Goal: Task Accomplishment & Management: Manage account settings

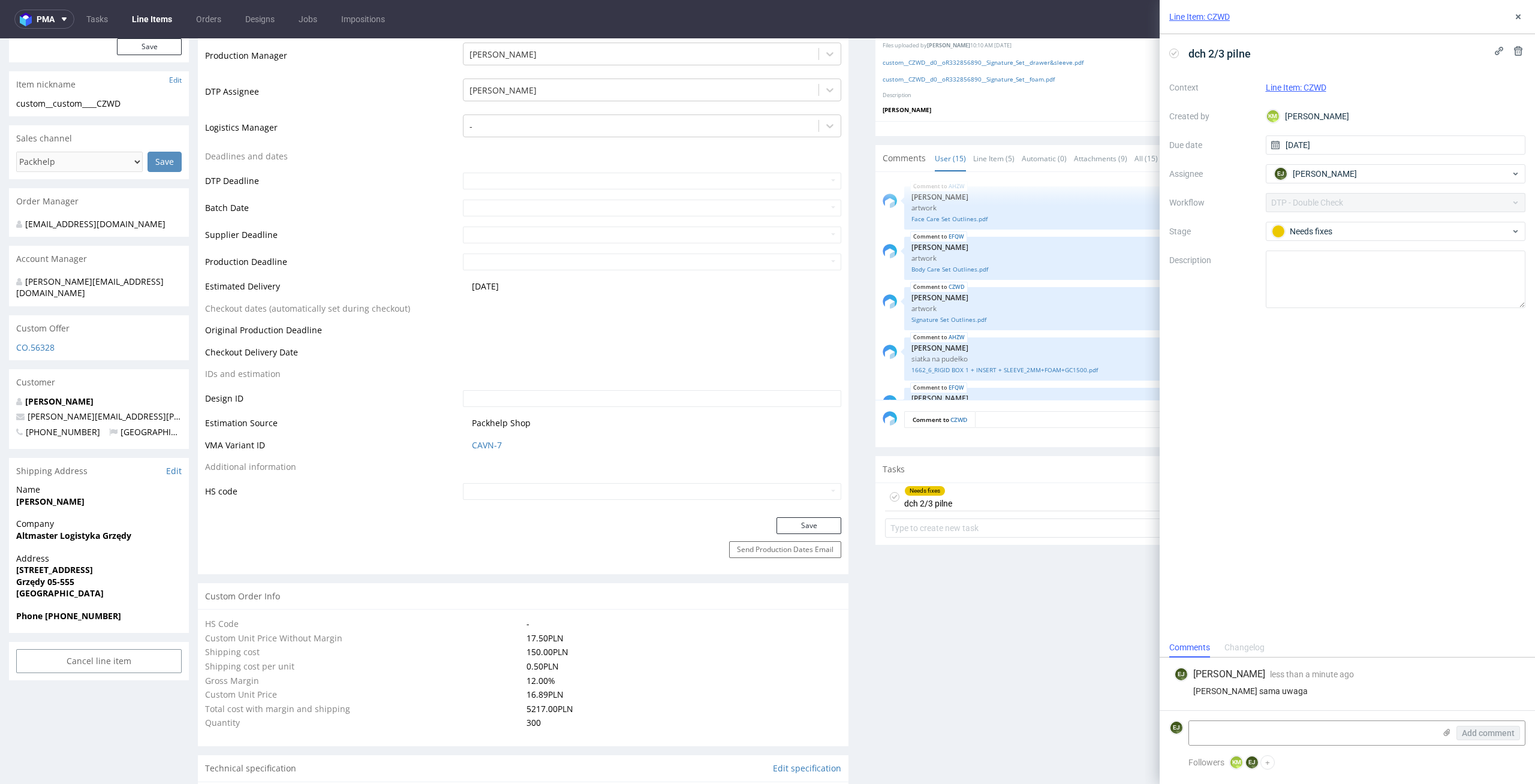
scroll to position [474, 0]
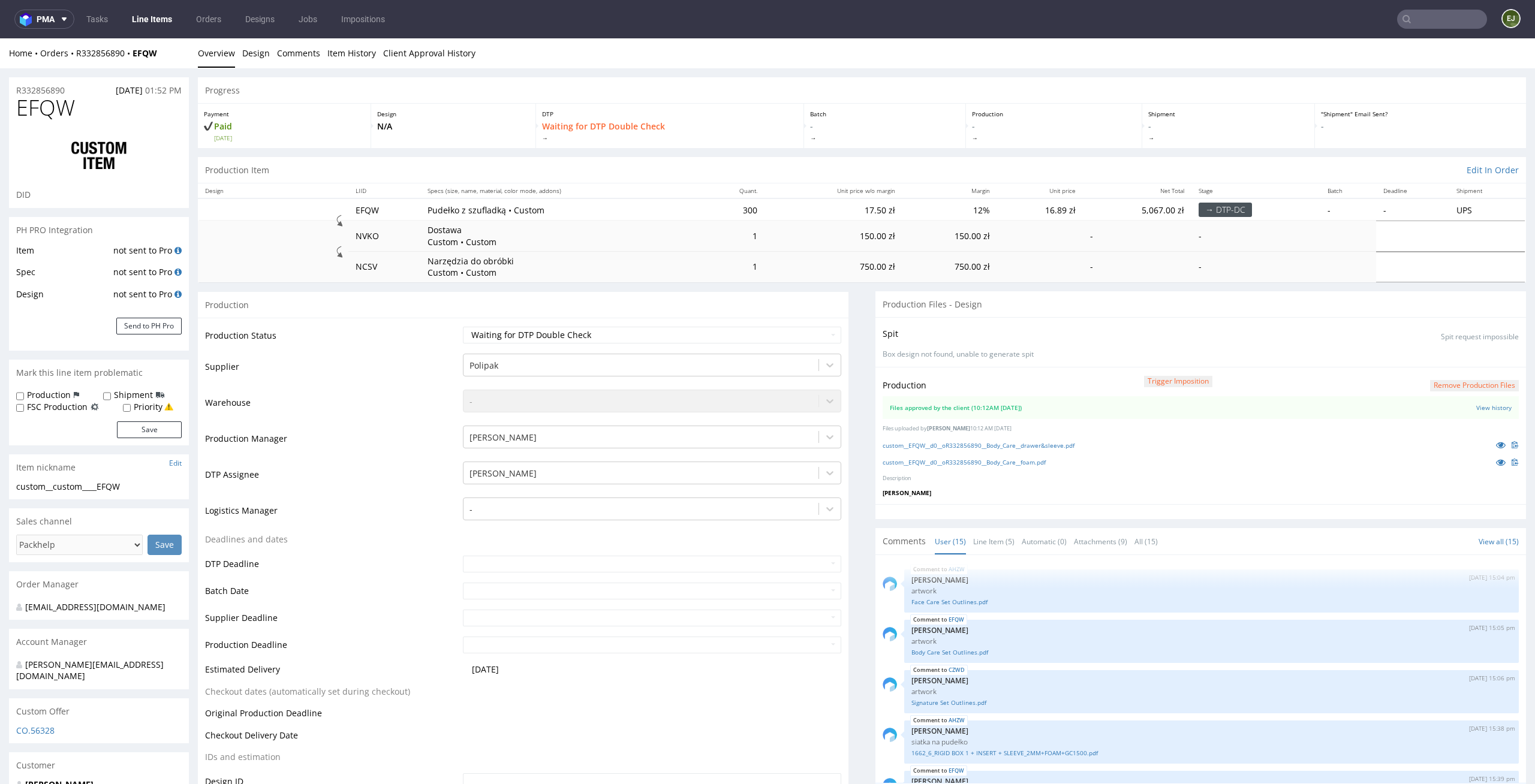
scroll to position [474, 0]
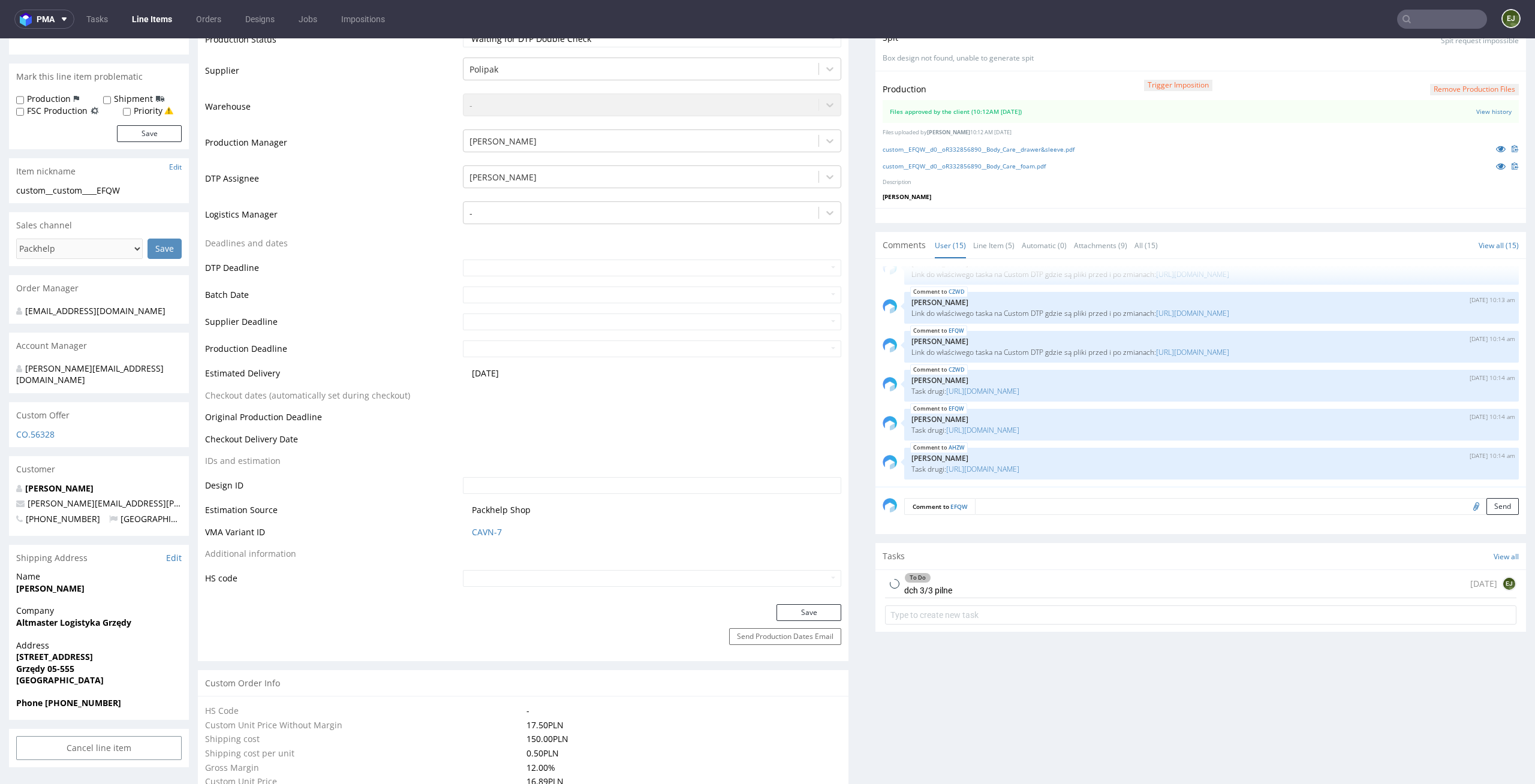
scroll to position [731, 0]
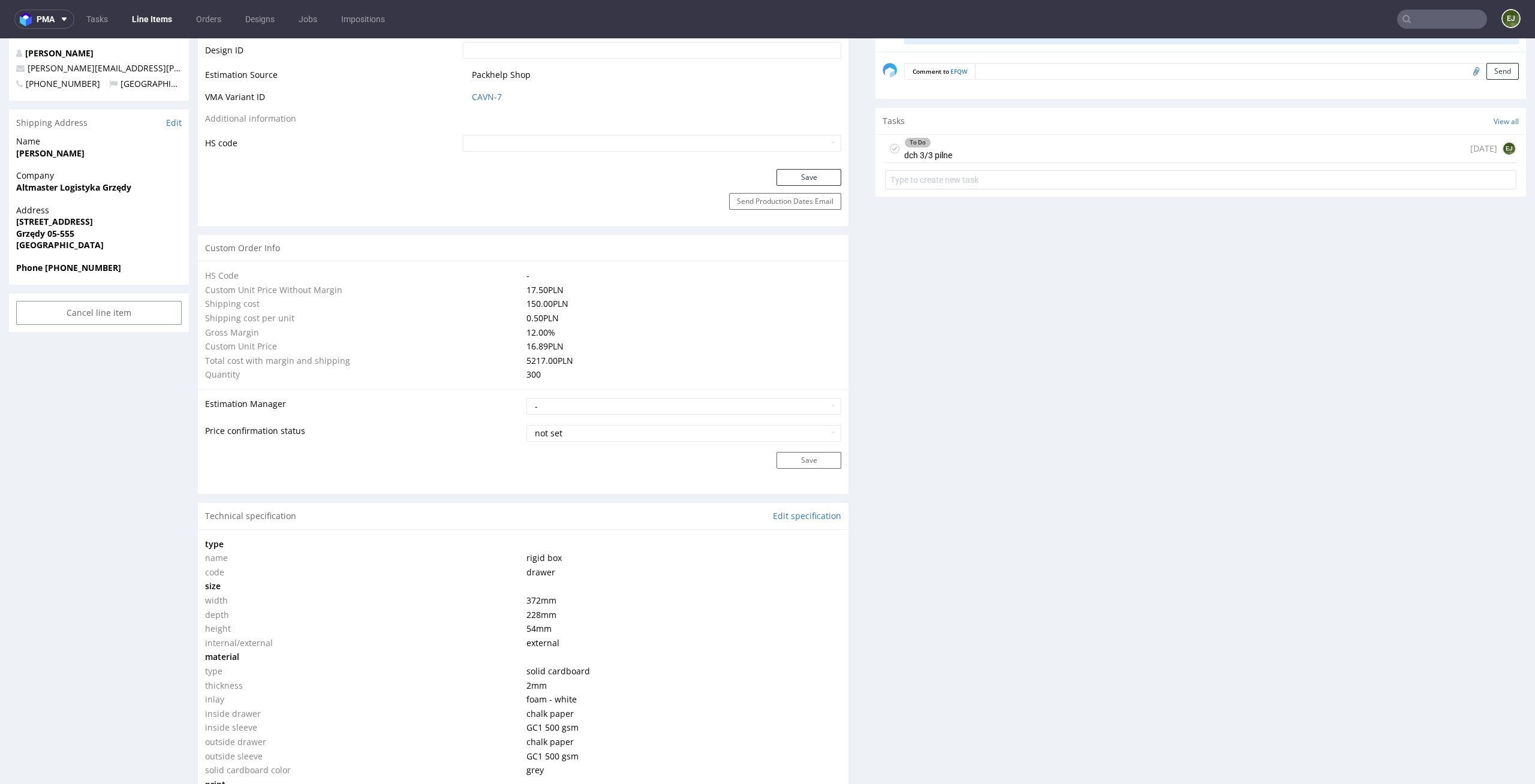
click at [985, 146] on div "To Do dch 3/3 pilne today EJ" at bounding box center [1201, 149] width 631 height 28
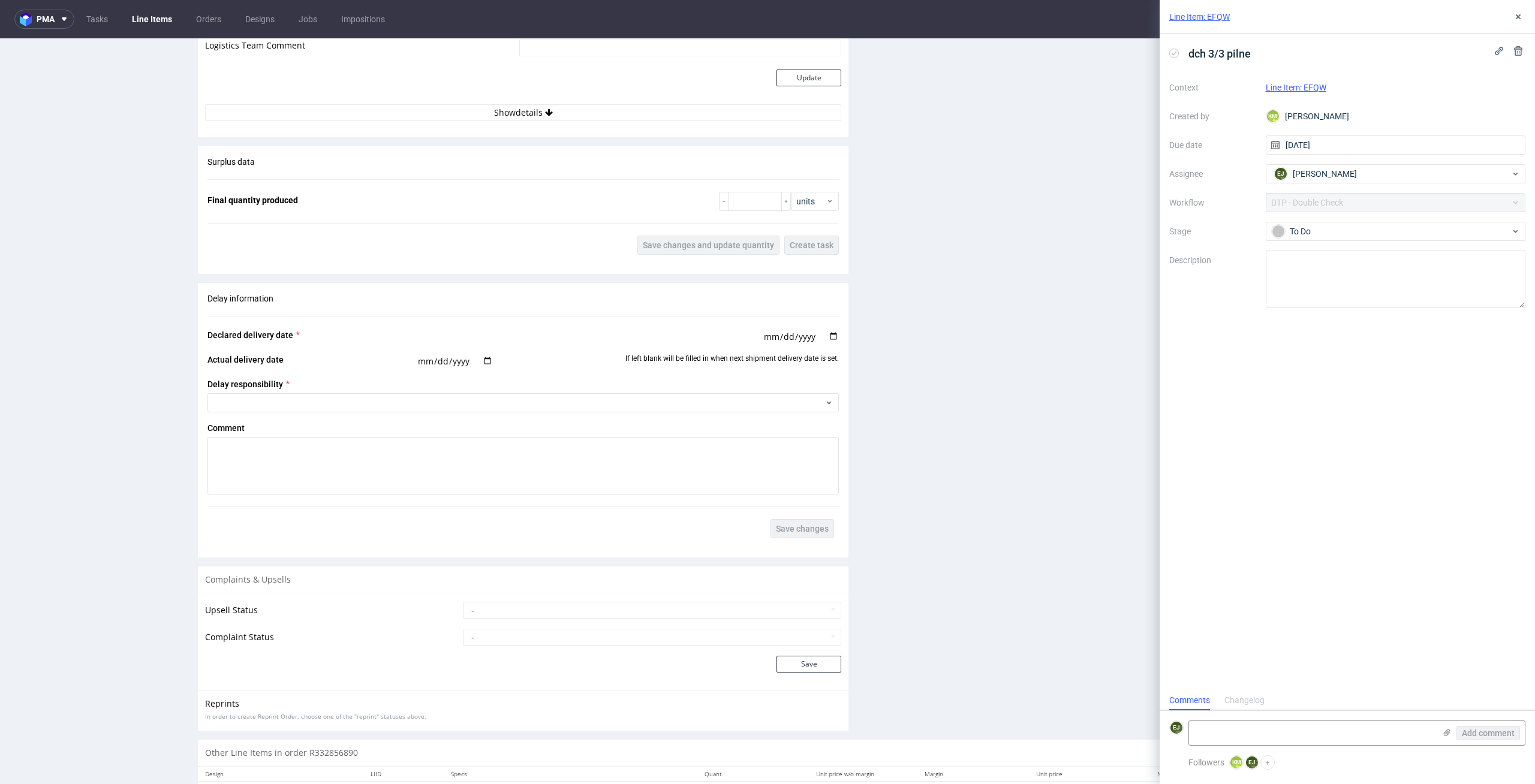
scroll to position [2109, 0]
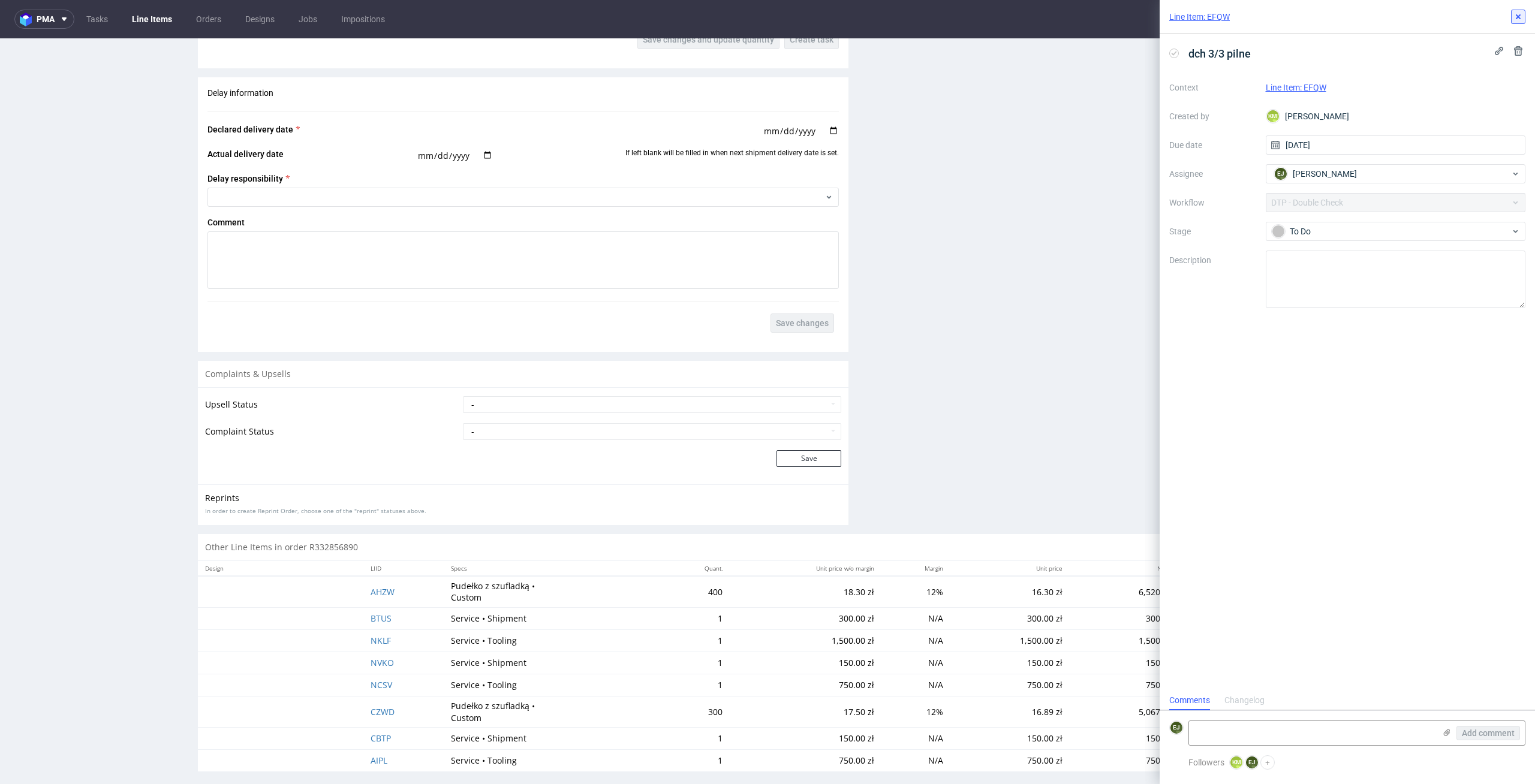
click at [1516, 17] on icon at bounding box center [1518, 17] width 10 height 10
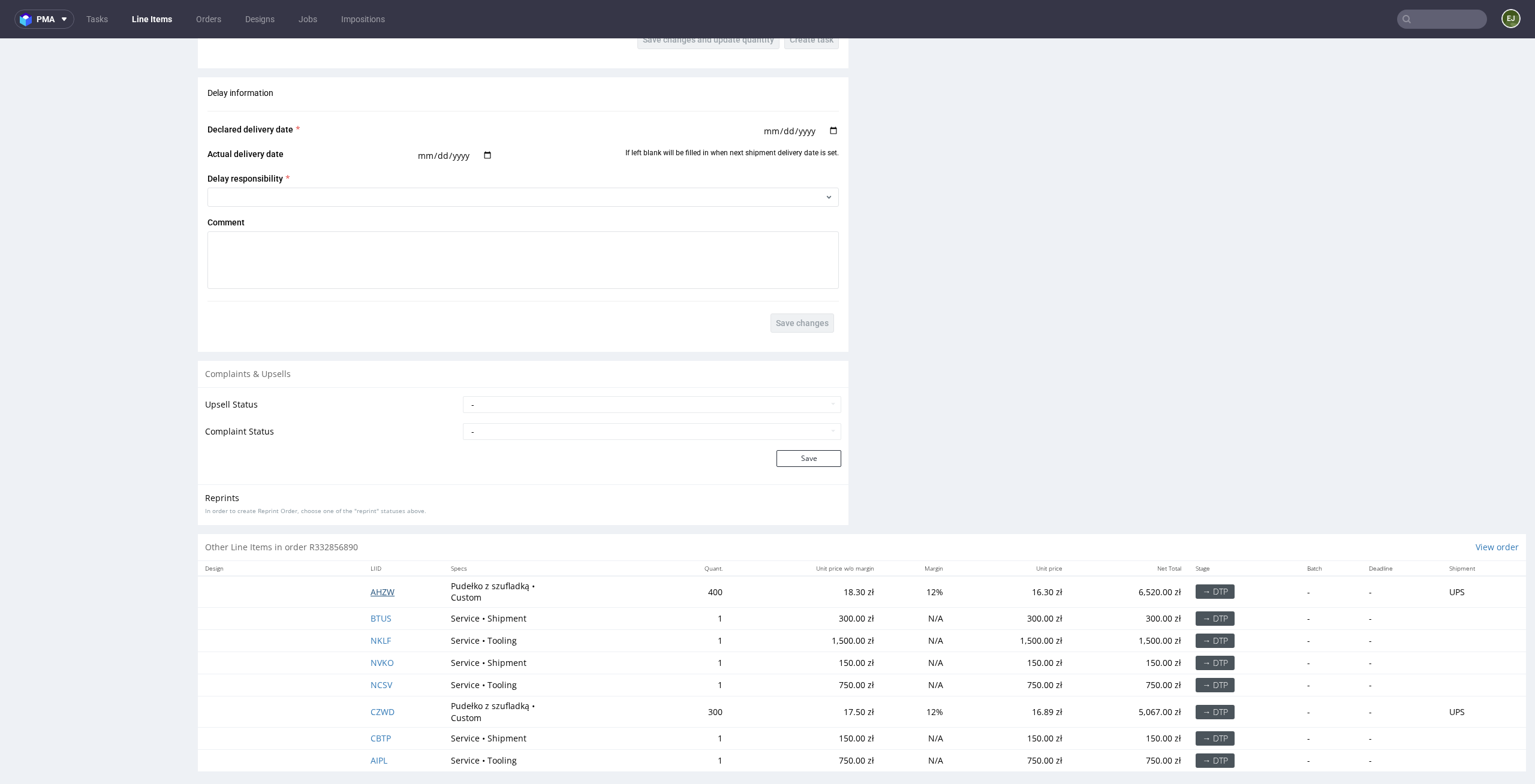
click at [377, 586] on span "AHZW" at bounding box center [382, 592] width 24 height 12
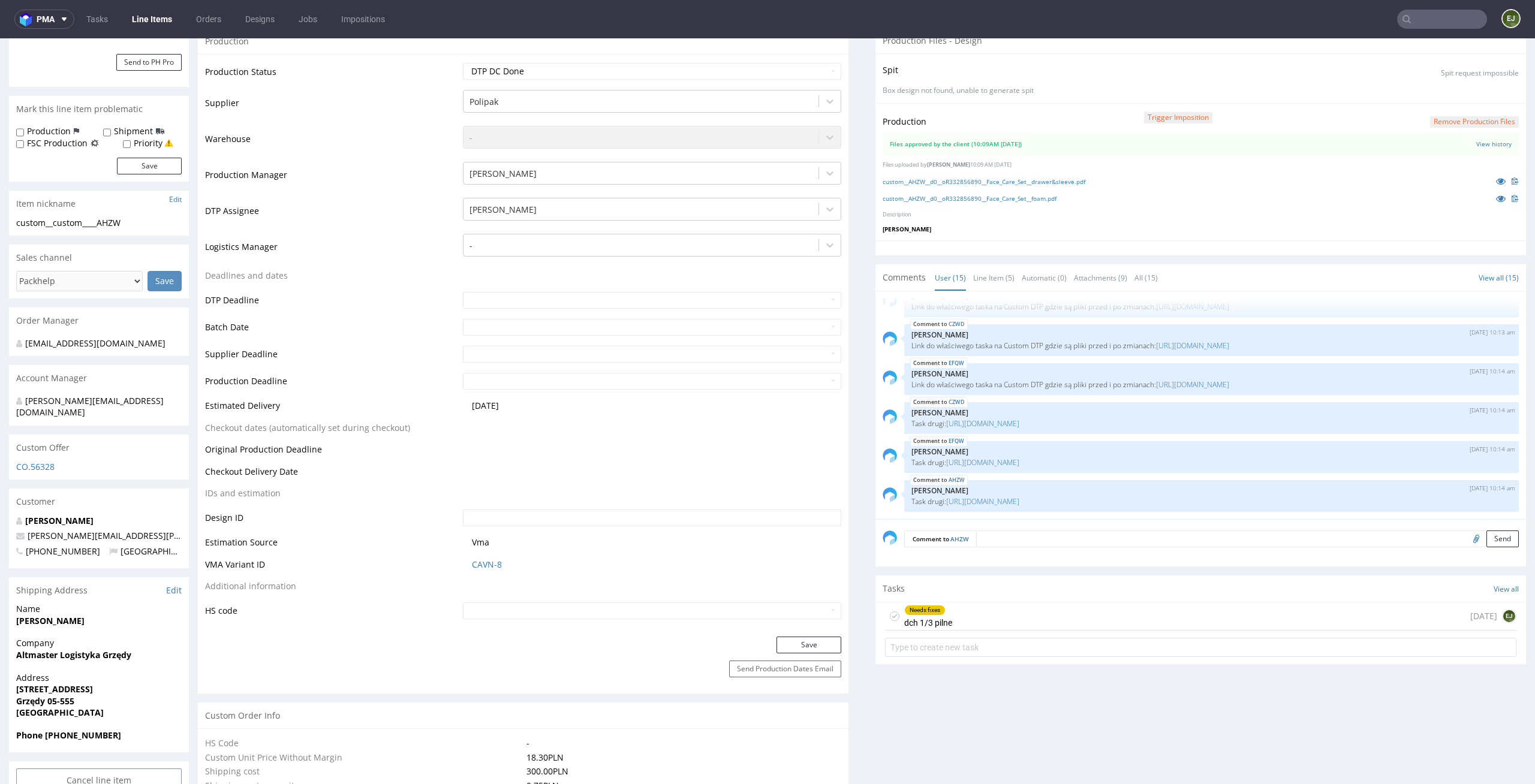
scroll to position [262, 0]
click at [963, 615] on div "Needs fixes dch 1/3 pilne today EJ" at bounding box center [1201, 618] width 631 height 28
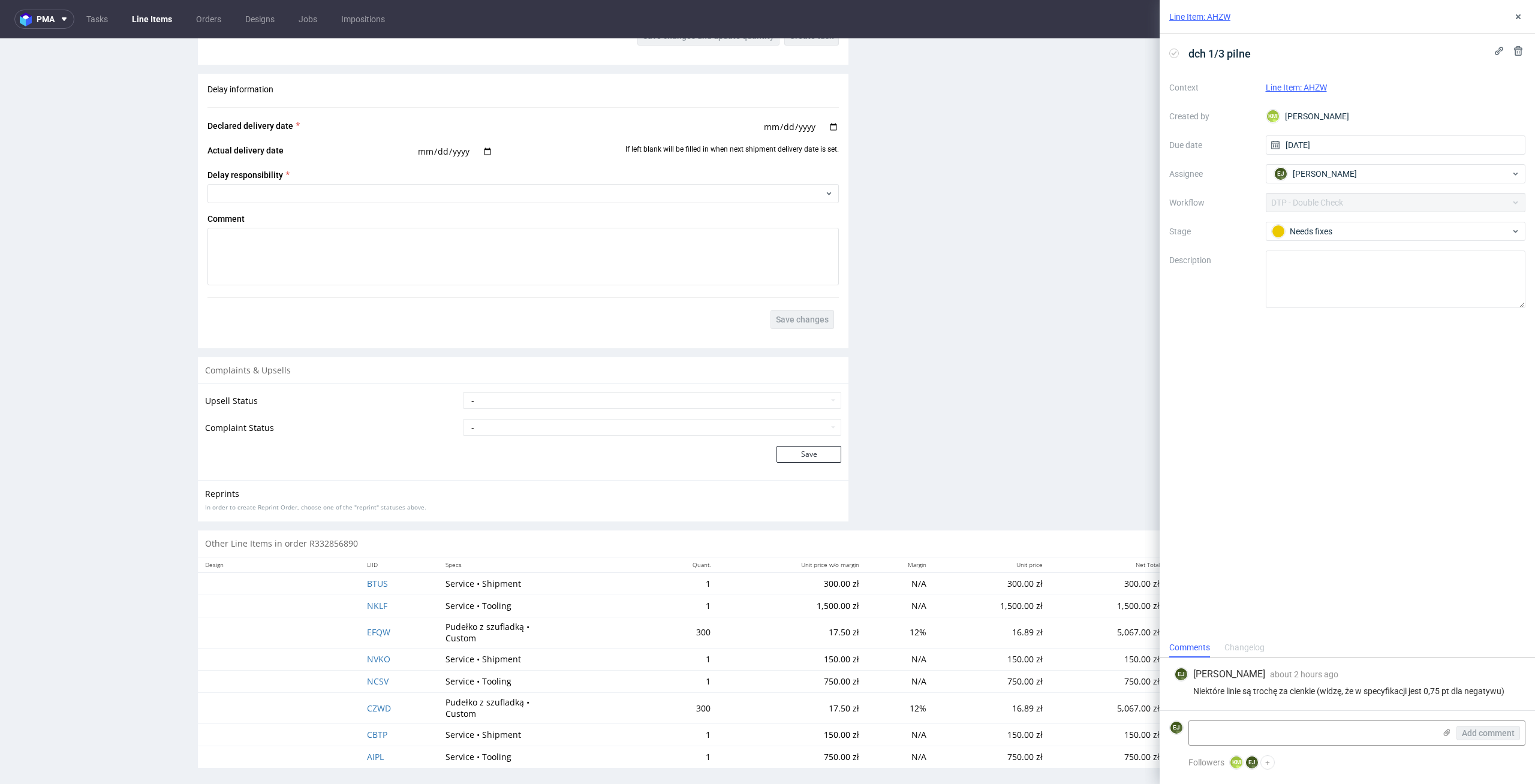
scroll to position [2097, 0]
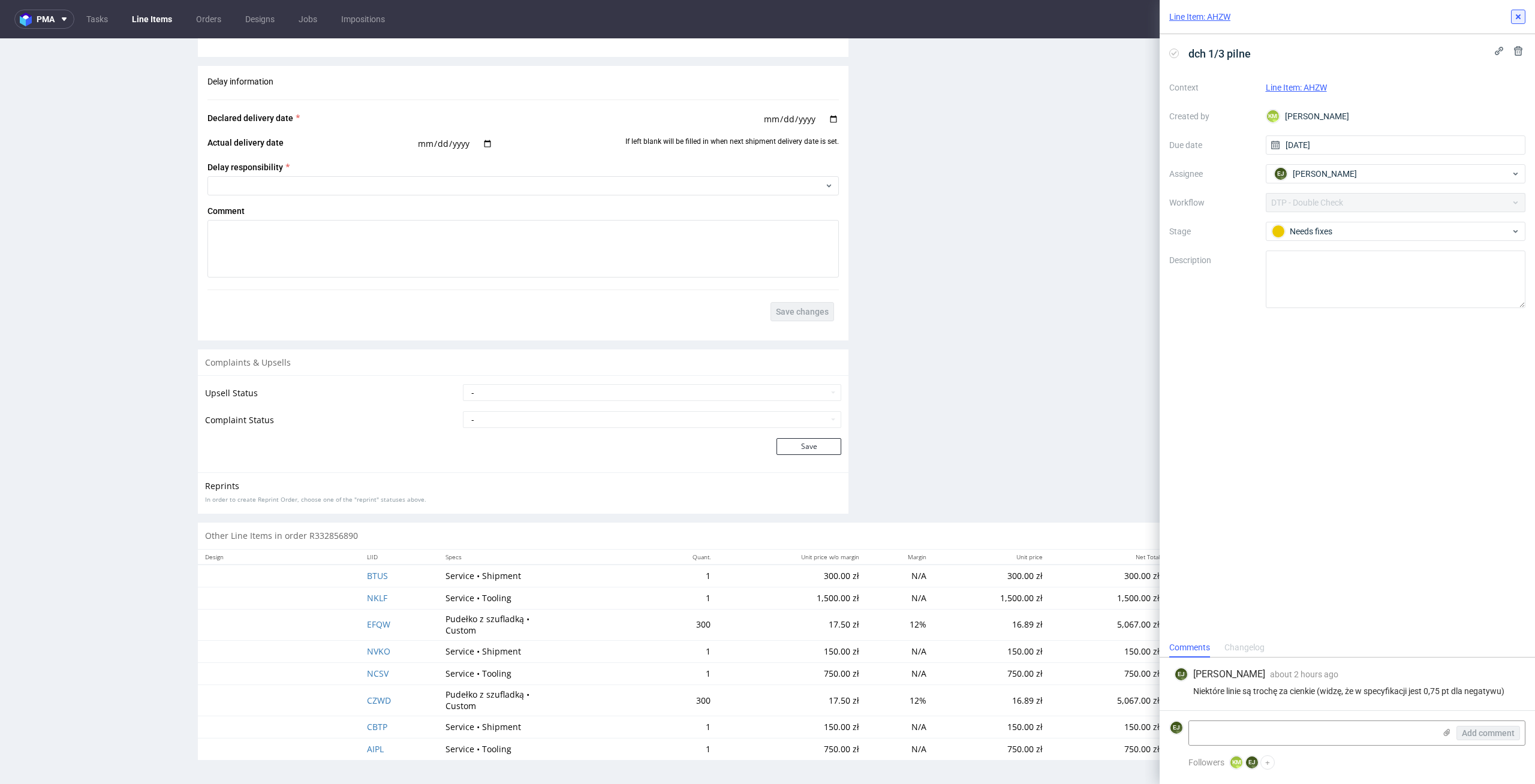
click at [1524, 15] on button at bounding box center [1518, 17] width 14 height 14
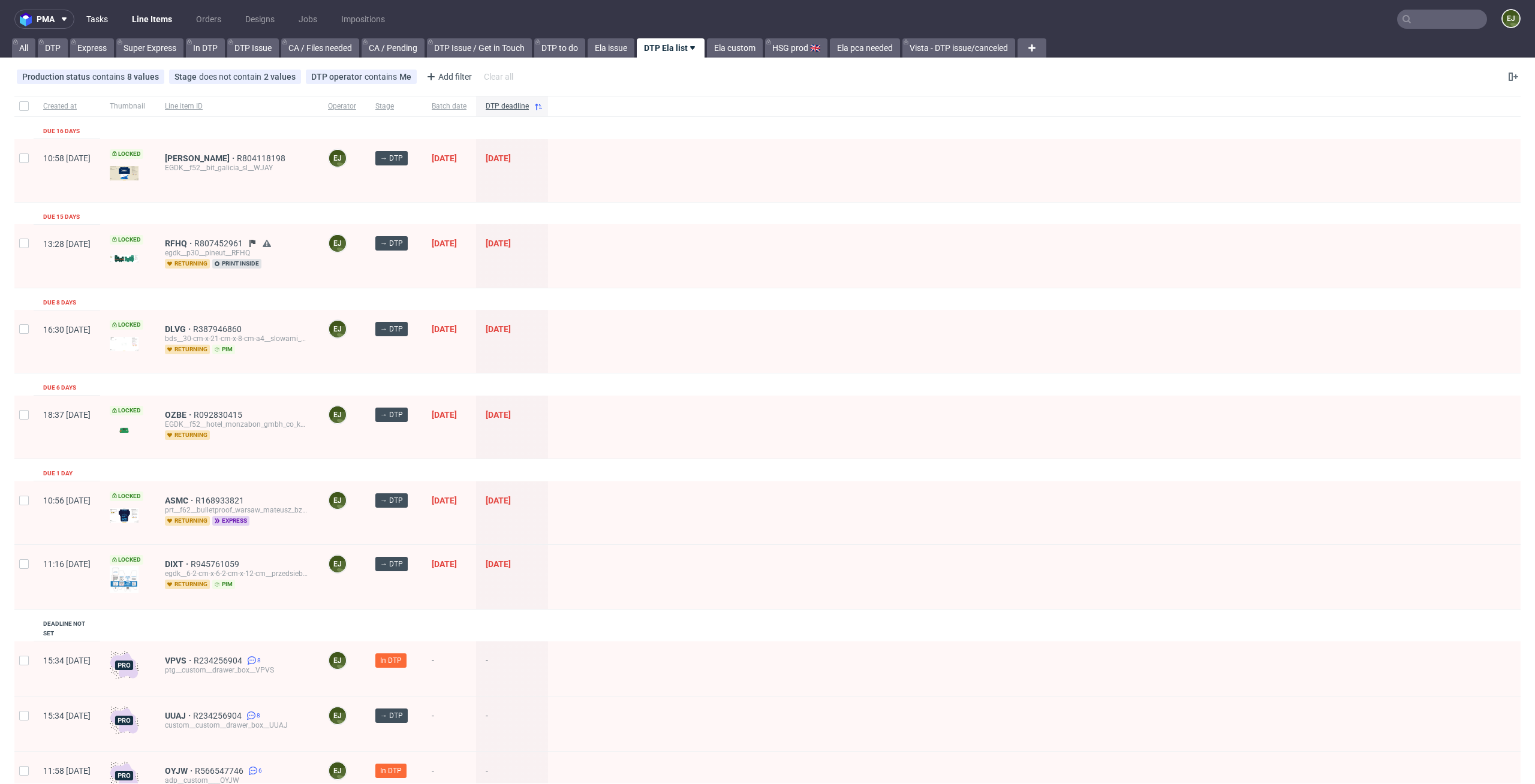
click at [96, 20] on link "Tasks" at bounding box center [97, 19] width 36 height 19
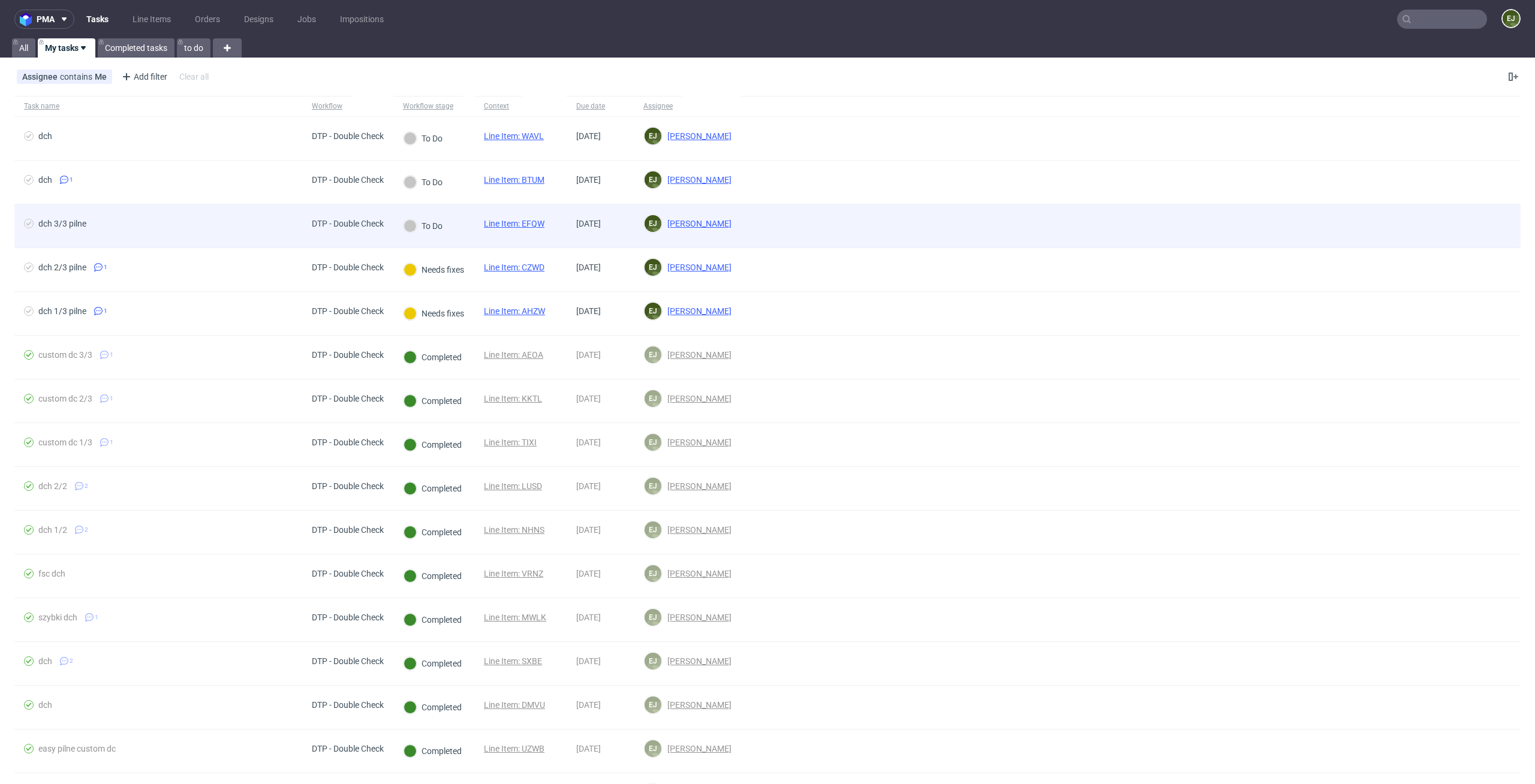
click at [525, 222] on link "Line Item: EFQW" at bounding box center [514, 223] width 61 height 10
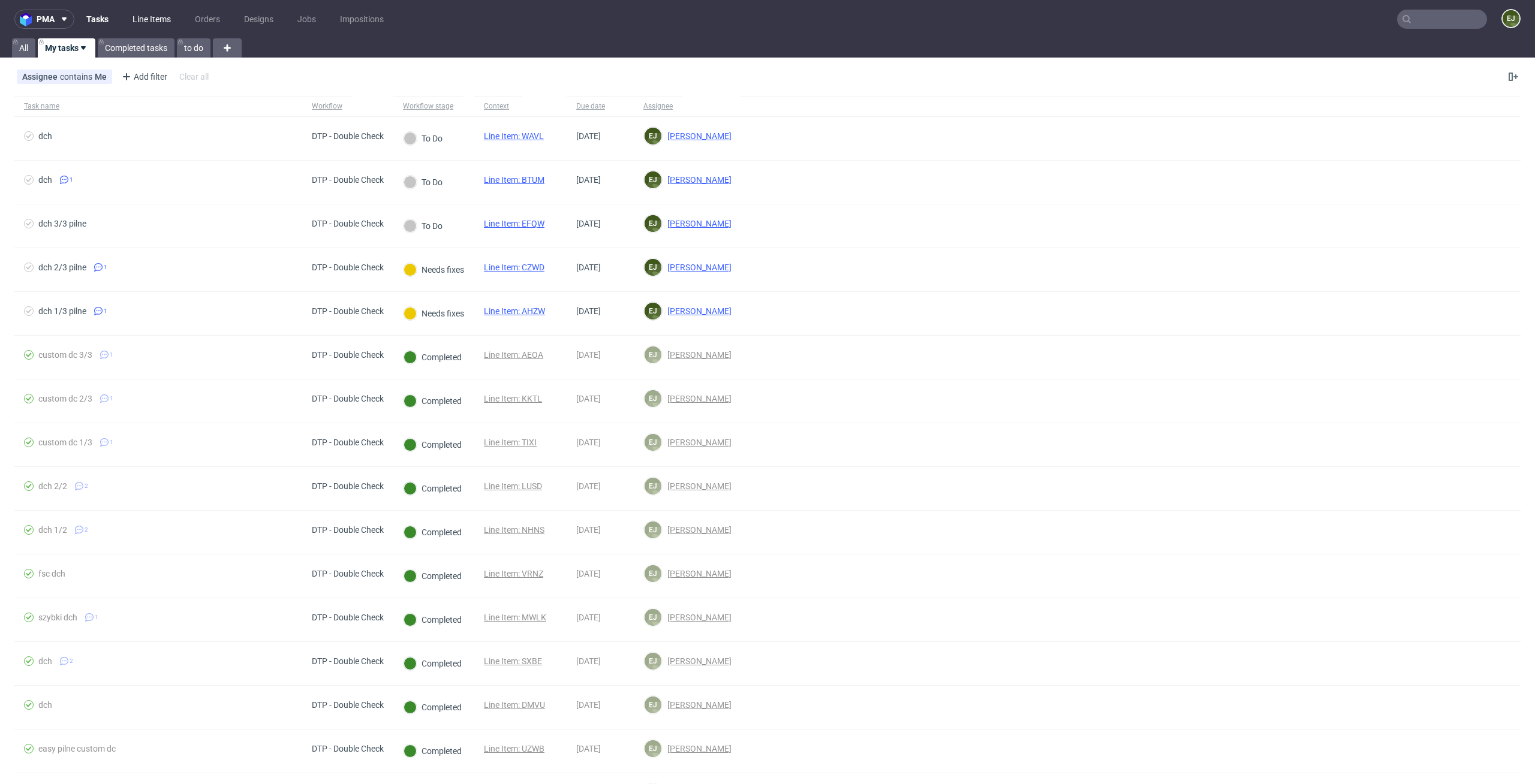
click at [169, 27] on link "Line Items" at bounding box center [152, 19] width 53 height 19
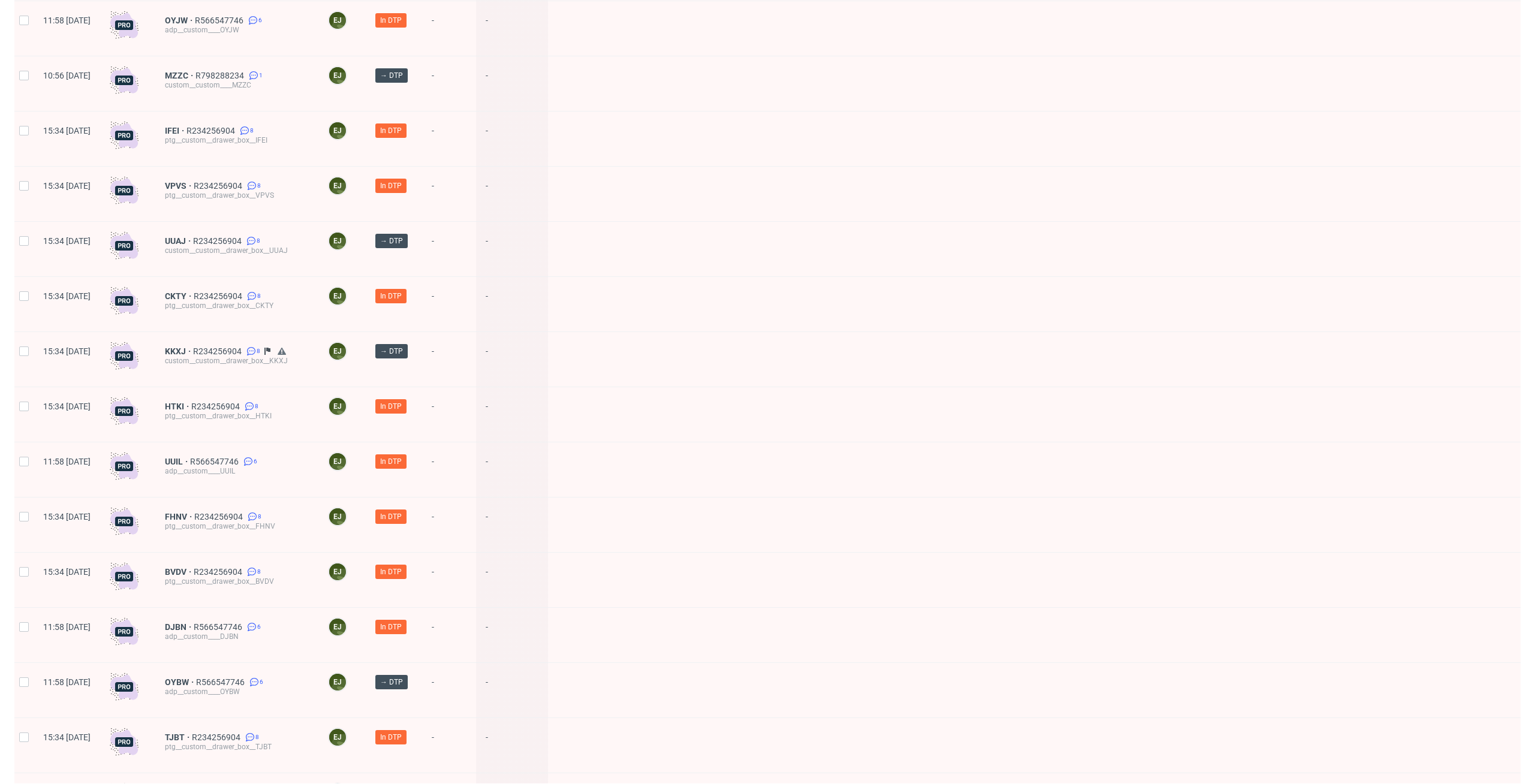
scroll to position [757, 0]
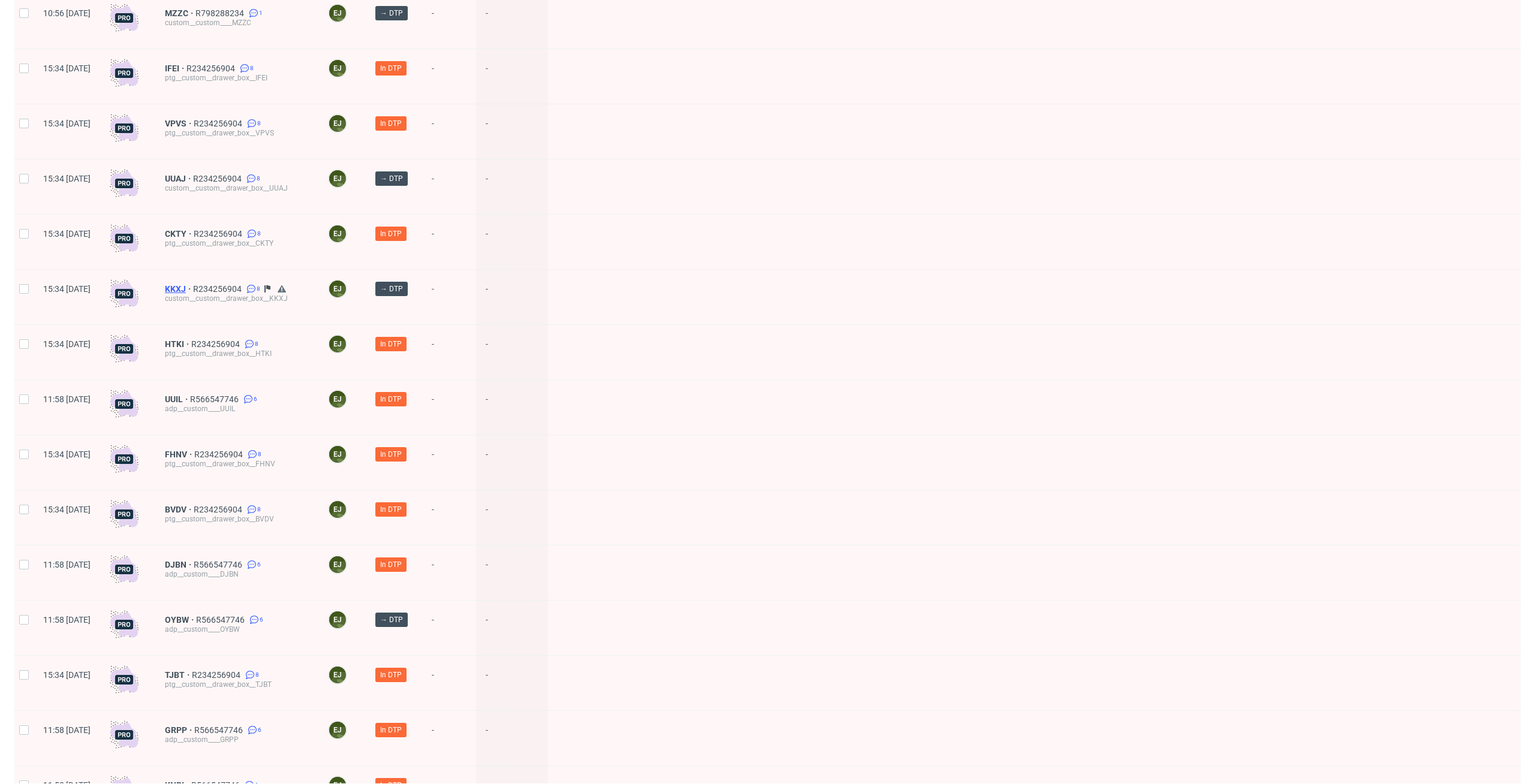
click at [193, 284] on span "KKXJ" at bounding box center [179, 289] width 28 height 10
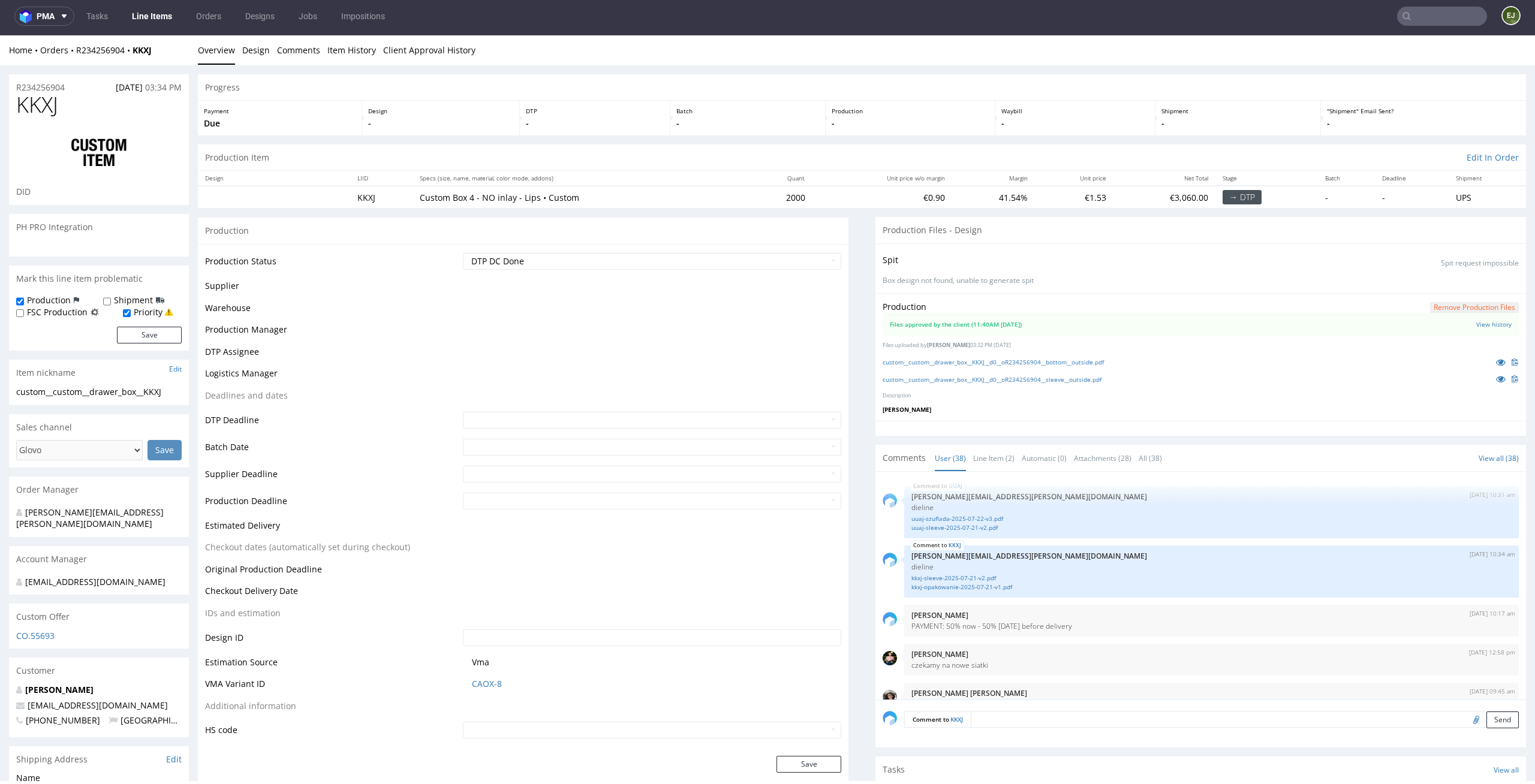
scroll to position [1908, 0]
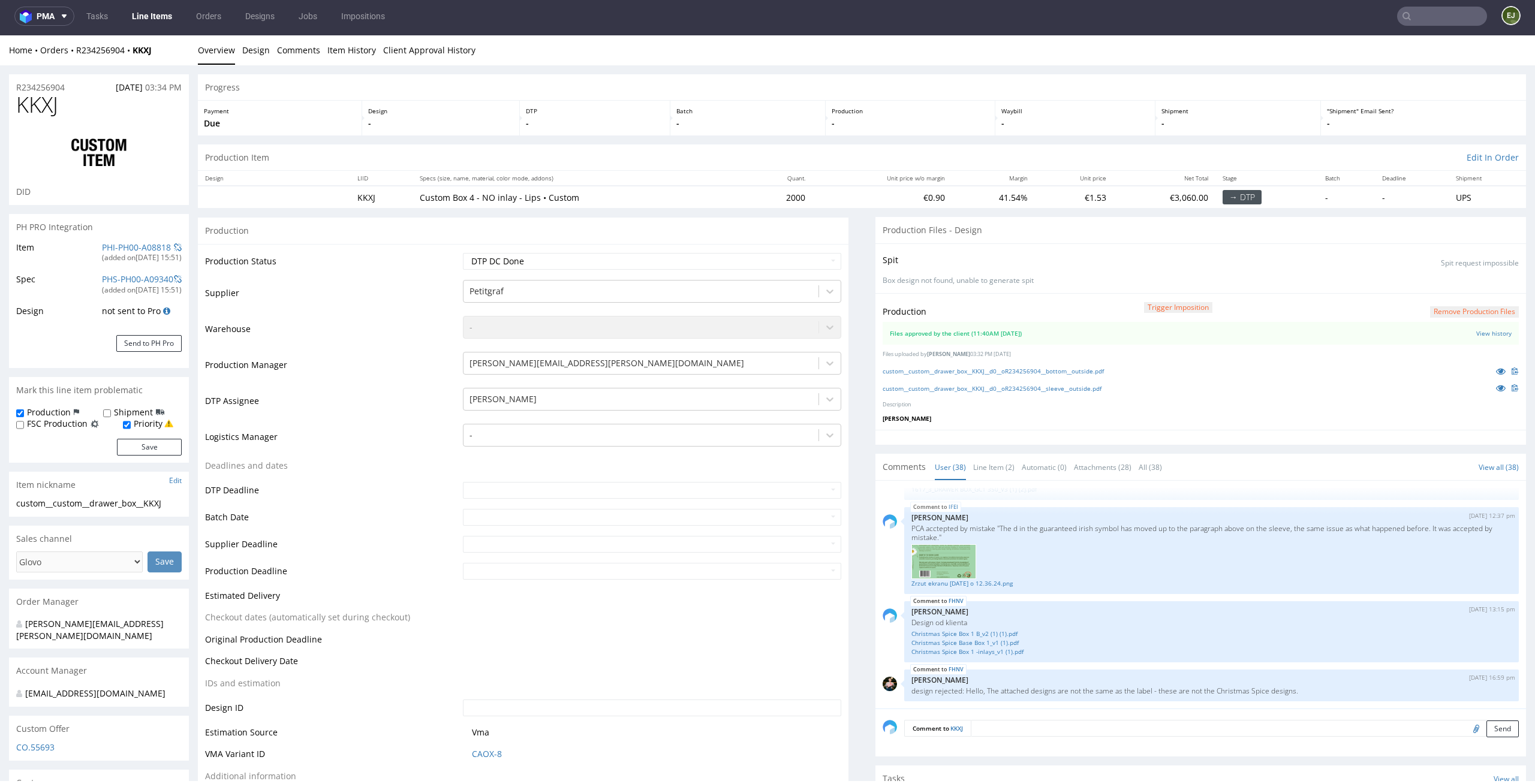
click at [747, 191] on td "2000" at bounding box center [779, 196] width 65 height 22
click at [979, 474] on link "Line Item (2)" at bounding box center [993, 467] width 42 height 26
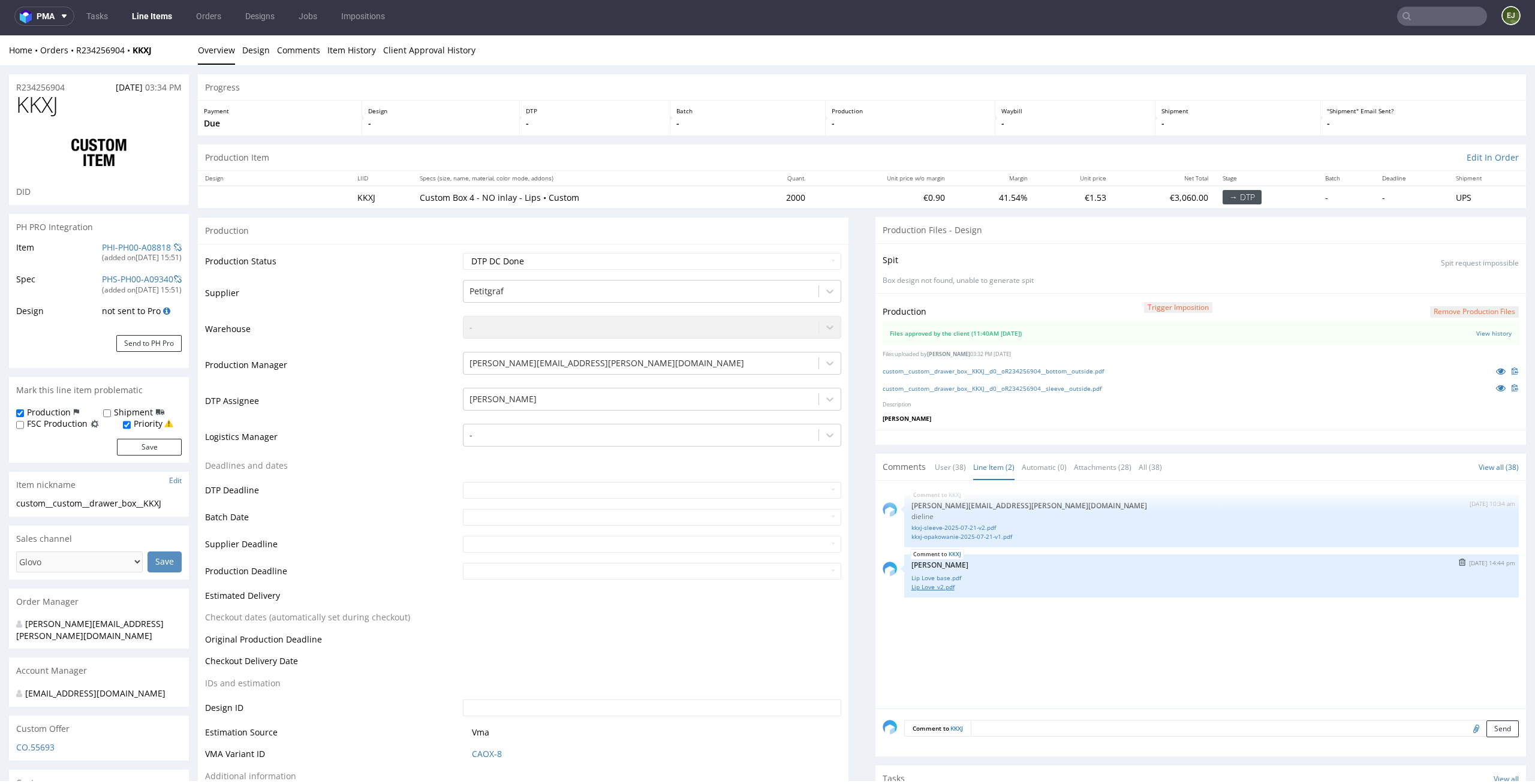
click at [943, 584] on link "Lip Love_v2.pdf" at bounding box center [1211, 587] width 600 height 9
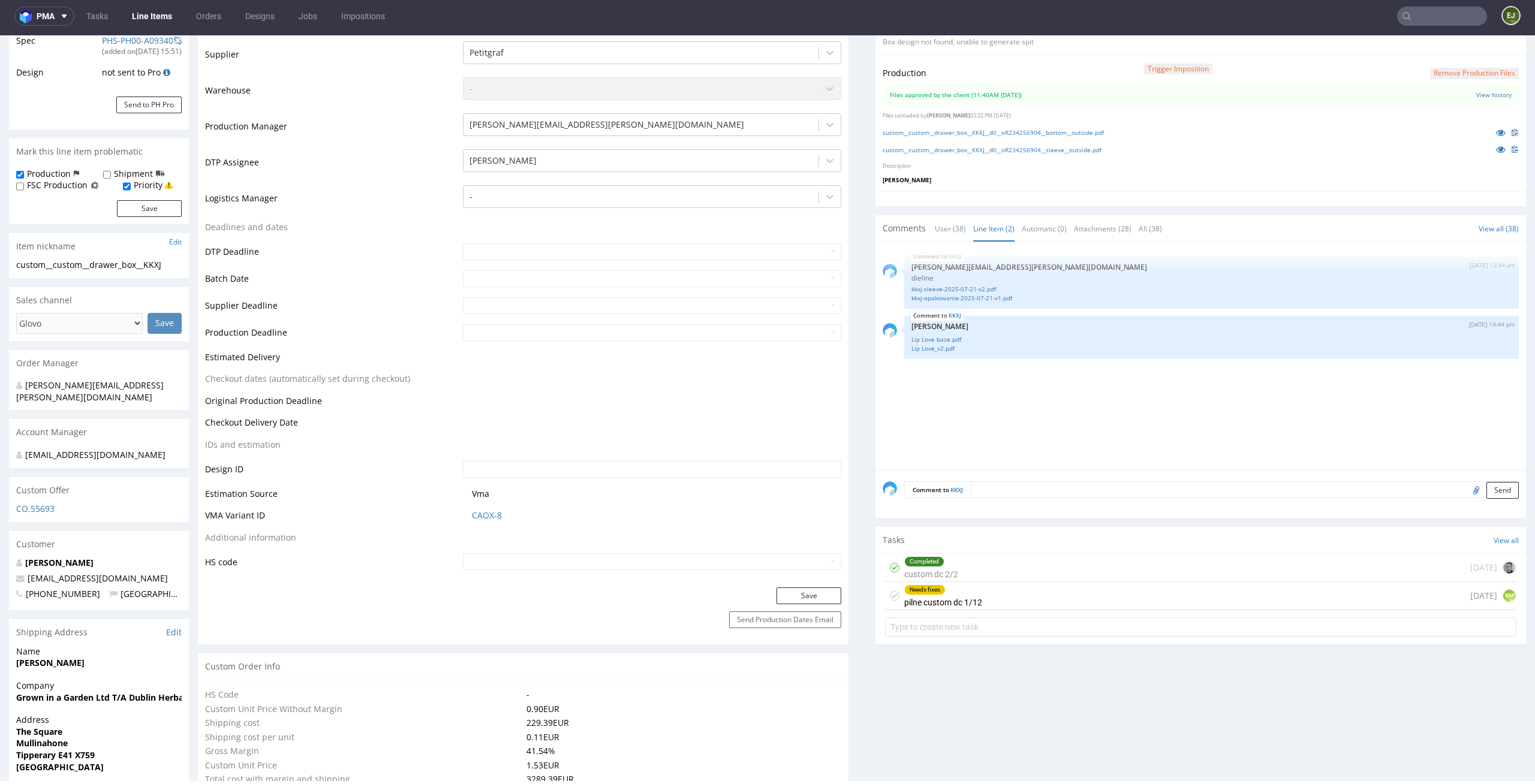
click at [1018, 604] on div "Needs fixes pilne custom dc 1/12 1 day ago KM" at bounding box center [1201, 596] width 631 height 28
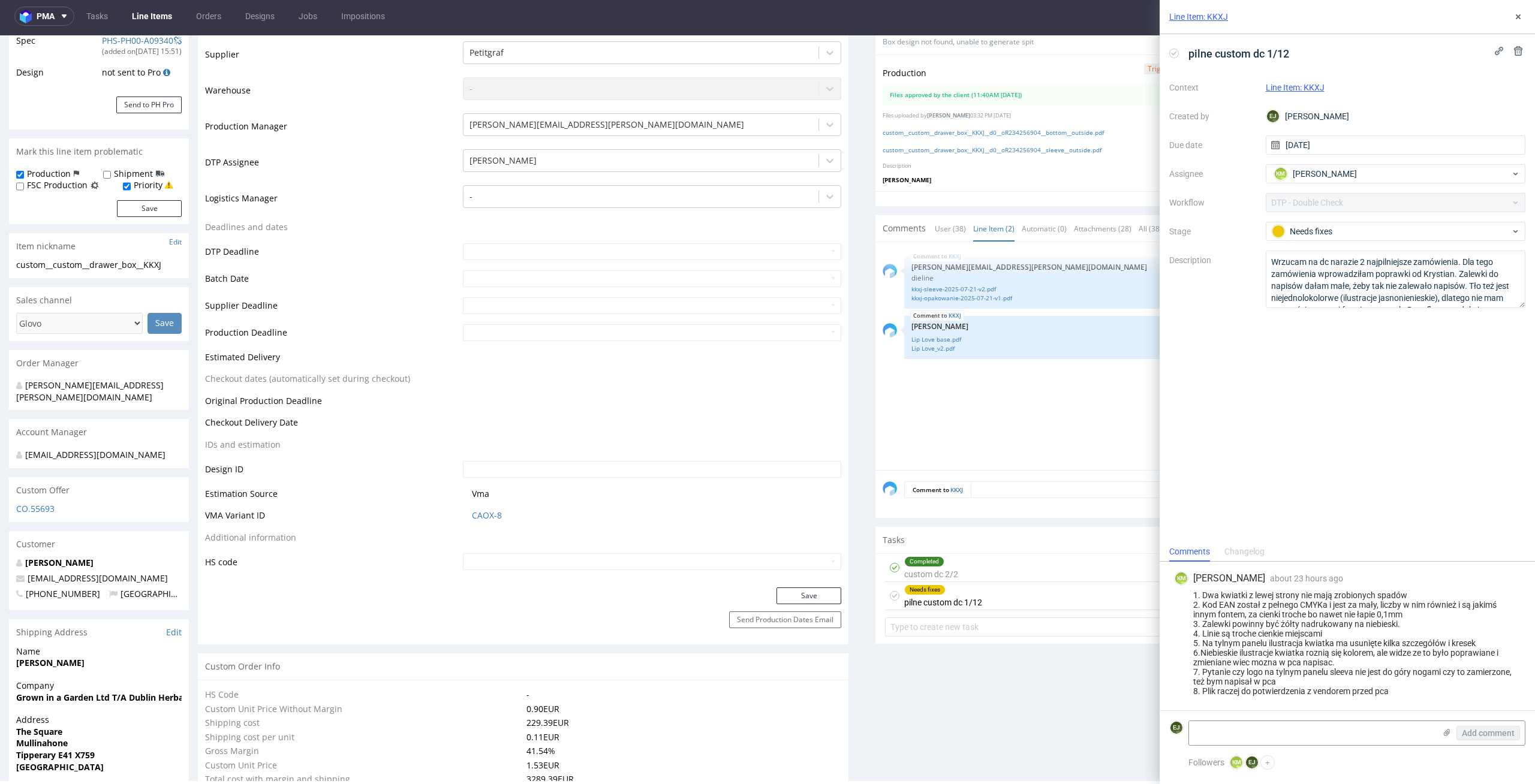
click at [1176, 52] on use at bounding box center [1174, 53] width 5 height 4
click at [1520, 20] on icon at bounding box center [1518, 17] width 10 height 10
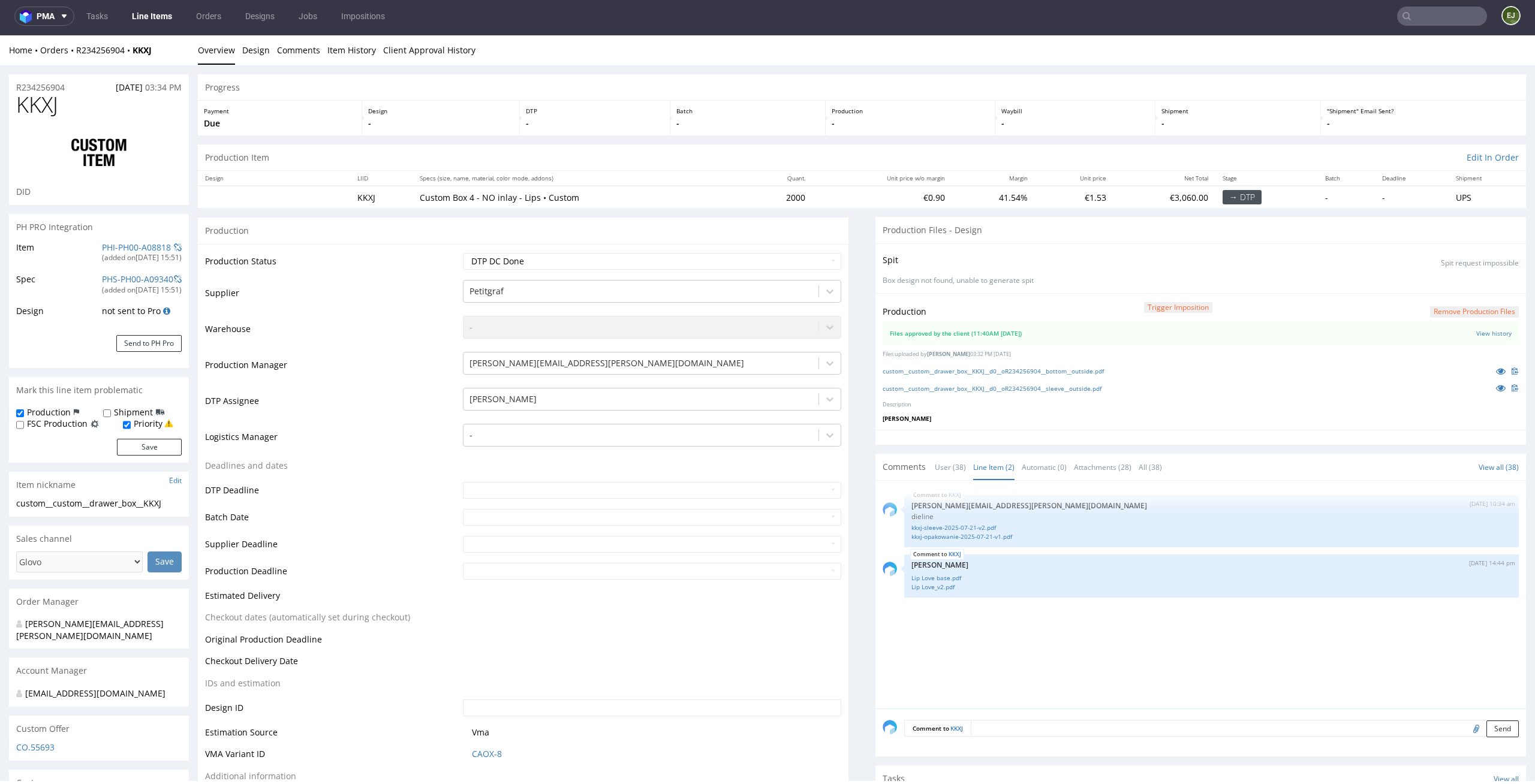
click at [1436, 306] on button "Remove production files" at bounding box center [1474, 312] width 89 height 12
click at [1426, 279] on link "Yes" at bounding box center [1435, 285] width 34 height 18
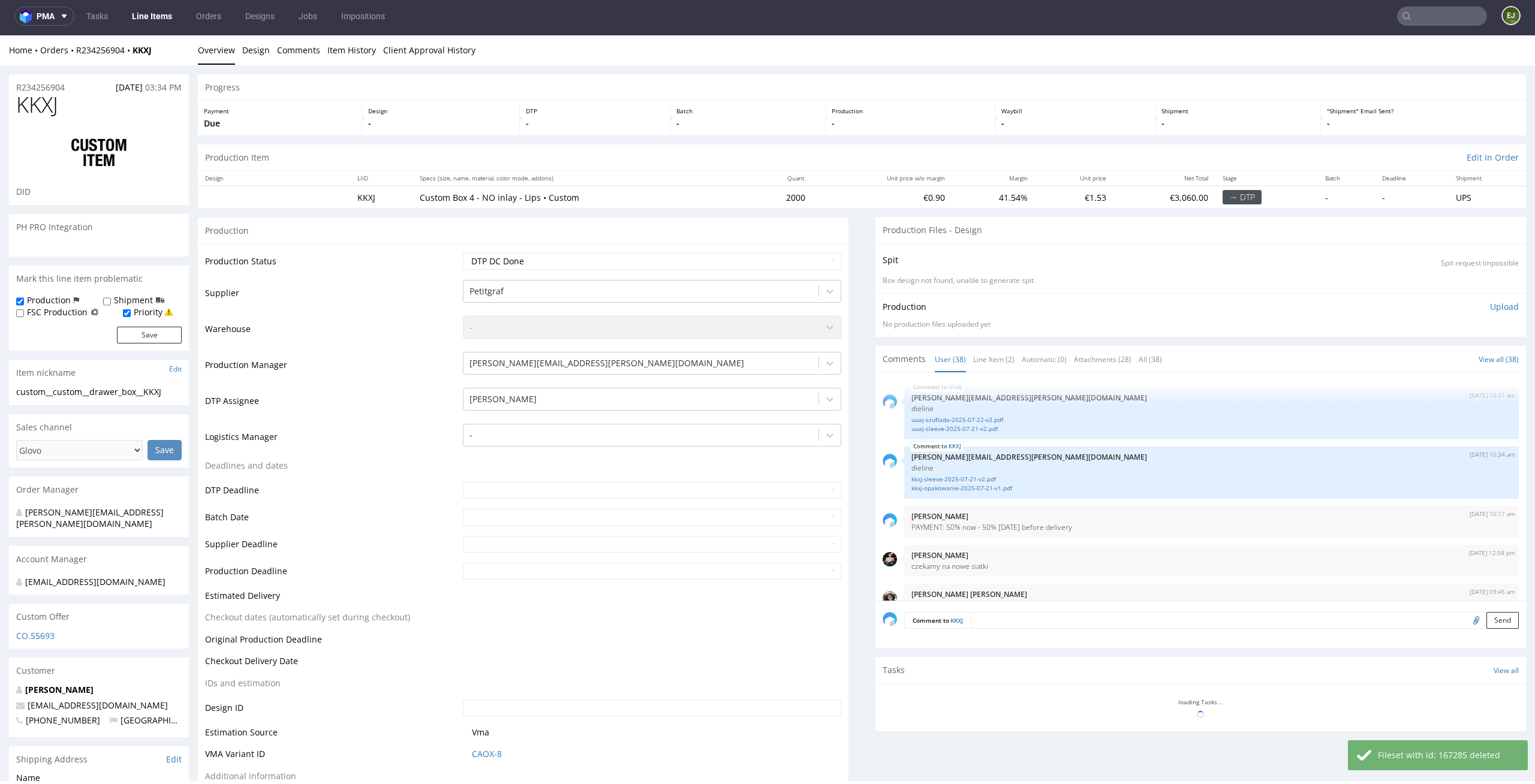
scroll to position [1908, 0]
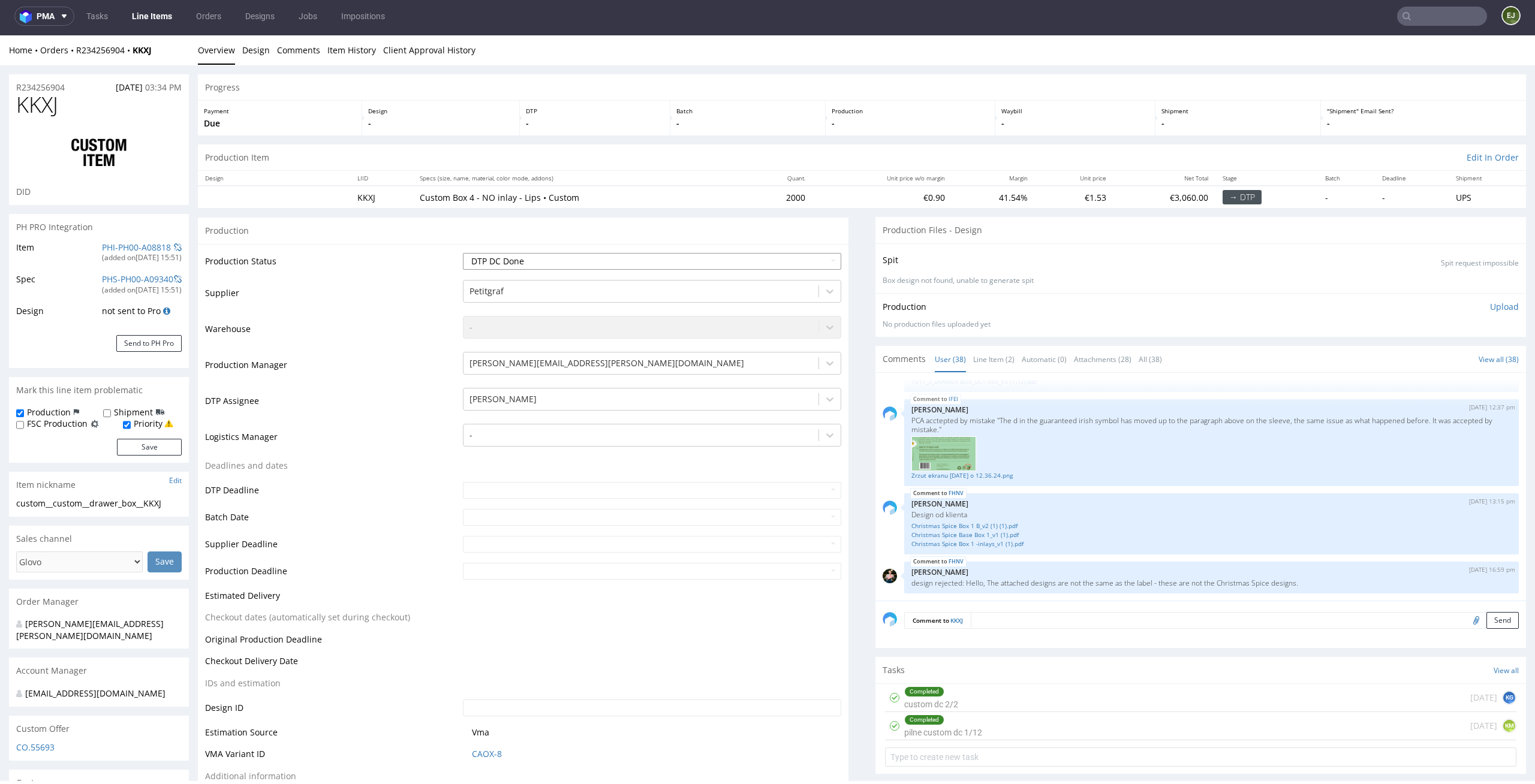
click at [806, 257] on select "Waiting for Artwork Waiting for Diecut Waiting for Mockup Waiting for DTP Waiti…" at bounding box center [653, 261] width 379 height 17
select select "dtp_ca_needed"
click at [463, 253] on select "Waiting for Artwork Waiting for Diecut Waiting for Mockup Waiting for DTP Waiti…" at bounding box center [653, 261] width 379 height 17
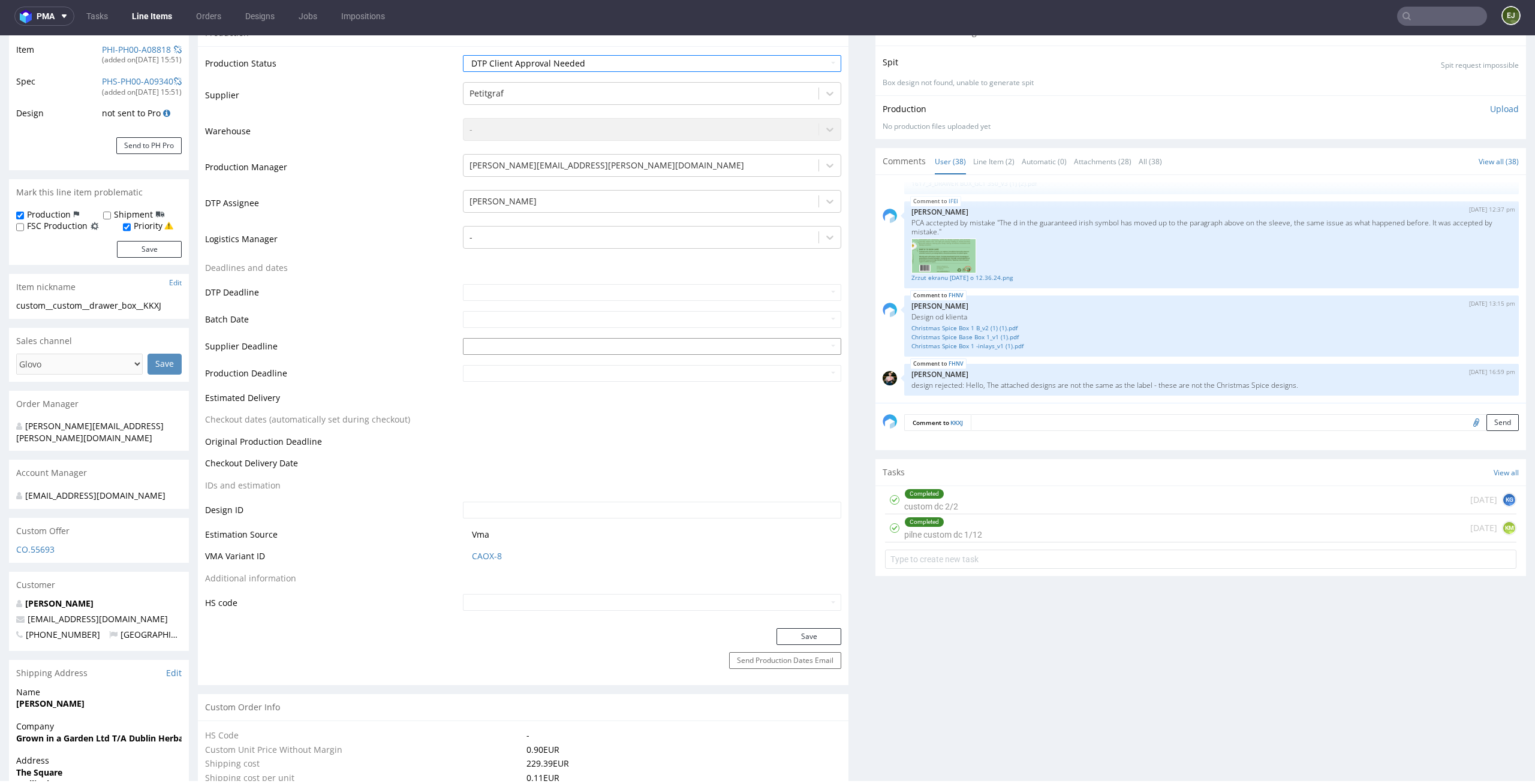
scroll to position [285, 0]
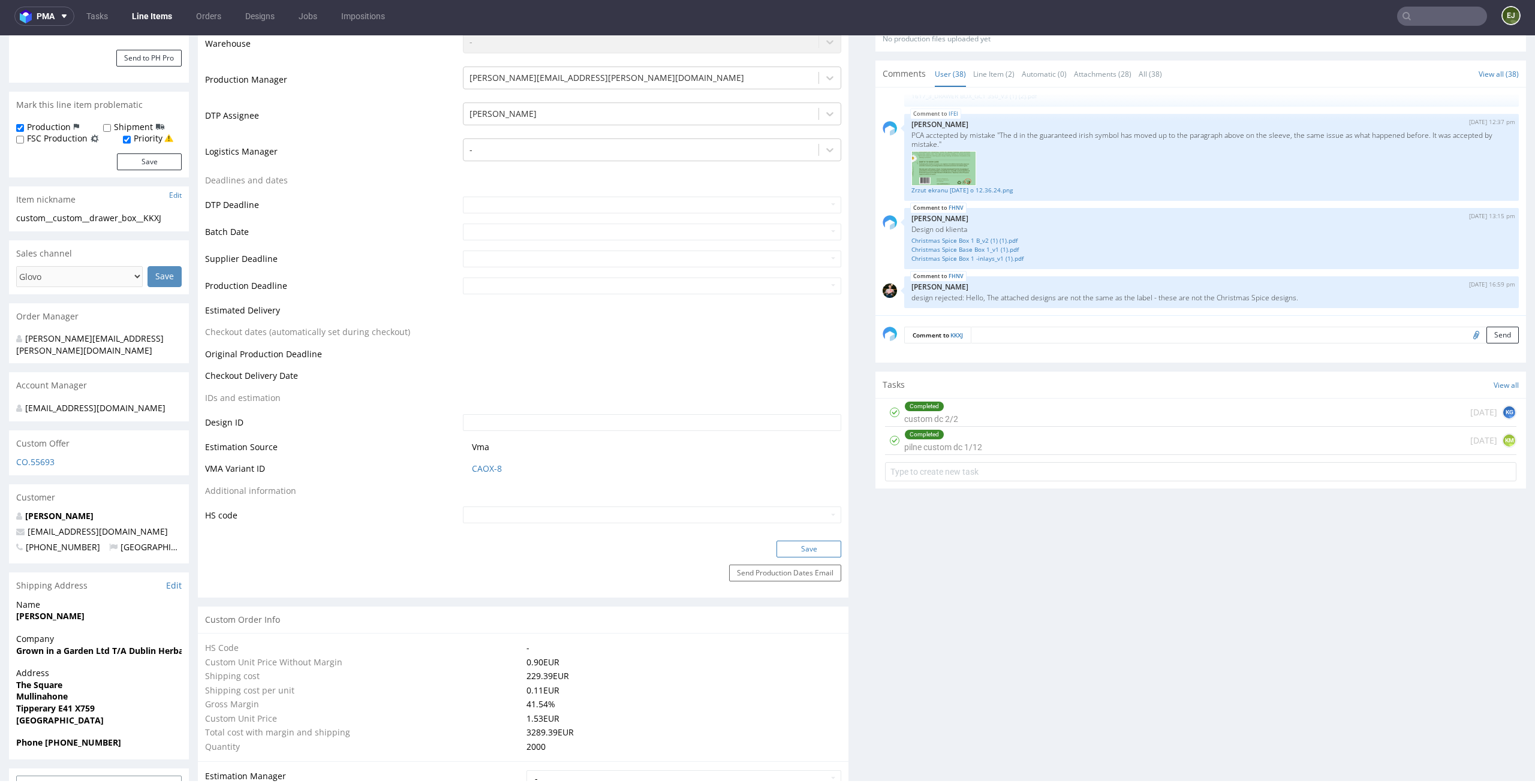
click at [794, 550] on button "Save" at bounding box center [808, 548] width 65 height 17
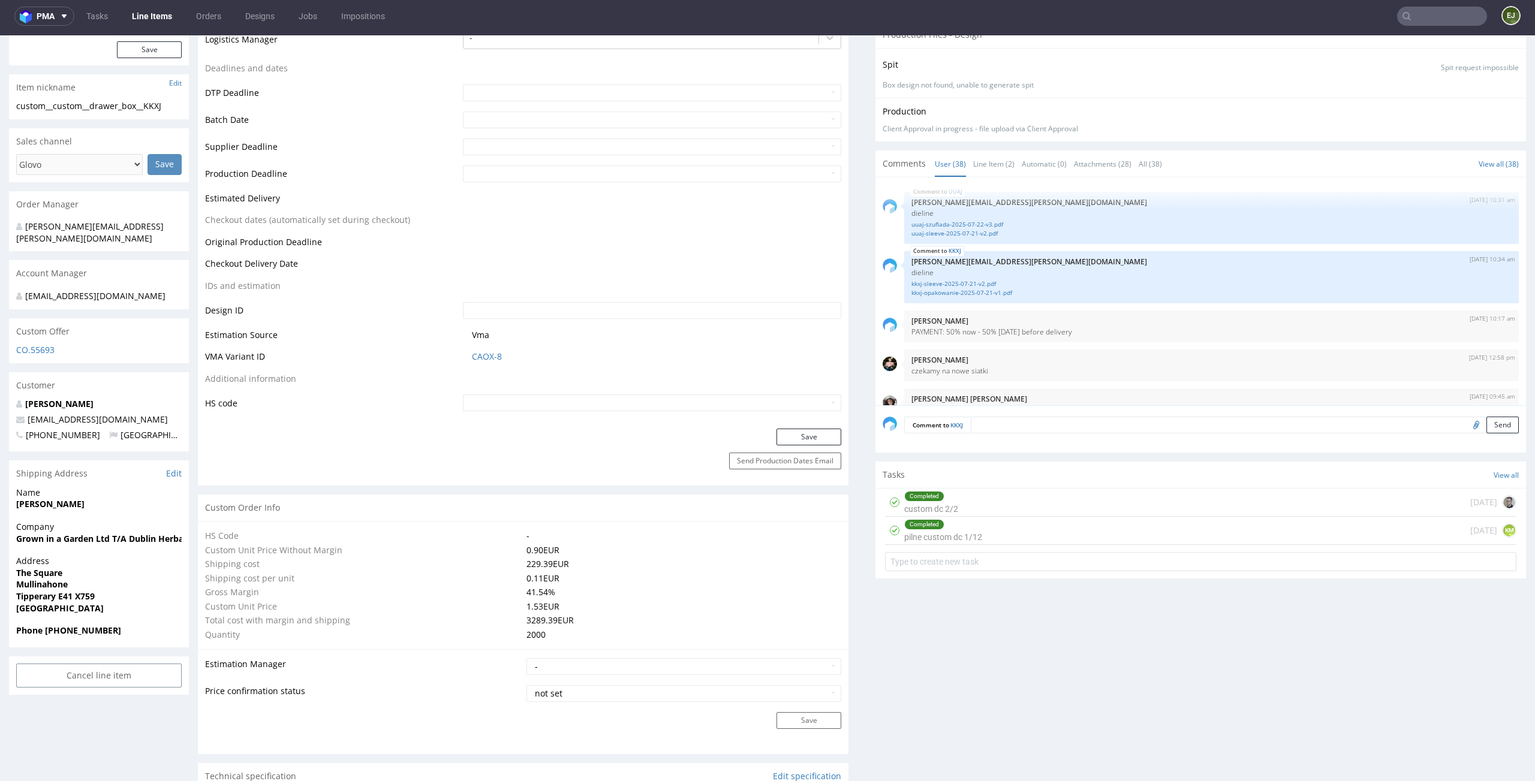
scroll to position [0, 0]
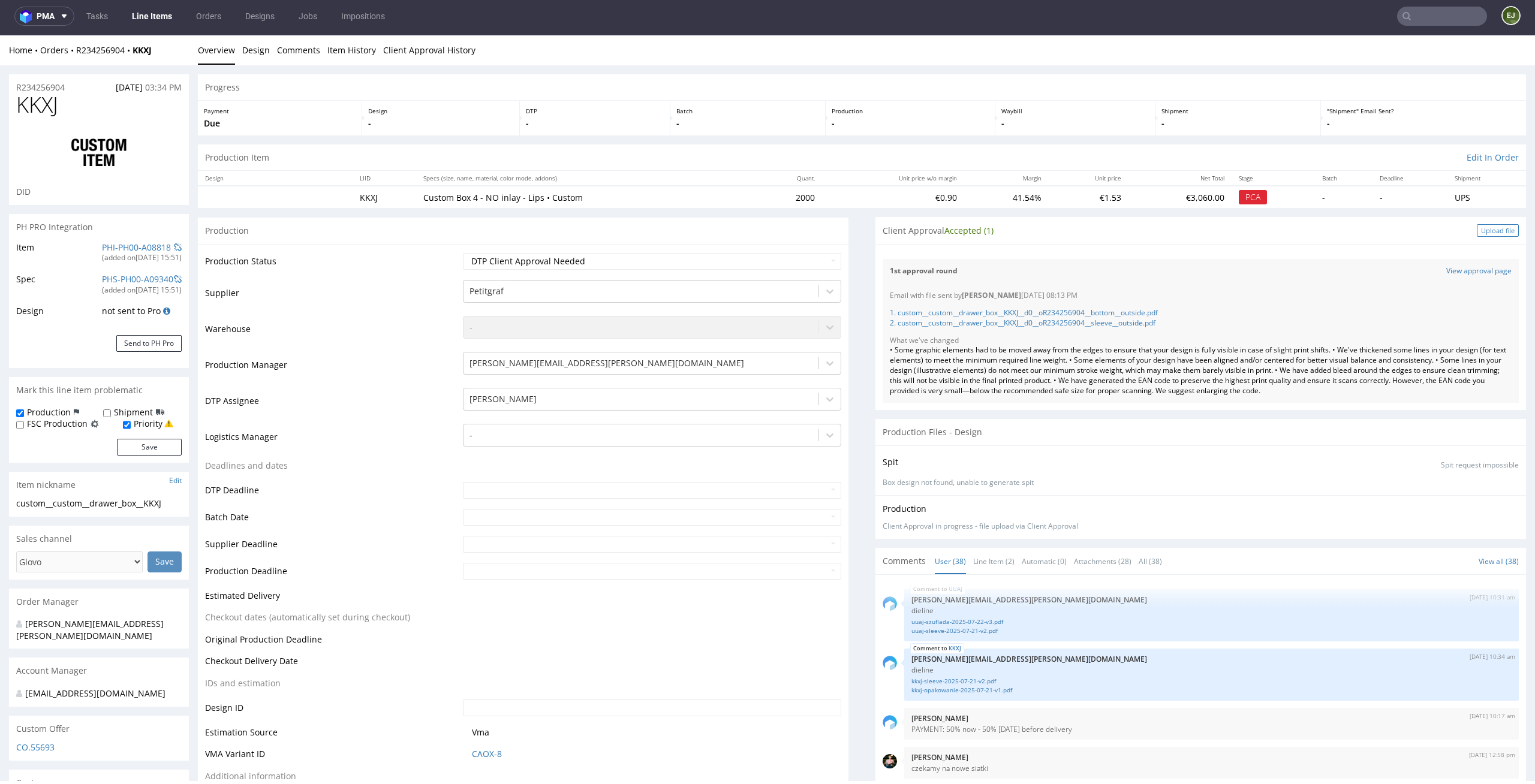
click at [1488, 224] on div "Upload file" at bounding box center [1498, 230] width 42 height 13
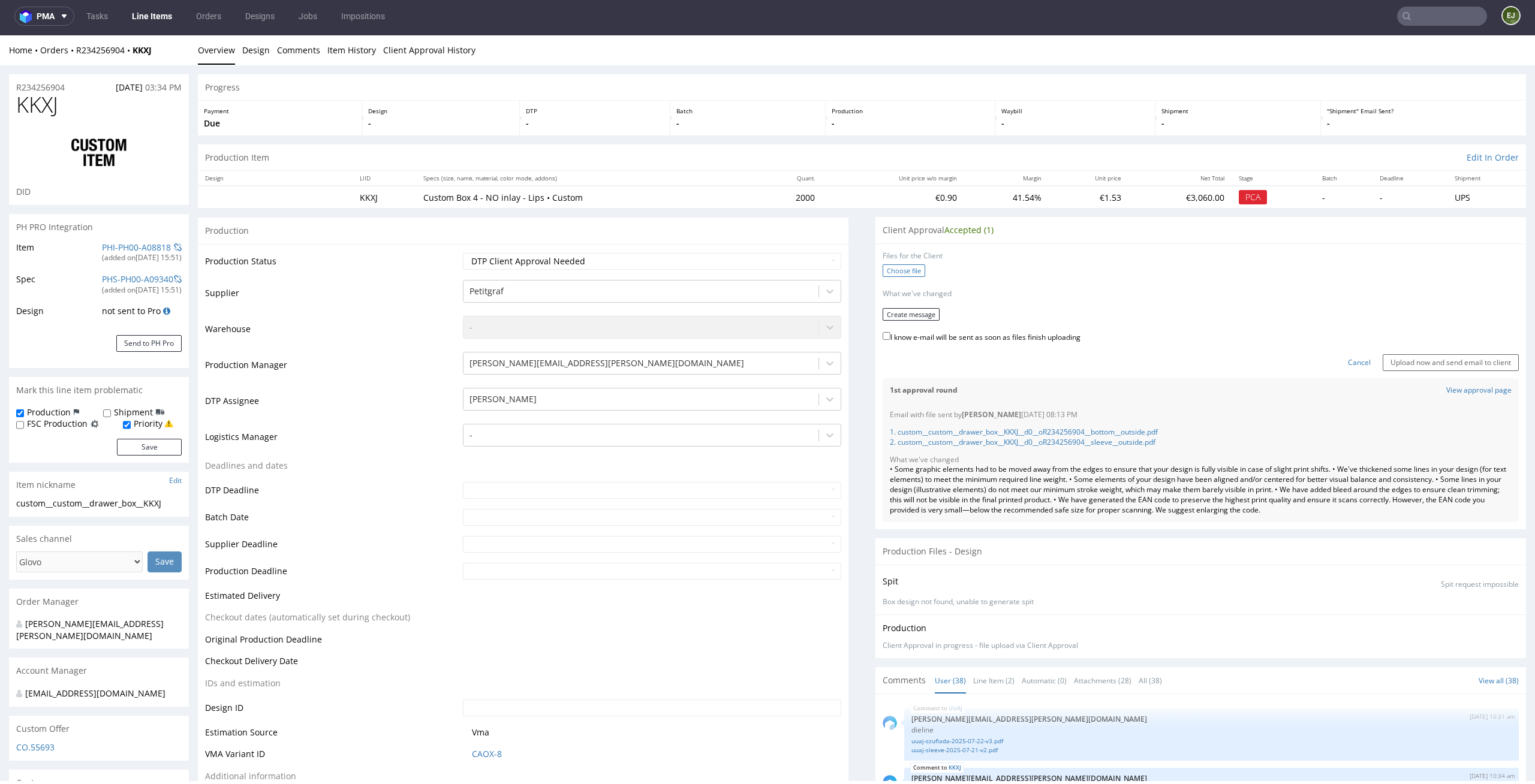
click at [909, 275] on label "Choose file" at bounding box center [904, 271] width 42 height 13
click at [0, 35] on input "Choose file" at bounding box center [0, 35] width 0 height 0
click at [892, 275] on label "Choose file" at bounding box center [904, 271] width 42 height 13
click at [0, 35] on input "Choose file" at bounding box center [0, 35] width 0 height 0
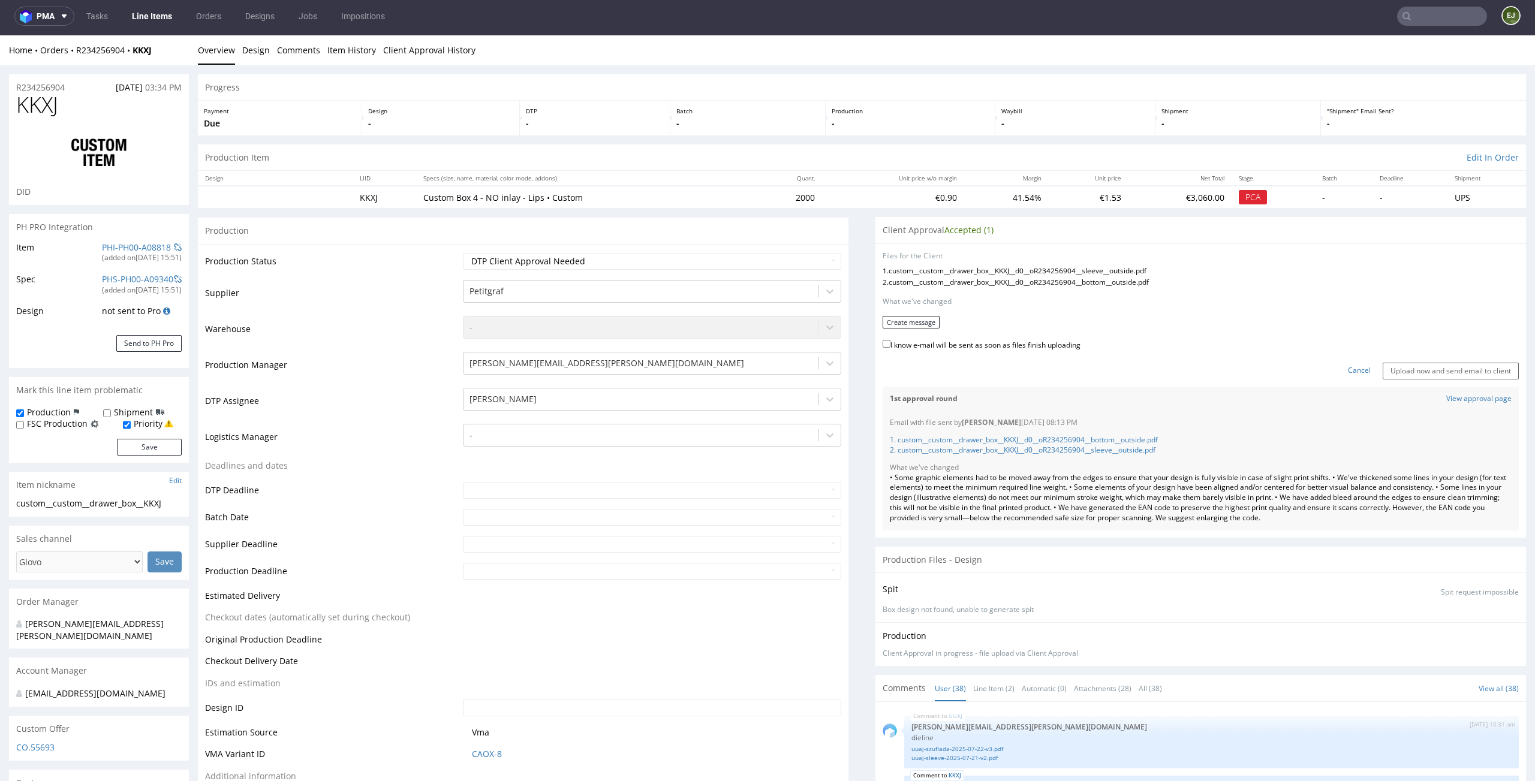
click at [917, 330] on form "Files for the Client 1 . custom__custom__drawer_box__KKXJ__d0__oR234256904__sle…" at bounding box center [1200, 315] width 636 height 128
click at [918, 321] on button "Create message" at bounding box center [911, 322] width 57 height 13
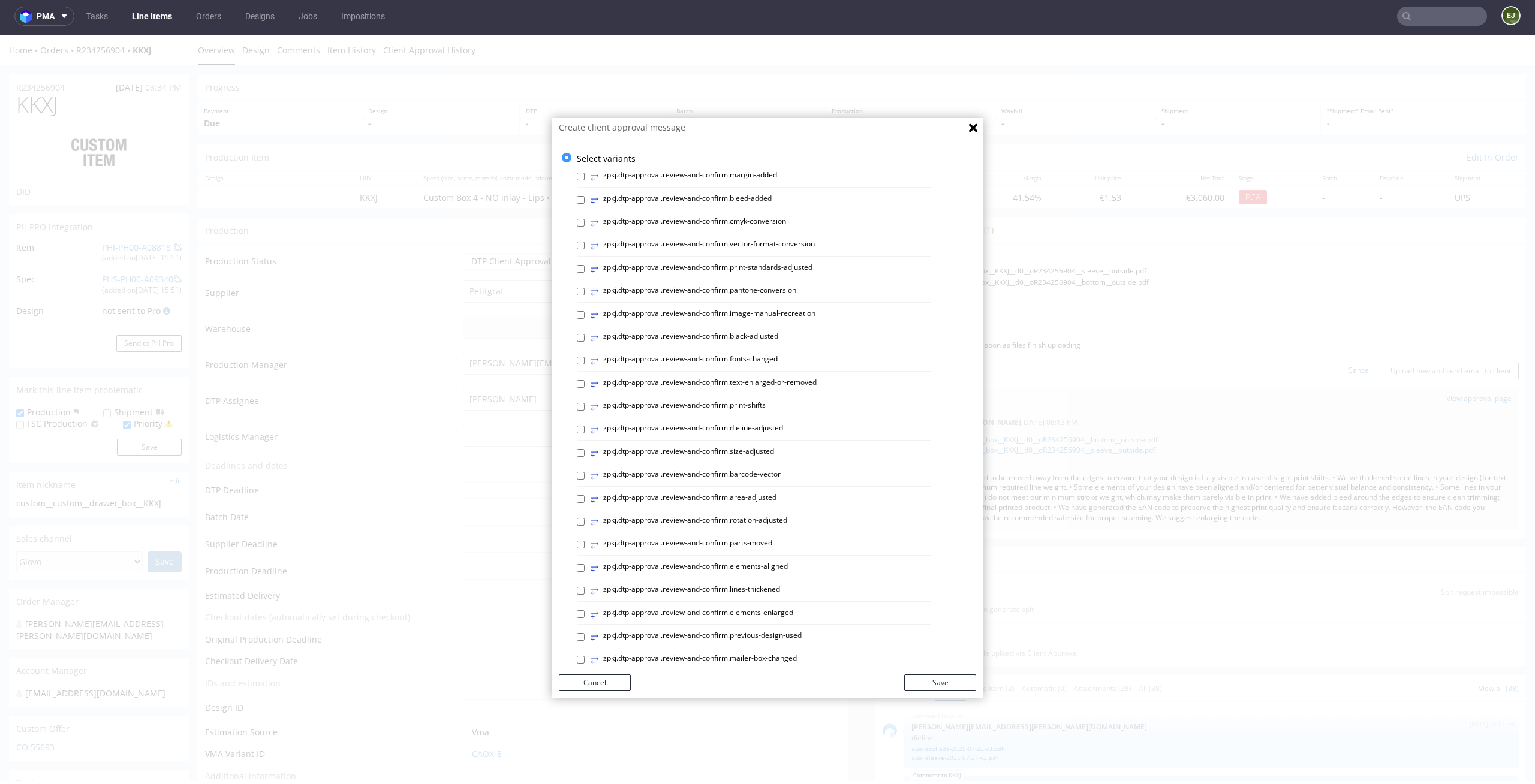
scroll to position [329, 0]
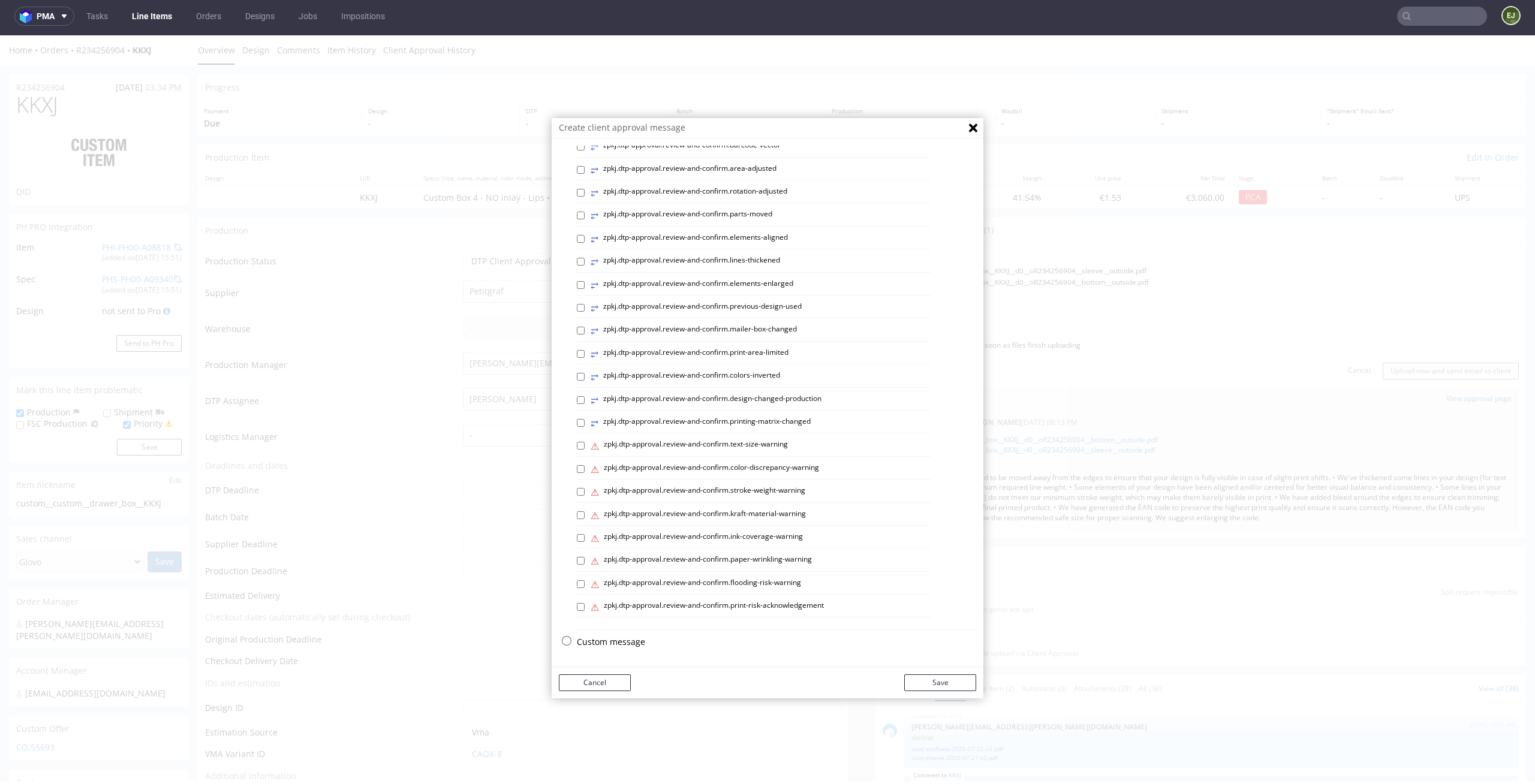
click at [624, 639] on p "Custom message" at bounding box center [777, 641] width 400 height 12
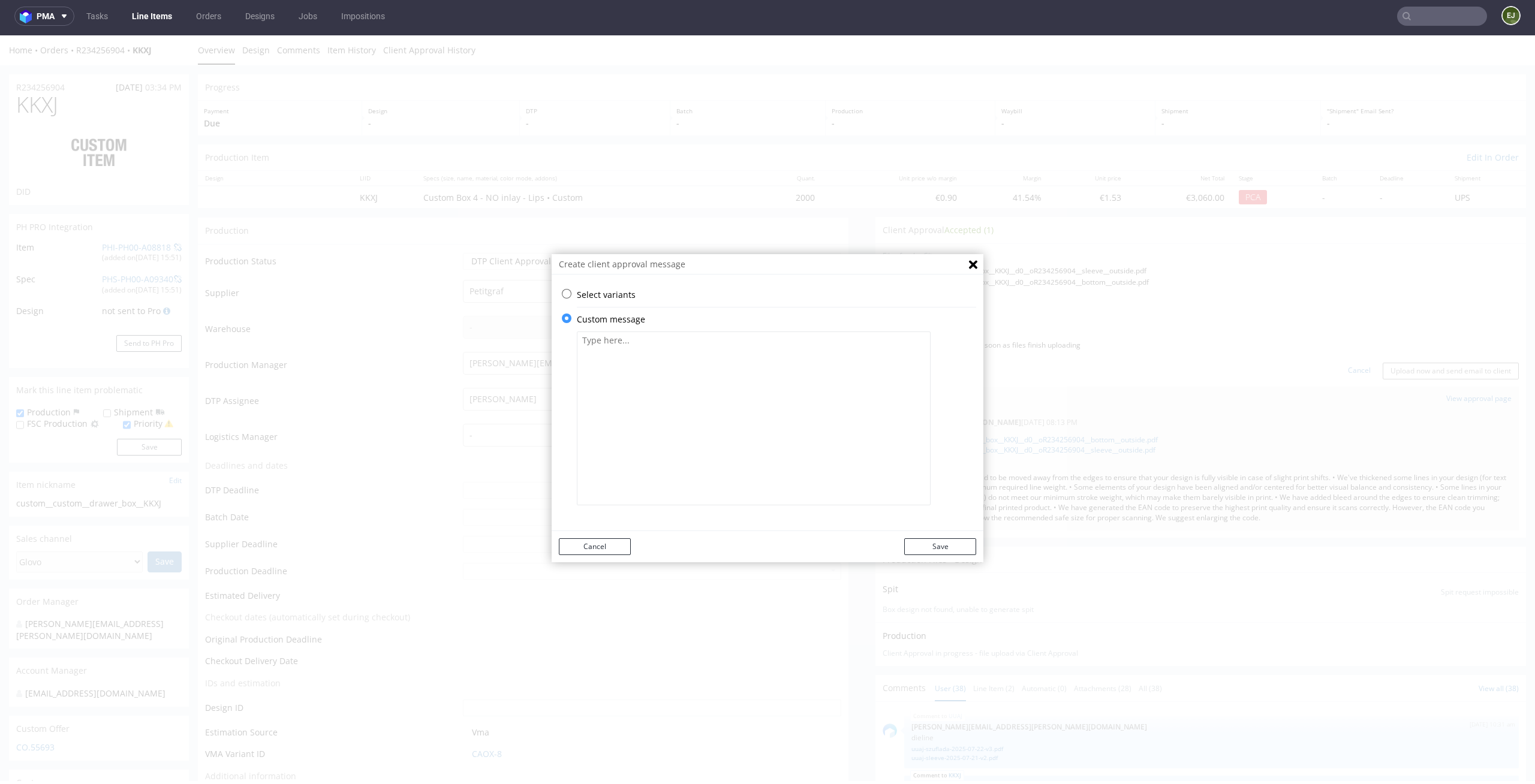
scroll to position [0, 0]
click at [637, 408] on textarea at bounding box center [754, 418] width 353 height 173
paste textarea "We rotated the back-side artwork so that, when assembled, the text matches the …"
type textarea "We rotated the back-side artwork so that, when assembled, the text matches the …"
click at [958, 545] on button "Save" at bounding box center [940, 547] width 72 height 17
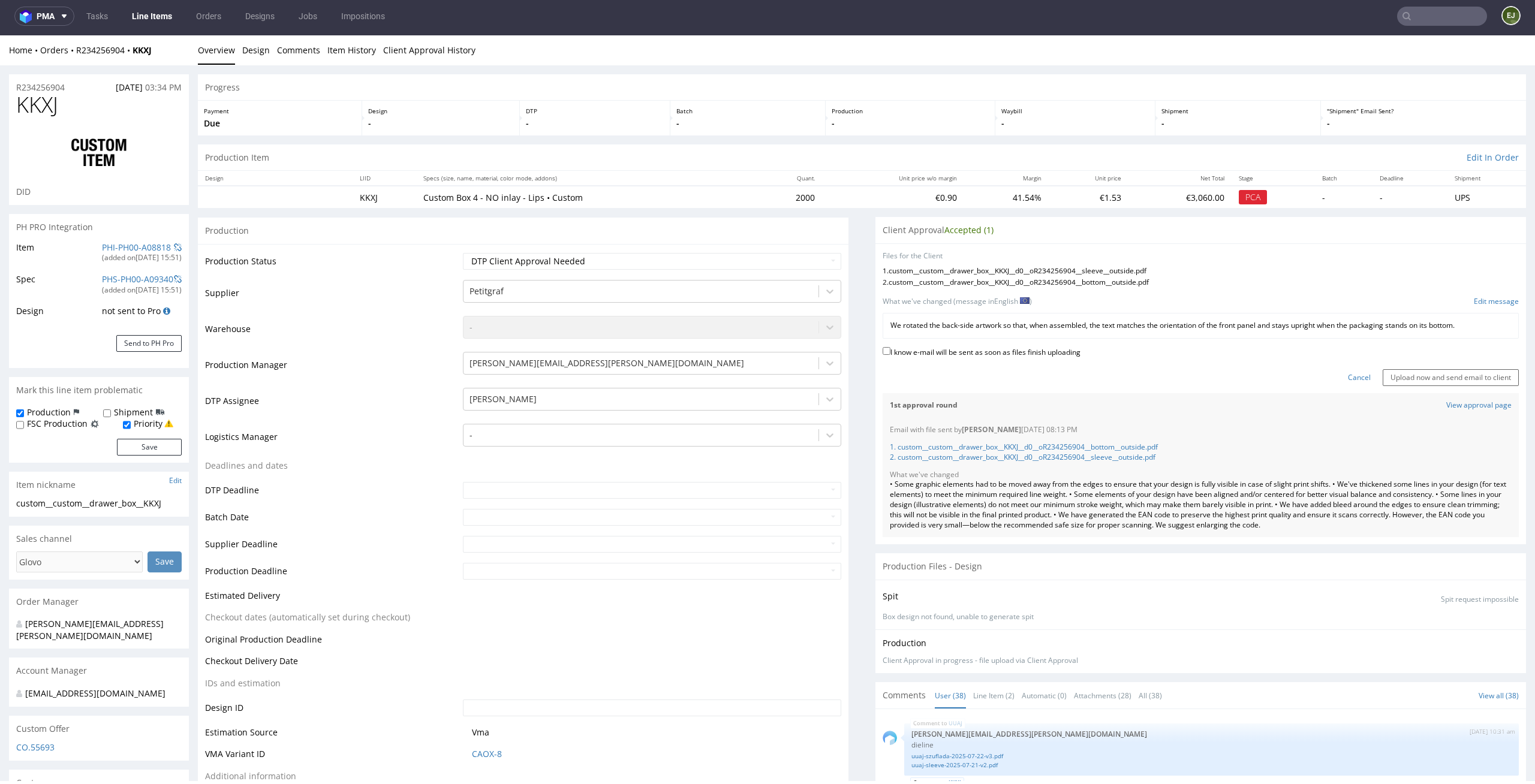
click at [1037, 355] on label "I know e-mail will be sent as soon as files finish uploading" at bounding box center [981, 351] width 198 height 13
click at [890, 355] on input "I know e-mail will be sent as soon as files finish uploading" at bounding box center [886, 351] width 8 height 8
checkbox input "true"
click at [1395, 374] on input "Upload now and send email to client" at bounding box center [1450, 378] width 136 height 17
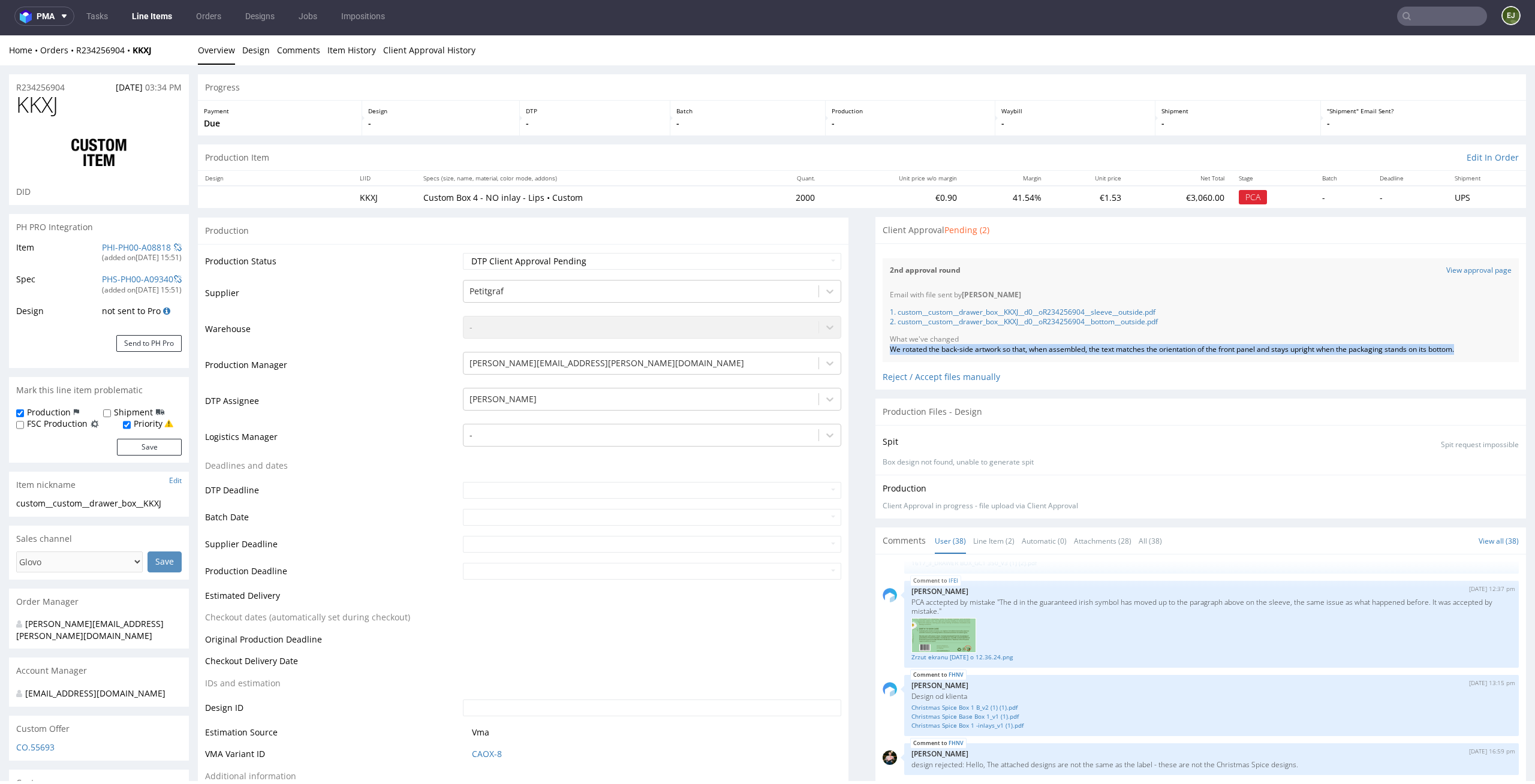
drag, startPoint x: 1468, startPoint y: 348, endPoint x: 872, endPoint y: 348, distance: 596.0
click at [882, 348] on div "Email with file sent by Elżbieta Jelińska 1. custom__custom__drawer_box__KKXJ__…" at bounding box center [1200, 323] width 636 height 79
copy div "We rotated the back-side artwork so that, when assembled, the text matches the …"
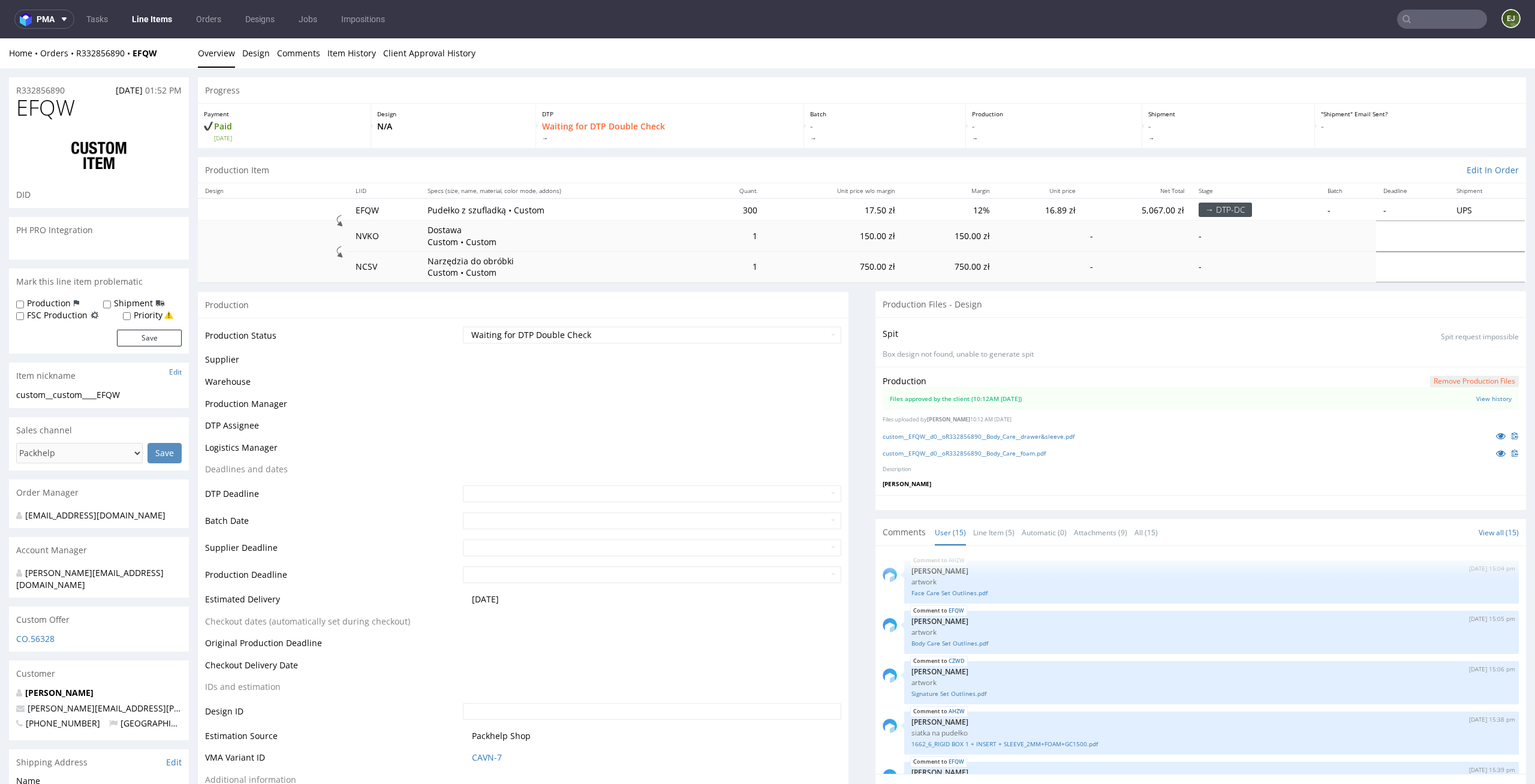
scroll to position [474, 0]
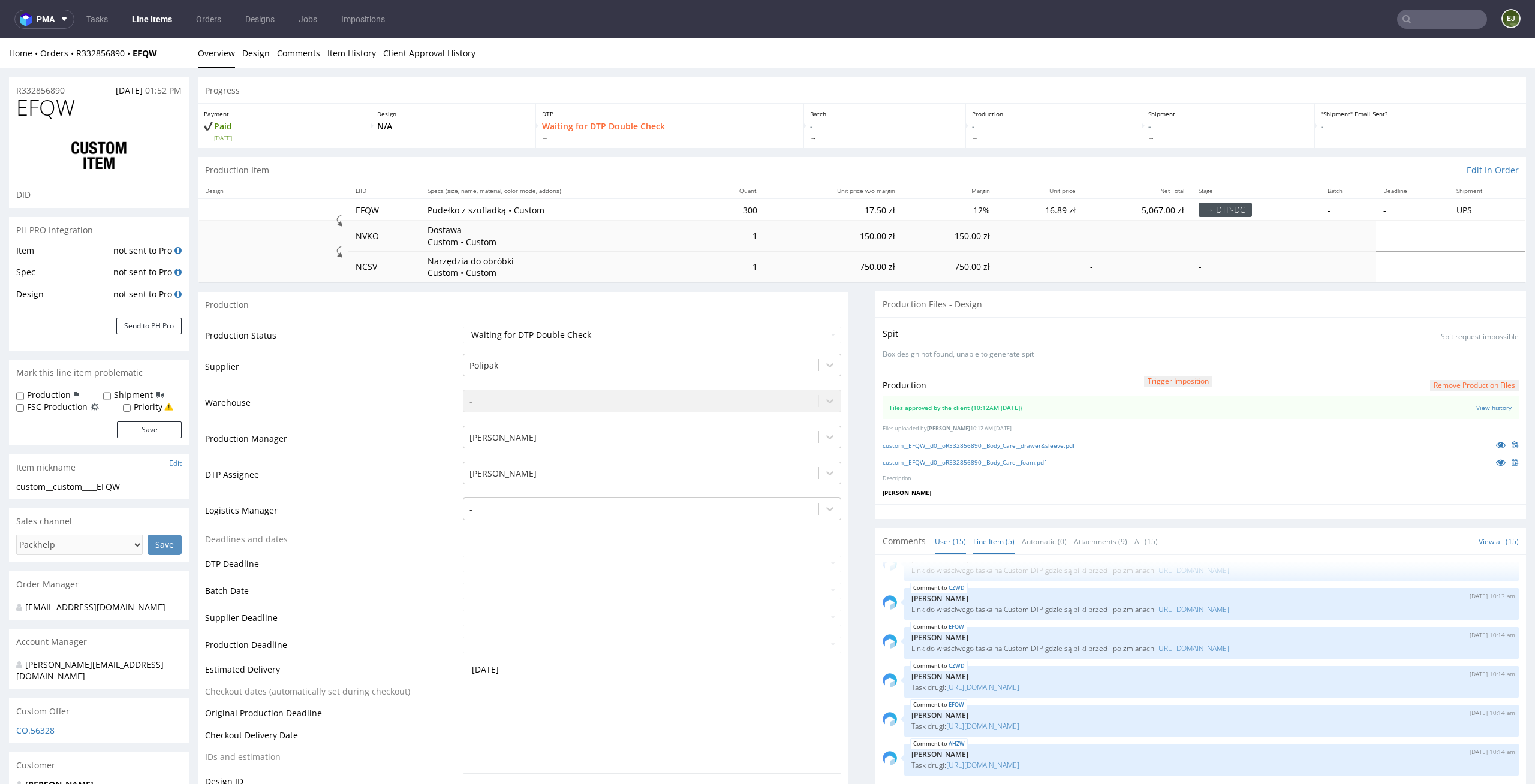
click at [982, 547] on link "Line Item (5)" at bounding box center [993, 541] width 42 height 26
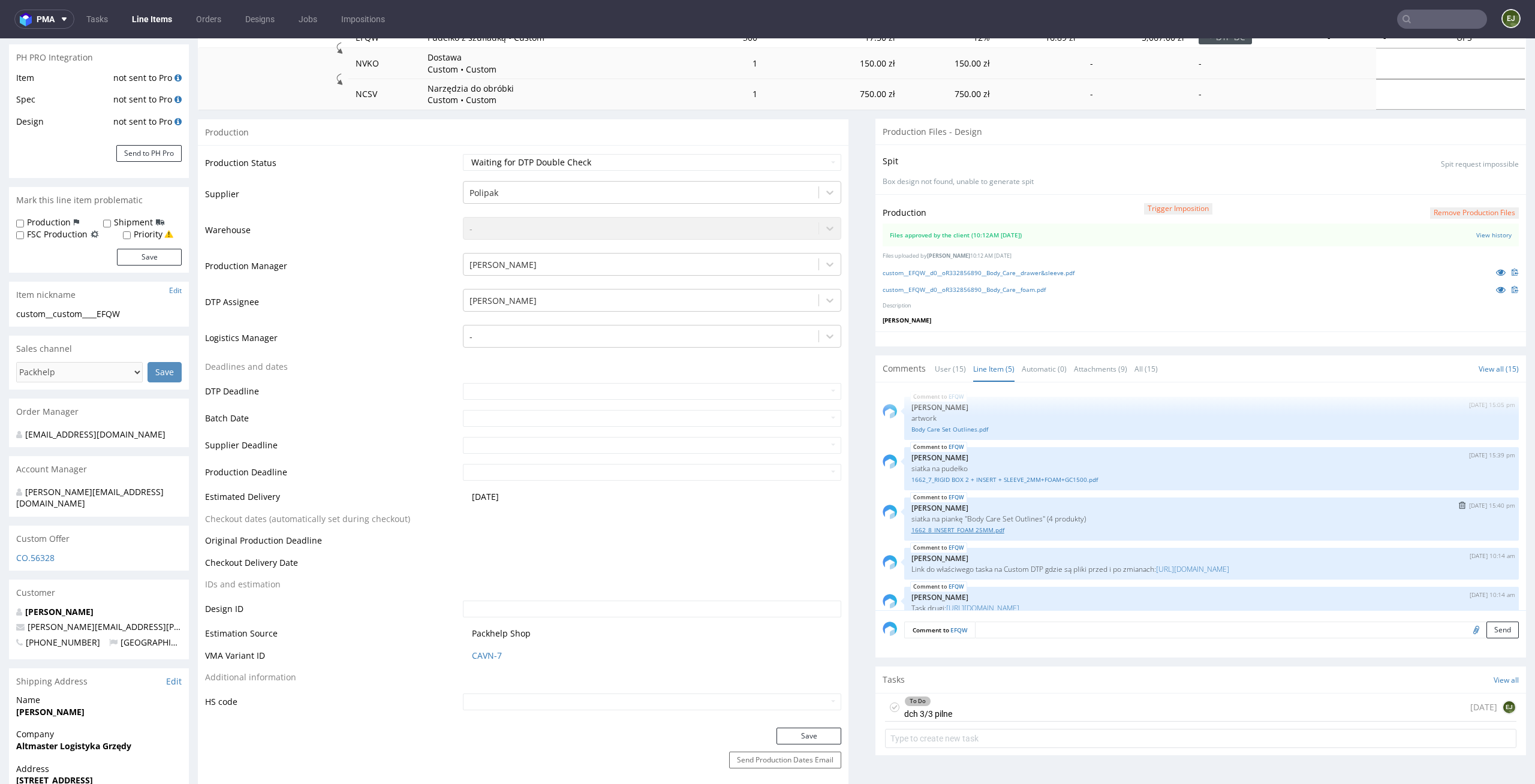
scroll to position [15, 0]
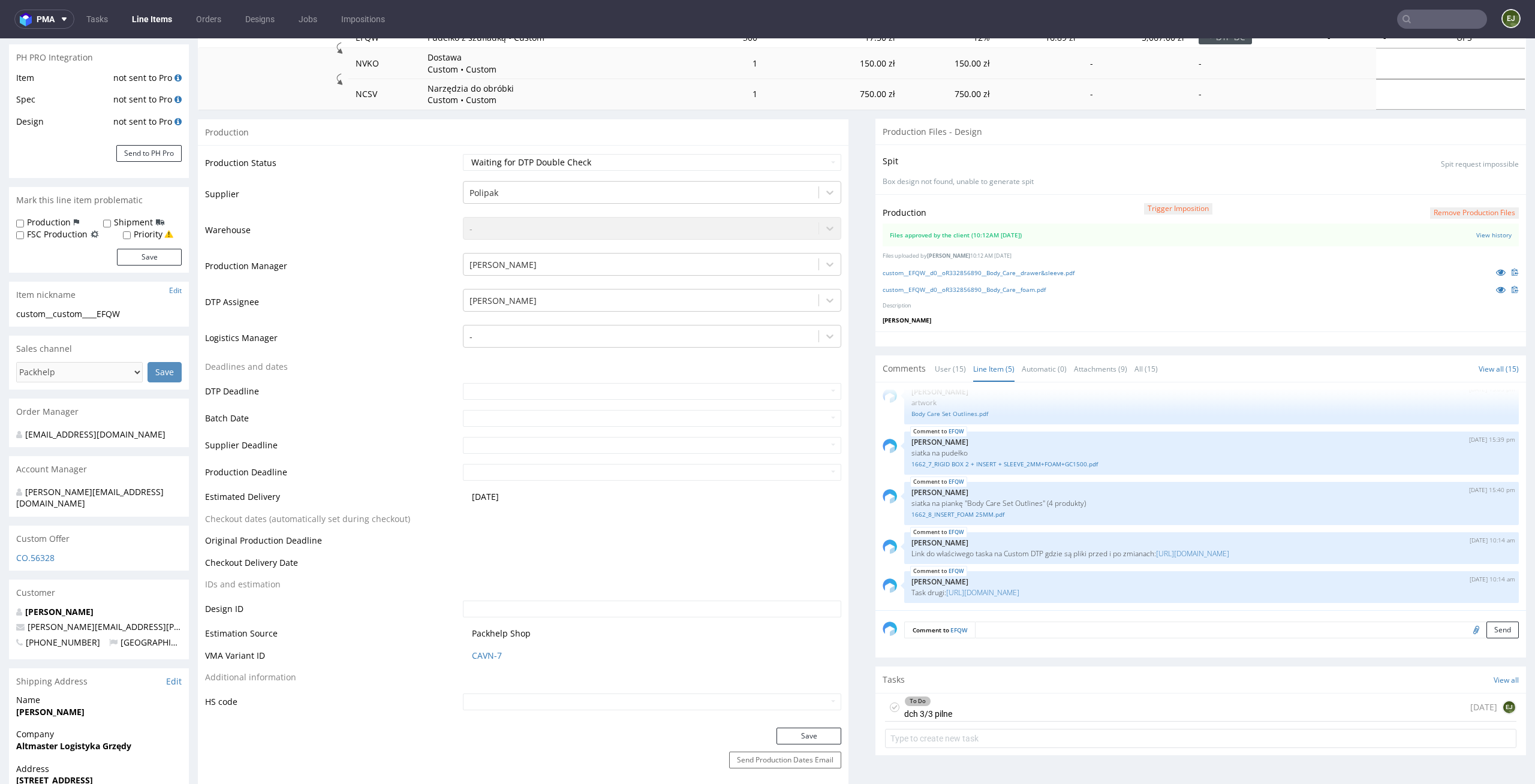
click at [970, 705] on div "To Do dch 3/3 pilne today EJ" at bounding box center [1201, 707] width 631 height 28
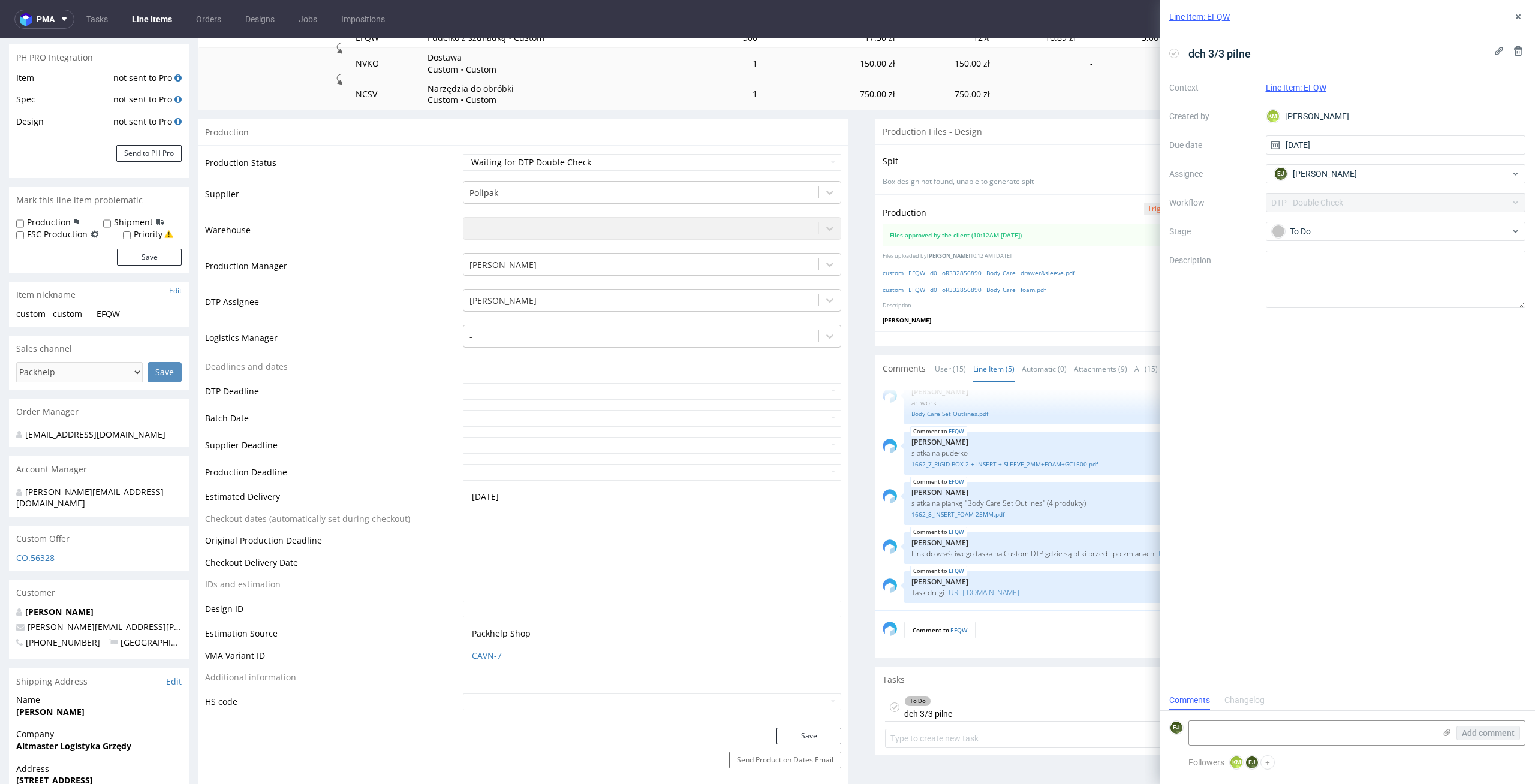
scroll to position [10, 0]
click at [968, 269] on link "custom__EFQW__d0__oR332856890__Body_Care__drawer&sleeve.pdf" at bounding box center [979, 272] width 192 height 8
click at [1201, 737] on textarea at bounding box center [1312, 732] width 246 height 24
type textarea "tu to samo"
click at [1491, 732] on span "Add comment" at bounding box center [1488, 732] width 53 height 8
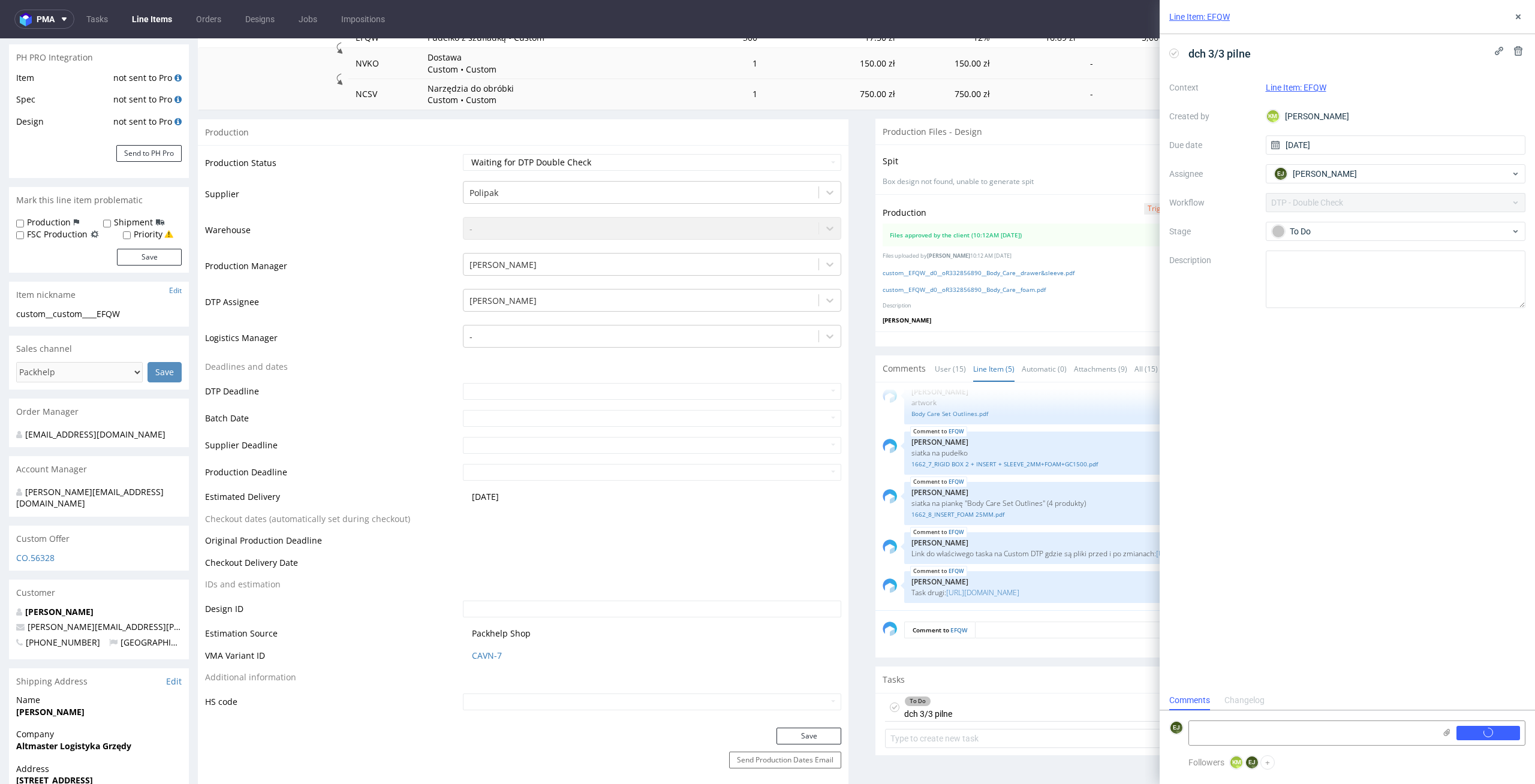
scroll to position [0, 0]
click at [1520, 26] on div "Line Item: EFQW" at bounding box center [1347, 17] width 375 height 34
click at [1522, 10] on button at bounding box center [1518, 17] width 14 height 14
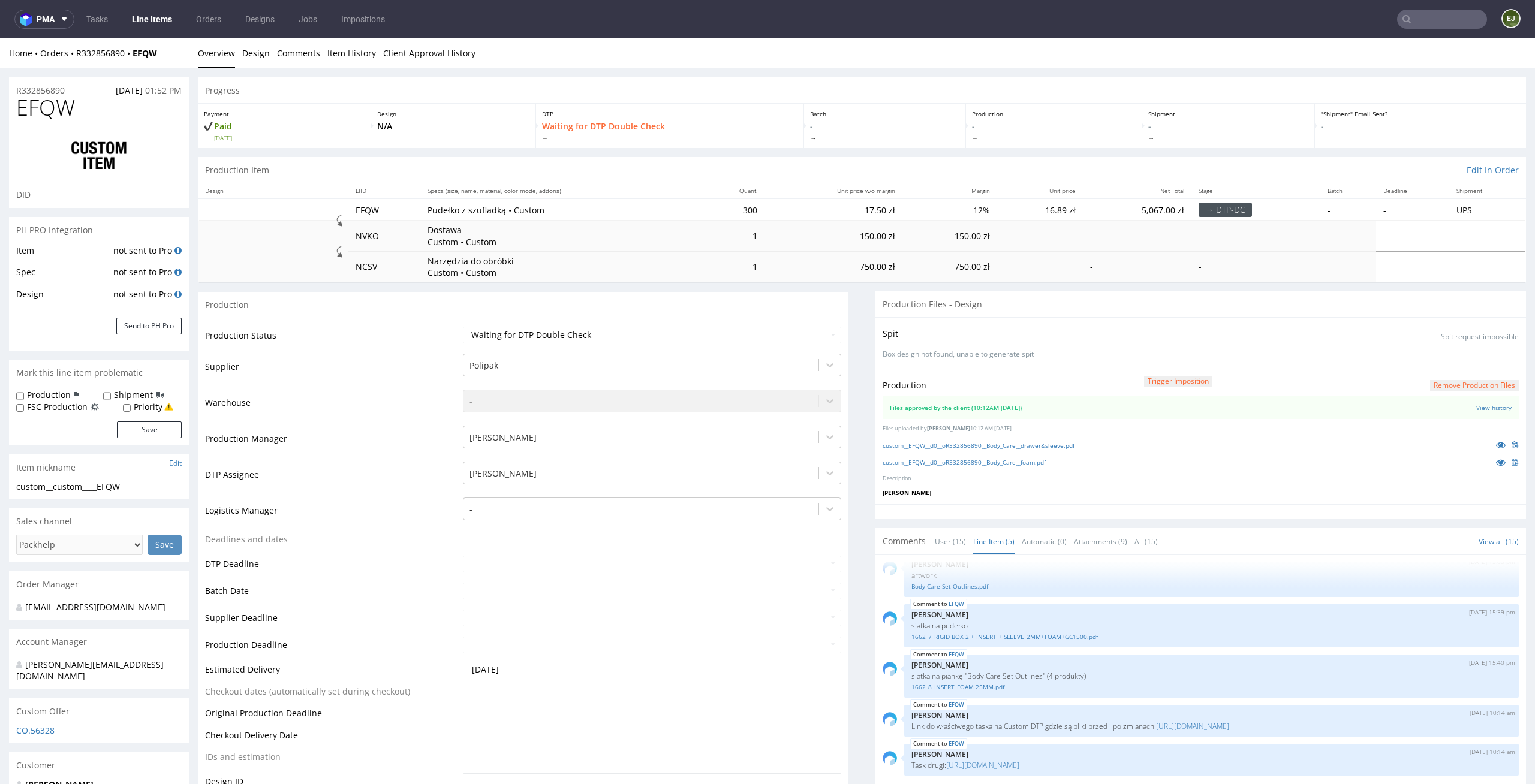
click at [164, 24] on link "Line Items" at bounding box center [152, 19] width 54 height 19
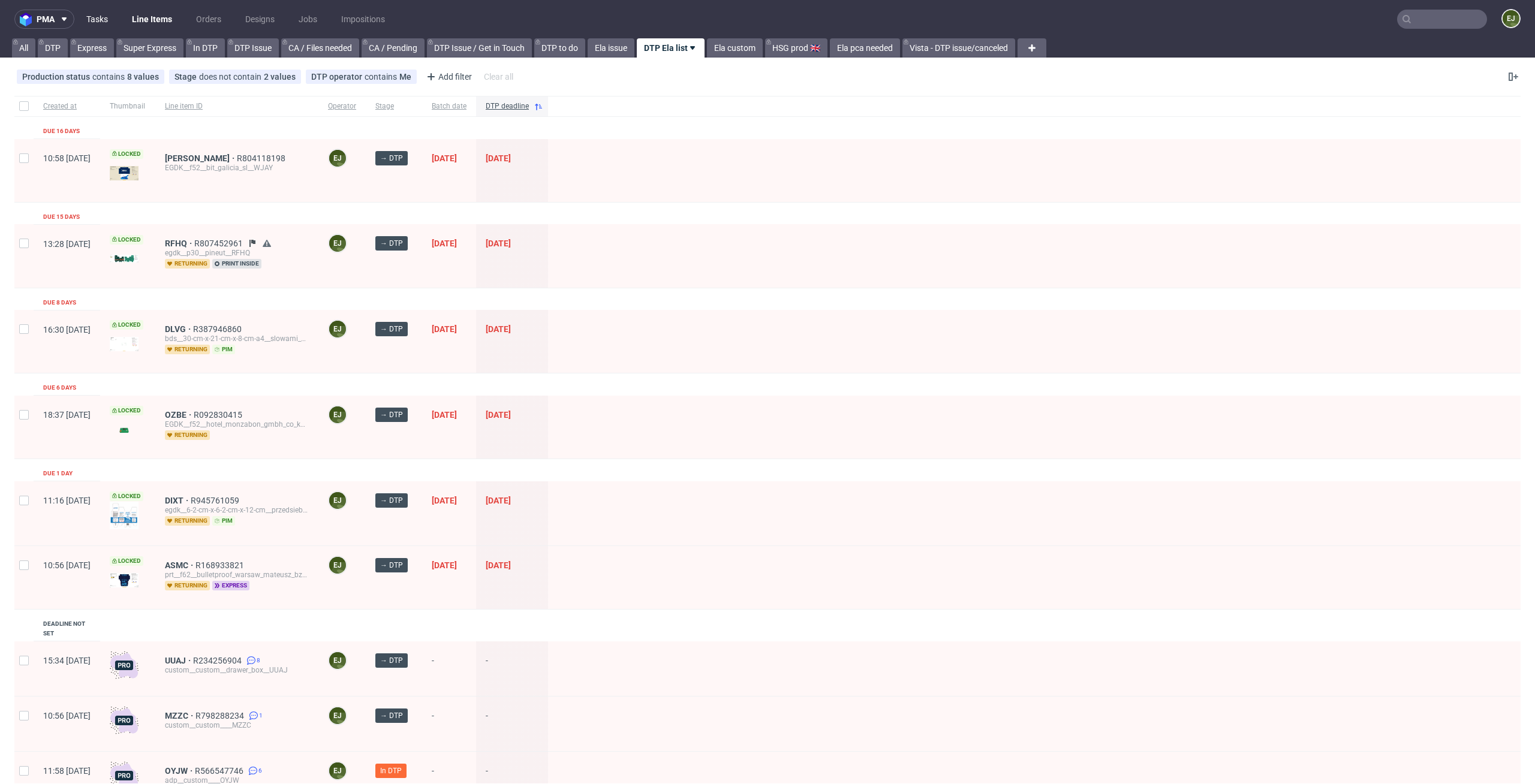
click at [107, 16] on link "Tasks" at bounding box center [97, 19] width 36 height 19
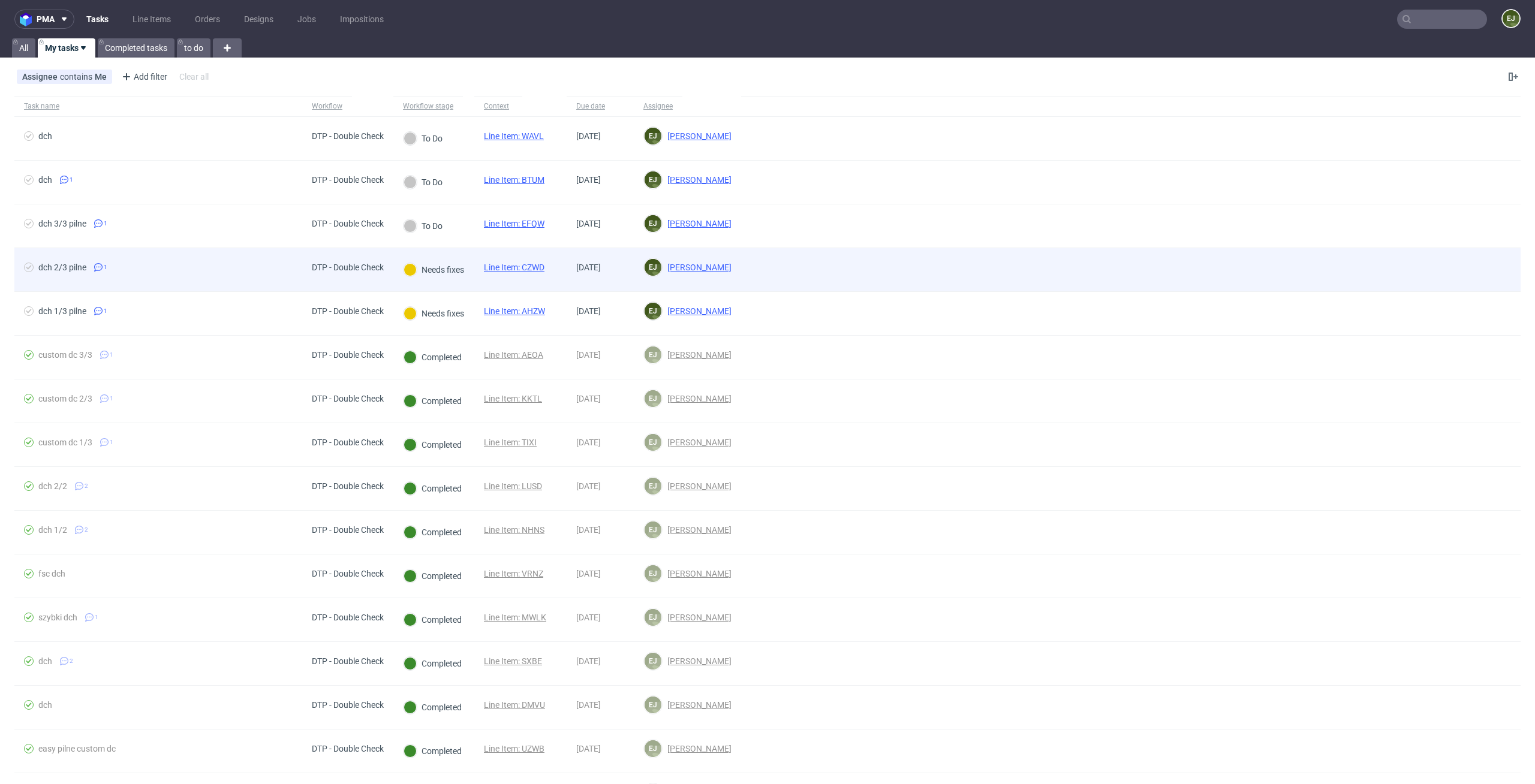
click at [531, 270] on link "Line Item: CZWD" at bounding box center [514, 267] width 61 height 10
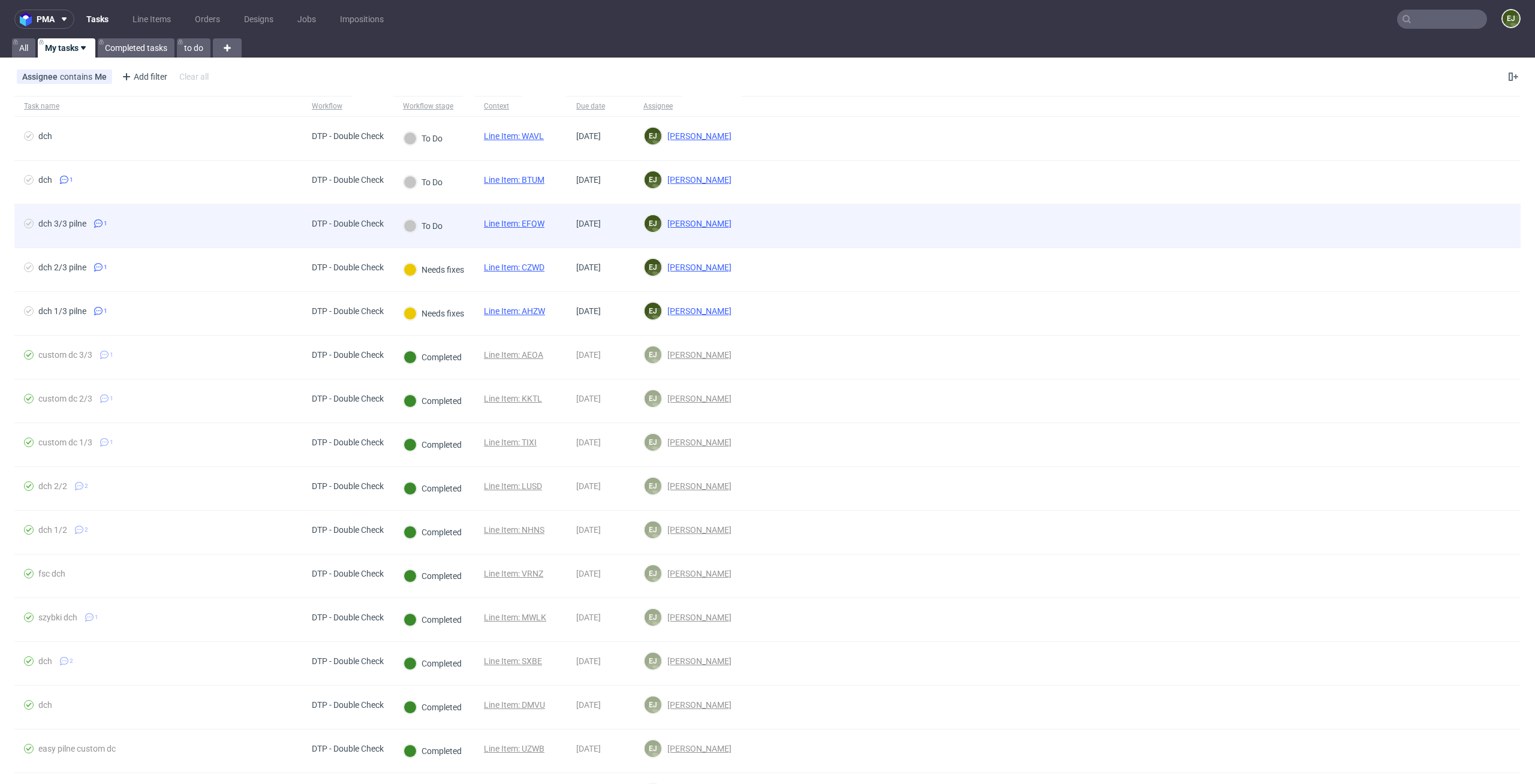
click at [525, 224] on link "Line Item: EFQW" at bounding box center [514, 223] width 61 height 10
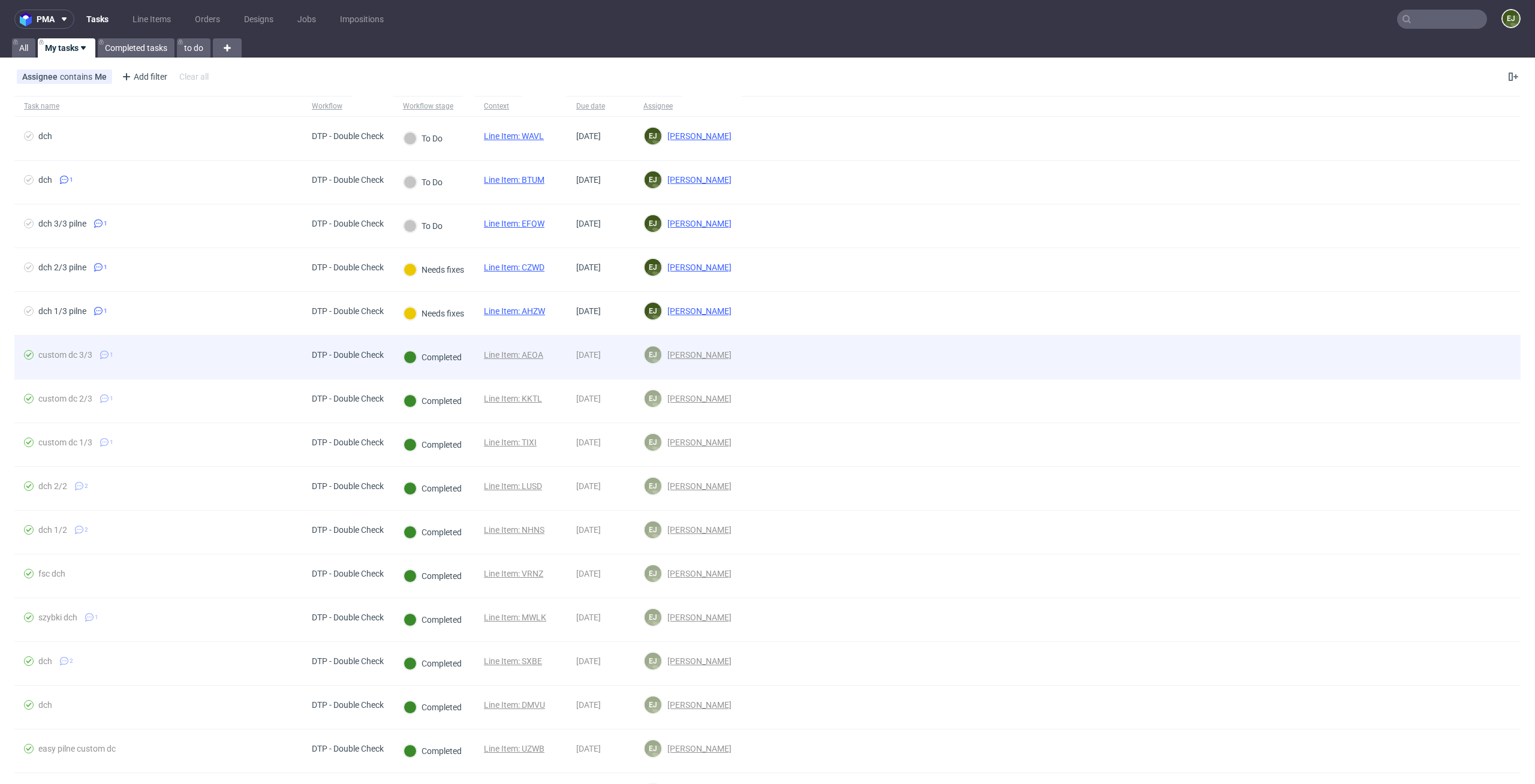
click at [943, 356] on div at bounding box center [1130, 356] width 779 height 43
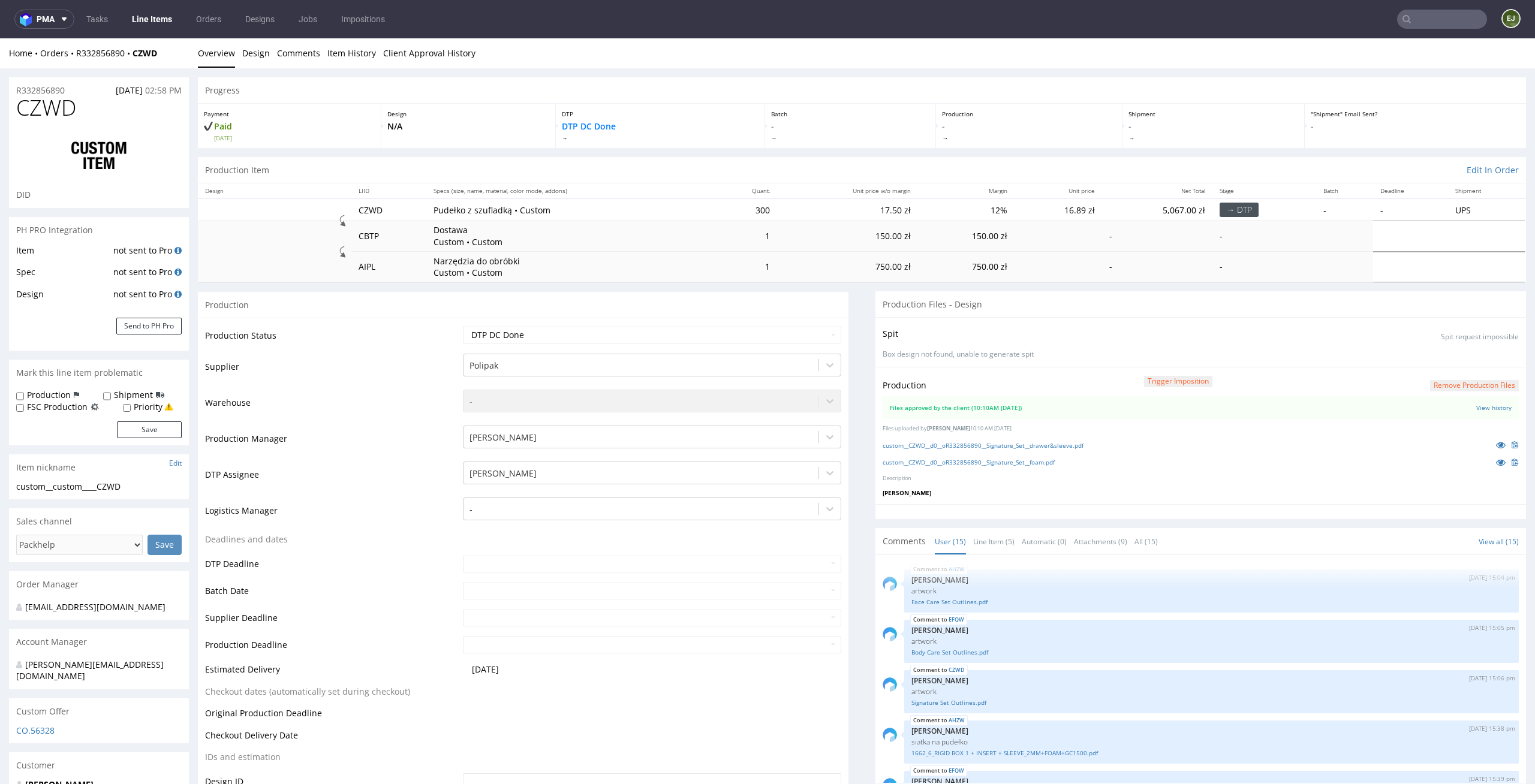
scroll to position [474, 0]
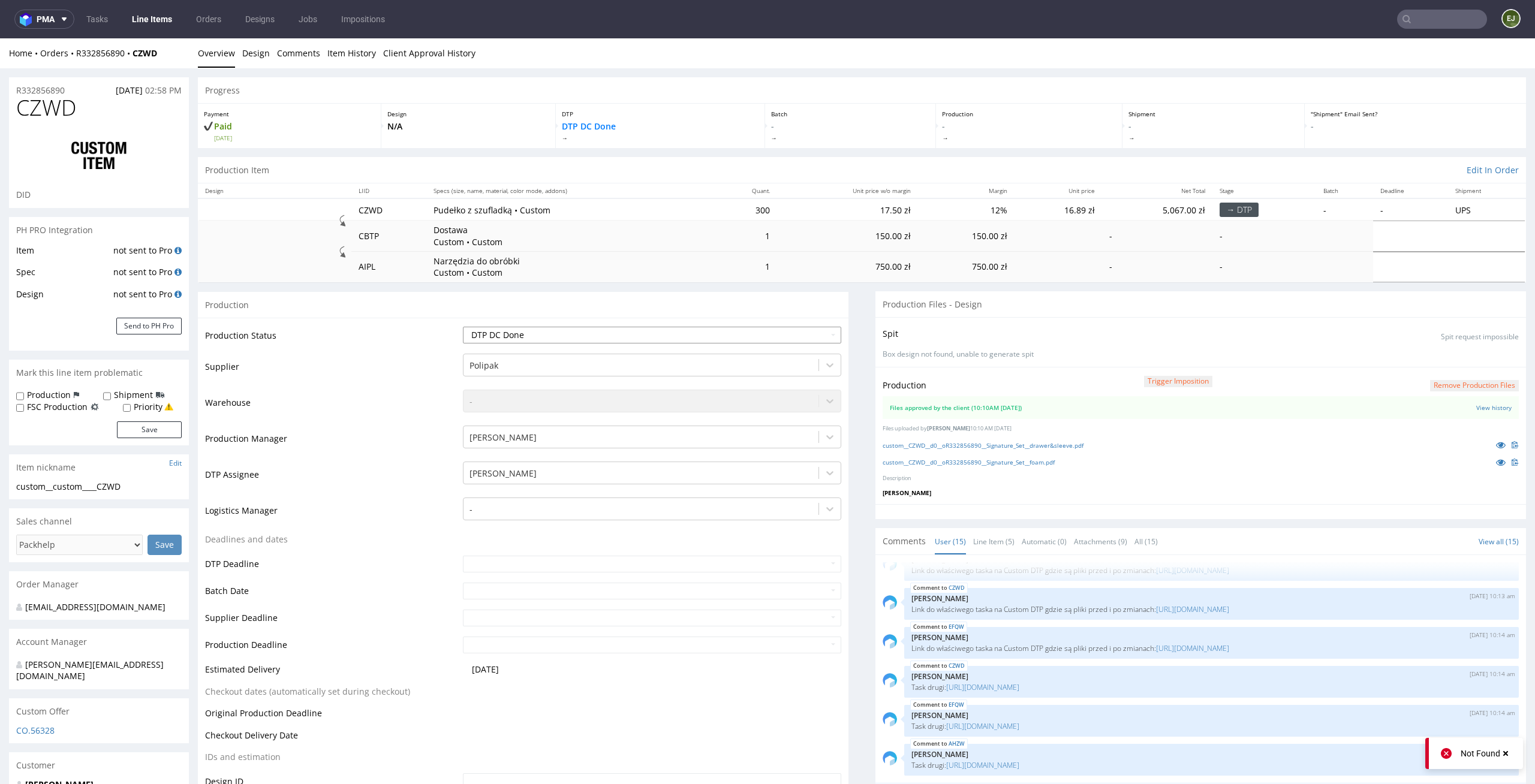
click at [800, 340] on select "Waiting for Artwork Waiting for Diecut Waiting for Mockup Waiting for DTP Waiti…" at bounding box center [653, 335] width 379 height 17
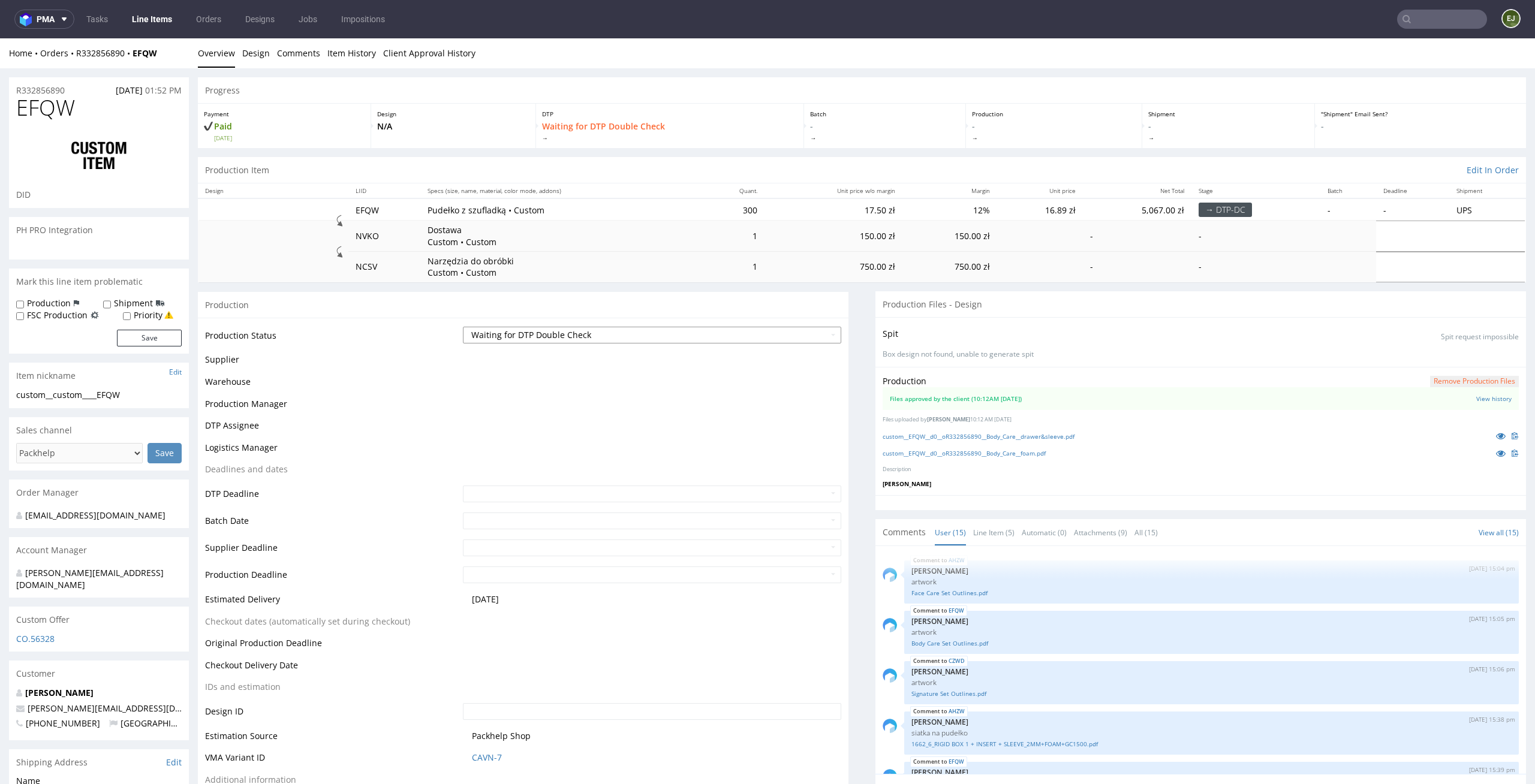
scroll to position [474, 0]
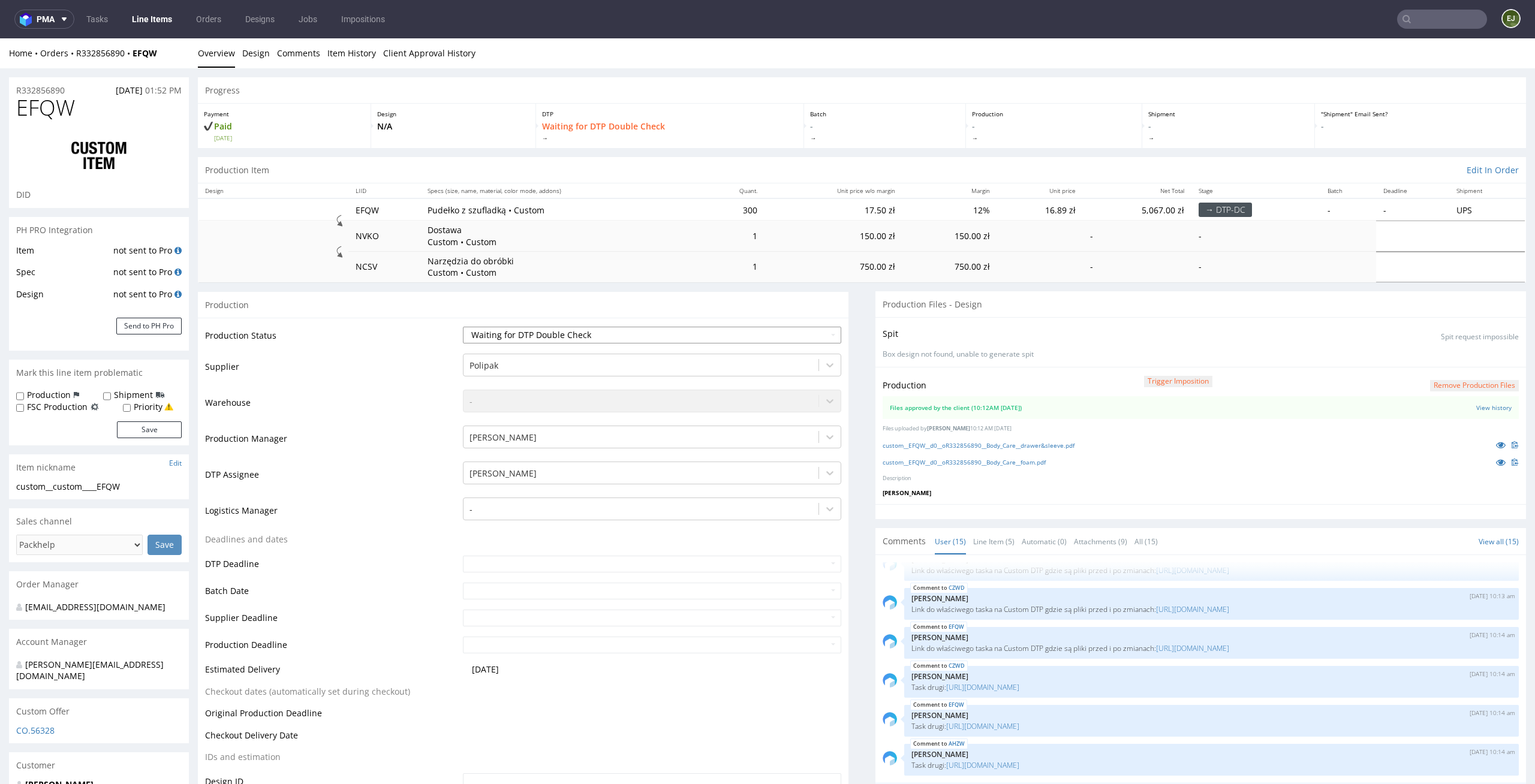
click at [702, 335] on select "Waiting for Artwork Waiting for Diecut Waiting for Mockup Waiting for DTP Waiti…" at bounding box center [653, 335] width 379 height 17
select select "dtp_dc_done"
click at [463, 326] on select "Waiting for Artwork Waiting for Diecut Waiting for Mockup Waiting for DTP Waiti…" at bounding box center [653, 335] width 379 height 17
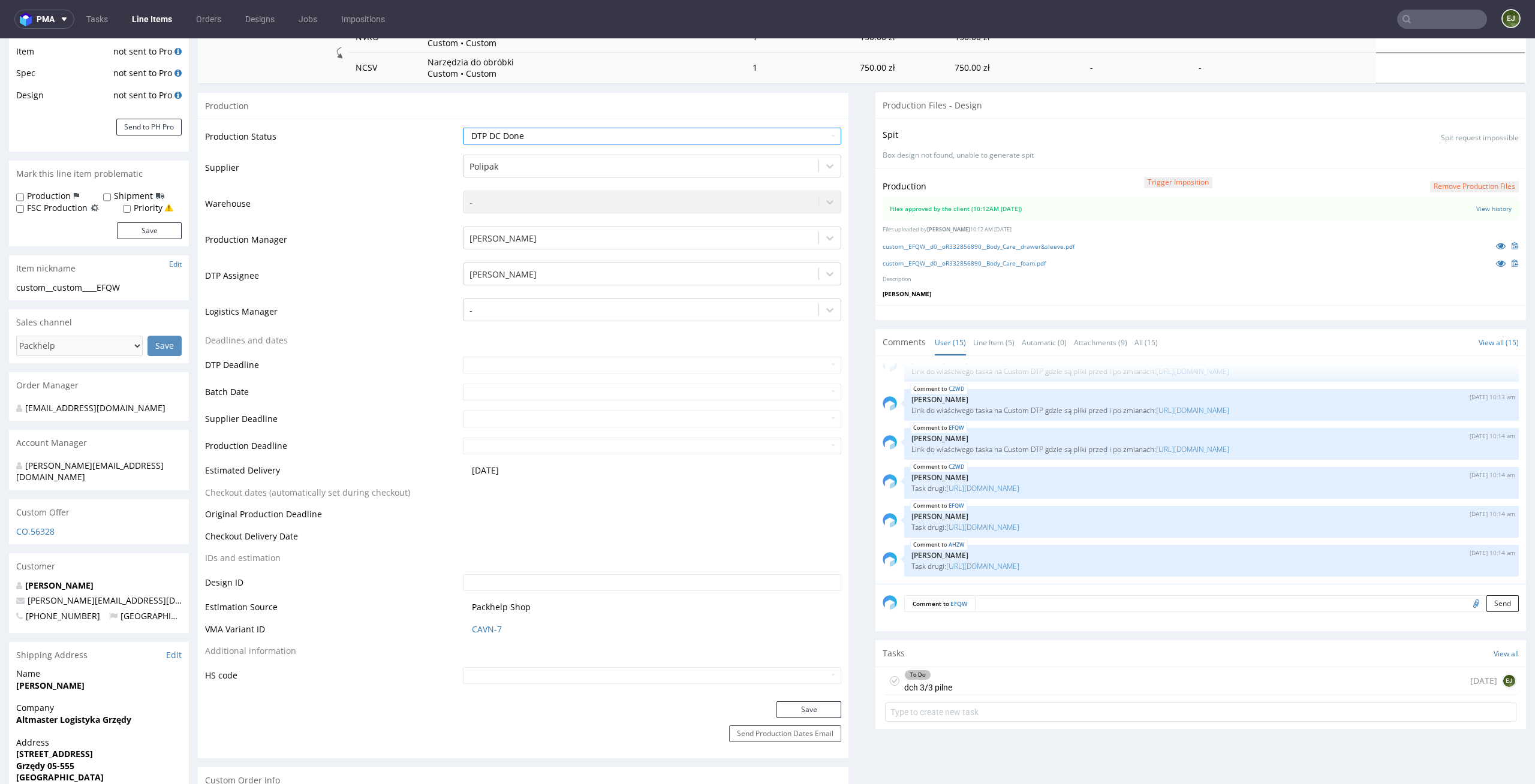
scroll to position [312, 0]
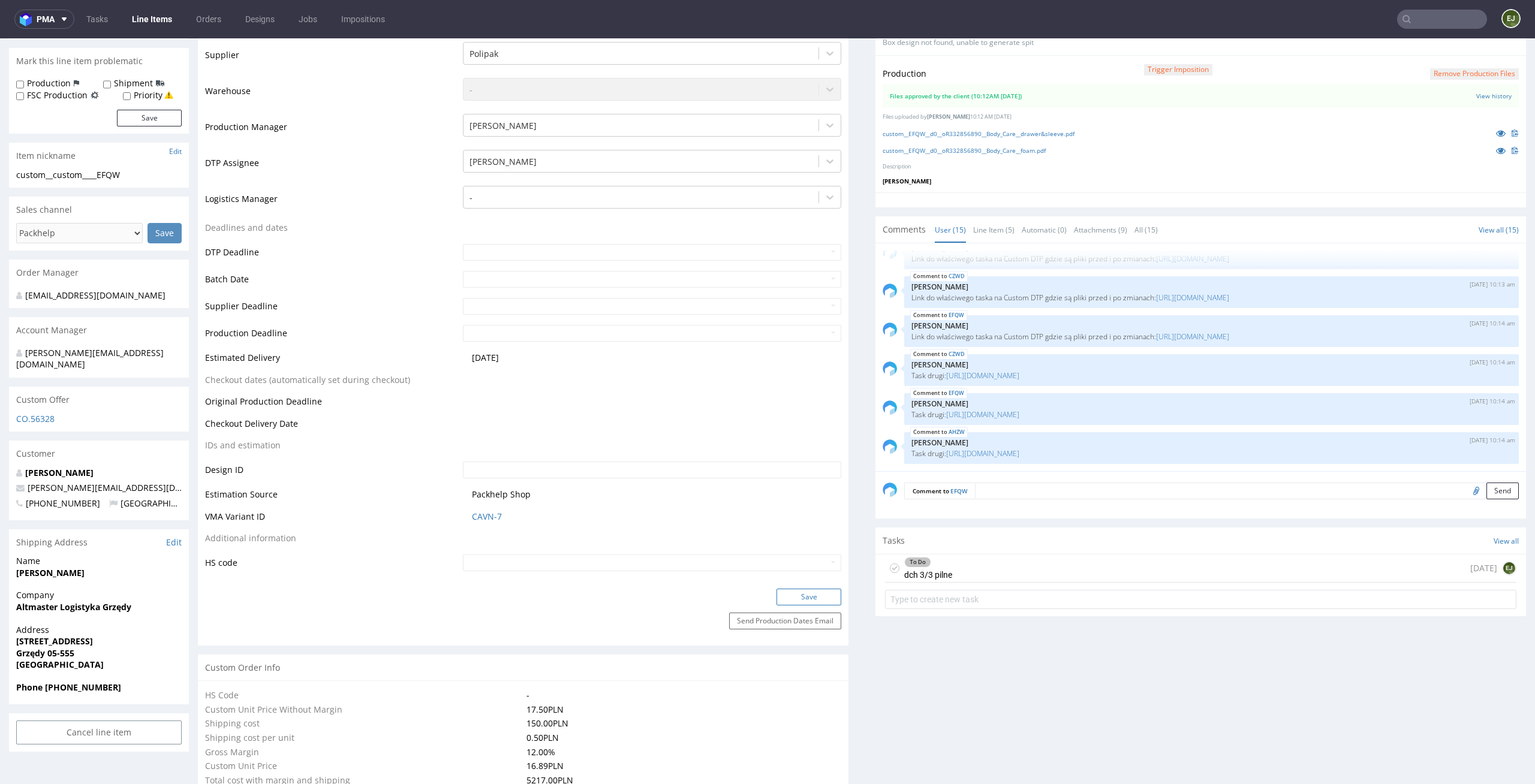
click at [819, 596] on button "Save" at bounding box center [808, 596] width 65 height 17
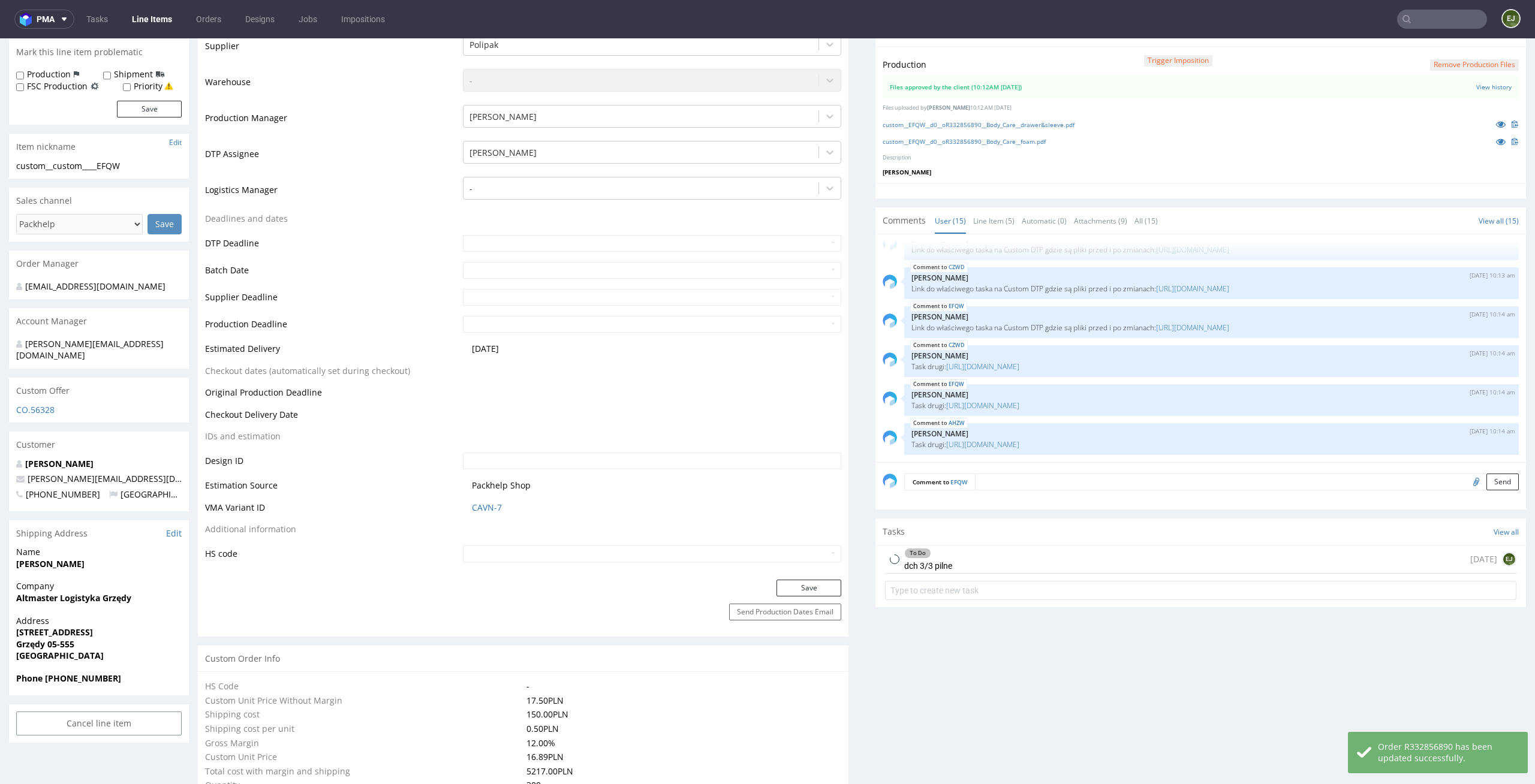
scroll to position [412, 0]
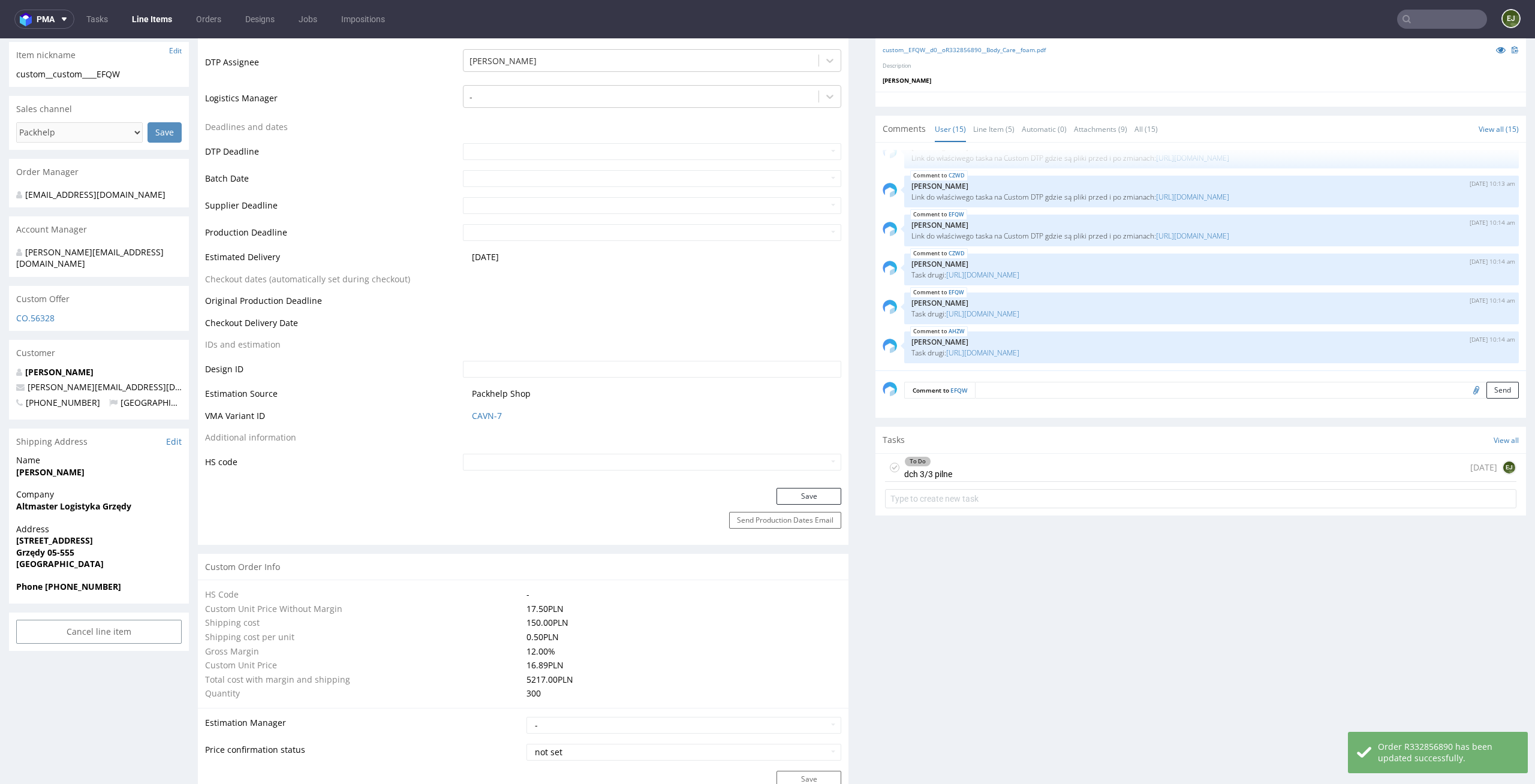
click at [941, 465] on div "To Do" at bounding box center [928, 461] width 47 height 10
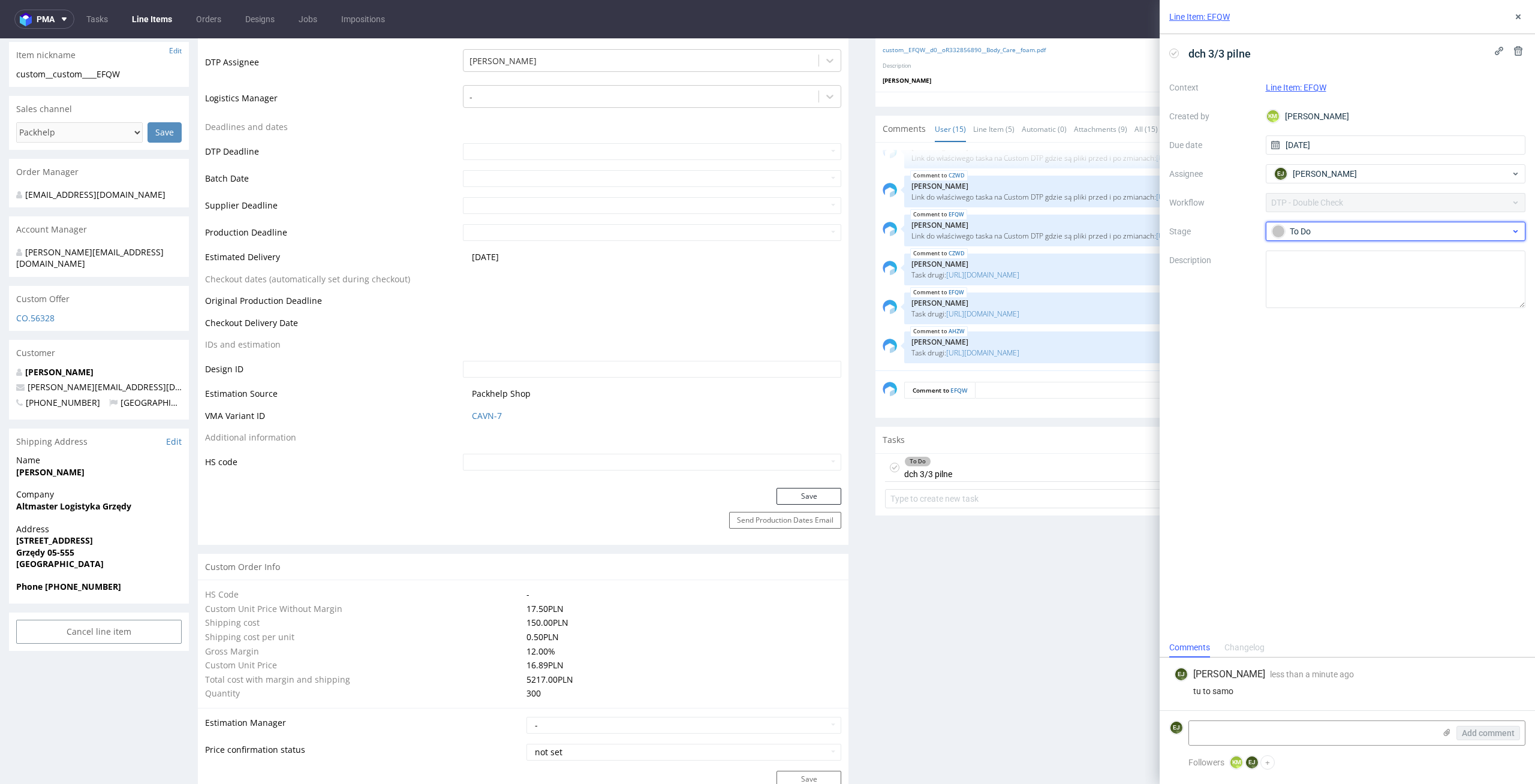
click at [1338, 235] on div "To Do" at bounding box center [1391, 231] width 239 height 13
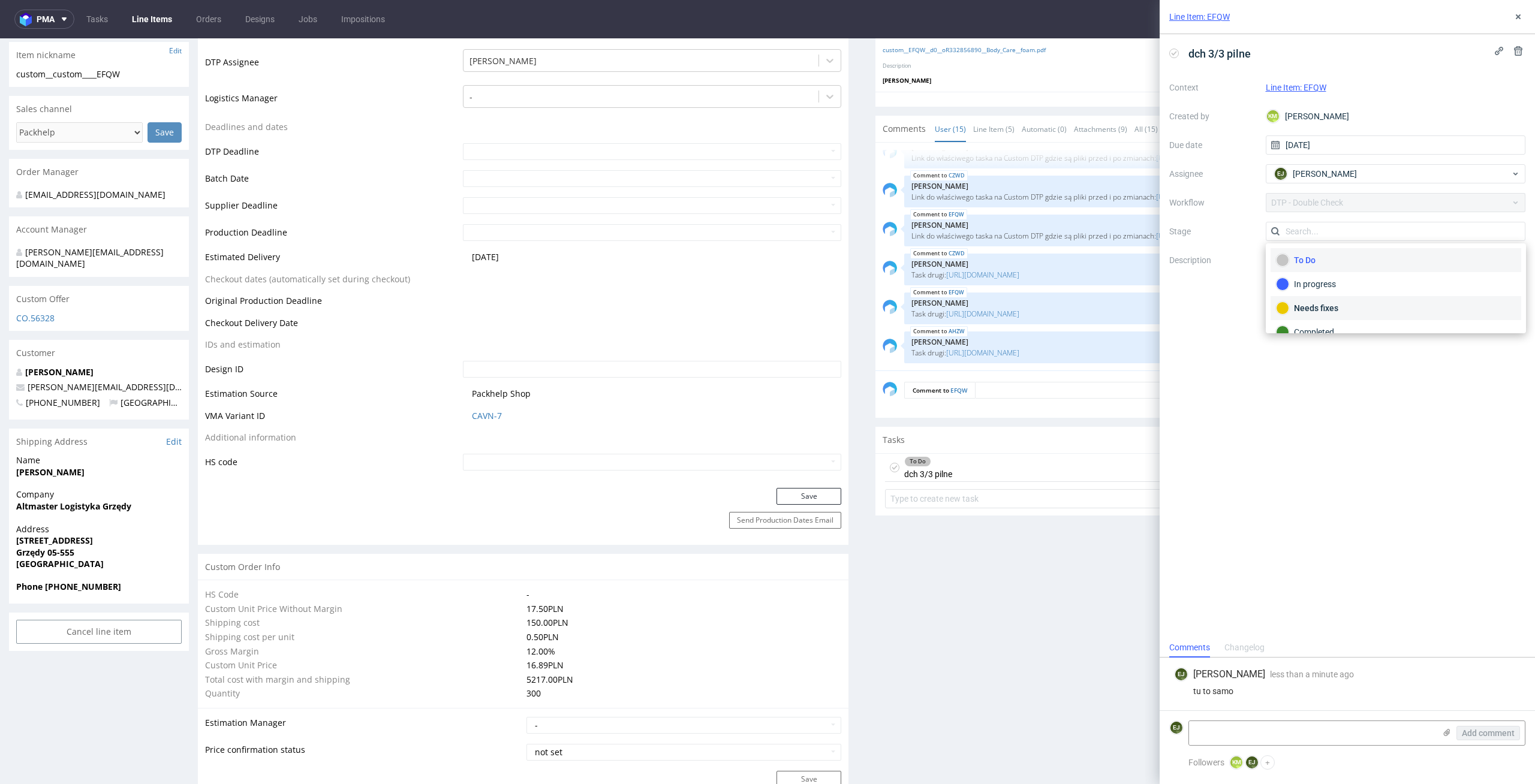
click at [1345, 305] on div "Needs fixes" at bounding box center [1395, 308] width 240 height 13
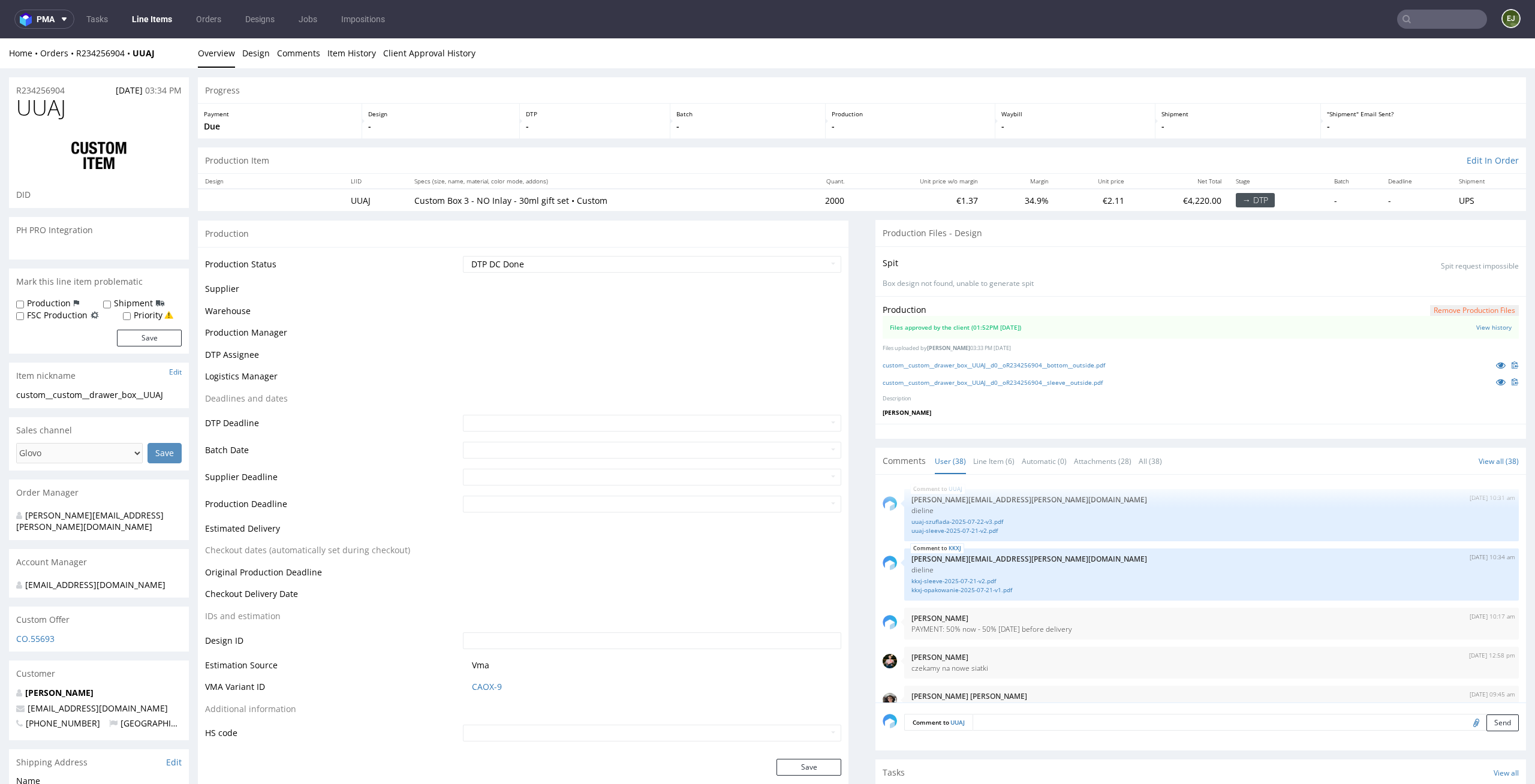
scroll to position [1908, 0]
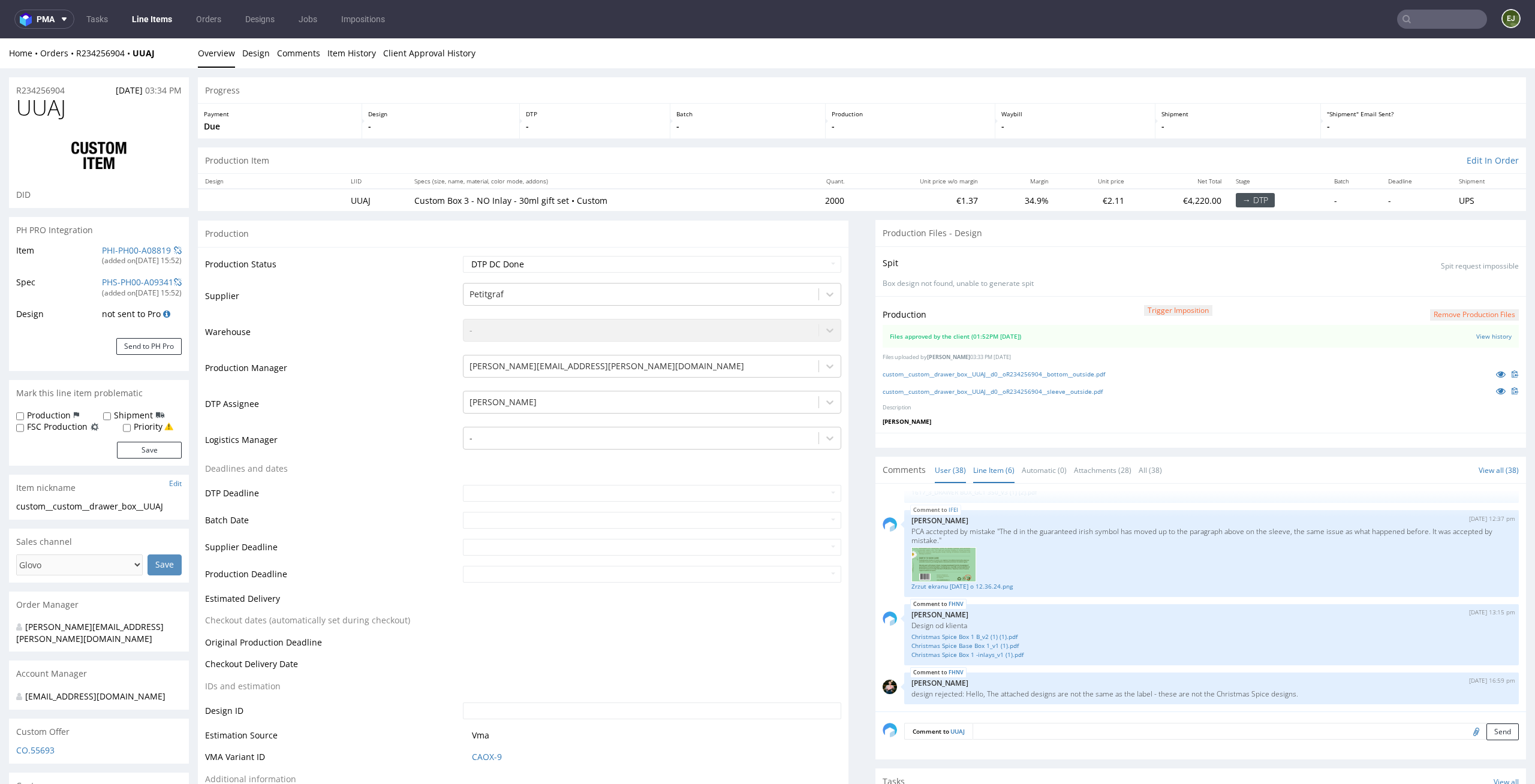
click at [978, 474] on link "Line Item (6)" at bounding box center [993, 470] width 42 height 26
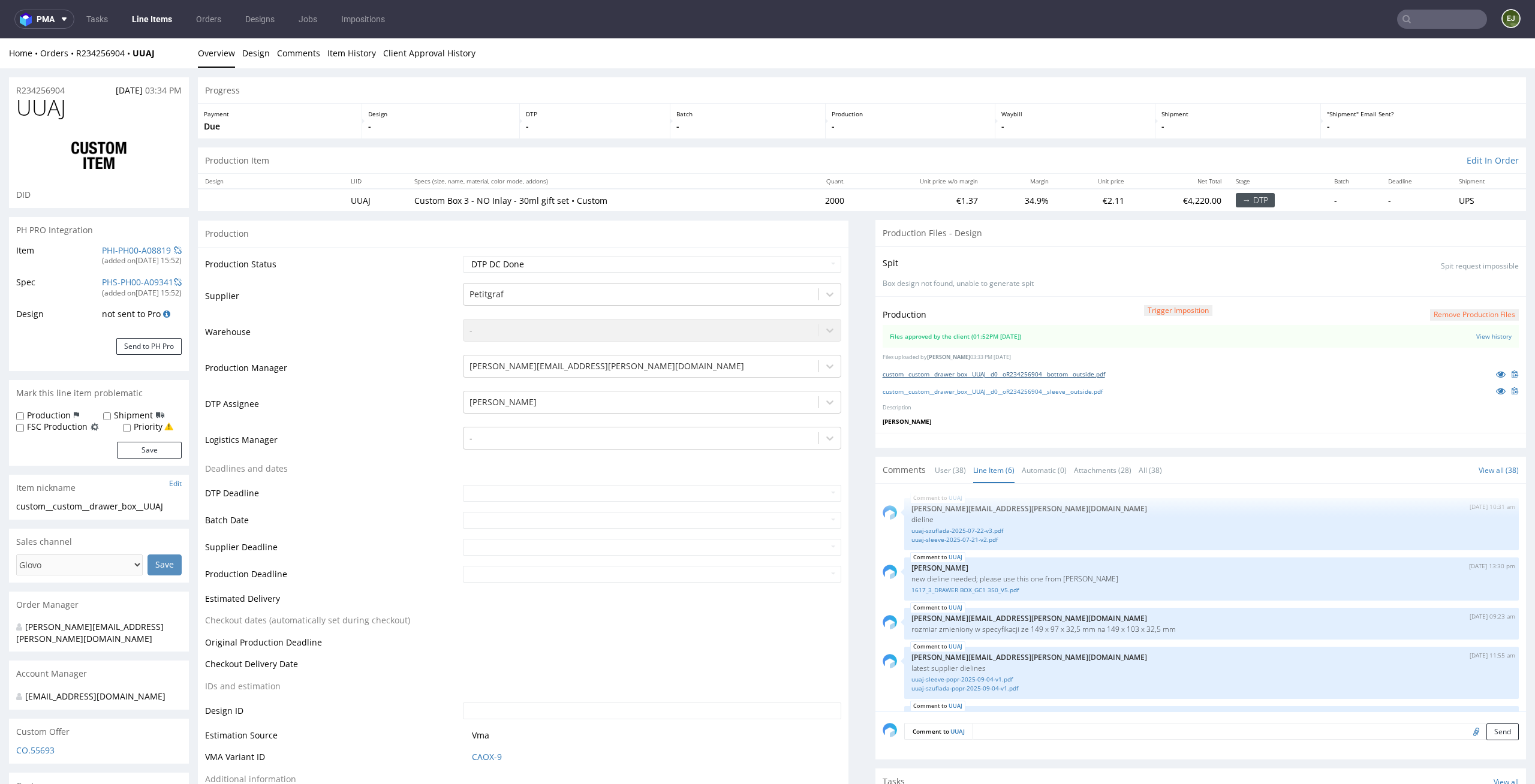
click at [975, 375] on link "custom__custom__drawer_box__UUAJ__d0__oR234256904__bottom__outside.pdf" at bounding box center [993, 374] width 222 height 8
click at [973, 396] on div "custom__custom__drawer_box__UUAJ__d0__oR234256904__sleeve__outside.pdf" at bounding box center [1200, 390] width 636 height 13
click at [979, 390] on link "custom__custom__drawer_box__UUAJ__d0__oR234256904__sleeve__outside.pdf" at bounding box center [993, 391] width 220 height 8
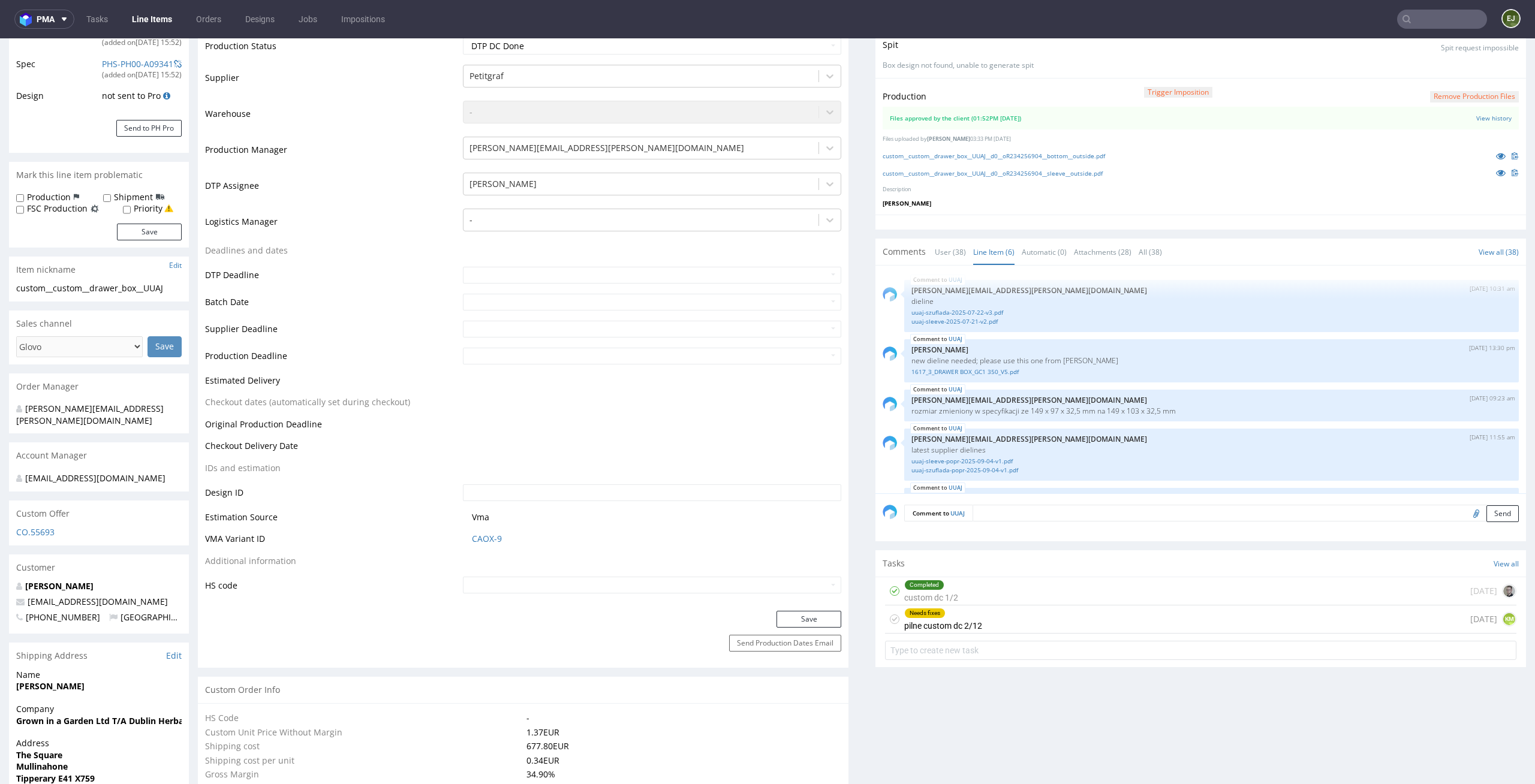
click at [957, 617] on div "Needs fixes pilne custom dc 2/12" at bounding box center [943, 619] width 78 height 28
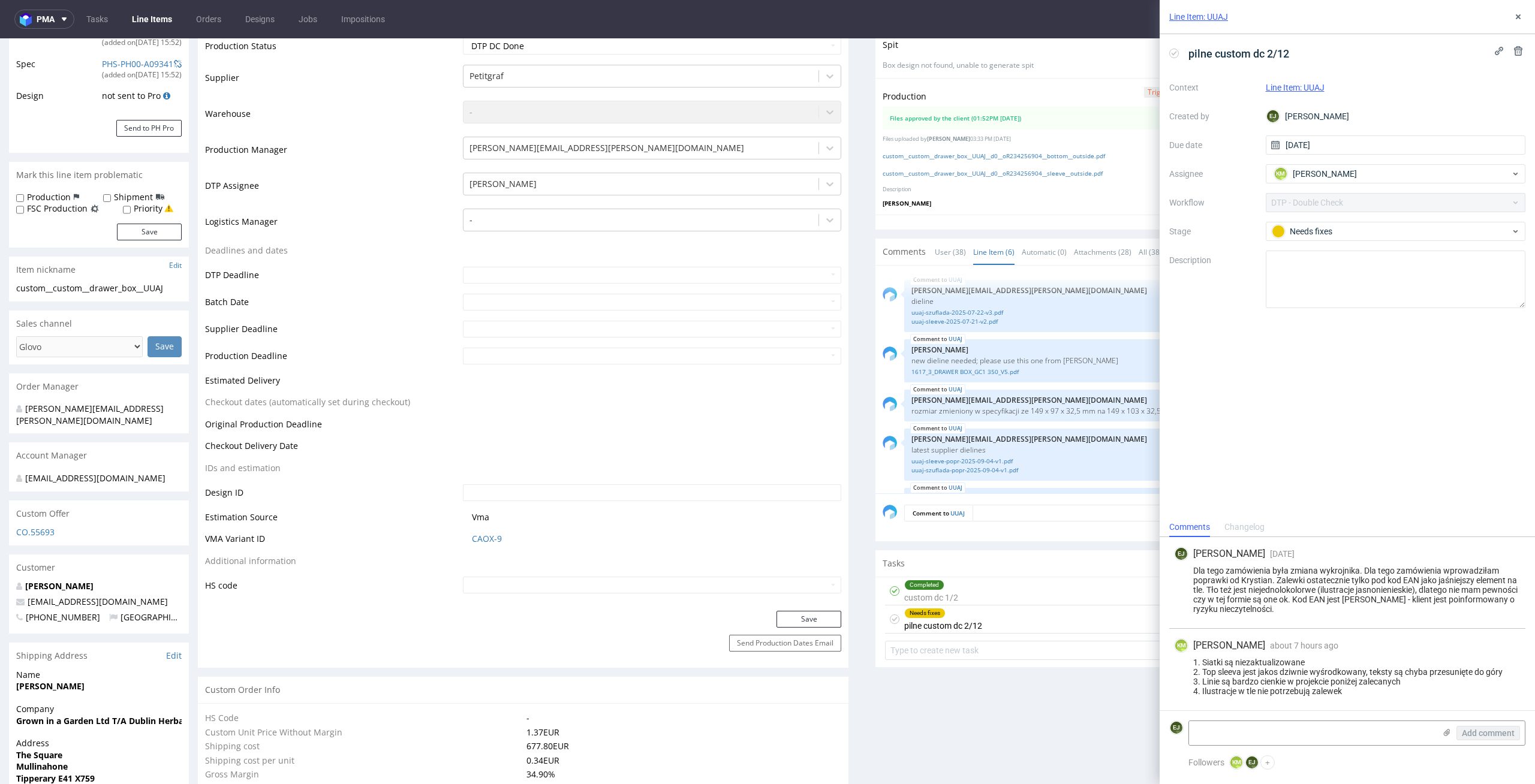
click at [889, 615] on icon at bounding box center [894, 619] width 10 height 10
click at [1513, 14] on icon at bounding box center [1518, 17] width 10 height 10
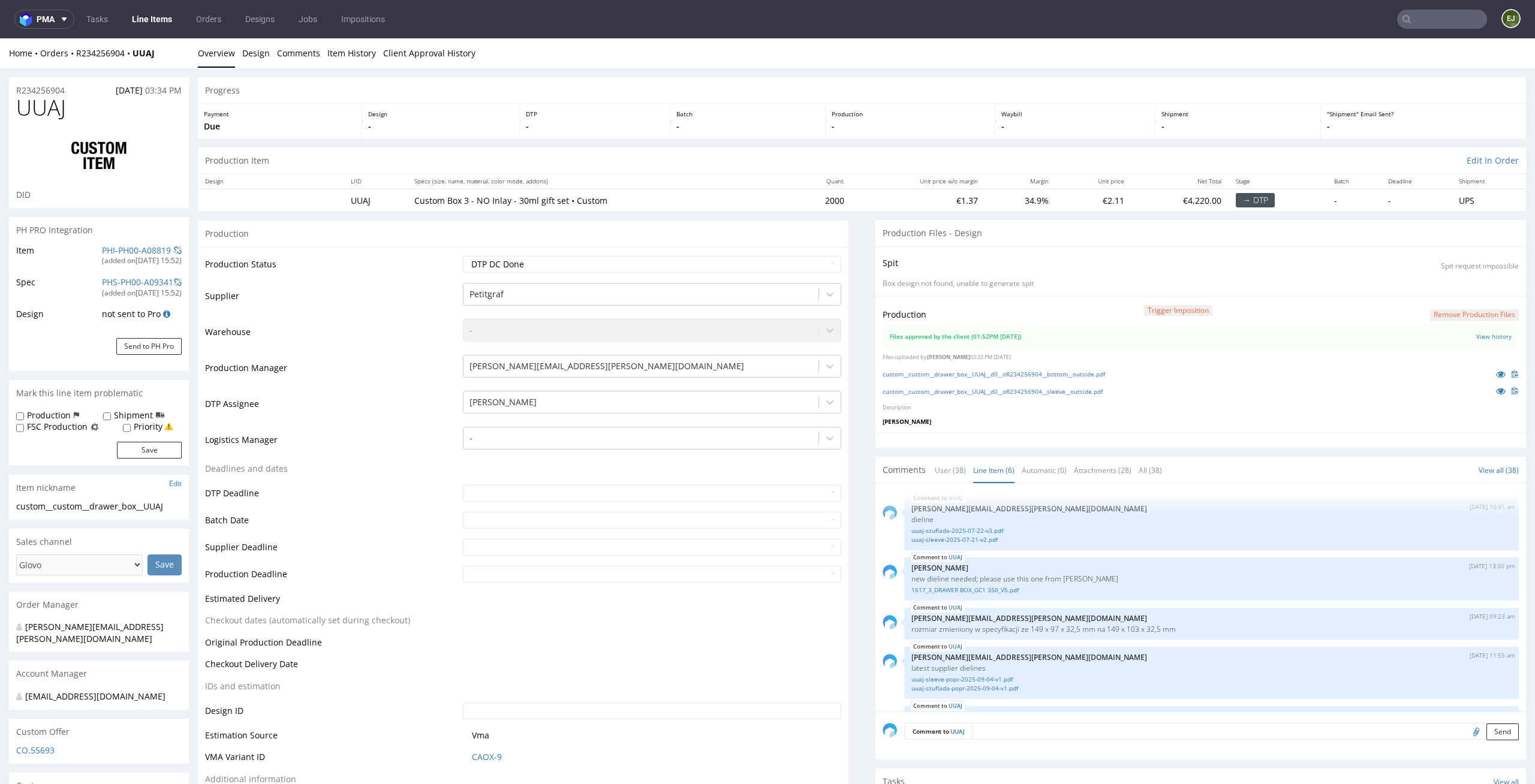
click at [1471, 313] on button "Remove production files" at bounding box center [1474, 315] width 89 height 12
click at [1436, 284] on link "Yes" at bounding box center [1435, 287] width 34 height 18
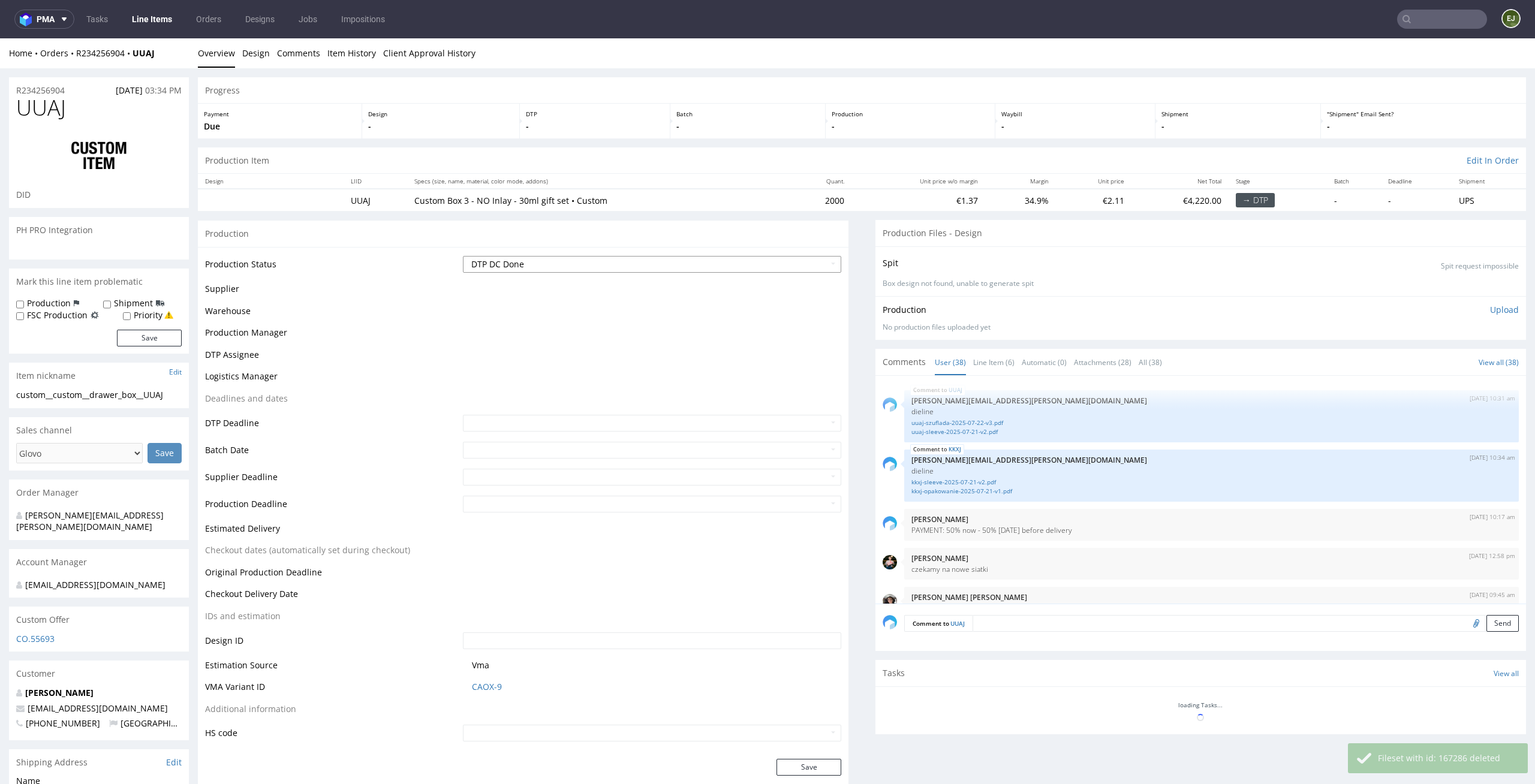
scroll to position [1908, 0]
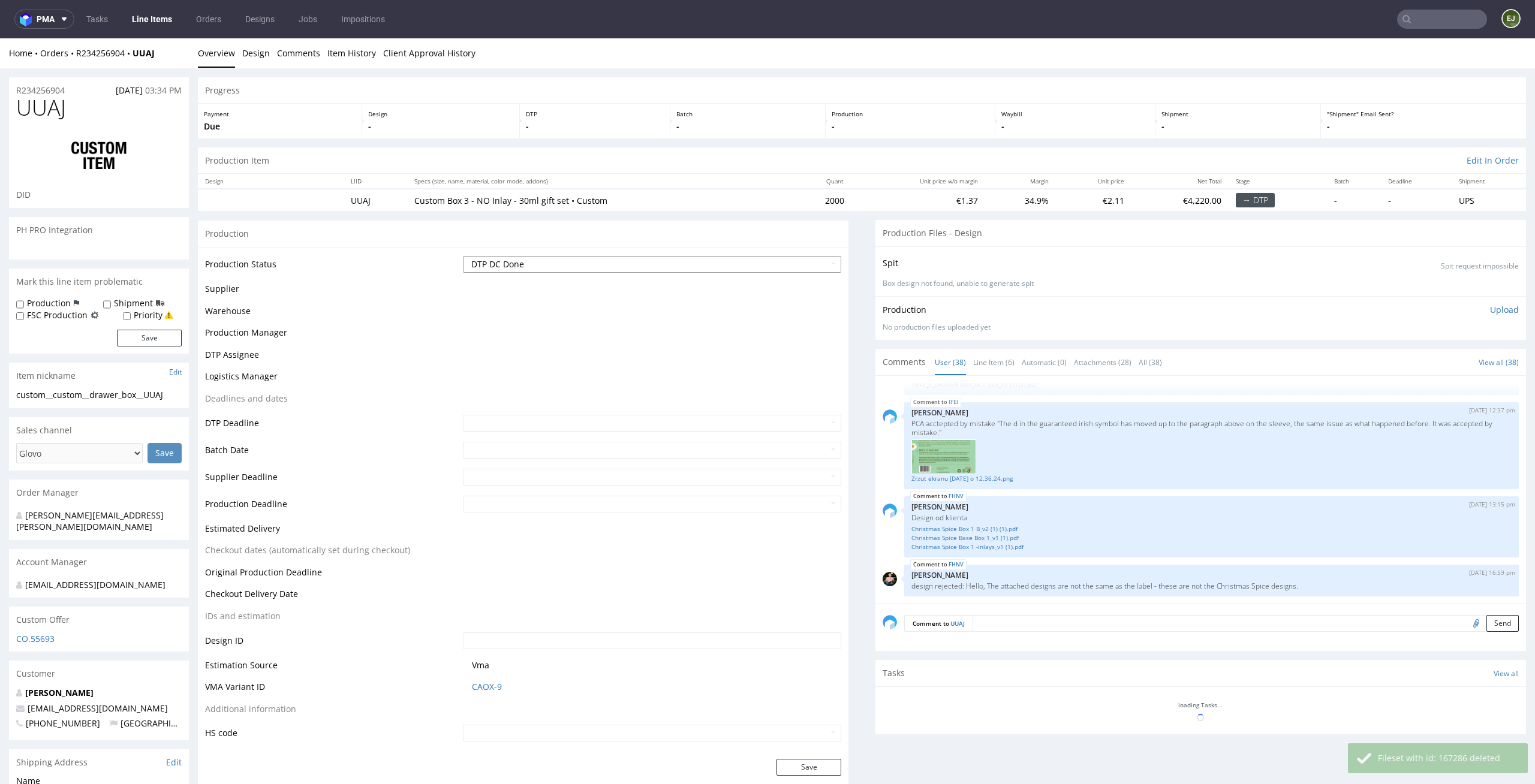
click at [811, 261] on select "Waiting for Artwork Waiting for Diecut Waiting for Mockup Waiting for DTP Waiti…" at bounding box center [653, 264] width 379 height 17
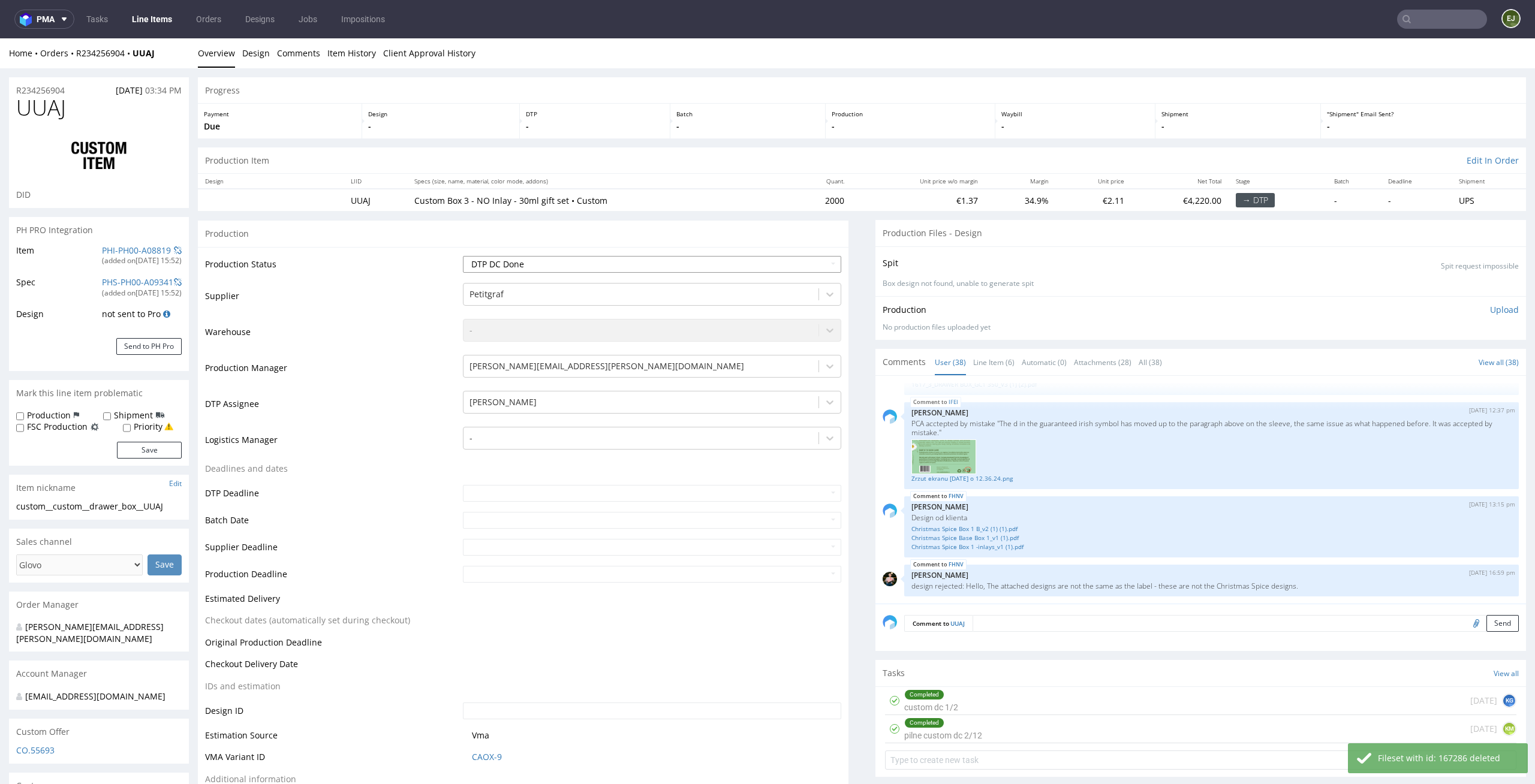
select select "dtp_ca_needed"
click at [463, 256] on select "Waiting for Artwork Waiting for Diecut Waiting for Mockup Waiting for DTP Waiti…" at bounding box center [653, 264] width 379 height 17
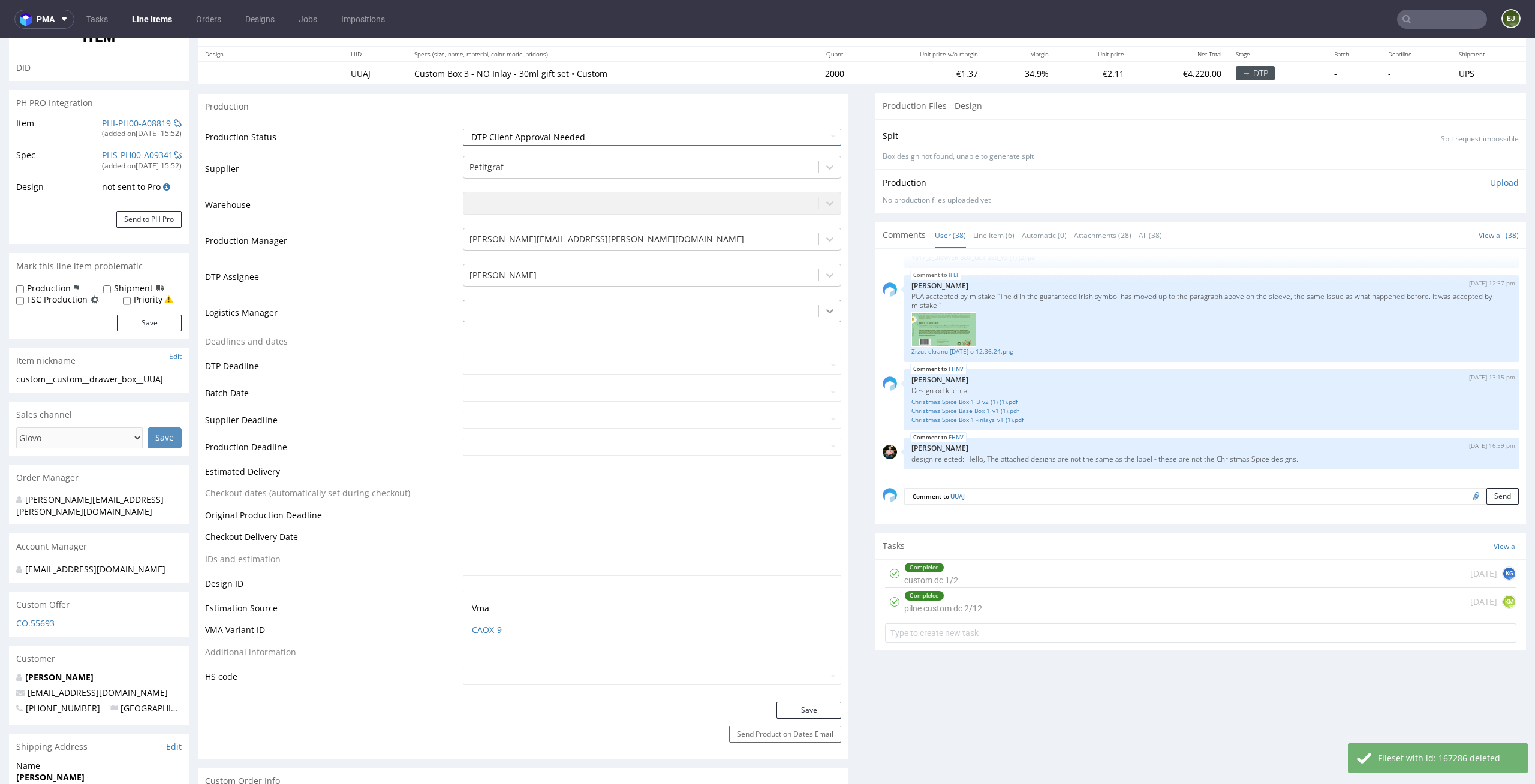
scroll to position [220, 0]
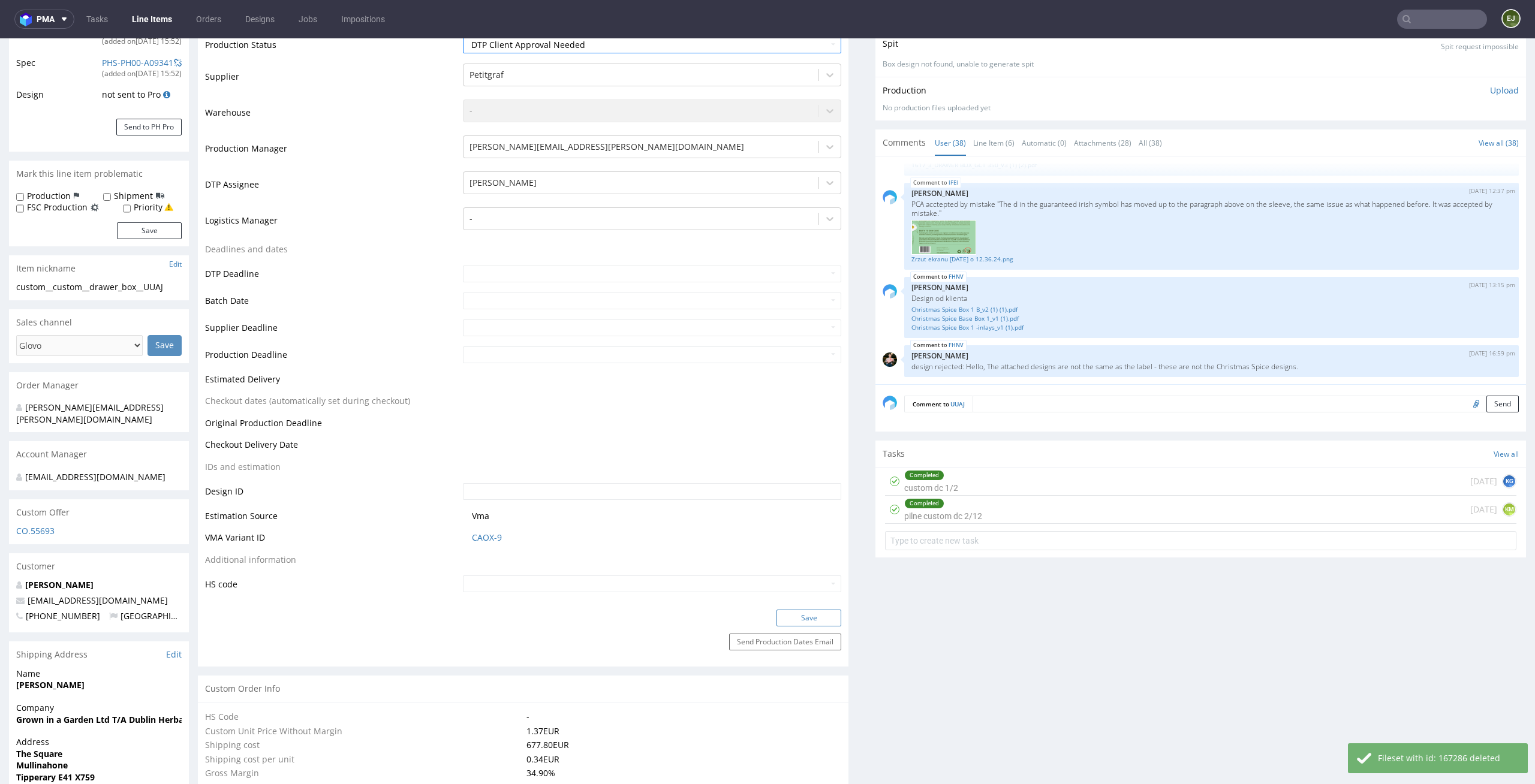
click at [813, 617] on button "Save" at bounding box center [808, 618] width 65 height 17
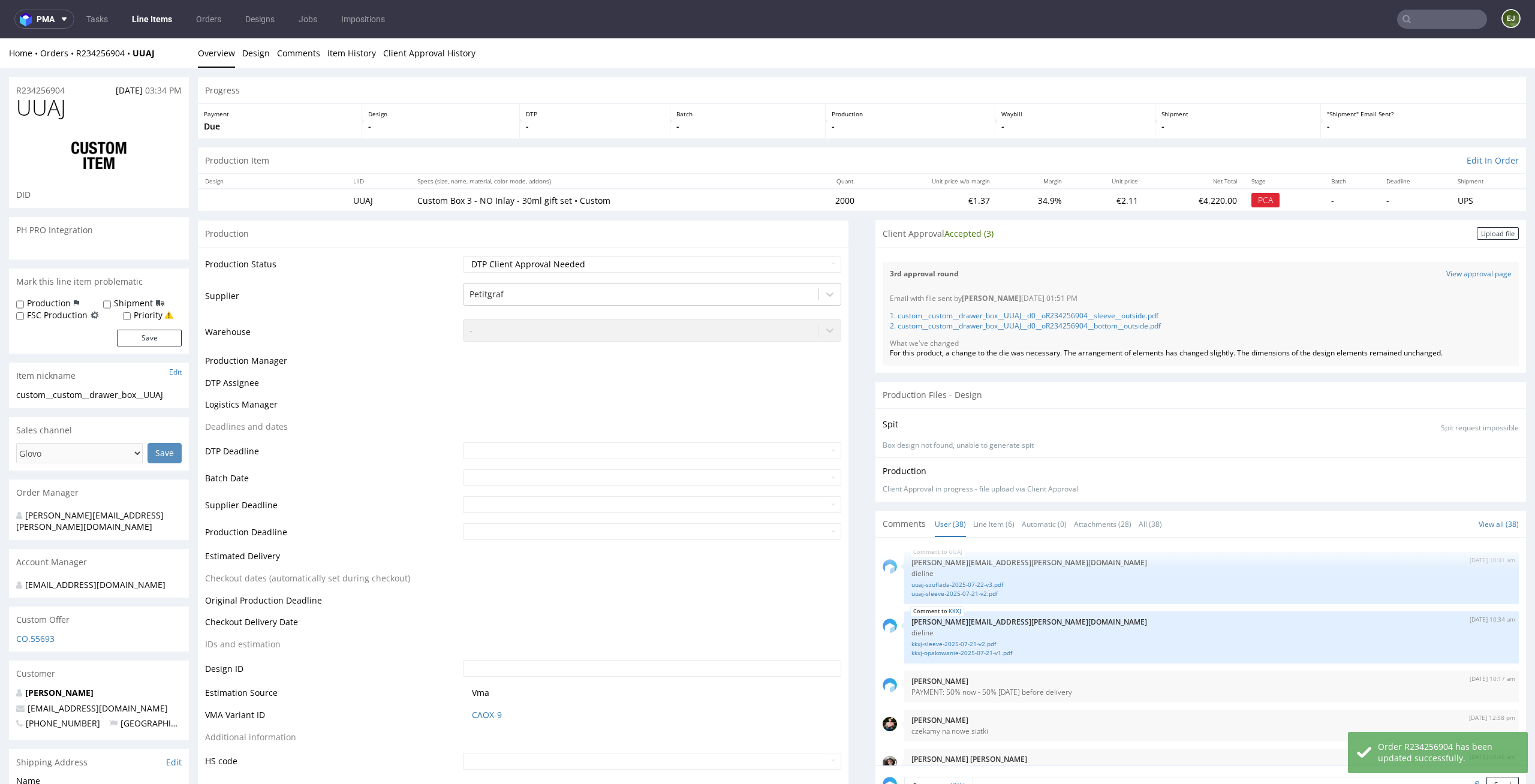
scroll to position [1908, 0]
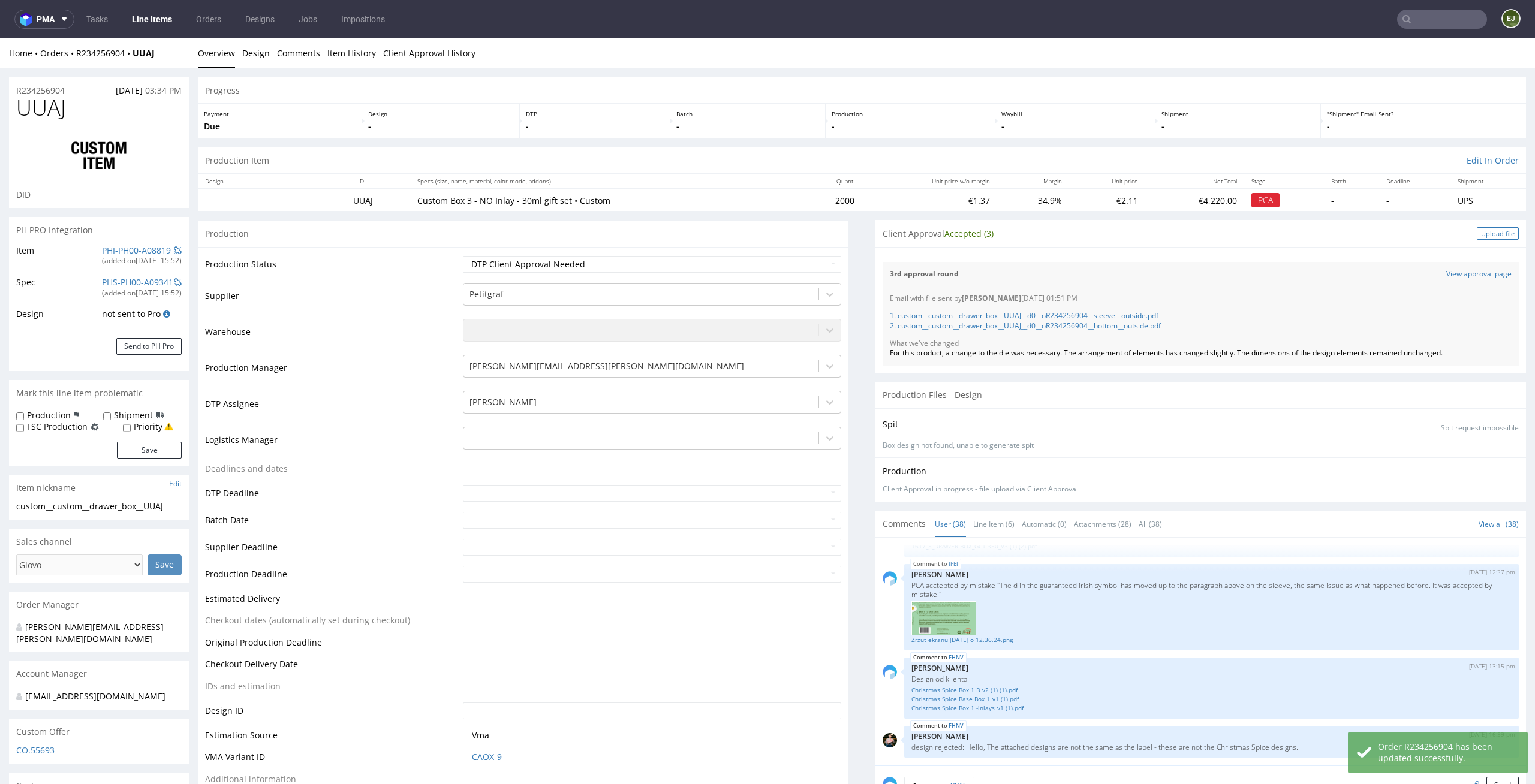
click at [1477, 237] on div "Upload file" at bounding box center [1498, 234] width 42 height 13
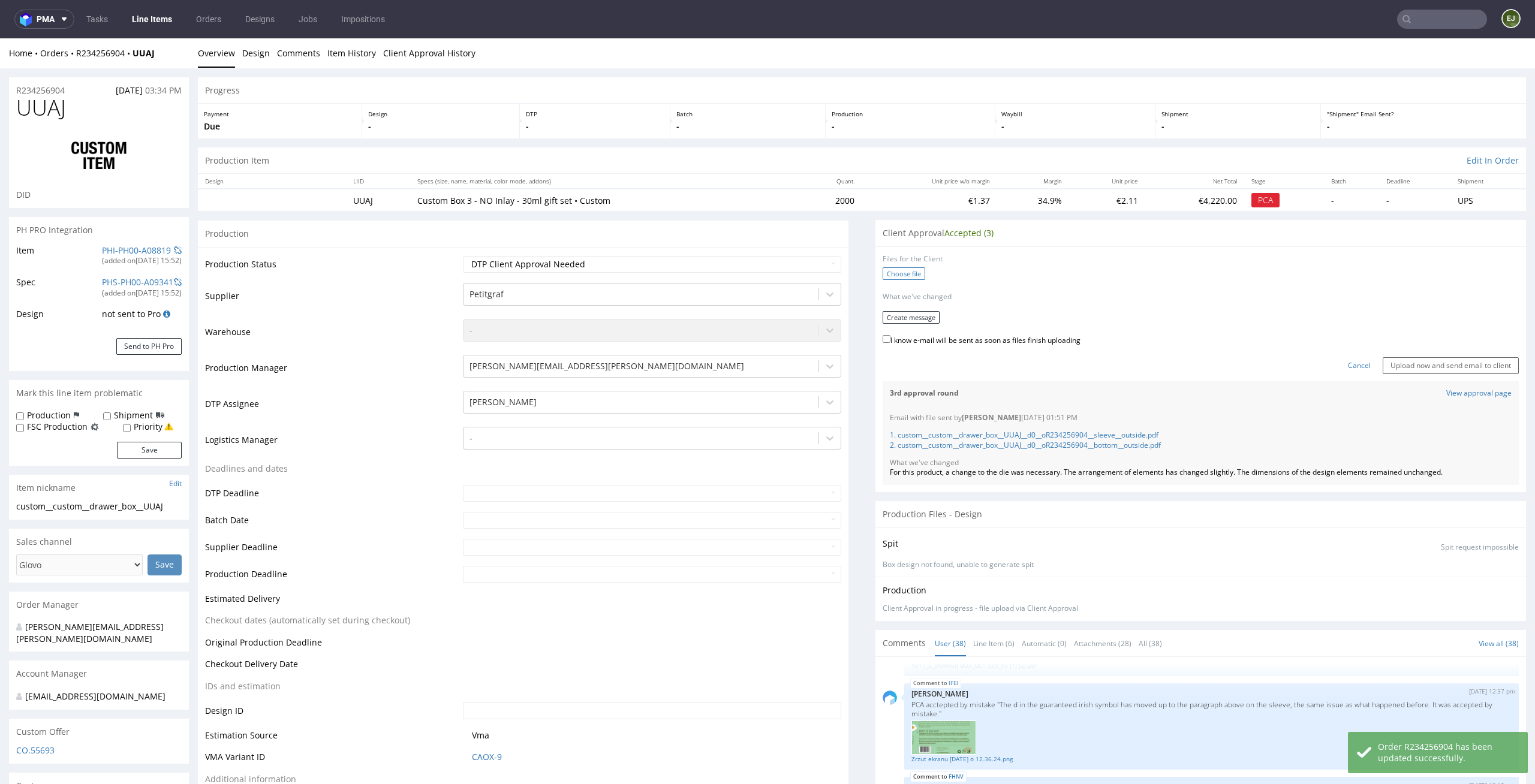
click at [895, 270] on label "Choose file" at bounding box center [904, 274] width 42 height 13
click at [0, 38] on input "Choose file" at bounding box center [0, 38] width 0 height 0
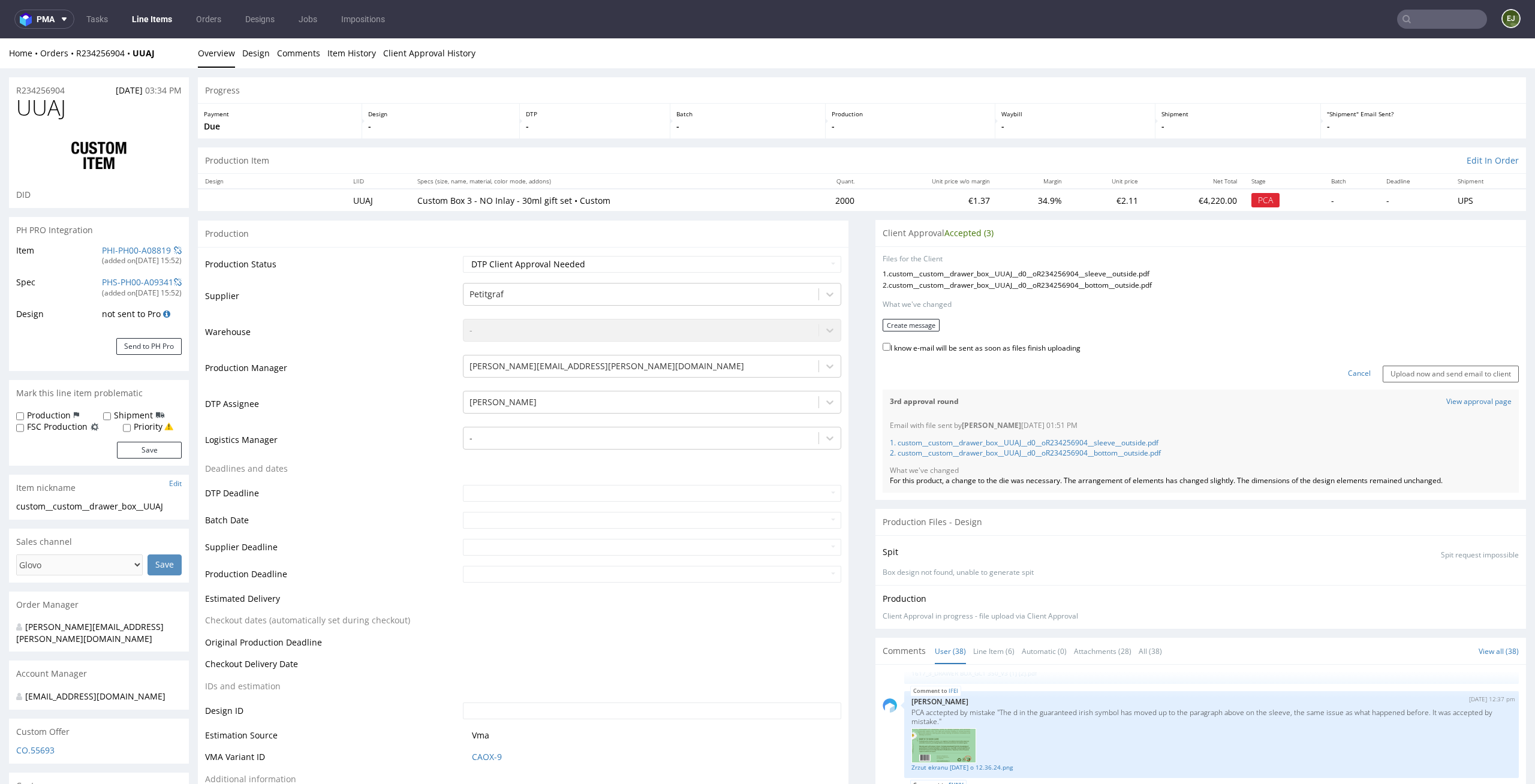
click at [889, 333] on form "Files for the Client 1 . custom__custom__drawer_box__UUAJ__d0__oR234256904__sle…" at bounding box center [1200, 318] width 636 height 128
click at [890, 330] on button "Create message" at bounding box center [911, 325] width 57 height 13
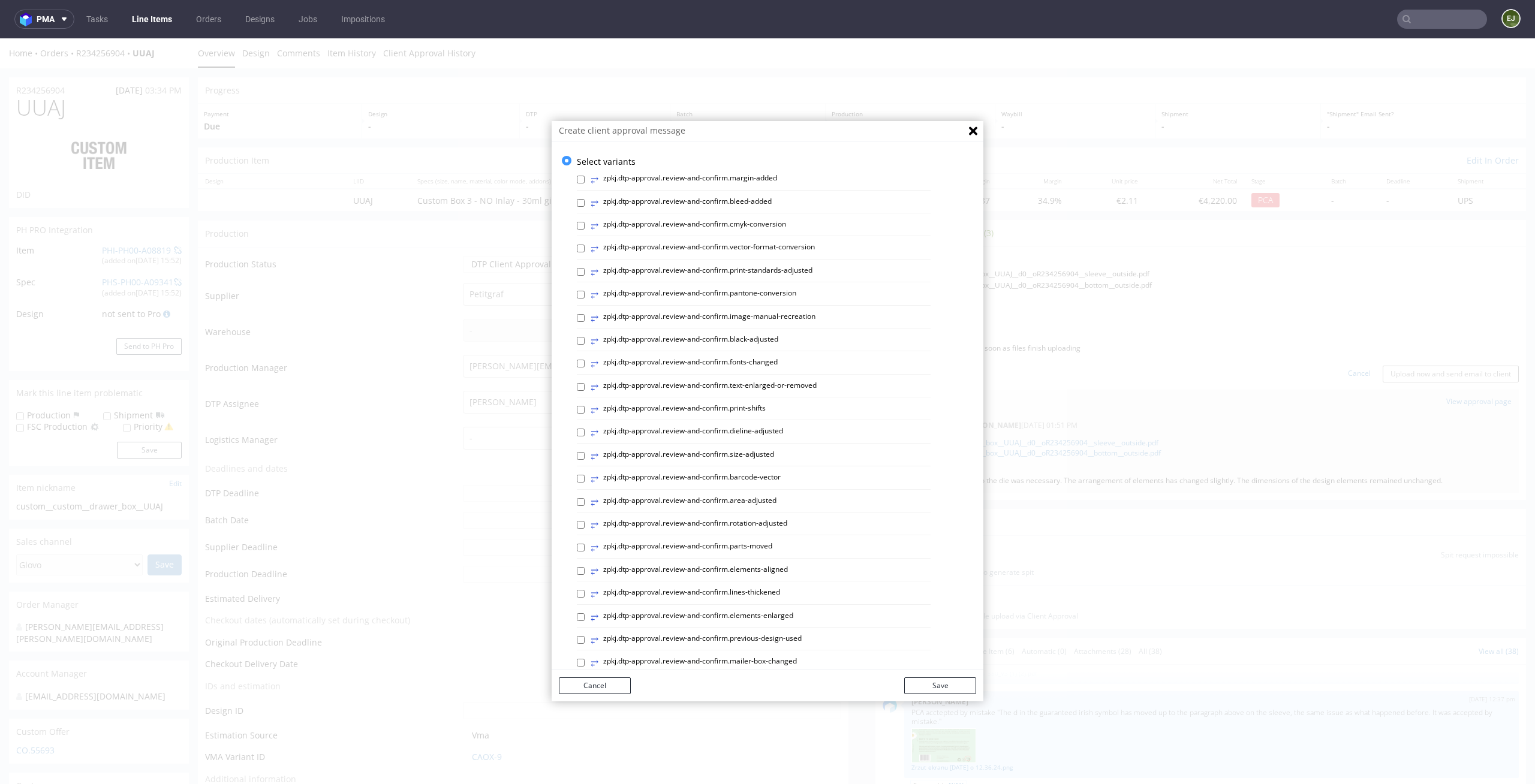
scroll to position [329, 0]
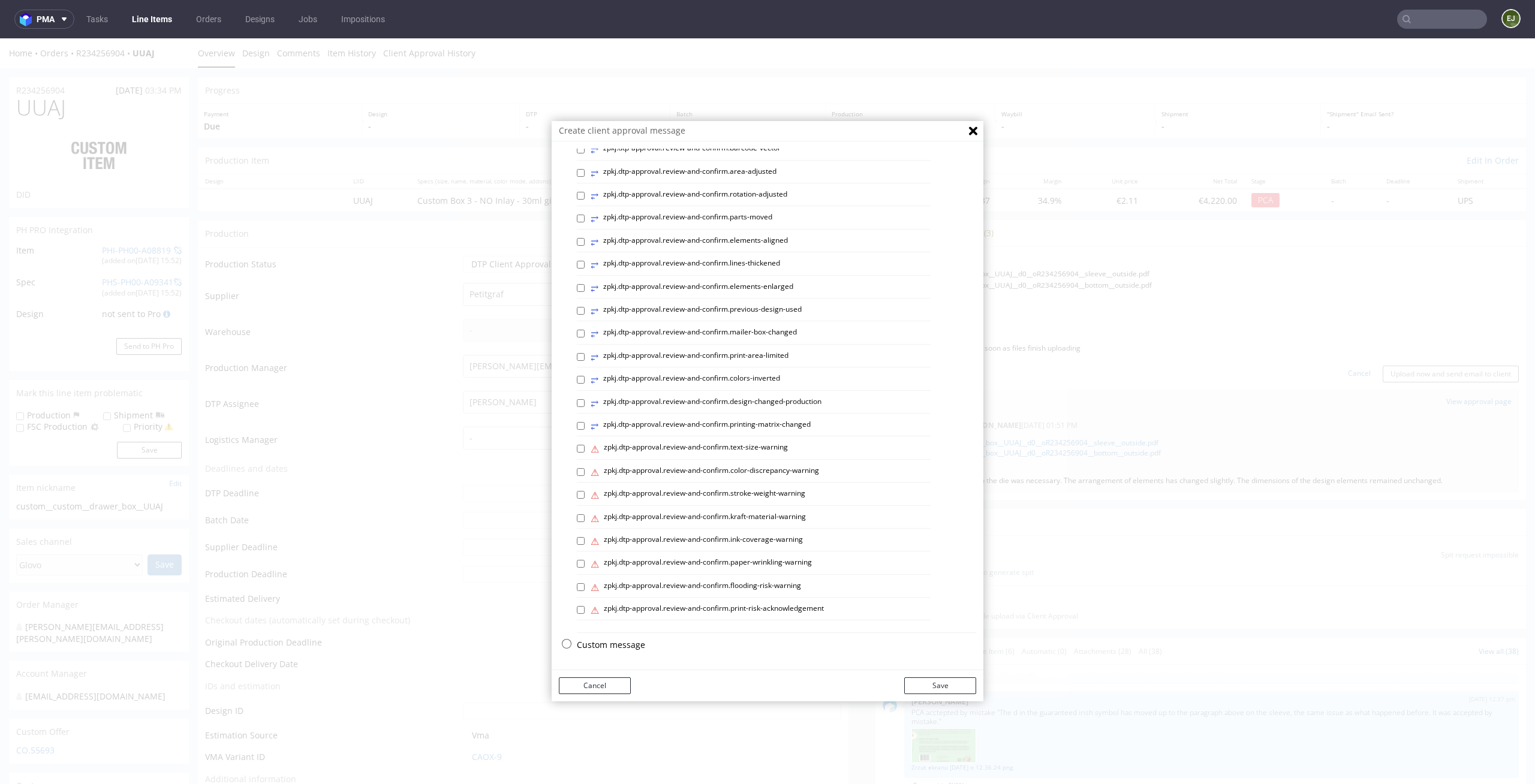
click at [612, 642] on p "Custom message" at bounding box center [777, 644] width 400 height 12
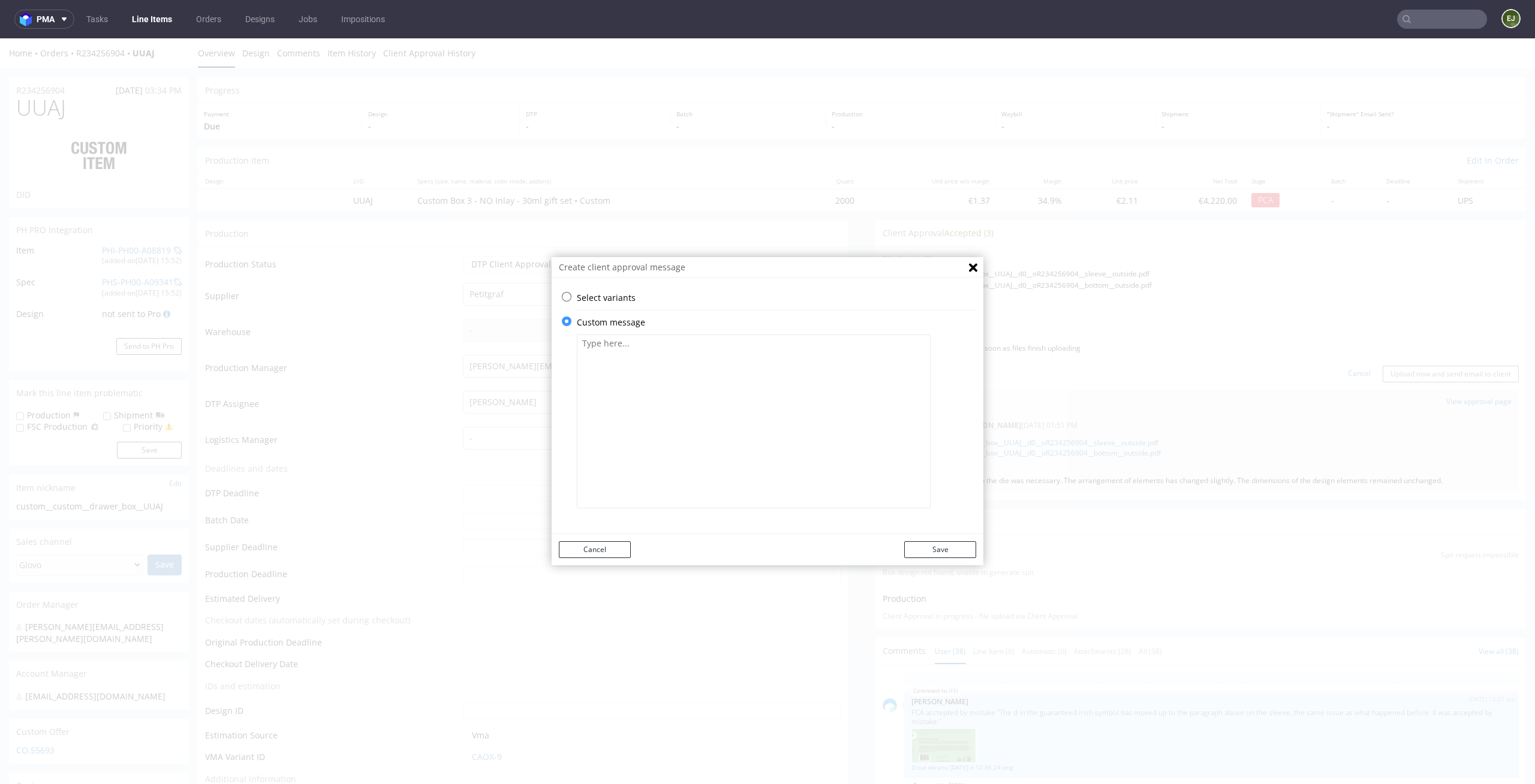
click at [638, 444] on textarea at bounding box center [754, 420] width 353 height 173
paste textarea "We rotated the back-side artwork so that, when assembled, the text matches the …"
type textarea "We rotated the back-side artwork so that, when assembled, the text matches the …"
click at [957, 552] on button "Save" at bounding box center [940, 549] width 72 height 17
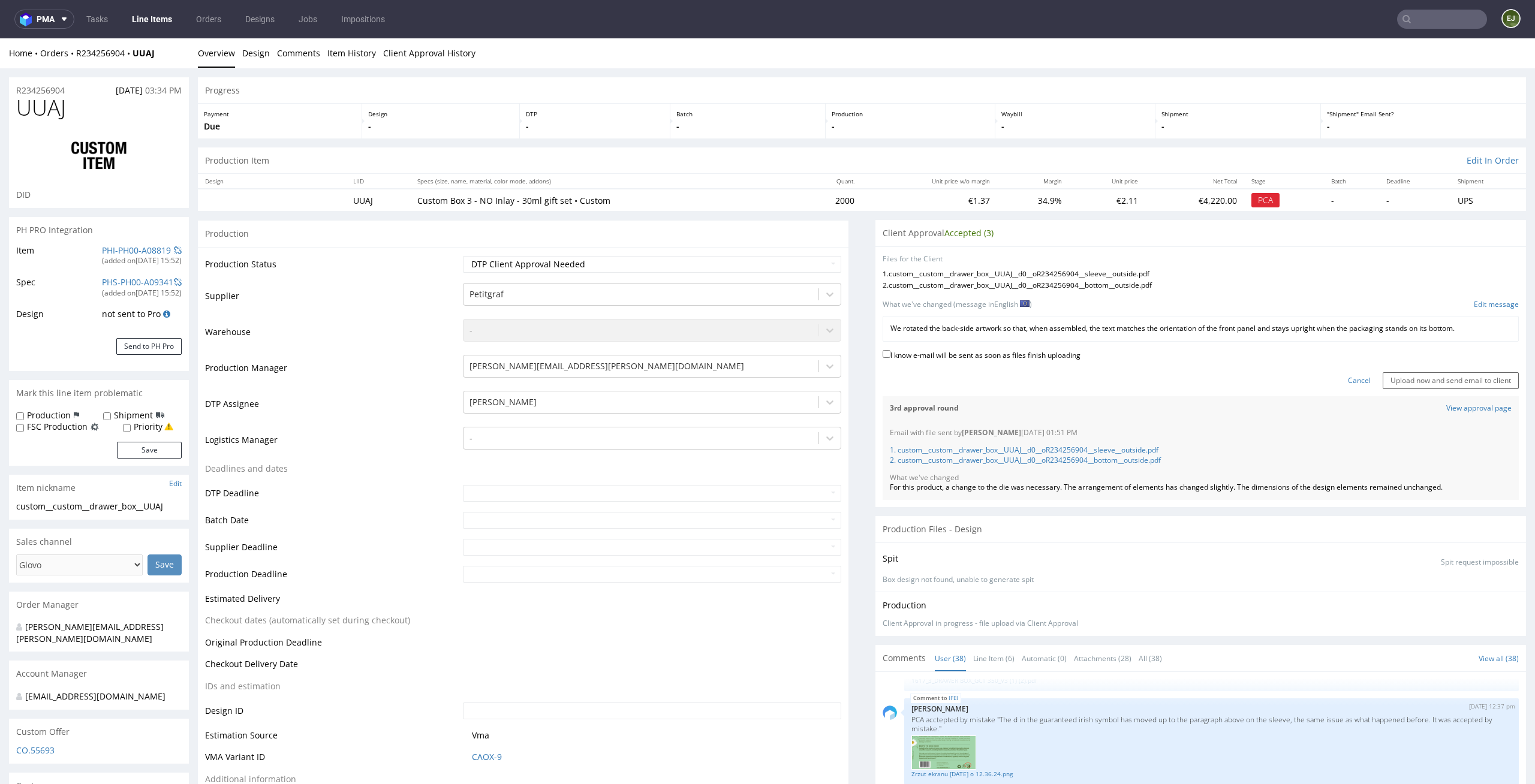
click at [1054, 354] on label "I know e-mail will be sent as soon as files finish uploading" at bounding box center [981, 354] width 198 height 13
click at [890, 354] on input "I know e-mail will be sent as soon as files finish uploading" at bounding box center [886, 354] width 8 height 8
checkbox input "true"
click at [1397, 381] on input "Upload now and send email to client" at bounding box center [1450, 380] width 136 height 17
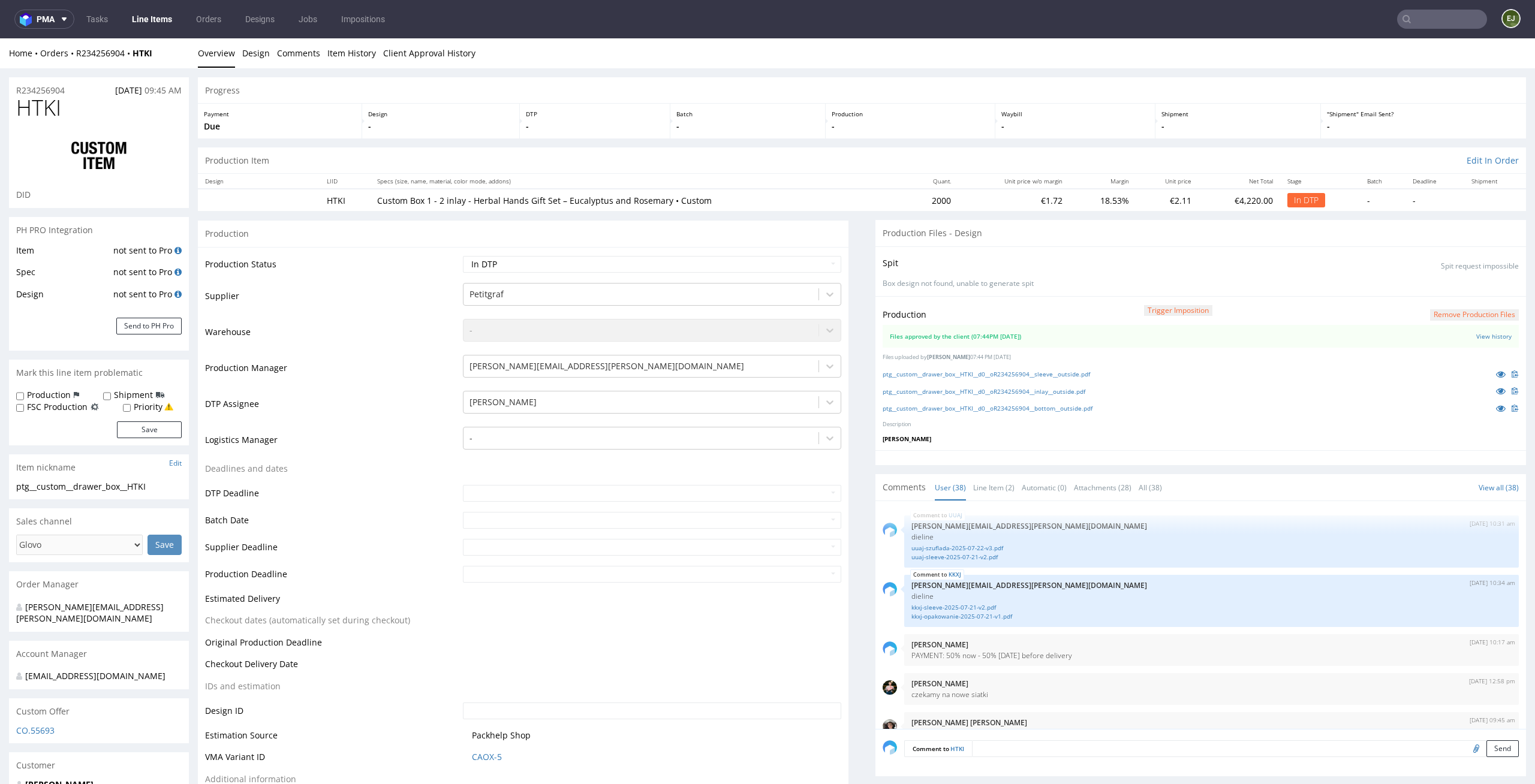
scroll to position [1874, 0]
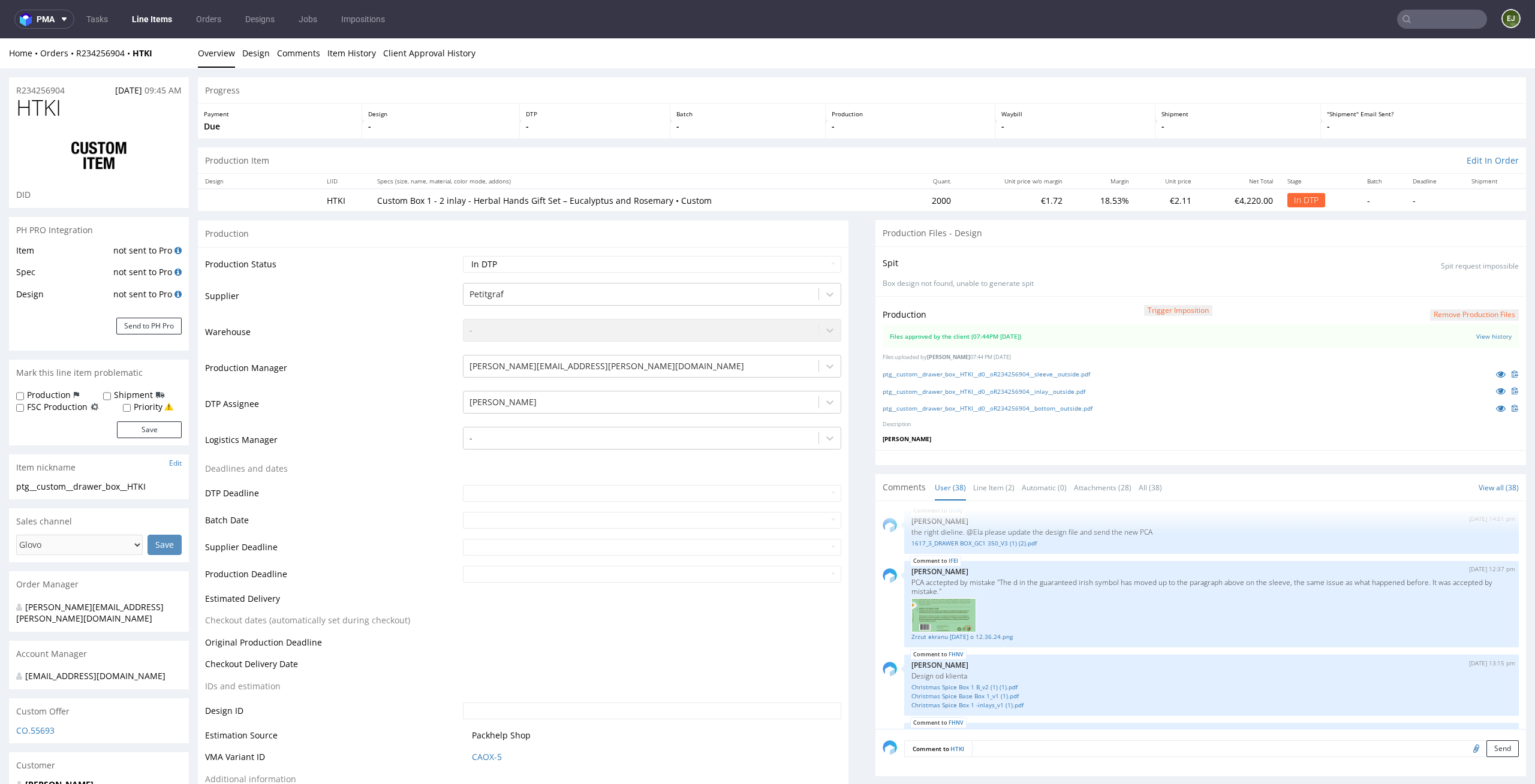
click at [803, 188] on th "Specs (size, name, material, color mode, addons)" at bounding box center [638, 180] width 537 height 15
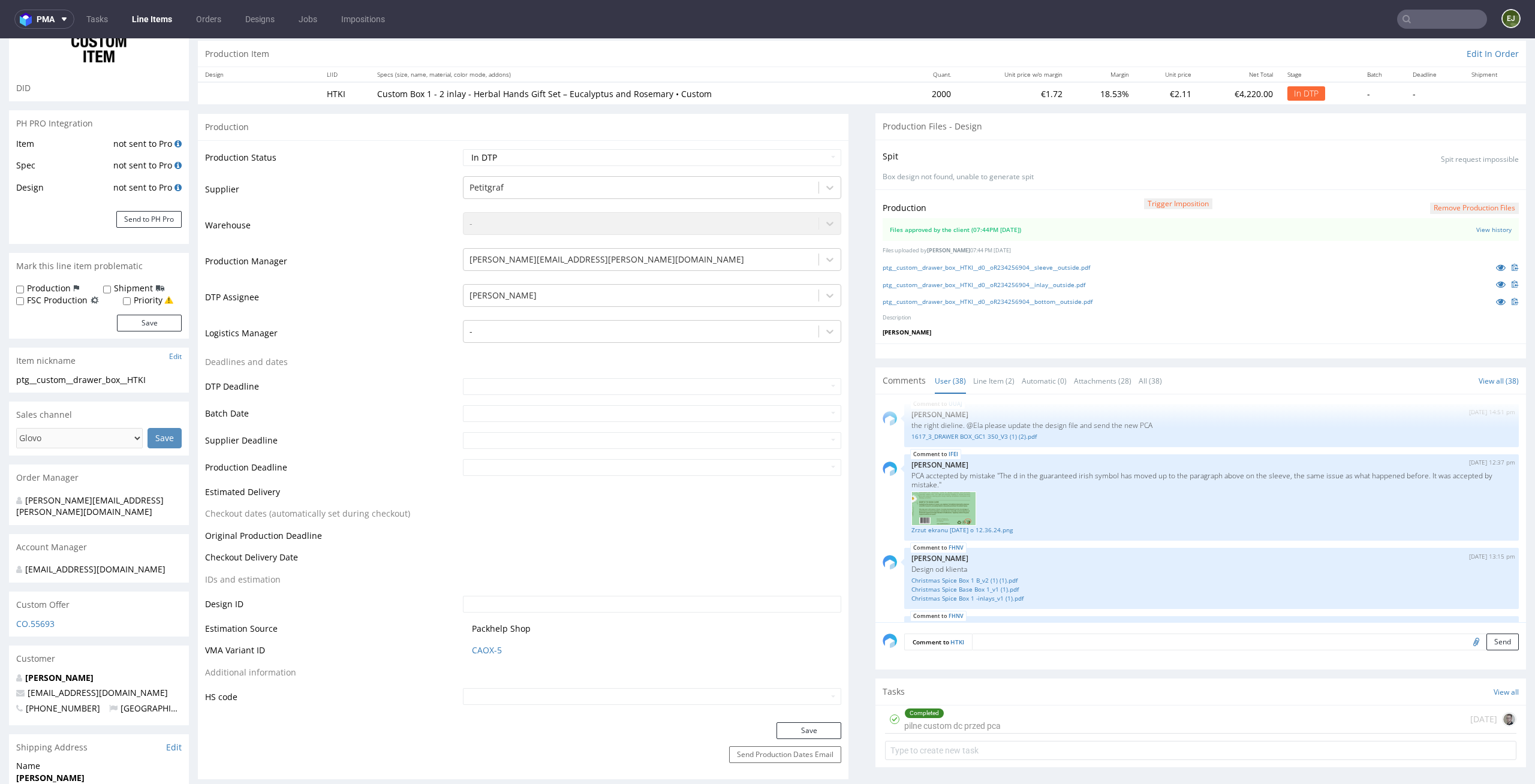
scroll to position [0, 0]
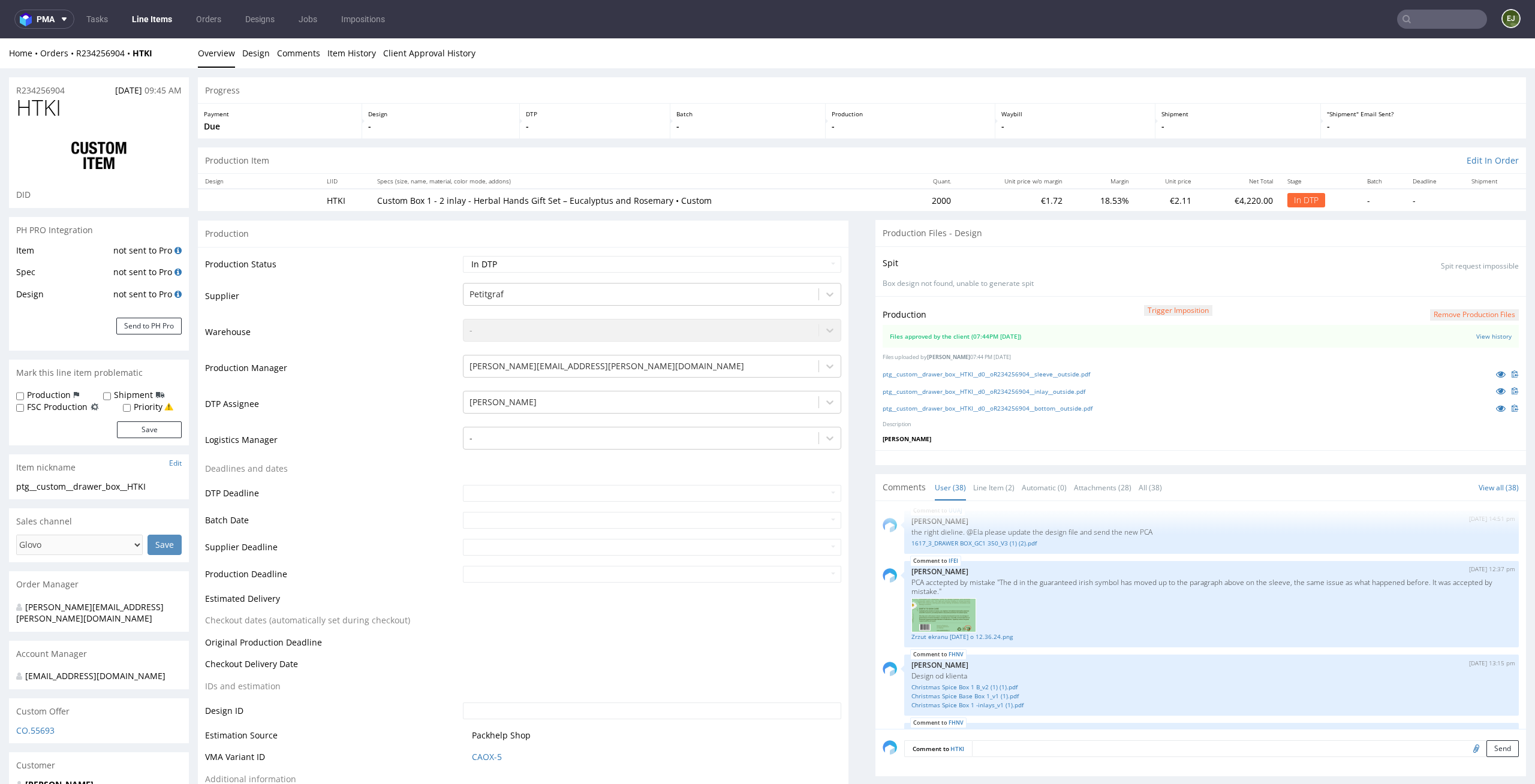
click at [870, 108] on div "Production -" at bounding box center [911, 121] width 170 height 35
drag, startPoint x: 61, startPoint y: 108, endPoint x: 0, endPoint y: 108, distance: 61.0
copy span "HTKI"
click at [947, 375] on link "ptg__custom__drawer_box__HTKI__d0__oR234256904__sleeve__outside.pdf" at bounding box center [986, 374] width 207 height 8
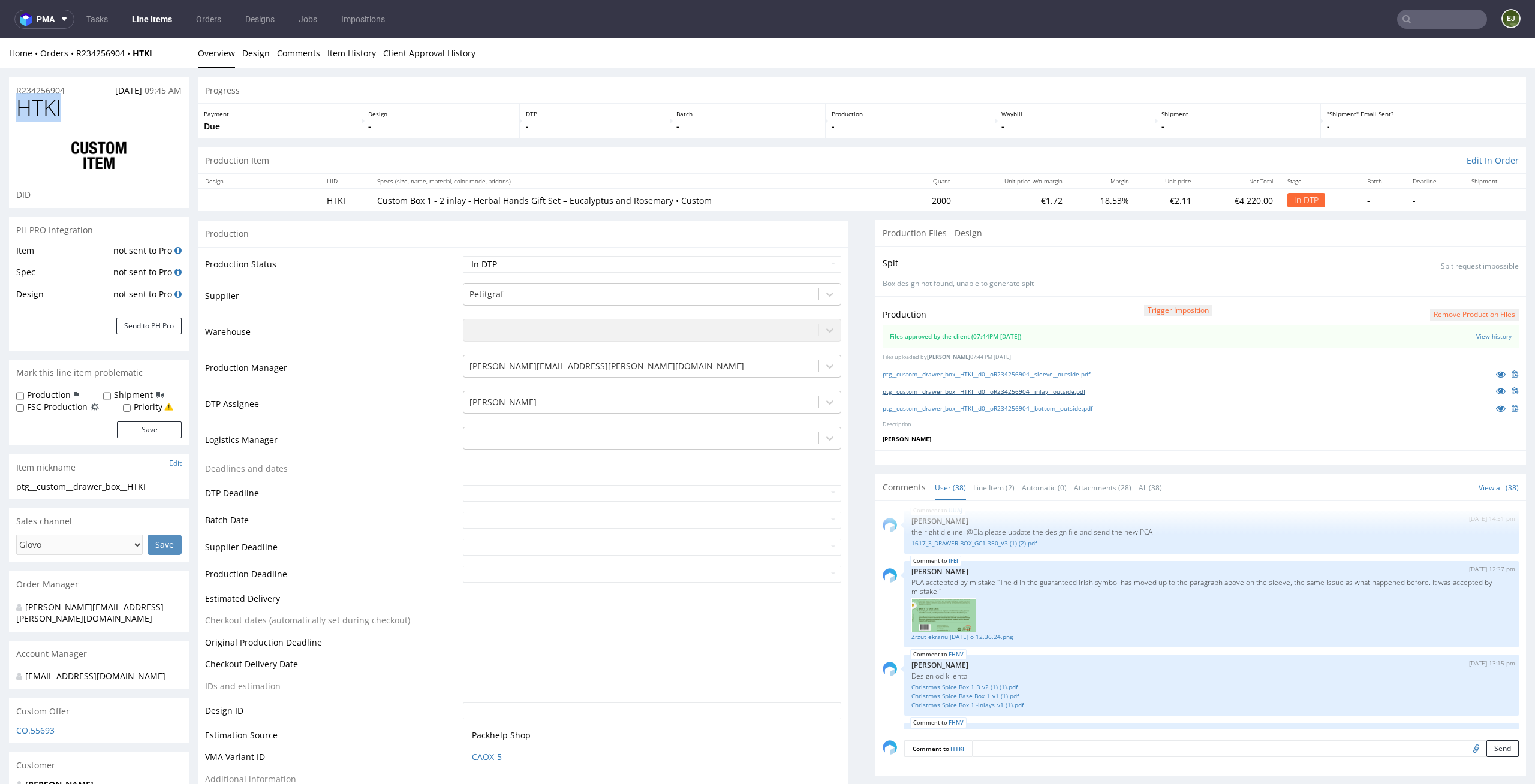
click at [947, 387] on link "ptg__custom__drawer_box__HTKI__d0__oR234256904__inlay__outside.pdf" at bounding box center [984, 391] width 202 height 8
click at [949, 408] on link "ptg__custom__drawer_box__HTKI__d0__oR234256904__bottom__outside.pdf" at bounding box center [987, 408] width 210 height 8
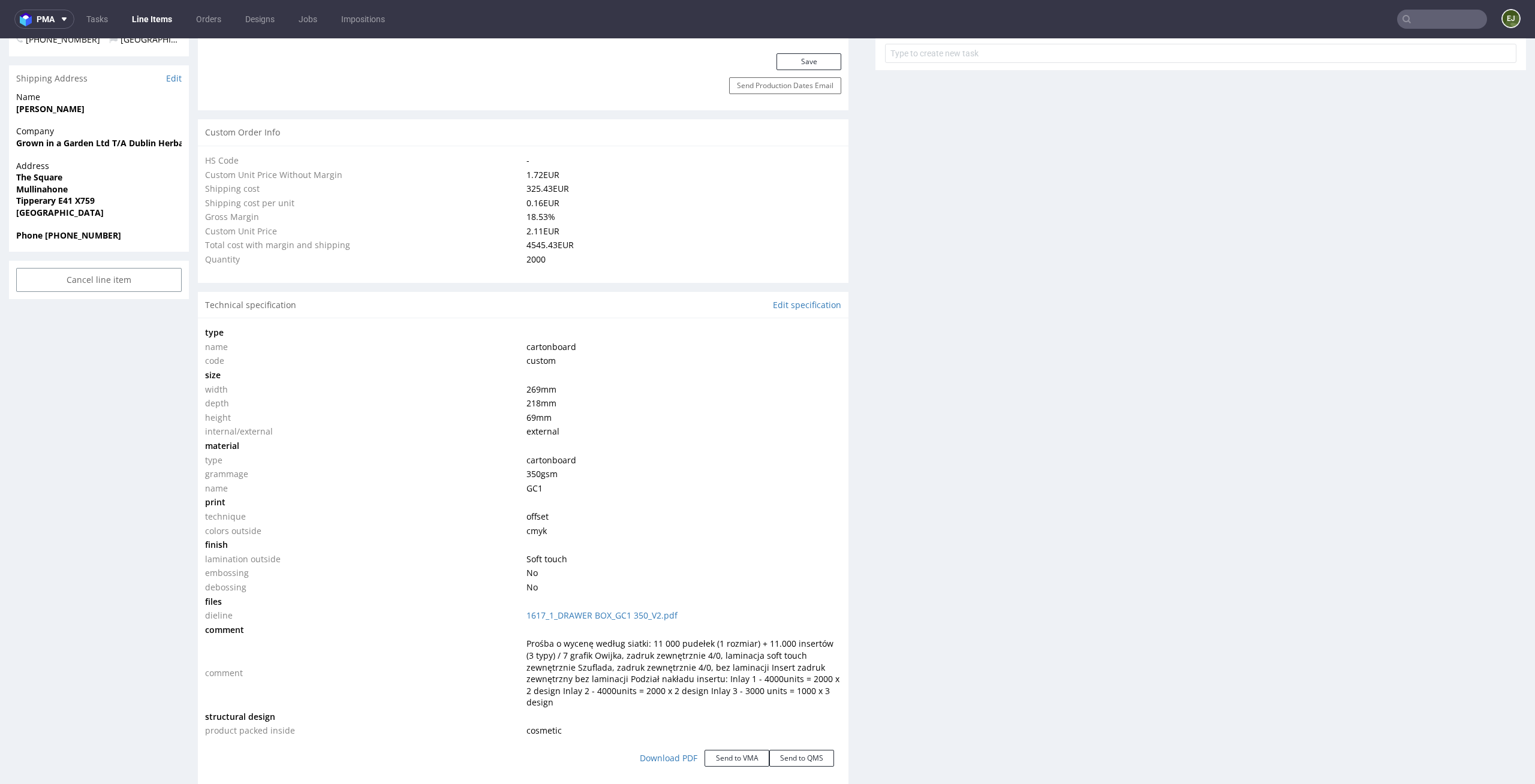
scroll to position [853, 0]
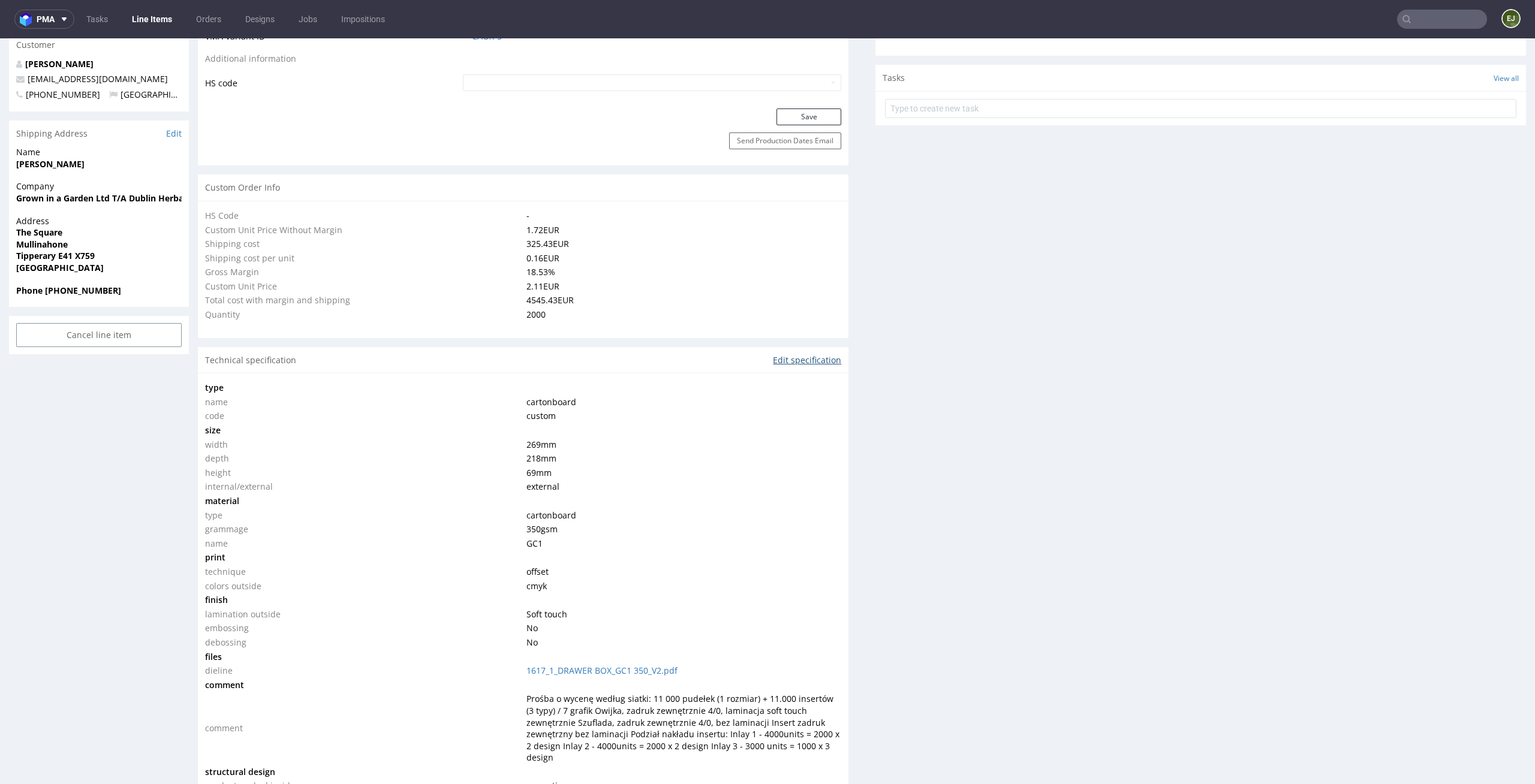
scroll to position [772, 0]
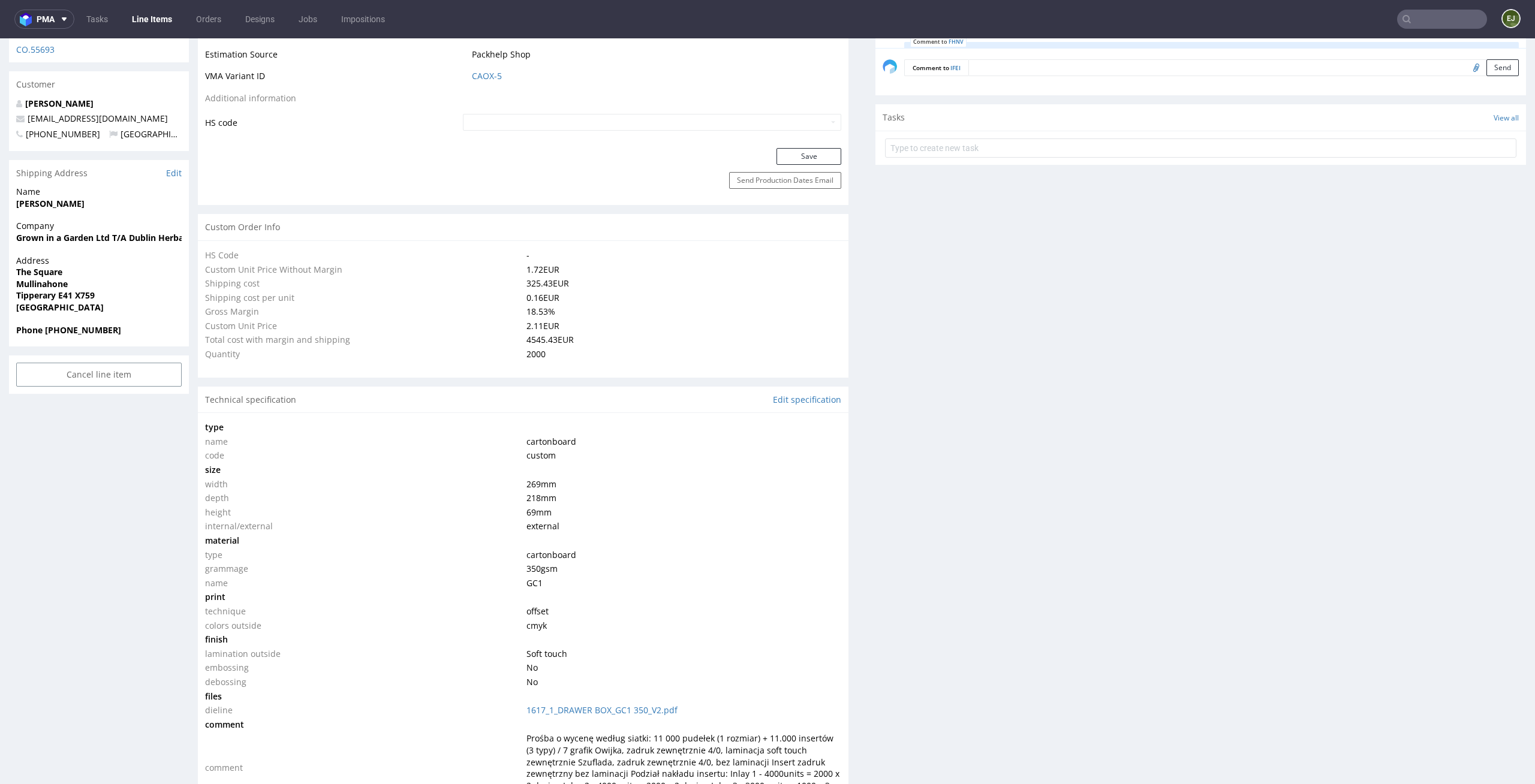
scroll to position [827, 0]
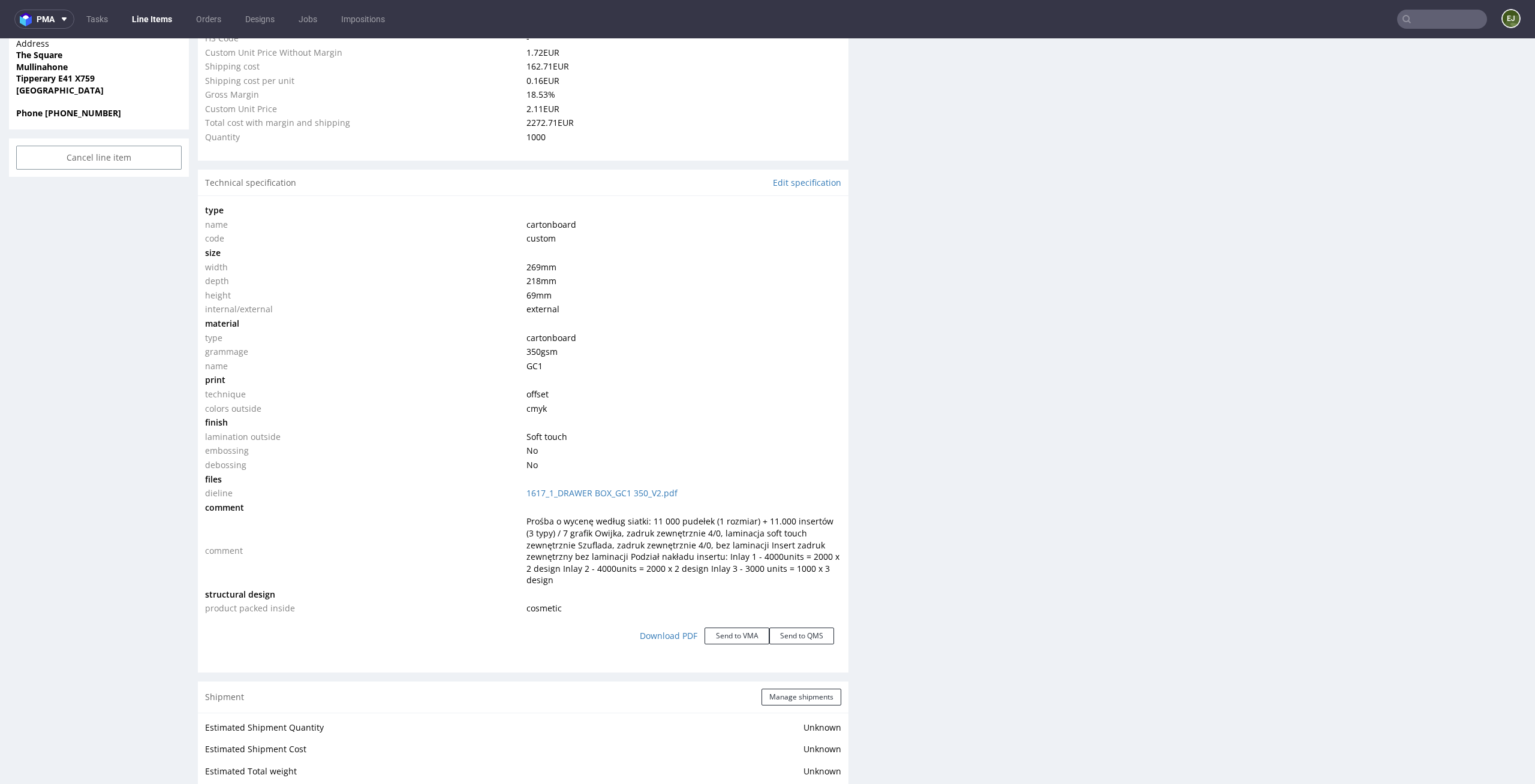
scroll to position [929, 0]
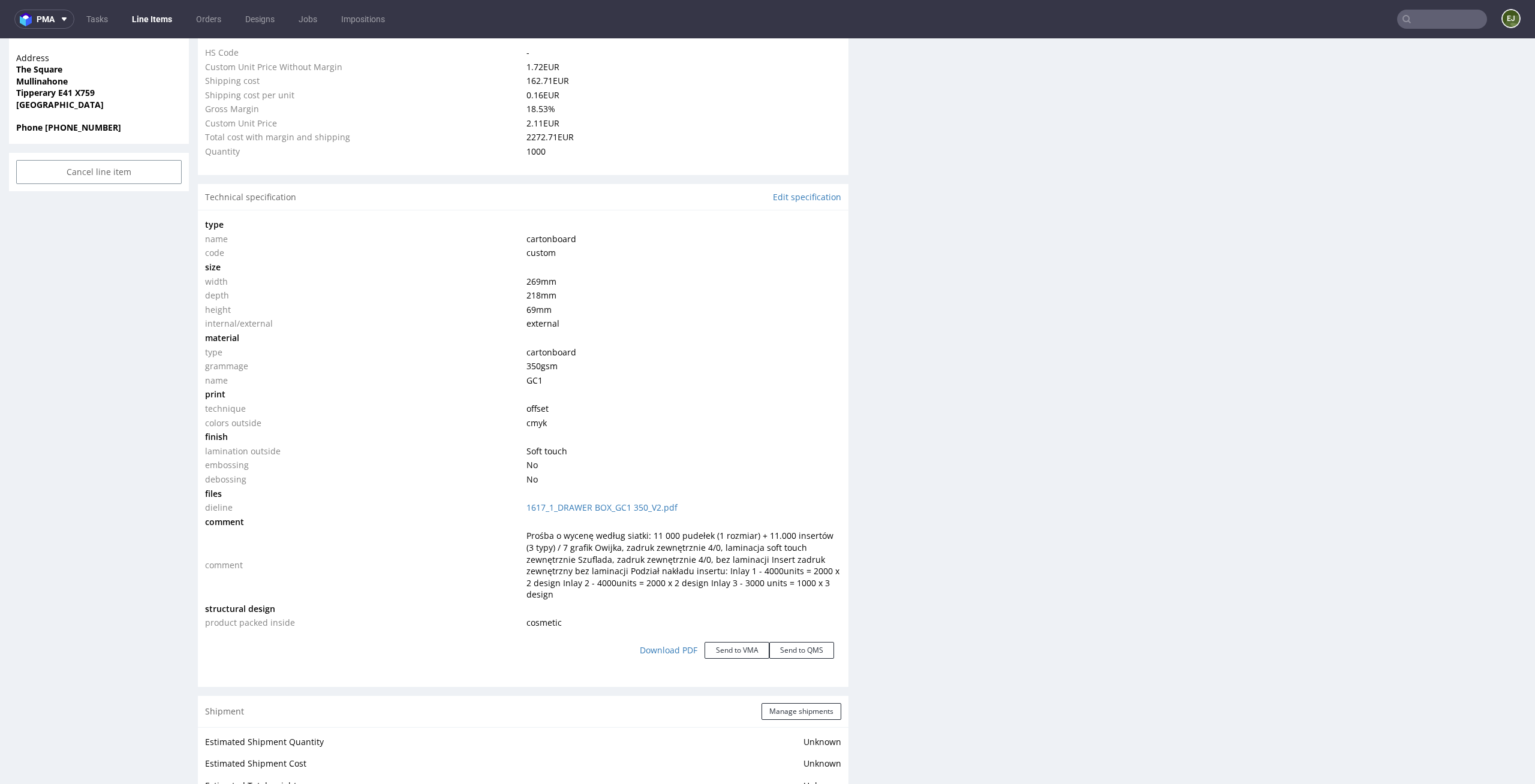
scroll to position [884, 0]
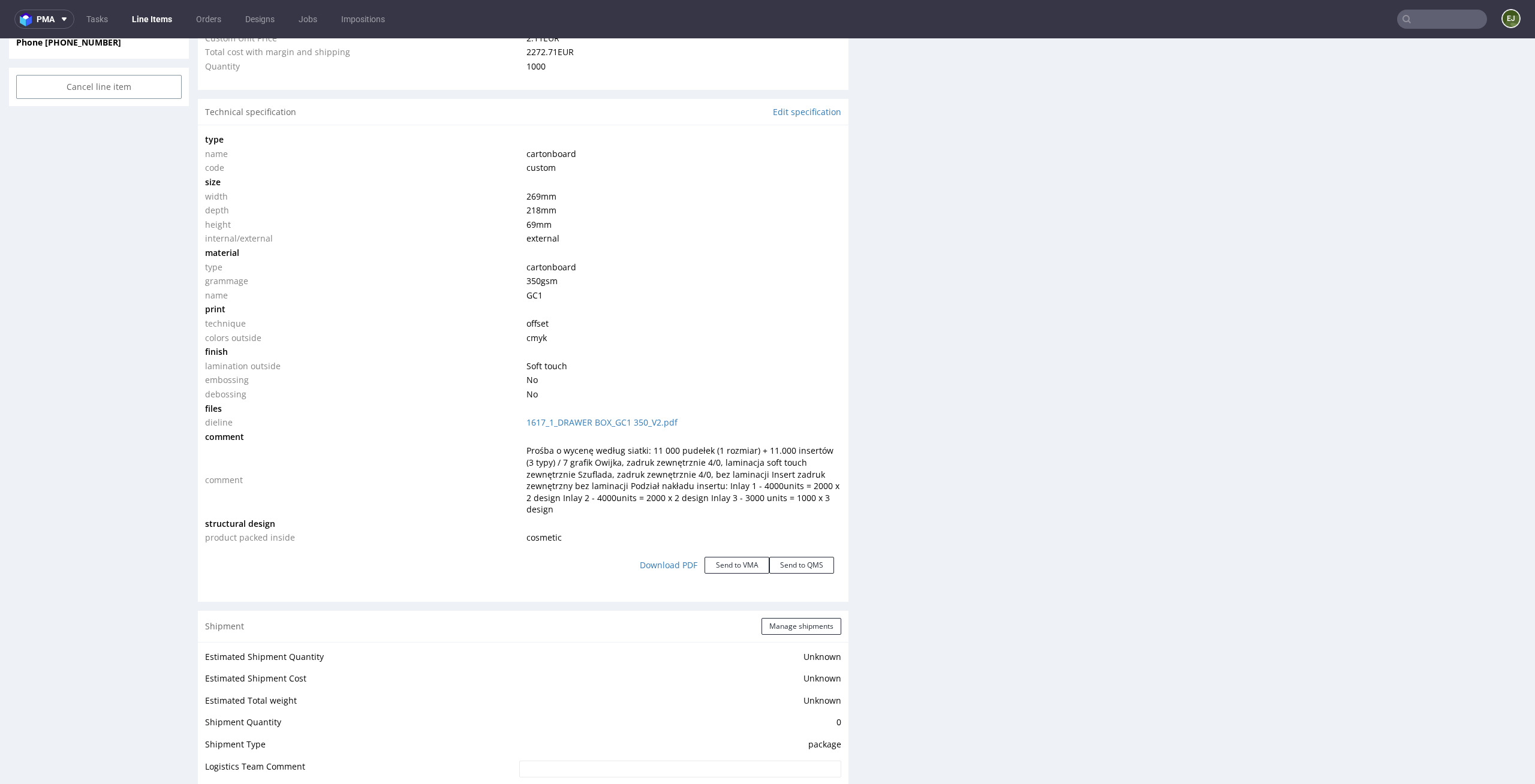
scroll to position [860, 0]
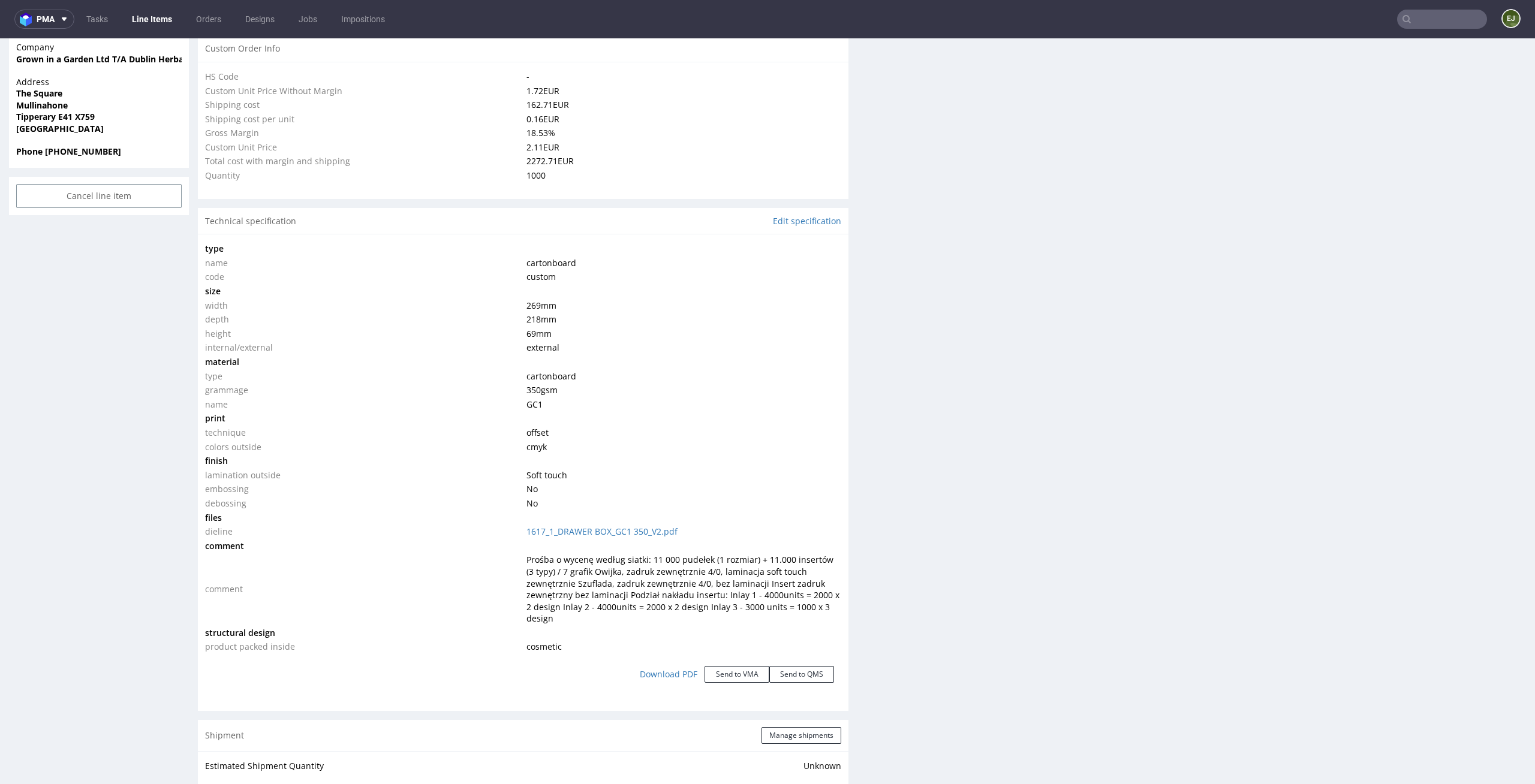
click at [859, 454] on div "Progress Payment Due Design - DTP - Batch - Production - Waybill - Shipment - "…" at bounding box center [862, 697] width 1328 height 2958
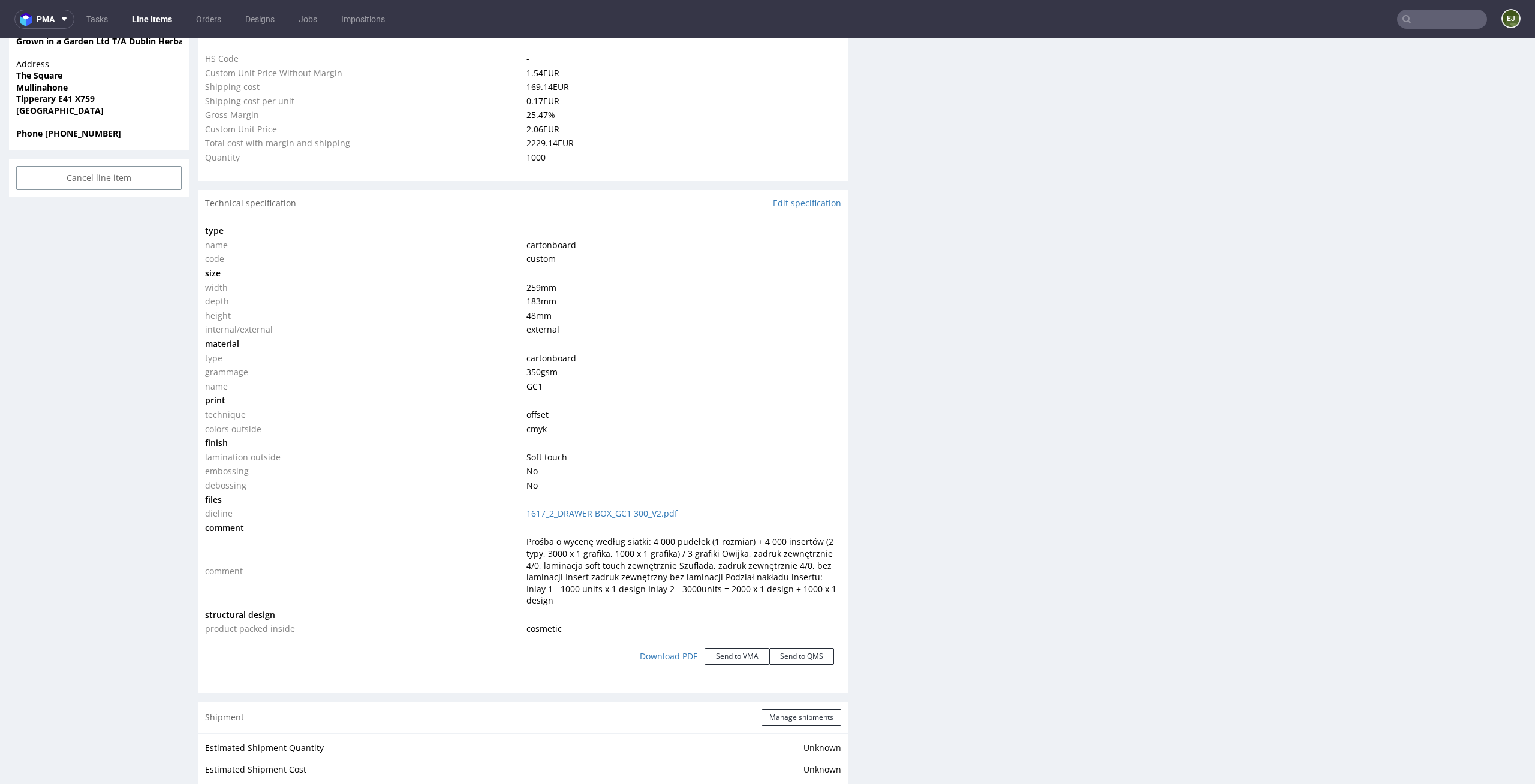
scroll to position [995, 0]
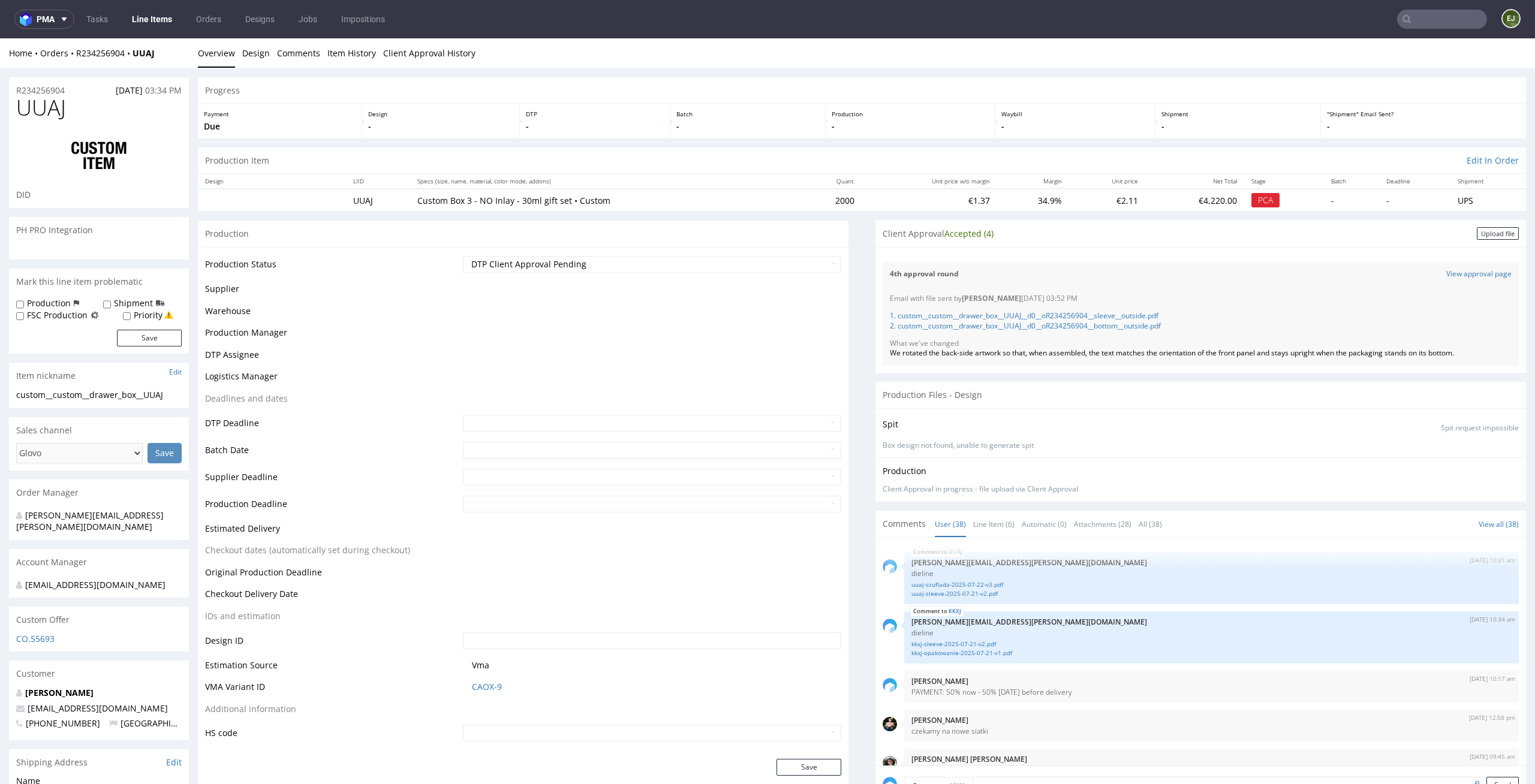
scroll to position [1908, 0]
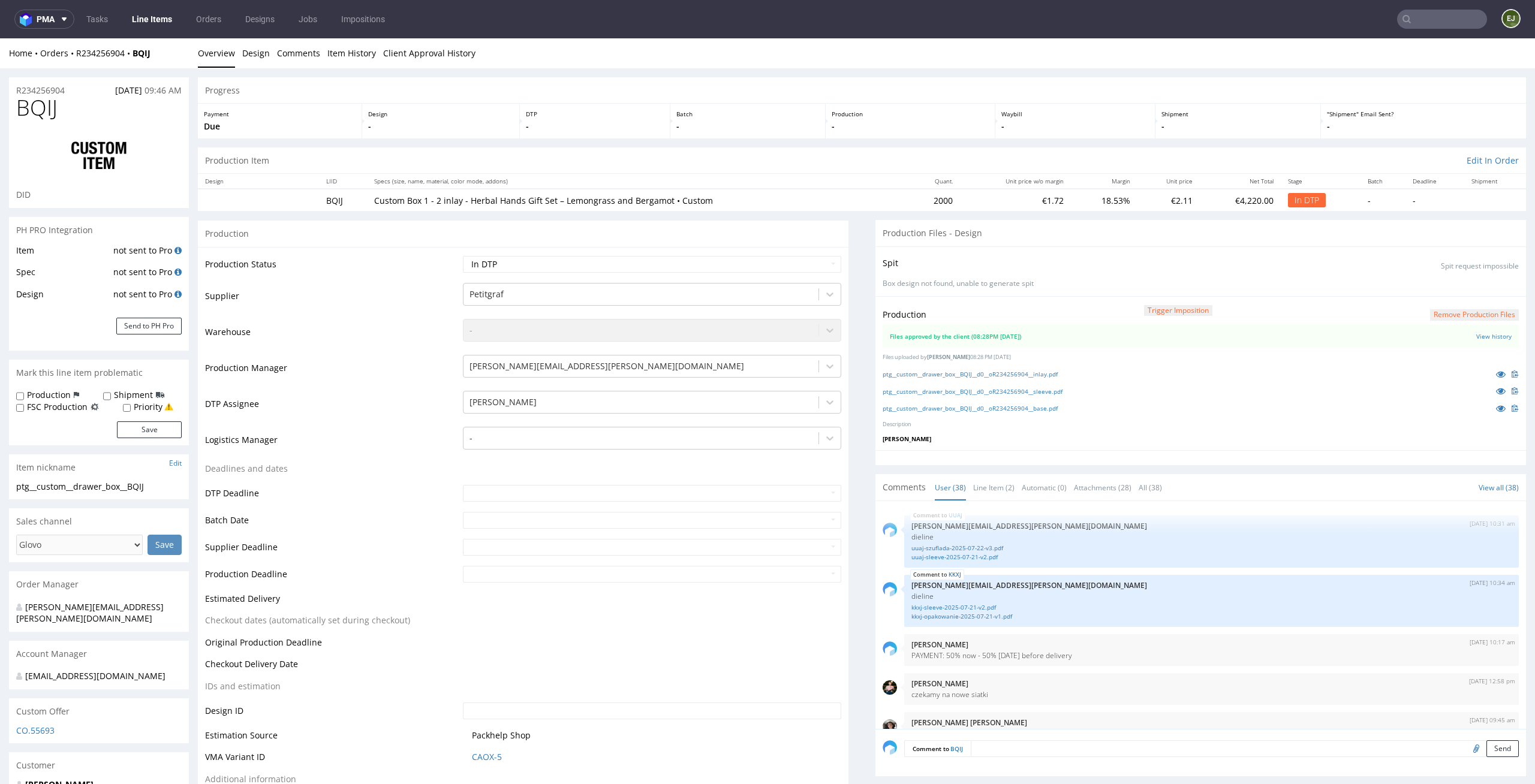
scroll to position [1874, 0]
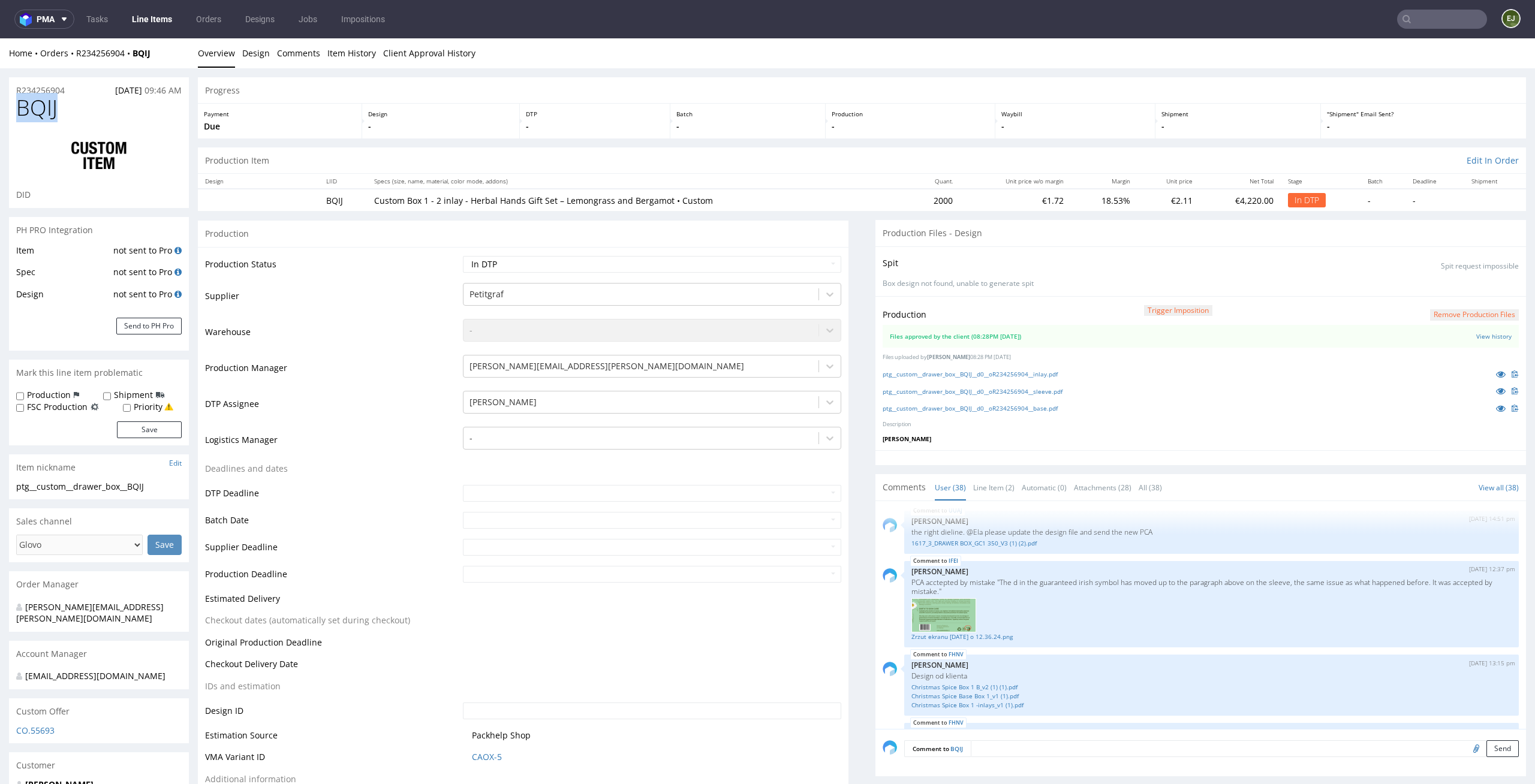
drag, startPoint x: 79, startPoint y: 113, endPoint x: 0, endPoint y: 113, distance: 79.0
copy span "BQIJ"
click at [973, 374] on link "ptg__custom__drawer_box__BQIJ__d0__oR234256904__inlay.pdf" at bounding box center [970, 374] width 175 height 8
click at [972, 397] on div "ptg__custom__drawer_box__BQIJ__d0__oR234256904__sleeve.pdf" at bounding box center [1200, 390] width 636 height 13
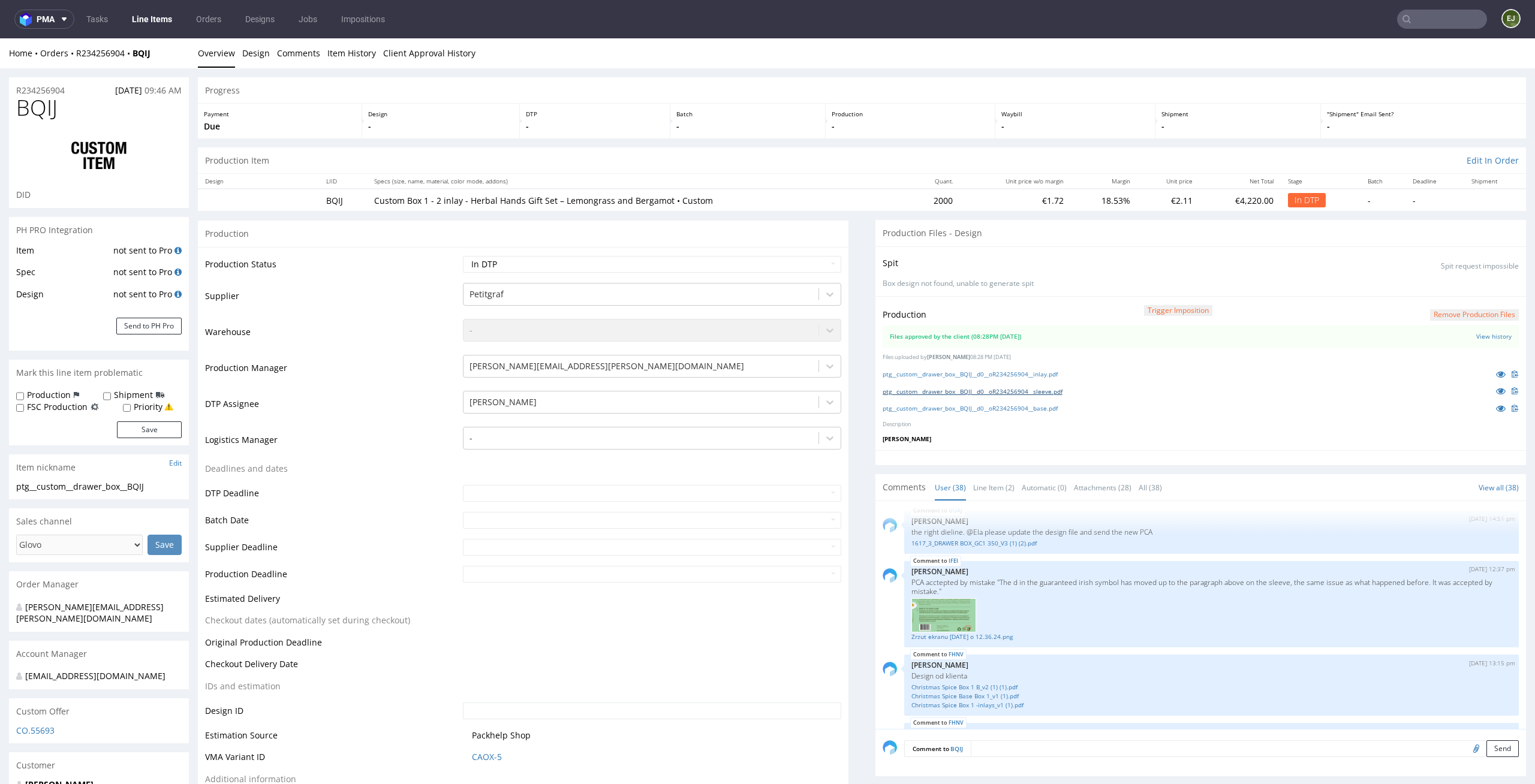
click at [972, 393] on link "ptg__custom__drawer_box__BQIJ__d0__oR234256904__sleeve.pdf" at bounding box center [972, 391] width 180 height 8
click at [972, 410] on link "ptg__custom__drawer_box__BQIJ__d0__oR234256904__base.pdf" at bounding box center [970, 408] width 175 height 8
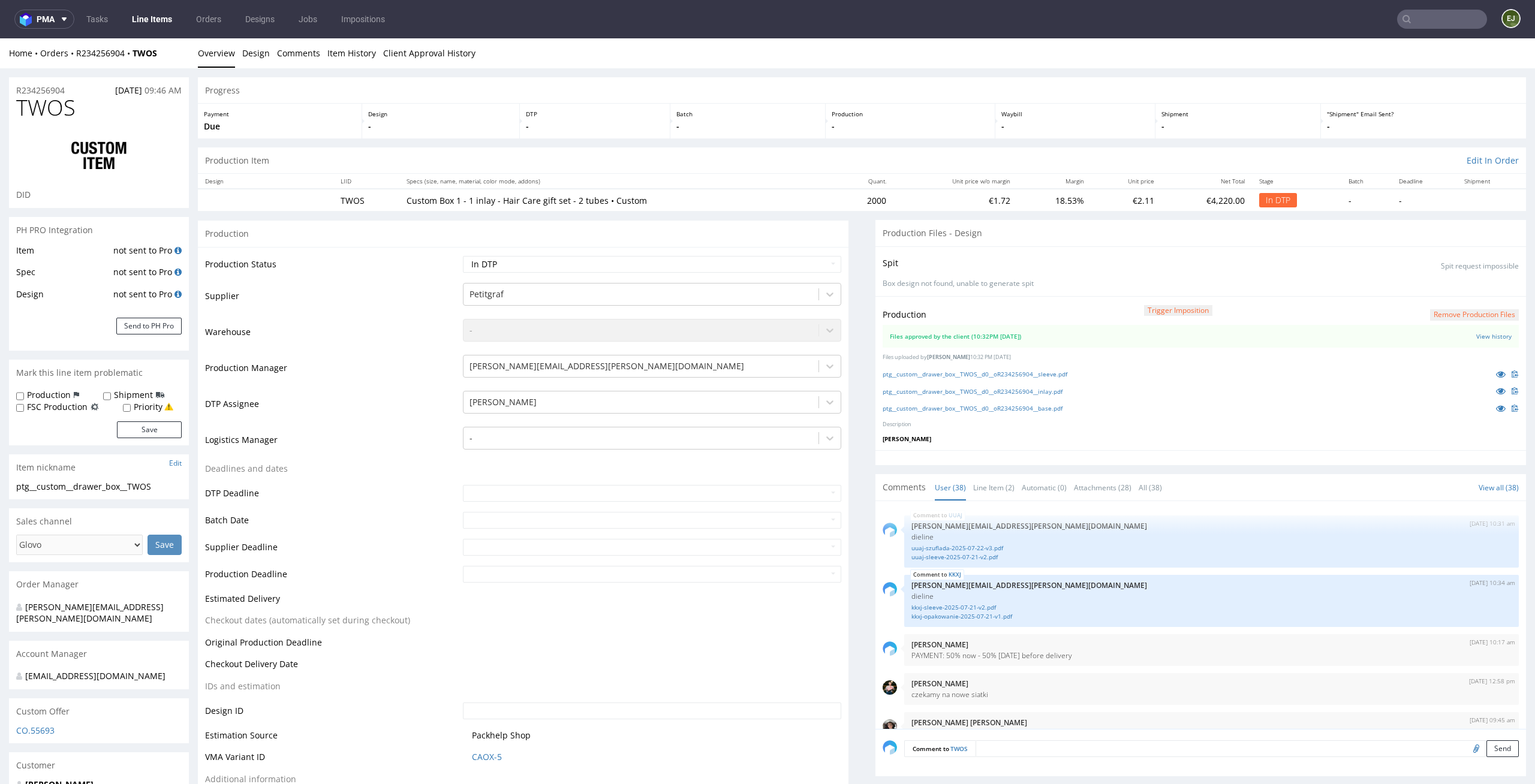
scroll to position [1874, 0]
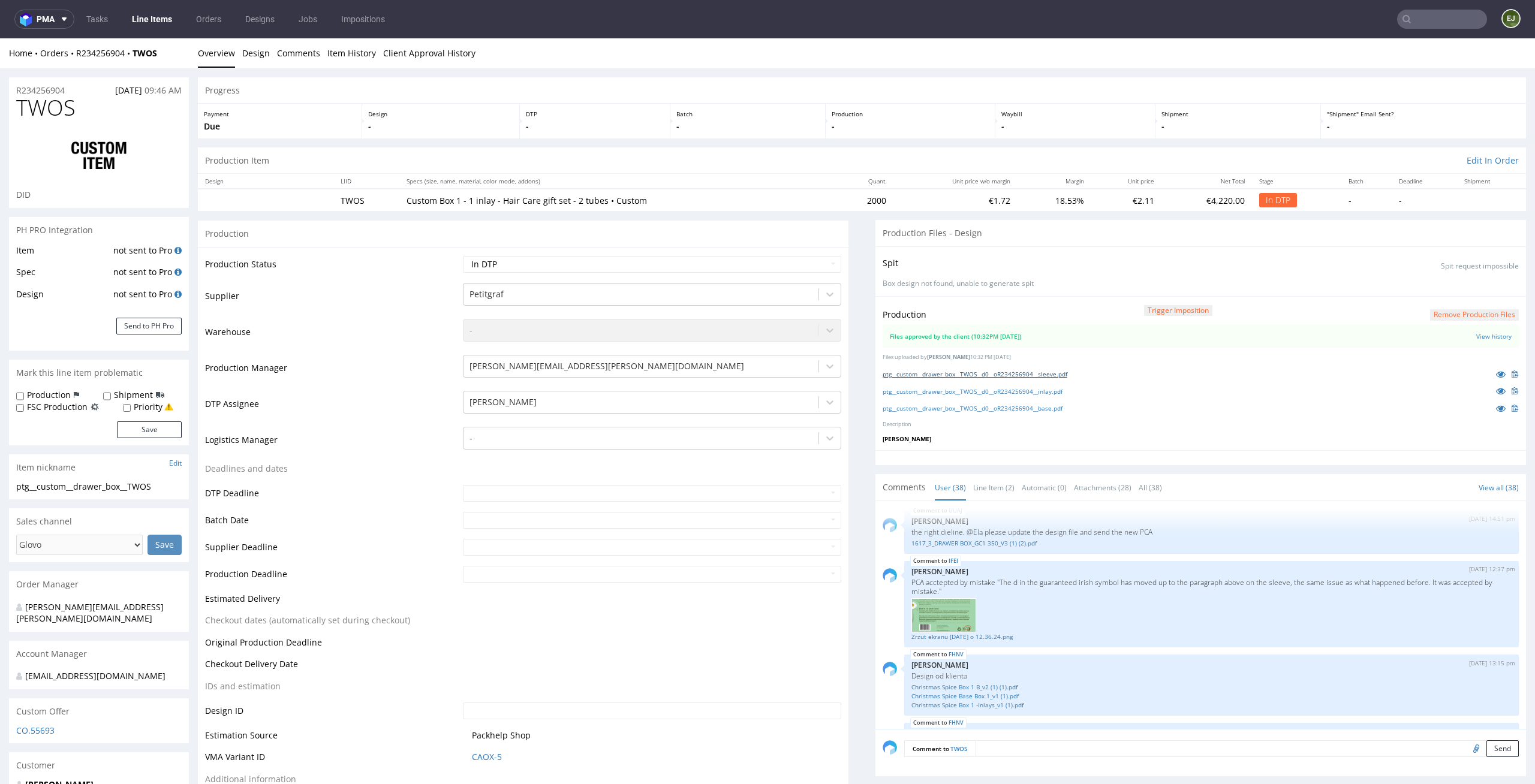
click at [1003, 371] on link "ptg__custom__drawer_box__TWOS__d0__oR234256904__sleeve.pdf" at bounding box center [975, 374] width 184 height 8
click at [994, 390] on link "ptg__custom__drawer_box__TWOS__d0__oR234256904__inlay.pdf" at bounding box center [972, 391] width 180 height 8
click at [987, 411] on link "ptg__custom__drawer_box__TWOS__d0__oR234256904__base.pdf" at bounding box center [972, 408] width 180 height 8
drag, startPoint x: 75, startPoint y: 113, endPoint x: 0, endPoint y: 110, distance: 75.1
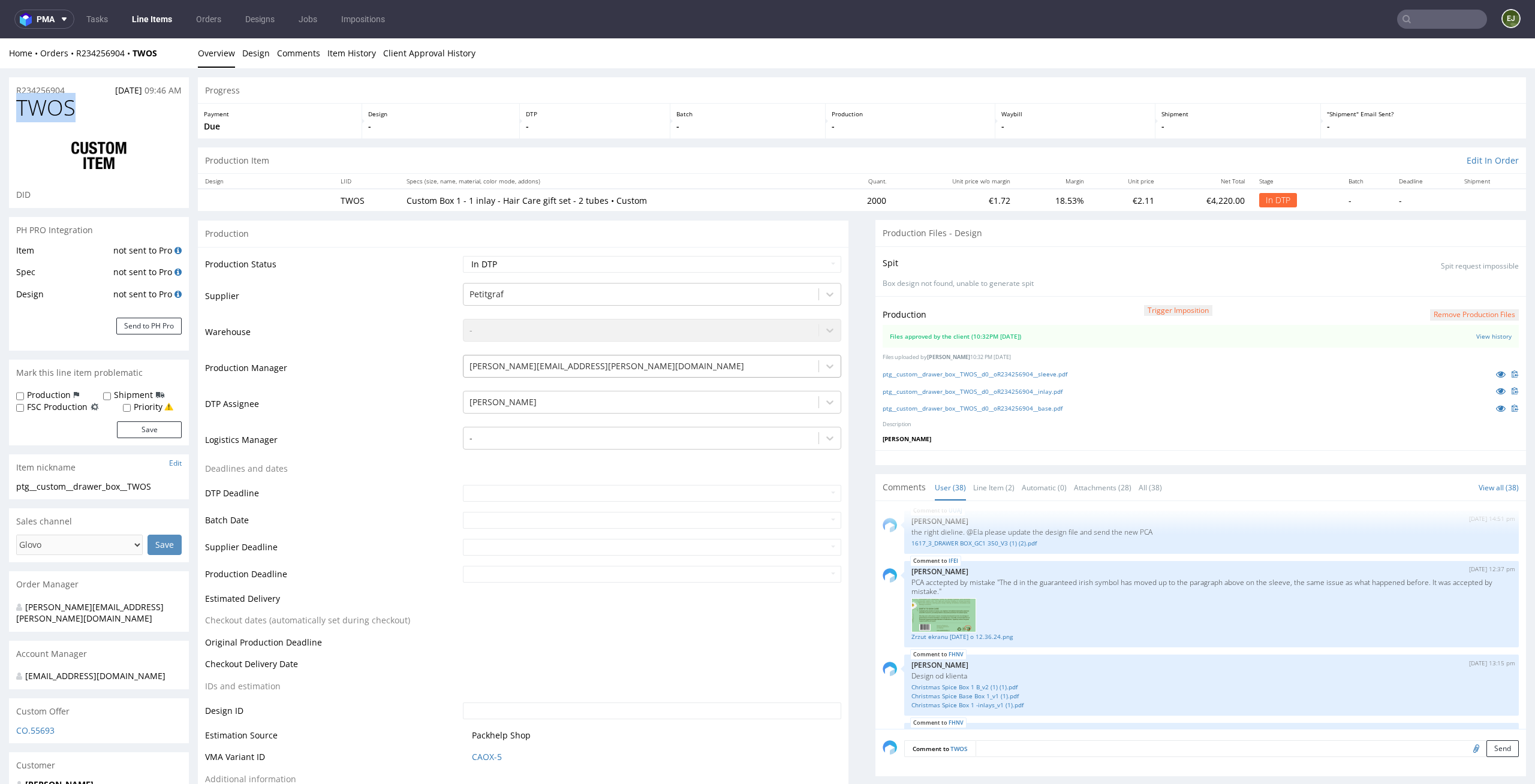
copy span "TWOS"
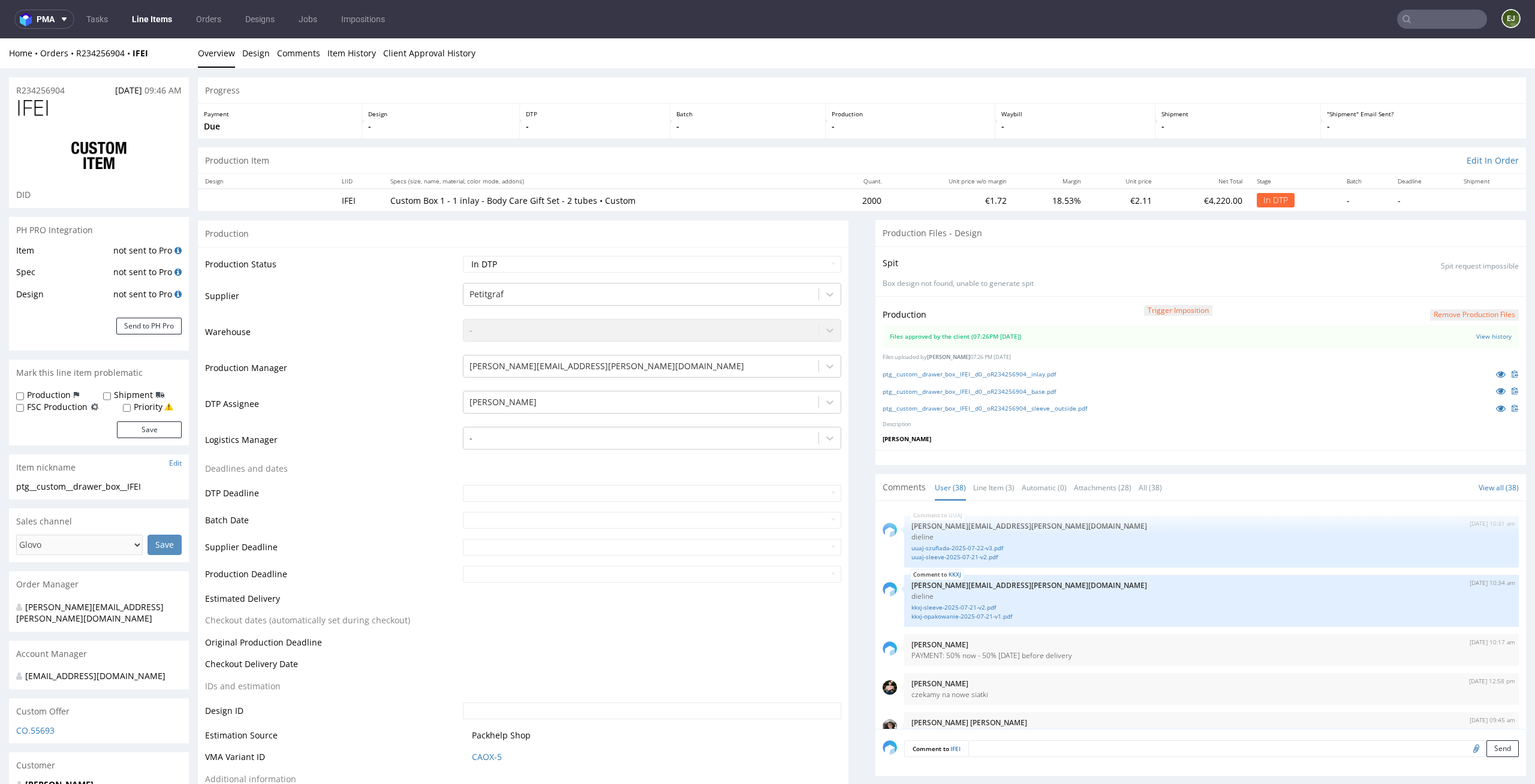
scroll to position [1874, 0]
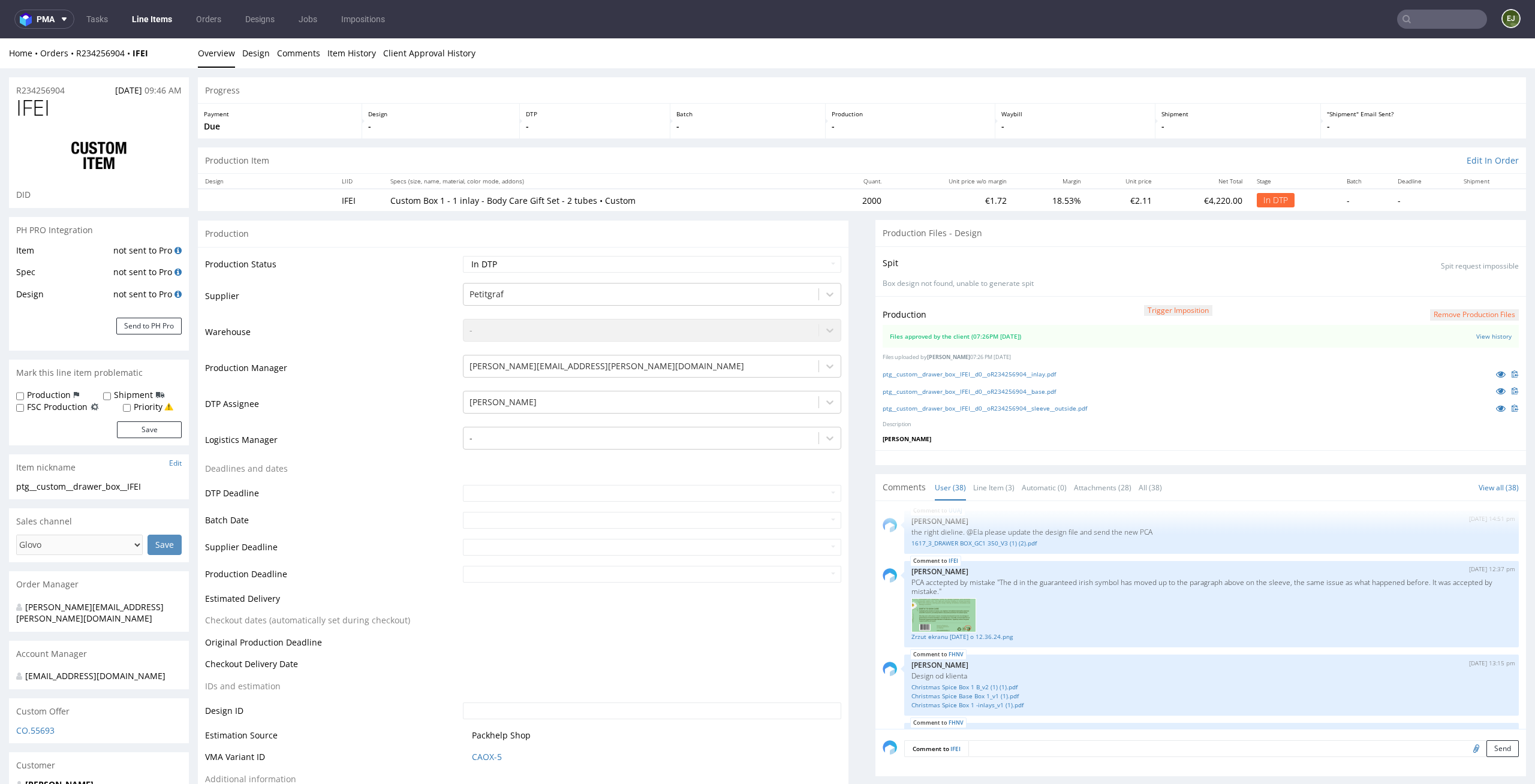
click at [888, 175] on th "Unit price w/o margin" at bounding box center [951, 180] width 126 height 15
click at [993, 378] on link "ptg__custom__drawer_box__IFEI__d0__oR234256904__inlay.pdf" at bounding box center [969, 374] width 174 height 8
click at [992, 396] on div "ptg__custom__drawer_box__IFEI__d0__oR234256904__base.pdf" at bounding box center [1200, 390] width 636 height 13
click at [992, 392] on link "ptg__custom__drawer_box__IFEI__d0__oR234256904__base.pdf" at bounding box center [969, 391] width 174 height 8
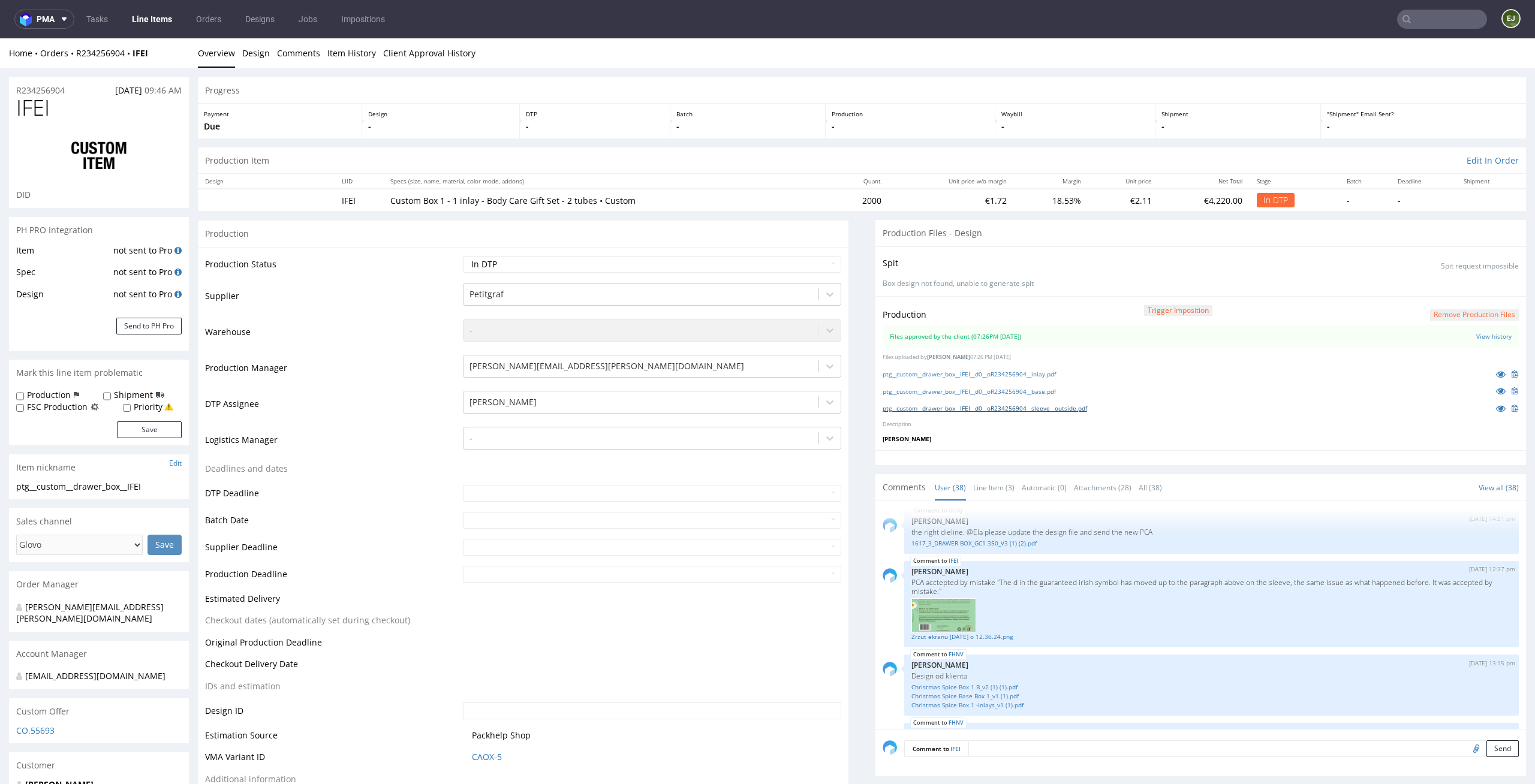
click at [984, 408] on link "ptg__custom__drawer_box__IFEI__d0__oR234256904__sleeve__outside.pdf" at bounding box center [984, 408] width 204 height 8
click p "Payment"
drag, startPoint x: 76, startPoint y: 51, endPoint x: 0, endPoint y: 51, distance: 76.0
click div "R234256904 28.08.2025 09:46 AM IFEI DID PH PRO Integration Item not sent to Pro…"
click div "Production Item Edit In Order"
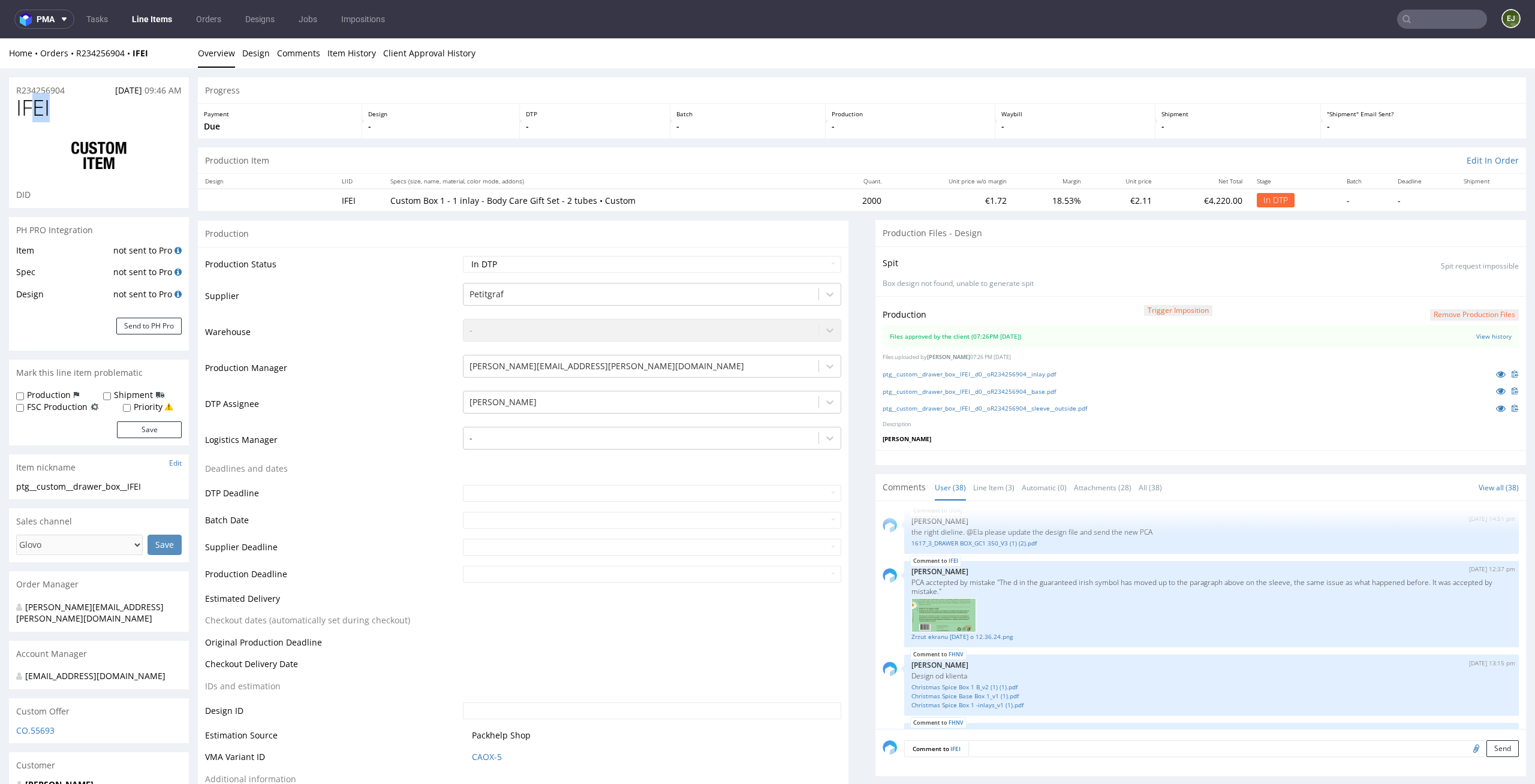
drag, startPoint x: 53, startPoint y: 72, endPoint x: 12, endPoint y: 72, distance: 41.0
click div "IFEI DID"
copy span "IFEI"
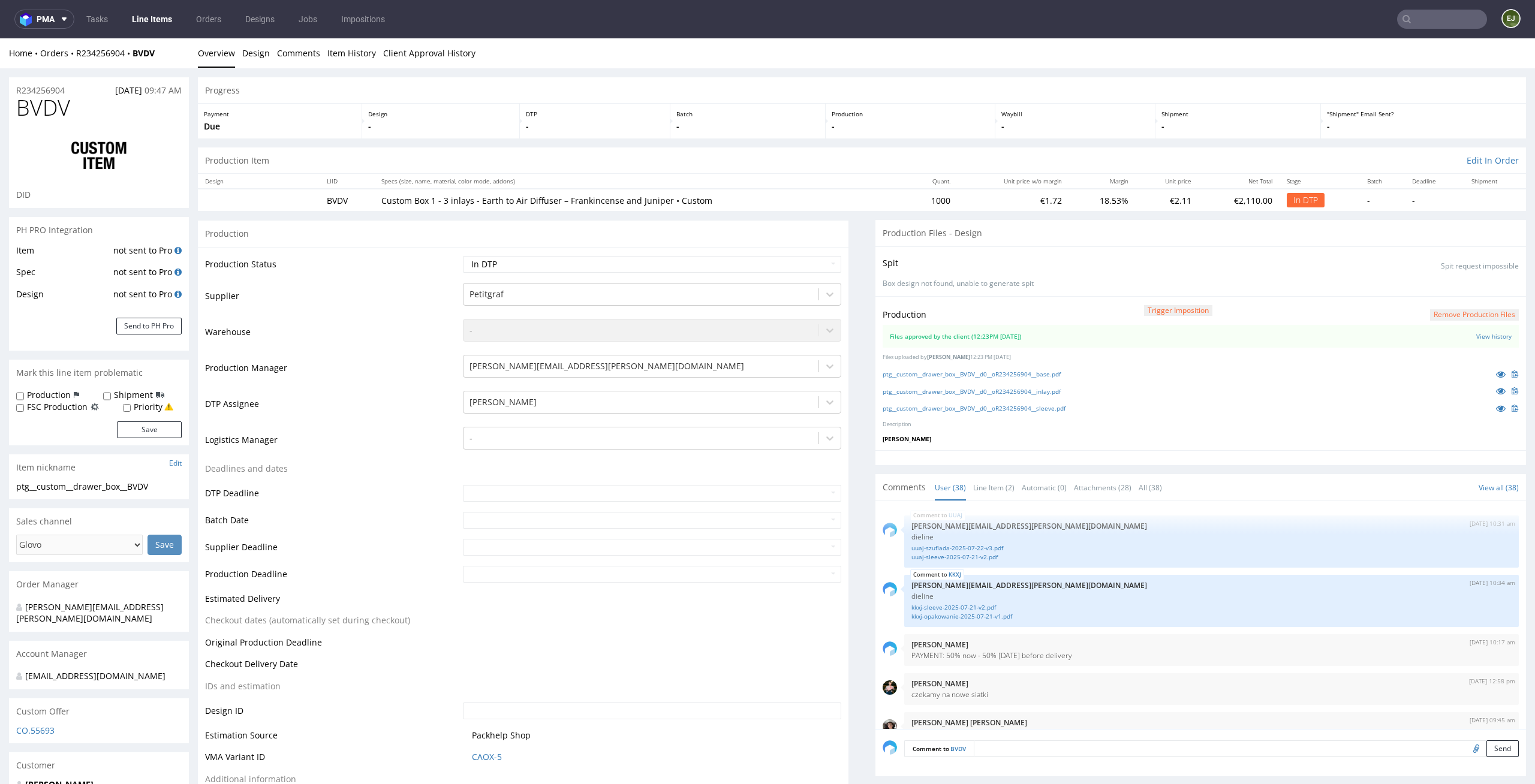
scroll to position [1908, 0]
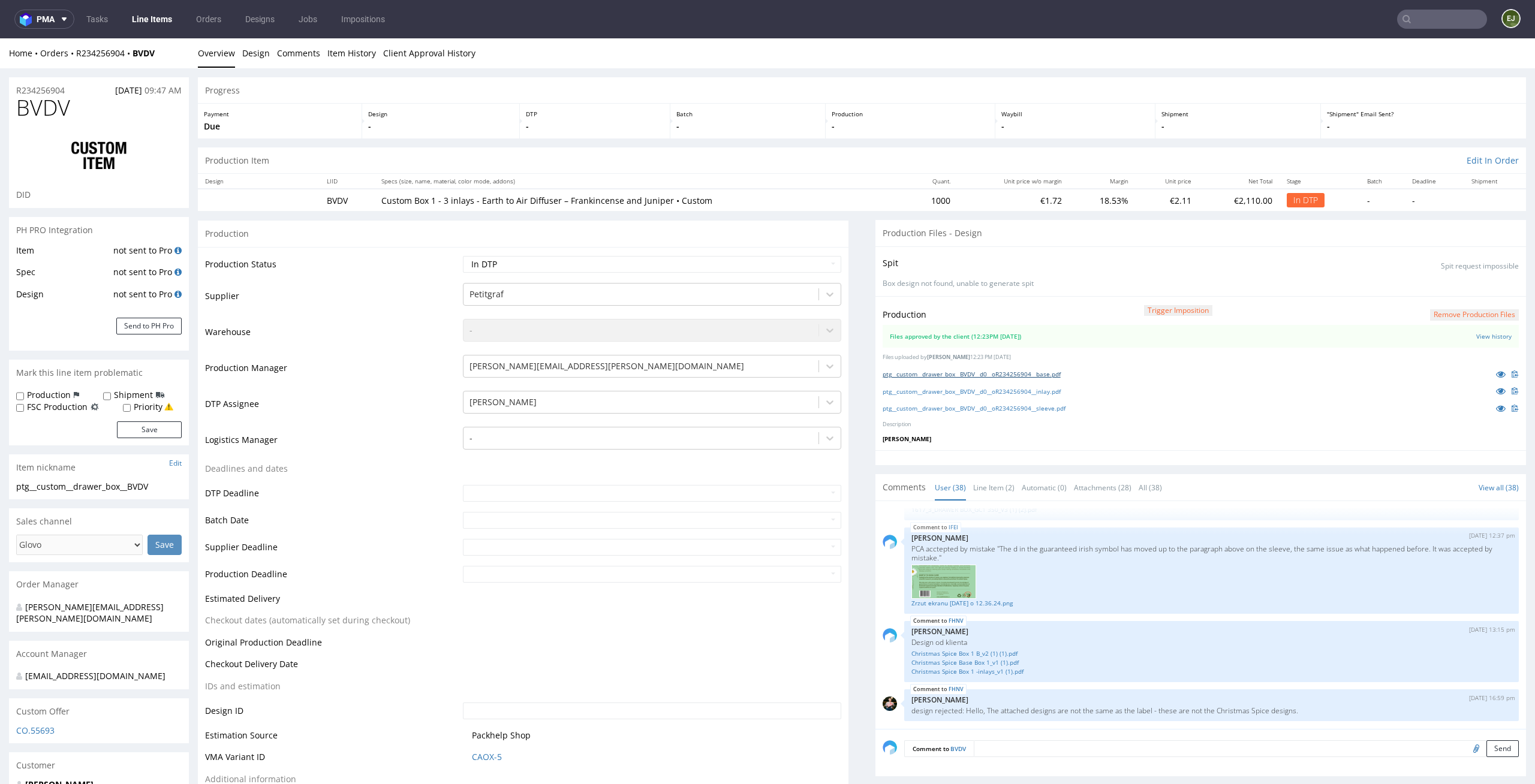
click at [993, 371] on link "ptg__custom__drawer_box__BVDV__d0__oR234256904__base.pdf" at bounding box center [971, 374] width 178 height 8
click at [993, 390] on link "ptg__custom__drawer_box__BVDV__d0__oR234256904__inlay.pdf" at bounding box center [971, 391] width 178 height 8
click at [992, 410] on link "ptg__custom__drawer_box__BVDV__d0__oR234256904__sleeve.pdf" at bounding box center [974, 408] width 183 height 8
drag, startPoint x: 74, startPoint y: 88, endPoint x: 0, endPoint y: 88, distance: 74.0
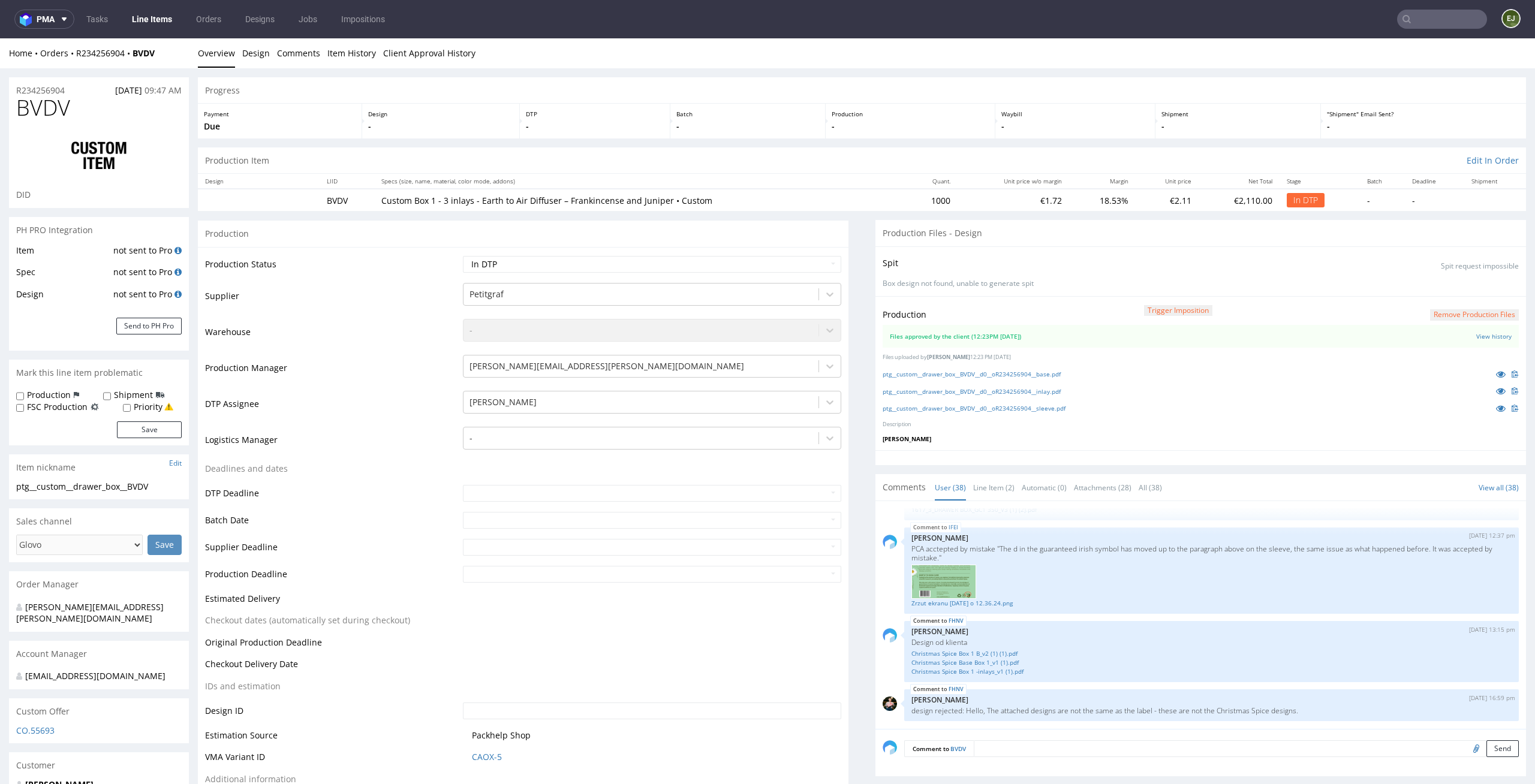
click at [425, 205] on p "Custom Box 1 - 3 inlays - Earth to Air Diffuser – Frankincense and Juniper • Cu…" at bounding box center [640, 200] width 517 height 12
click at [74, 117] on h1 "BVDV" at bounding box center [99, 108] width 165 height 24
drag, startPoint x: 74, startPoint y: 108, endPoint x: 0, endPoint y: 102, distance: 74.2
copy span "BVDV"
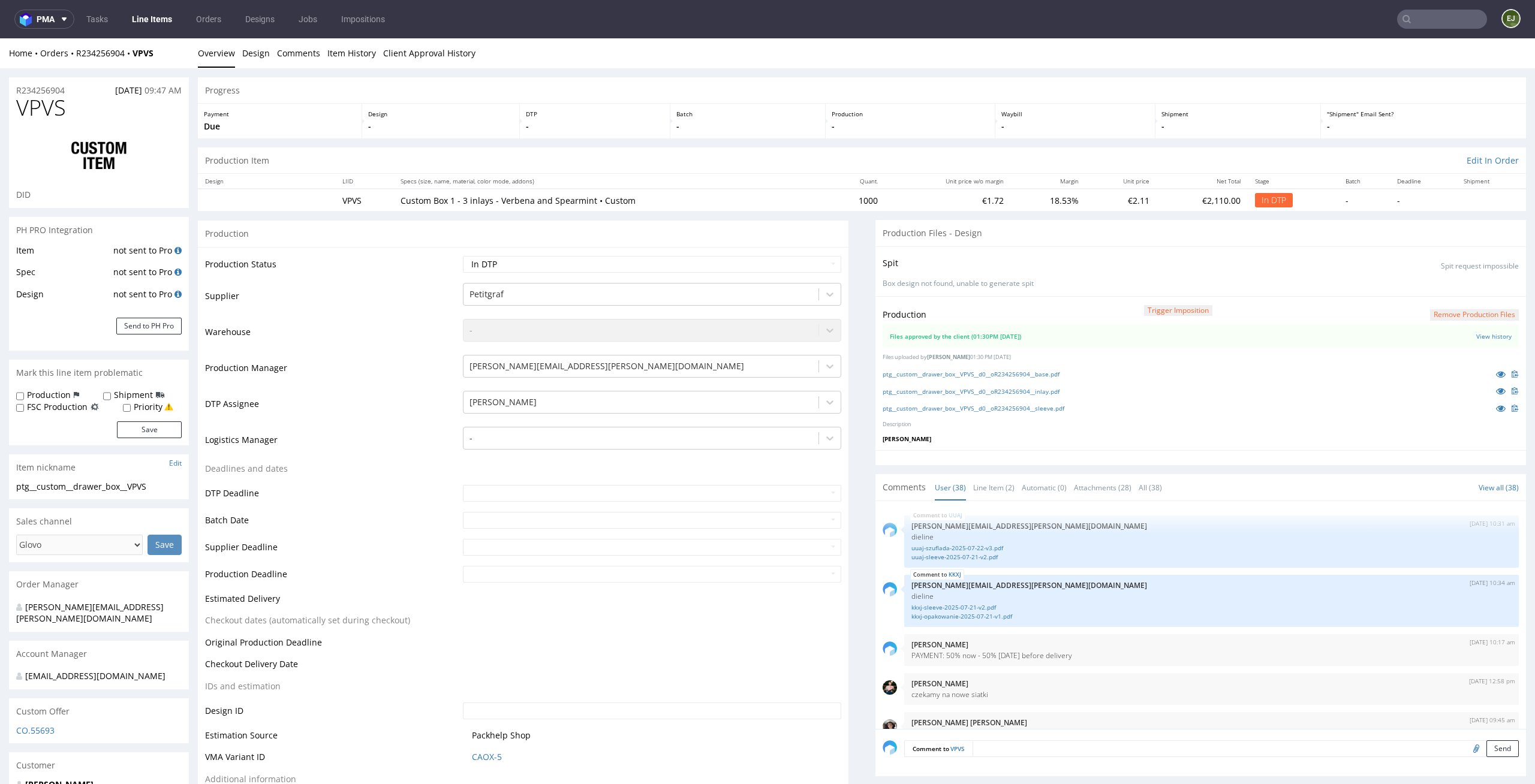
scroll to position [1908, 0]
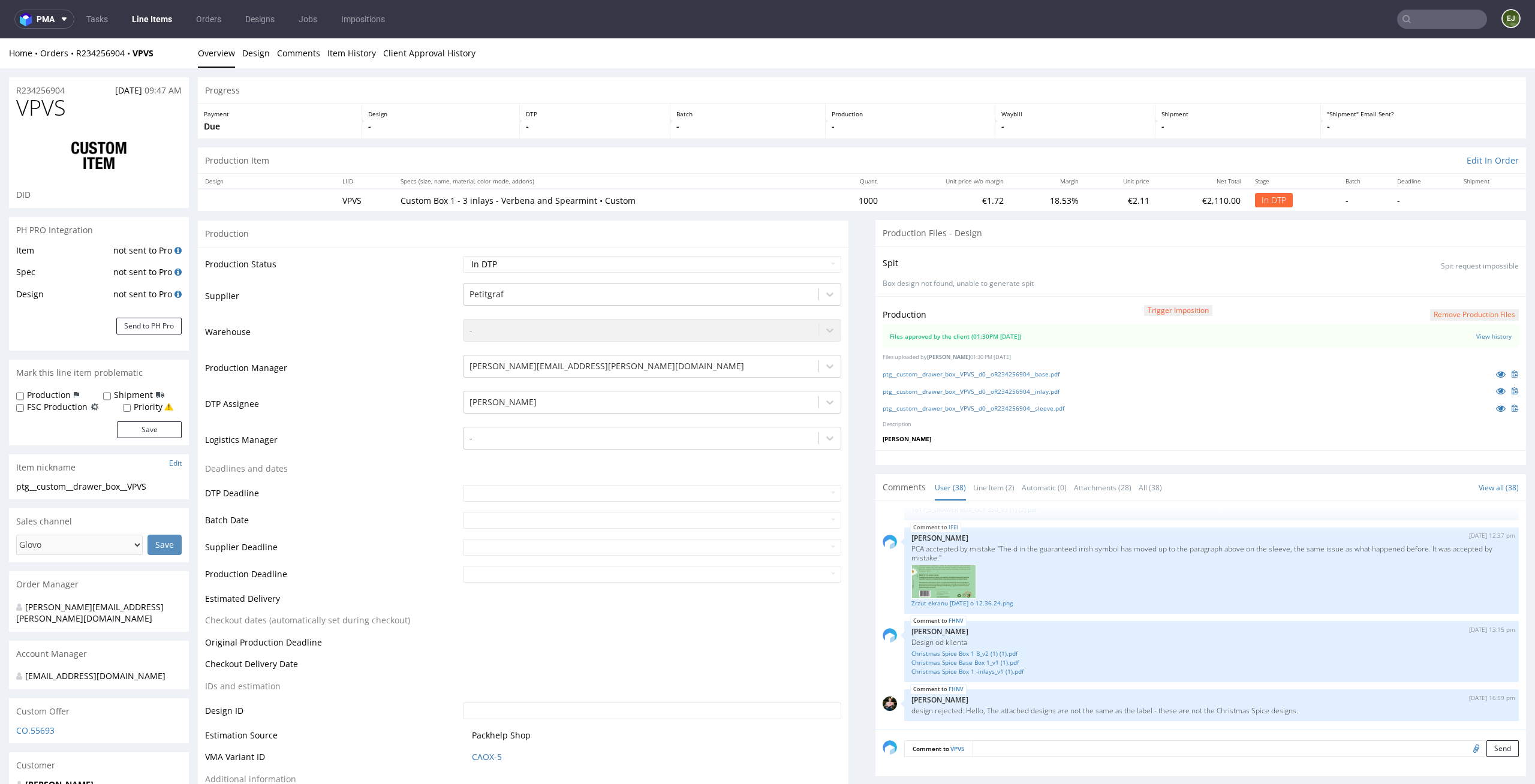
click at [660, 184] on th "Specs (size, name, material, color mode, addons)" at bounding box center [610, 180] width 433 height 15
click at [989, 379] on div "ptg__custom__drawer_box__VPVS__d0__oR234256904__base.pdf" at bounding box center [1200, 374] width 636 height 13
click at [991, 374] on link "ptg__custom__drawer_box__VPVS__d0__oR234256904__base.pdf" at bounding box center [971, 374] width 177 height 8
click at [990, 390] on link "ptg__custom__drawer_box__VPVS__d0__oR234256904__inlay.pdf" at bounding box center [971, 391] width 177 height 8
click at [990, 411] on link "ptg__custom__drawer_box__VPVS__d0__oR234256904__sleeve.pdf" at bounding box center [973, 408] width 182 height 8
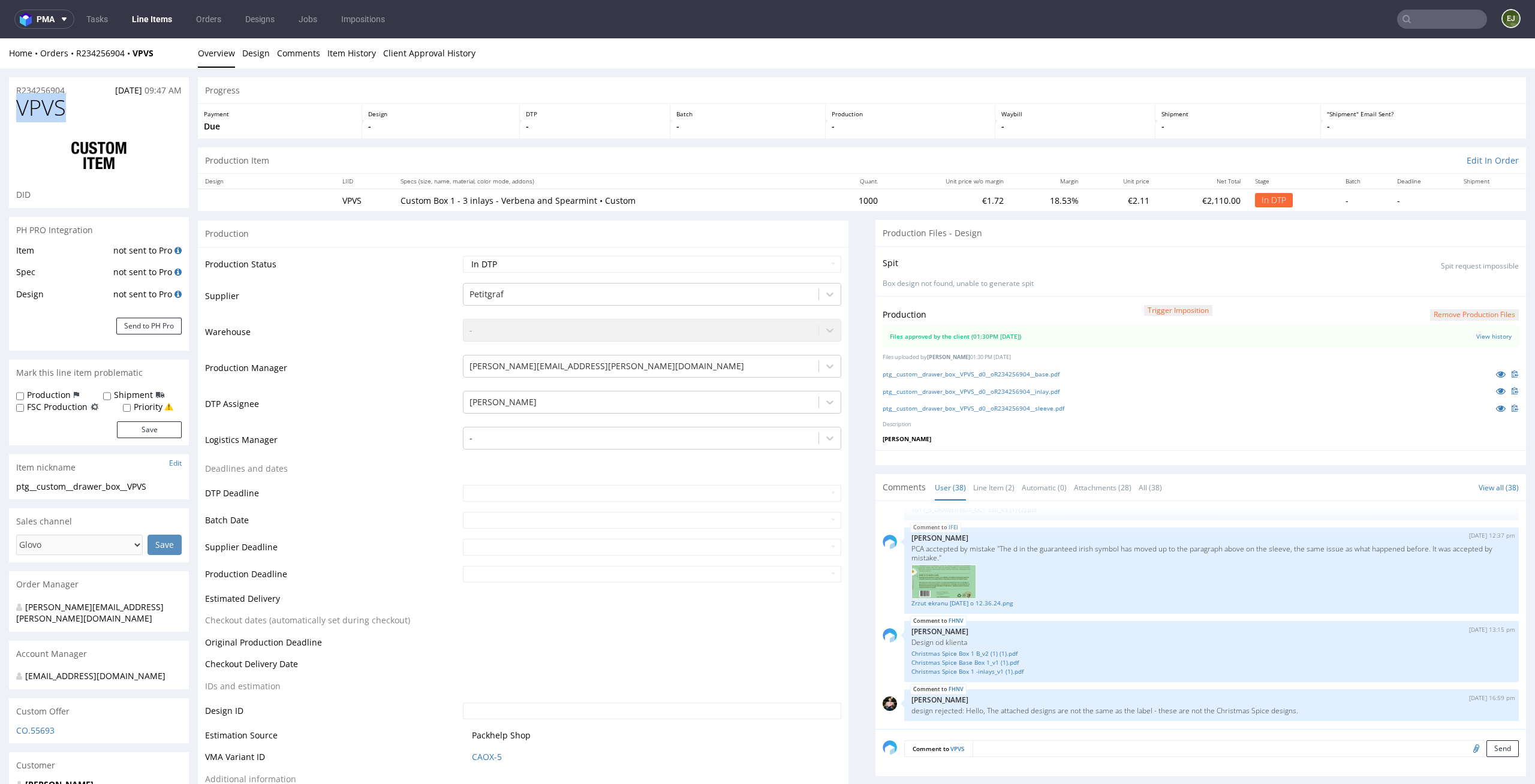
drag, startPoint x: 66, startPoint y: 108, endPoint x: 0, endPoint y: 108, distance: 66.0
copy span "VPVS"
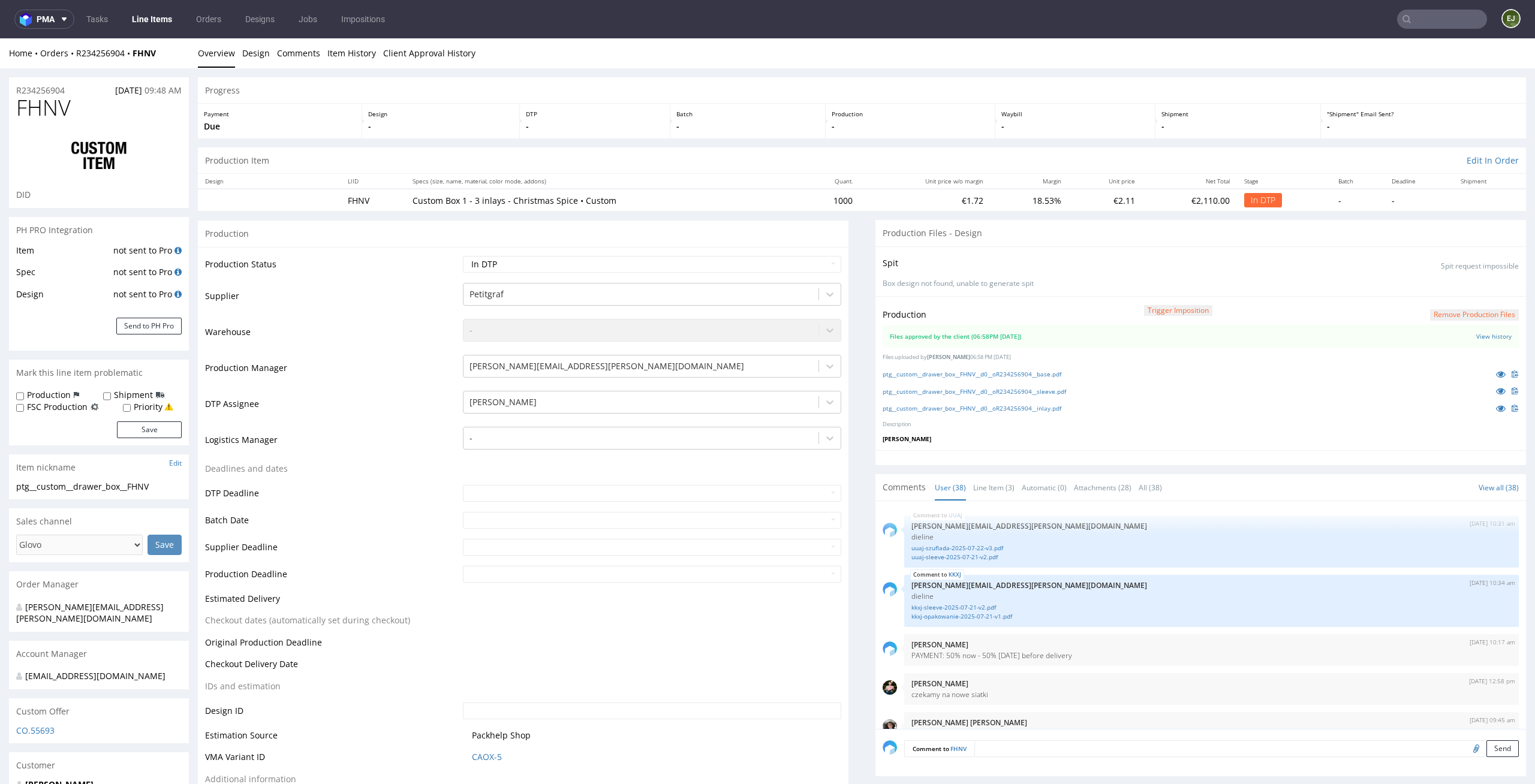
scroll to position [1874, 0]
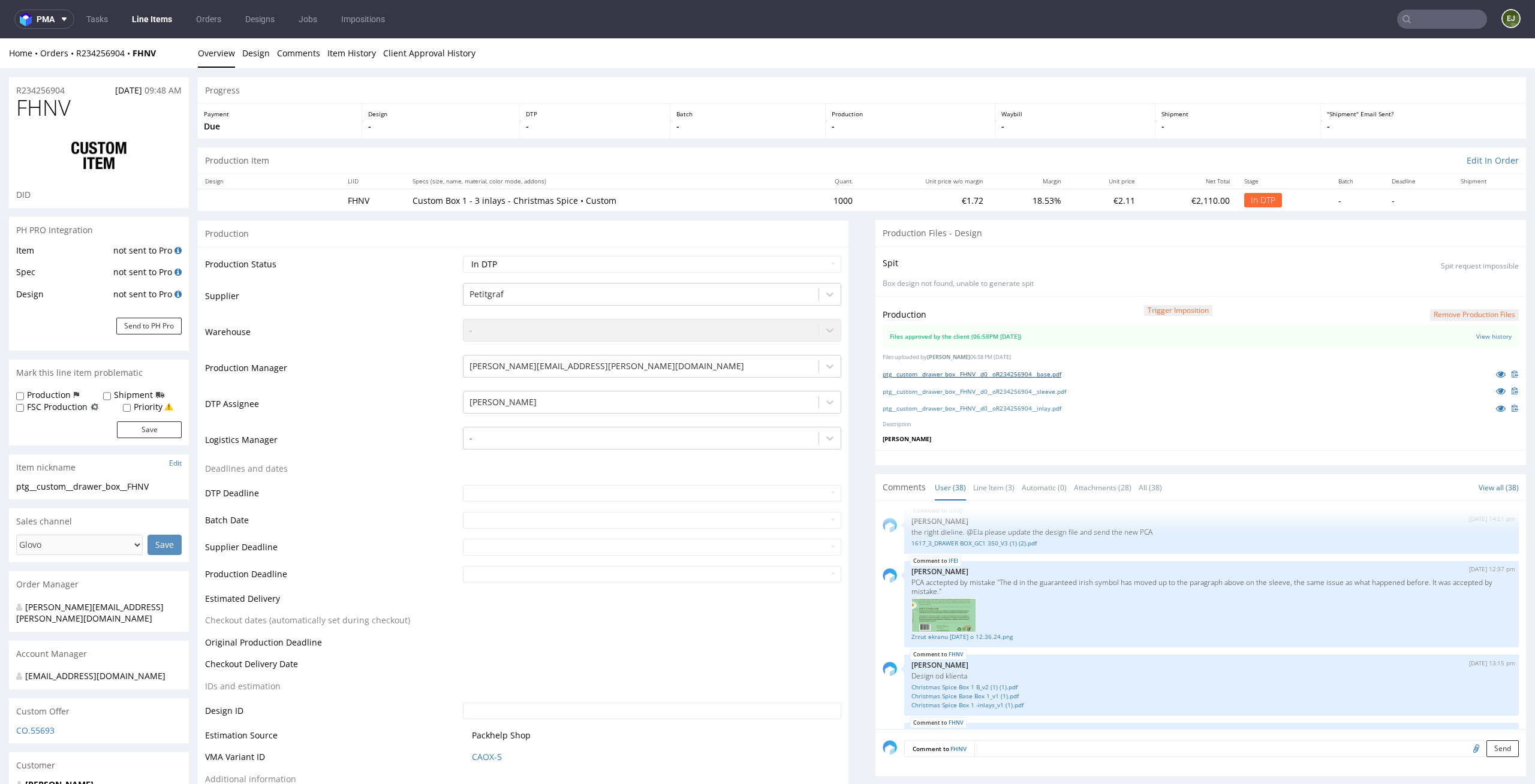
click at [1019, 375] on link "ptg__custom__drawer_box__FHNV__d0__oR234256904__base.pdf" at bounding box center [971, 374] width 179 height 8
click at [1011, 388] on link "ptg__custom__drawer_box__FHNV__d0__oR234256904__sleeve.pdf" at bounding box center [974, 391] width 183 height 8
click at [1012, 408] on link "ptg__custom__drawer_box__FHNV__d0__oR234256904__inlay.pdf" at bounding box center [971, 408] width 179 height 8
drag, startPoint x: 72, startPoint y: 106, endPoint x: 14, endPoint y: 106, distance: 58.0
click at [16, 106] on h1 "FHNV" at bounding box center [99, 108] width 165 height 24
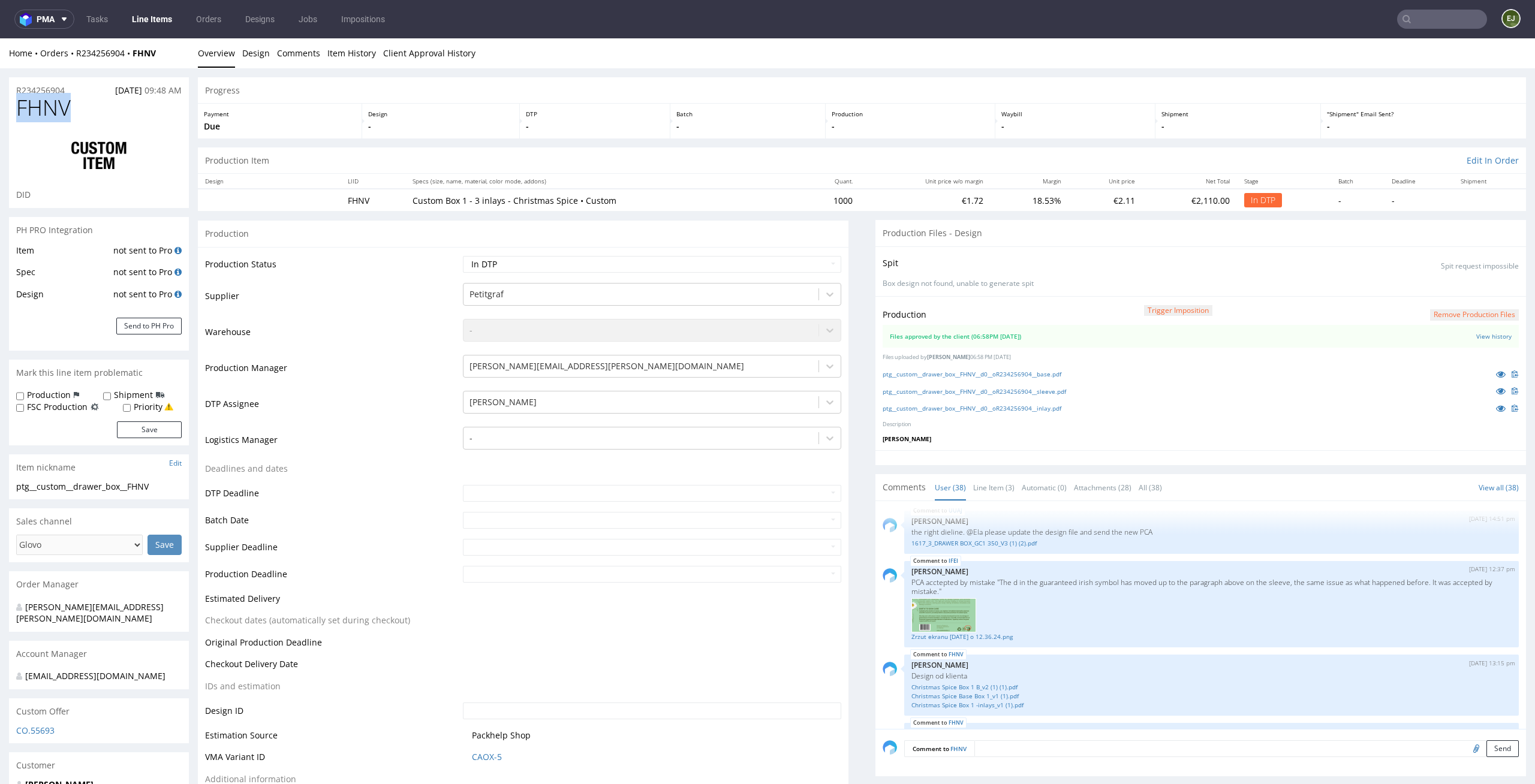
copy span "FHNV"
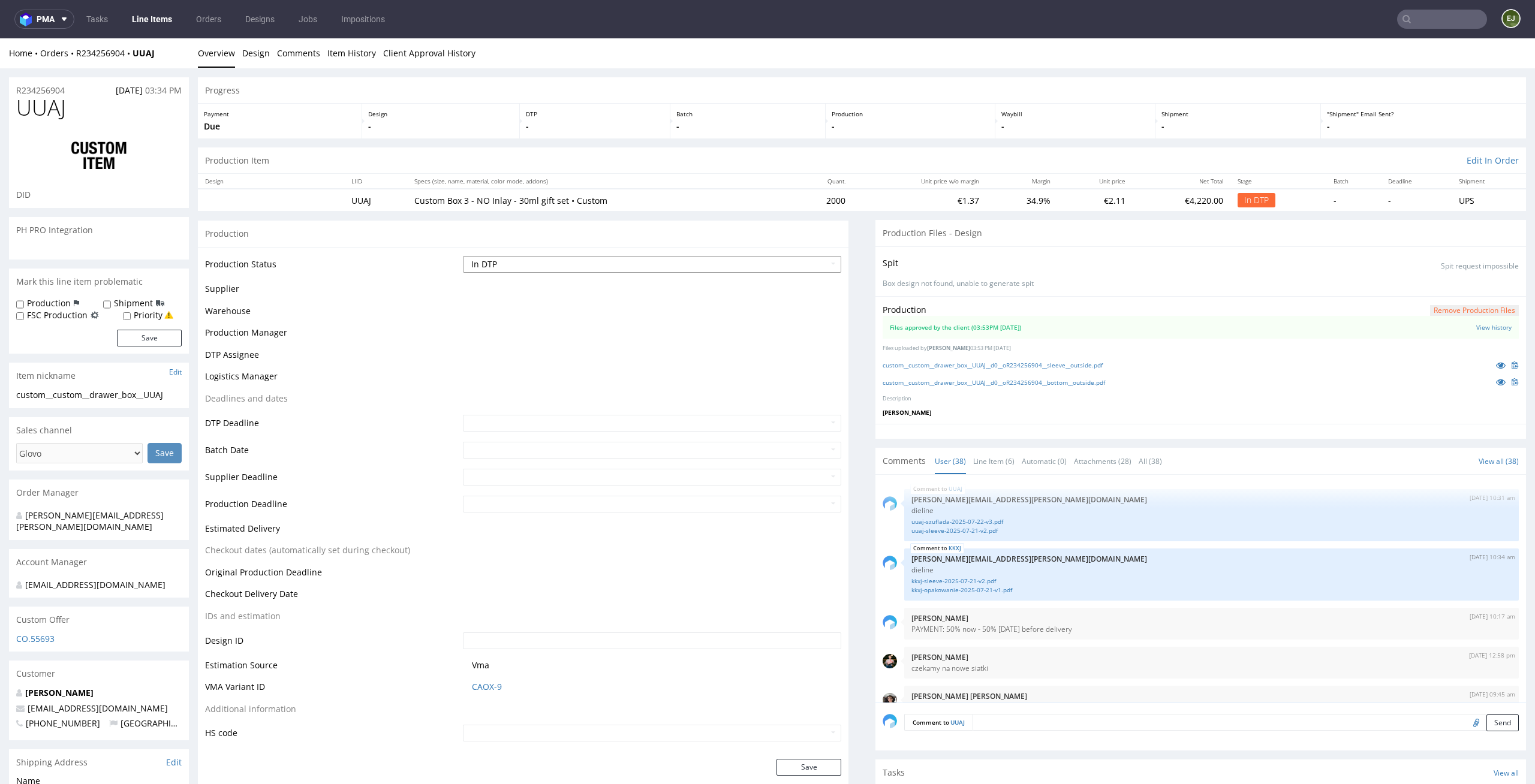
click at [811, 267] on select "Waiting for Artwork Waiting for Diecut Waiting for Mockup Waiting for DTP Waiti…" at bounding box center [653, 264] width 379 height 17
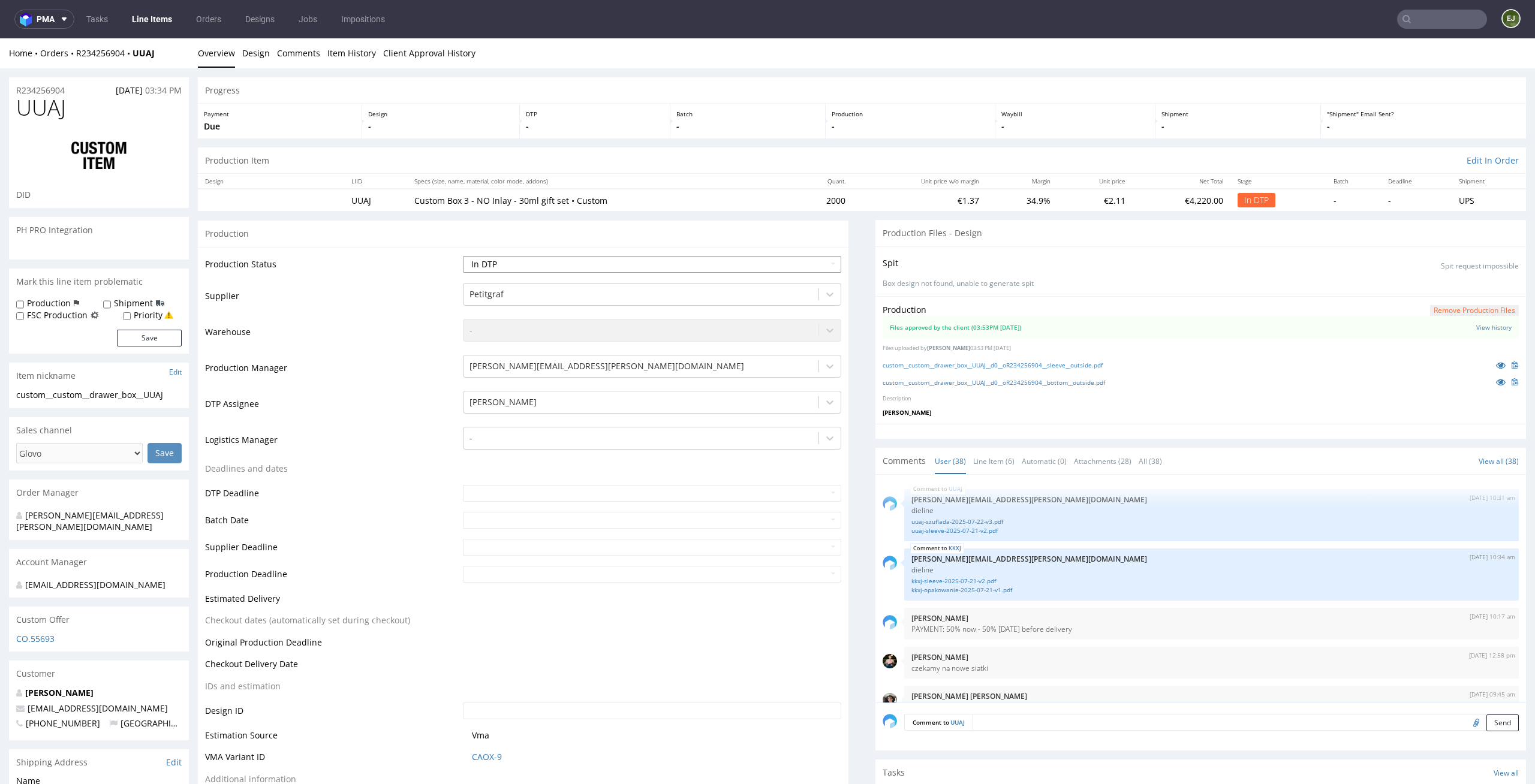
scroll to position [1908, 0]
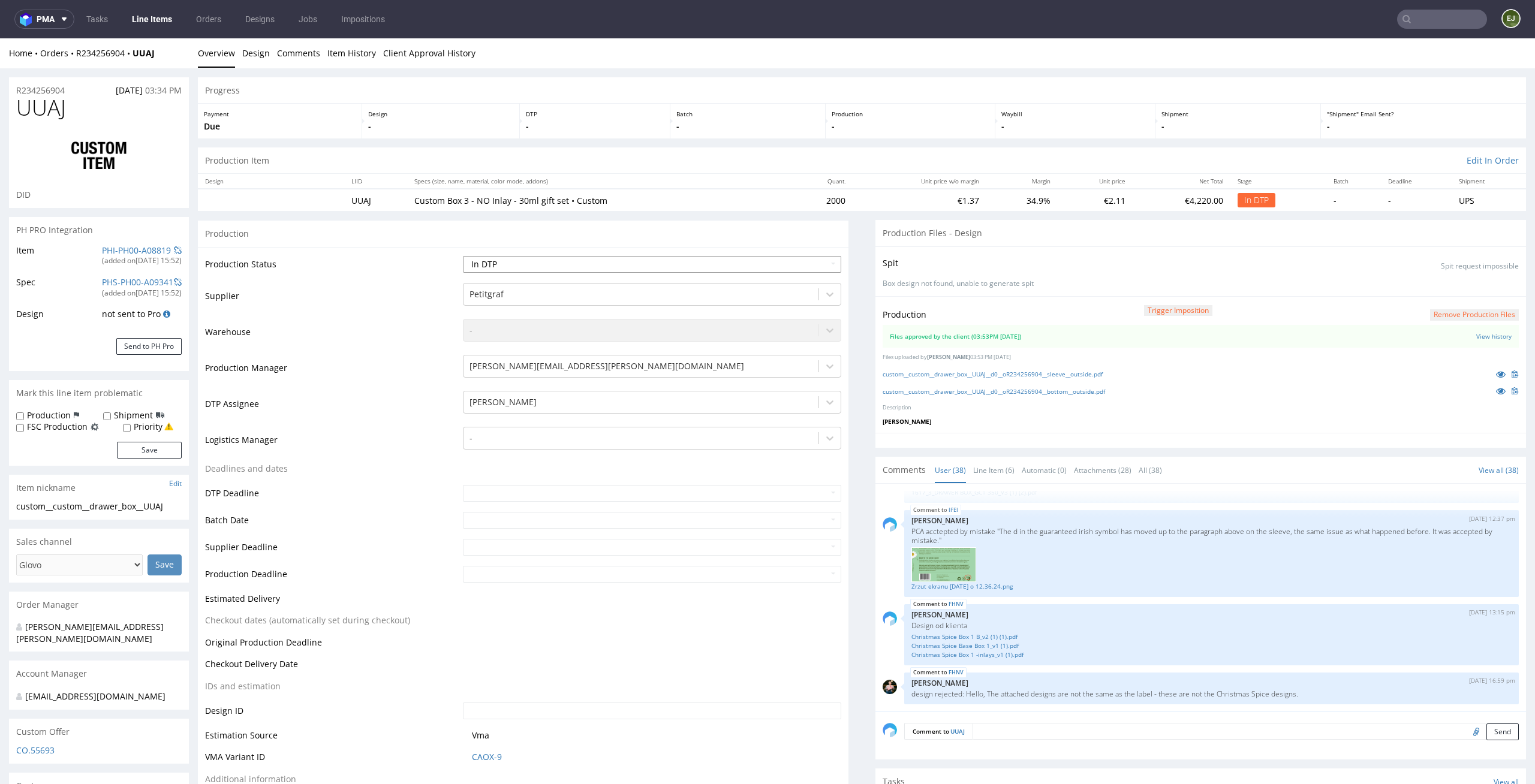
select select "dtp_production_ready"
click at [463, 256] on select "Waiting for Artwork Waiting for Diecut Waiting for Mockup Waiting for DTP Waiti…" at bounding box center [653, 264] width 379 height 17
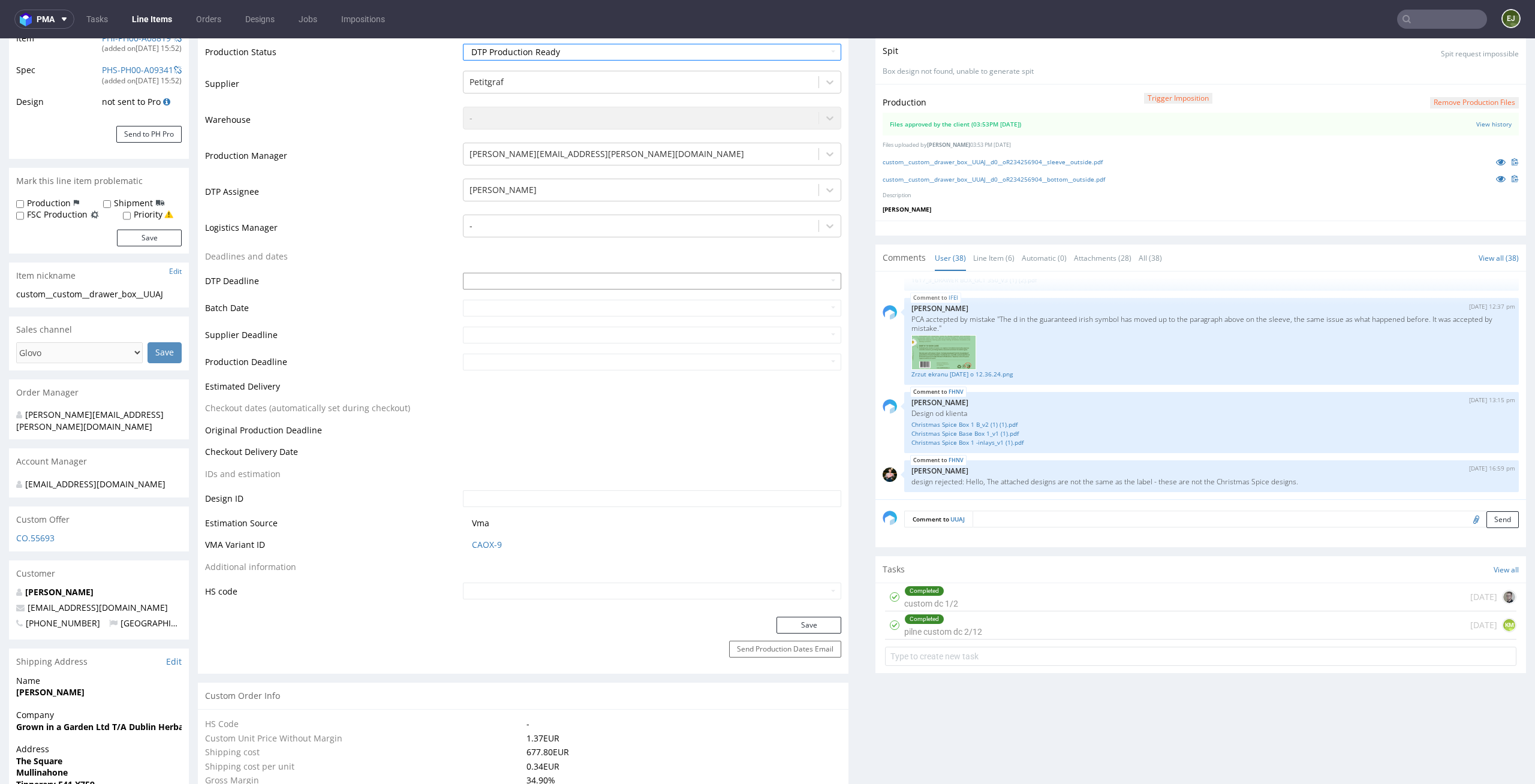
scroll to position [298, 0]
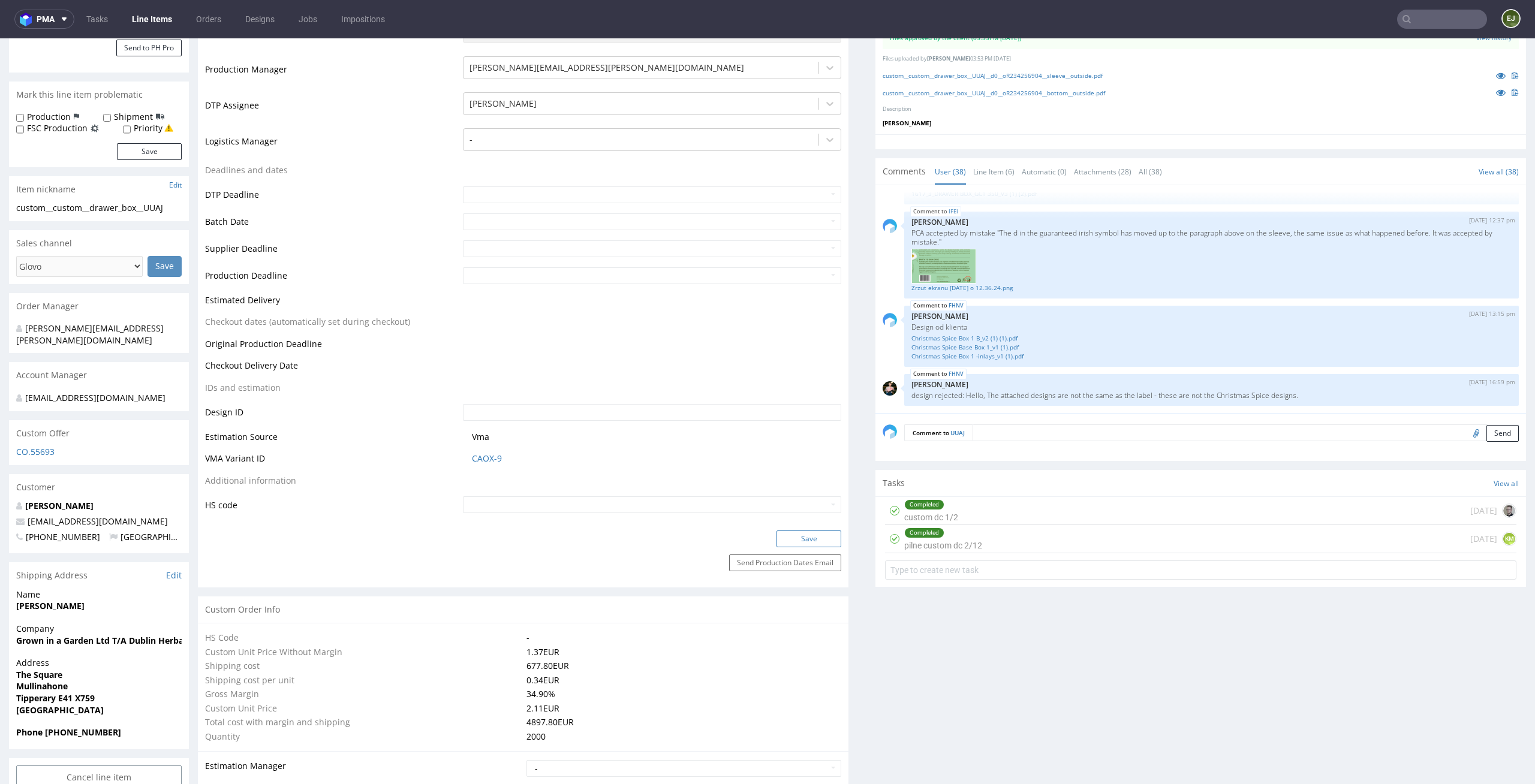
click at [811, 537] on button "Save" at bounding box center [808, 539] width 65 height 17
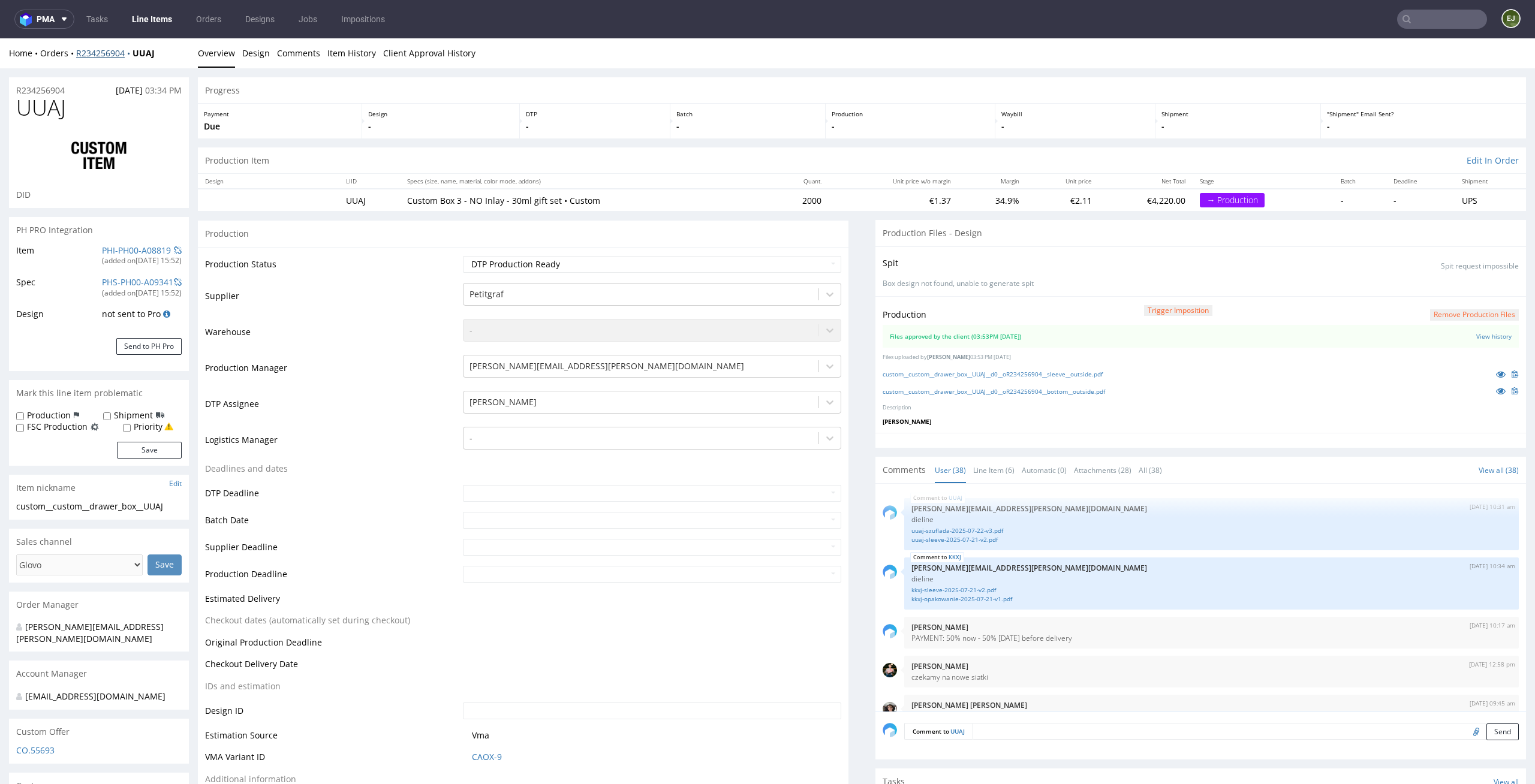
scroll to position [1908, 0]
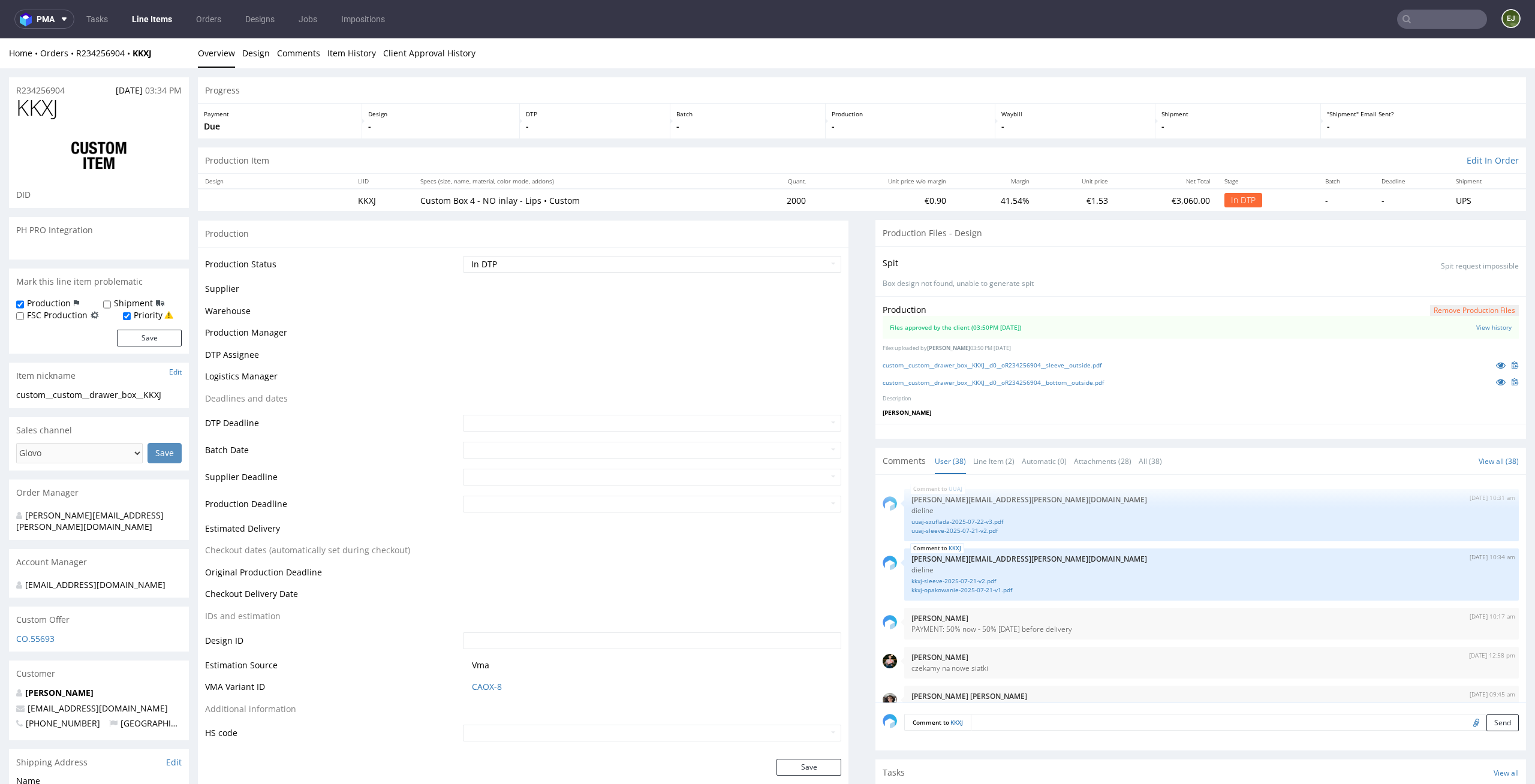
scroll to position [1908, 0]
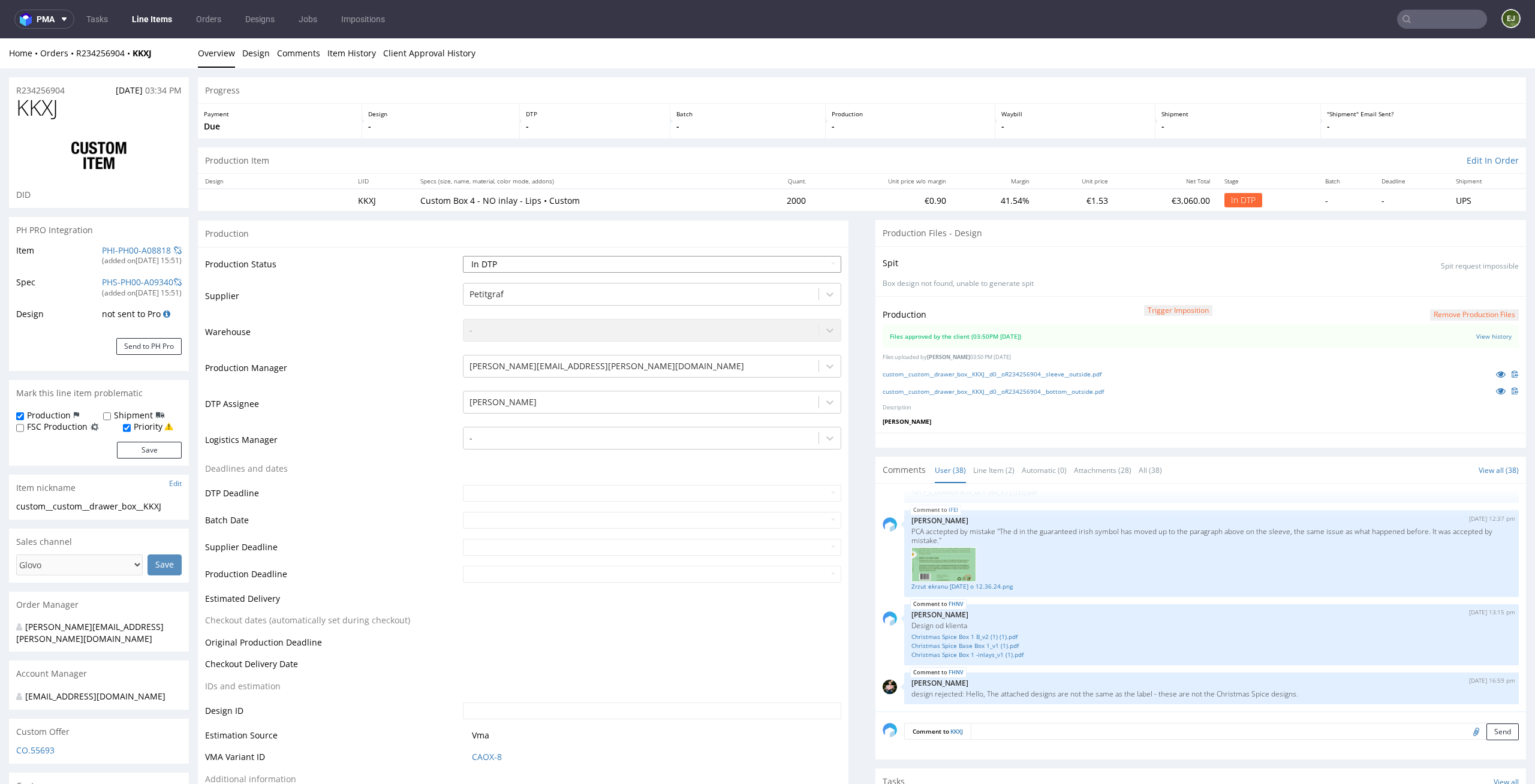
click at [788, 264] on select "Waiting for Artwork Waiting for Diecut Waiting for Mockup Waiting for DTP Waiti…" at bounding box center [653, 264] width 379 height 17
select select "dtp_production_ready"
click at [463, 256] on select "Waiting for Artwork Waiting for Diecut Waiting for Mockup Waiting for DTP Waiti…" at bounding box center [653, 264] width 379 height 17
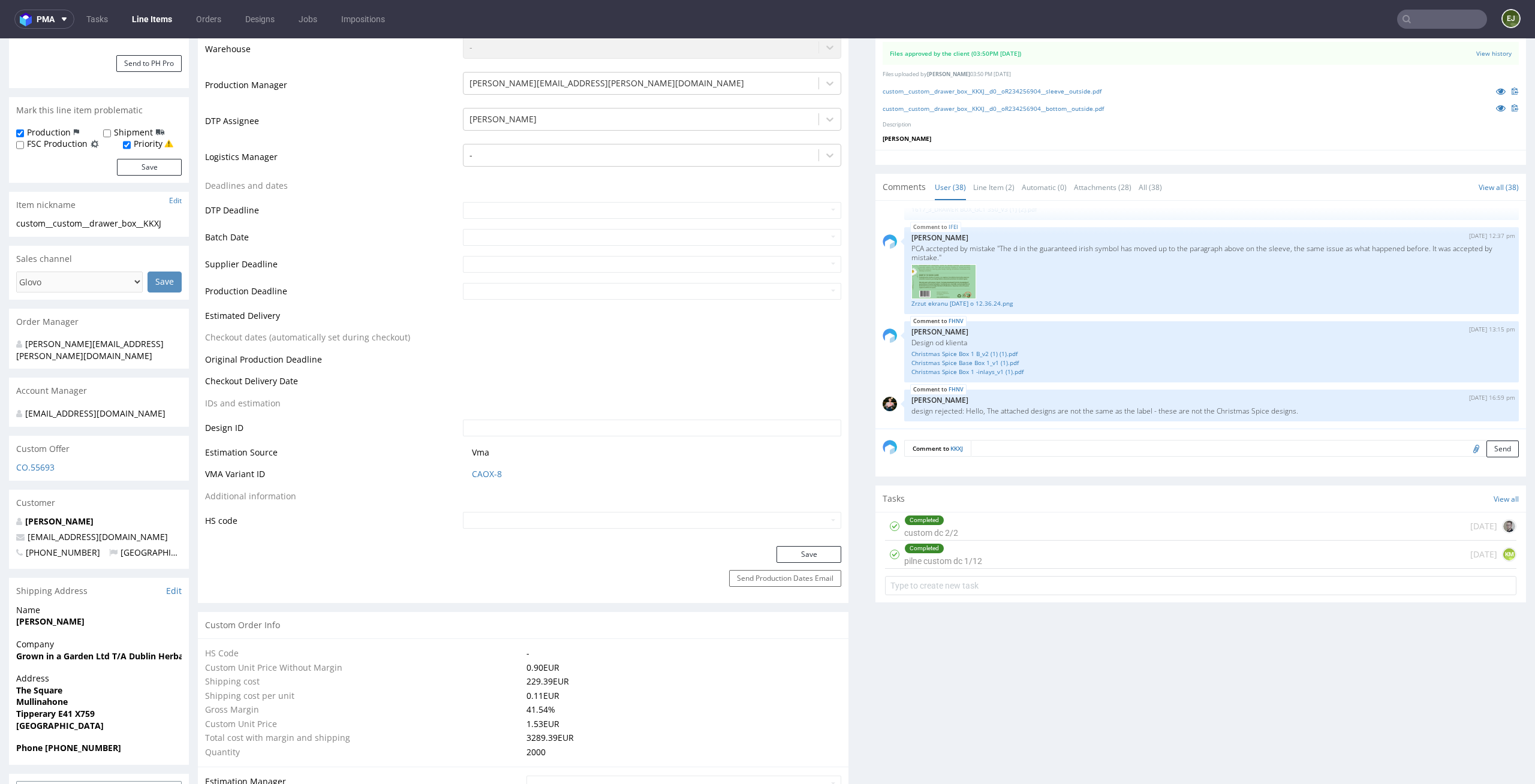
scroll to position [490, 0]
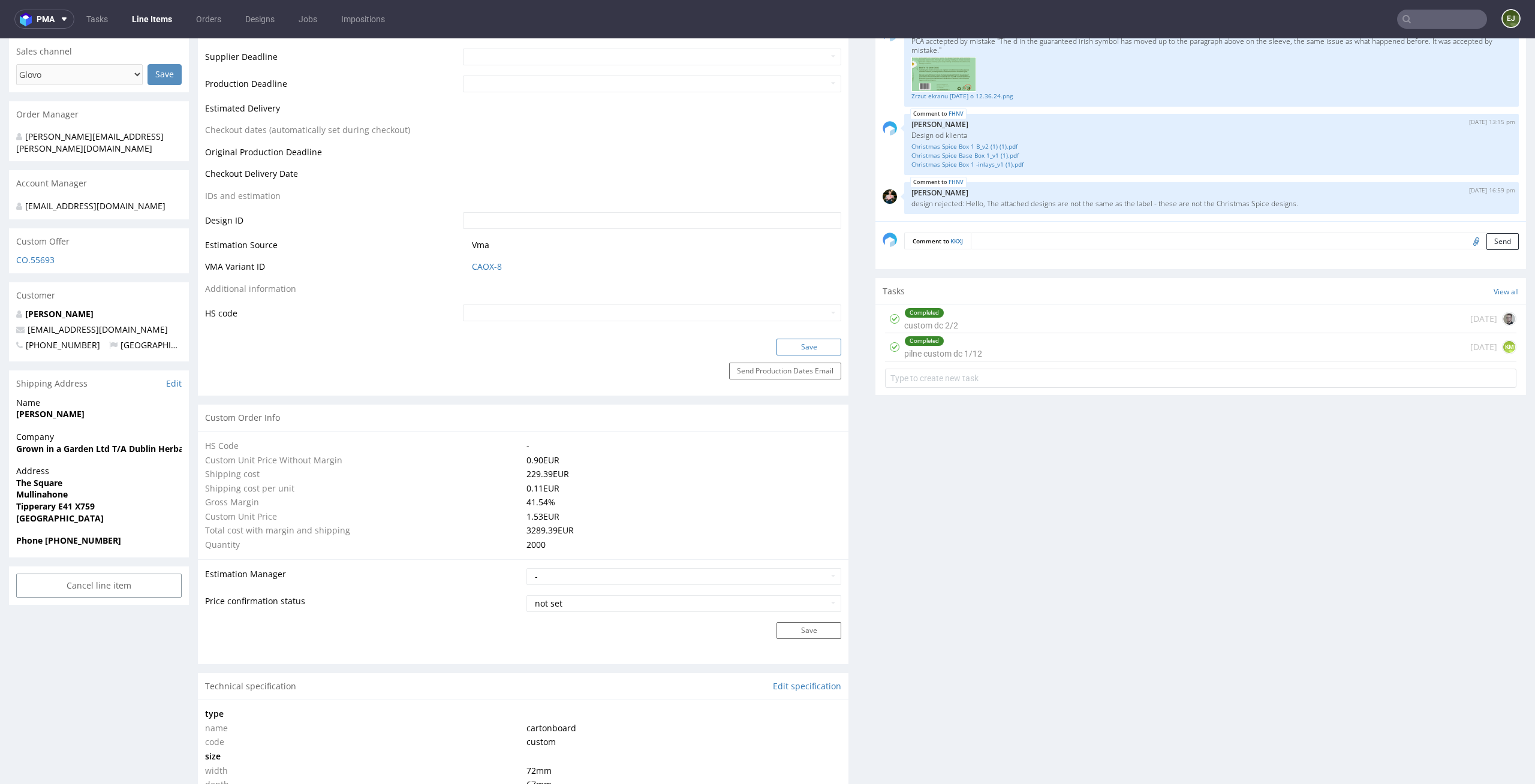
click at [798, 343] on button "Save" at bounding box center [808, 347] width 65 height 17
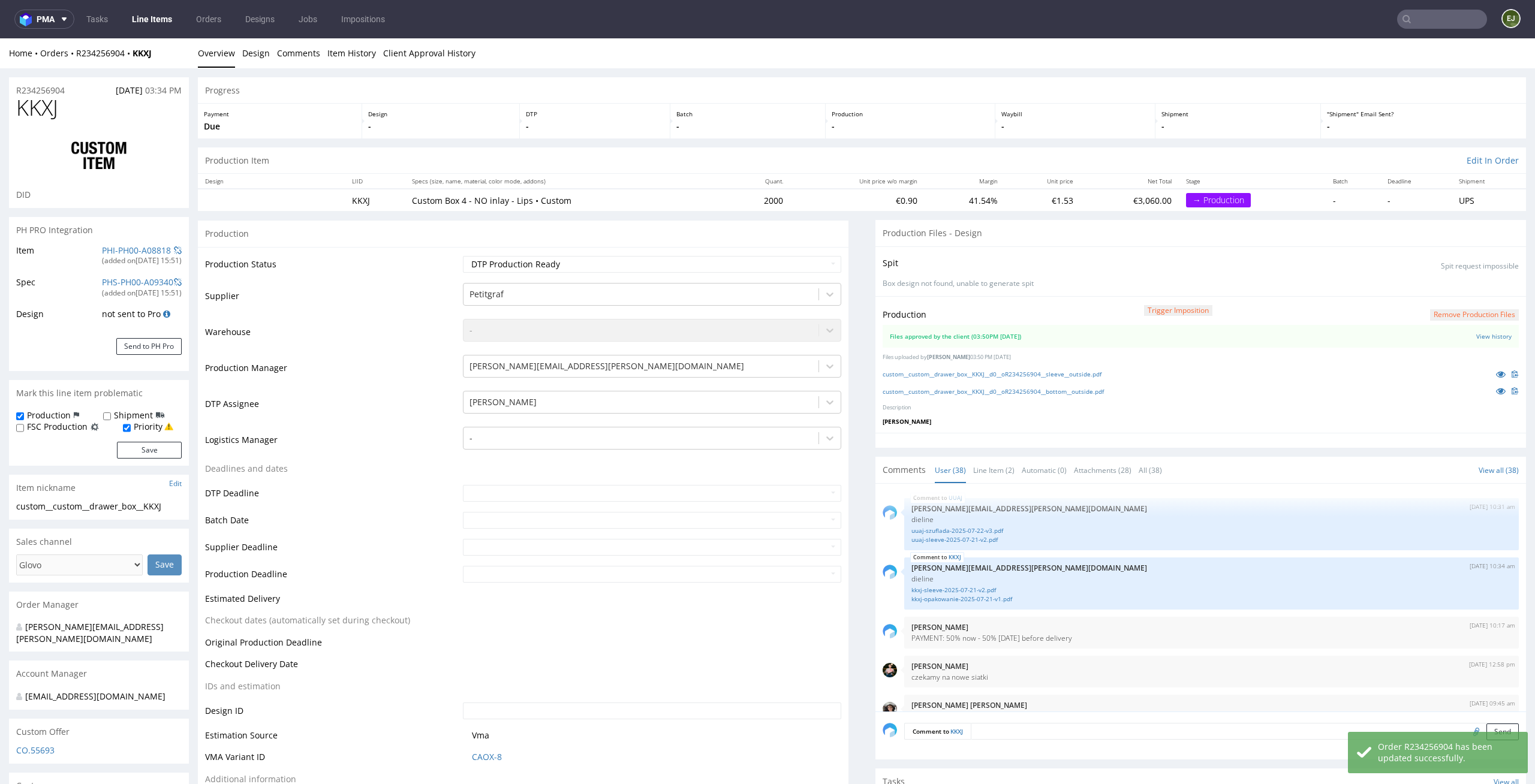
scroll to position [1908, 0]
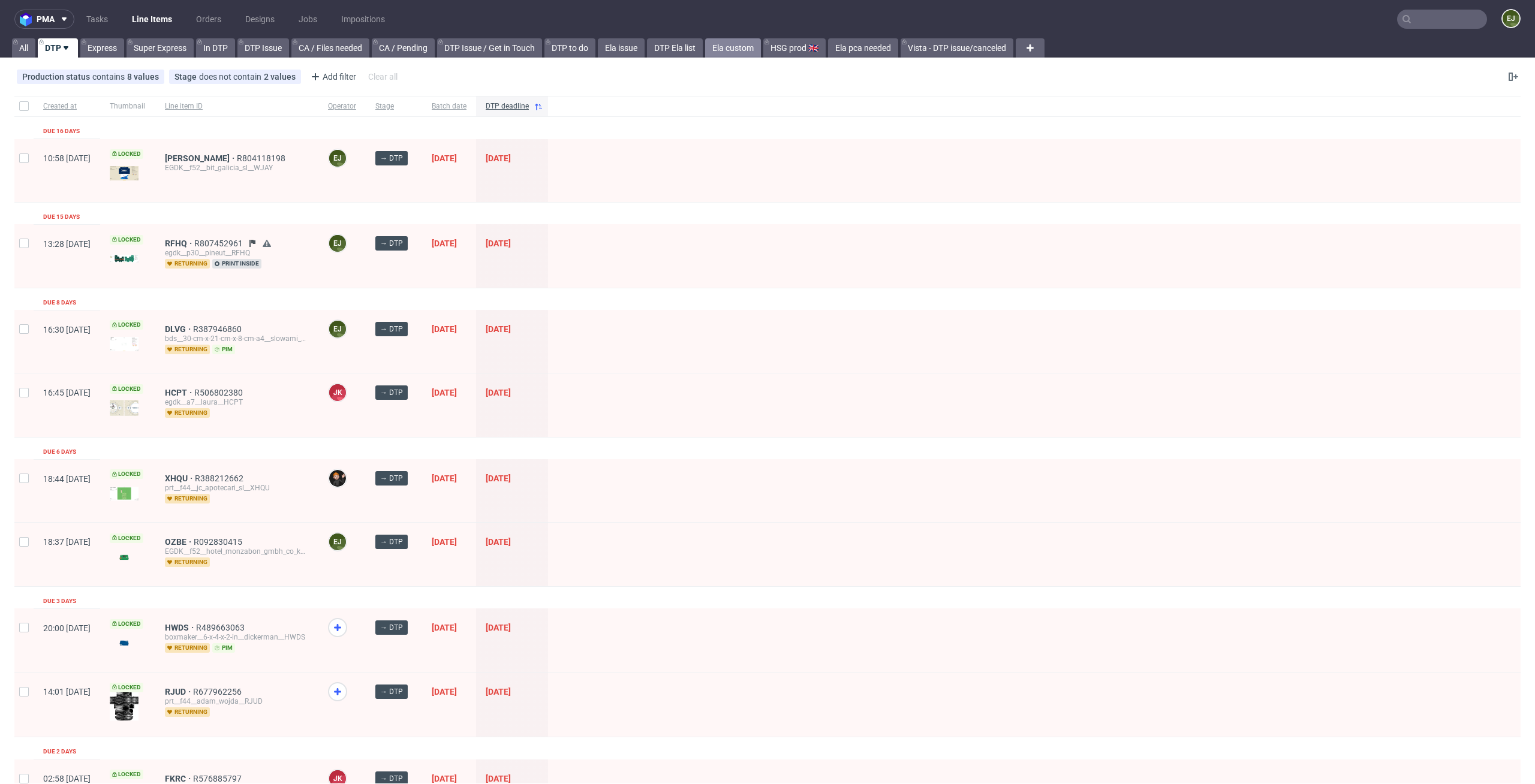
click at [731, 41] on link "Ela custom" at bounding box center [733, 48] width 56 height 19
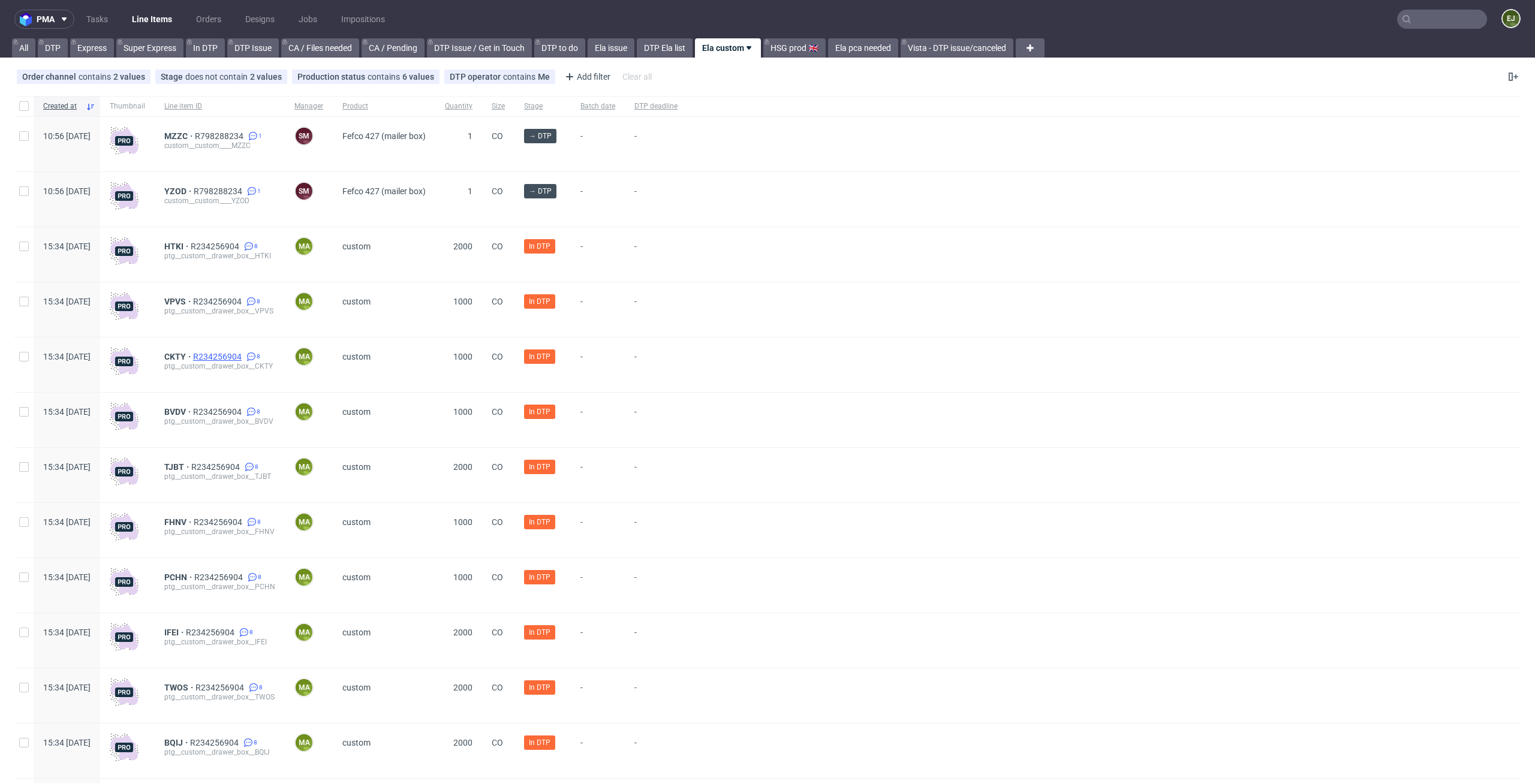
click at [244, 353] on span "R234256904" at bounding box center [218, 356] width 51 height 10
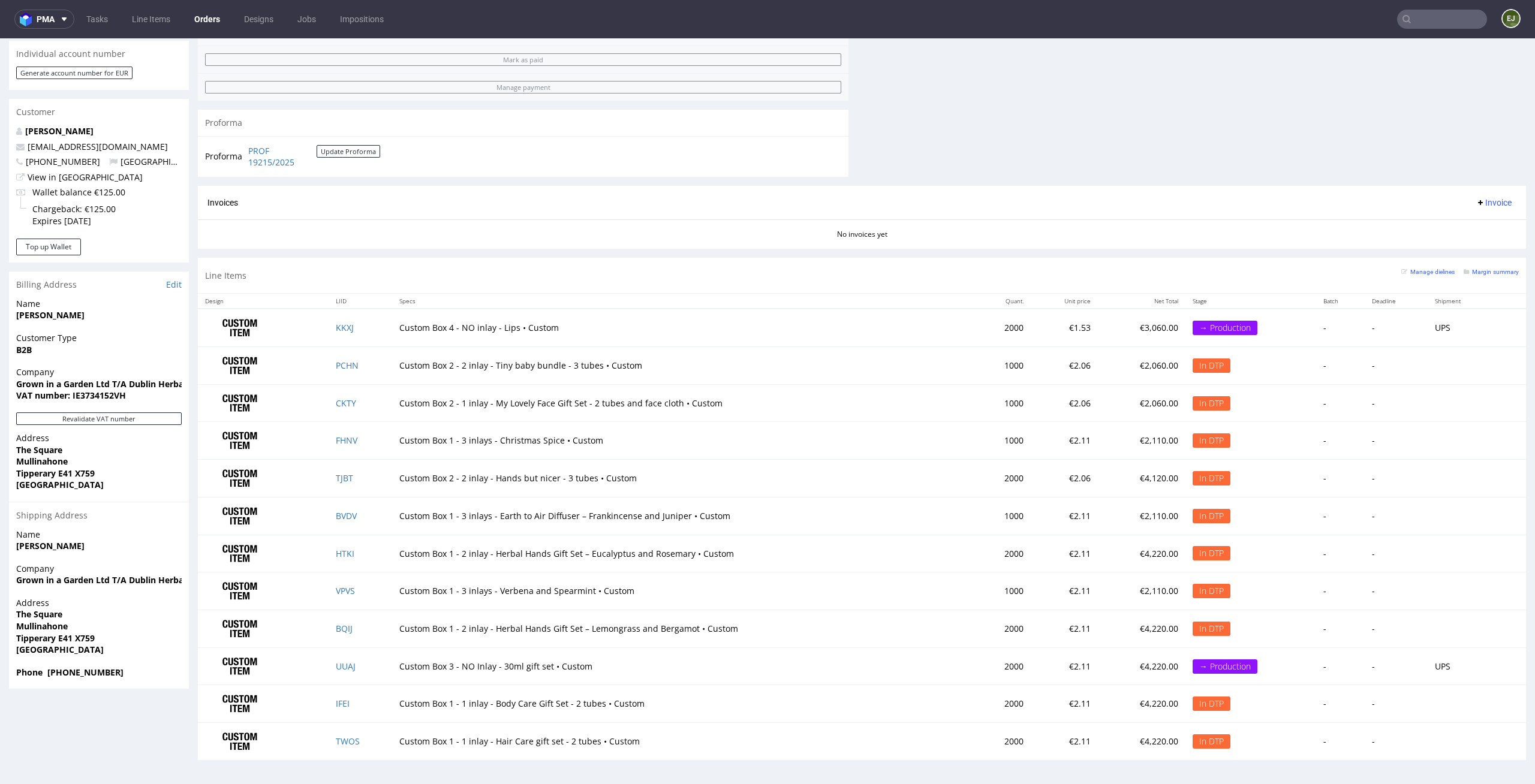
scroll to position [3, 0]
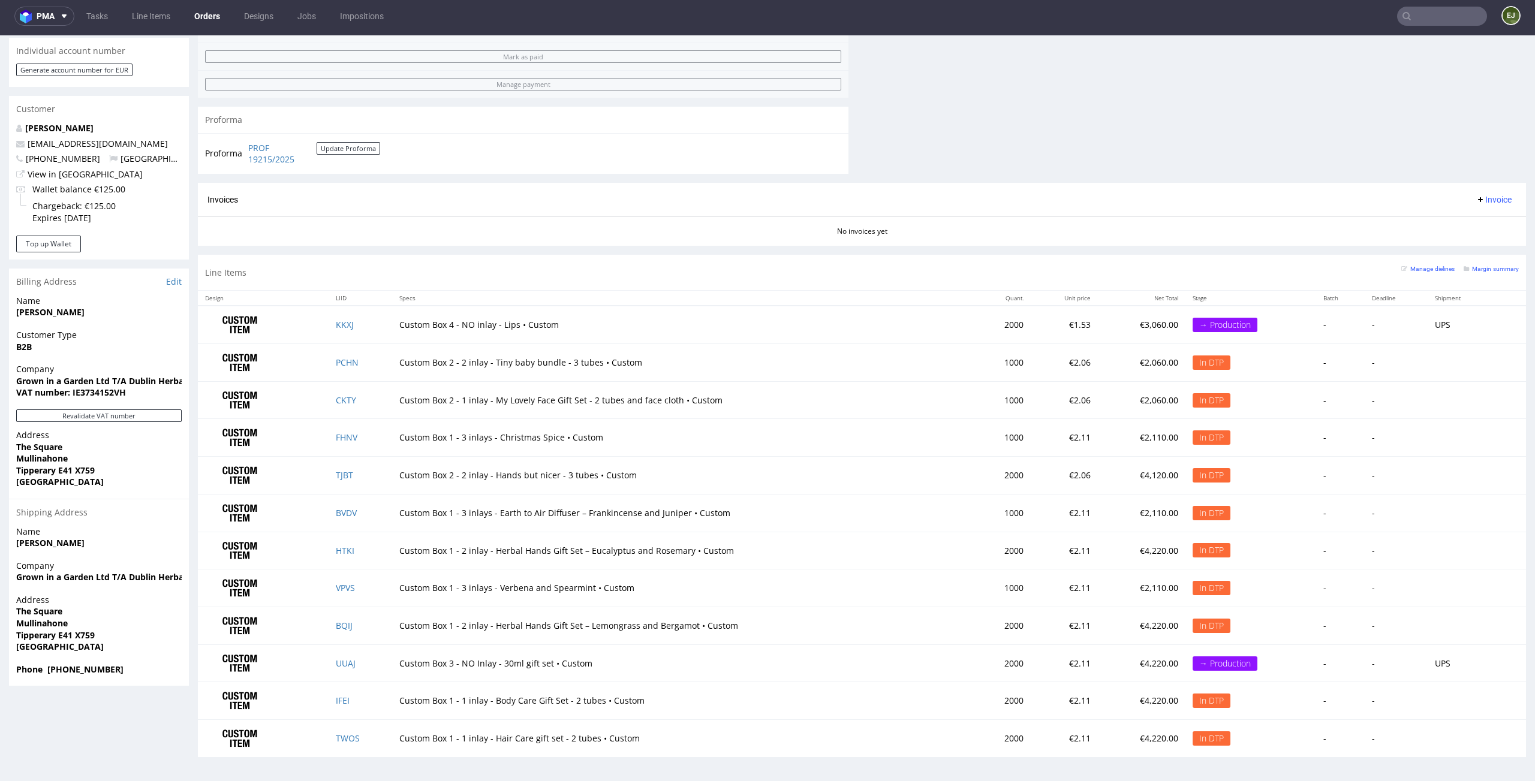
click at [405, 292] on th "Specs" at bounding box center [683, 298] width 583 height 15
click at [407, 292] on th "Specs" at bounding box center [683, 298] width 583 height 15
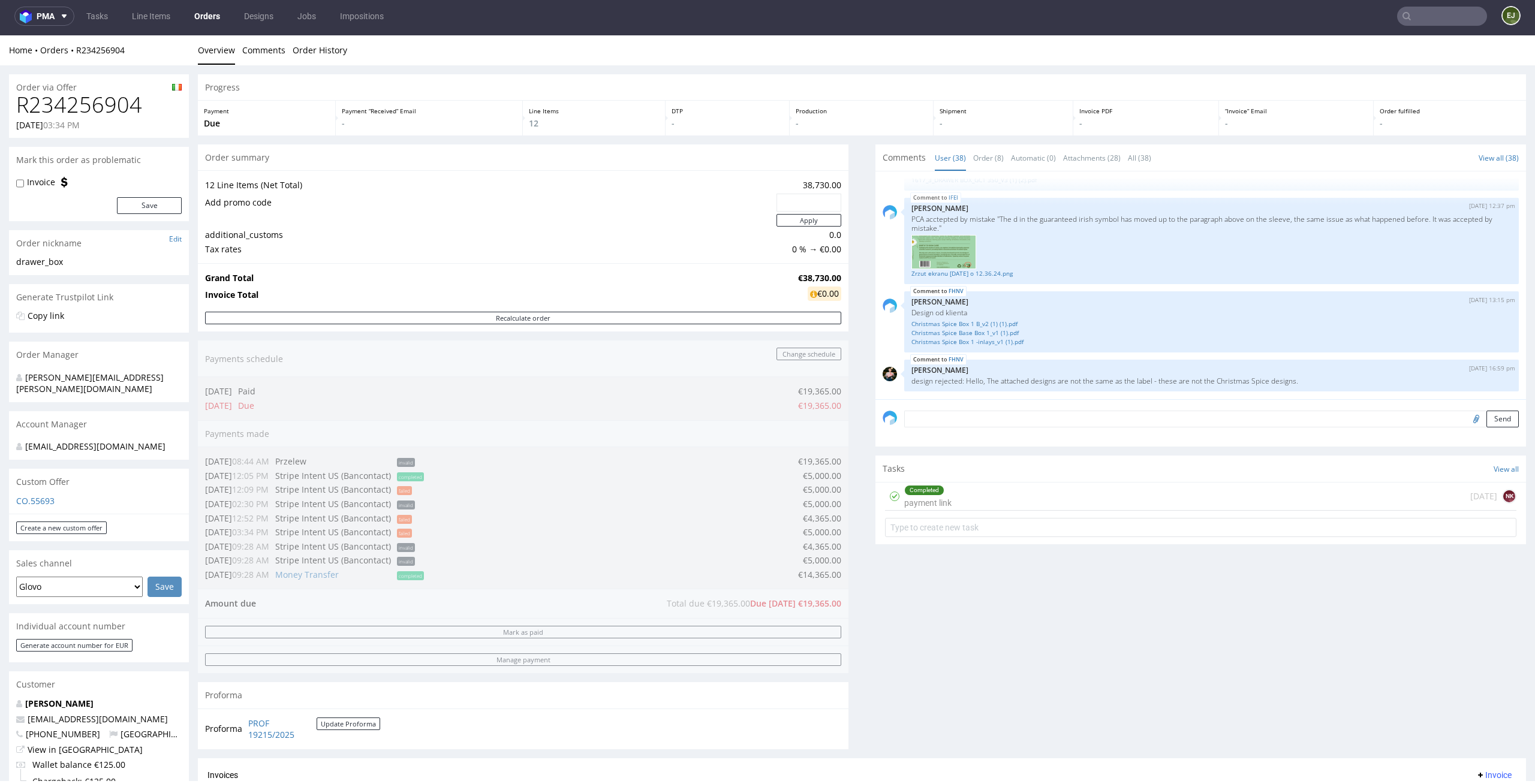
scroll to position [578, 0]
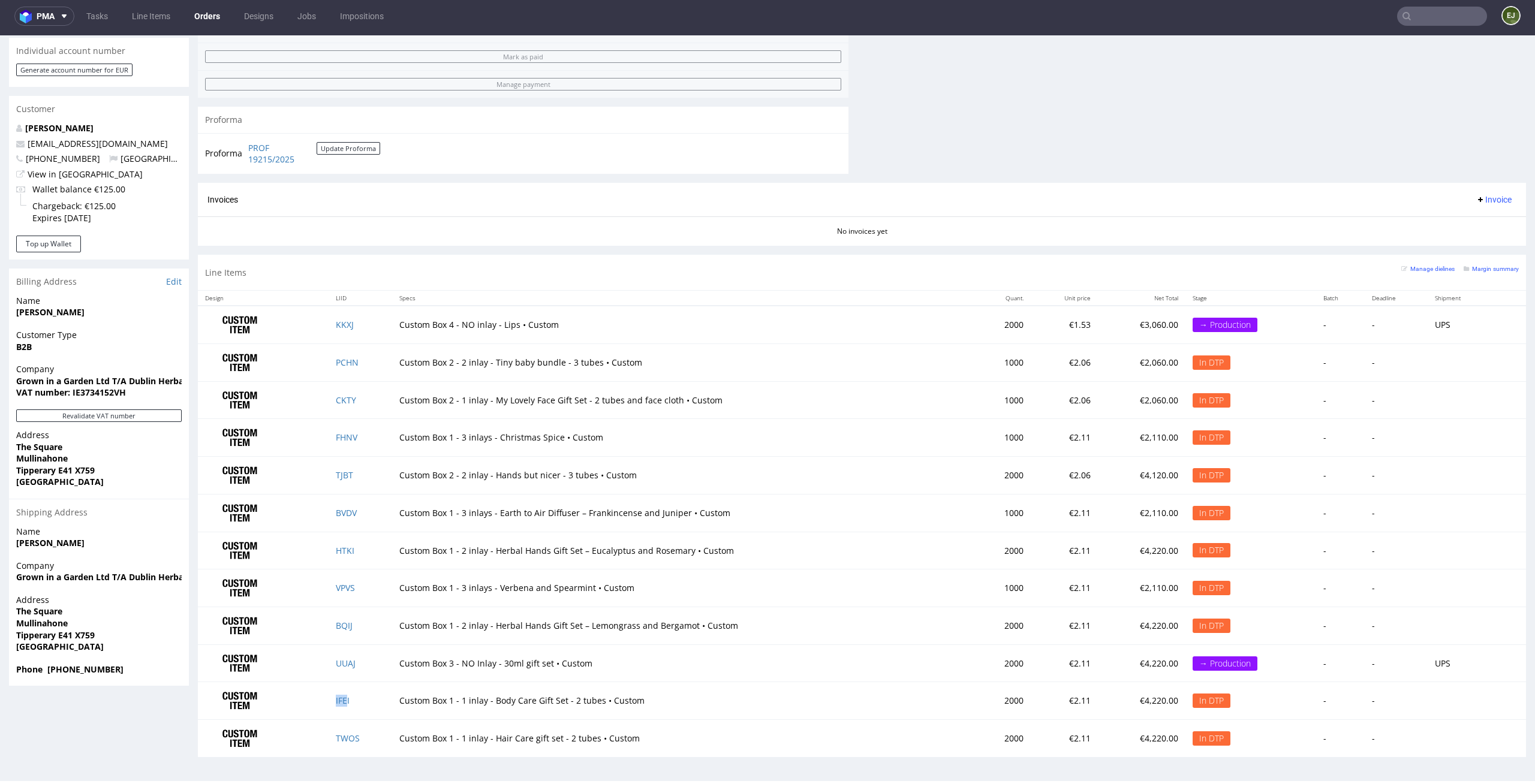
click at [346, 706] on td "IFEI" at bounding box center [360, 700] width 63 height 38
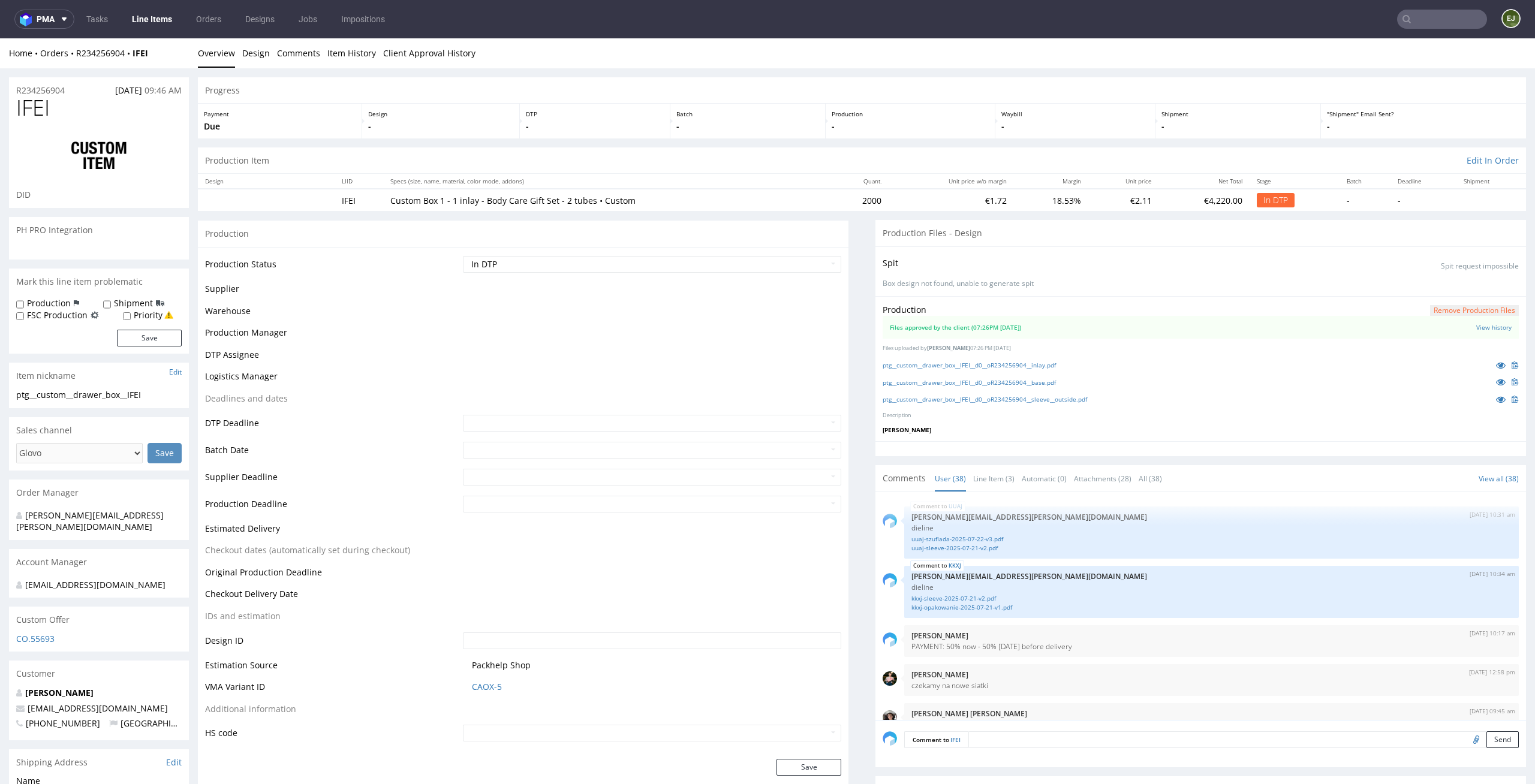
scroll to position [1908, 0]
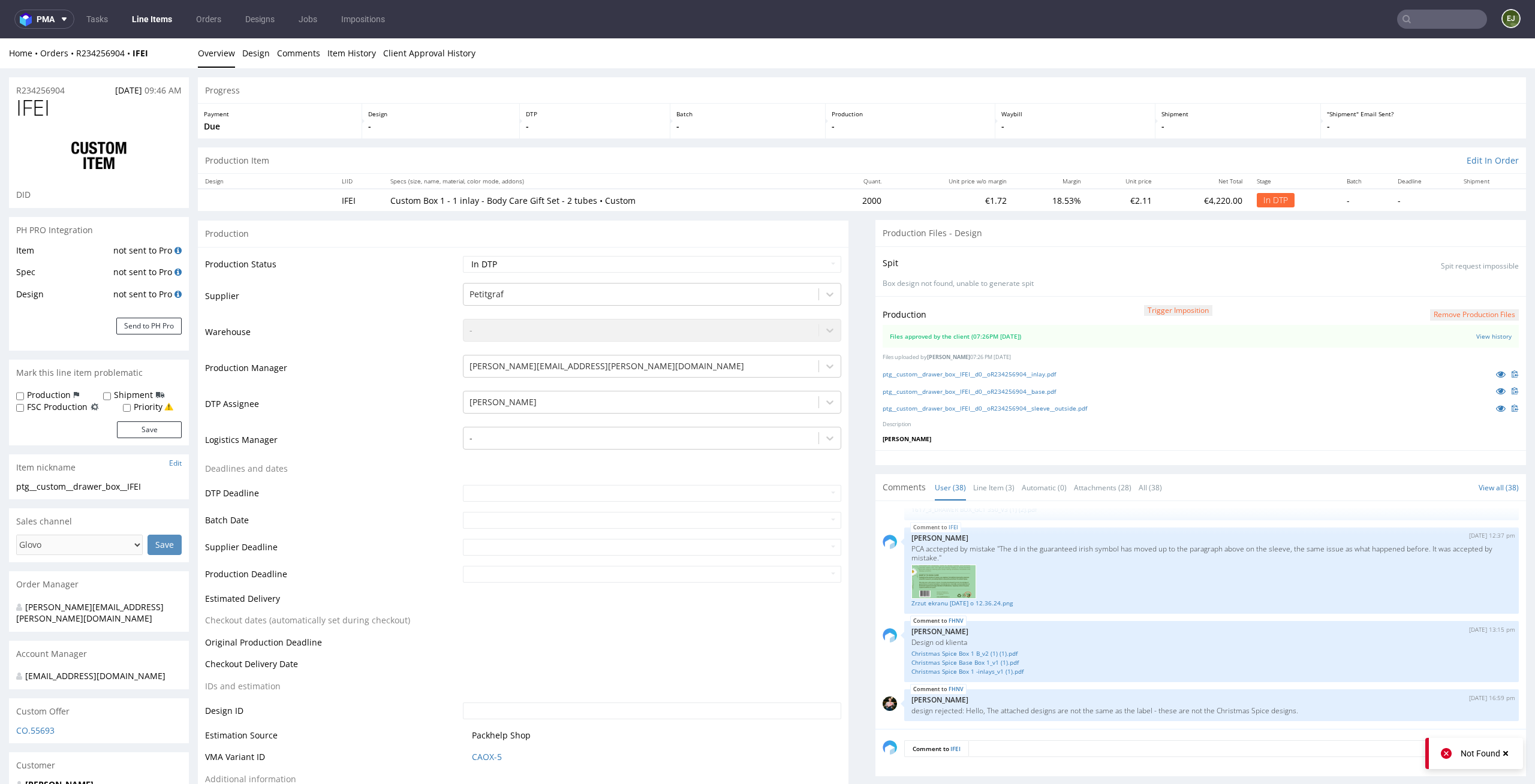
click at [1430, 318] on button "Remove production files" at bounding box center [1474, 315] width 89 height 12
click at [1440, 273] on div "Yes No" at bounding box center [1454, 287] width 99 height 29
click at [1440, 284] on link "Yes" at bounding box center [1435, 287] width 34 height 18
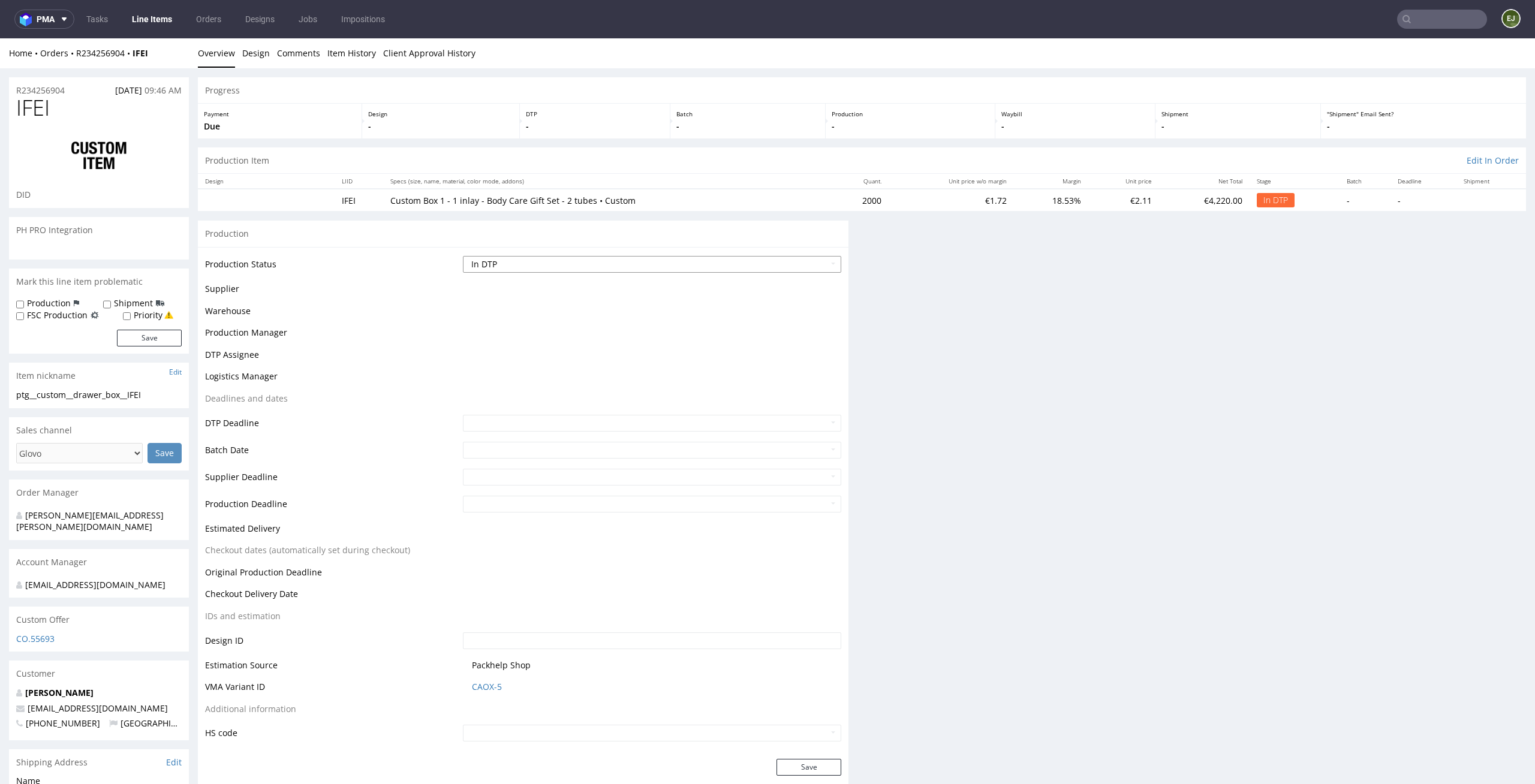
scroll to position [0, 0]
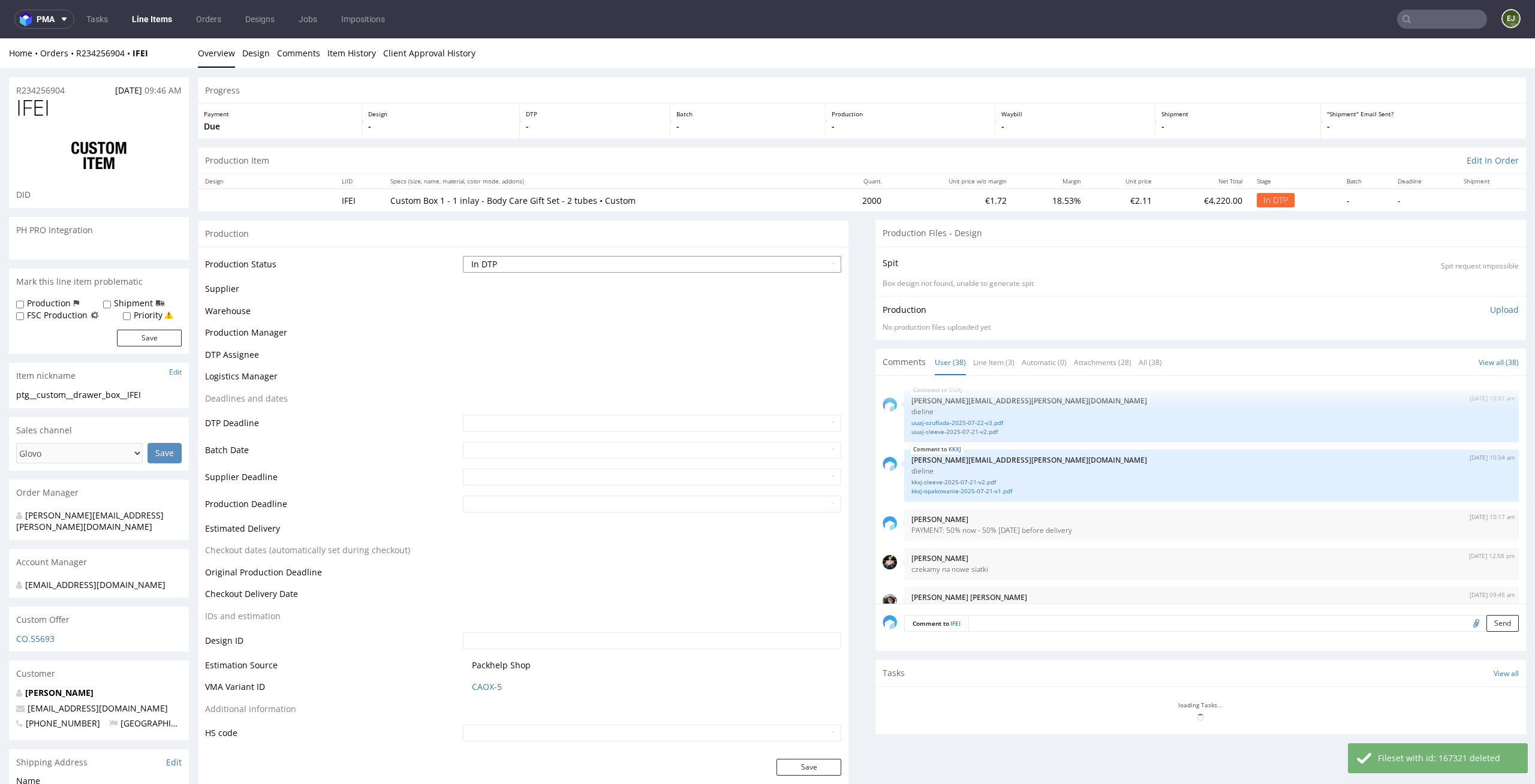
click at [787, 260] on select "Waiting for Artwork Waiting for Diecut Waiting for Mockup Waiting for DTP Waiti…" at bounding box center [653, 264] width 379 height 17
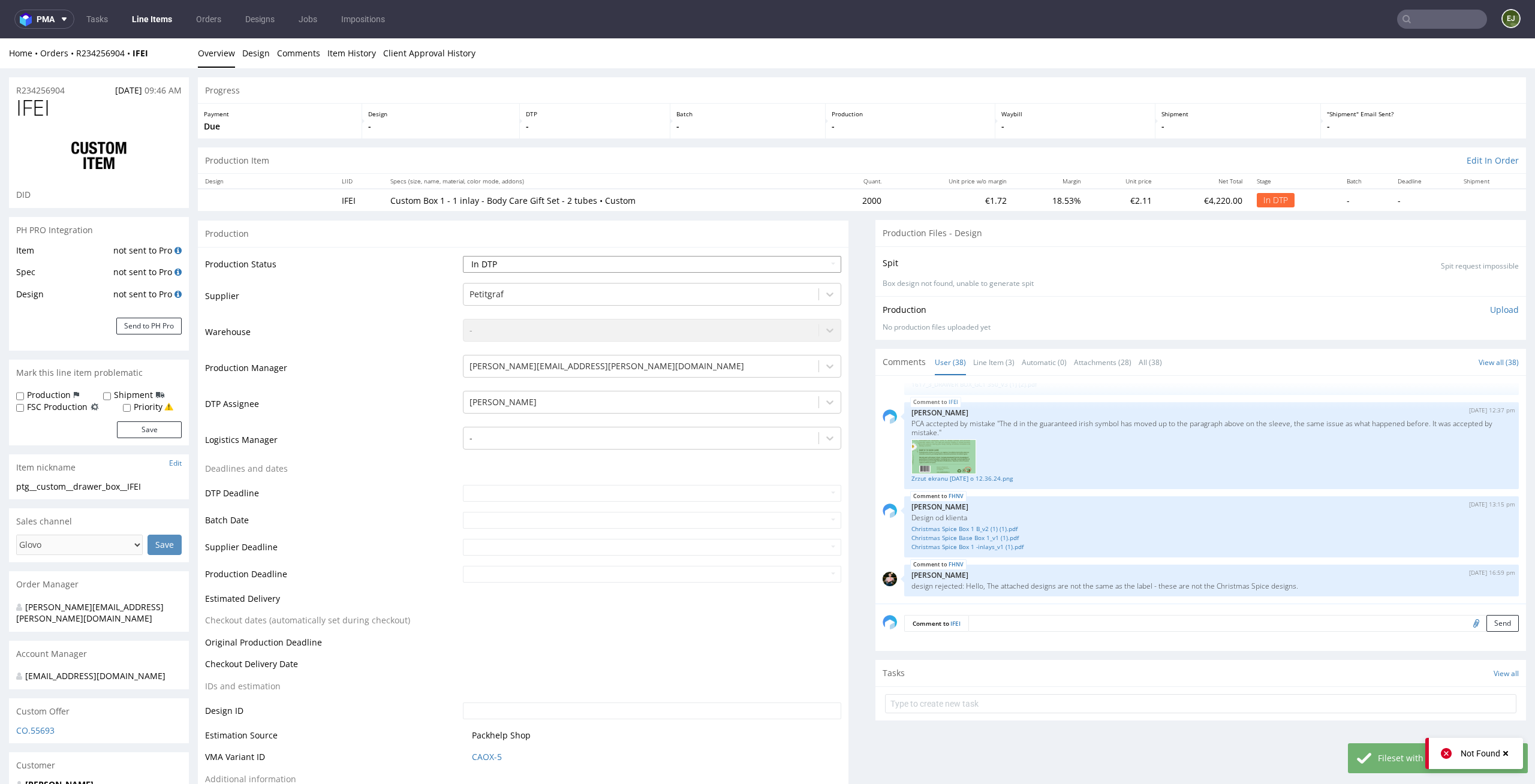
select select "dtp_ca_needed"
click at [463, 256] on select "Waiting for Artwork Waiting for Diecut Waiting for Mockup Waiting for DTP Waiti…" at bounding box center [653, 264] width 379 height 17
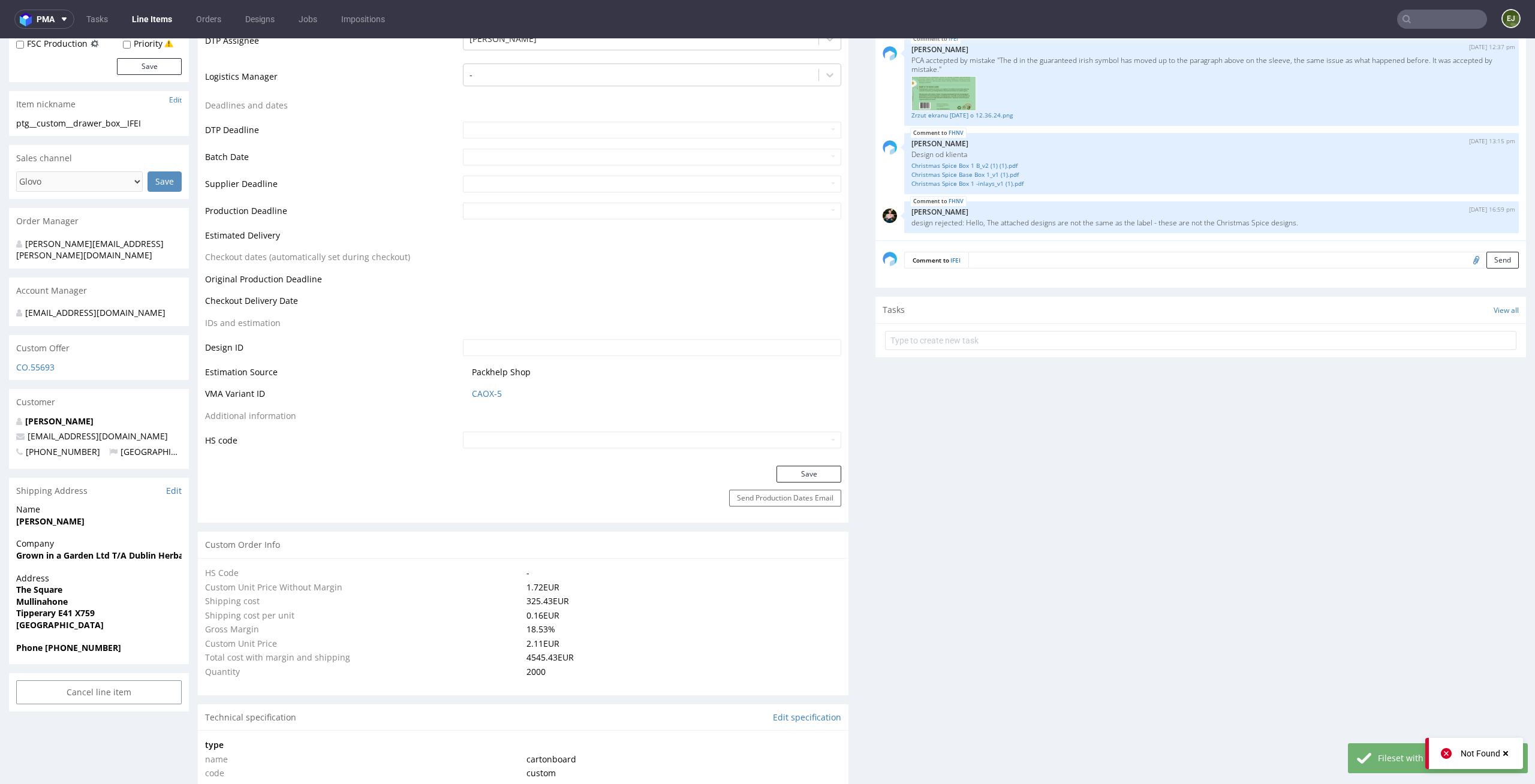
scroll to position [364, 0]
click at [816, 475] on button "Save" at bounding box center [808, 473] width 65 height 17
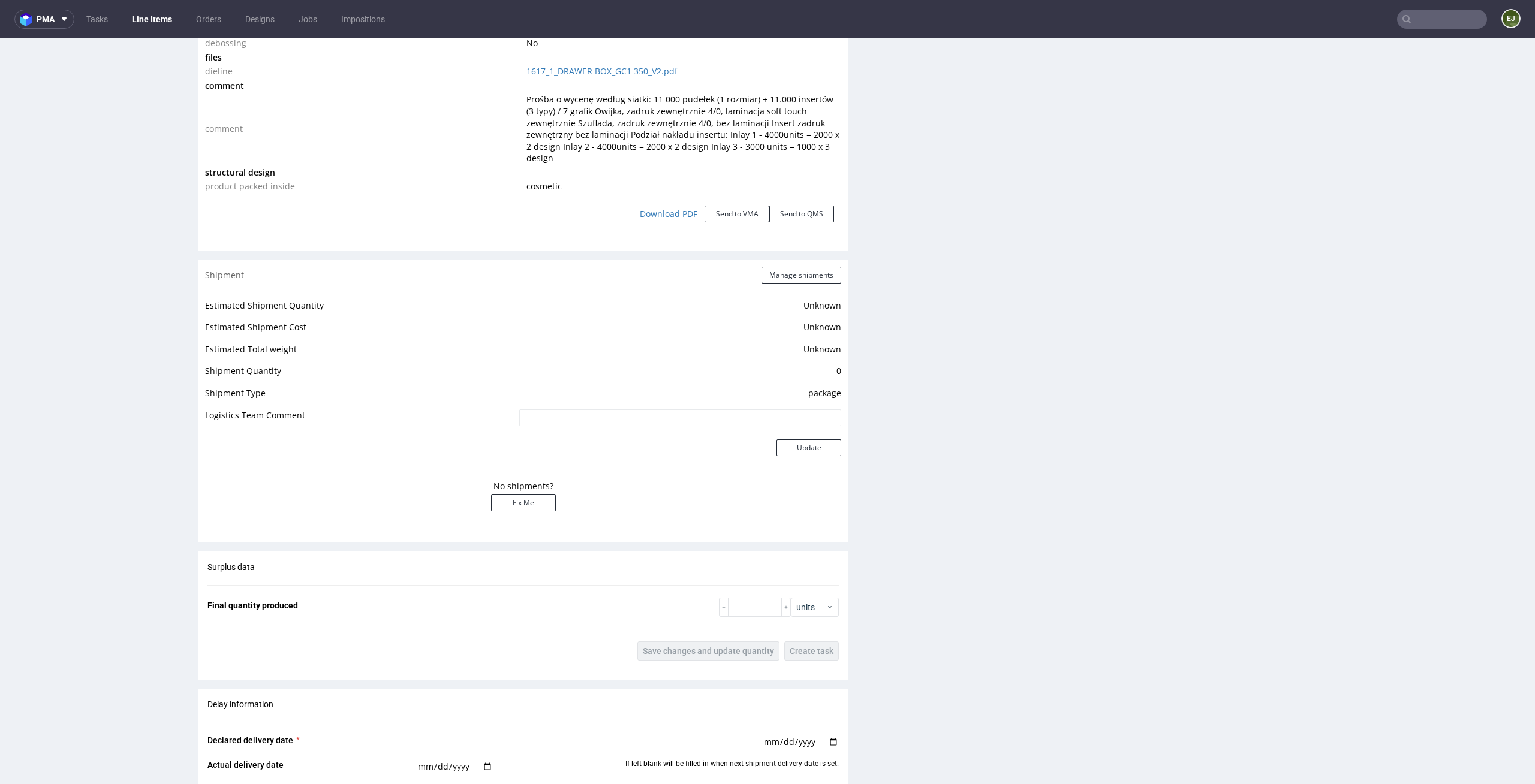
scroll to position [0, 0]
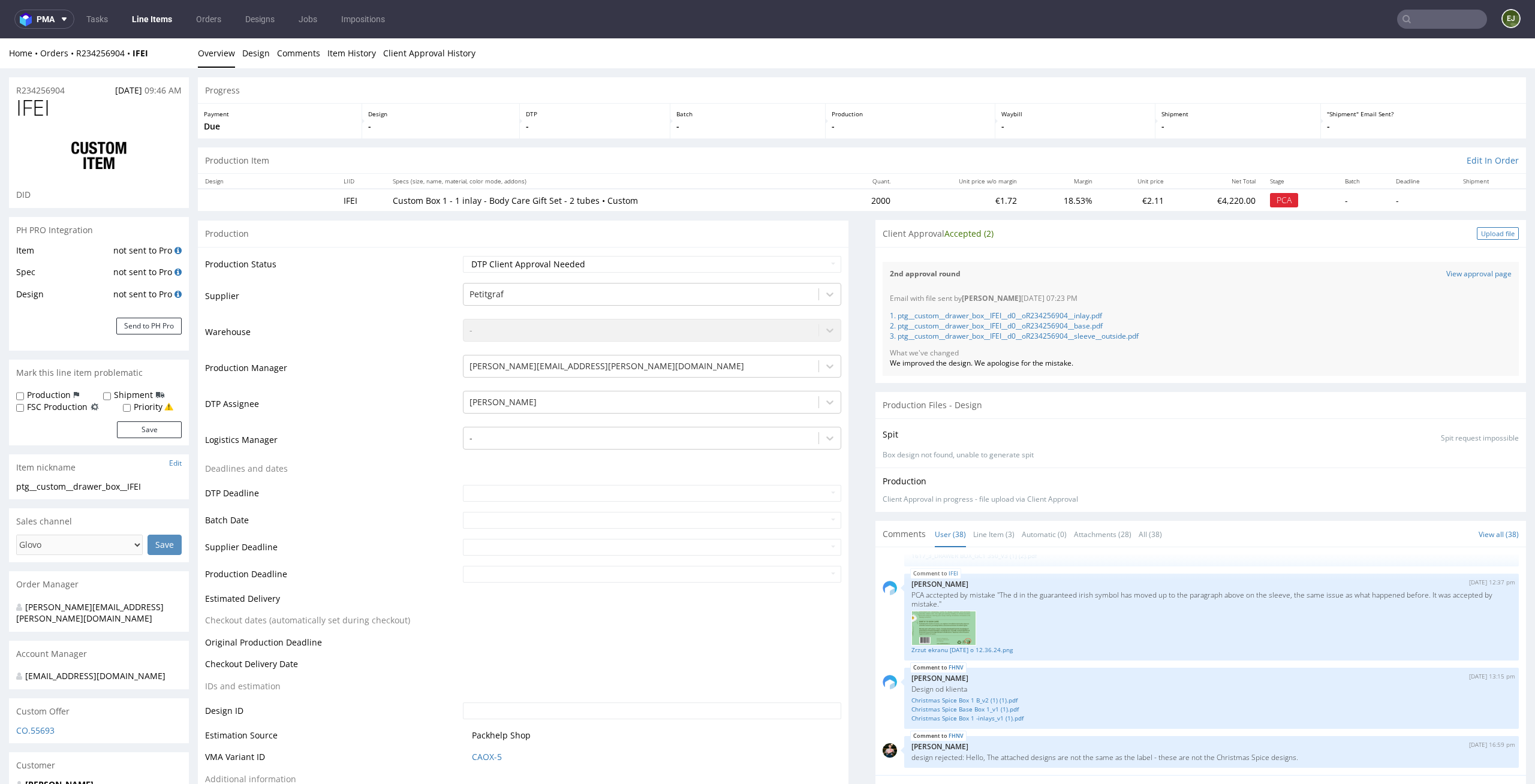
click at [1492, 234] on div "Upload file" at bounding box center [1498, 234] width 42 height 13
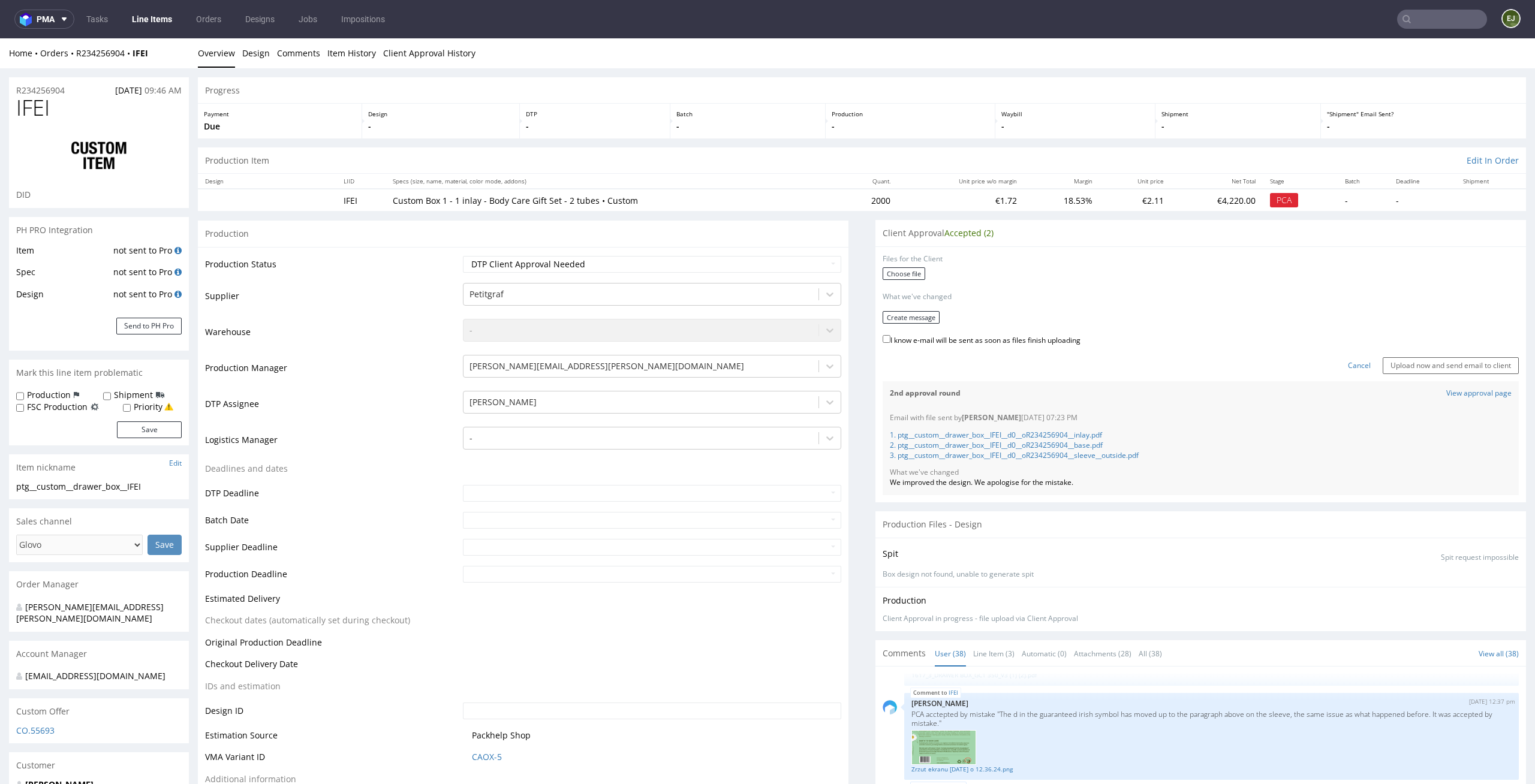
click at [909, 280] on div "Choose file" at bounding box center [1200, 275] width 636 height 15
click at [900, 272] on label "Choose file" at bounding box center [904, 274] width 42 height 13
click at [0, 38] on input "Choose file" at bounding box center [0, 38] width 0 height 0
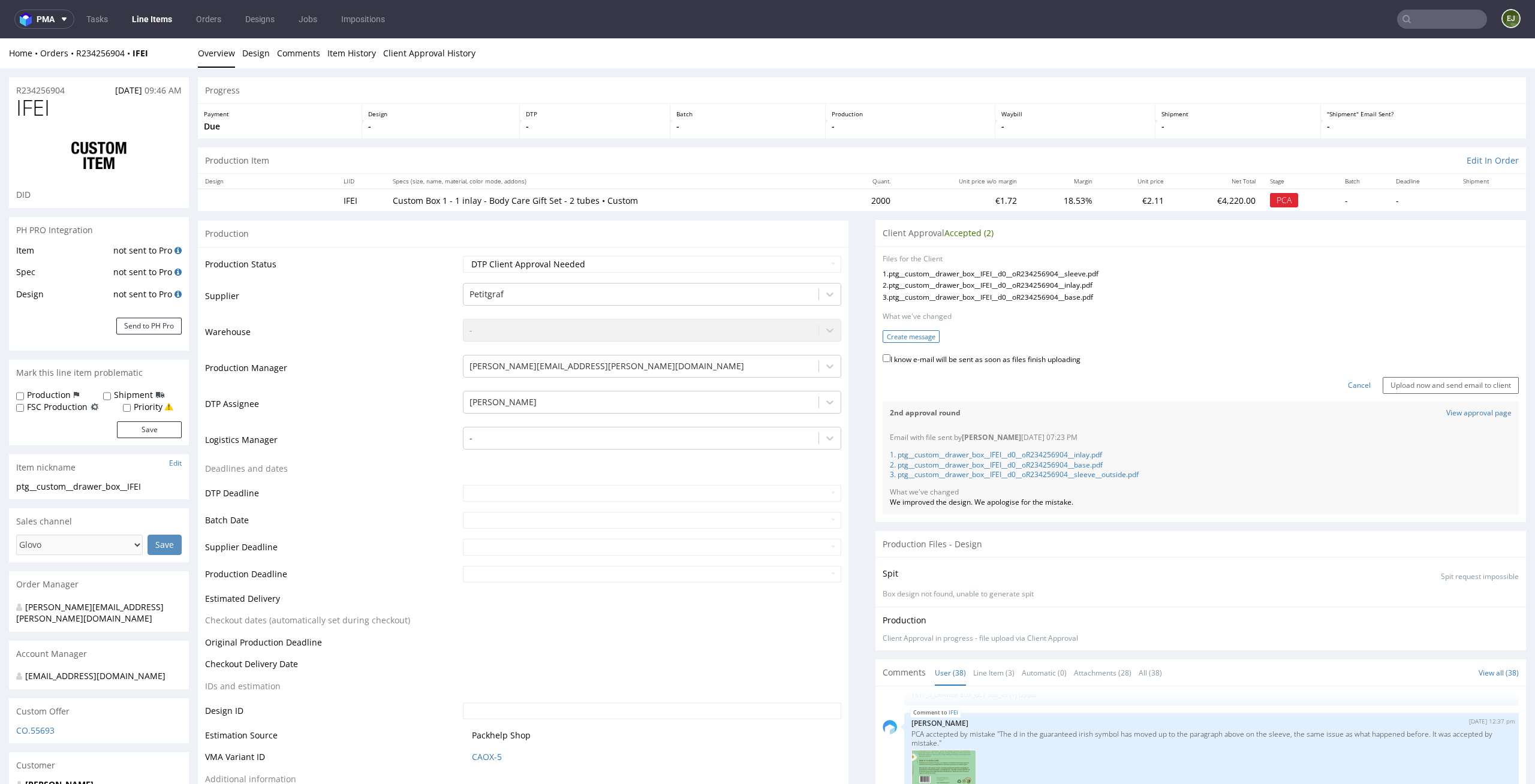
click at [909, 338] on button "Create message" at bounding box center [911, 337] width 57 height 13
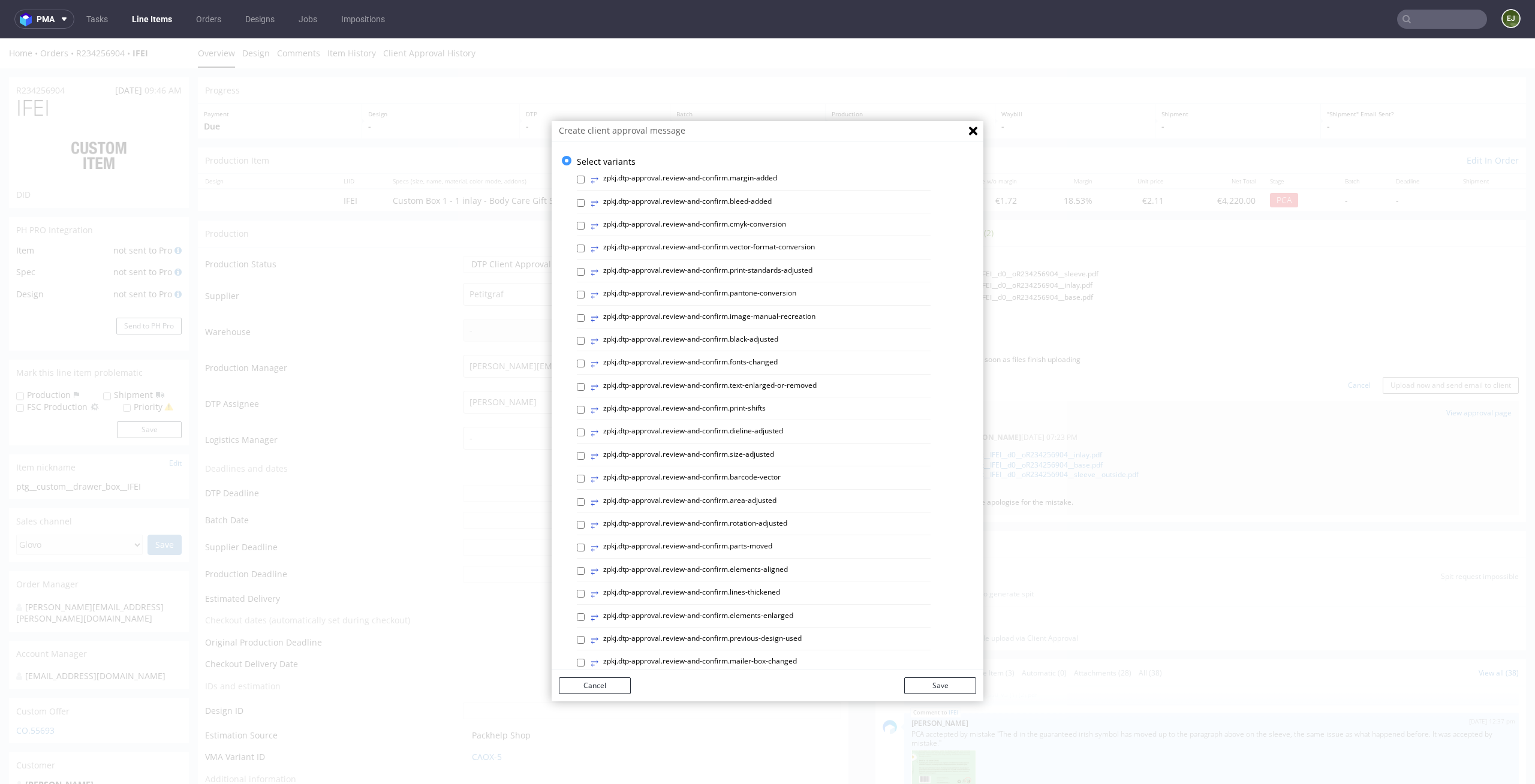
scroll to position [329, 0]
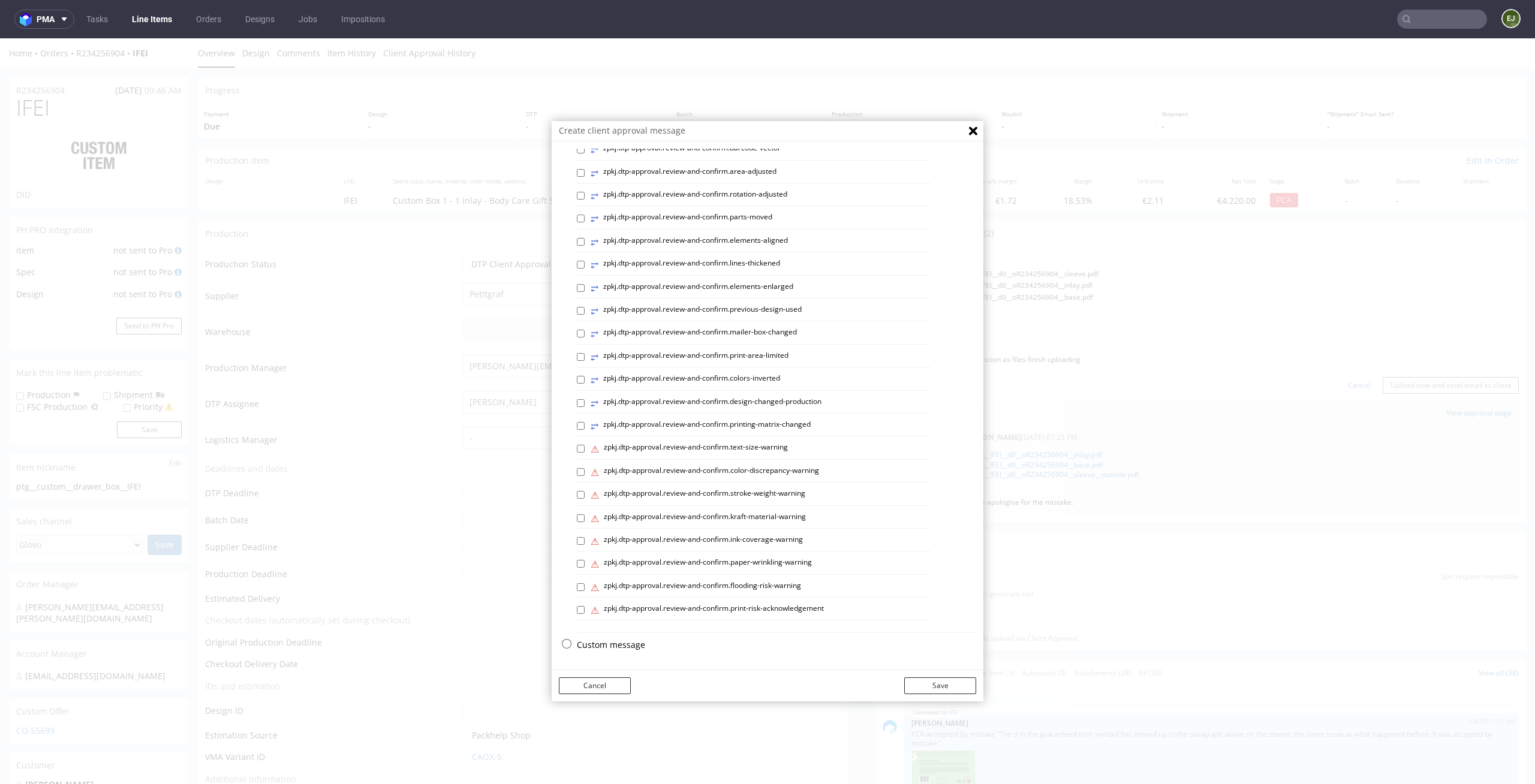
click at [609, 641] on p "Custom message" at bounding box center [777, 644] width 400 height 12
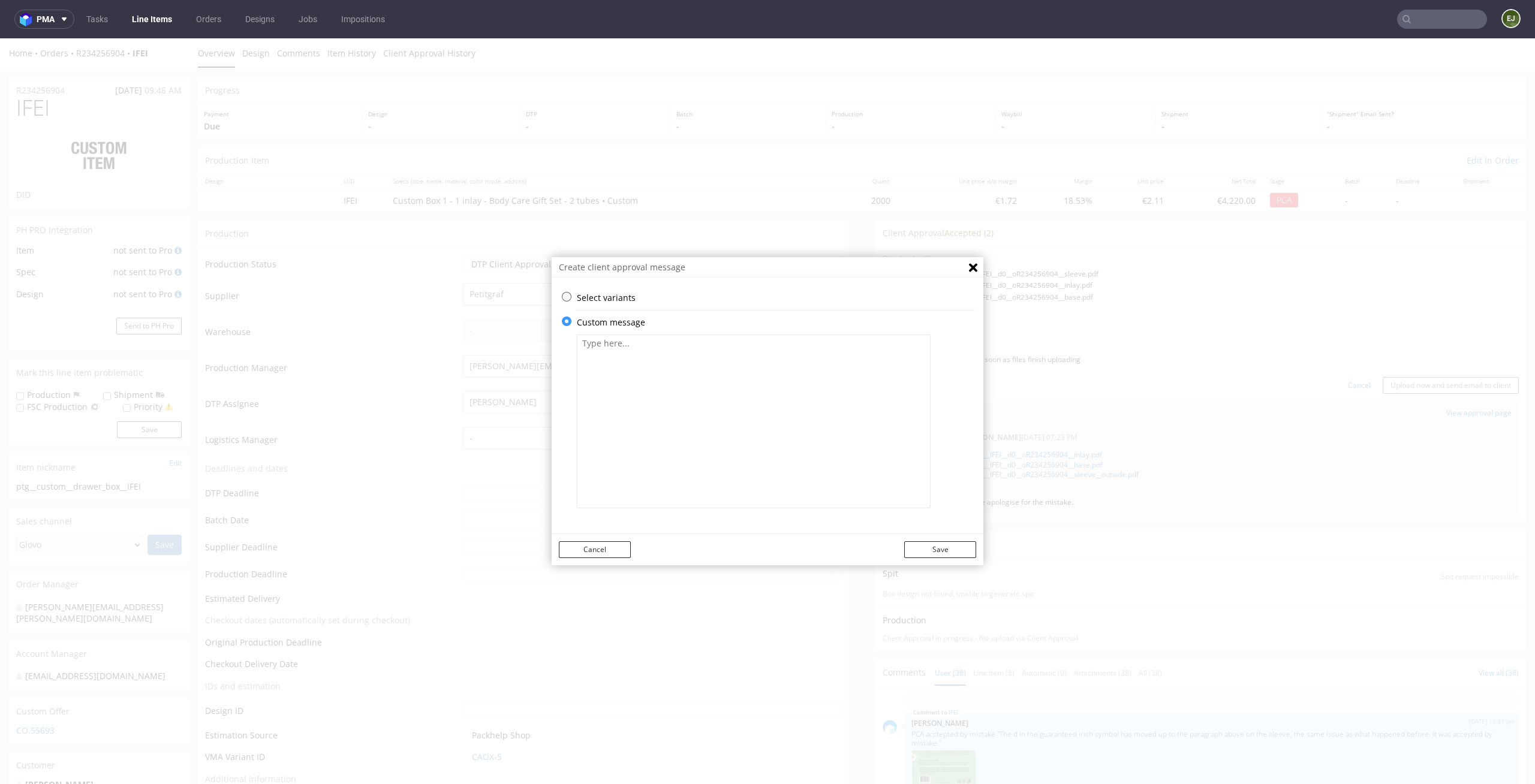
click at [644, 401] on textarea at bounding box center [754, 420] width 353 height 173
paste textarea "We rotated the back-side artwork so that, when assembled, the text matches the …"
type textarea "We rotated the back-side artwork so that, when assembled, the text matches the …"
click at [913, 541] on button "Save" at bounding box center [940, 549] width 72 height 17
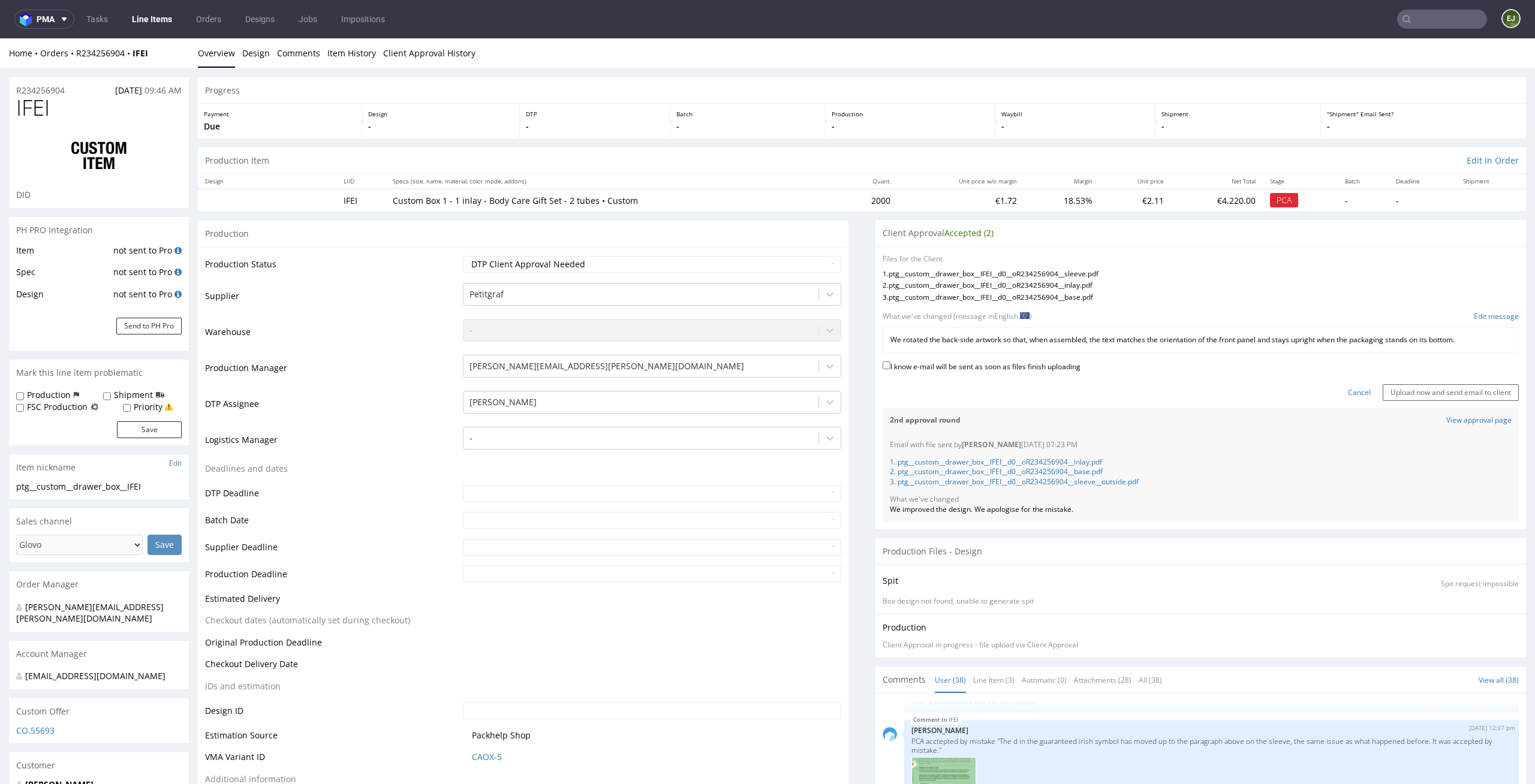
click at [1032, 369] on label "I know e-mail will be sent as soon as files finish uploading" at bounding box center [981, 365] width 198 height 13
click at [890, 369] on input "I know e-mail will be sent as soon as files finish uploading" at bounding box center [886, 365] width 8 height 8
checkbox input "true"
click at [1424, 388] on input "Upload now and send email to client" at bounding box center [1450, 392] width 136 height 17
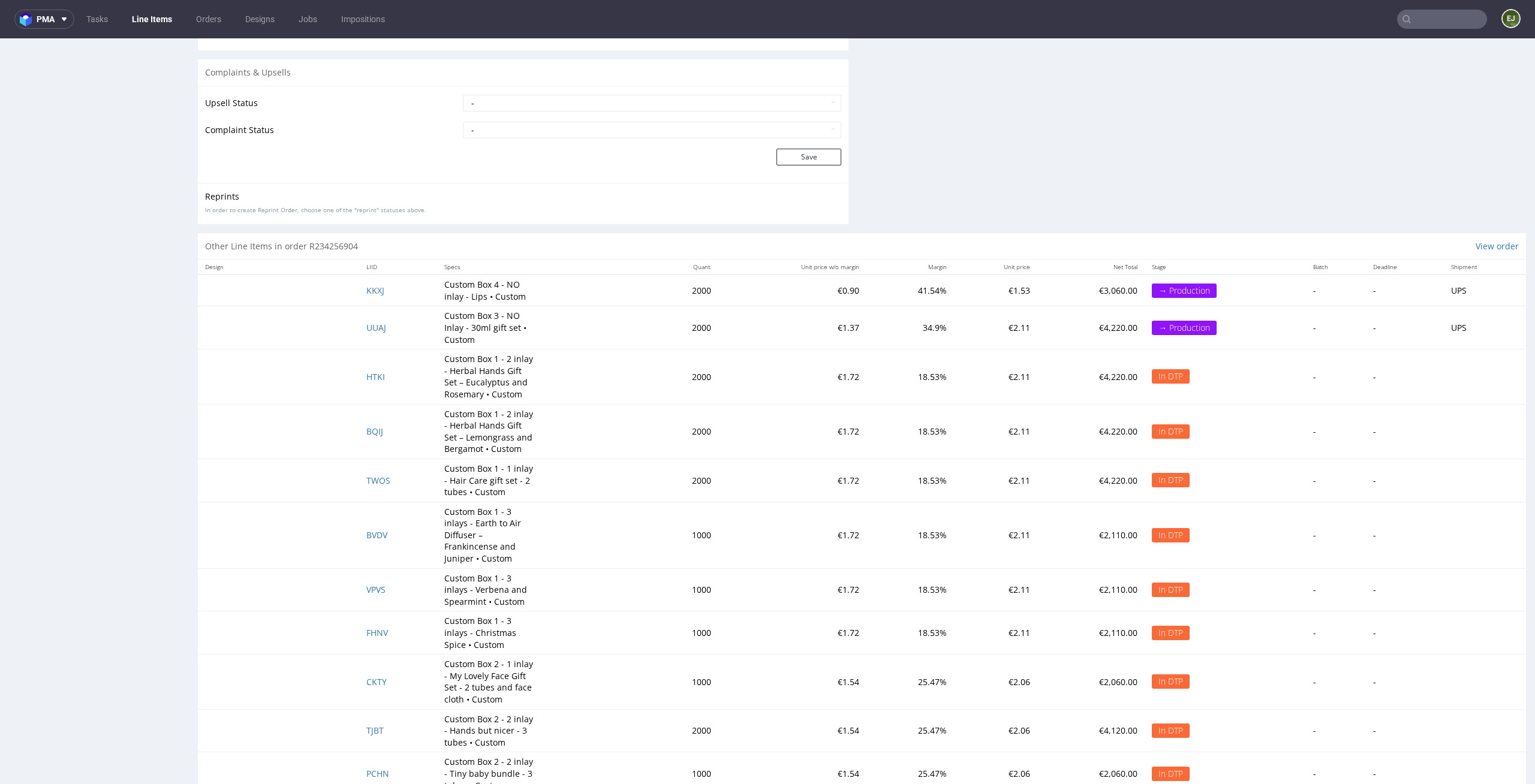
scroll to position [2278, 0]
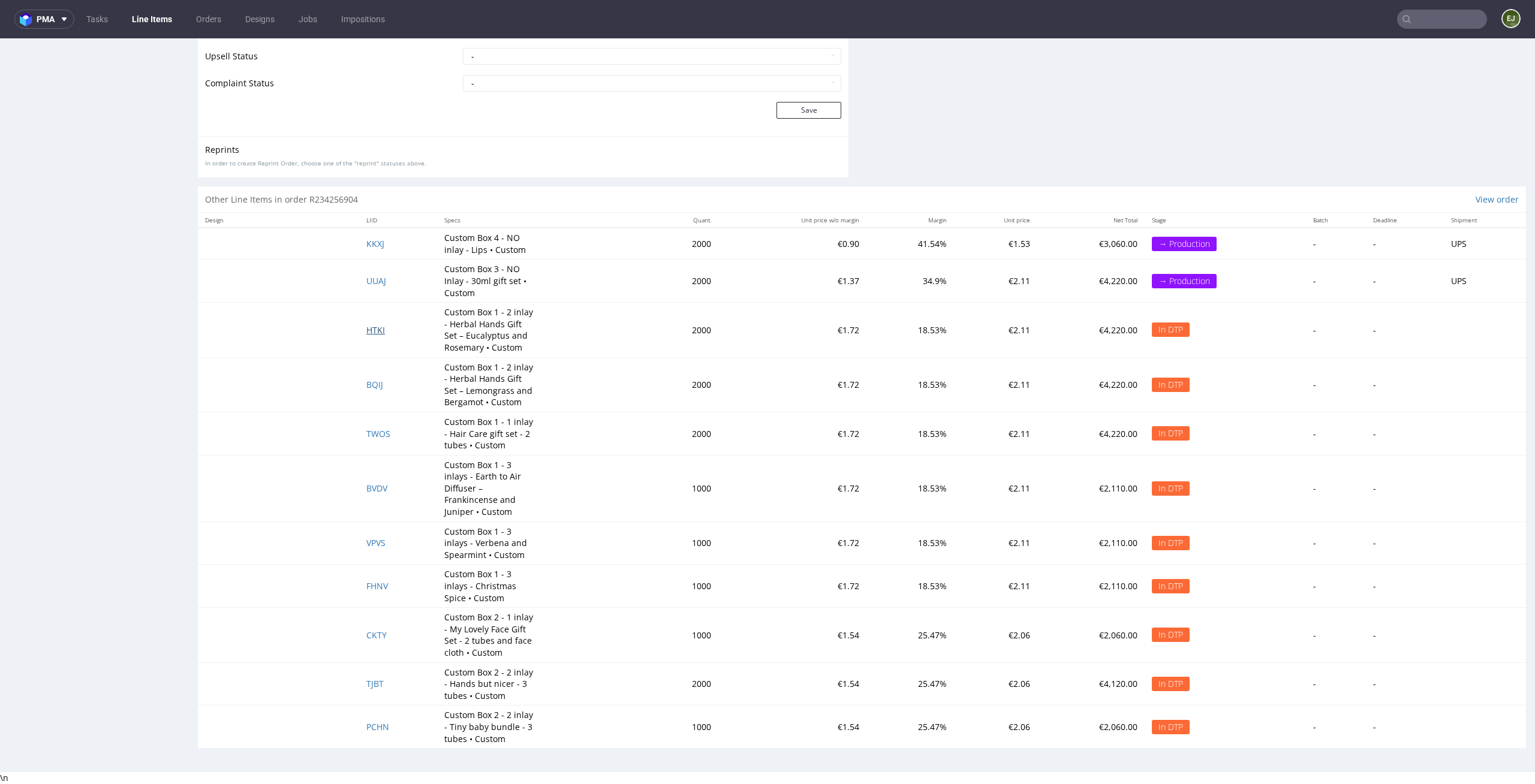
click at [374, 333] on span "HTKI" at bounding box center [375, 330] width 19 height 12
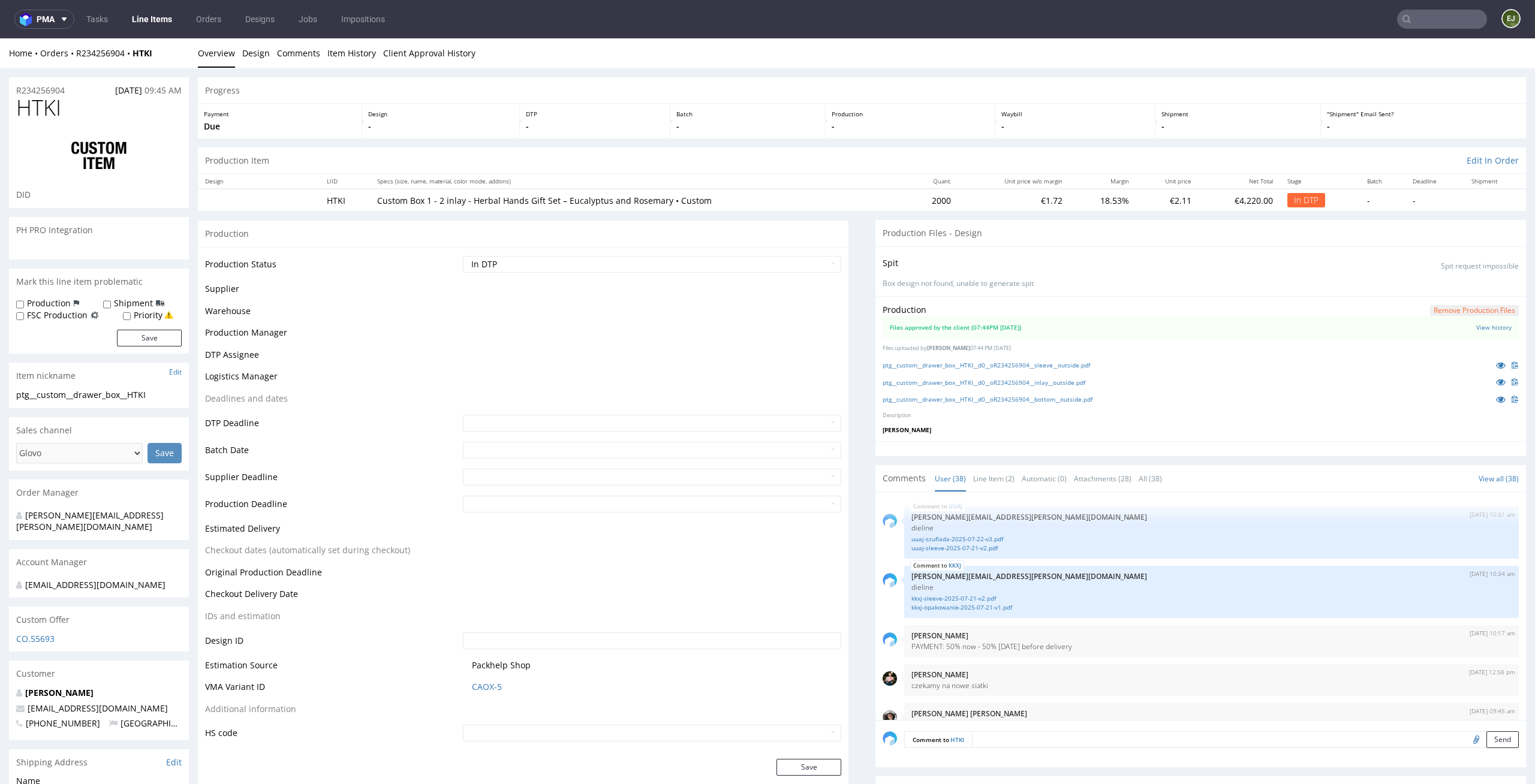
scroll to position [1908, 0]
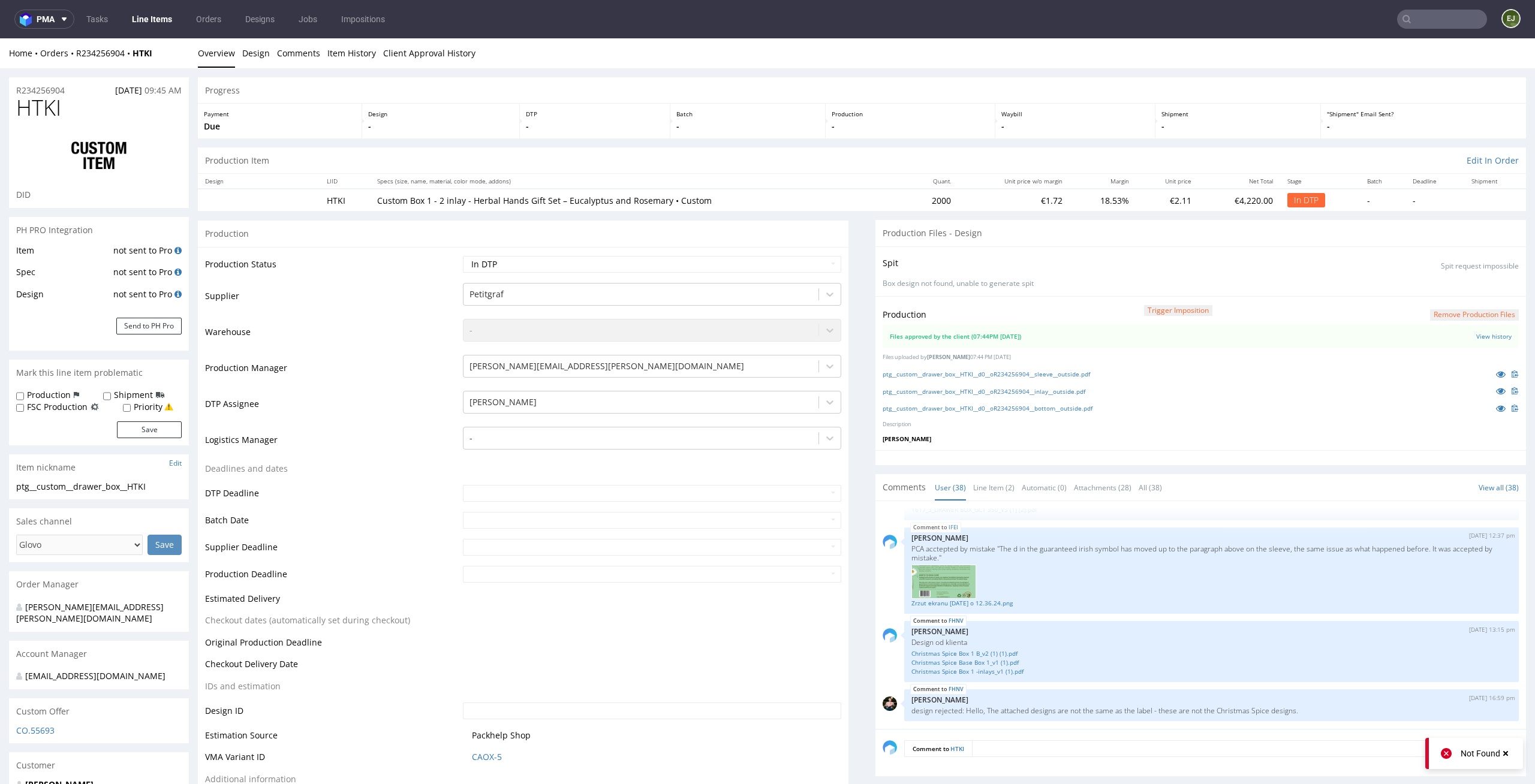
click at [1449, 322] on div "Production Trigger Imposition Remove production files" at bounding box center [1200, 315] width 636 height 22
click at [1450, 314] on button "Remove production files" at bounding box center [1474, 315] width 89 height 12
click at [1423, 285] on link "Yes" at bounding box center [1435, 287] width 34 height 18
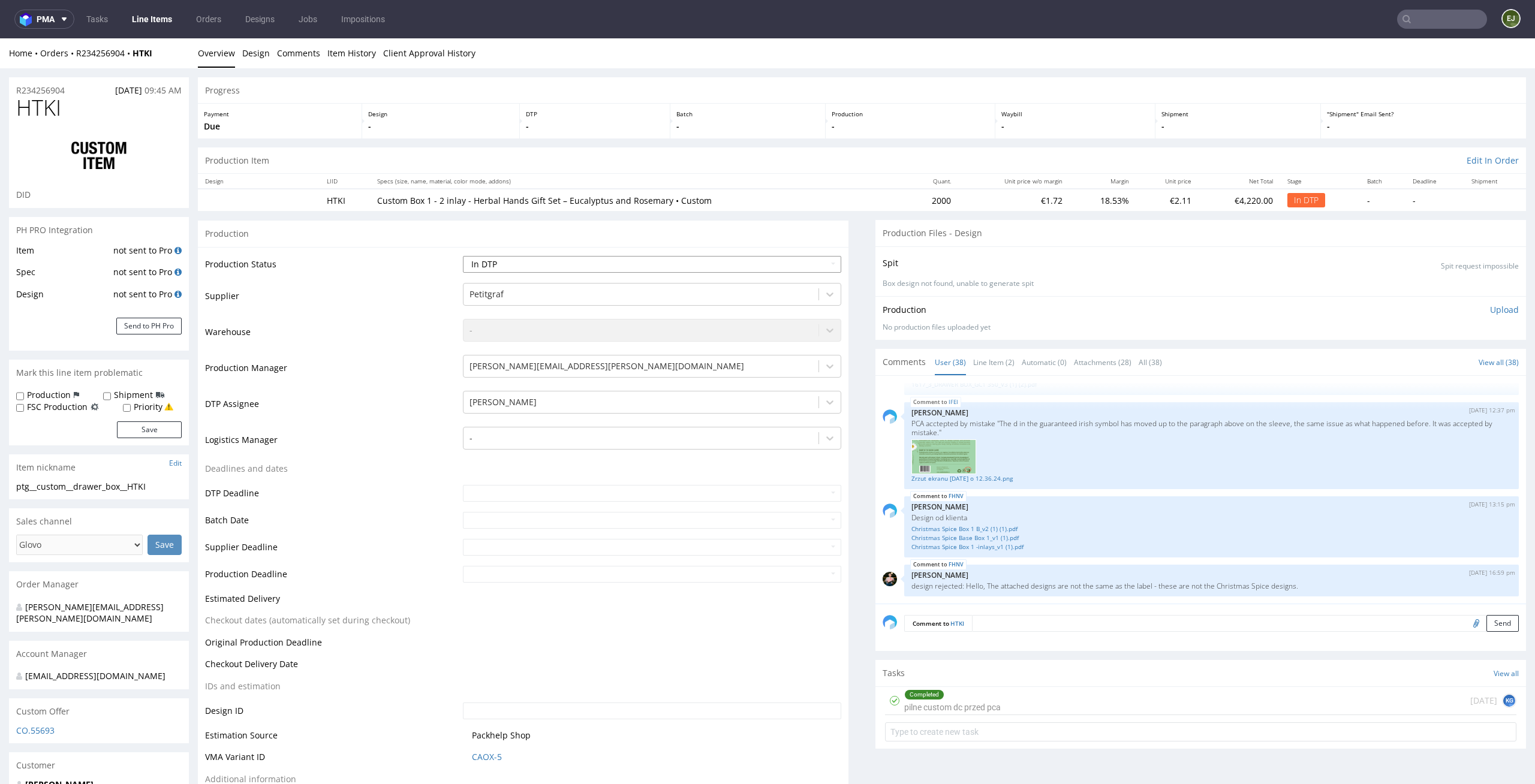
click at [789, 266] on select "Waiting for Artwork Waiting for Diecut Waiting for Mockup Waiting for DTP Waiti…" at bounding box center [653, 264] width 379 height 17
select select "dtp_ca_needed"
click at [463, 256] on select "Waiting for Artwork Waiting for Diecut Waiting for Mockup Waiting for DTP Waiti…" at bounding box center [653, 264] width 379 height 17
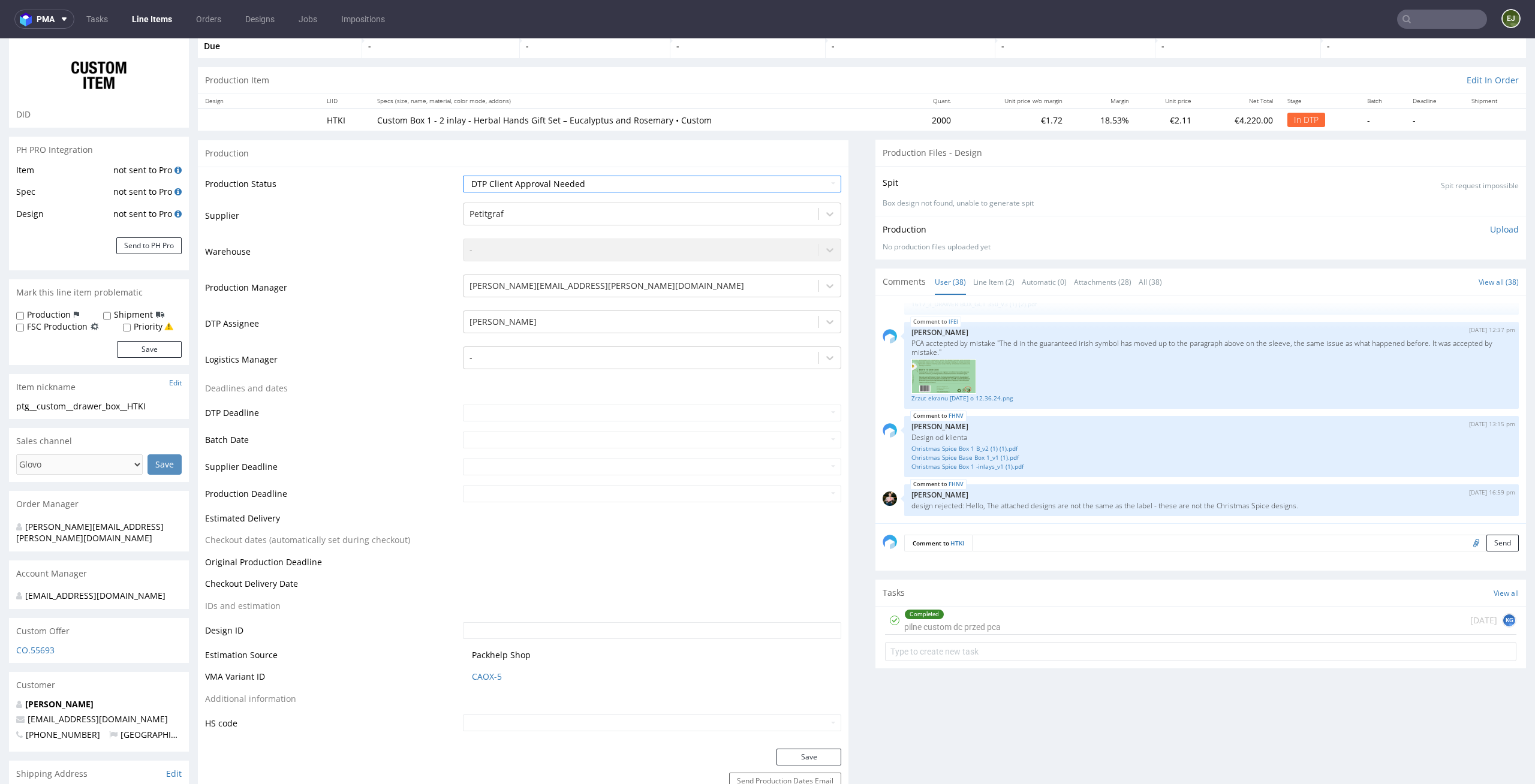
scroll to position [110, 0]
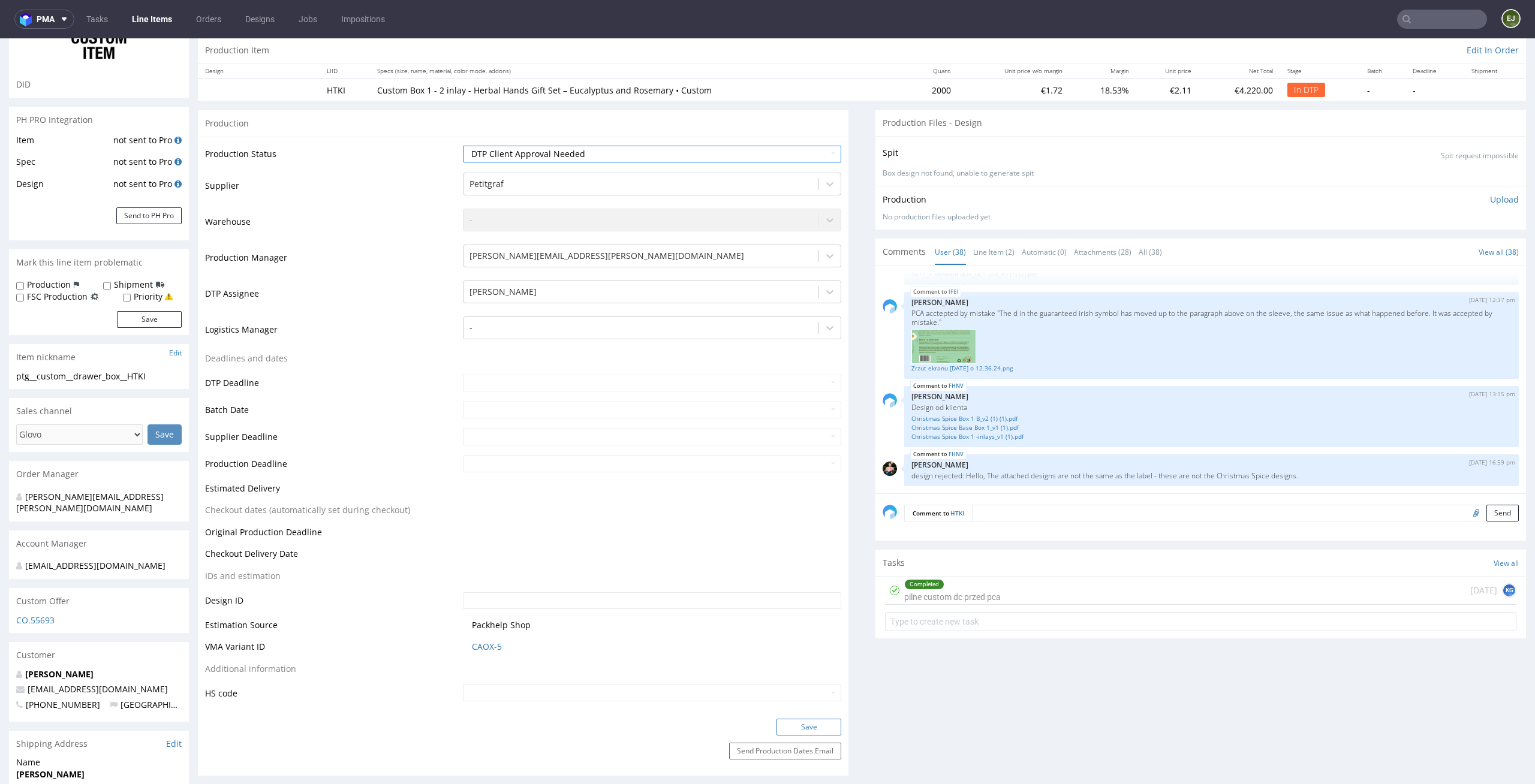
click at [814, 719] on button "Save" at bounding box center [808, 727] width 65 height 17
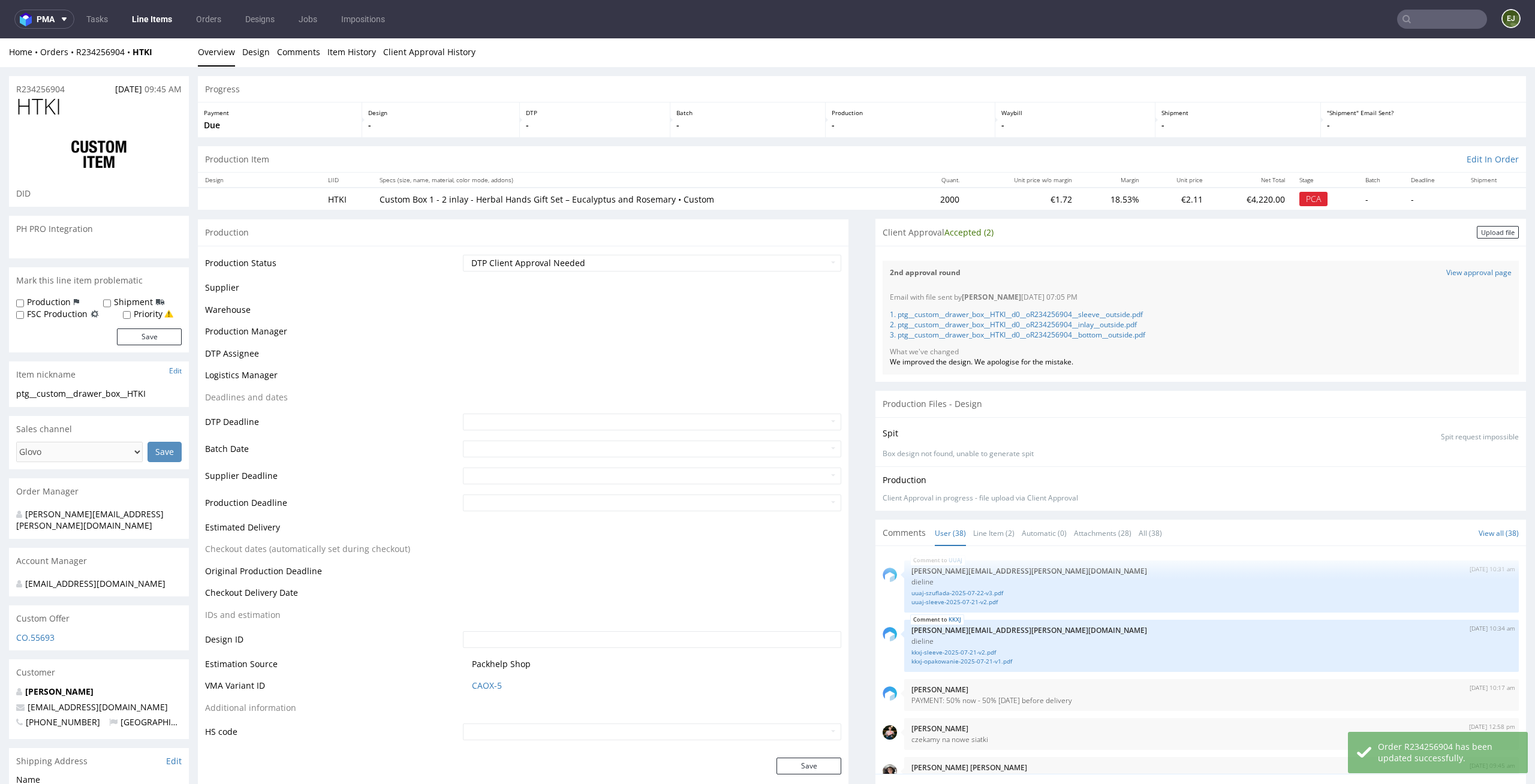
scroll to position [1908, 0]
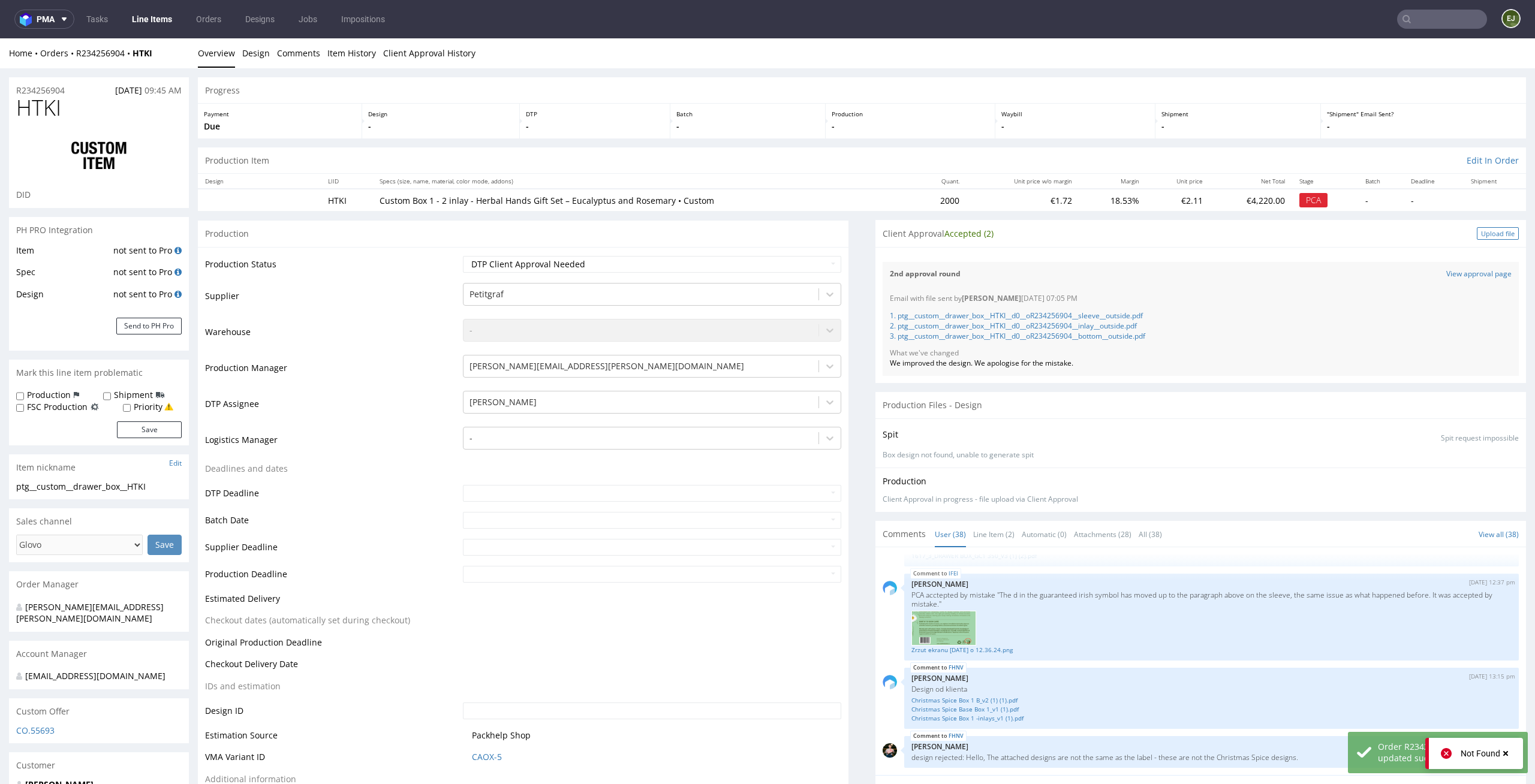
click at [1479, 233] on div "Upload file" at bounding box center [1498, 234] width 42 height 13
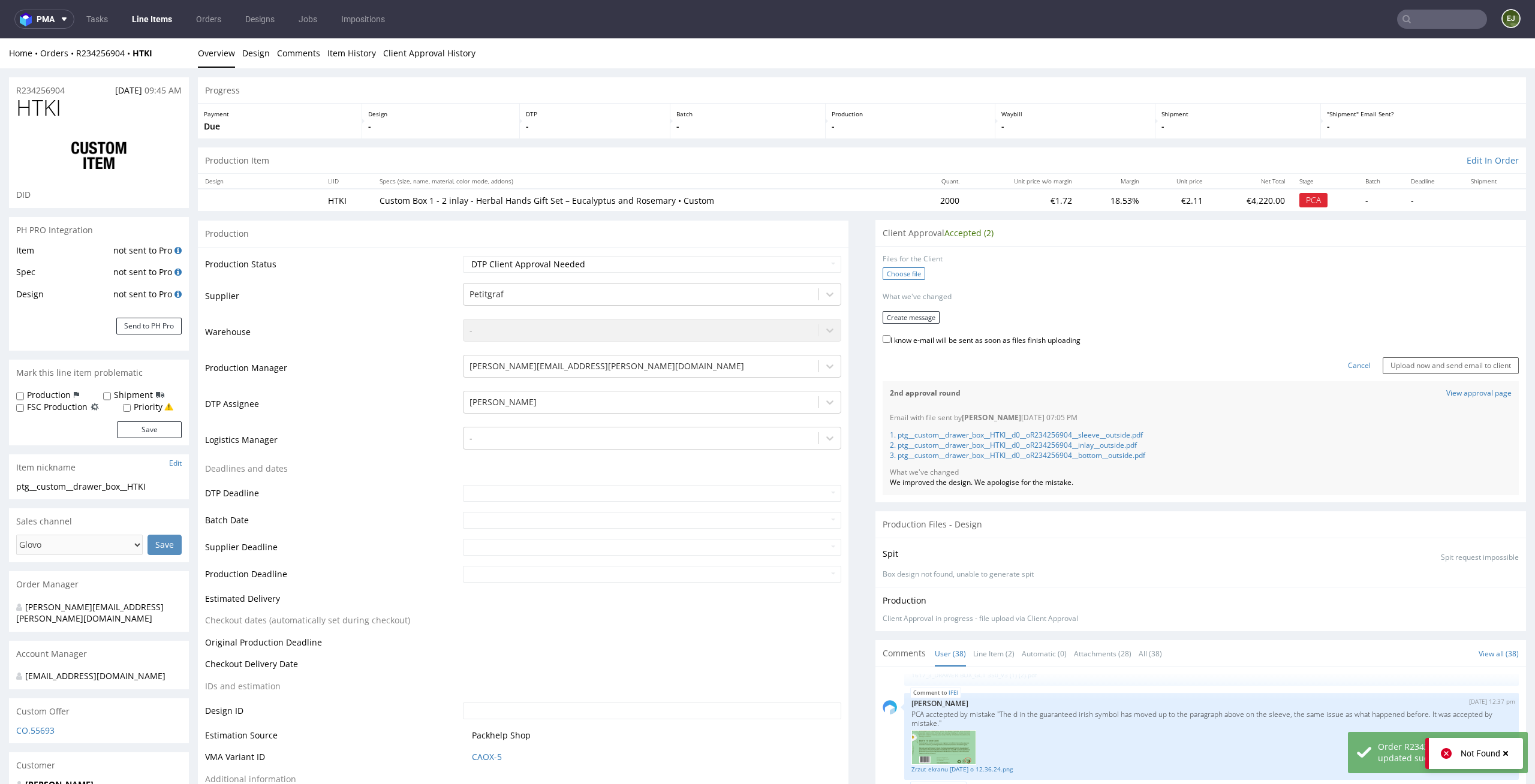
click at [904, 275] on label "Choose file" at bounding box center [904, 274] width 42 height 13
click at [0, 38] on input "Choose file" at bounding box center [0, 38] width 0 height 0
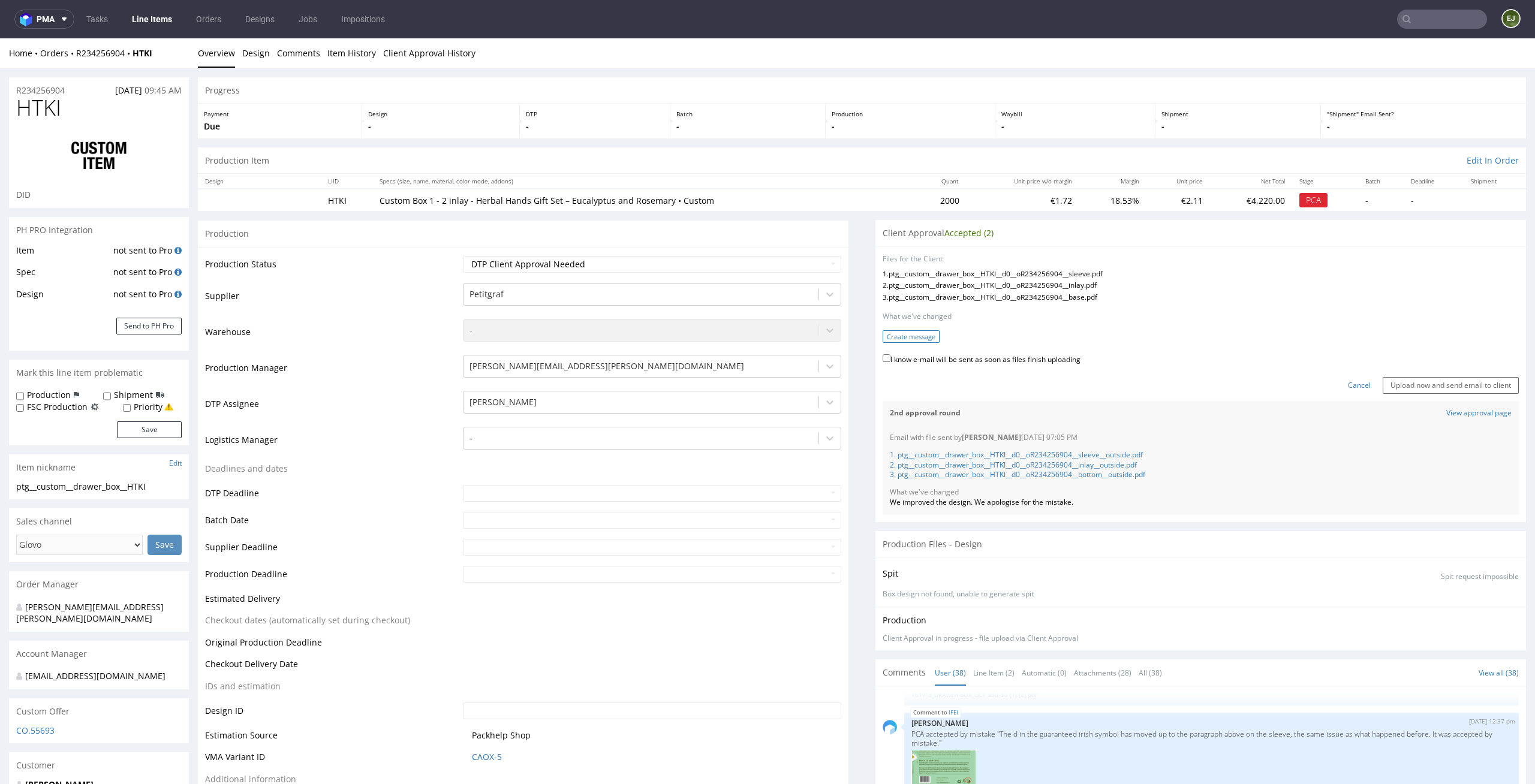
click at [921, 338] on button "Create message" at bounding box center [911, 337] width 57 height 13
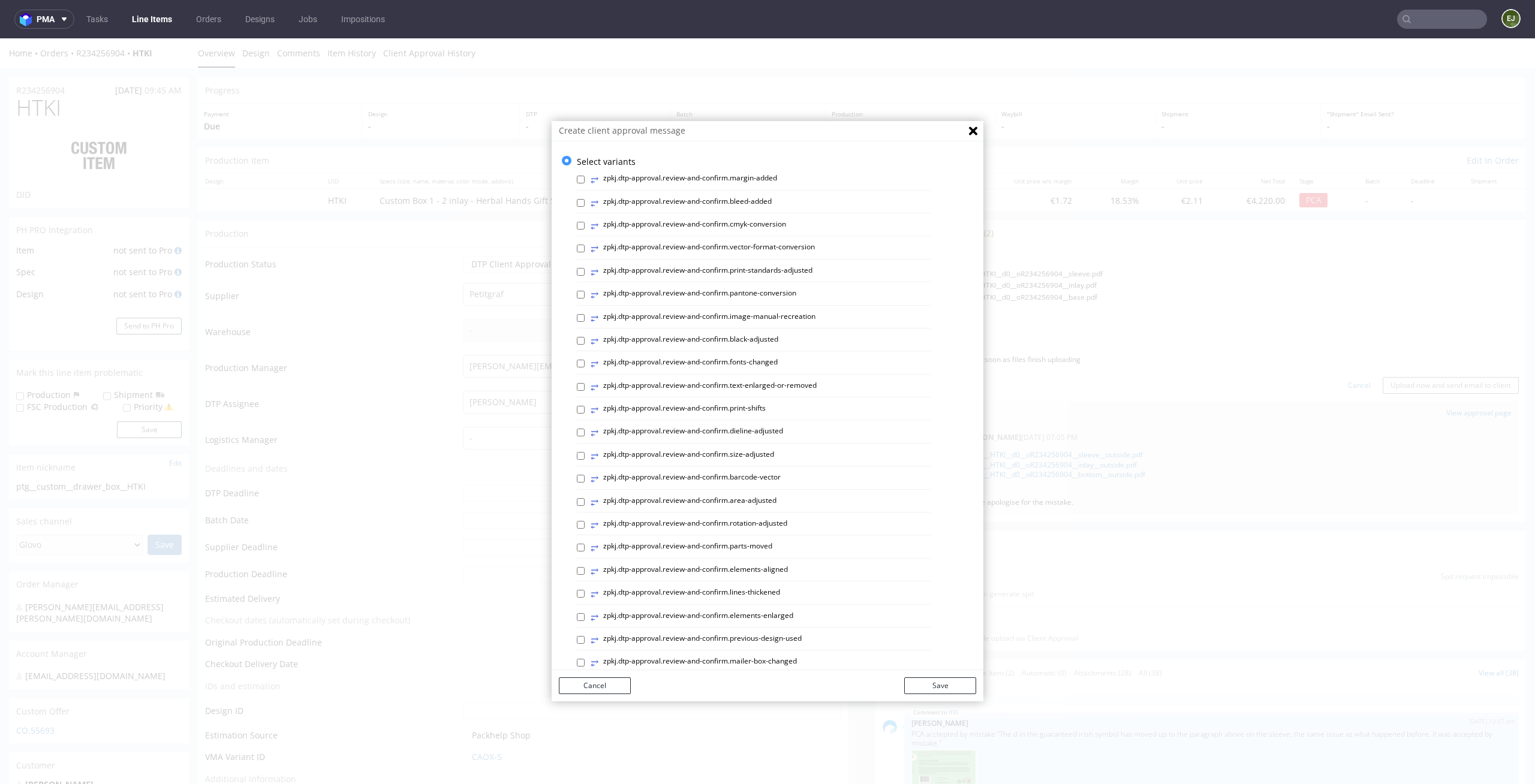
scroll to position [329, 0]
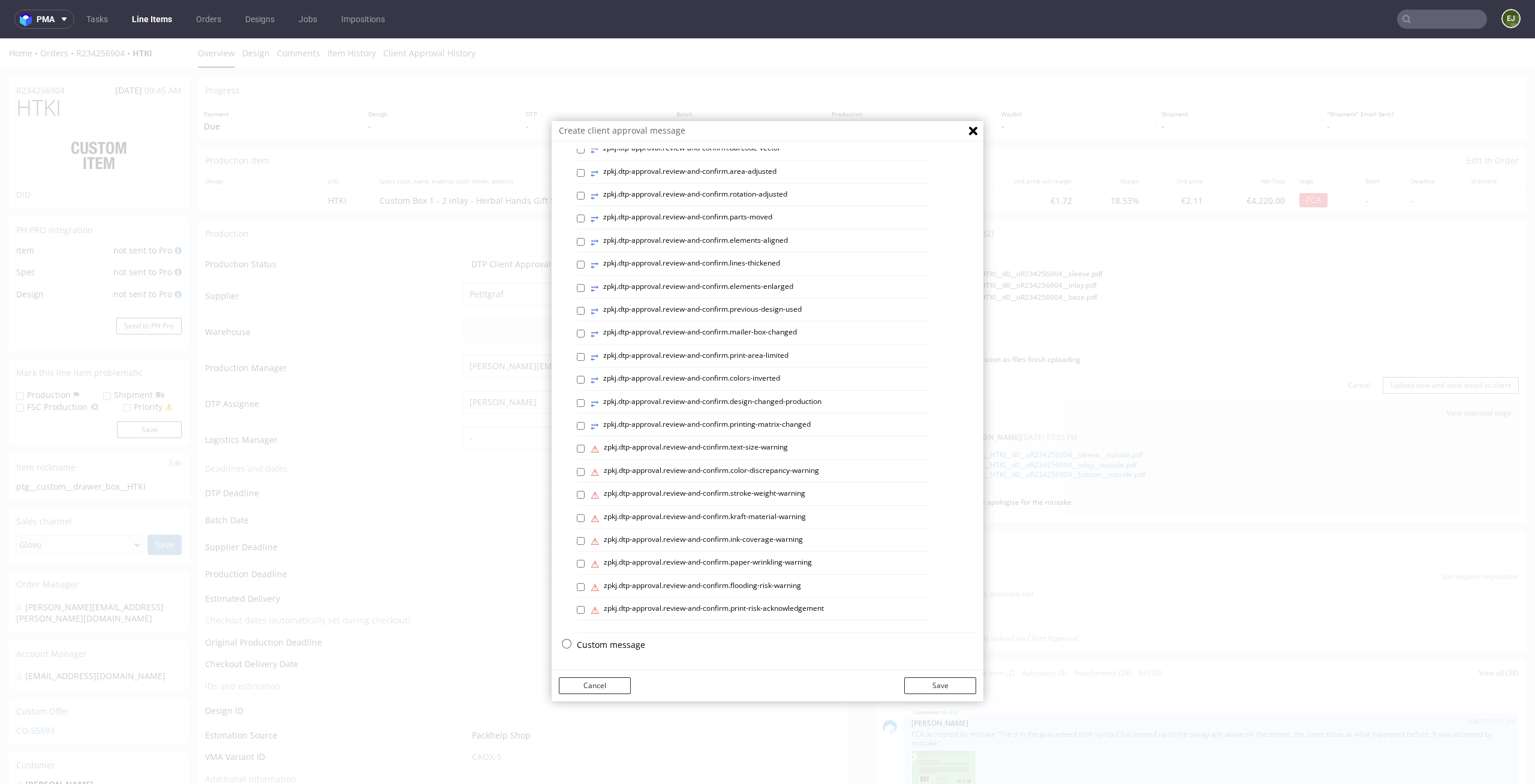
click at [596, 645] on p "Custom message" at bounding box center [777, 644] width 400 height 12
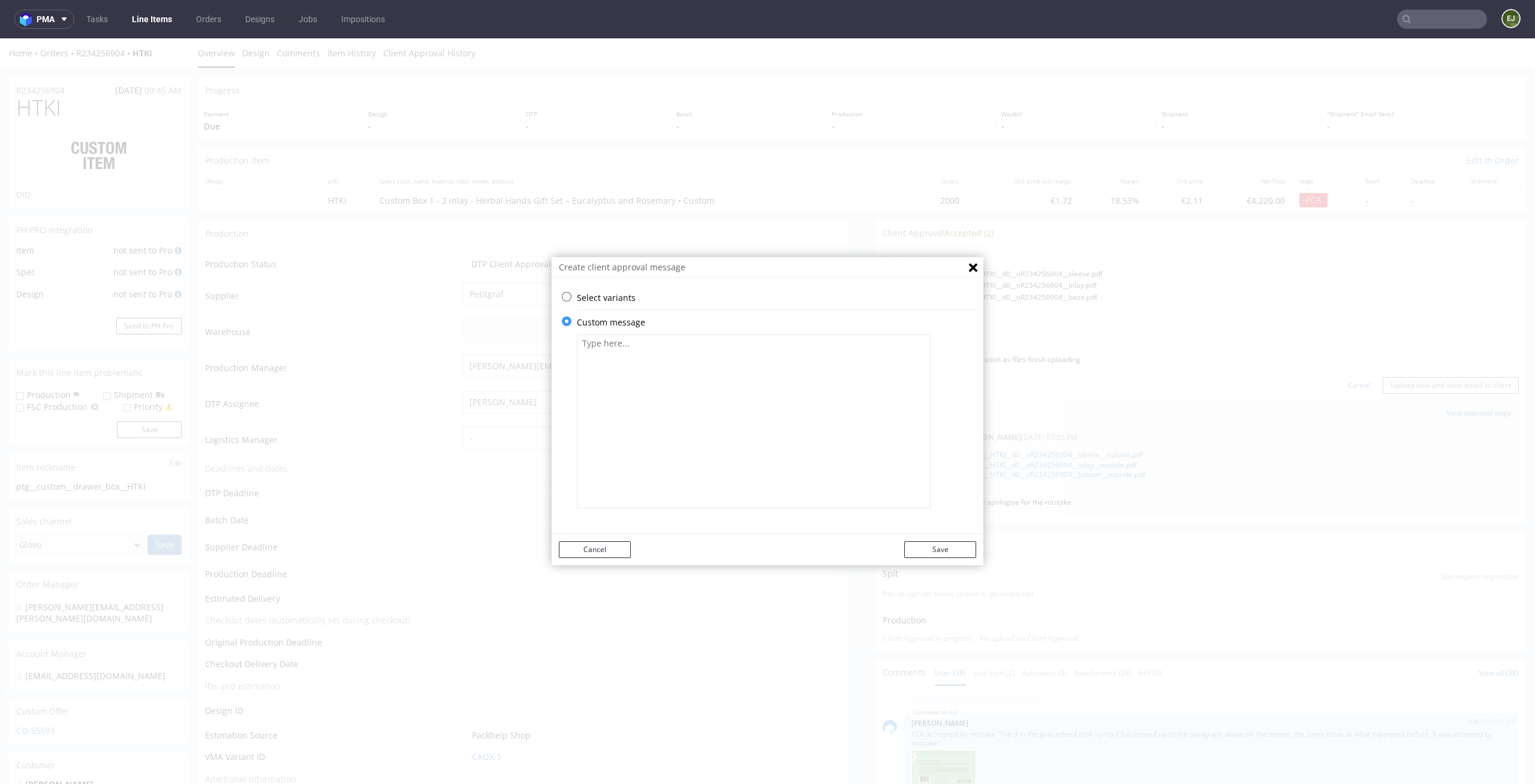
click at [636, 410] on textarea at bounding box center [754, 420] width 353 height 173
paste textarea "Additionally, we have standardized the size of the barcode in relation to the r…"
click at [577, 343] on textarea "Additionally, we have standardized the size of the barcode in relation to the r…" at bounding box center [754, 420] width 353 height 173
paste textarea "We rotated the back-side artwork so that, when assembled, the text matches the …"
click at [603, 366] on textarea "We rotated the back-side artwork so that, when assembled, the text matches the …" at bounding box center [754, 420] width 353 height 173
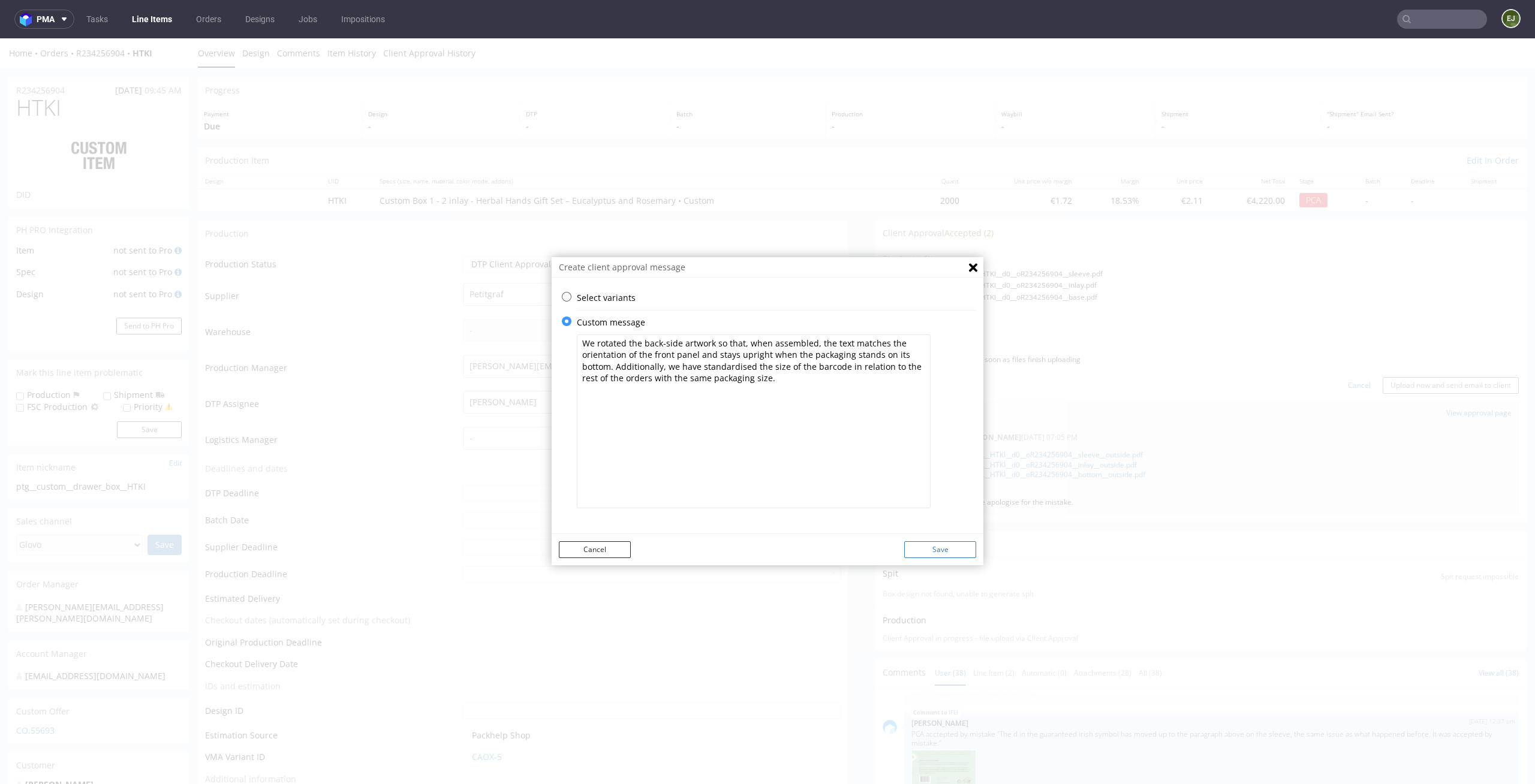
type textarea "We rotated the back-side artwork so that, when assembled, the text matches the …"
click at [918, 548] on button "Save" at bounding box center [940, 549] width 72 height 17
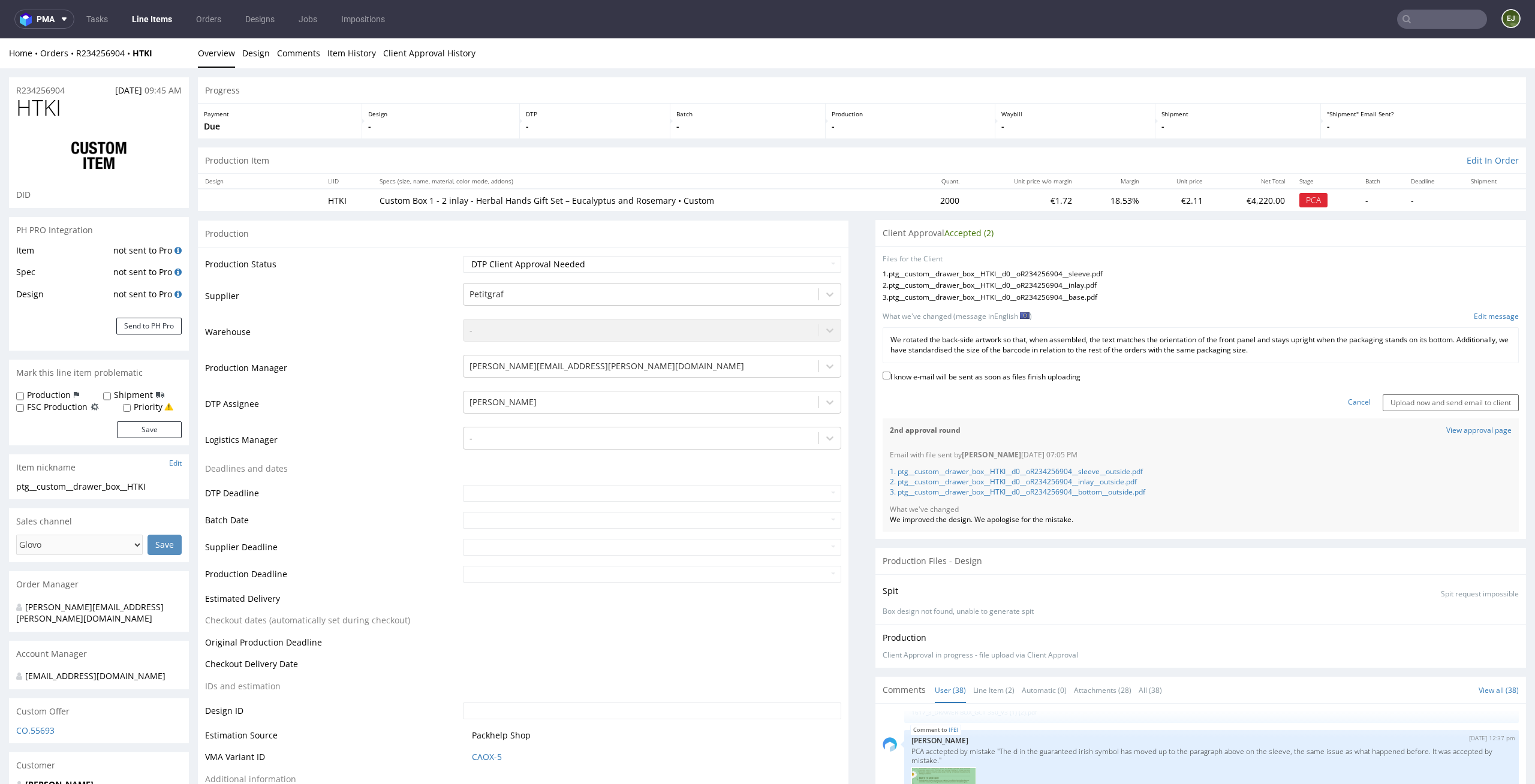
click at [1019, 372] on label "I know e-mail will be sent as soon as files finish uploading" at bounding box center [981, 376] width 198 height 13
click at [890, 372] on input "I know e-mail will be sent as soon as files finish uploading" at bounding box center [886, 375] width 8 height 8
checkbox input "true"
click at [1383, 401] on input "Upload now and send email to client" at bounding box center [1450, 403] width 136 height 17
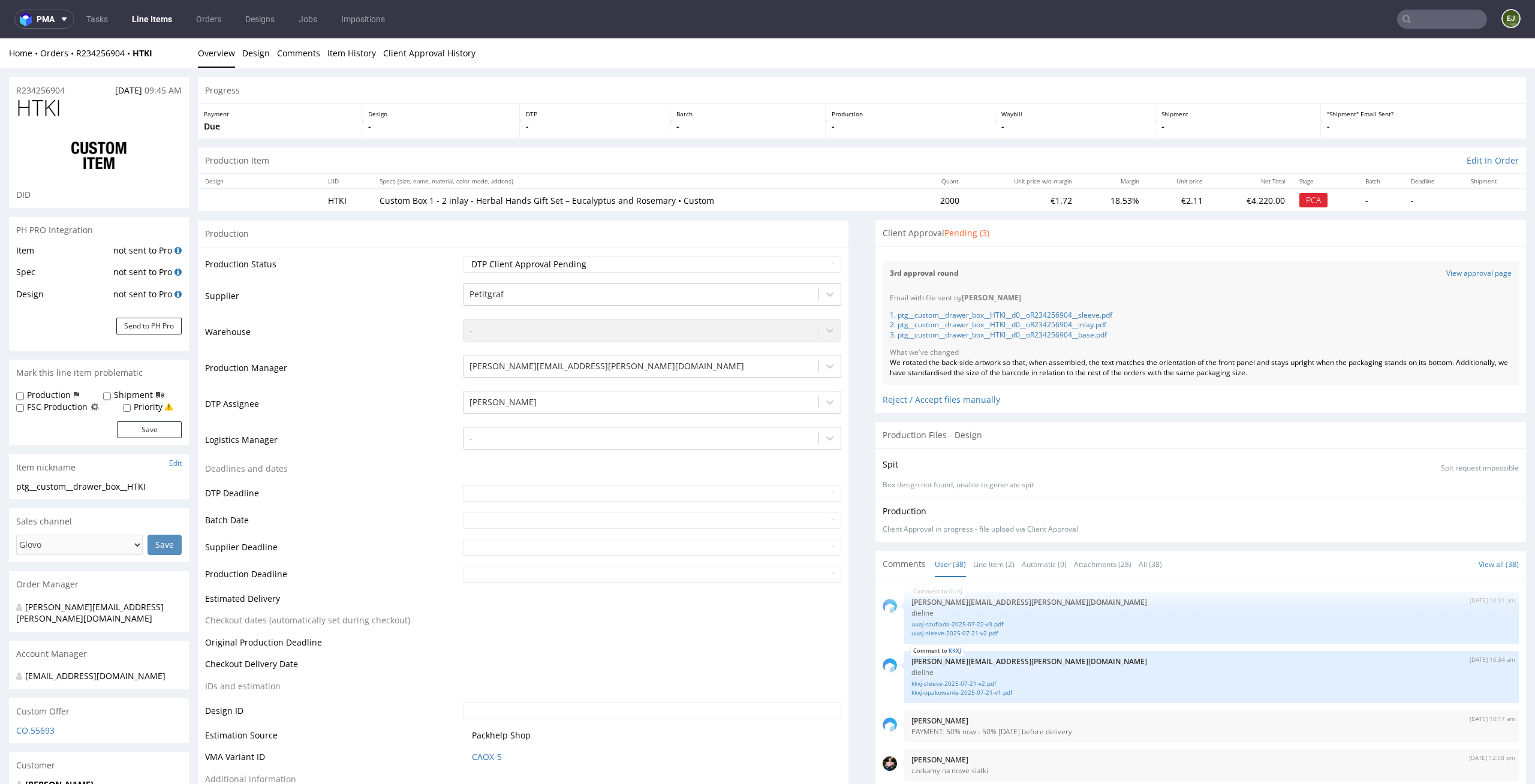
scroll to position [1908, 0]
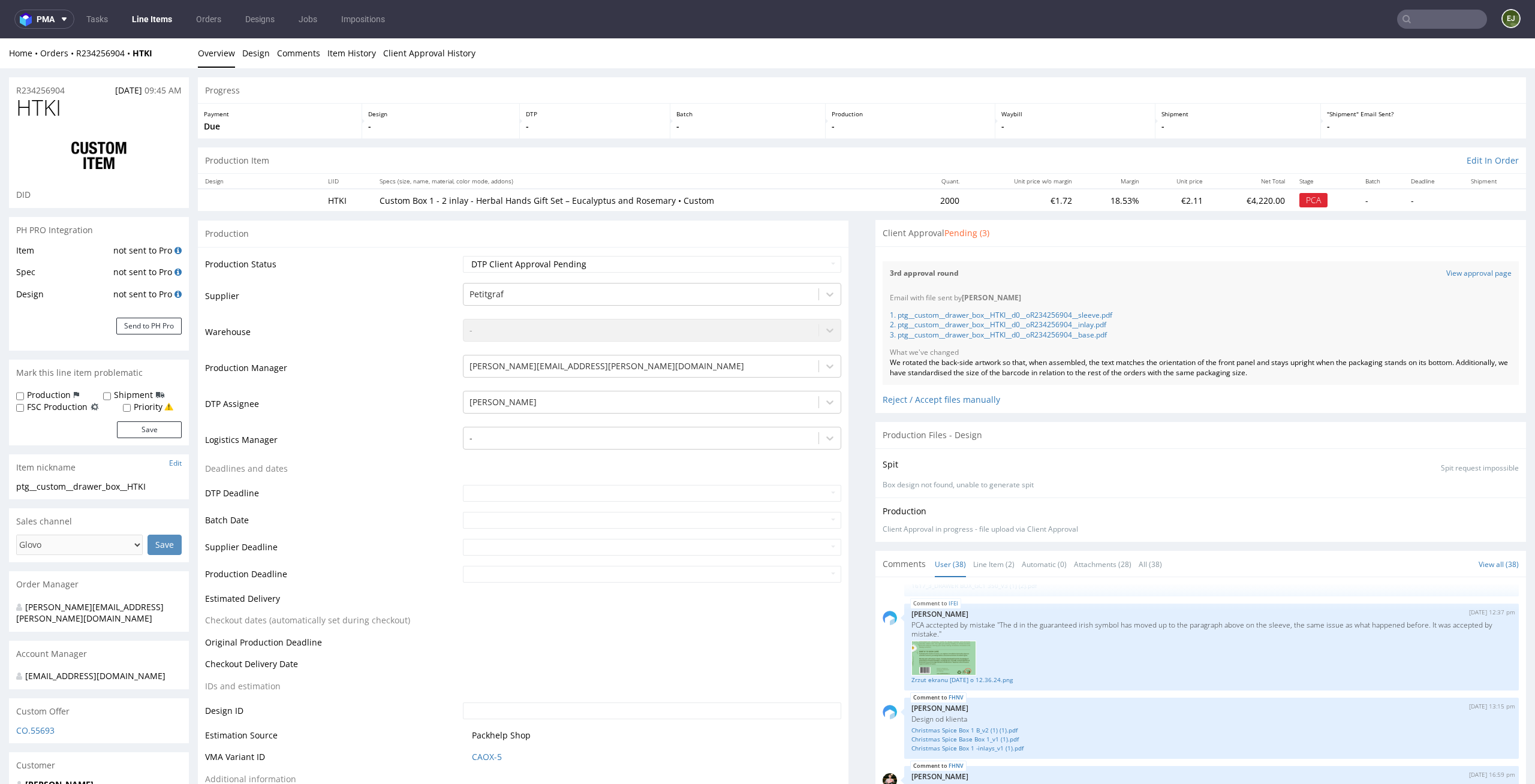
click at [296, 97] on div "Progress" at bounding box center [862, 90] width 1328 height 26
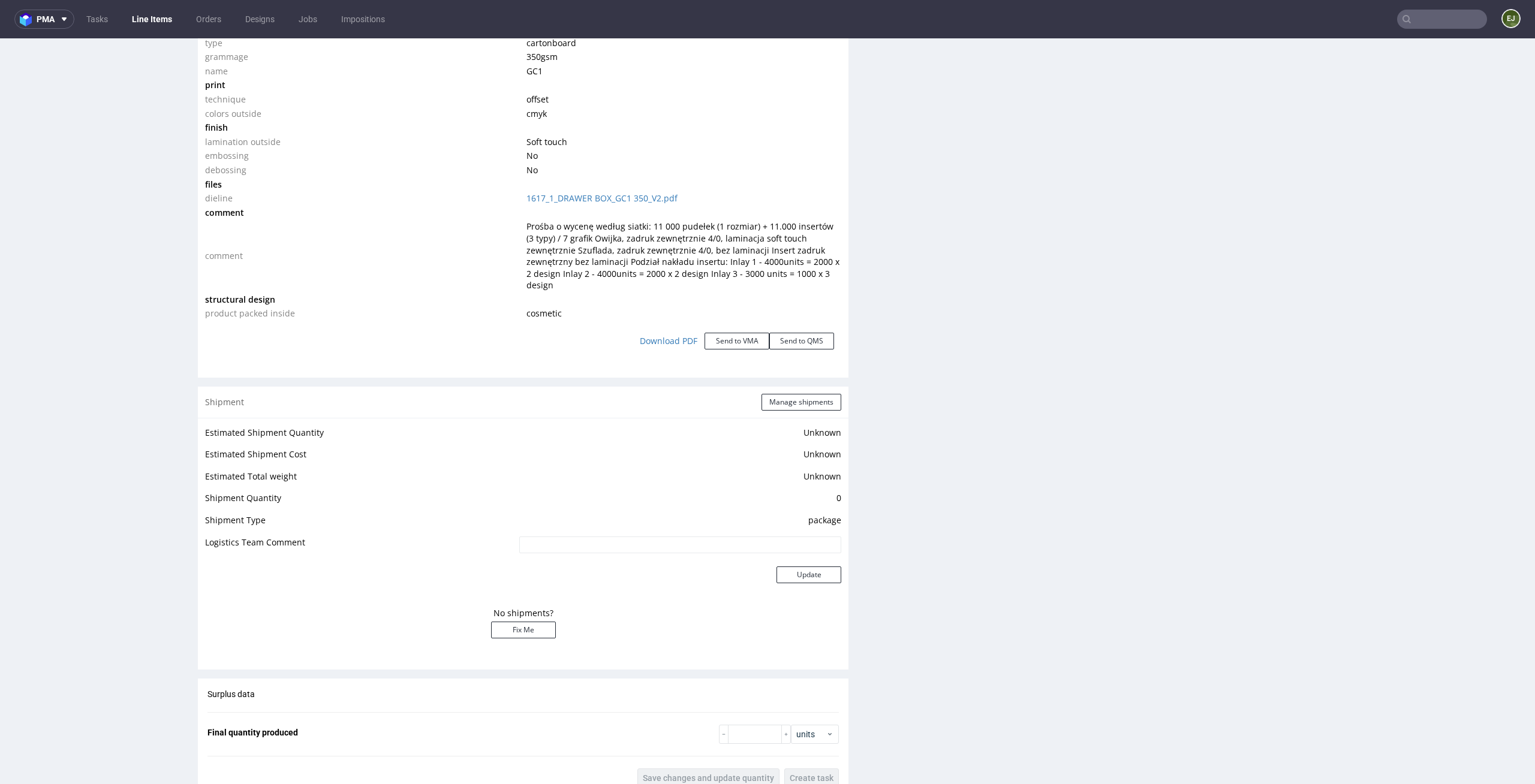
scroll to position [2266, 0]
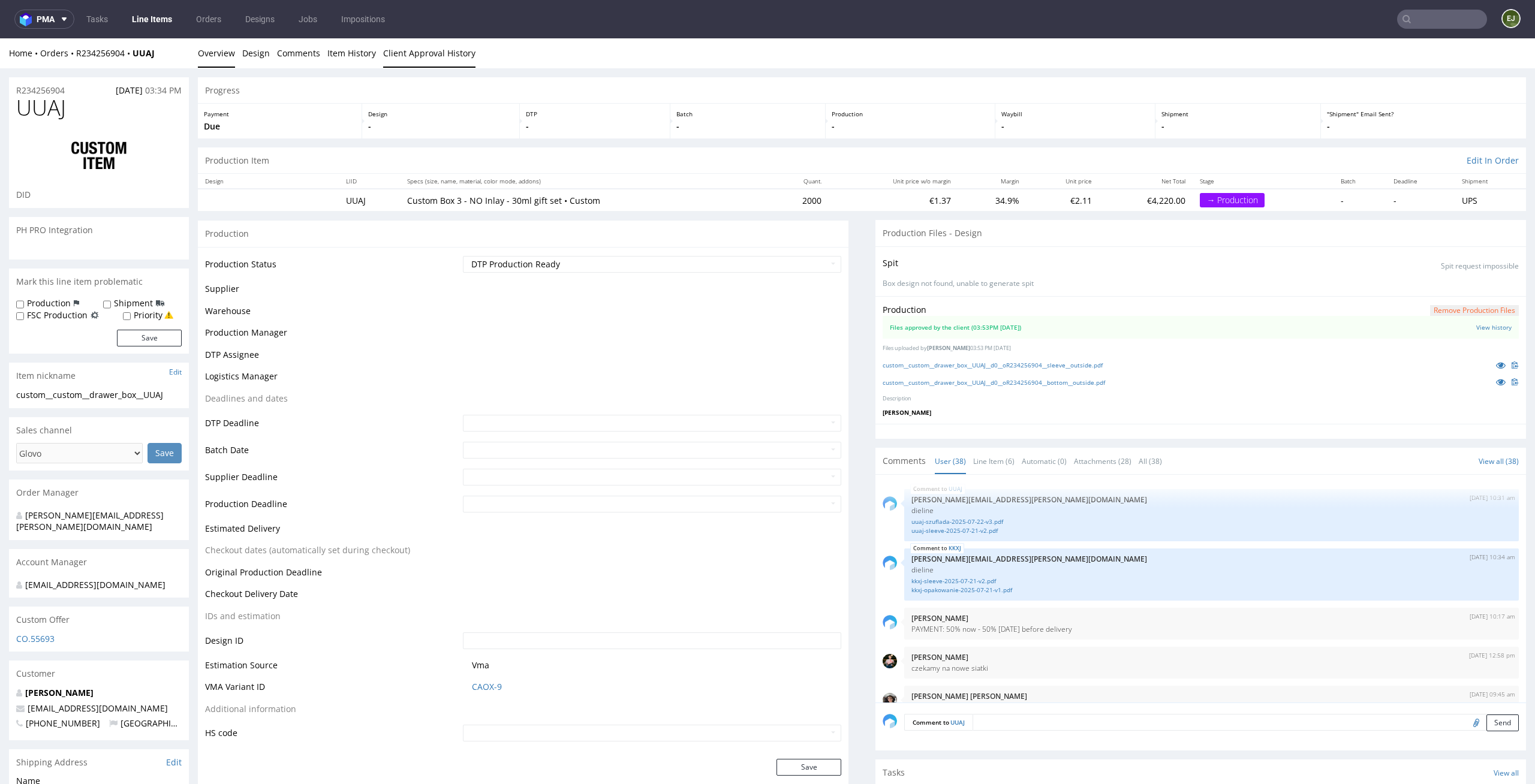
click at [426, 49] on link "Client Approval History" at bounding box center [429, 53] width 92 height 29
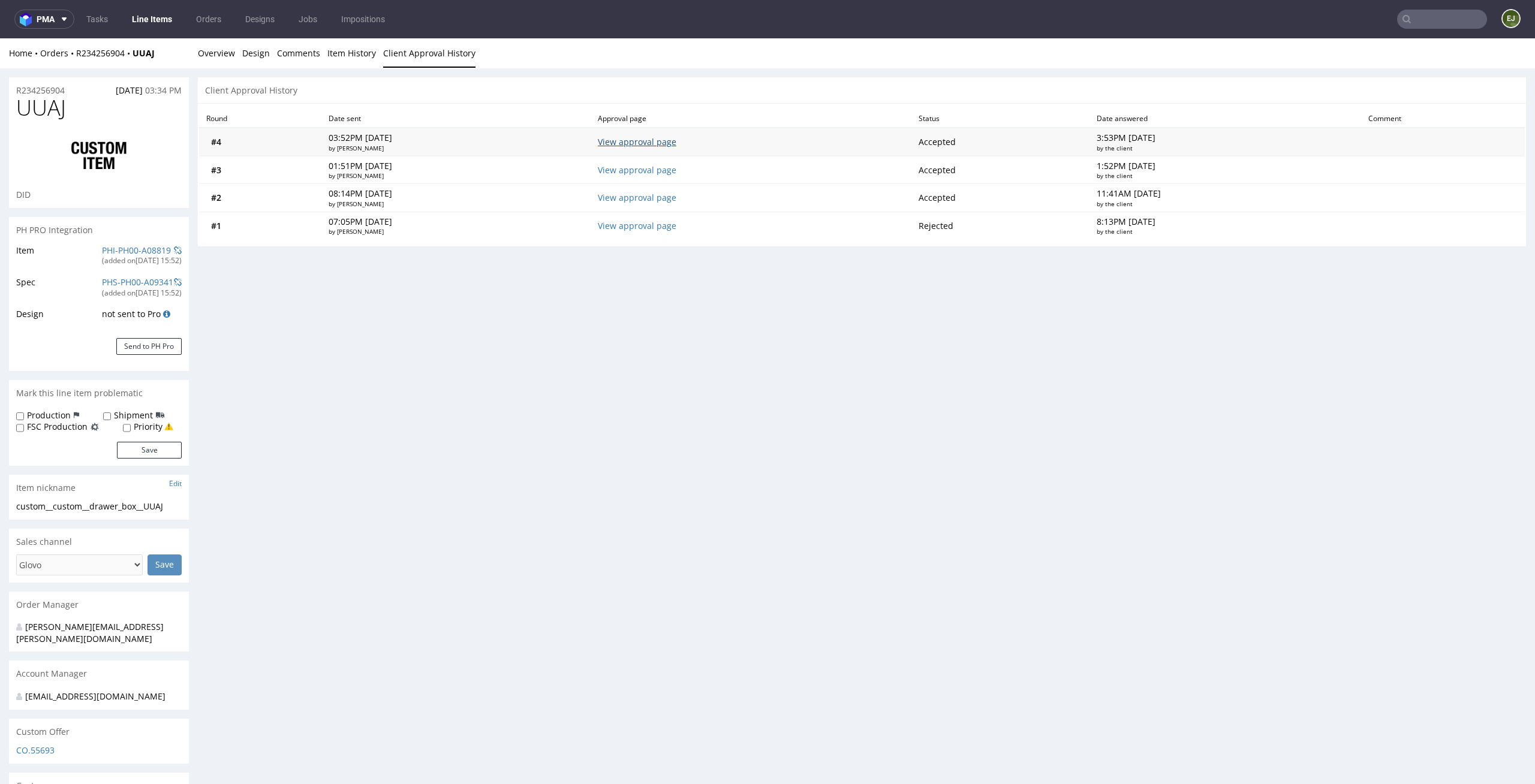
click at [674, 140] on link "View approval page" at bounding box center [637, 142] width 79 height 12
click at [626, 140] on link "View approval page" at bounding box center [637, 142] width 79 height 12
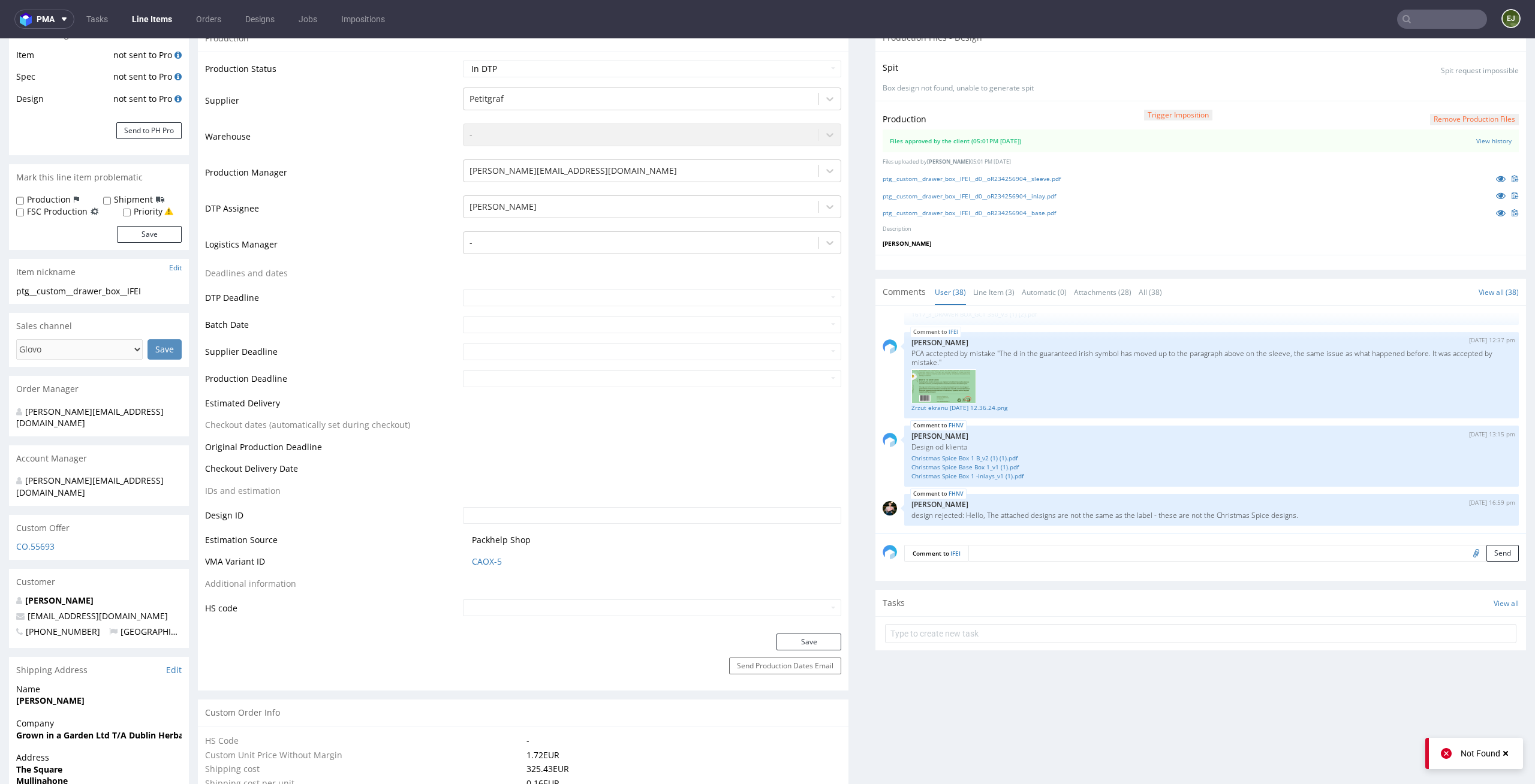
scroll to position [287, 0]
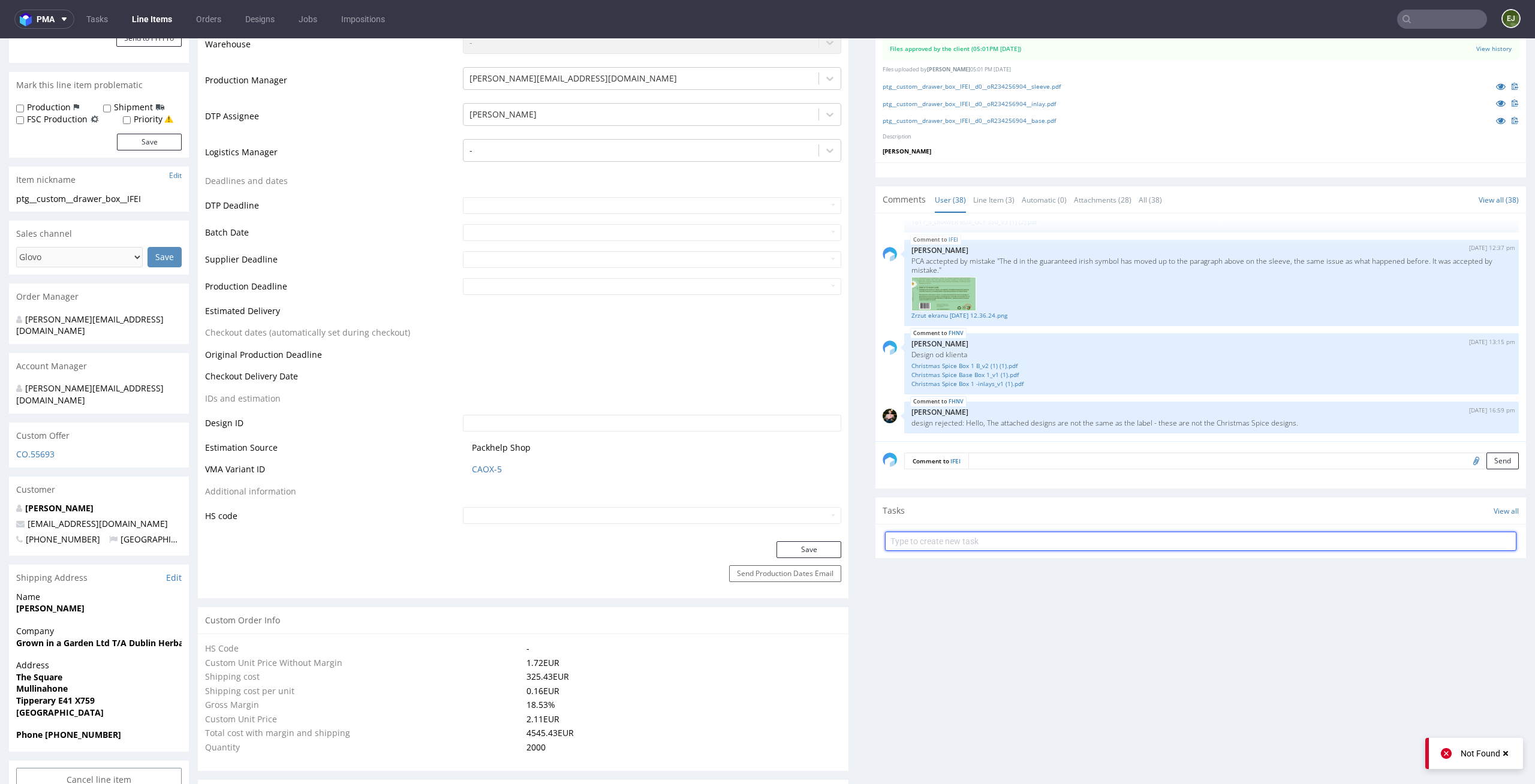
click at [1006, 532] on input "text" at bounding box center [1201, 541] width 631 height 19
type input "custom 1/7"
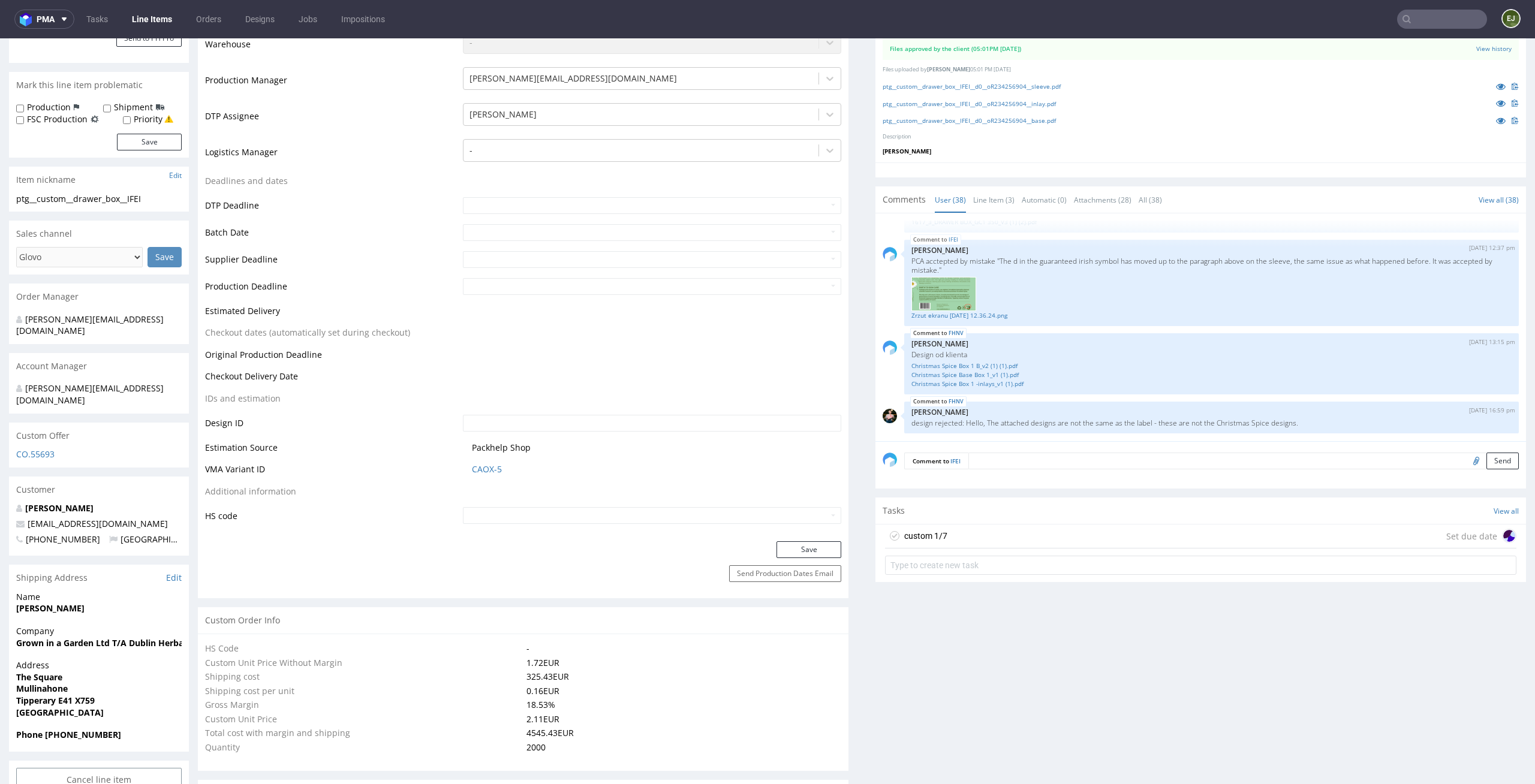
click at [1002, 546] on div "custom 1/7 Set due date" at bounding box center [1201, 536] width 631 height 24
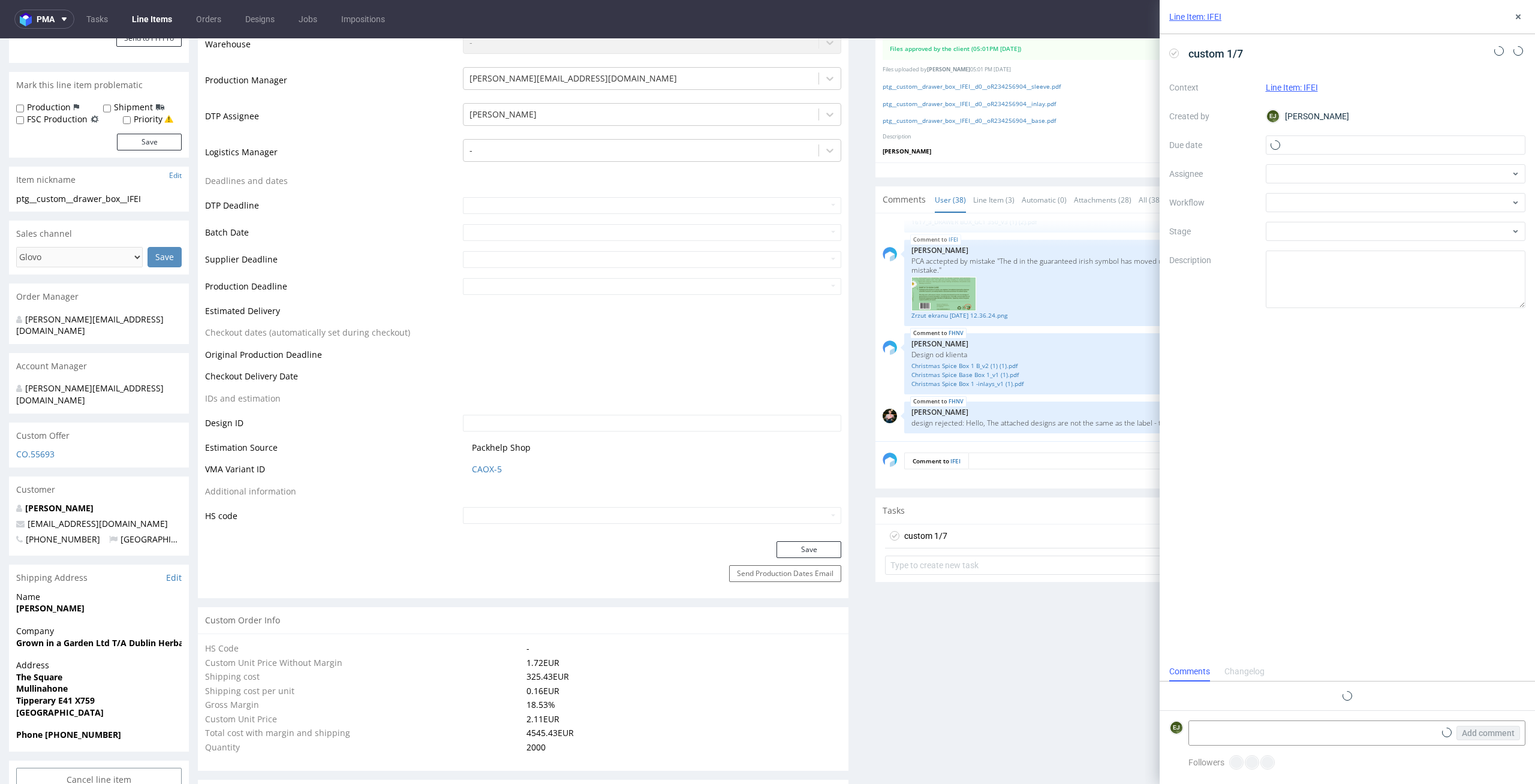
scroll to position [10, 0]
click at [1312, 147] on input "text" at bounding box center [1395, 145] width 260 height 19
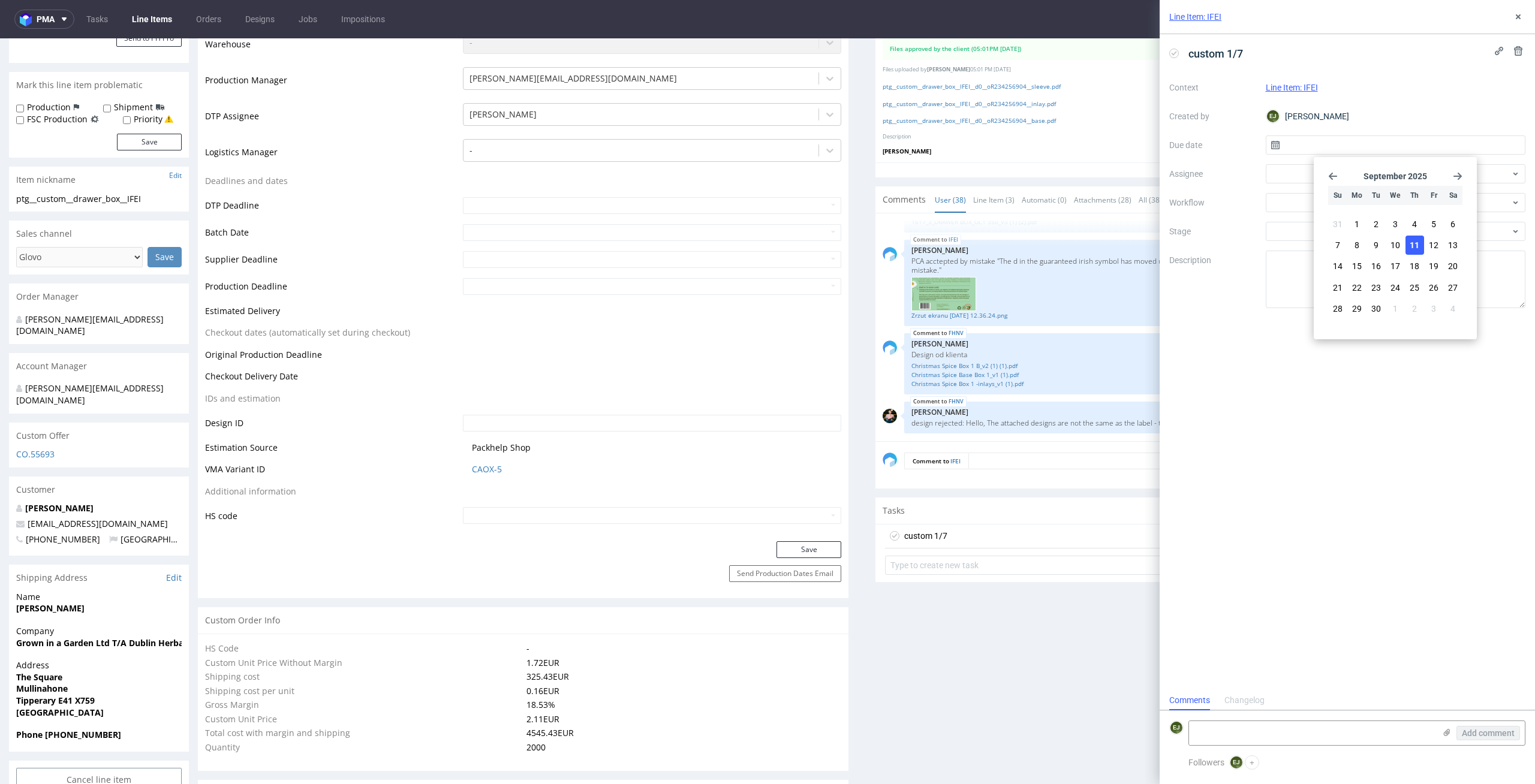
click at [1408, 249] on button "11" at bounding box center [1414, 245] width 19 height 19
type input "[DATE]"
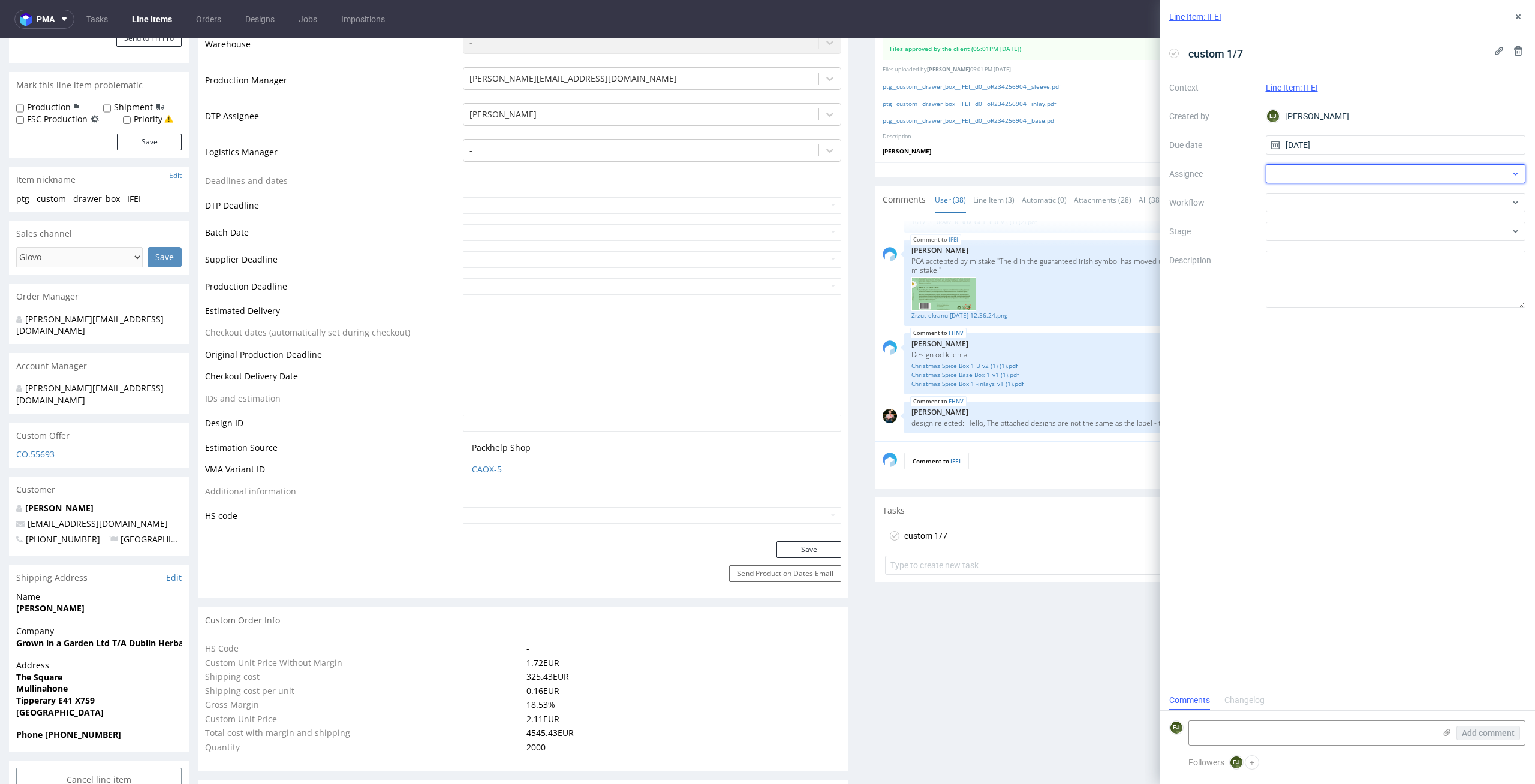
click at [1365, 167] on div at bounding box center [1395, 174] width 260 height 19
type input "[PERSON_NAME]"
click at [1357, 205] on div "KM [PERSON_NAME]" at bounding box center [1395, 200] width 250 height 19
click at [1226, 54] on span "custom 1/7" at bounding box center [1215, 53] width 64 height 20
click at [1349, 200] on div at bounding box center [1395, 202] width 260 height 19
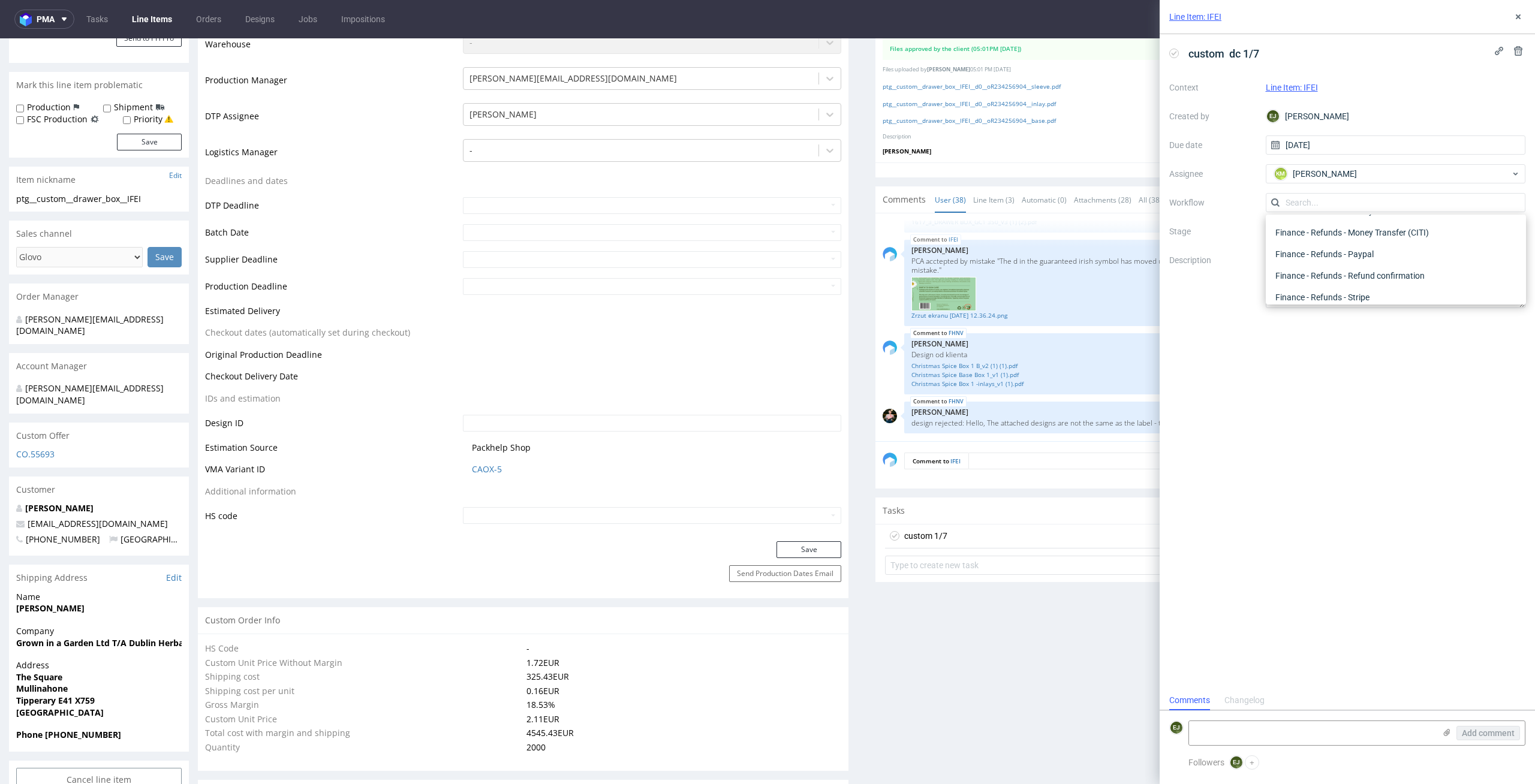
scroll to position [0, 0]
click at [1373, 239] on div "DTP - Double Check" at bounding box center [1395, 246] width 250 height 22
click at [1356, 300] on textarea at bounding box center [1395, 279] width 260 height 58
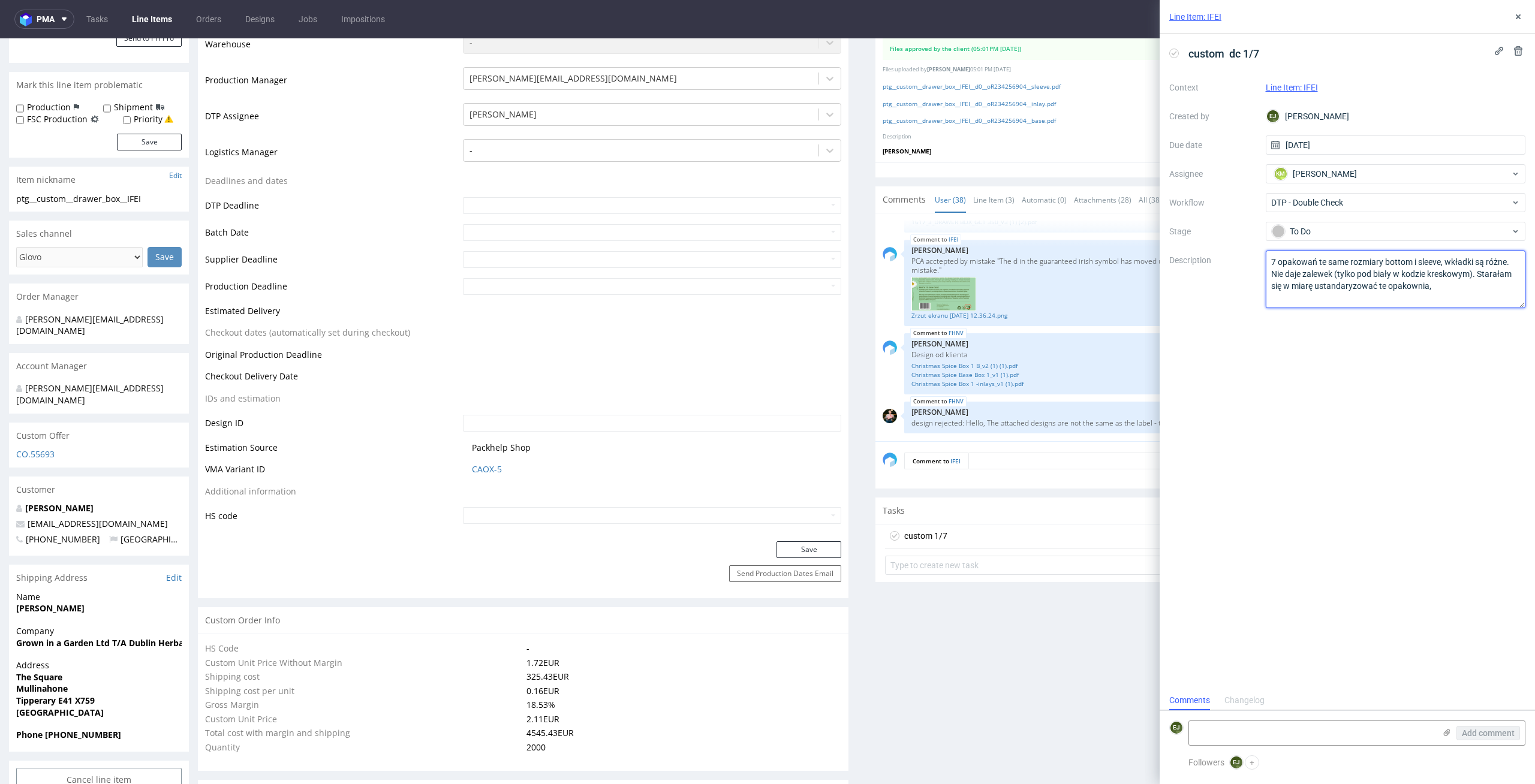
drag, startPoint x: 1434, startPoint y: 291, endPoint x: 1391, endPoint y: 291, distance: 43.0
click at [1391, 291] on textarea "7 opakowań te same rozmiary bottom i sleeve, wkładki są różne. Nie daje zalewek…" at bounding box center [1395, 279] width 260 height 58
click at [1465, 483] on div "custom dc 1/7 Context Line Item: IFEI Created by [PERSON_NAME] Due date [DATE] …" at bounding box center [1347, 362] width 375 height 656
type textarea "7 opakowań te same rozmiary bottom i sleeve, wkładki są różne. Nie daje zalewek…"
click at [1340, 456] on div "custom dc 1/7 Context Line Item: IFEI Created by [PERSON_NAME] Due date [DATE] …" at bounding box center [1347, 362] width 375 height 656
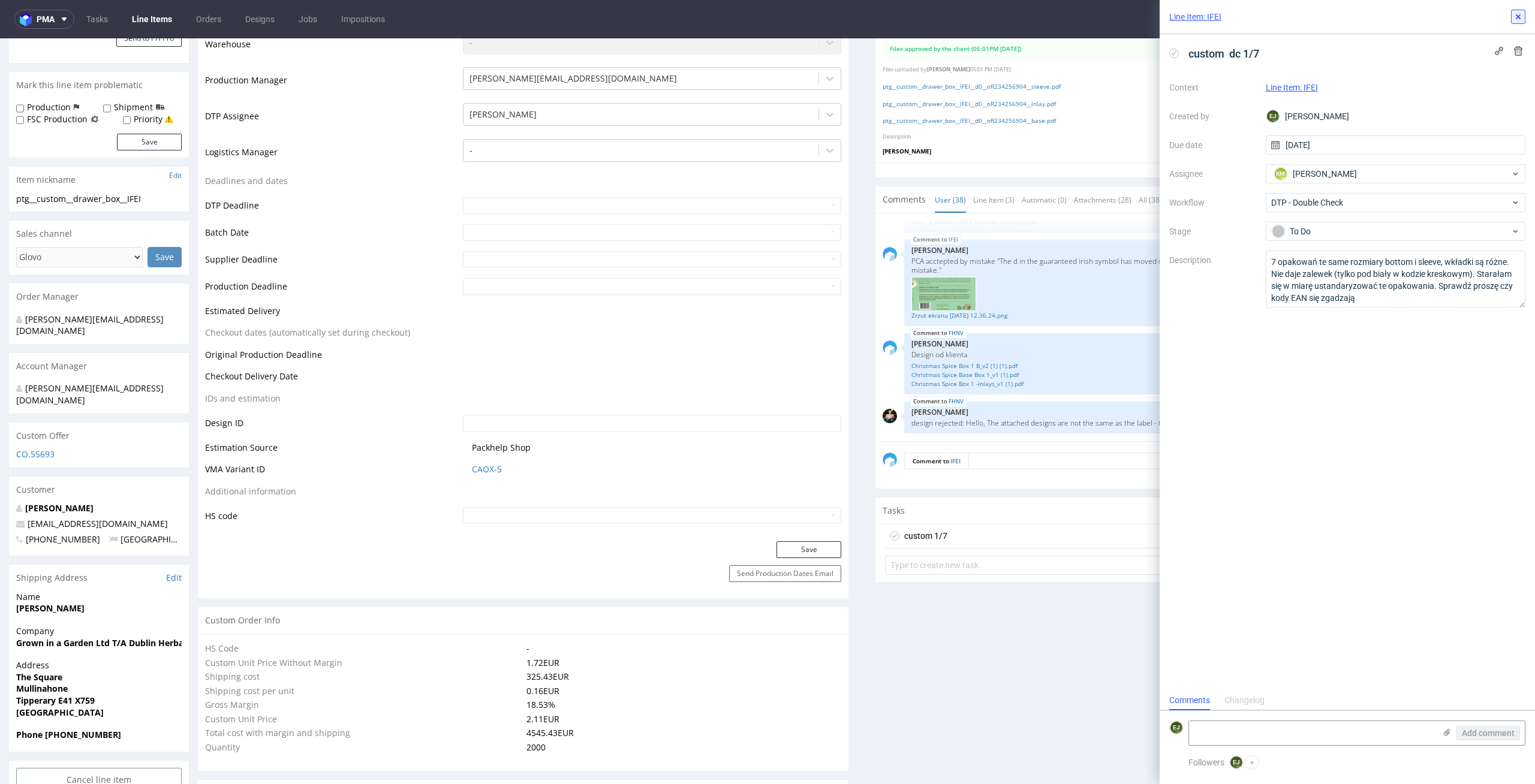
click at [1519, 23] on button at bounding box center [1518, 17] width 14 height 14
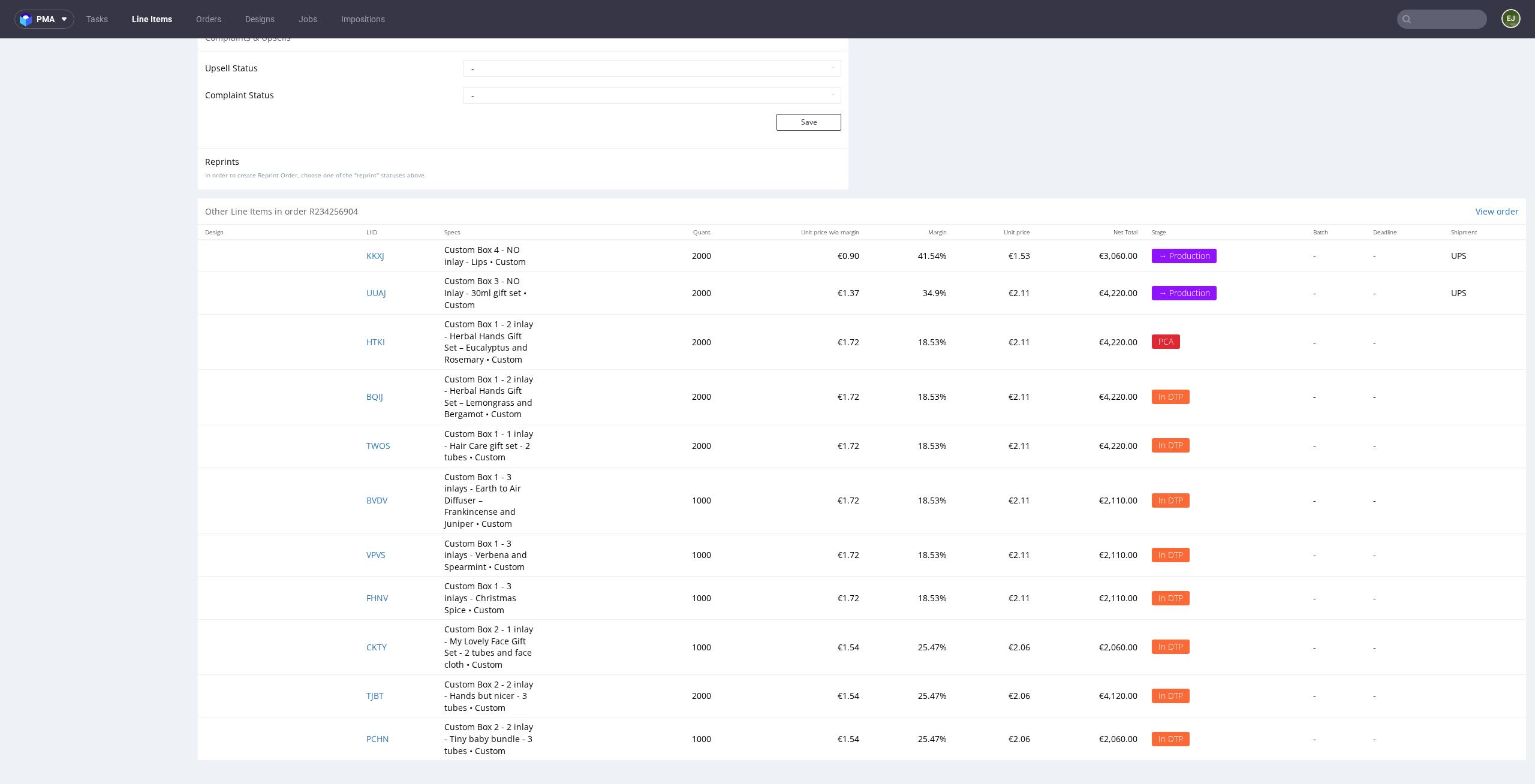
scroll to position [3, 0]
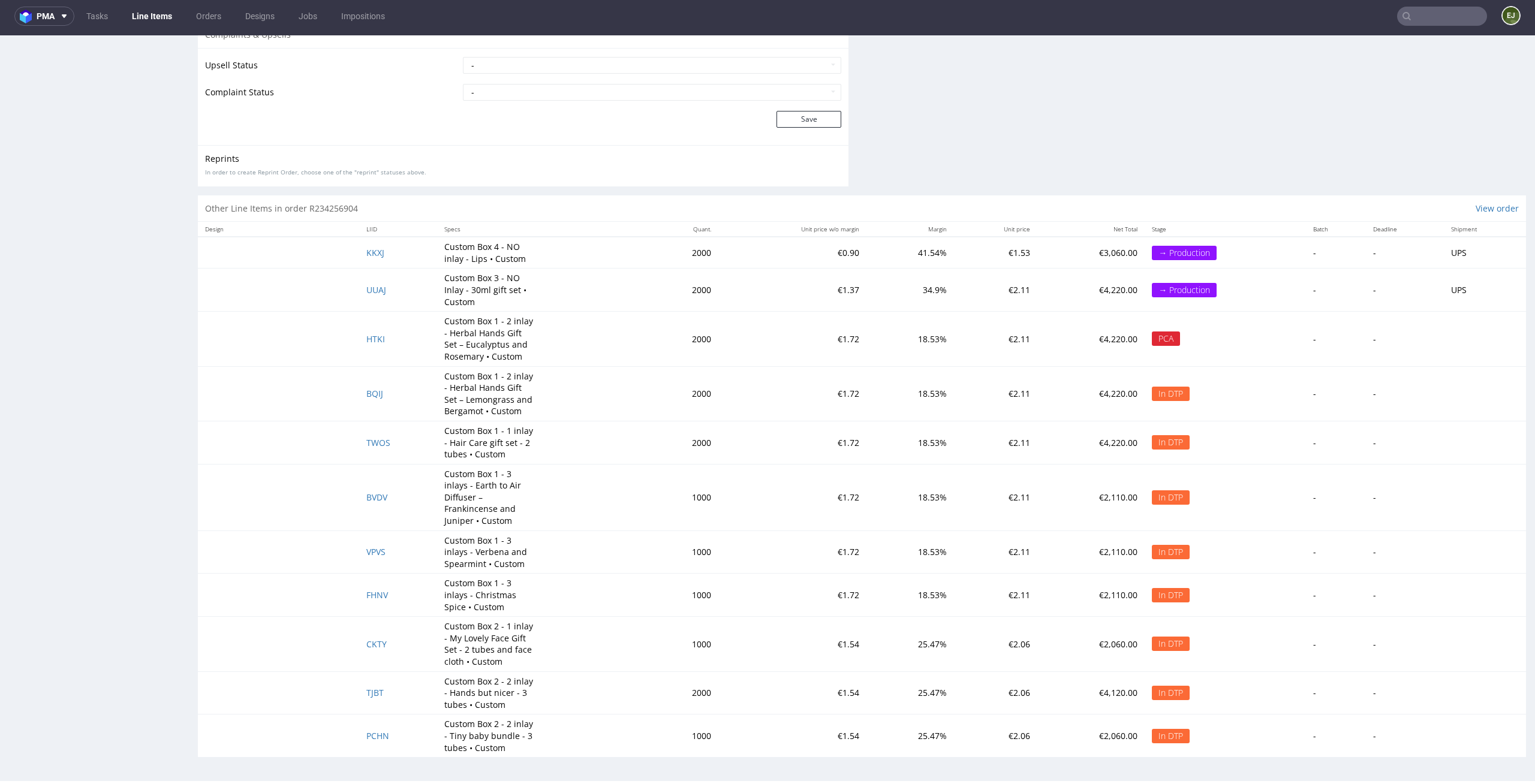
click at [377, 239] on td "KKXJ" at bounding box center [398, 253] width 78 height 32
click at [377, 252] on span "KKXJ" at bounding box center [375, 253] width 18 height 12
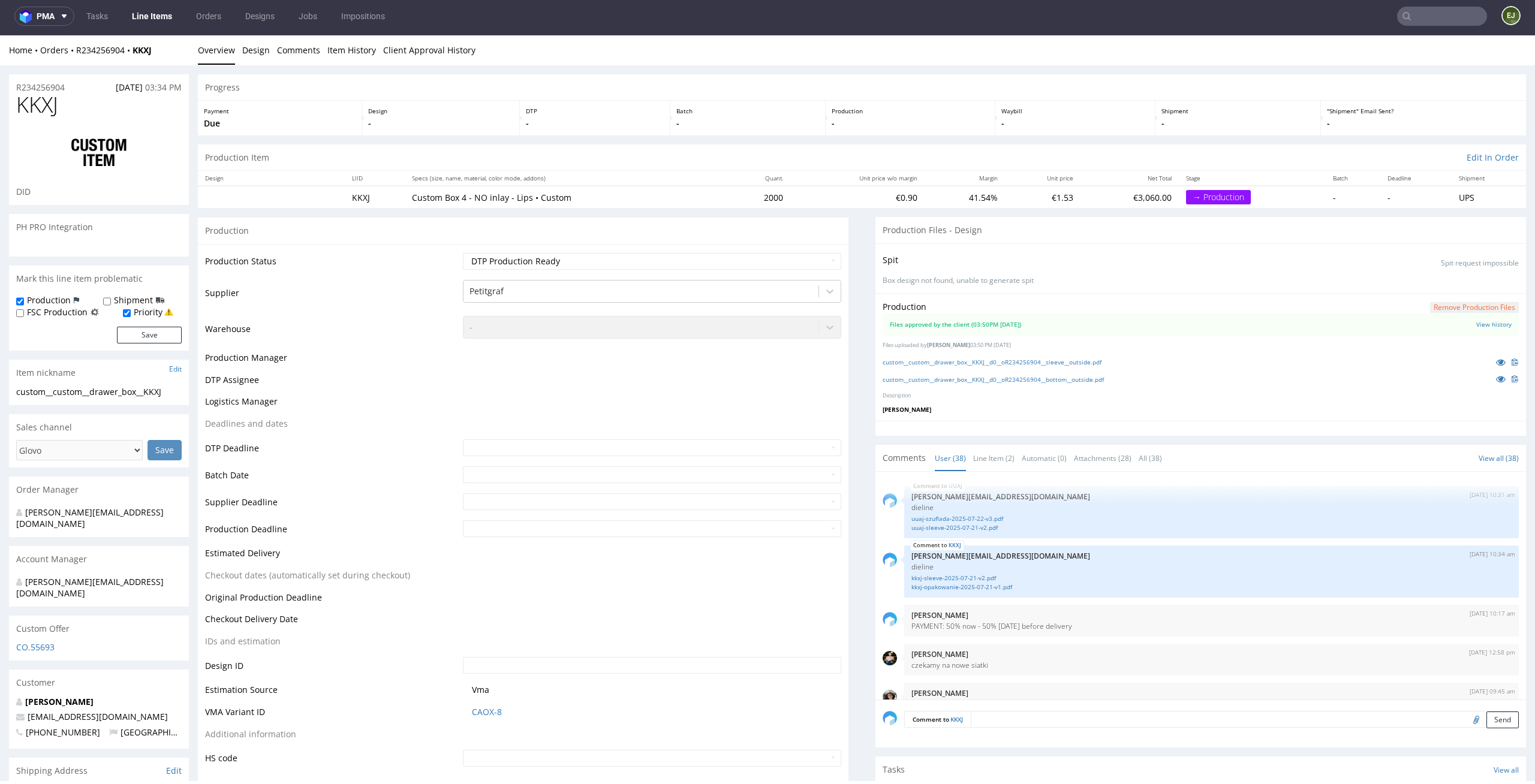
scroll to position [1908, 0]
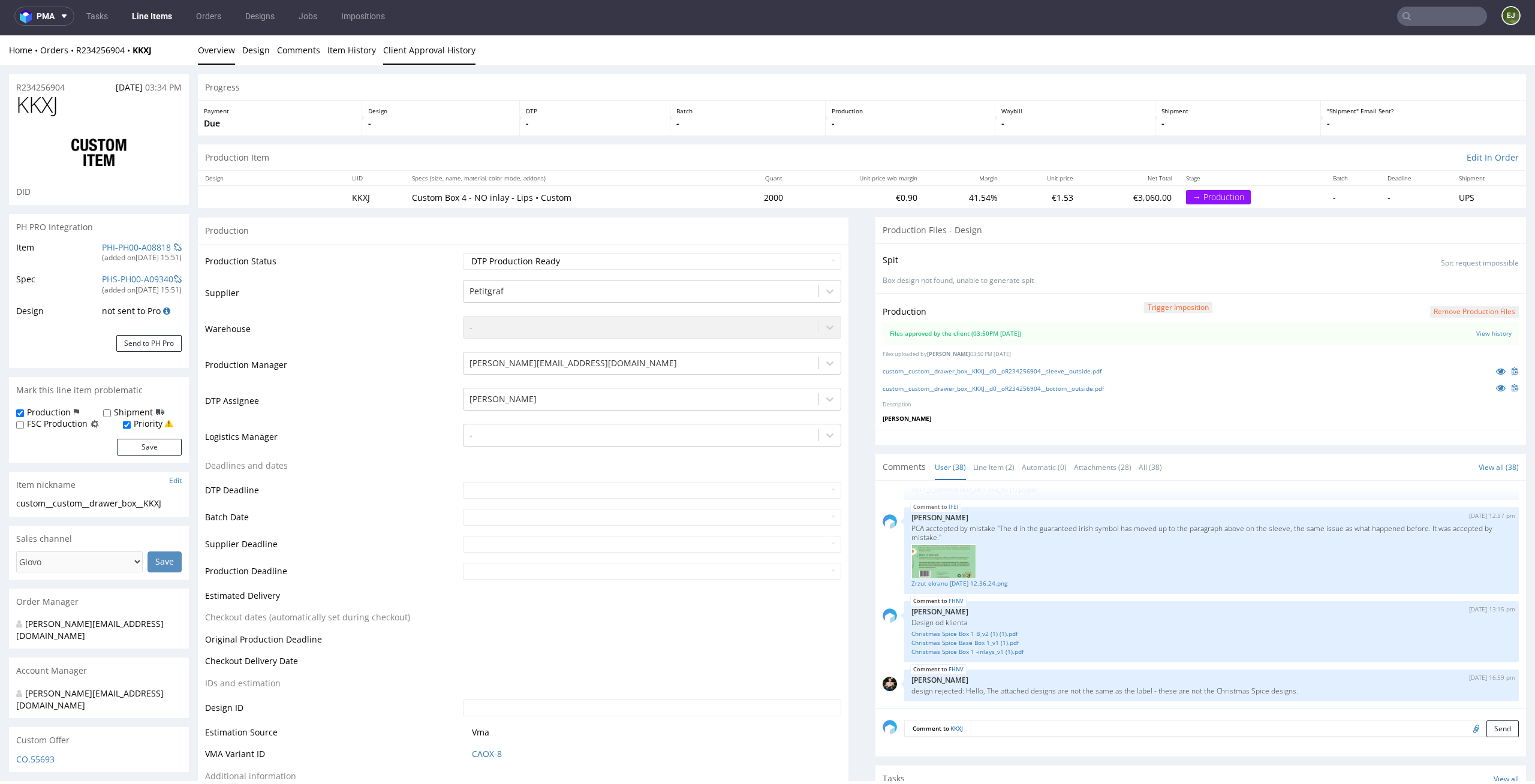
click at [449, 49] on link "Client Approval History" at bounding box center [429, 50] width 92 height 29
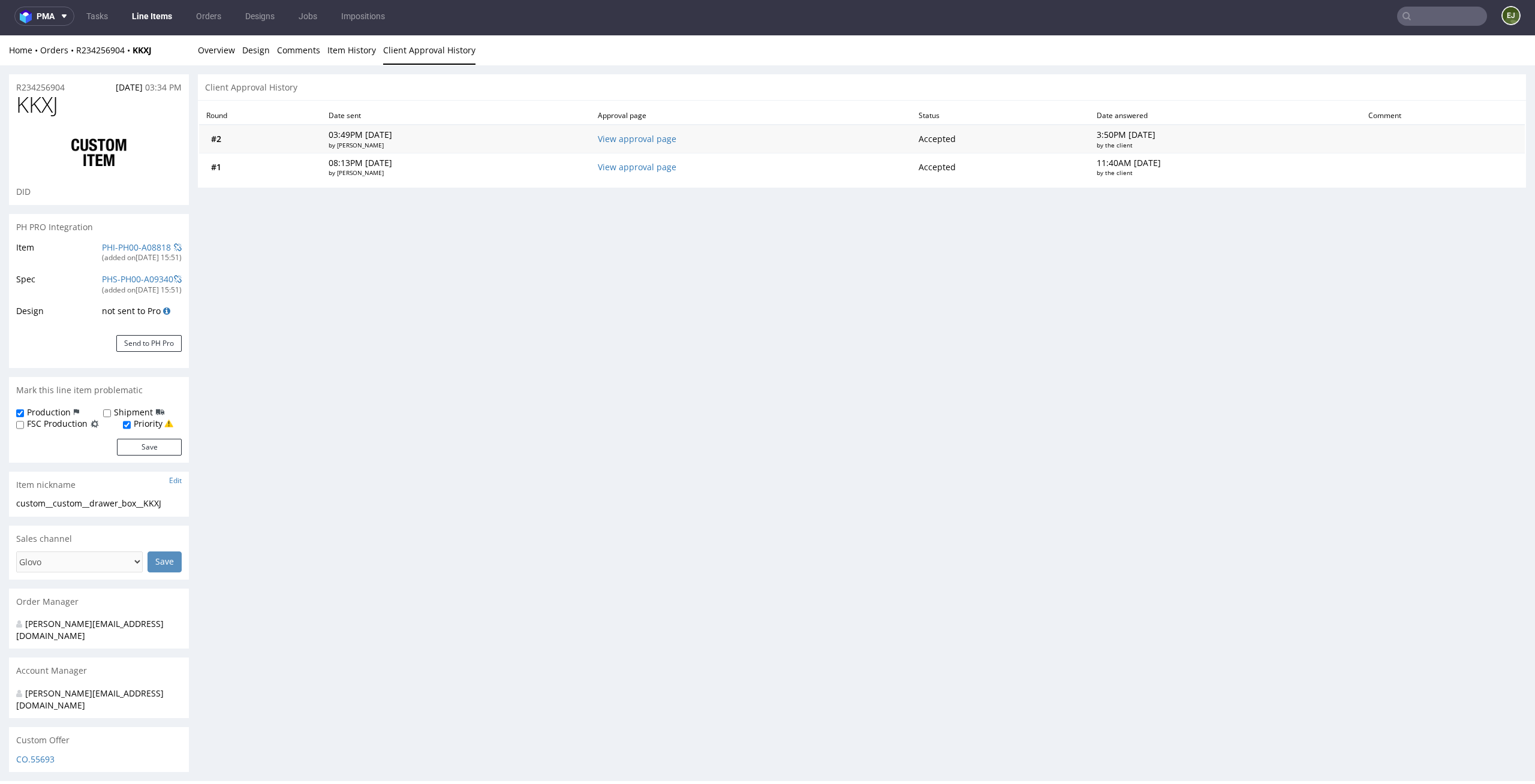
click at [692, 139] on td "View approval page" at bounding box center [751, 139] width 321 height 28
click at [674, 140] on link "View approval page" at bounding box center [637, 139] width 79 height 12
click at [212, 47] on link "Overview" at bounding box center [216, 50] width 37 height 29
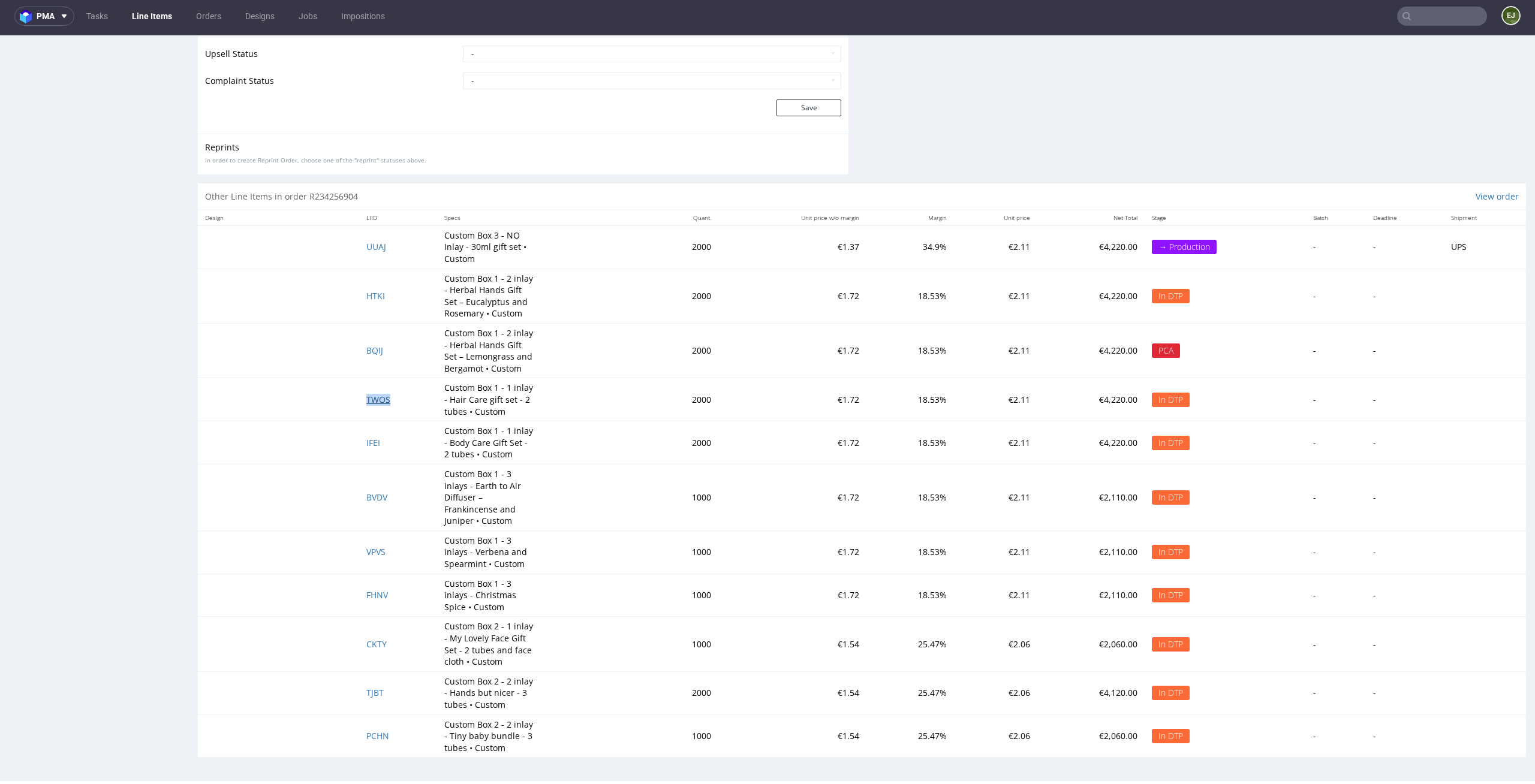
scroll to position [0, 0]
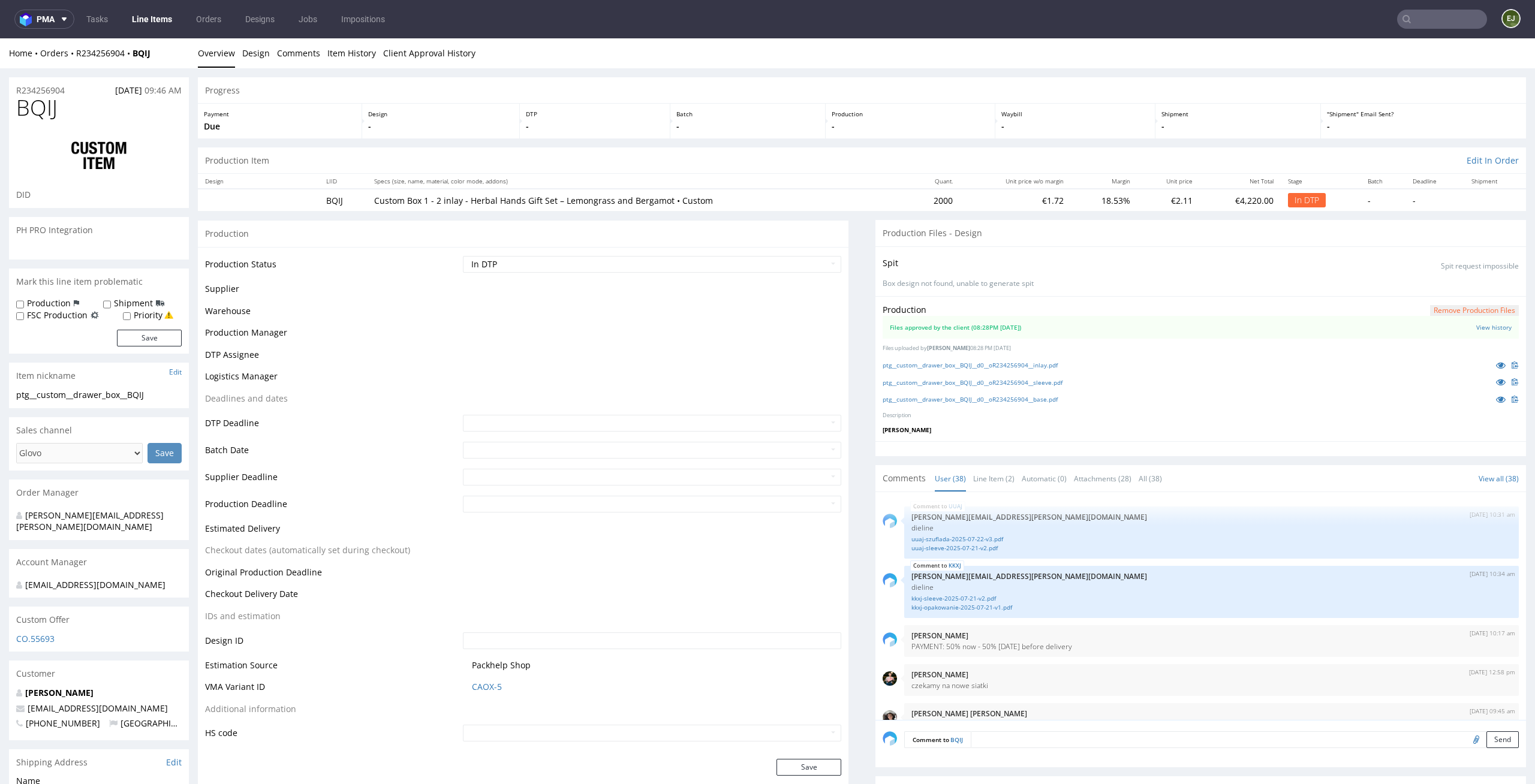
scroll to position [1908, 0]
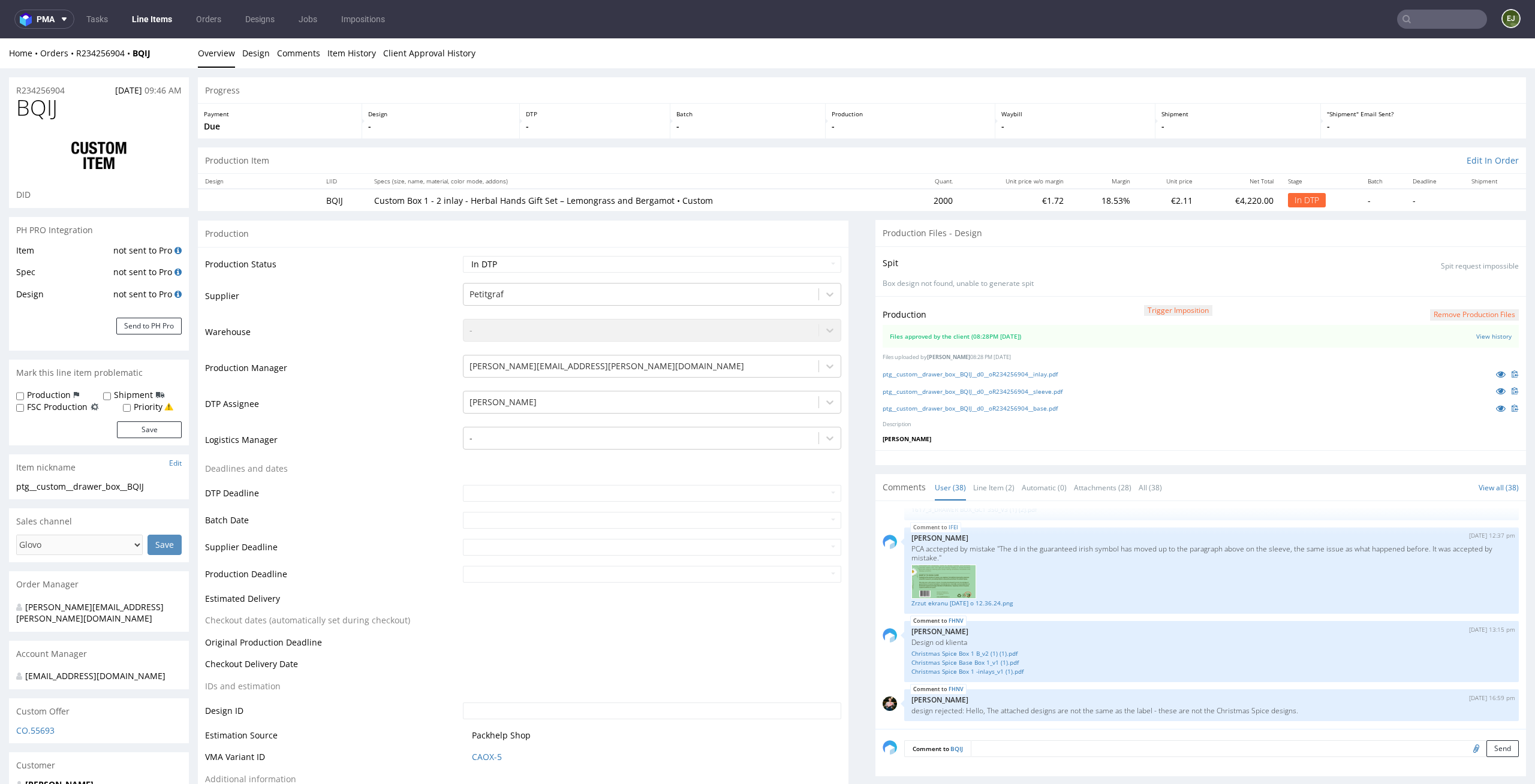
click at [636, 126] on p "-" at bounding box center [594, 126] width 138 height 12
click at [1430, 309] on button "Remove production files" at bounding box center [1474, 315] width 89 height 12
click at [1443, 284] on link "Yes" at bounding box center [1435, 287] width 34 height 18
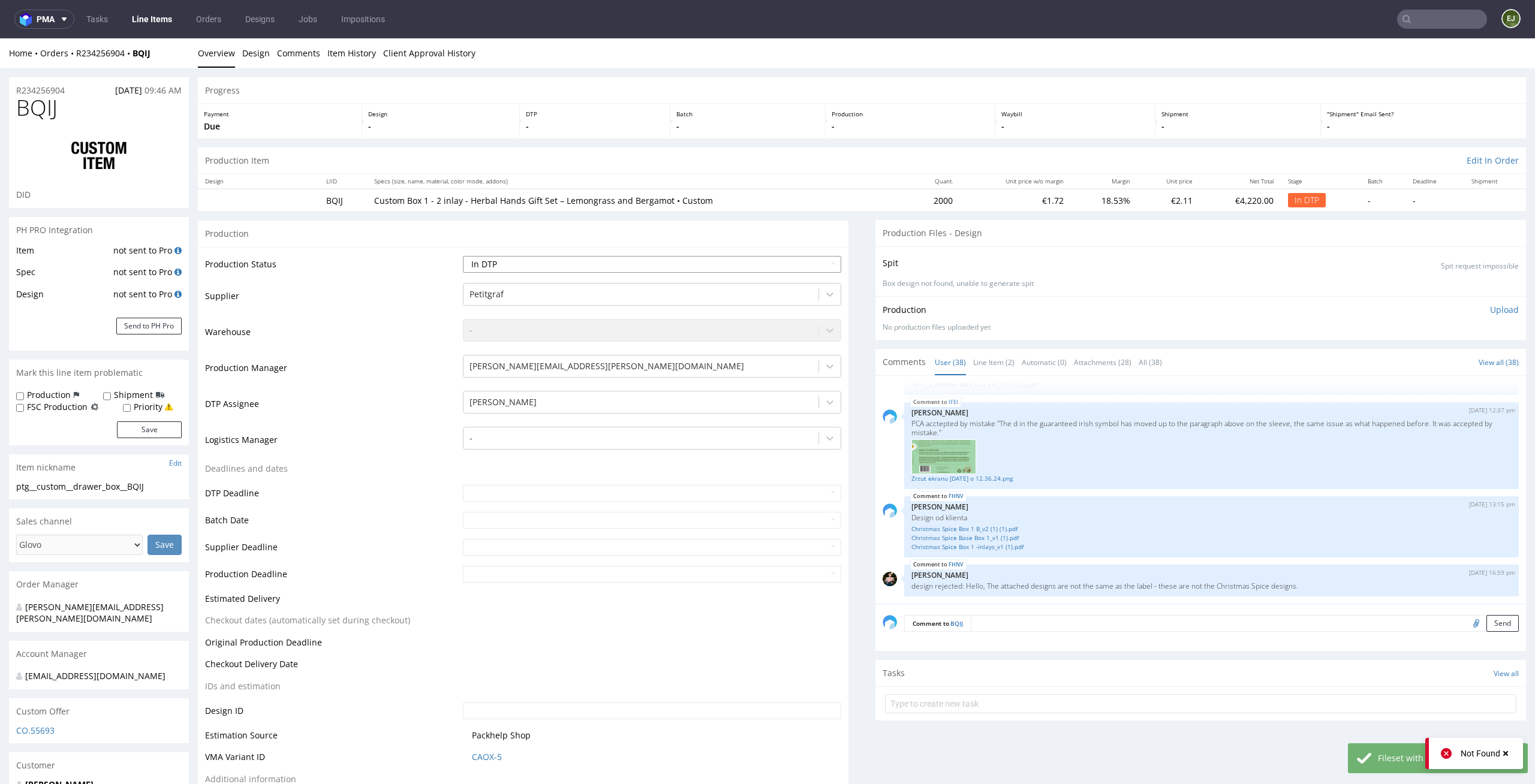
click at [772, 265] on select "Waiting for Artwork Waiting for Diecut Waiting for Mockup Waiting for DTP Waiti…" at bounding box center [653, 264] width 379 height 17
select select "dtp_ca_needed"
click at [463, 256] on select "Waiting for Artwork Waiting for Diecut Waiting for Mockup Waiting for DTP Waiti…" at bounding box center [653, 264] width 379 height 17
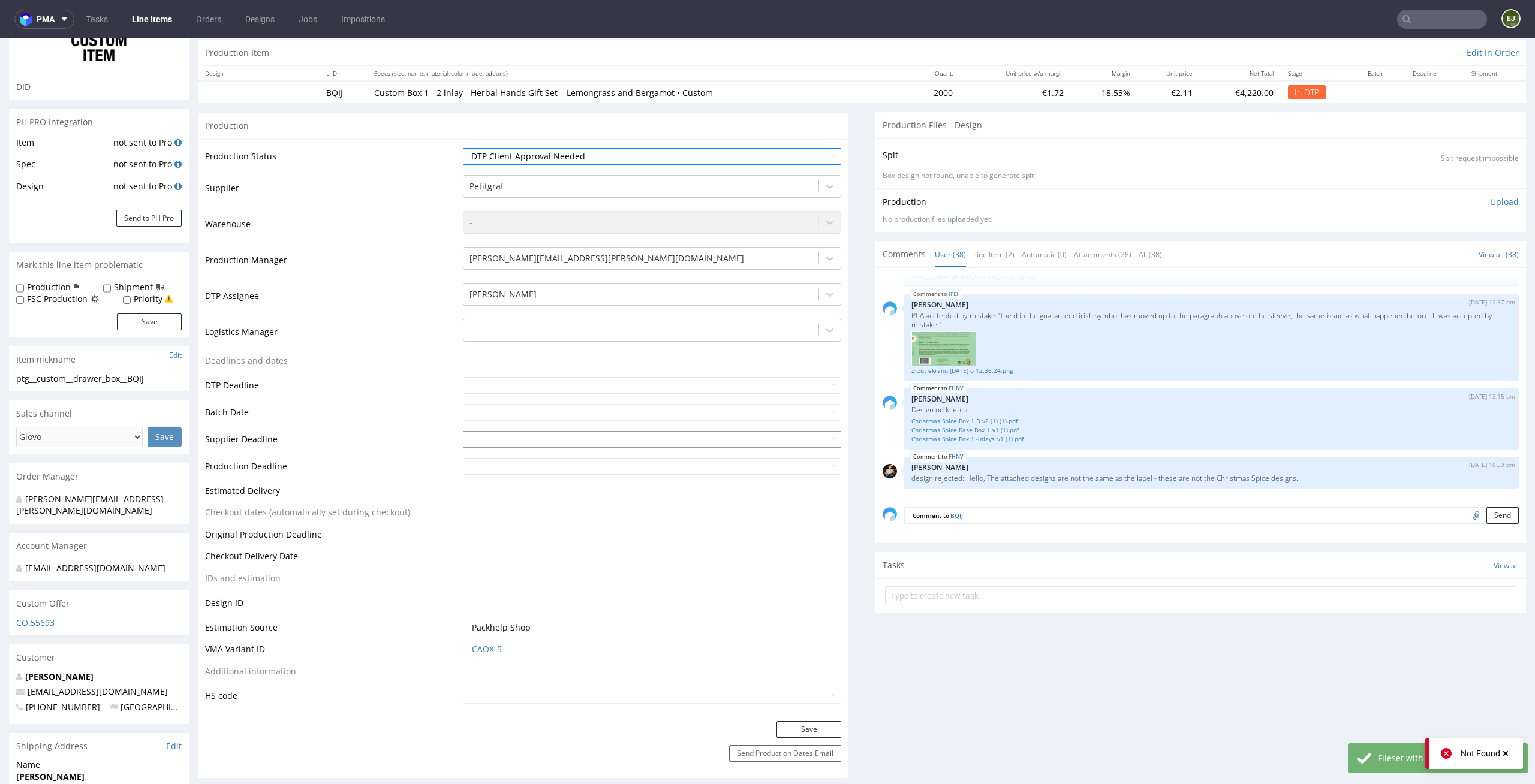
scroll to position [247, 0]
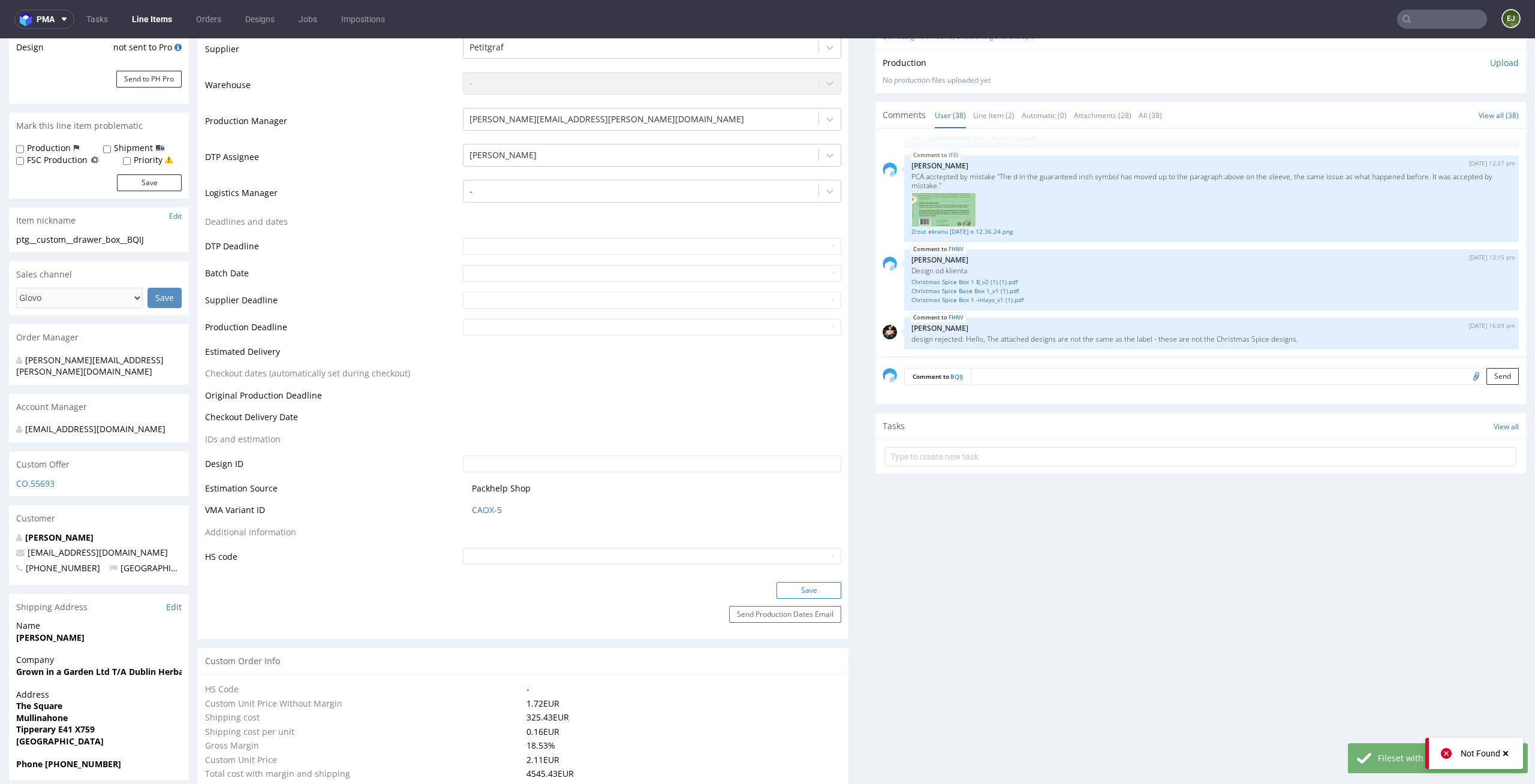
click at [808, 589] on button "Save" at bounding box center [808, 590] width 65 height 17
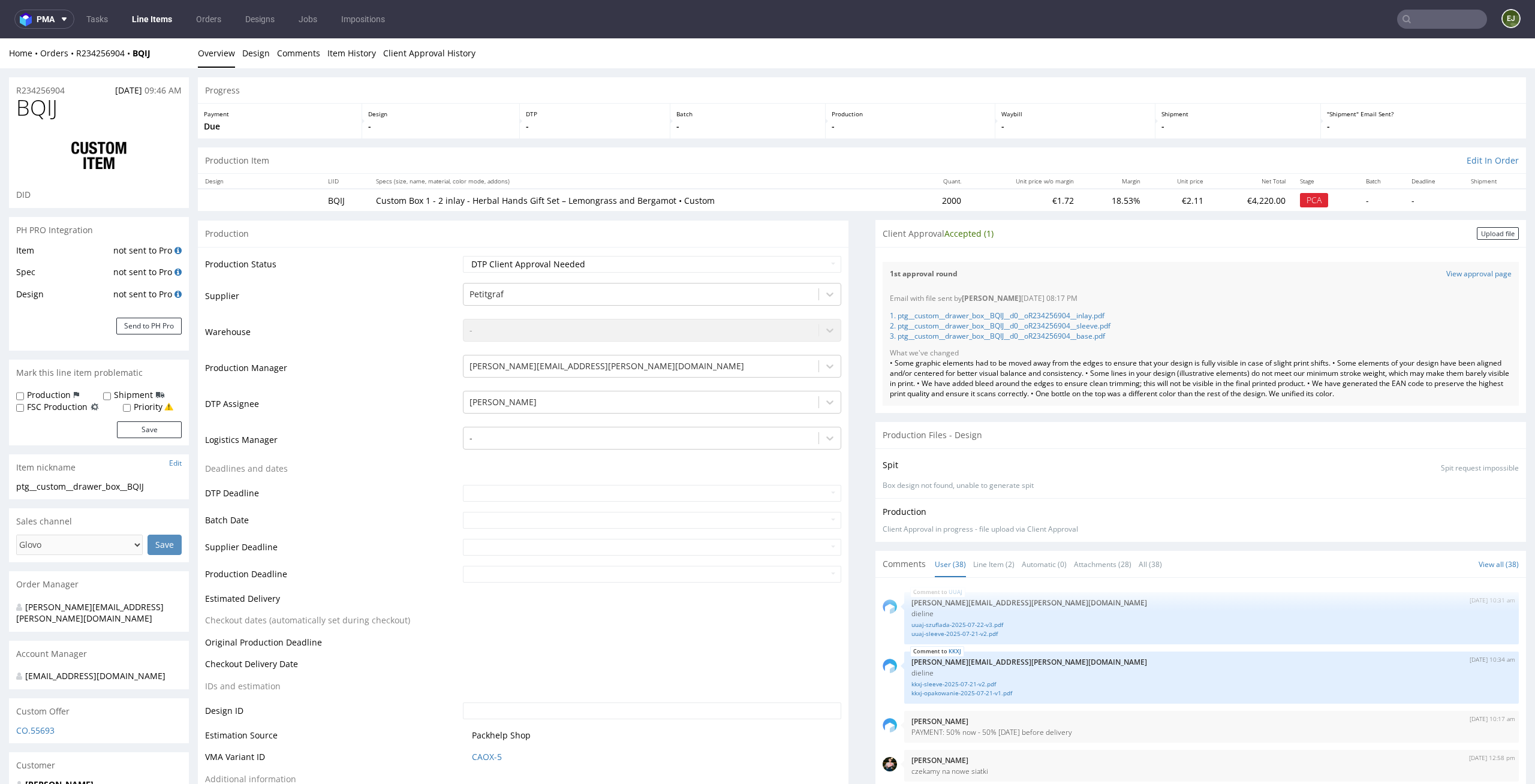
scroll to position [1908, 0]
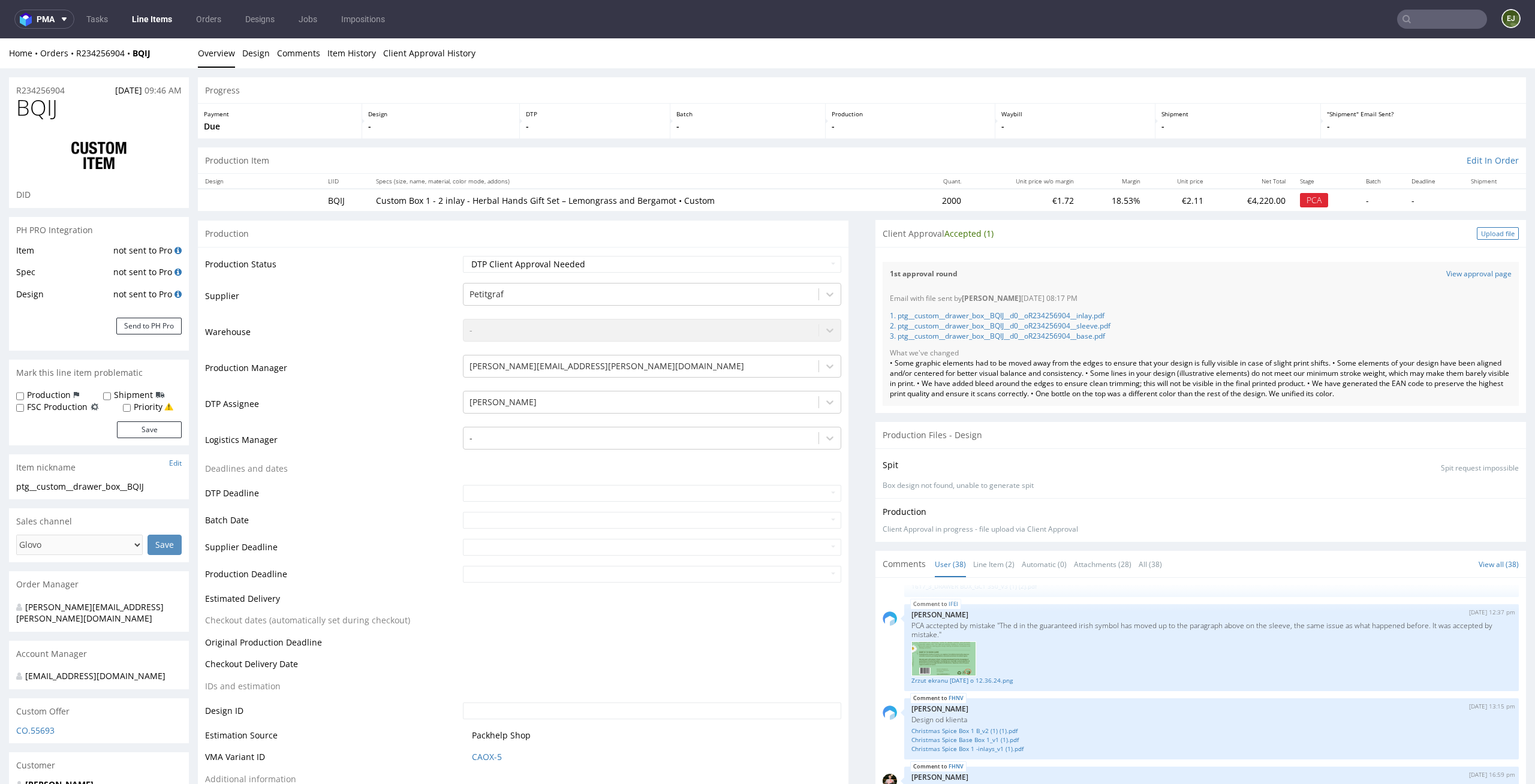
click at [1477, 228] on div "Upload file" at bounding box center [1498, 234] width 42 height 13
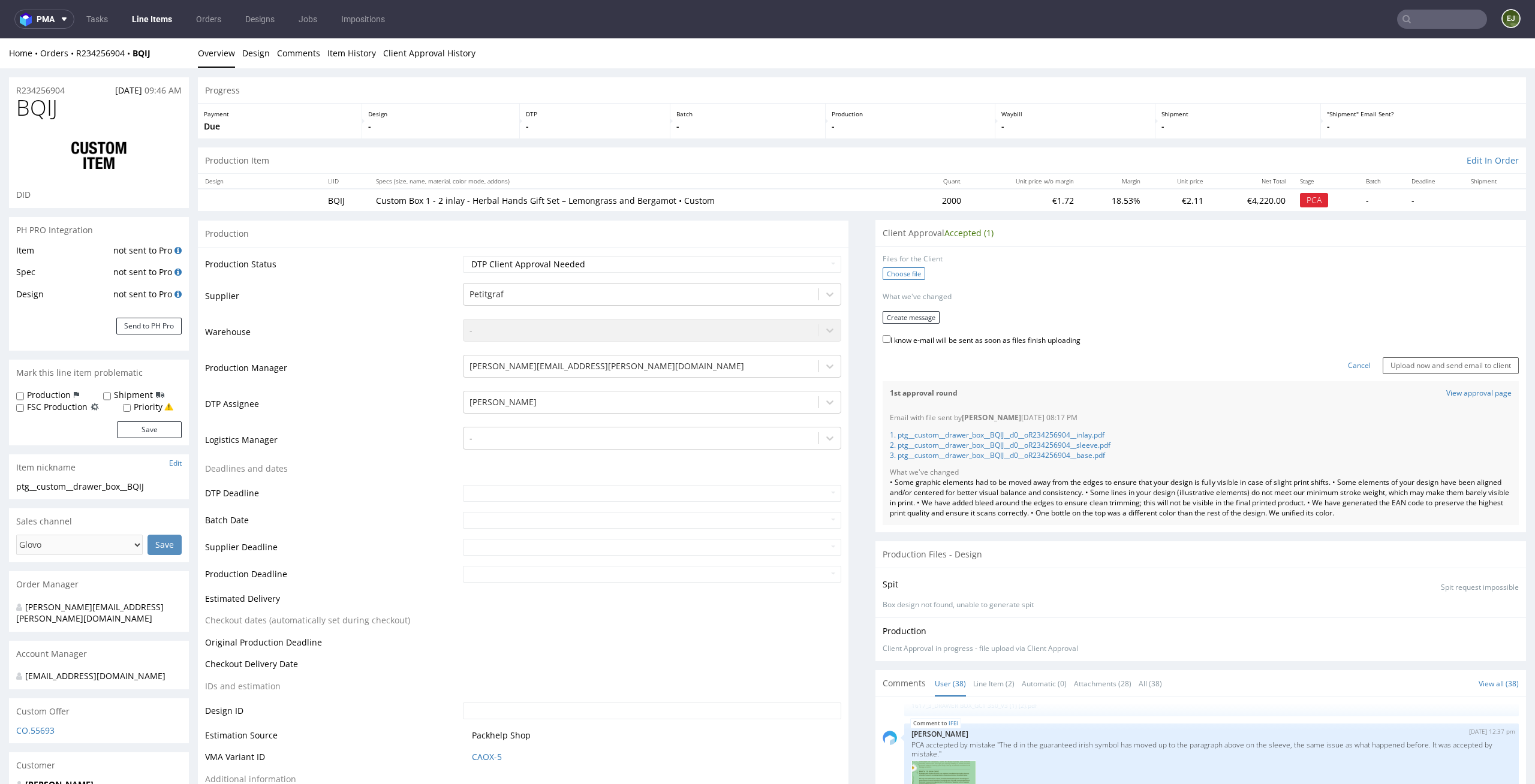
click at [913, 274] on label "Choose file" at bounding box center [904, 274] width 42 height 13
click at [0, 38] on input "Choose file" at bounding box center [0, 38] width 0 height 0
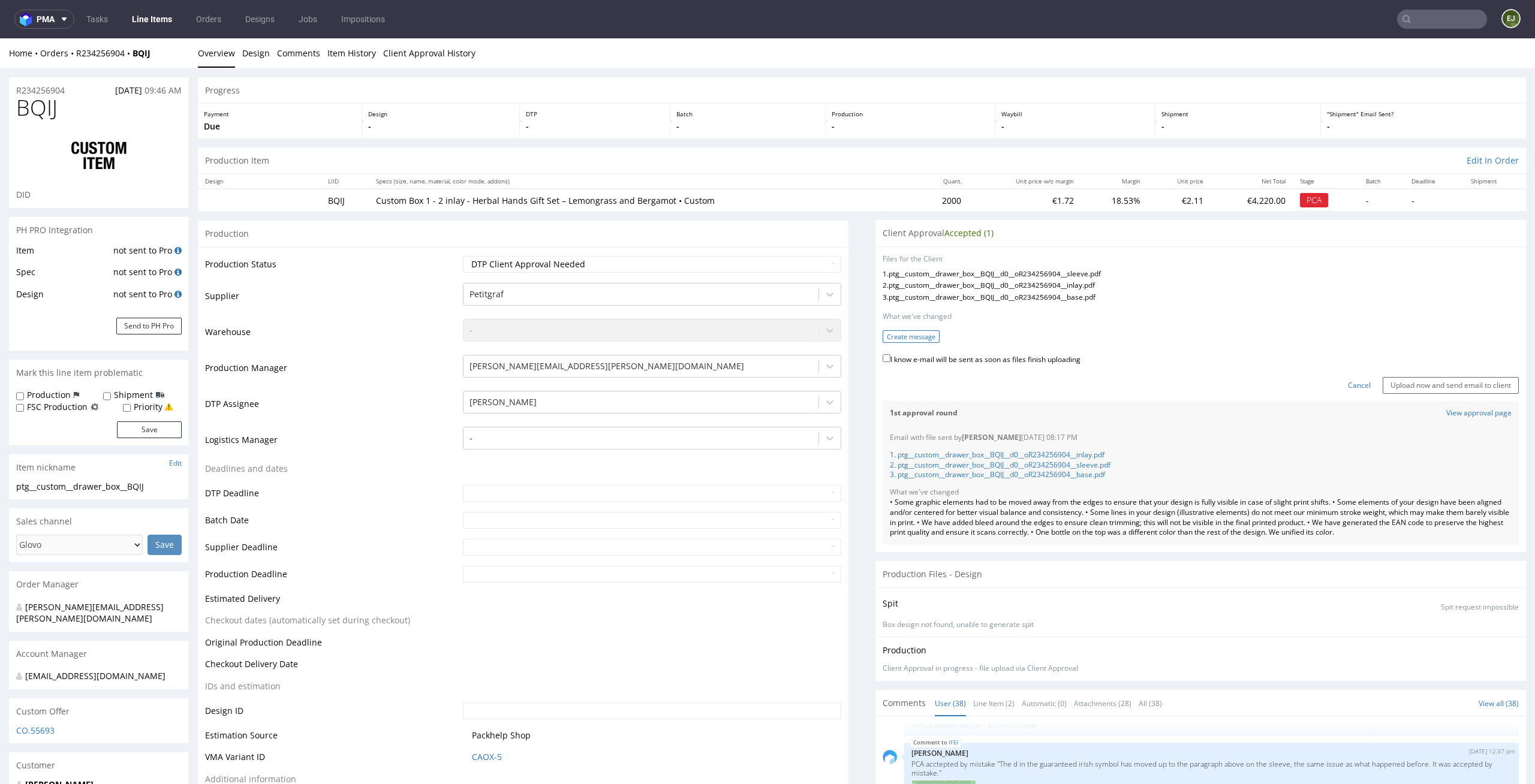
click at [913, 333] on button "Create message" at bounding box center [911, 337] width 57 height 13
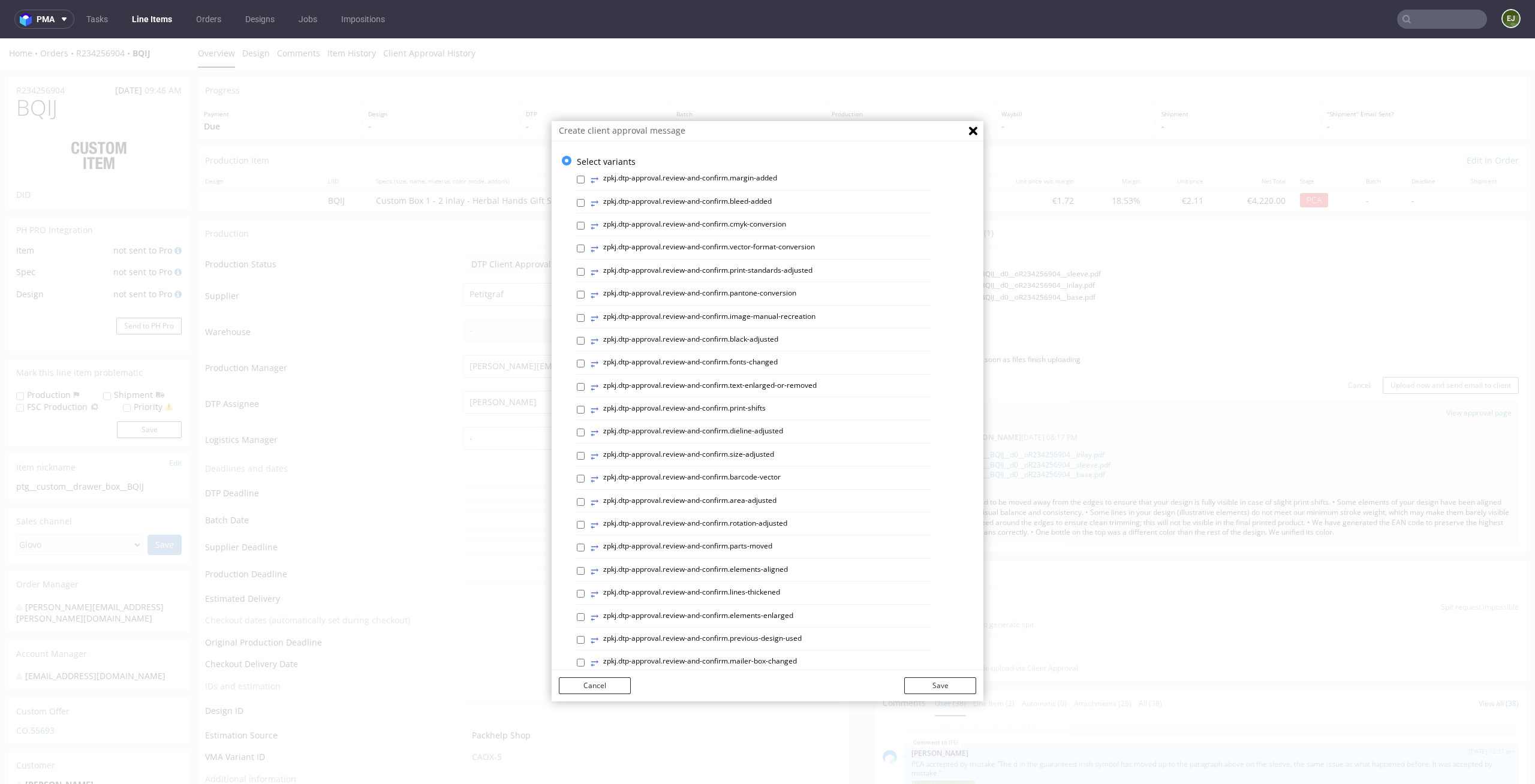
scroll to position [329, 0]
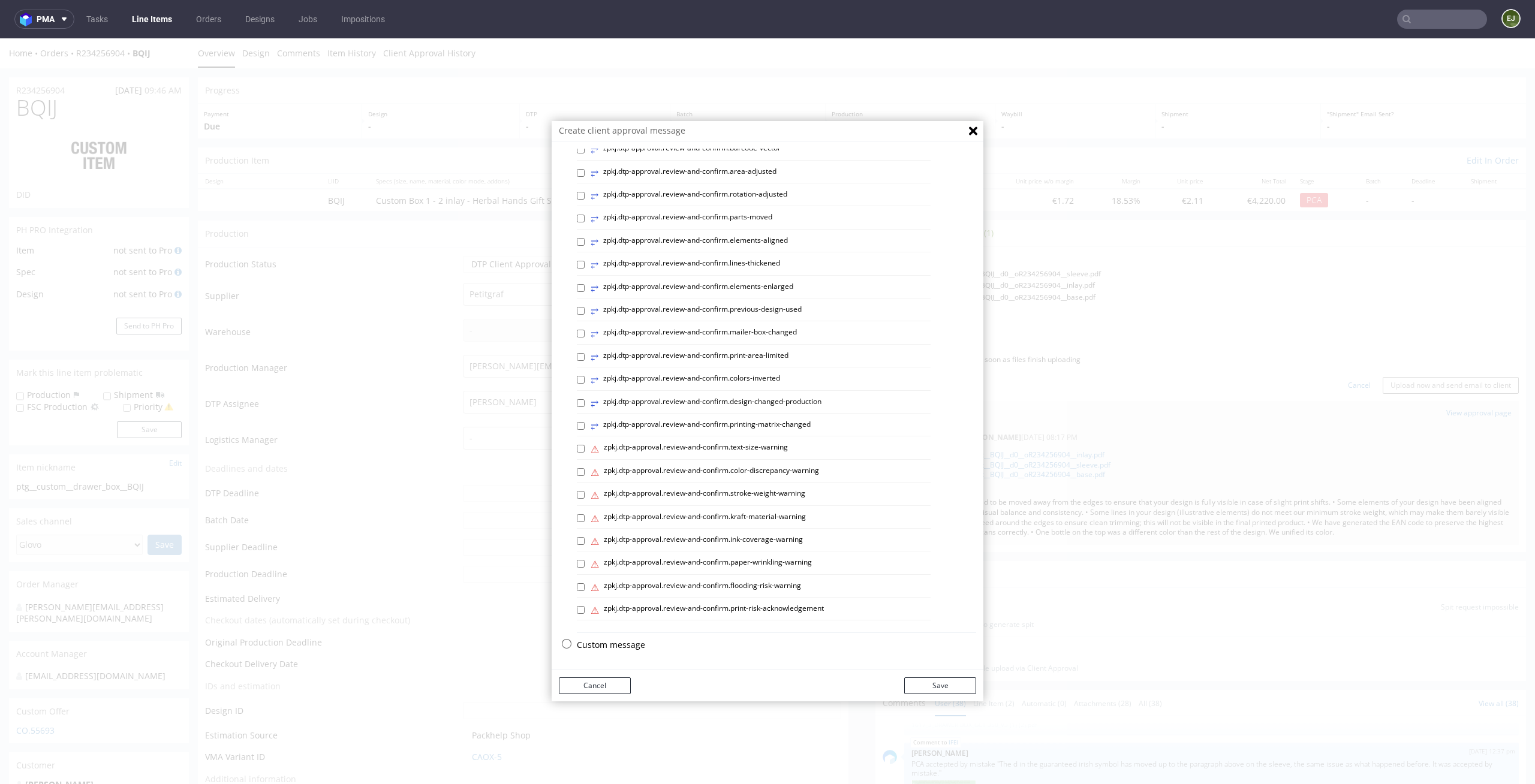
click at [616, 637] on div "Select variants ⥂ zpkj.dtp-approval.review-and-confirm.margin-added ⥂ zpkj.dtp-…" at bounding box center [767, 241] width 432 height 830
click at [615, 646] on p "Custom message" at bounding box center [777, 644] width 400 height 12
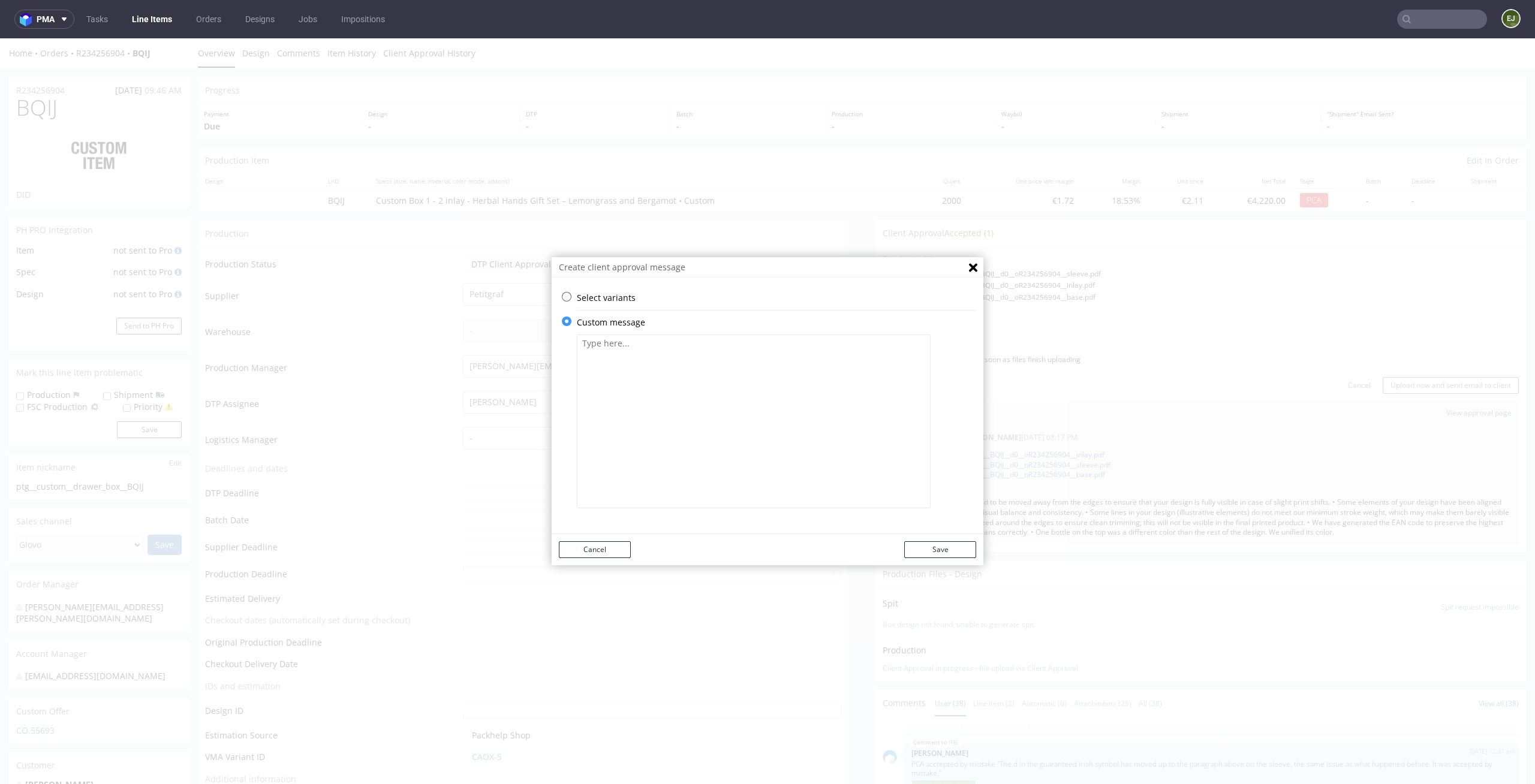
scroll to position [0, 0]
click at [622, 447] on textarea at bounding box center [754, 420] width 353 height 173
paste textarea "Rozdzielczość ilustracji roślin (linearnych, zielonych) jest niewystarczająca i…"
type textarea "Rozdzielczość ilustracji roślin (linearnych, zielonych) jest niewystarczająca i…"
paste textarea "The resolution of the plant illustrations (linear, green) is insufficient and m…"
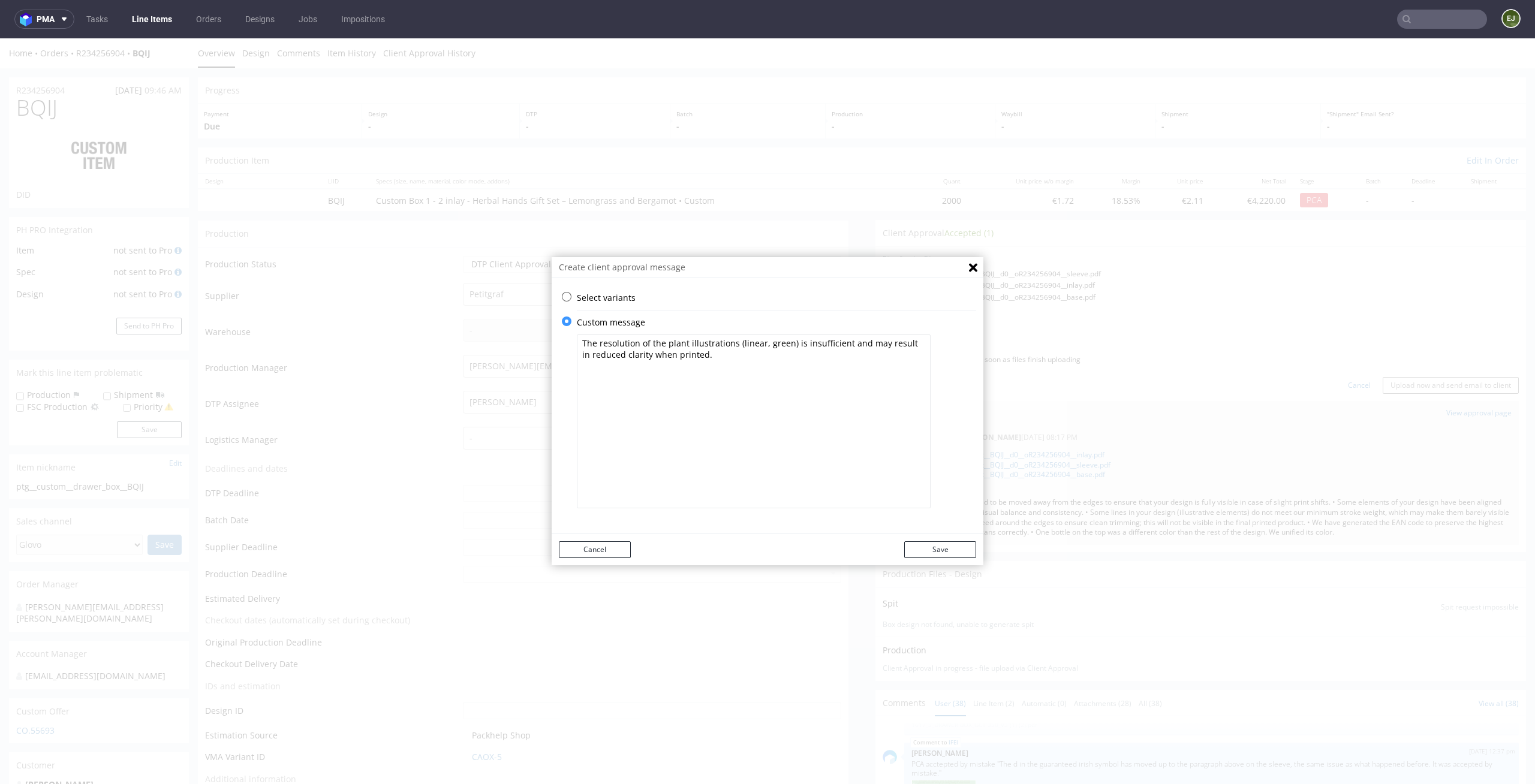
click at [577, 346] on textarea "The resolution of the plant illustrations (linear, green) is insufficient and m…" at bounding box center [754, 420] width 353 height 173
paste textarea "We rotated the back-side artwork so that, when assembled, the text matches the …"
click at [577, 346] on textarea "We rotated the back-side artwork so that, when assembled, the text matches the …" at bounding box center [754, 420] width 353 height 173
click at [603, 369] on textarea "• We rotated the back-side artwork so that, when assembled, the text matches th…" at bounding box center [754, 420] width 353 height 173
type textarea "• We rotated the back-side artwork so that, when assembled, the text matches th…"
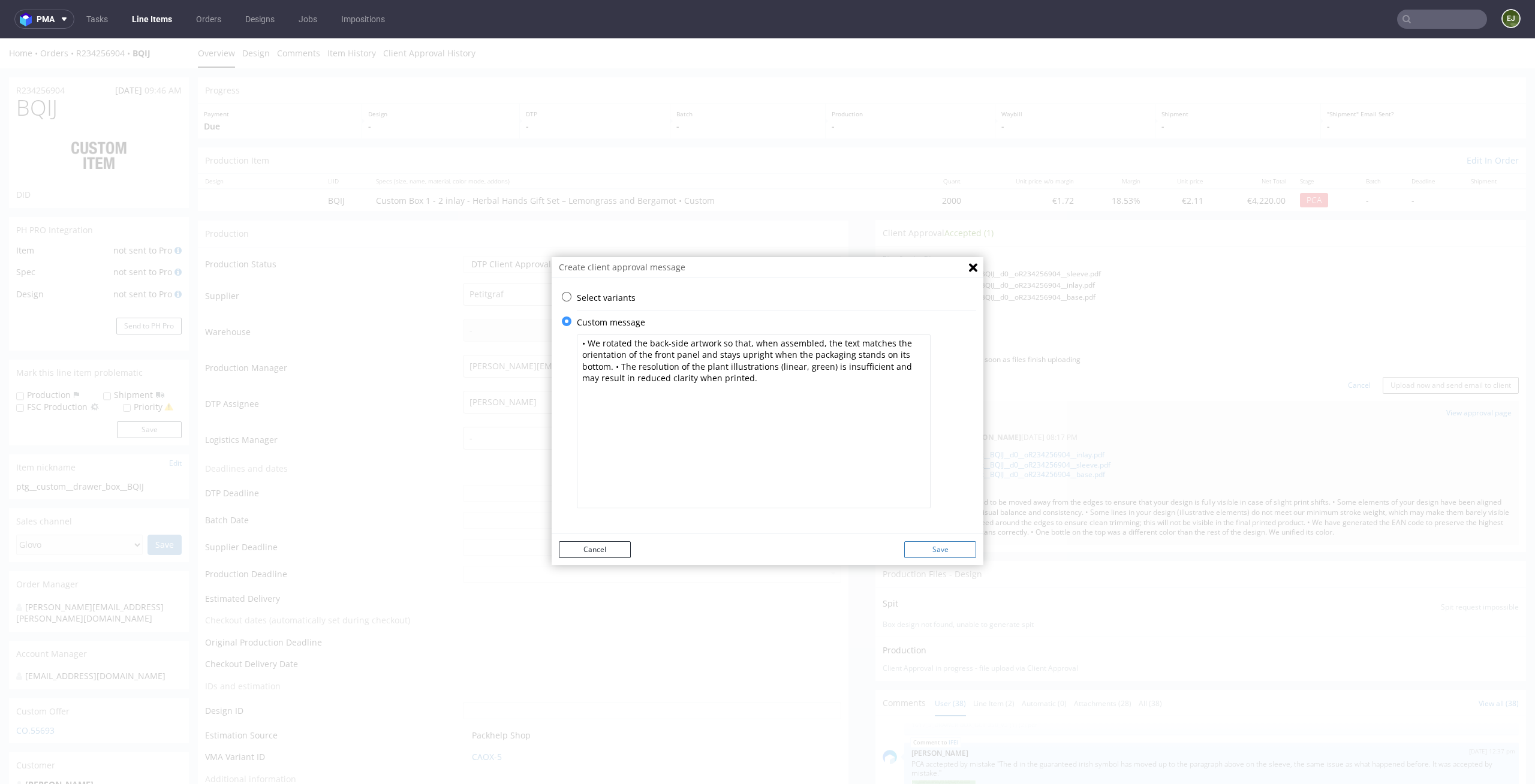
click at [944, 545] on button "Save" at bounding box center [940, 549] width 72 height 17
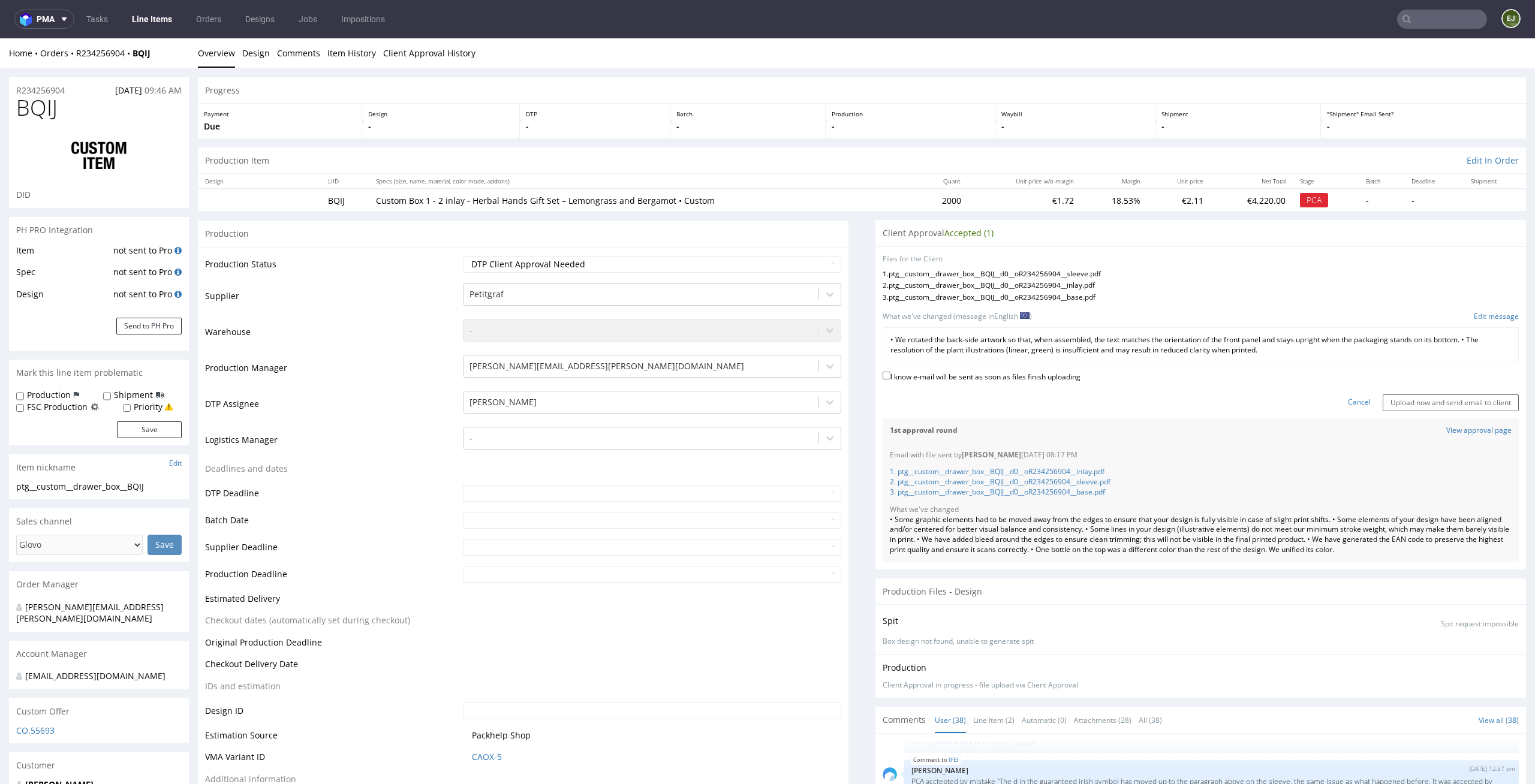
click at [1055, 377] on label "I know e-mail will be sent as soon as files finish uploading" at bounding box center [981, 376] width 198 height 13
click at [890, 377] on input "I know e-mail will be sent as soon as files finish uploading" at bounding box center [886, 375] width 8 height 8
checkbox input "true"
click at [1400, 404] on input "Upload now and send email to client" at bounding box center [1450, 403] width 136 height 17
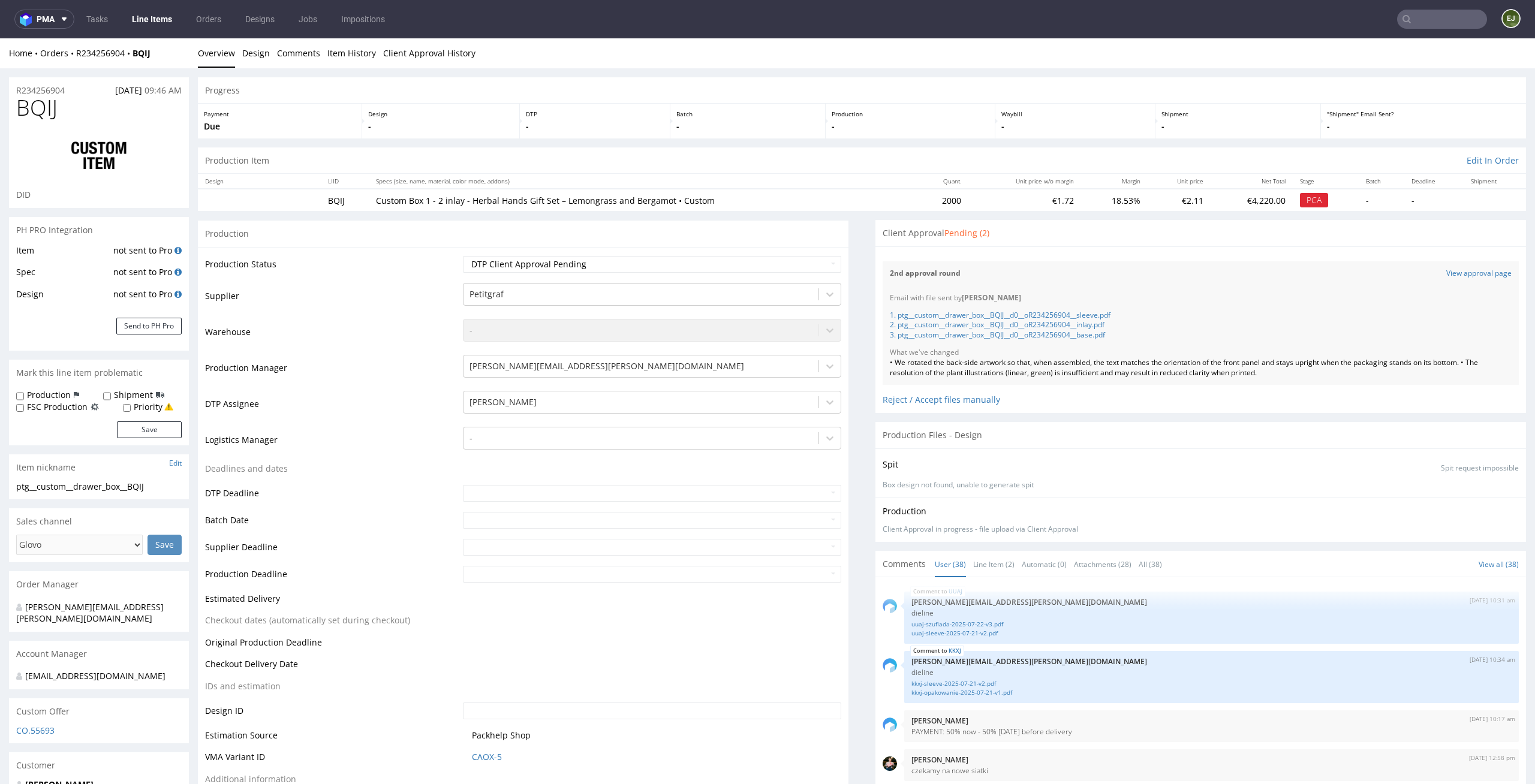
scroll to position [1908, 0]
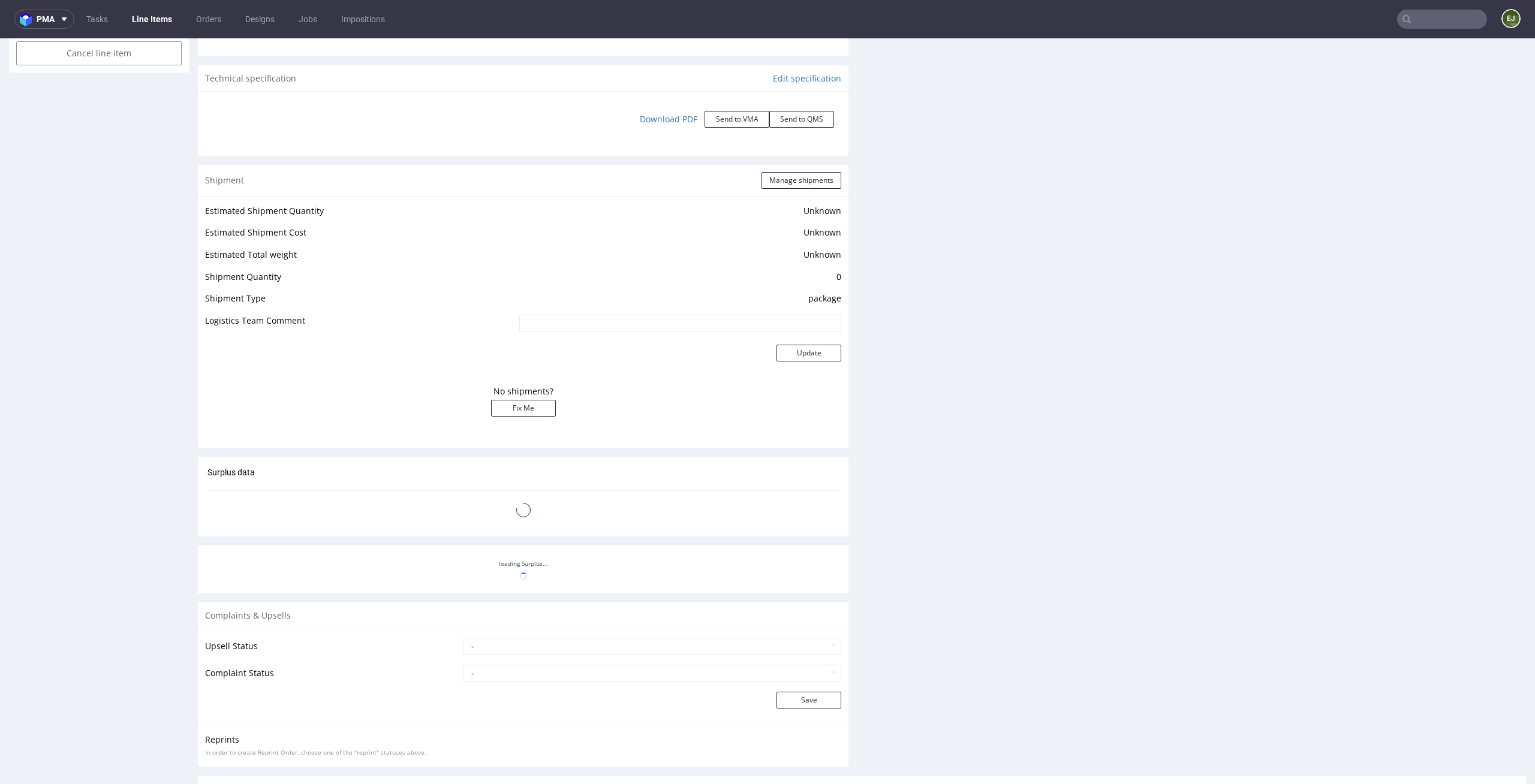
scroll to position [1874, 0]
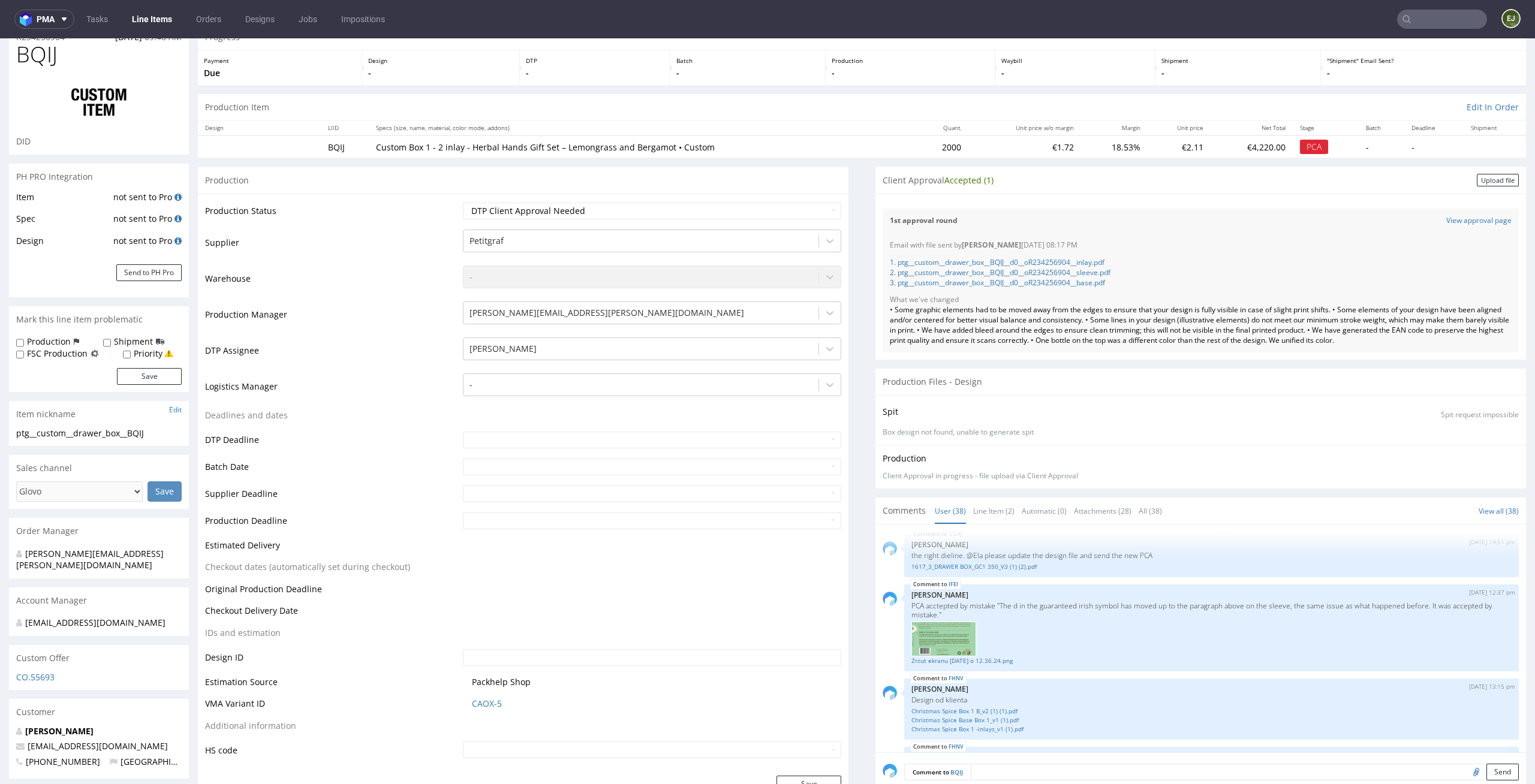
scroll to position [0, 0]
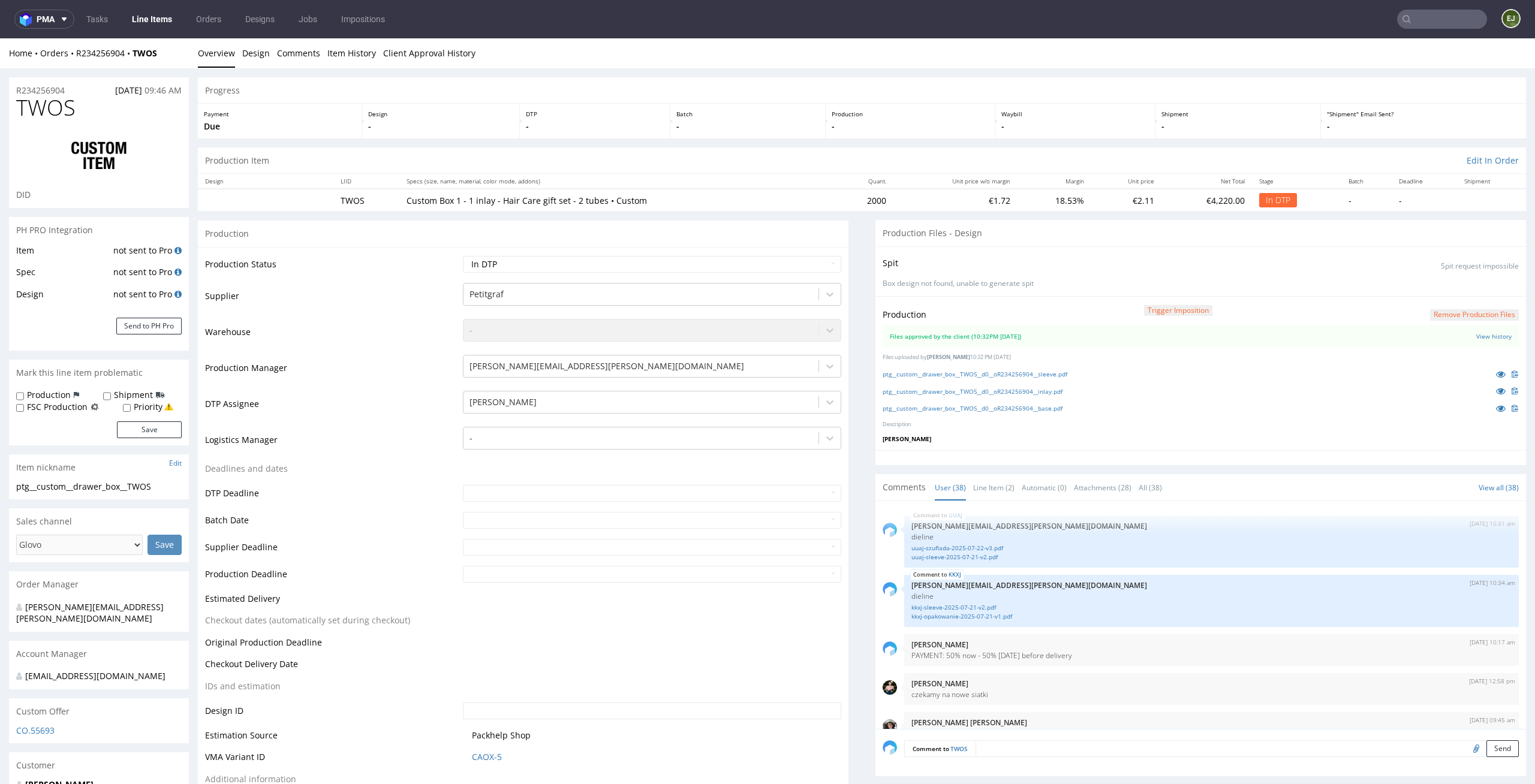
scroll to position [1874, 0]
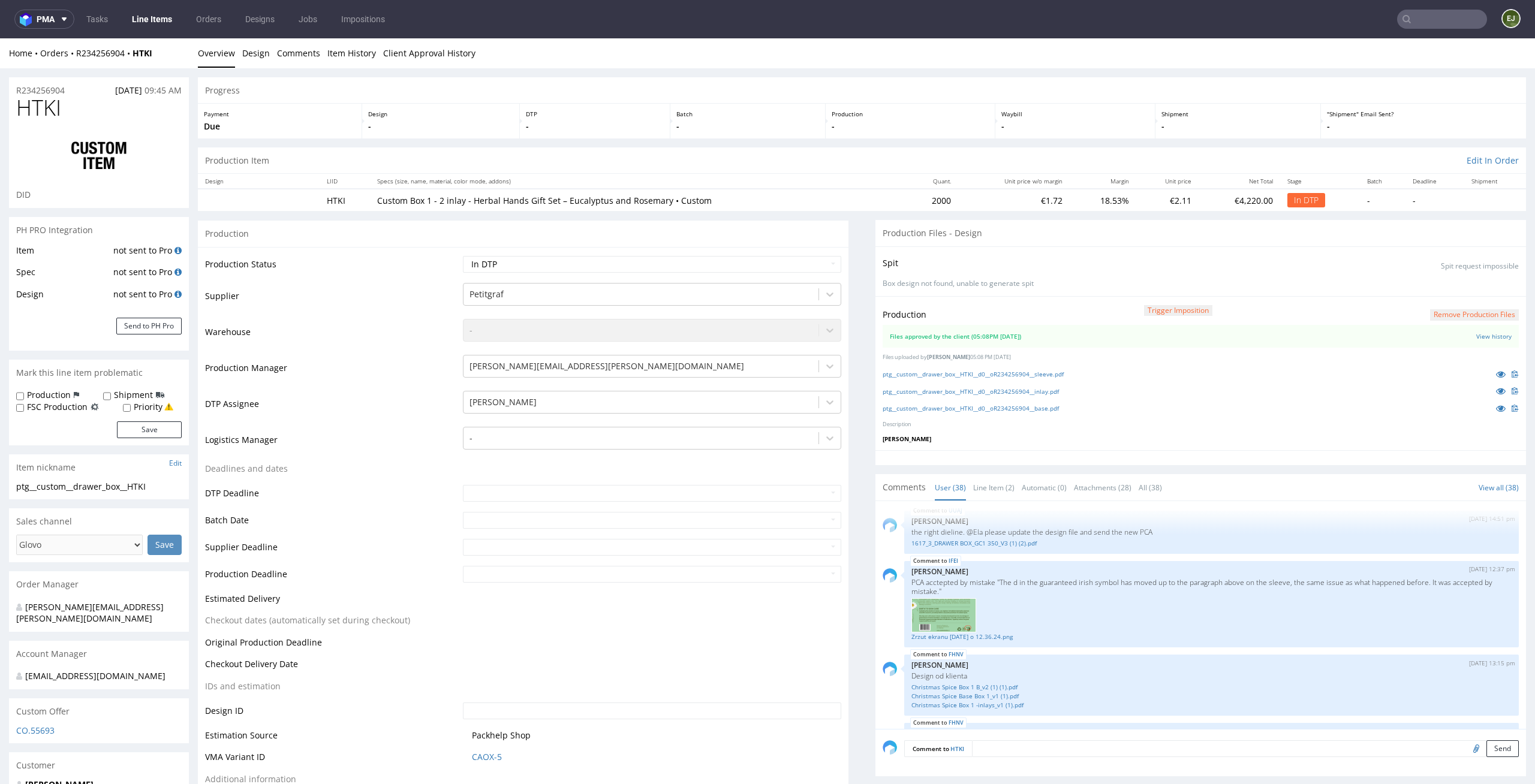
click at [435, 50] on link "Client Approval History" at bounding box center [429, 53] width 92 height 29
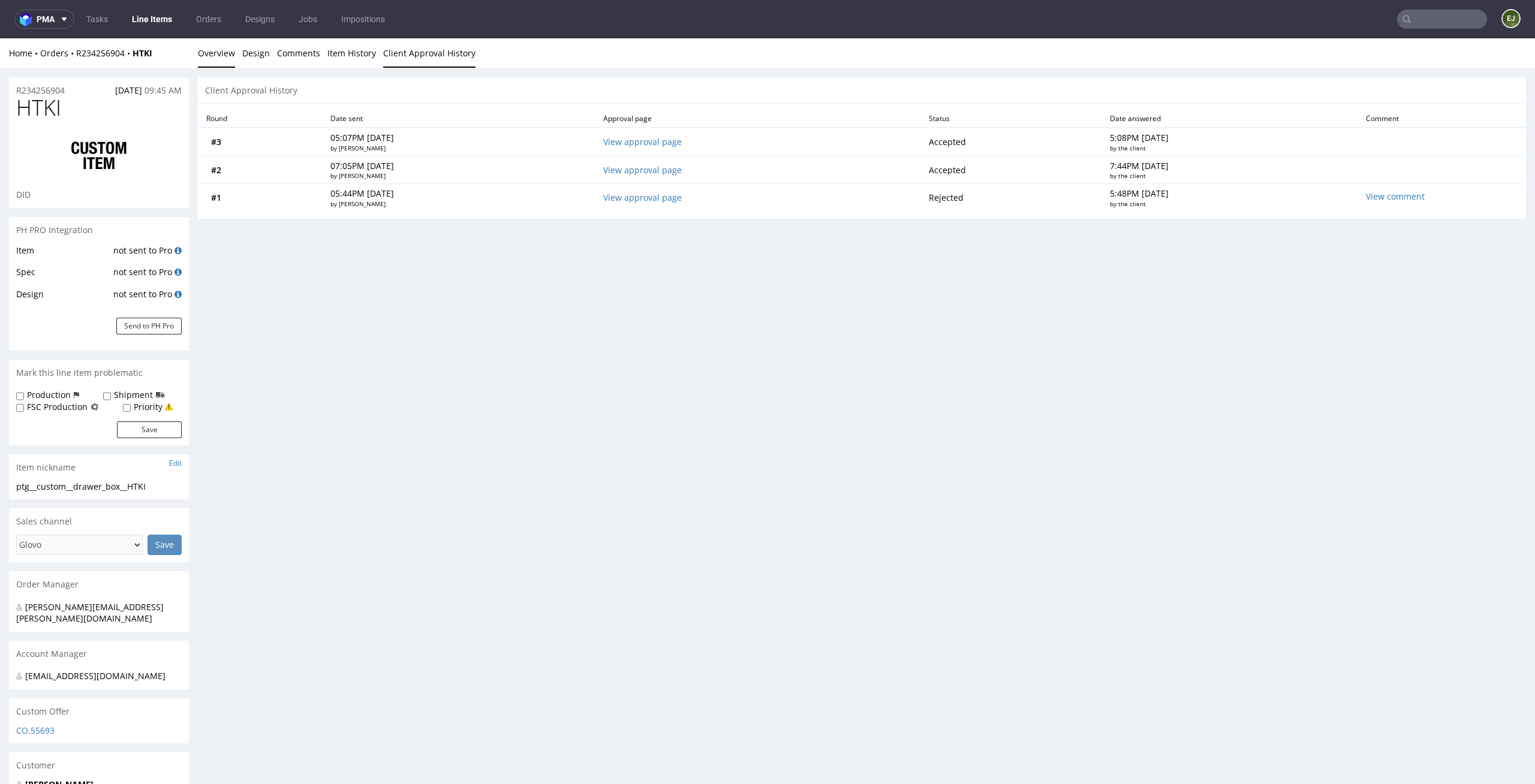
click at [211, 61] on link "Overview" at bounding box center [216, 53] width 37 height 29
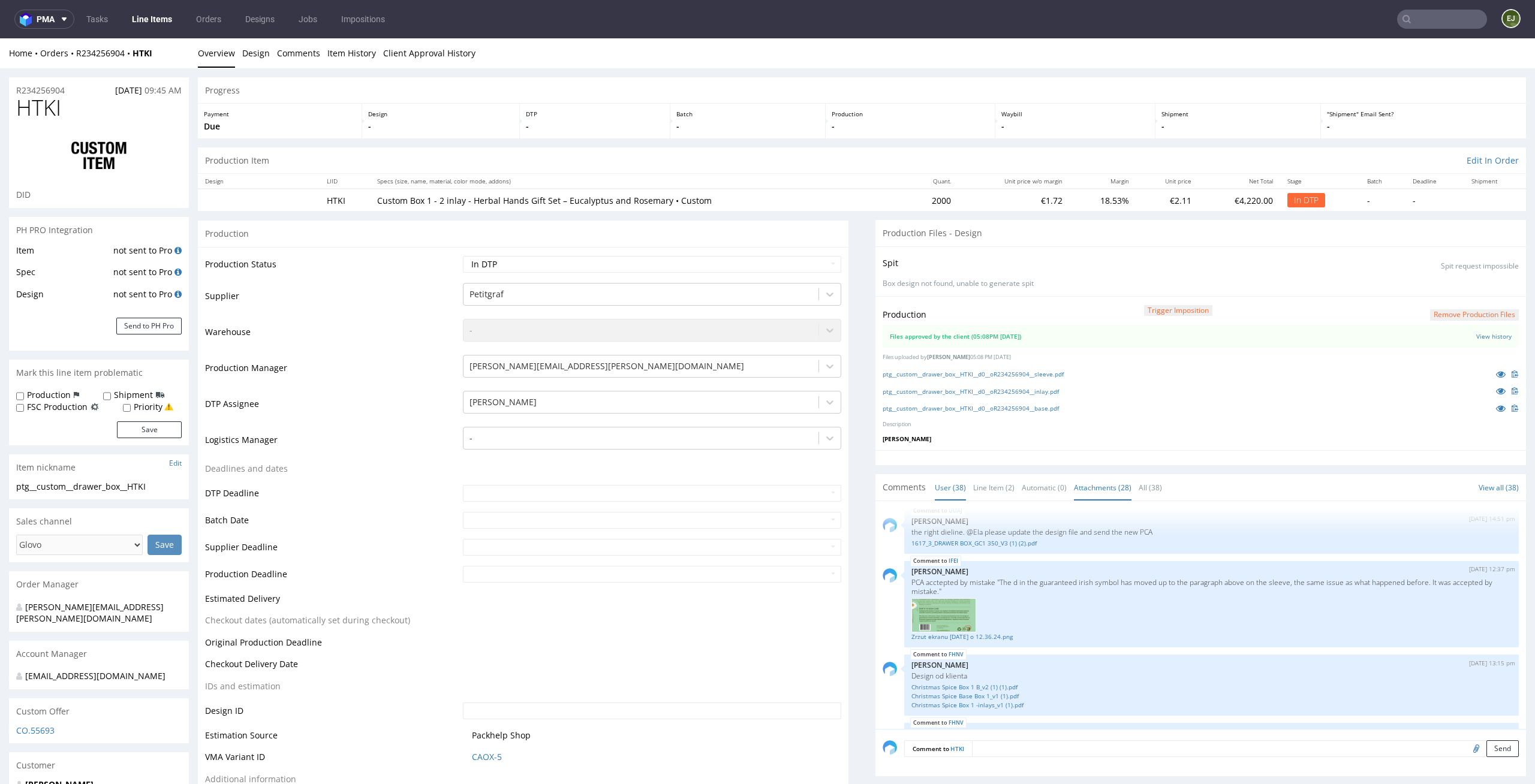
scroll to position [284, 0]
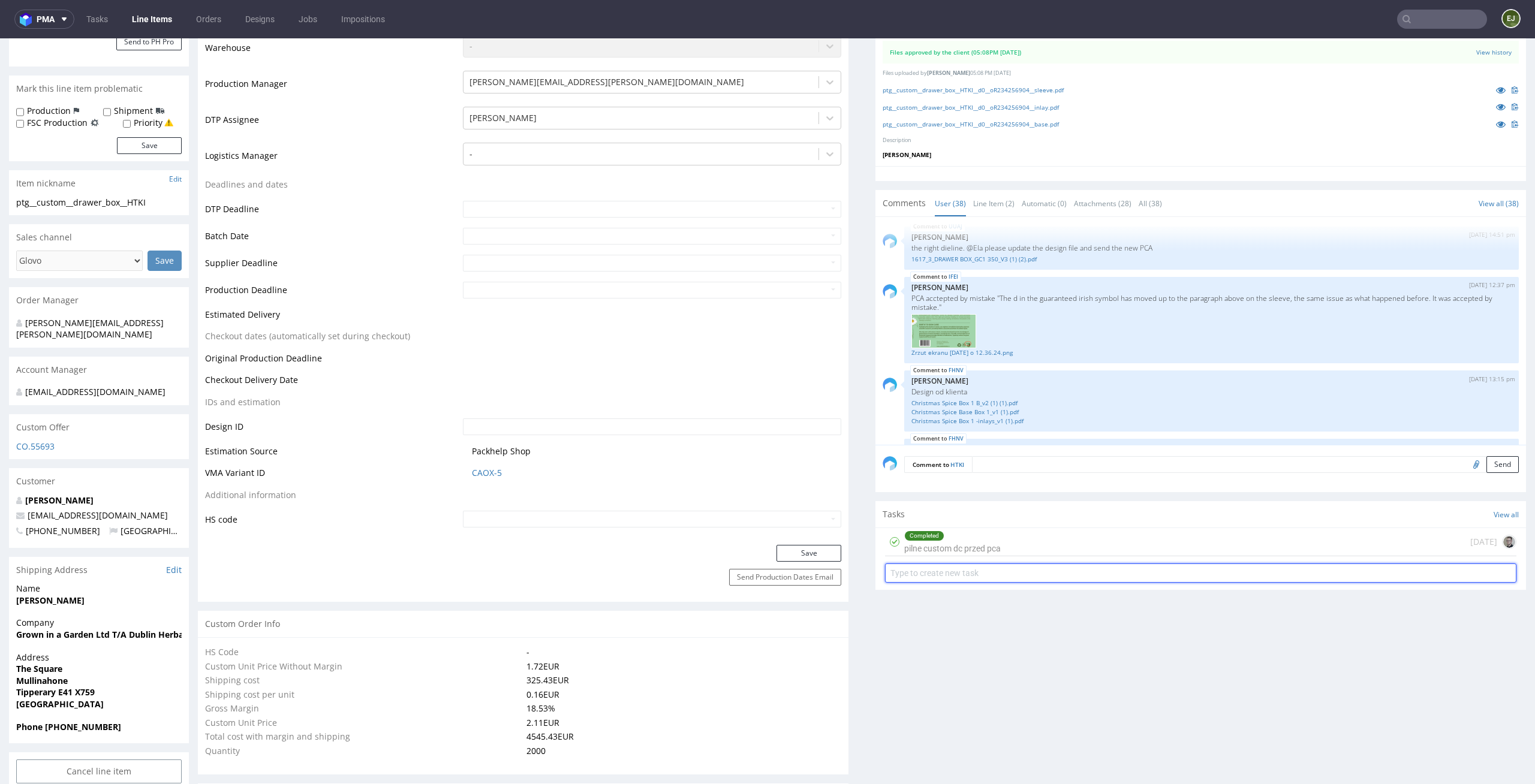
click at [986, 575] on input "text" at bounding box center [1201, 573] width 631 height 19
type input "custom dc 2/7"
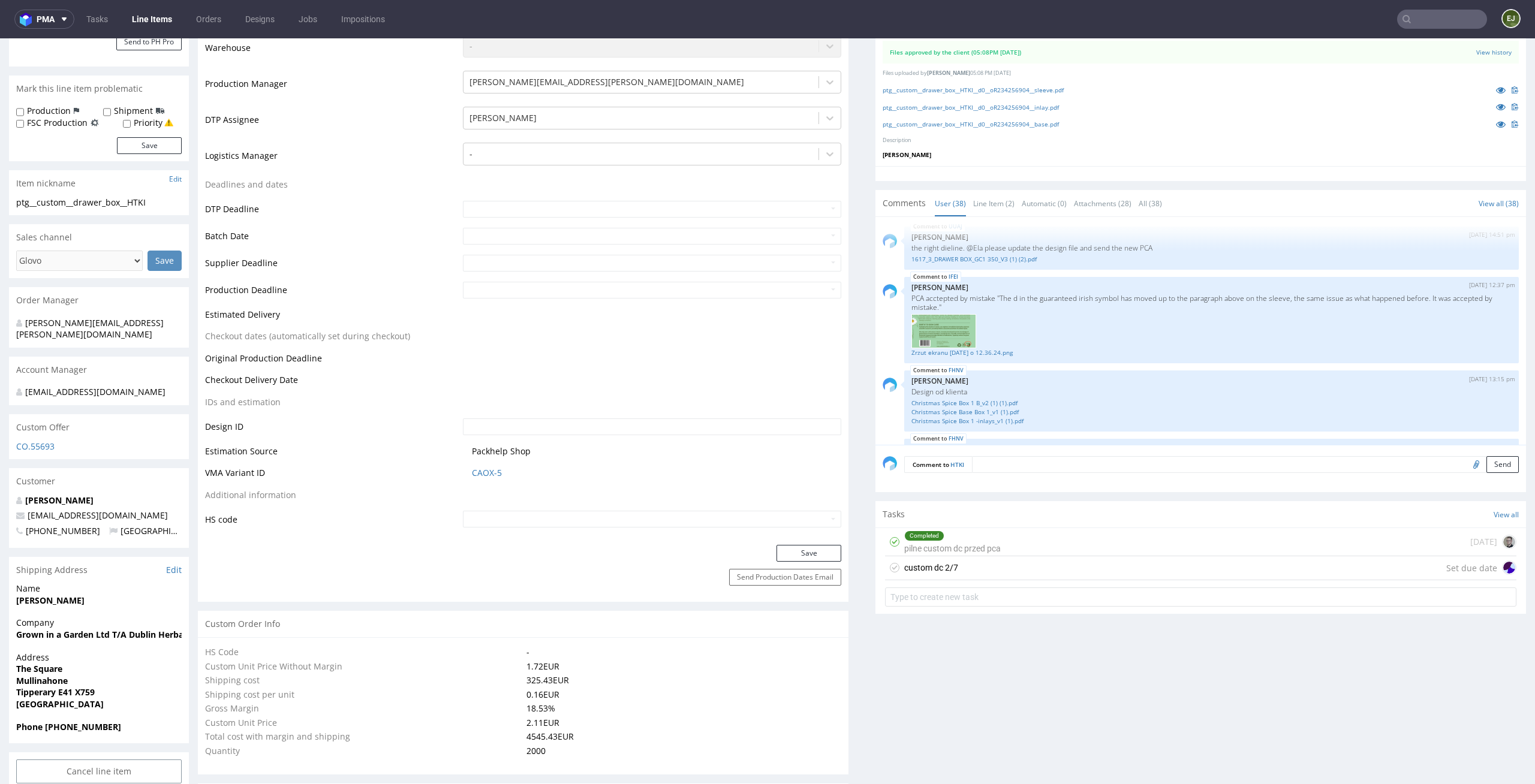
click at [996, 560] on div "custom dc 2/7 Set due date" at bounding box center [1201, 568] width 631 height 24
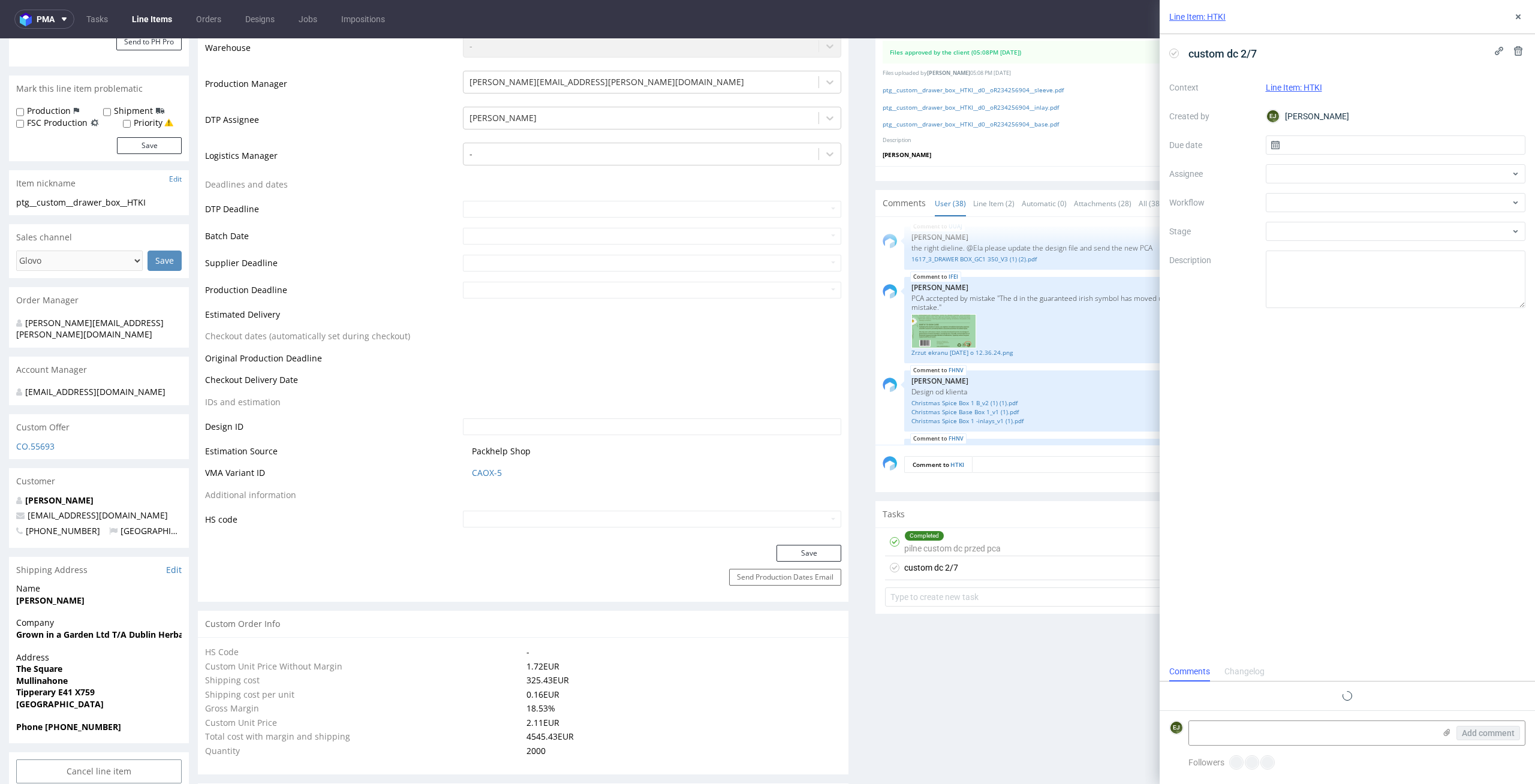
scroll to position [10, 0]
click at [1320, 151] on input "text" at bounding box center [1395, 145] width 260 height 19
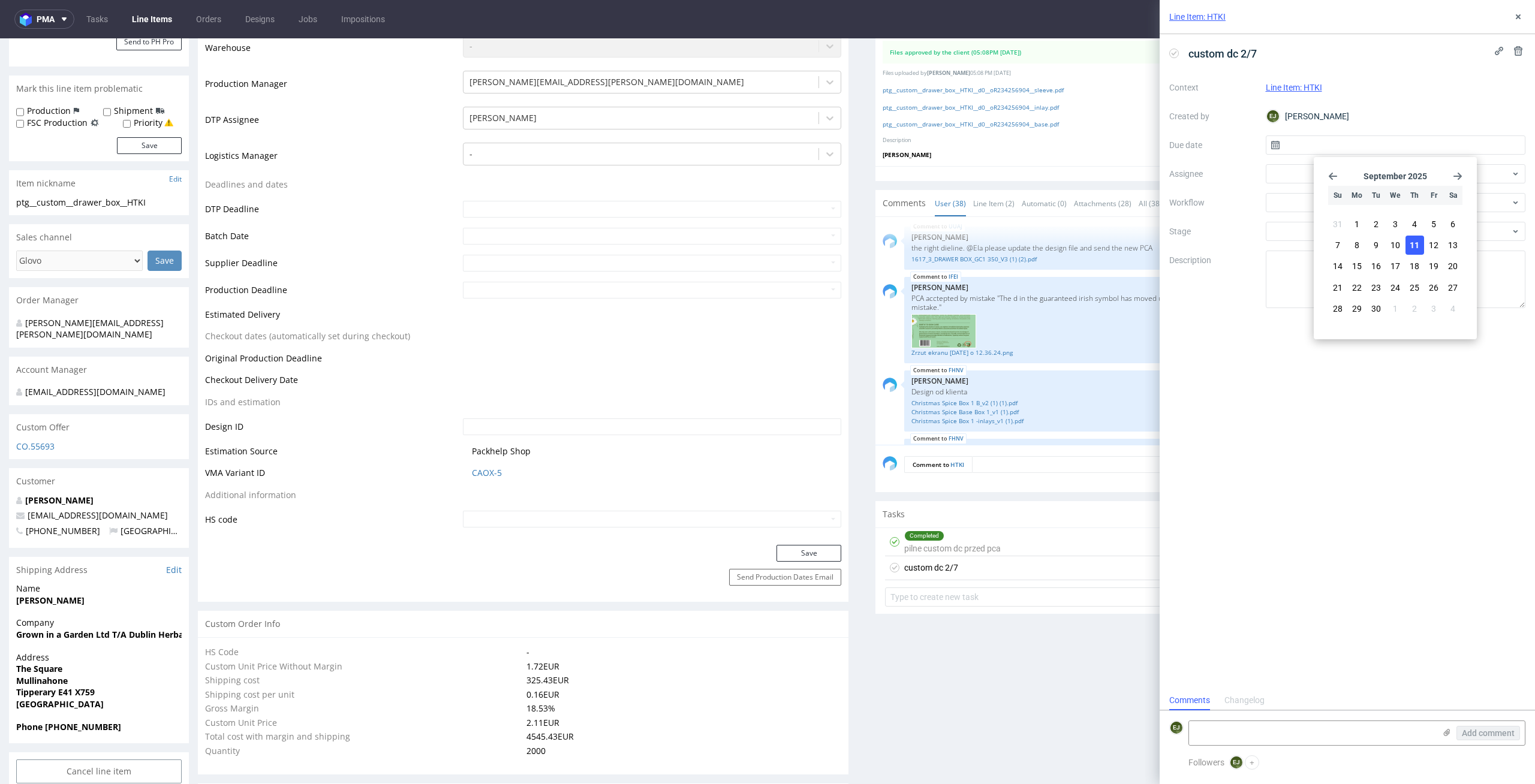
click at [1418, 250] on span "11" at bounding box center [1414, 245] width 10 height 12
type input "[DATE]"
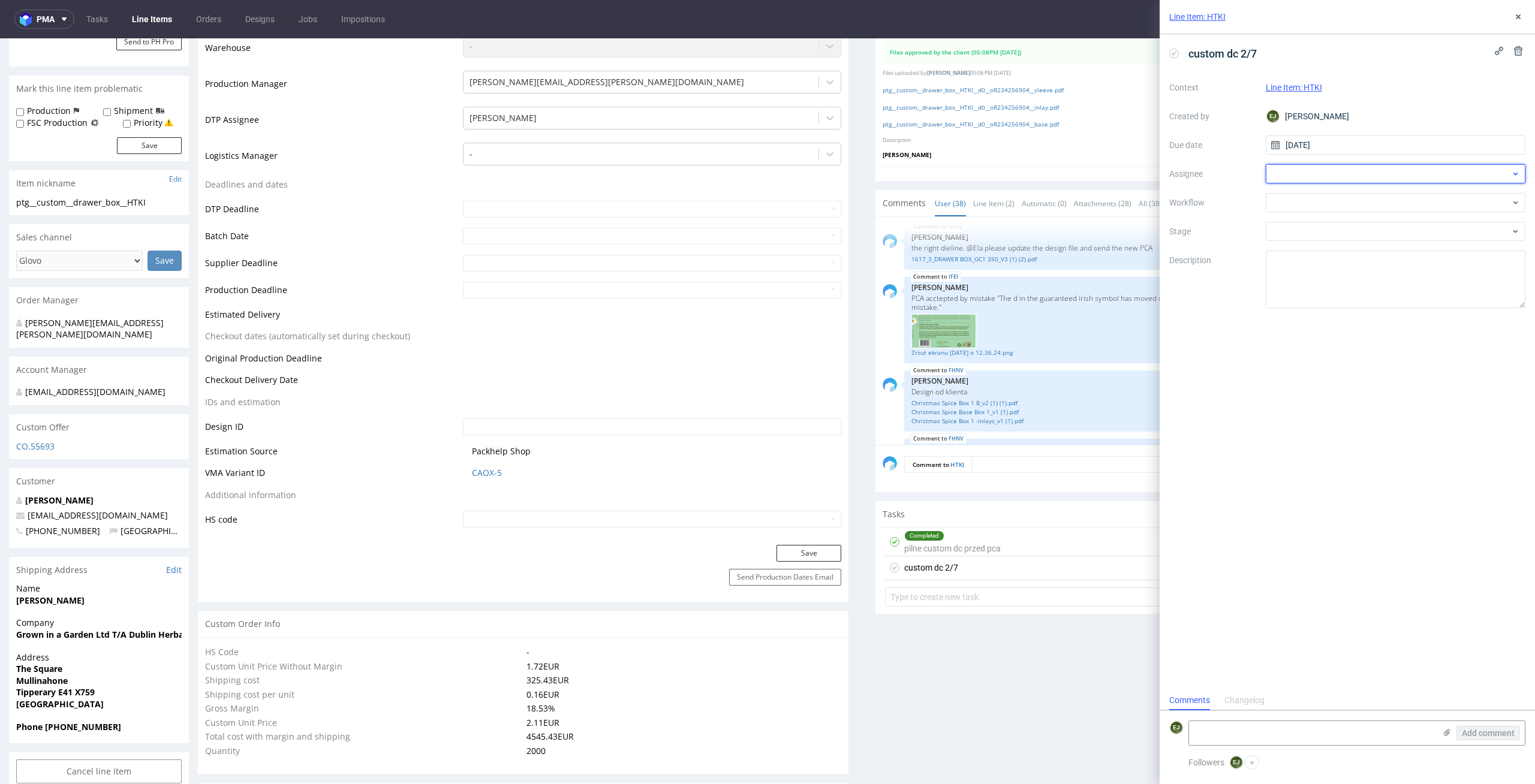
click at [1414, 178] on div at bounding box center [1395, 174] width 260 height 19
type input "karol"
click at [1415, 197] on div "KM Karol Markowski" at bounding box center [1395, 200] width 250 height 19
click at [1415, 207] on div at bounding box center [1395, 202] width 260 height 19
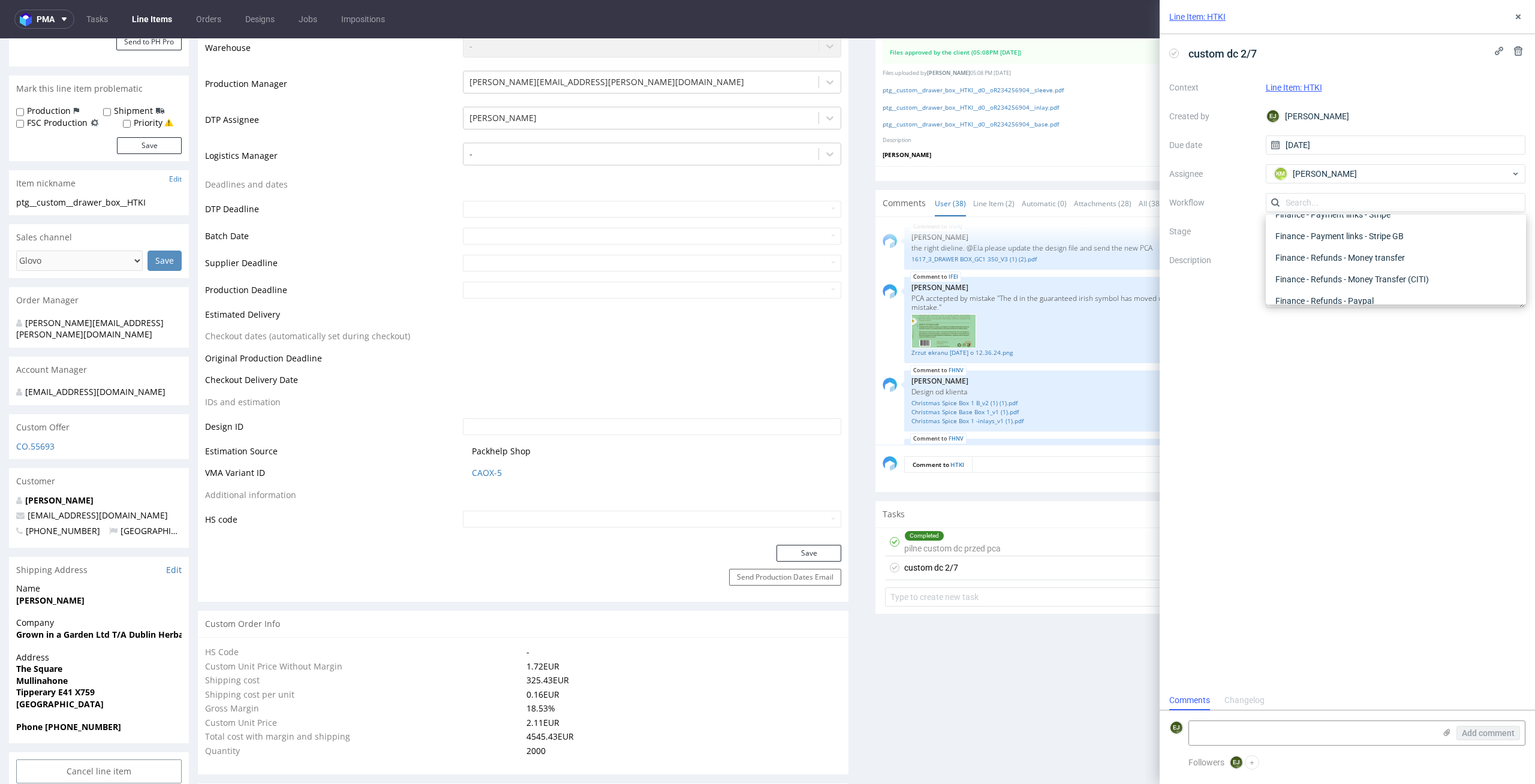
scroll to position [0, 0]
click at [1418, 239] on div "DTP - Double Check" at bounding box center [1395, 246] width 250 height 22
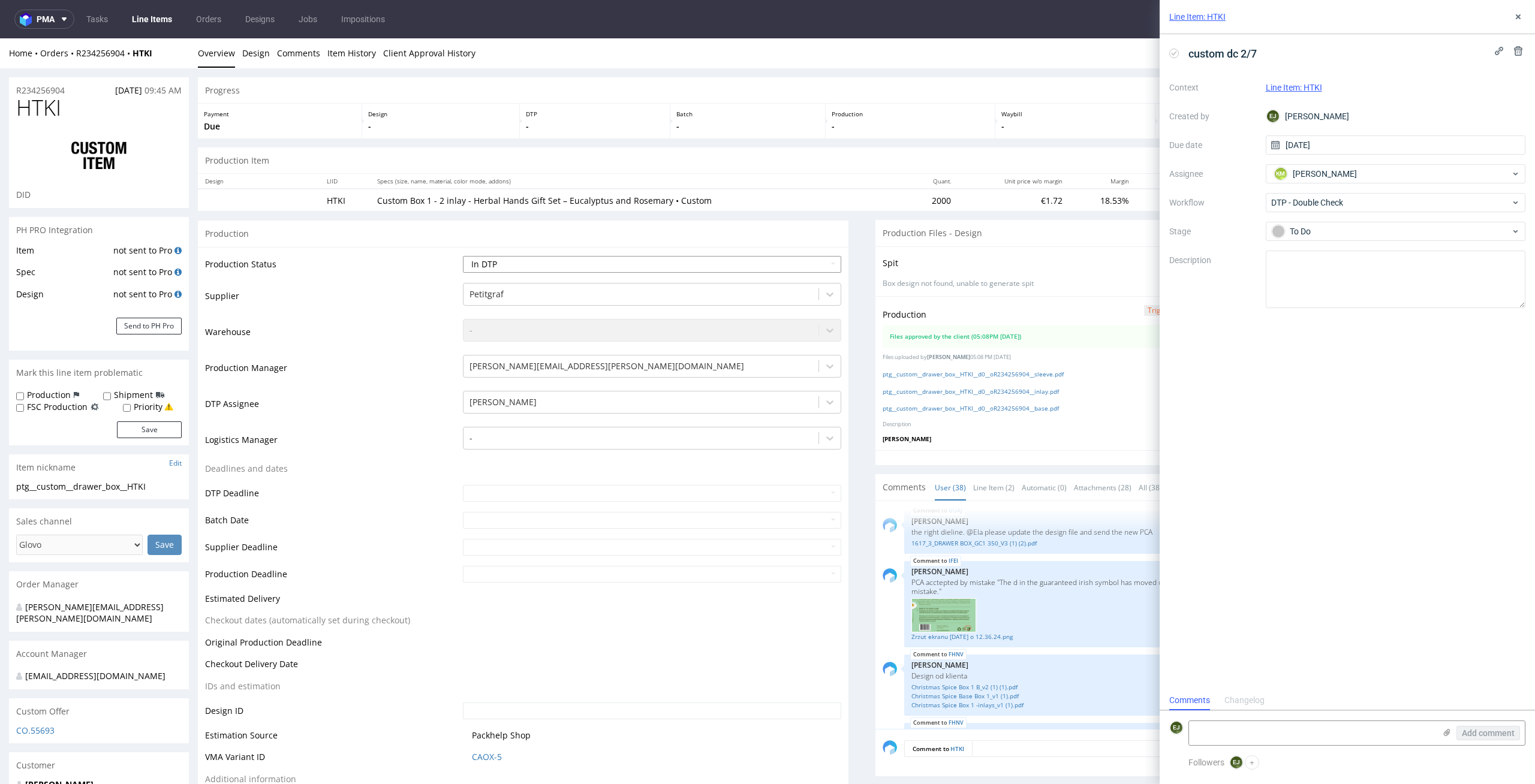
click at [776, 266] on select "Waiting for Artwork Waiting for Diecut Waiting for Mockup Waiting for DTP Waiti…" at bounding box center [653, 264] width 379 height 17
select select "dtp_waiting_for_double_check"
click at [463, 256] on select "Waiting for Artwork Waiting for Diecut Waiting for Mockup Waiting for DTP Waiti…" at bounding box center [653, 264] width 379 height 17
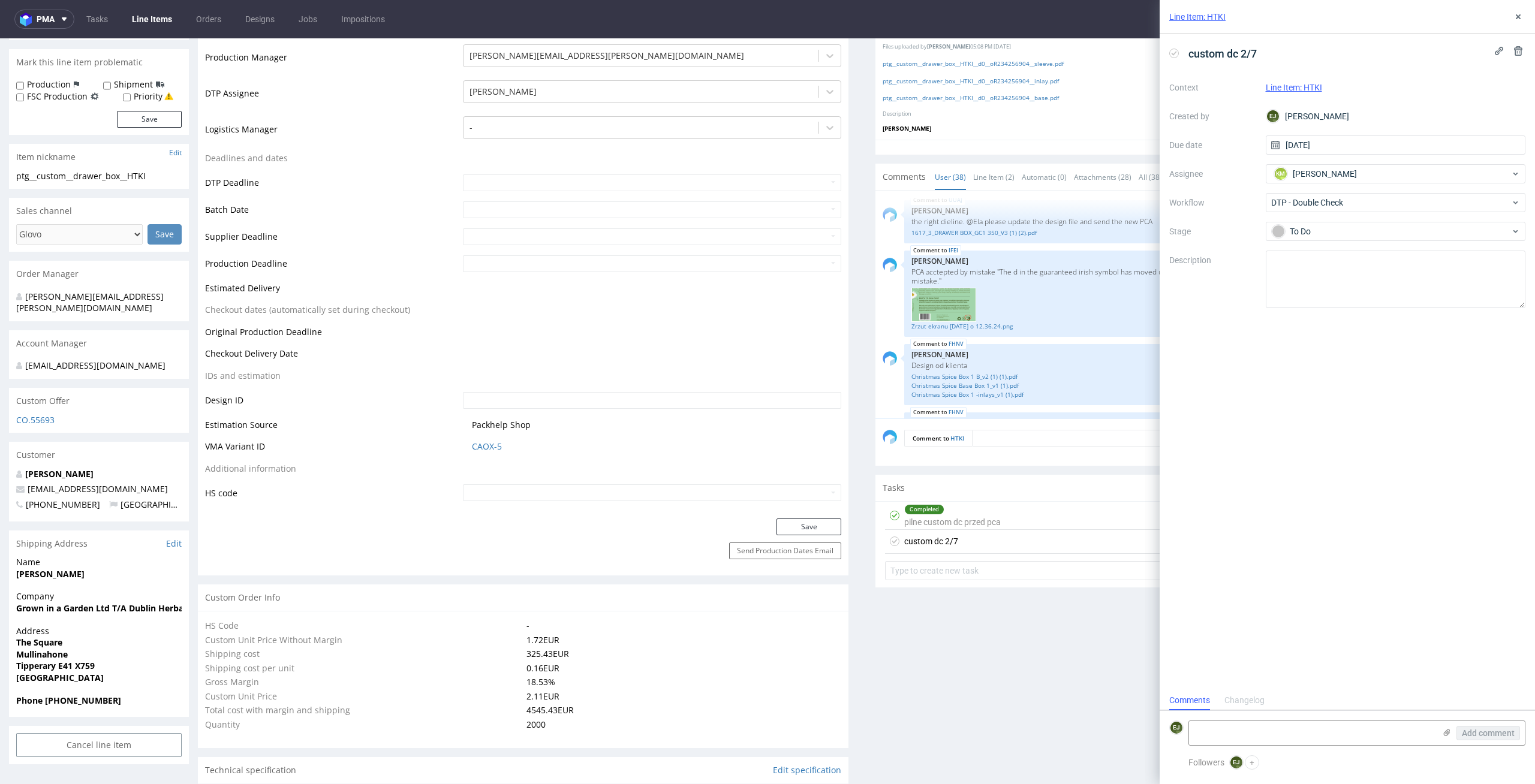
scroll to position [361, 0]
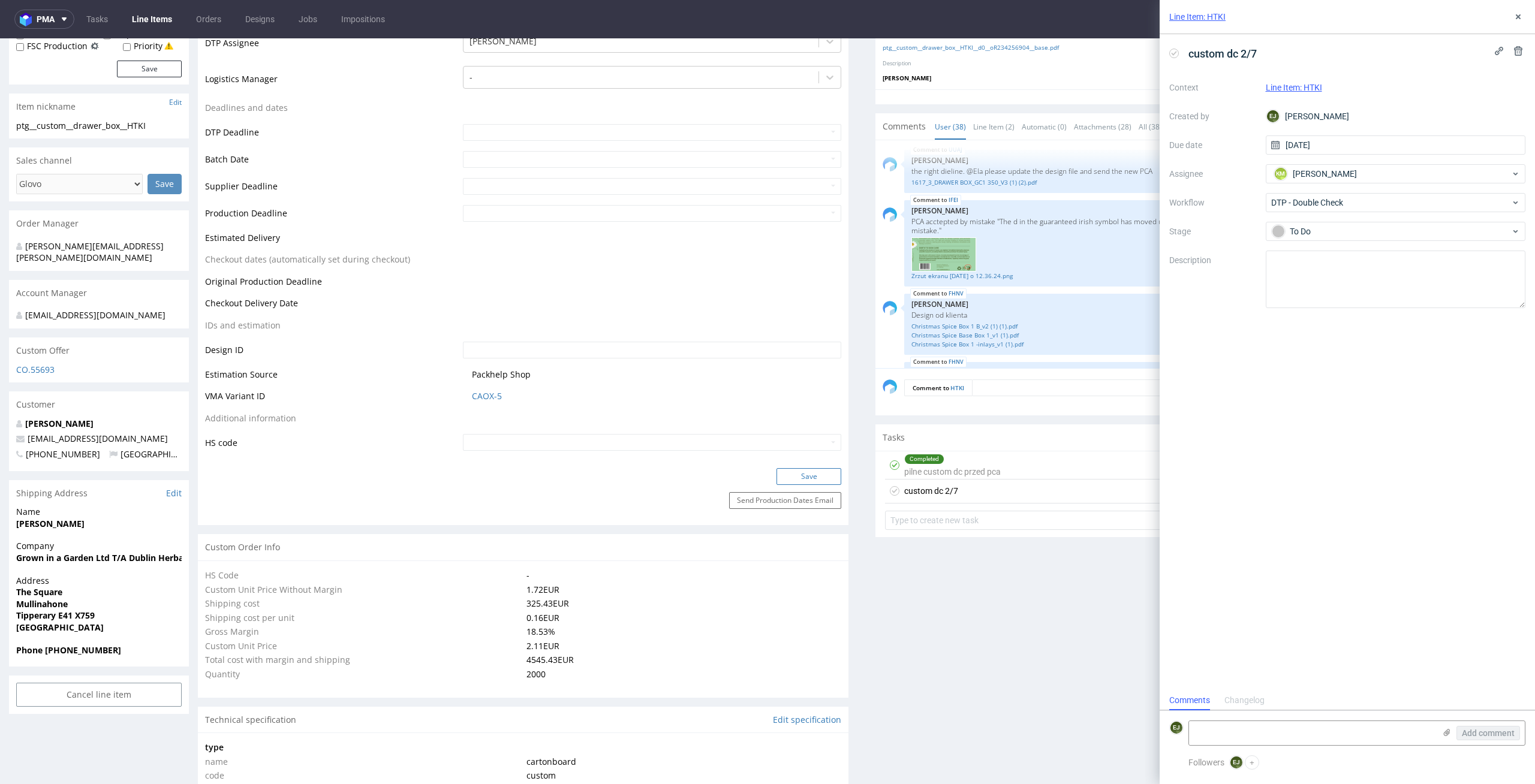
click at [800, 476] on button "Save" at bounding box center [808, 476] width 65 height 17
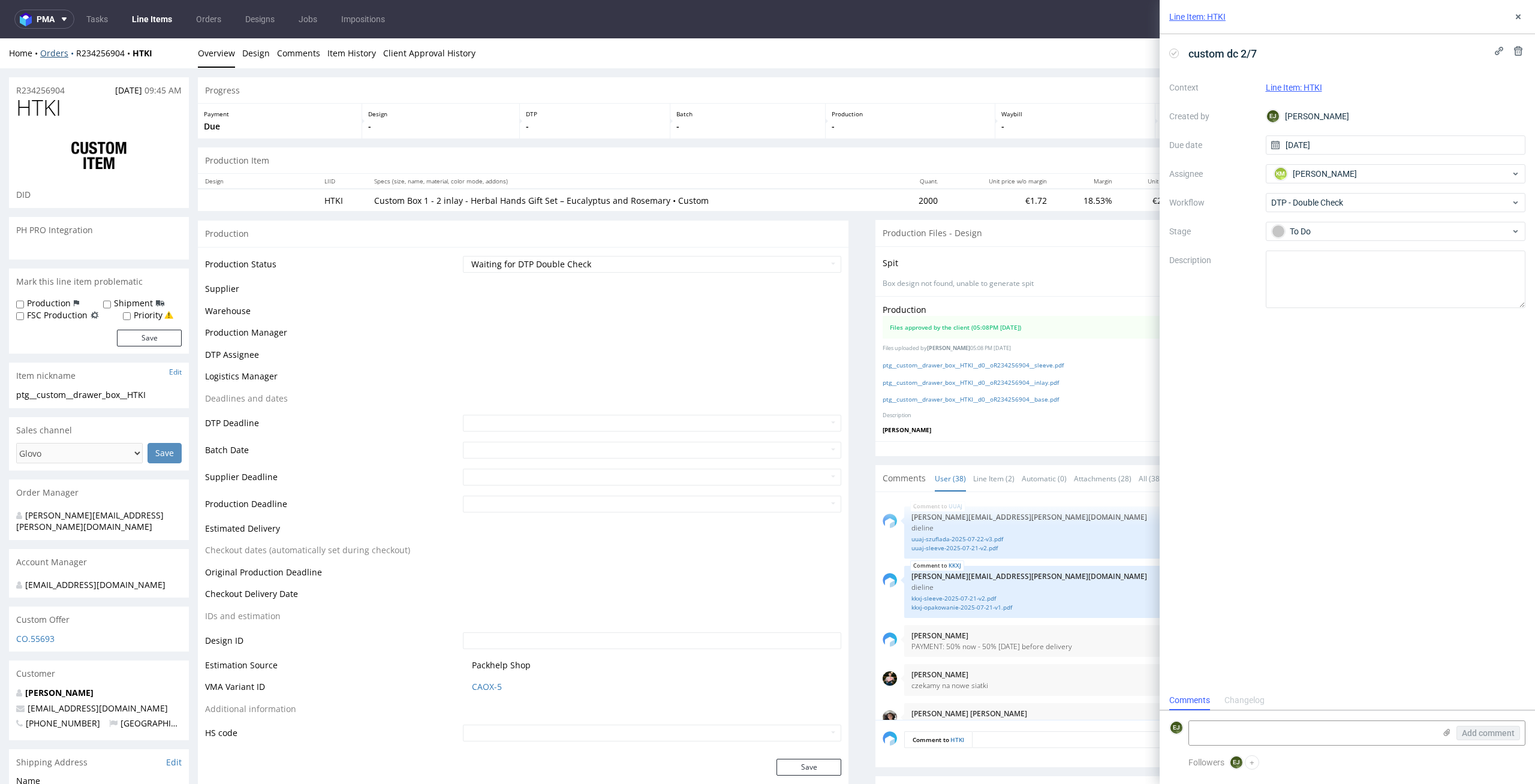
scroll to position [1908, 0]
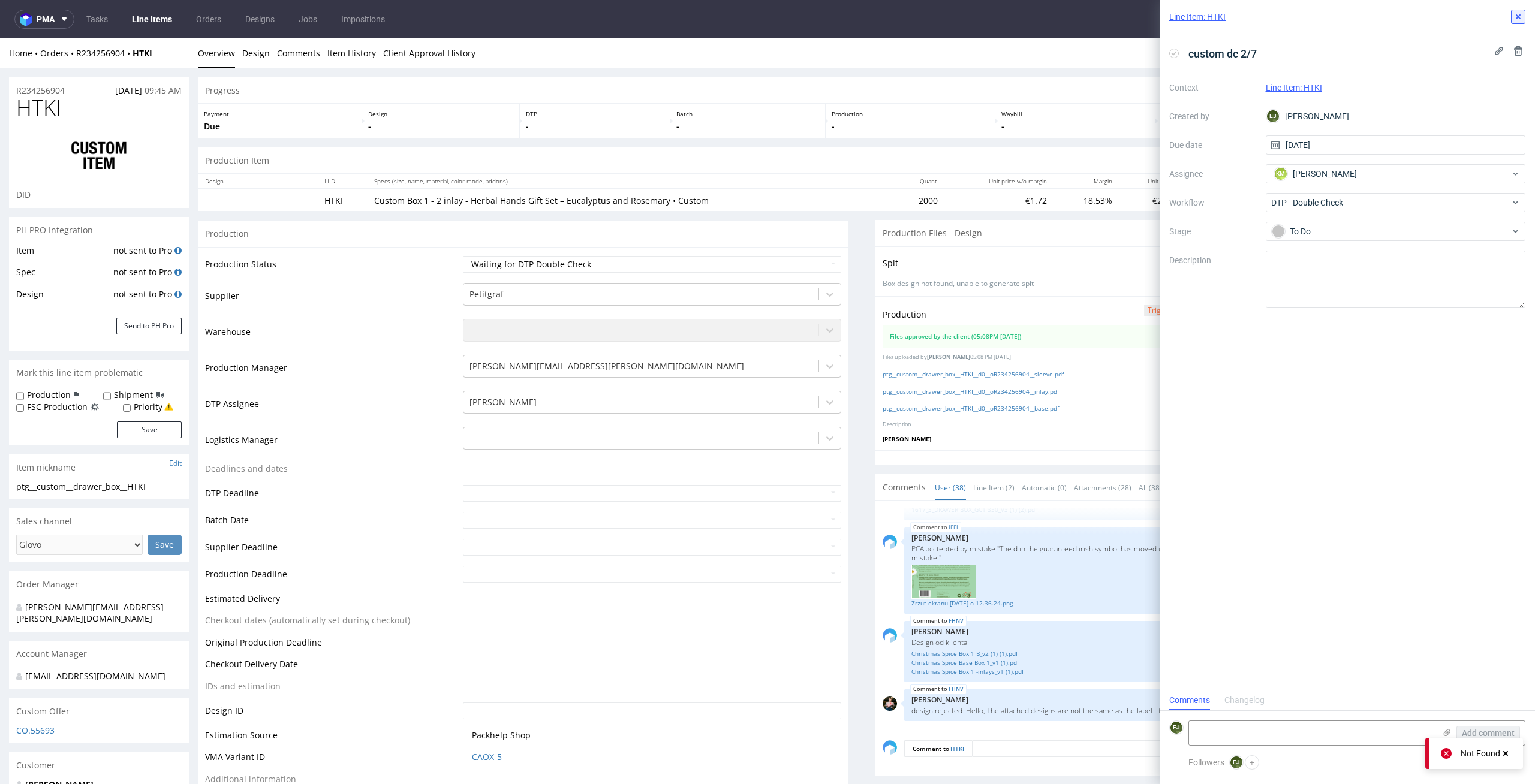
click at [1518, 16] on use at bounding box center [1518, 16] width 4 height 4
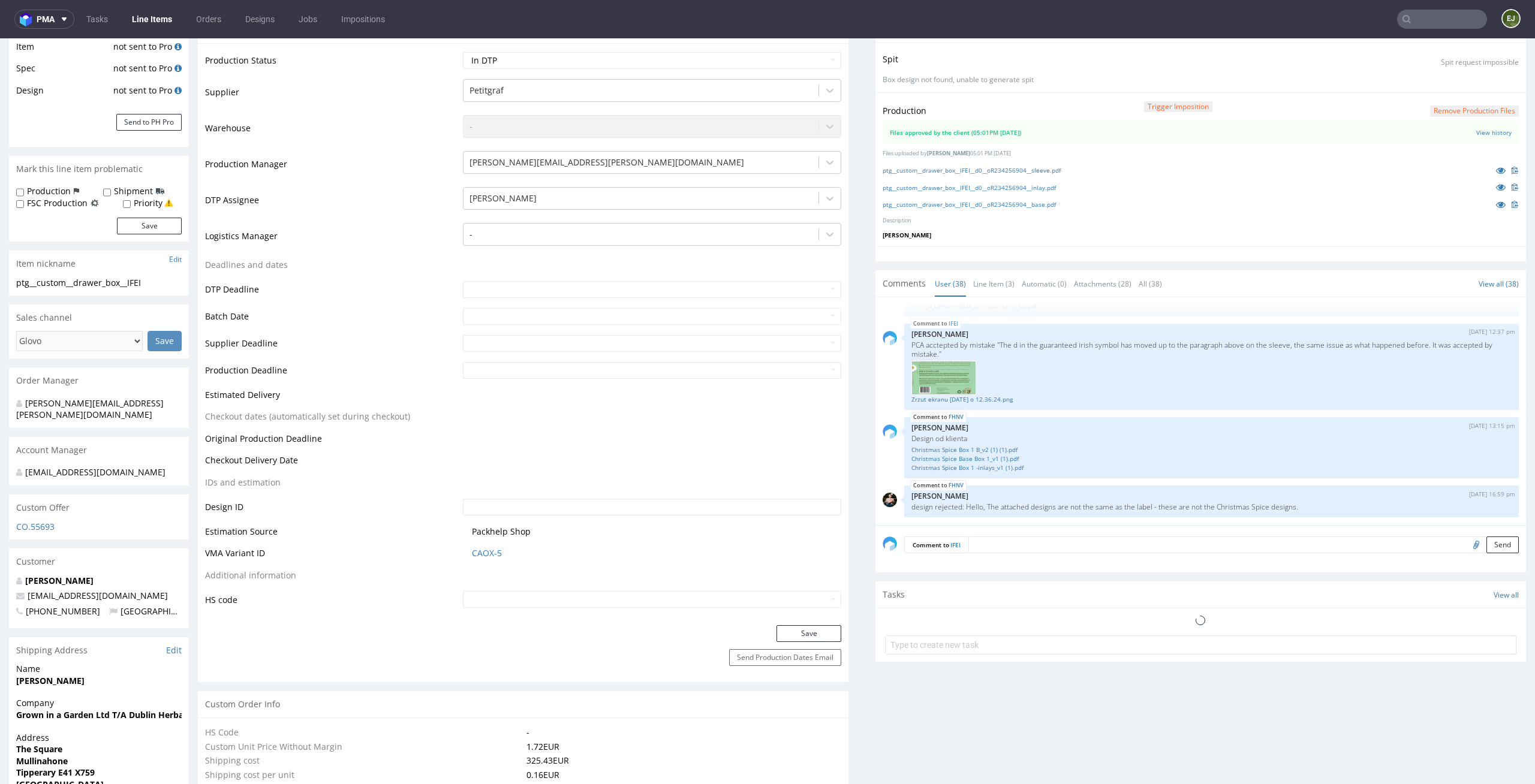
scroll to position [276, 0]
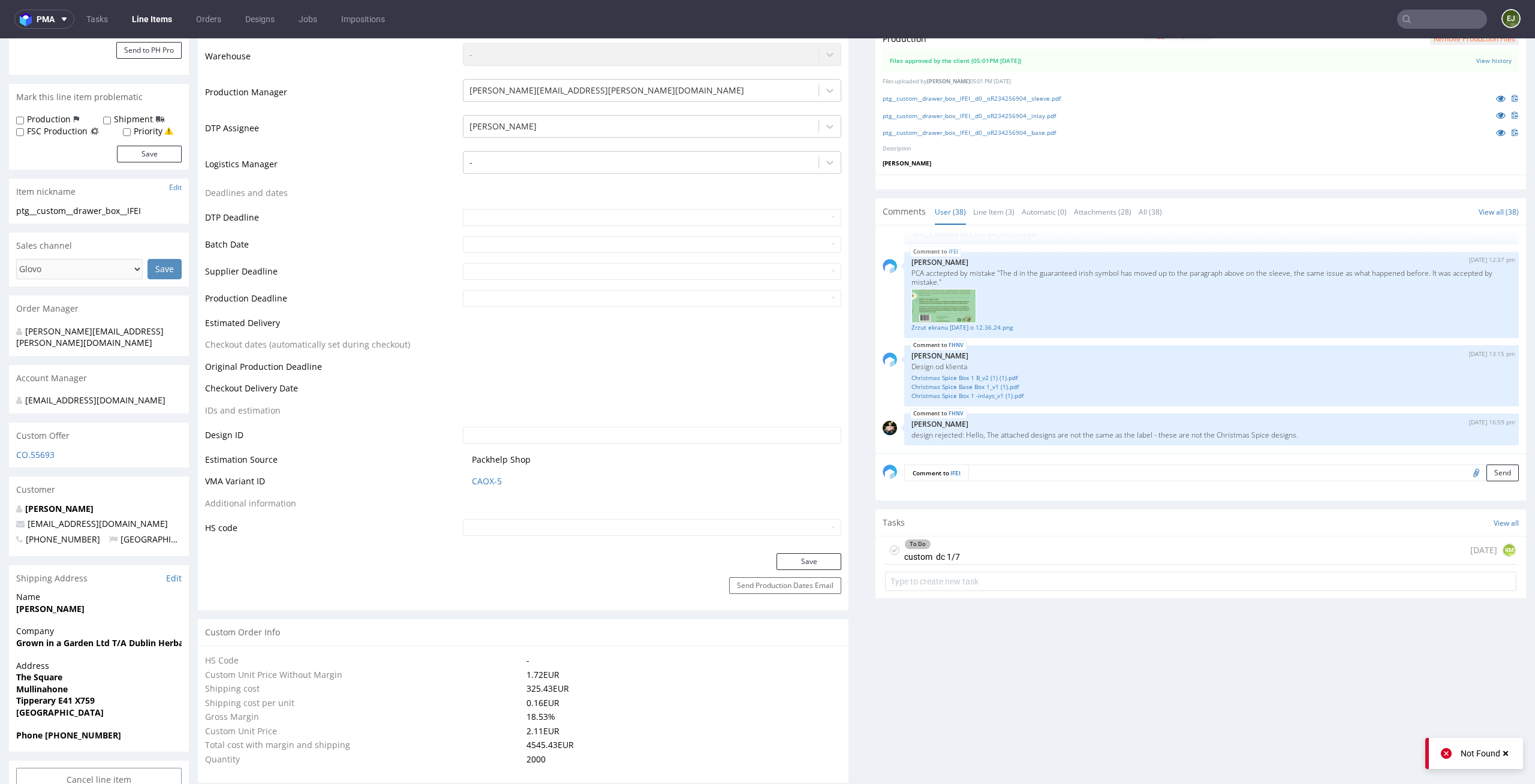
click at [941, 557] on div "To Do custom dc 1/7" at bounding box center [932, 550] width 56 height 28
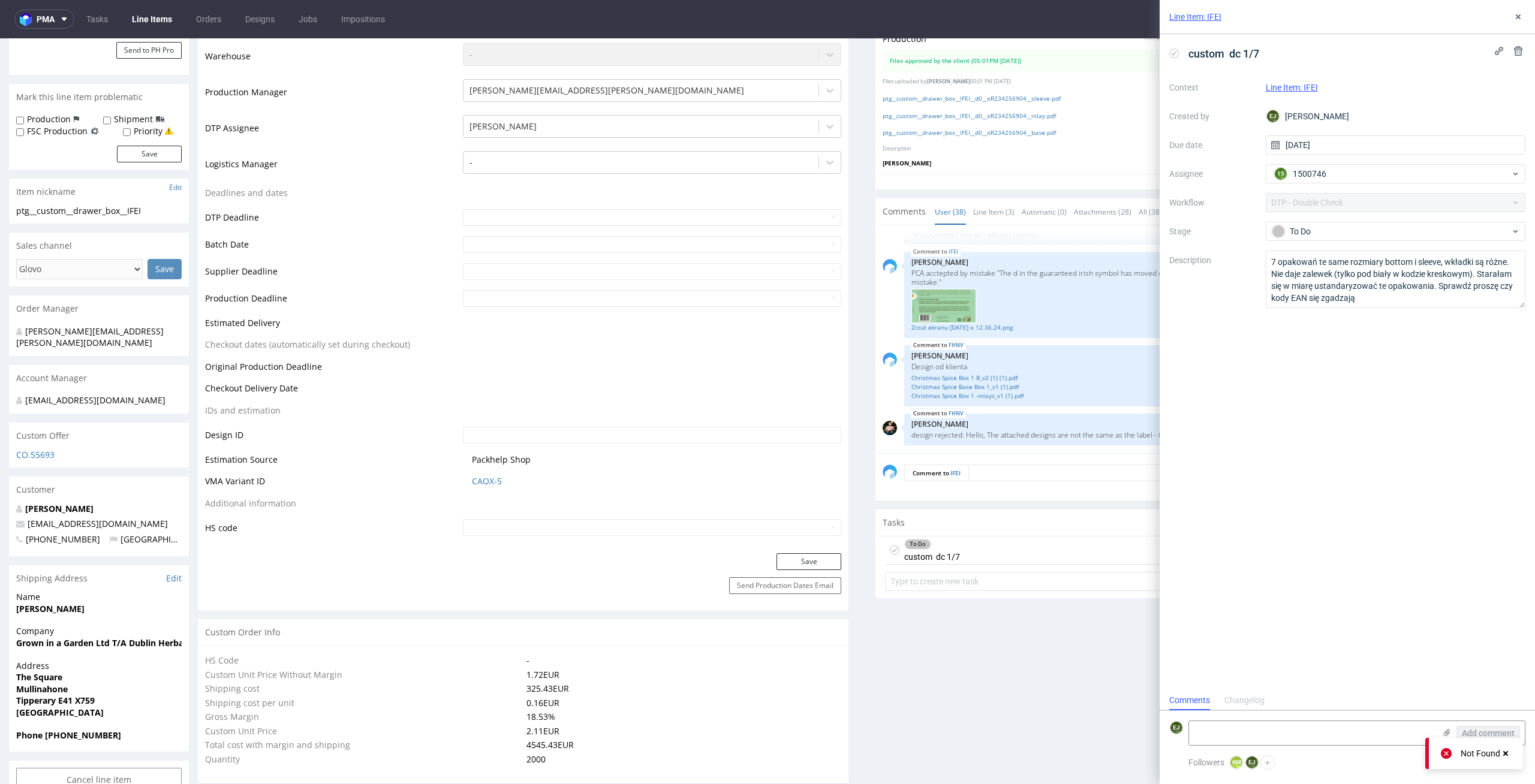
scroll to position [10, 0]
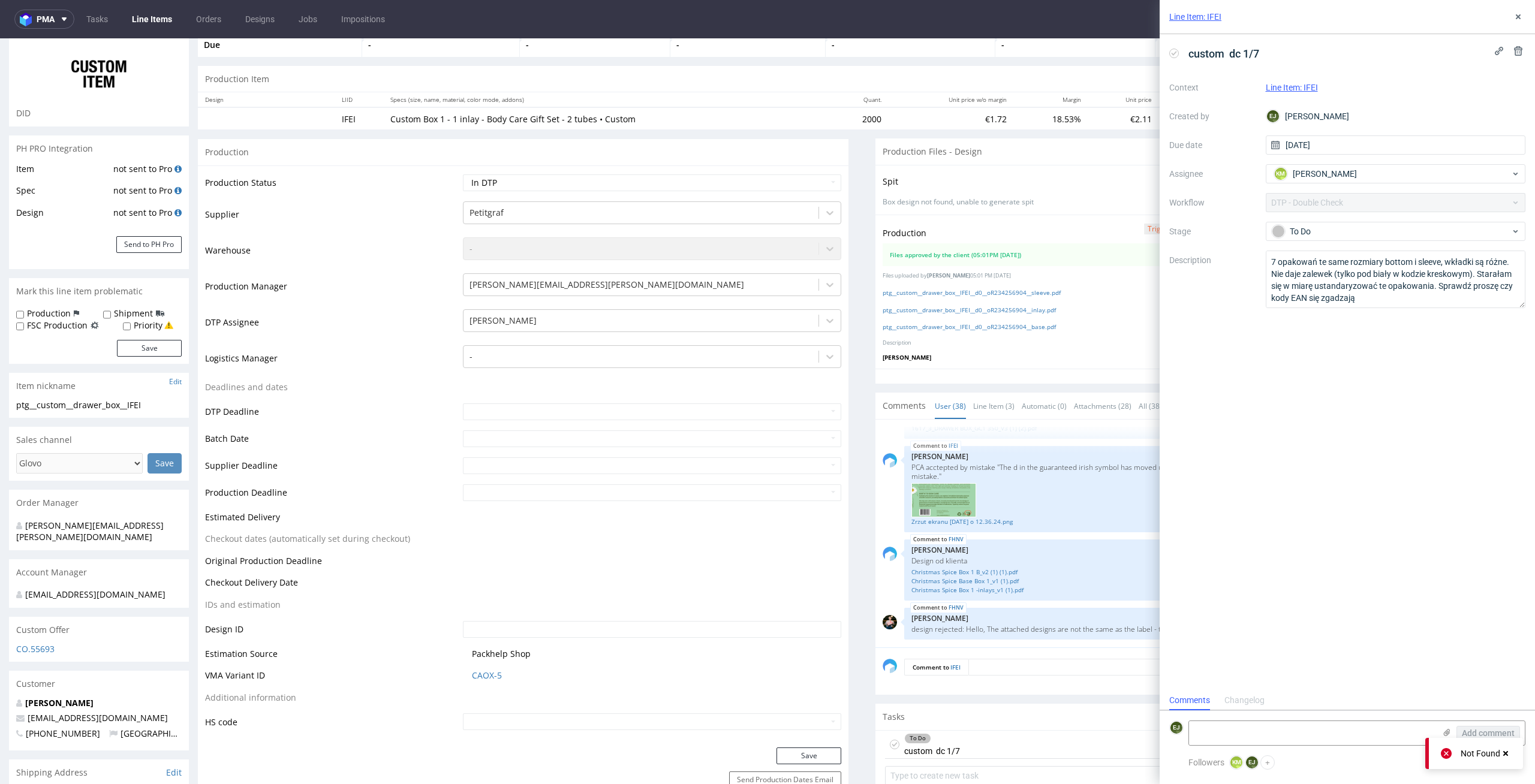
scroll to position [0, 0]
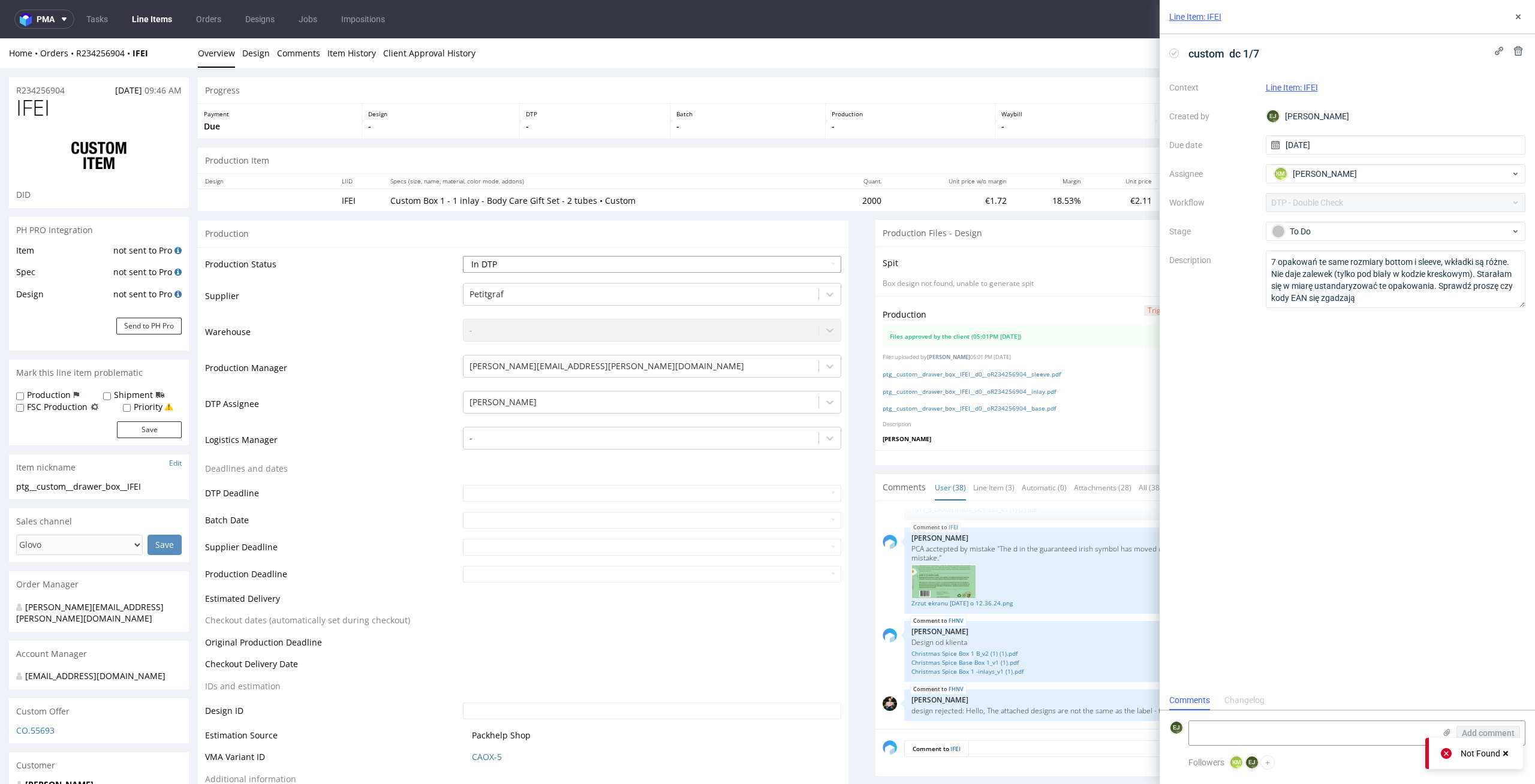
click at [765, 258] on select "Waiting for Artwork Waiting for Diecut Waiting for Mockup Waiting for DTP Waiti…" at bounding box center [653, 264] width 379 height 17
select select "dtp_waiting_for_double_check"
click at [463, 256] on select "Waiting for Artwork Waiting for Diecut Waiting for Mockup Waiting for DTP Waiti…" at bounding box center [653, 264] width 379 height 17
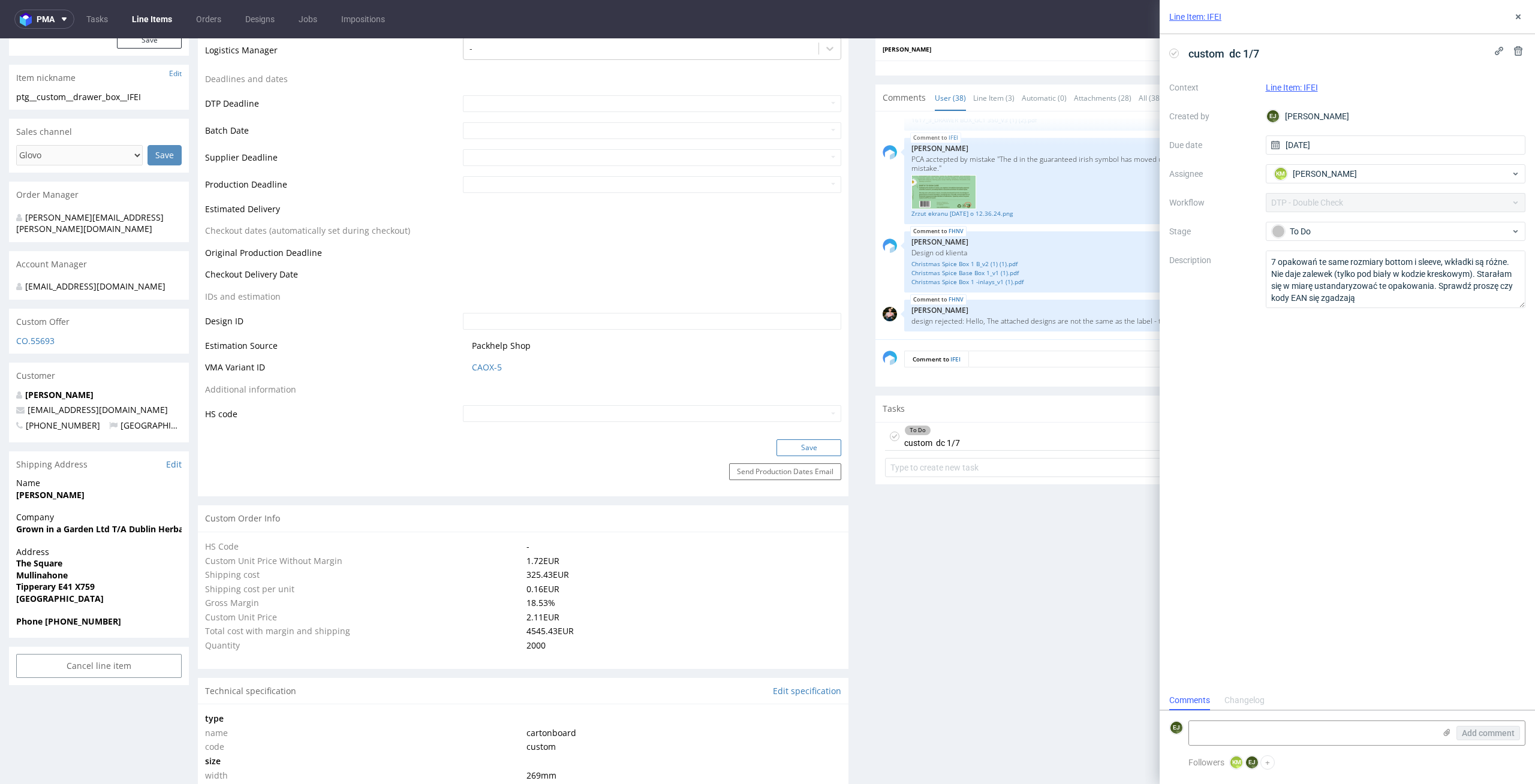
click at [797, 453] on button "Save" at bounding box center [808, 447] width 65 height 17
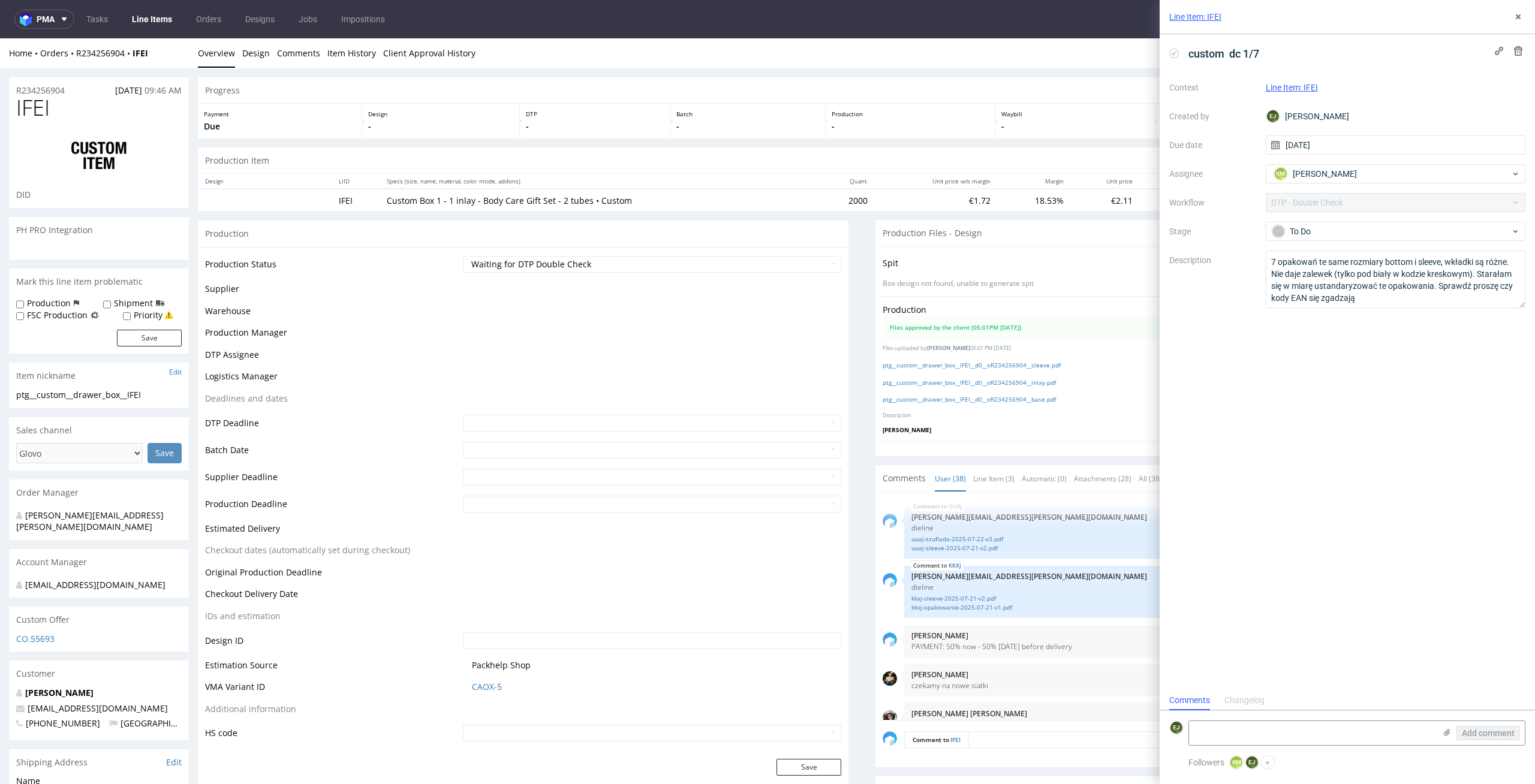
scroll to position [1908, 0]
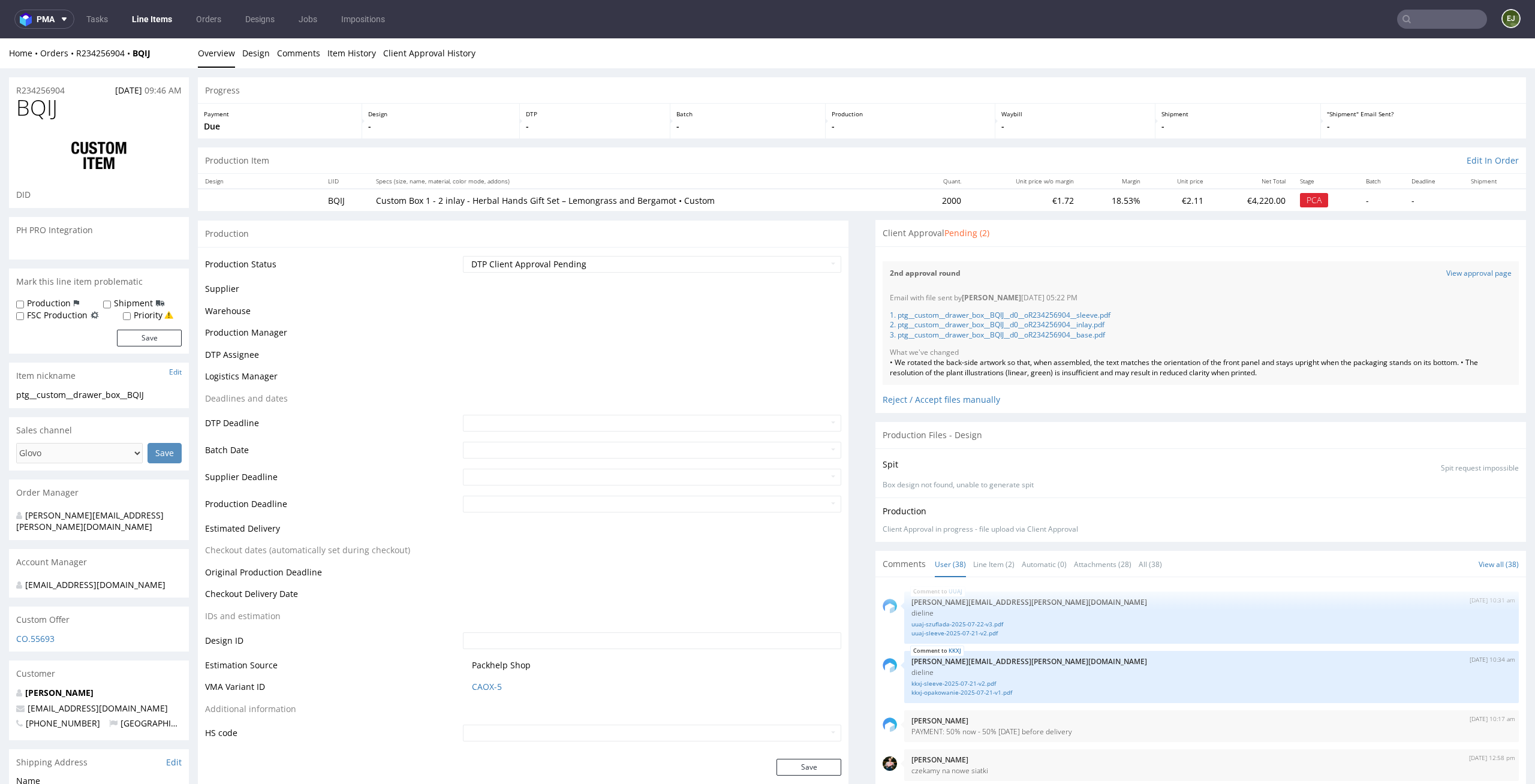
scroll to position [1908, 0]
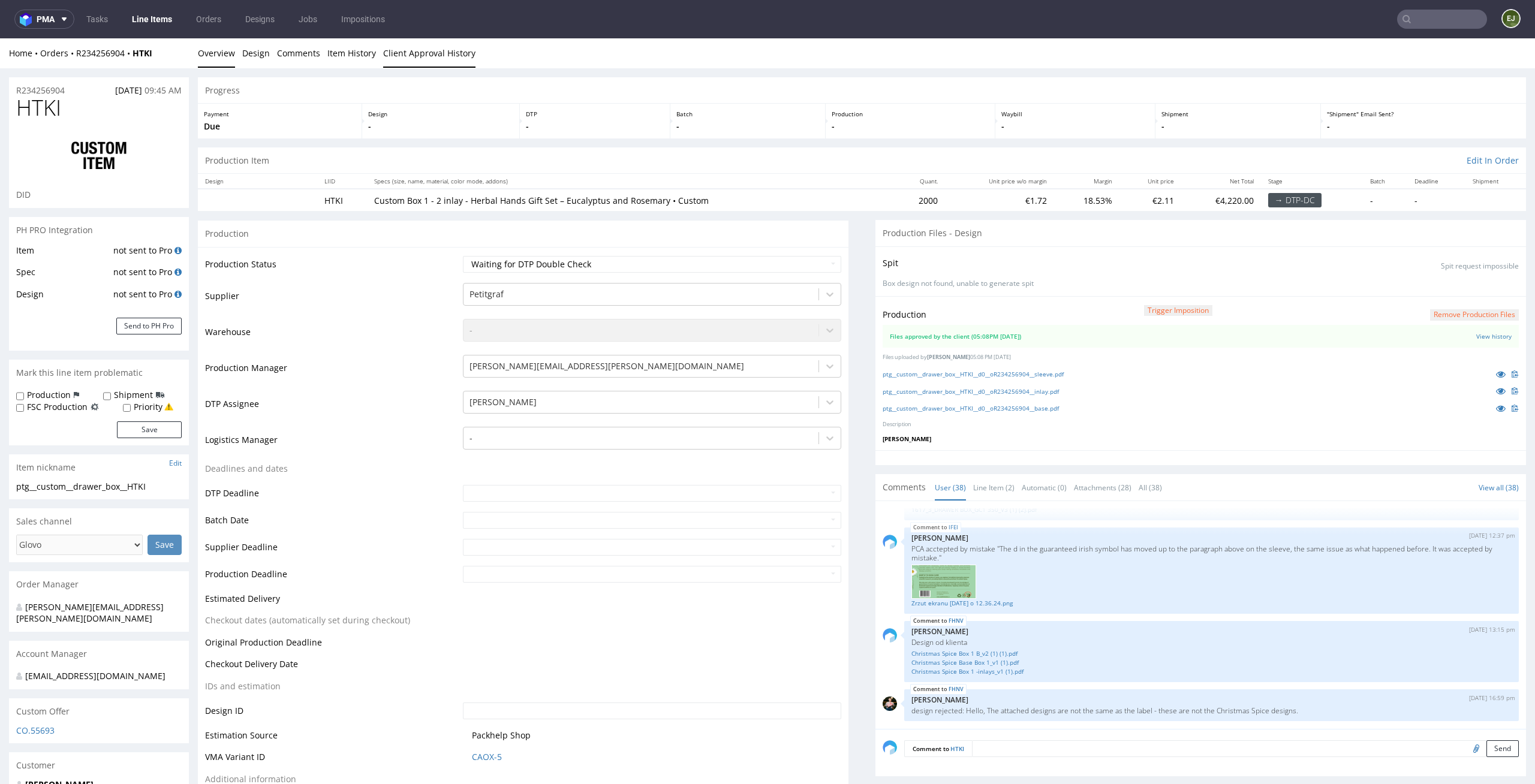
click at [413, 56] on link "Client Approval History" at bounding box center [429, 53] width 92 height 29
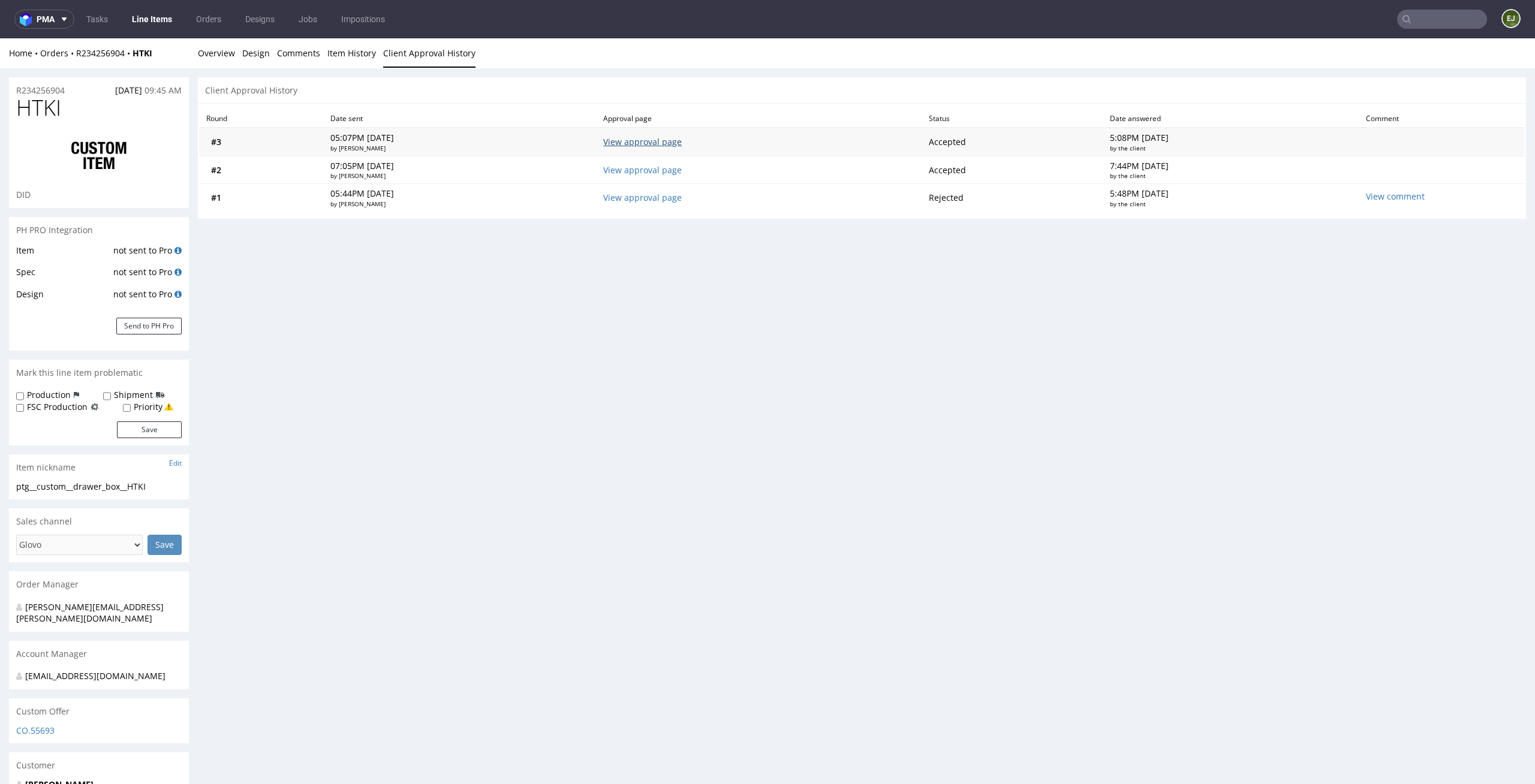
click at [637, 141] on link "View approval page" at bounding box center [642, 142] width 79 height 12
click at [205, 53] on link "Overview" at bounding box center [216, 53] width 37 height 29
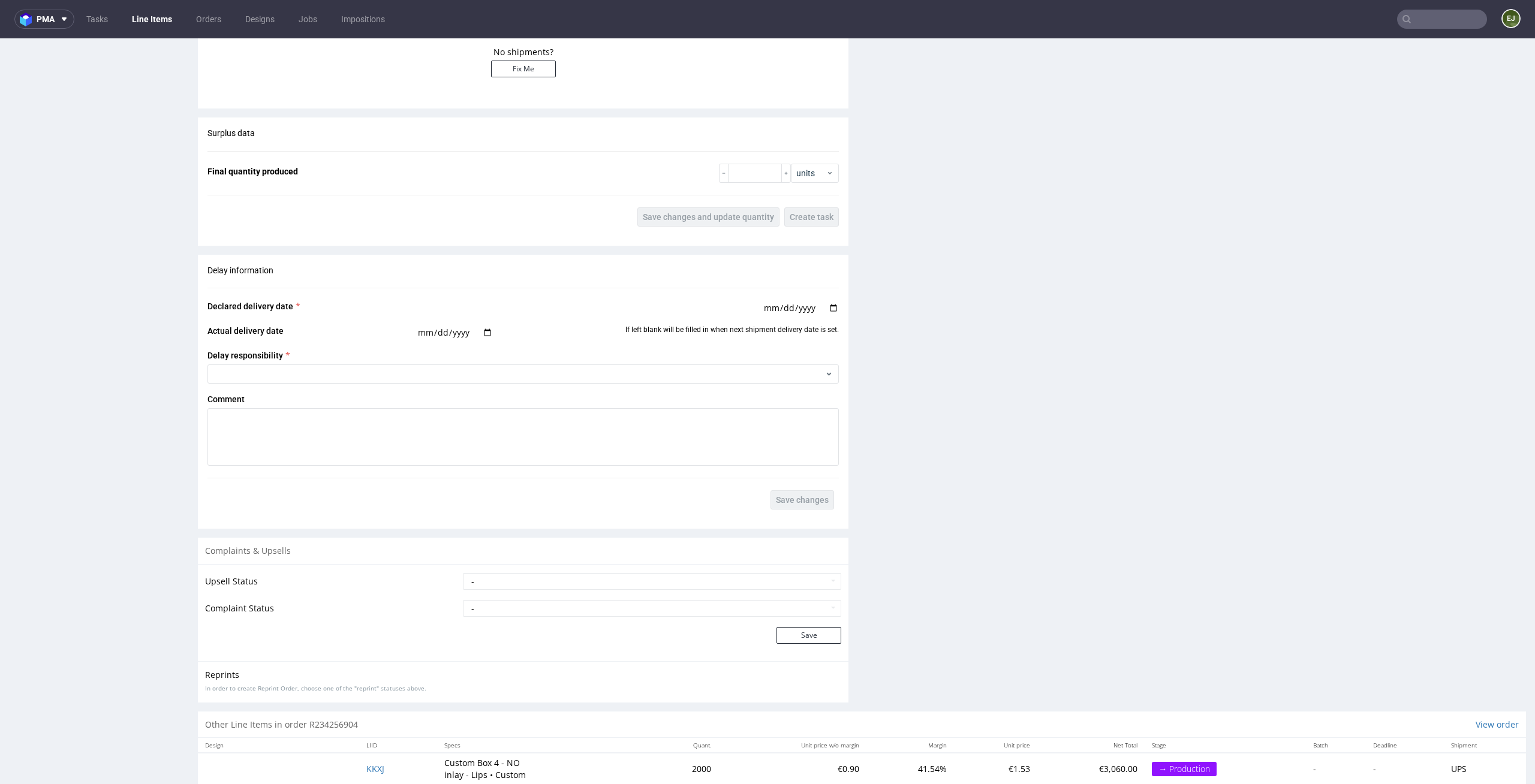
scroll to position [2255, 0]
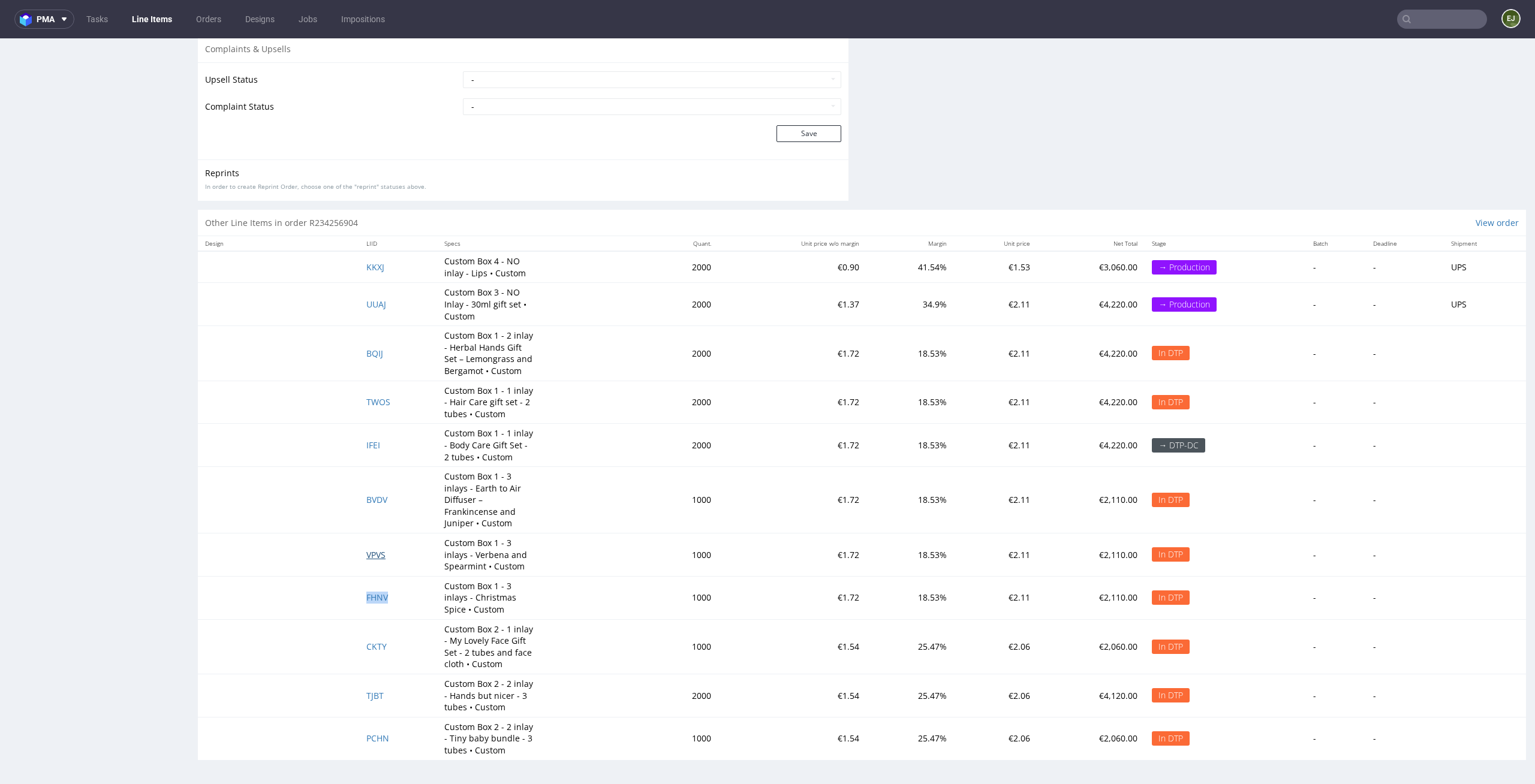
click at [372, 557] on span "VPVS" at bounding box center [376, 555] width 19 height 12
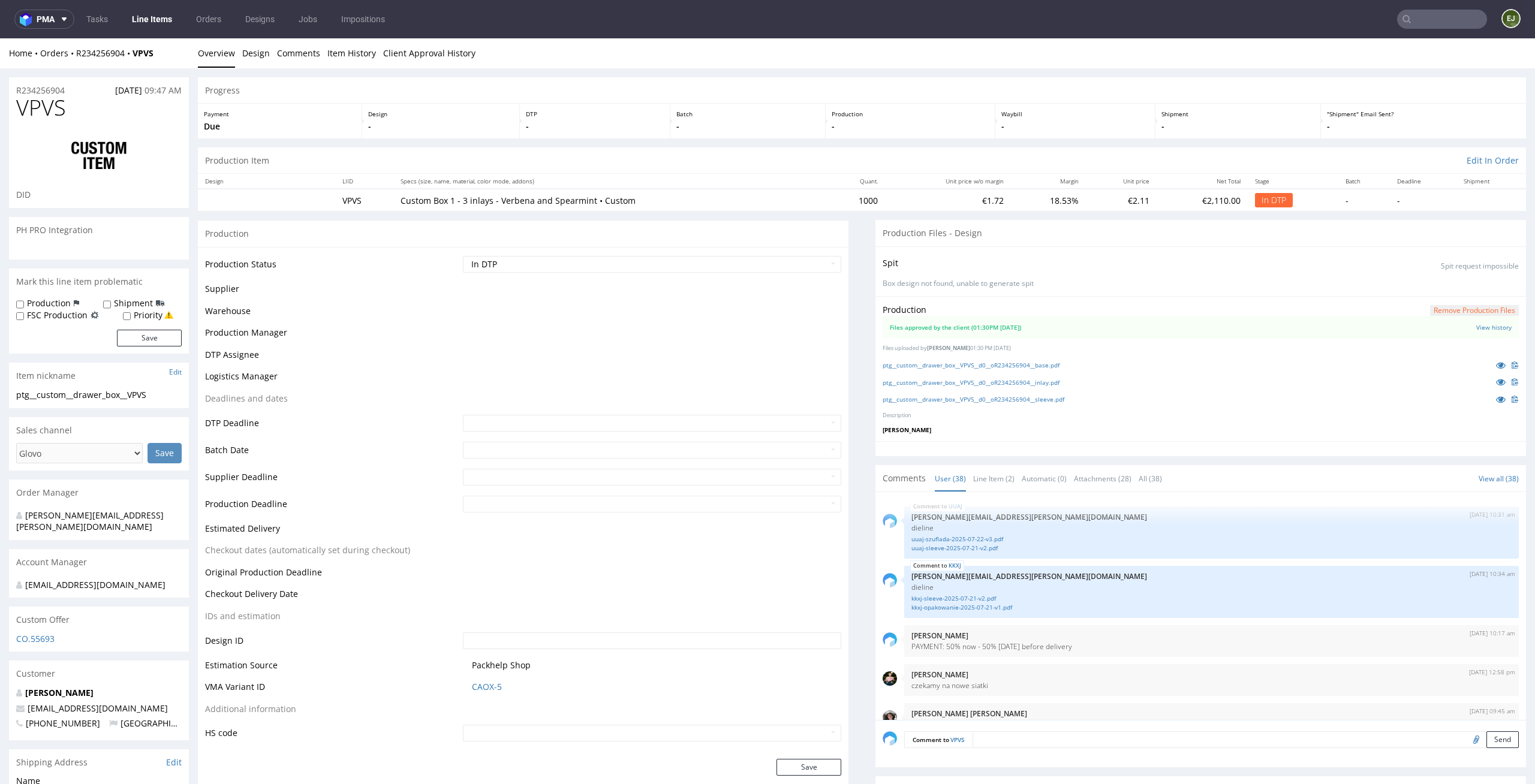
scroll to position [1908, 0]
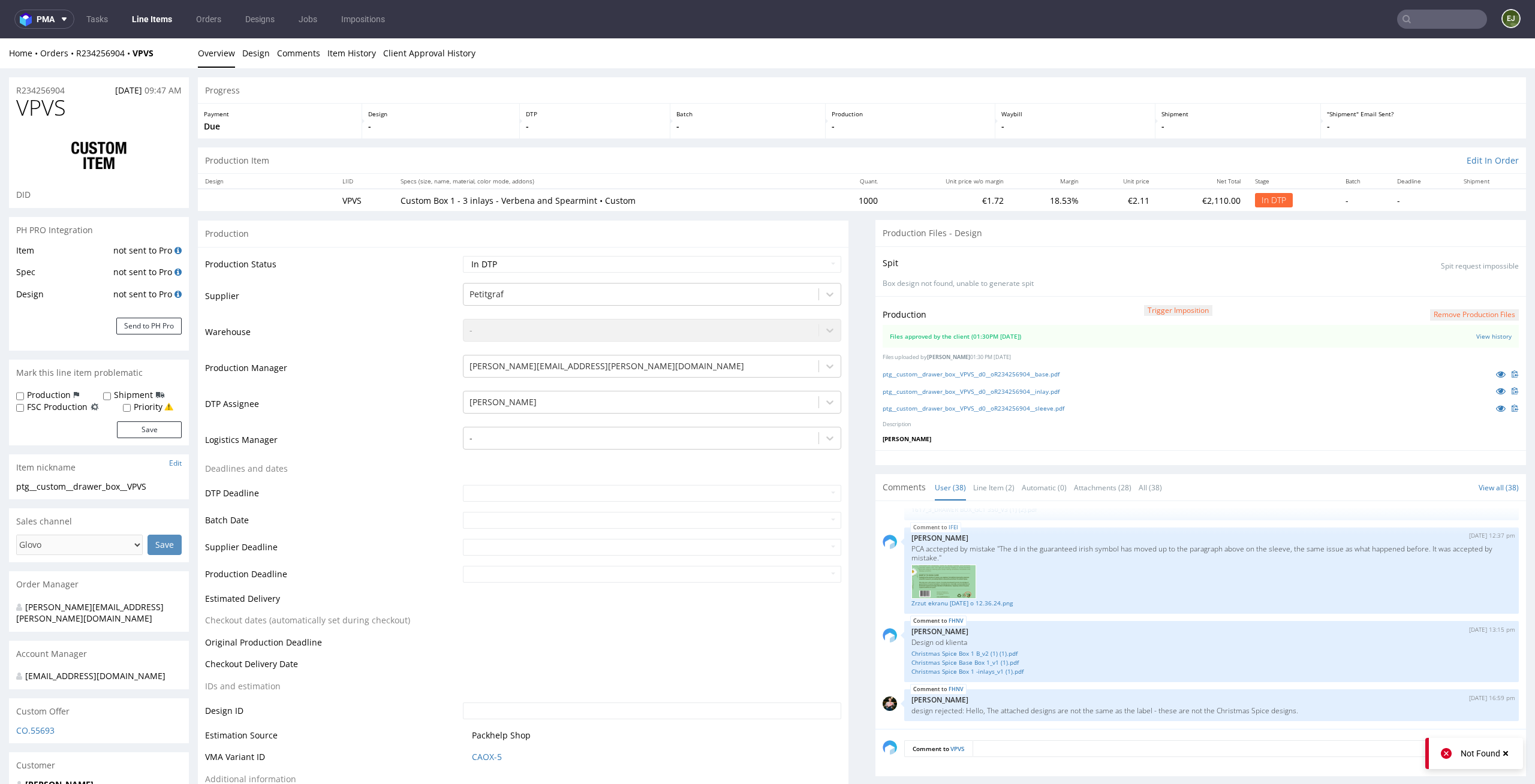
click at [1430, 308] on form "Remove production files" at bounding box center [1474, 314] width 89 height 13
click at [1430, 310] on button "Remove production files" at bounding box center [1474, 315] width 89 height 12
click at [1434, 288] on link "Yes" at bounding box center [1435, 287] width 34 height 18
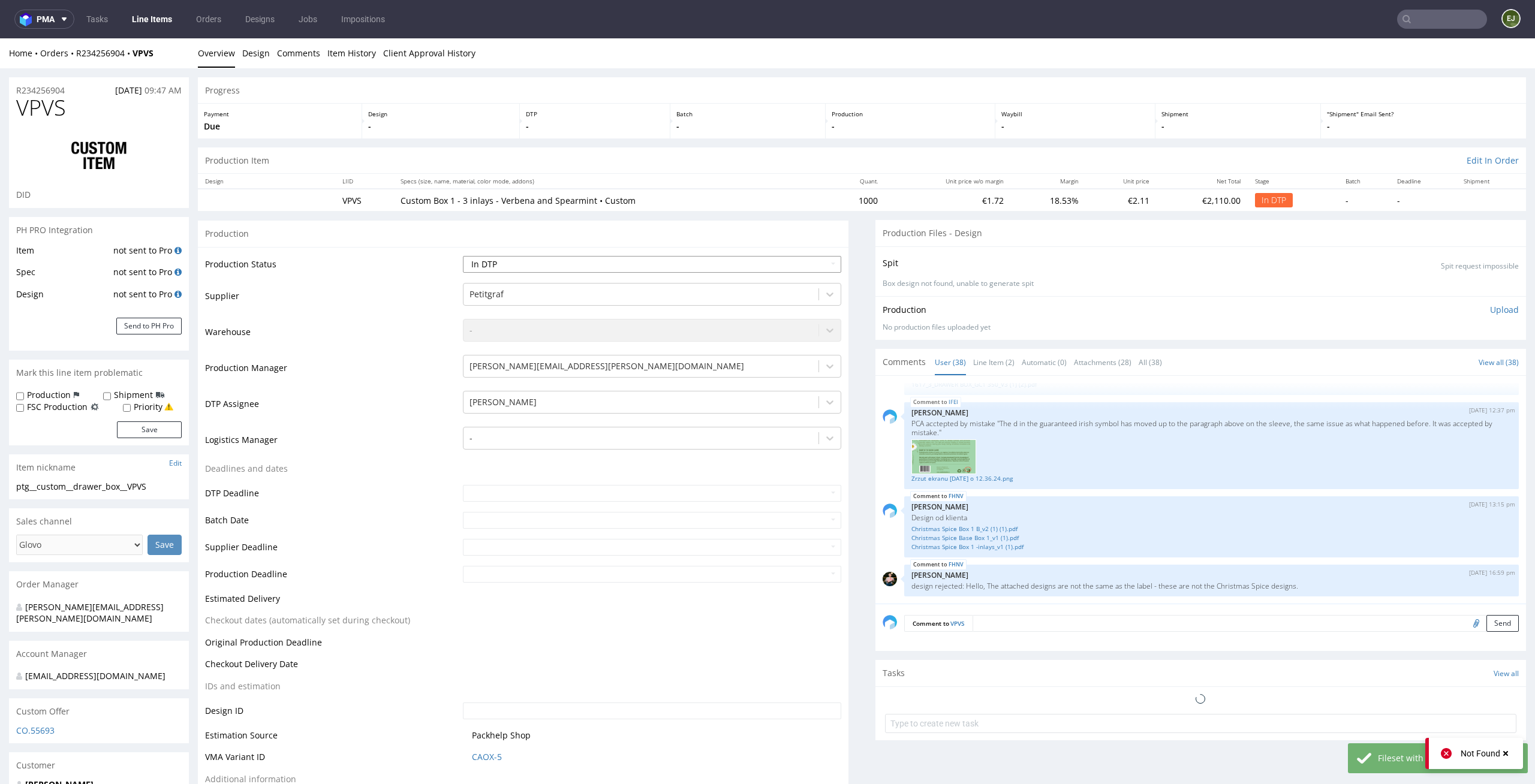
click at [808, 262] on select "Waiting for Artwork Waiting for Diecut Waiting for Mockup Waiting for DTP Waiti…" at bounding box center [653, 264] width 379 height 17
select select "dtp_ca_needed"
click at [463, 256] on select "Waiting for Artwork Waiting for Diecut Waiting for Mockup Waiting for DTP Waiti…" at bounding box center [653, 264] width 379 height 17
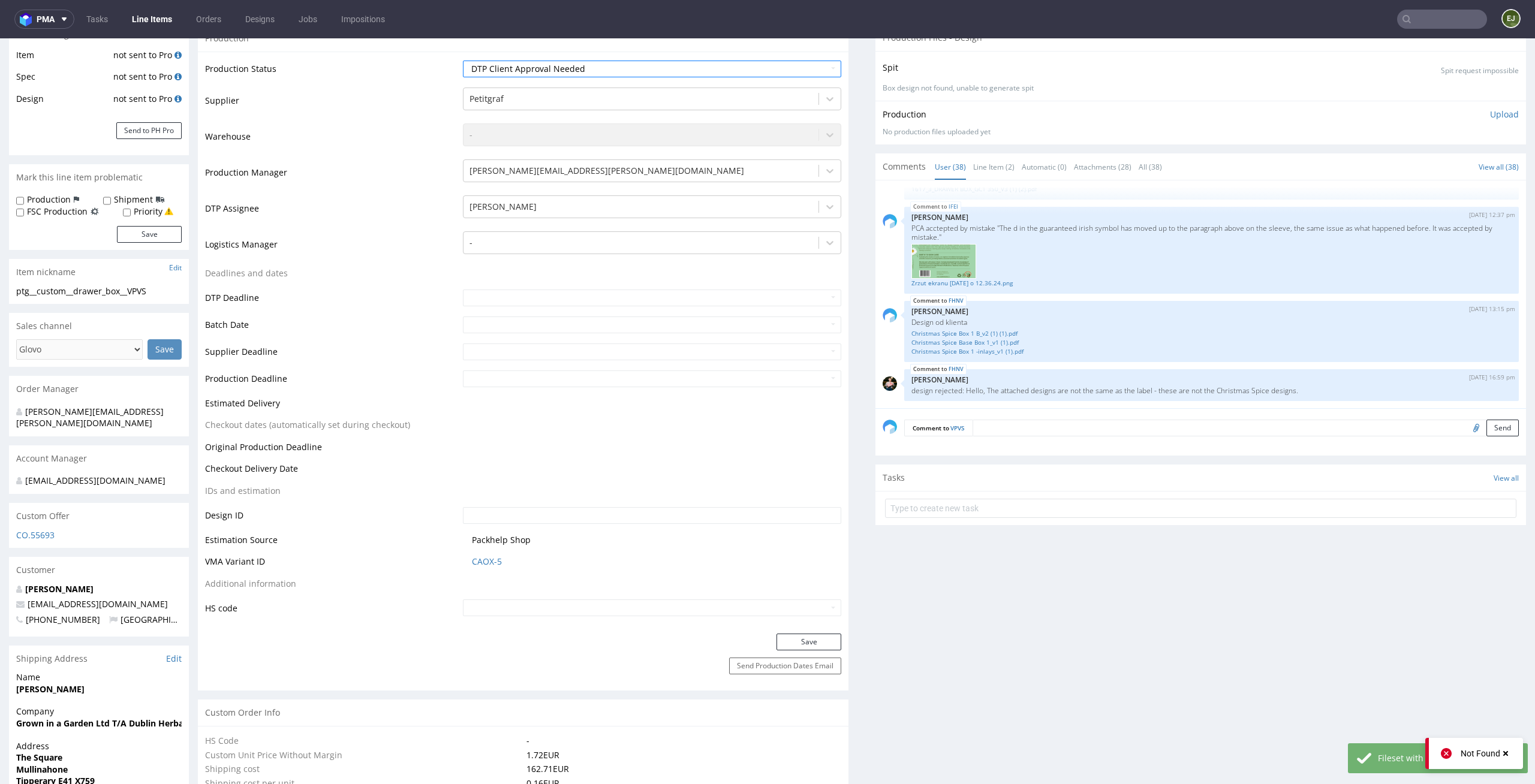
click at [795, 653] on div "Save" at bounding box center [523, 645] width 651 height 24
click at [795, 646] on button "Save" at bounding box center [808, 642] width 65 height 17
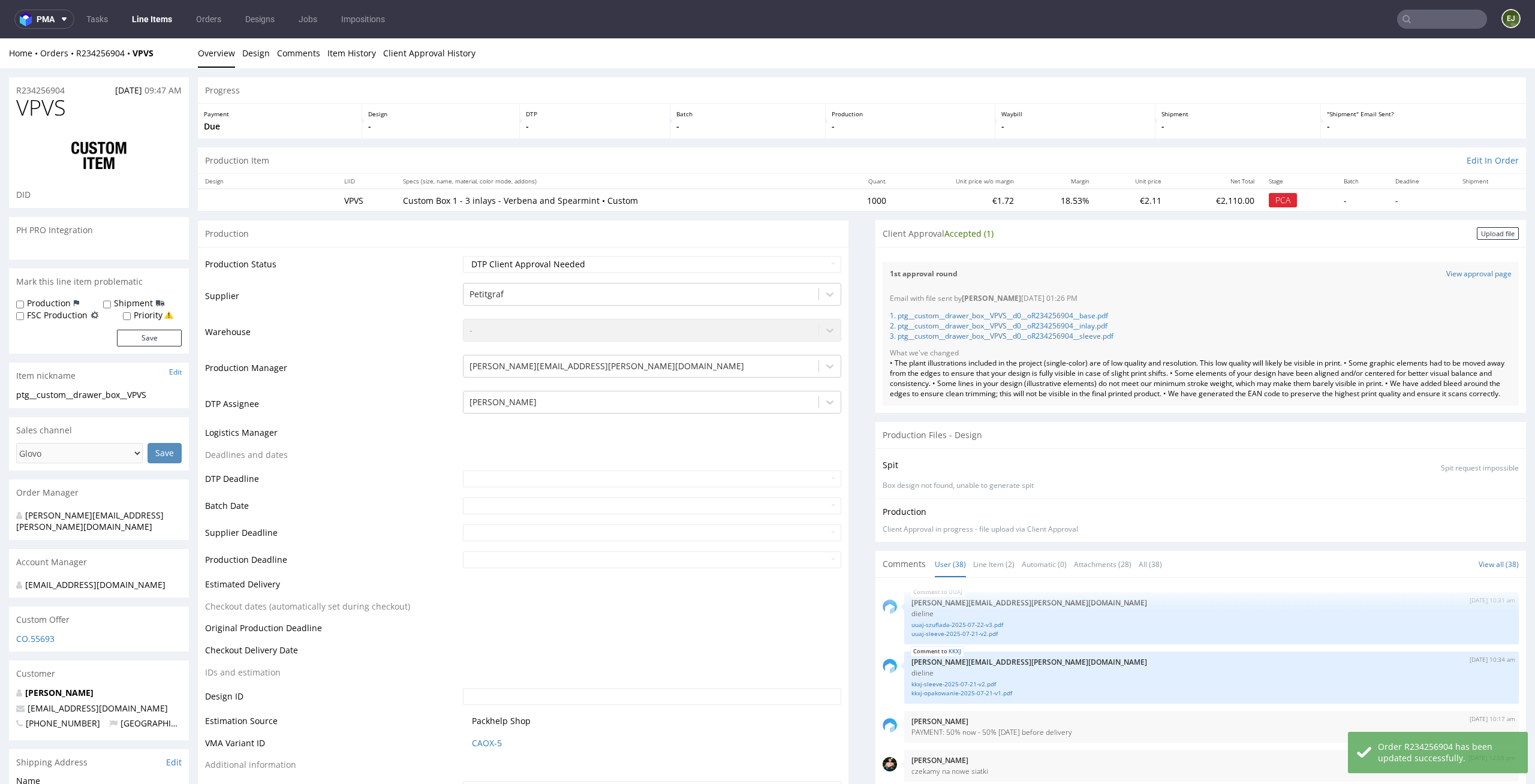
scroll to position [1908, 0]
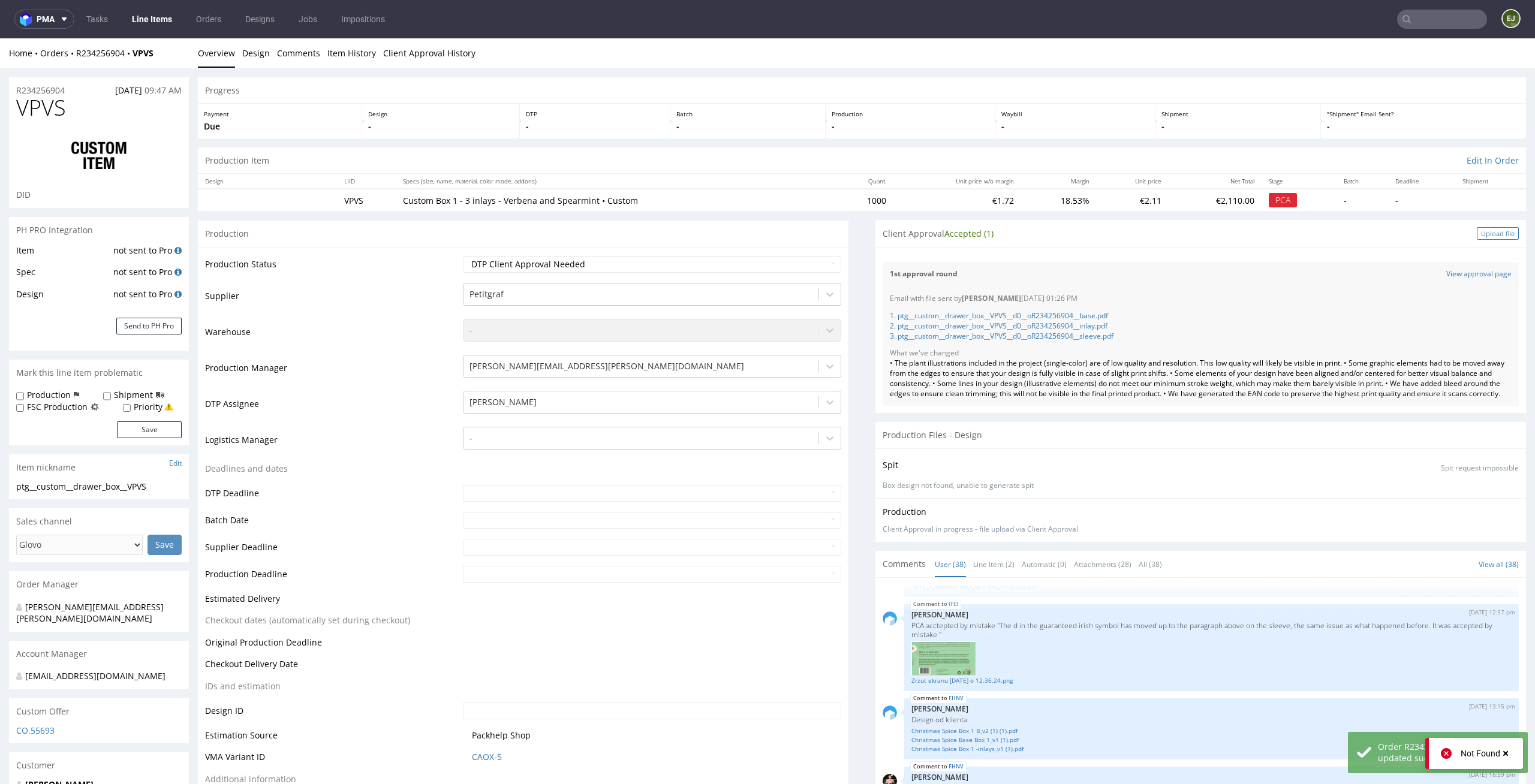
click at [1477, 236] on div "Upload file" at bounding box center [1498, 234] width 42 height 13
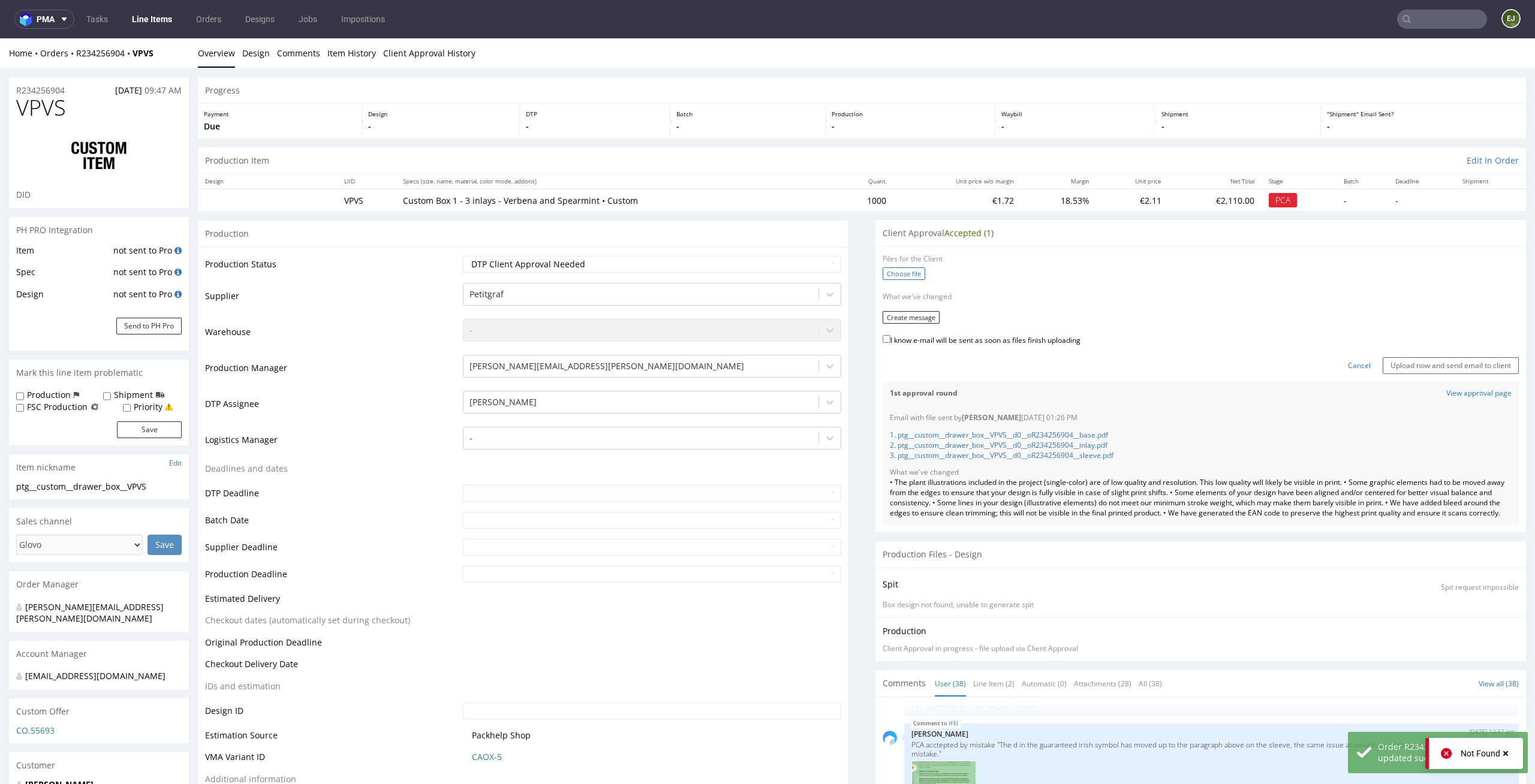
click at [890, 273] on label "Choose file" at bounding box center [904, 274] width 42 height 13
click at [0, 38] on input "Choose file" at bounding box center [0, 38] width 0 height 0
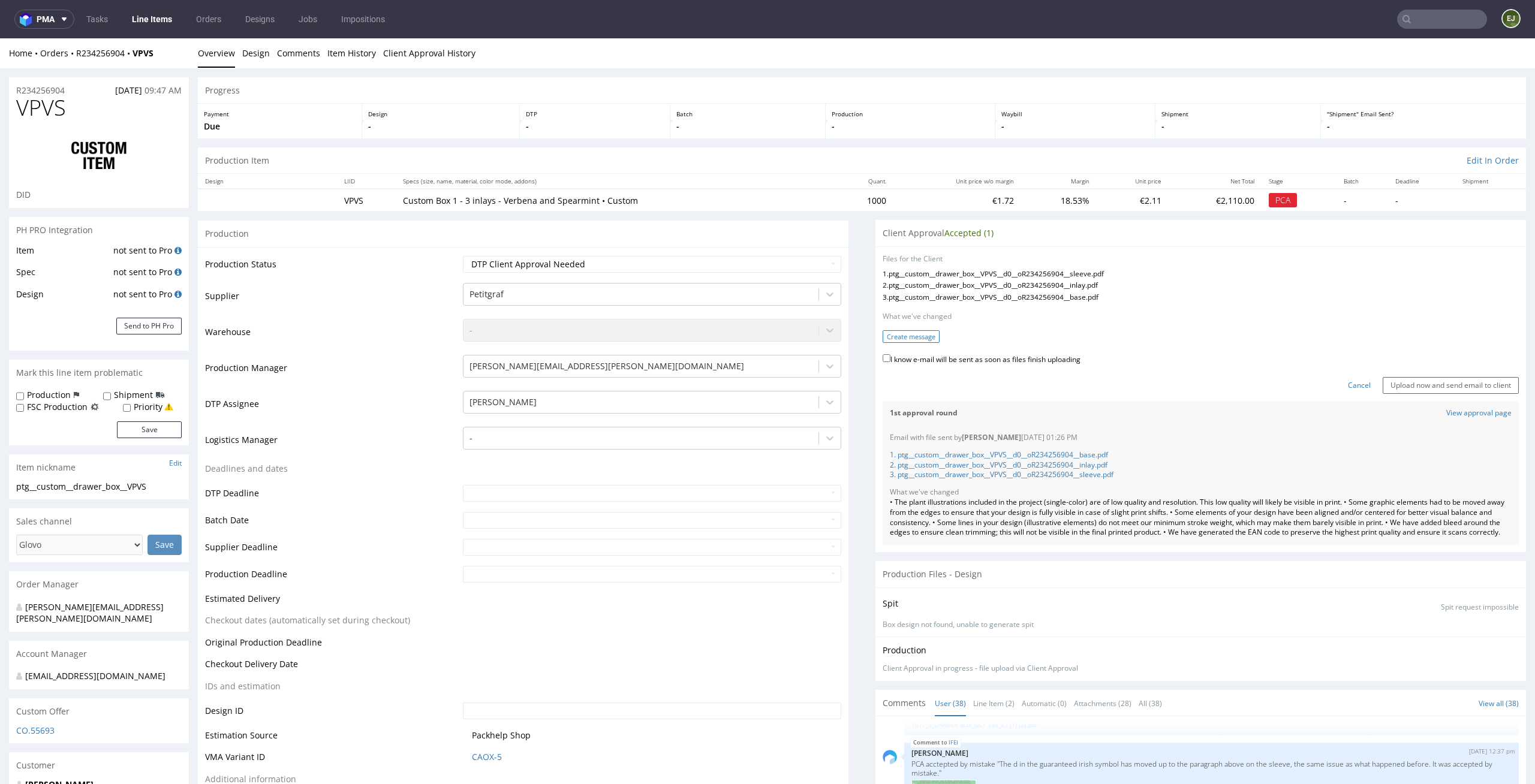
click at [907, 335] on button "Create message" at bounding box center [911, 337] width 57 height 13
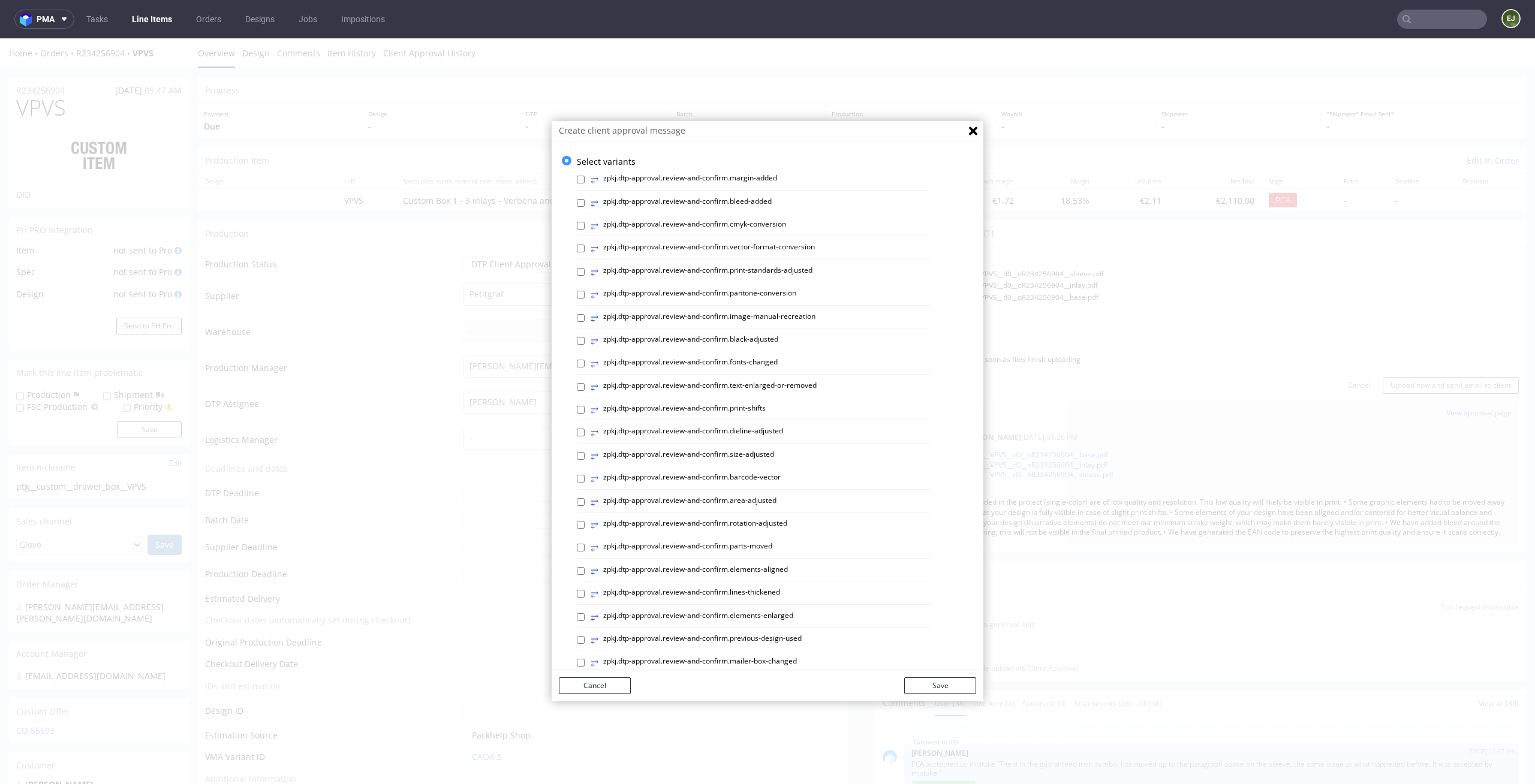
scroll to position [329, 0]
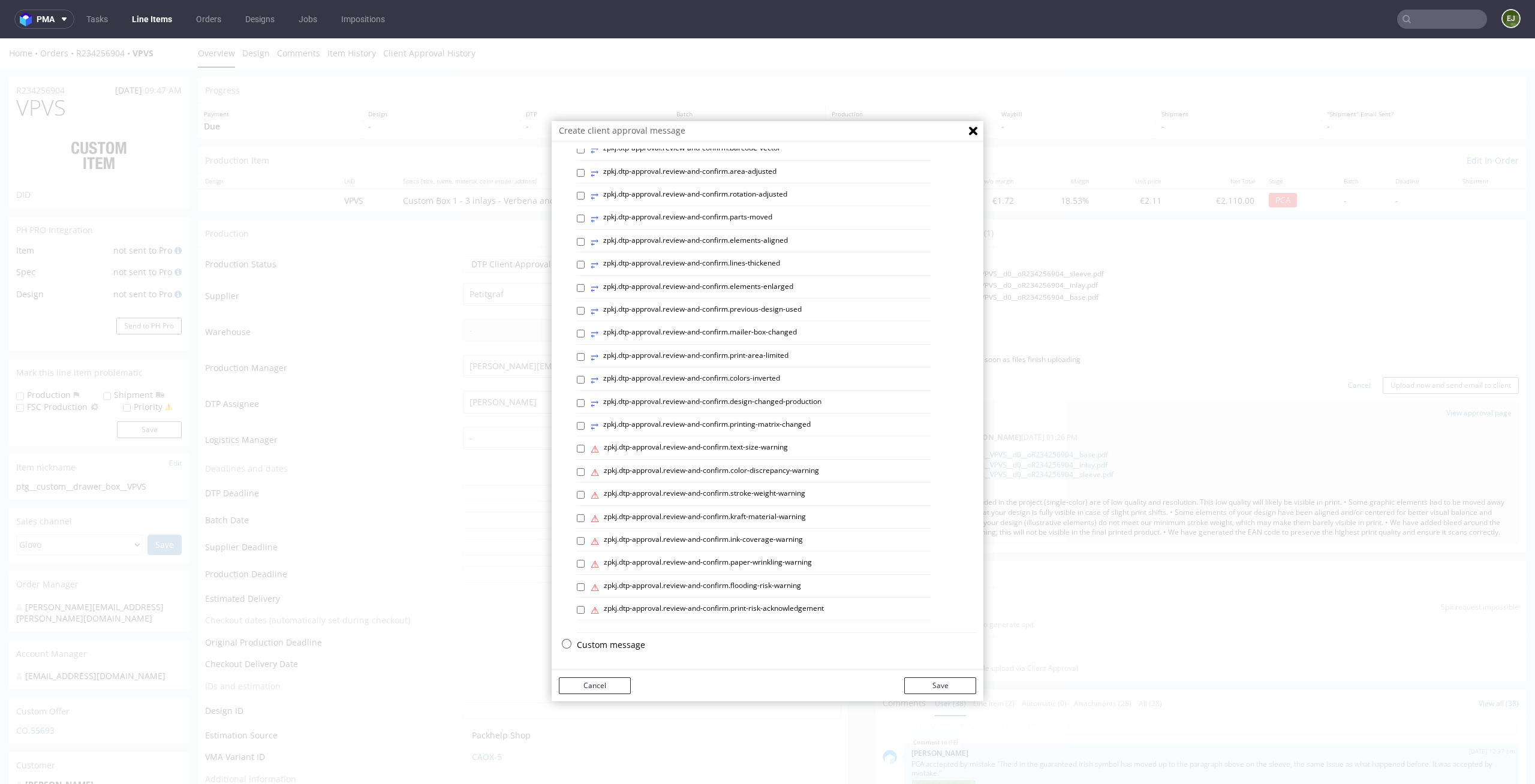
click at [600, 634] on div "Select variants ⥂ zpkj.dtp-approval.review-and-confirm.margin-added ⥂ zpkj.dtp-…" at bounding box center [767, 241] width 432 height 830
click at [599, 643] on p "Custom message" at bounding box center [777, 644] width 400 height 12
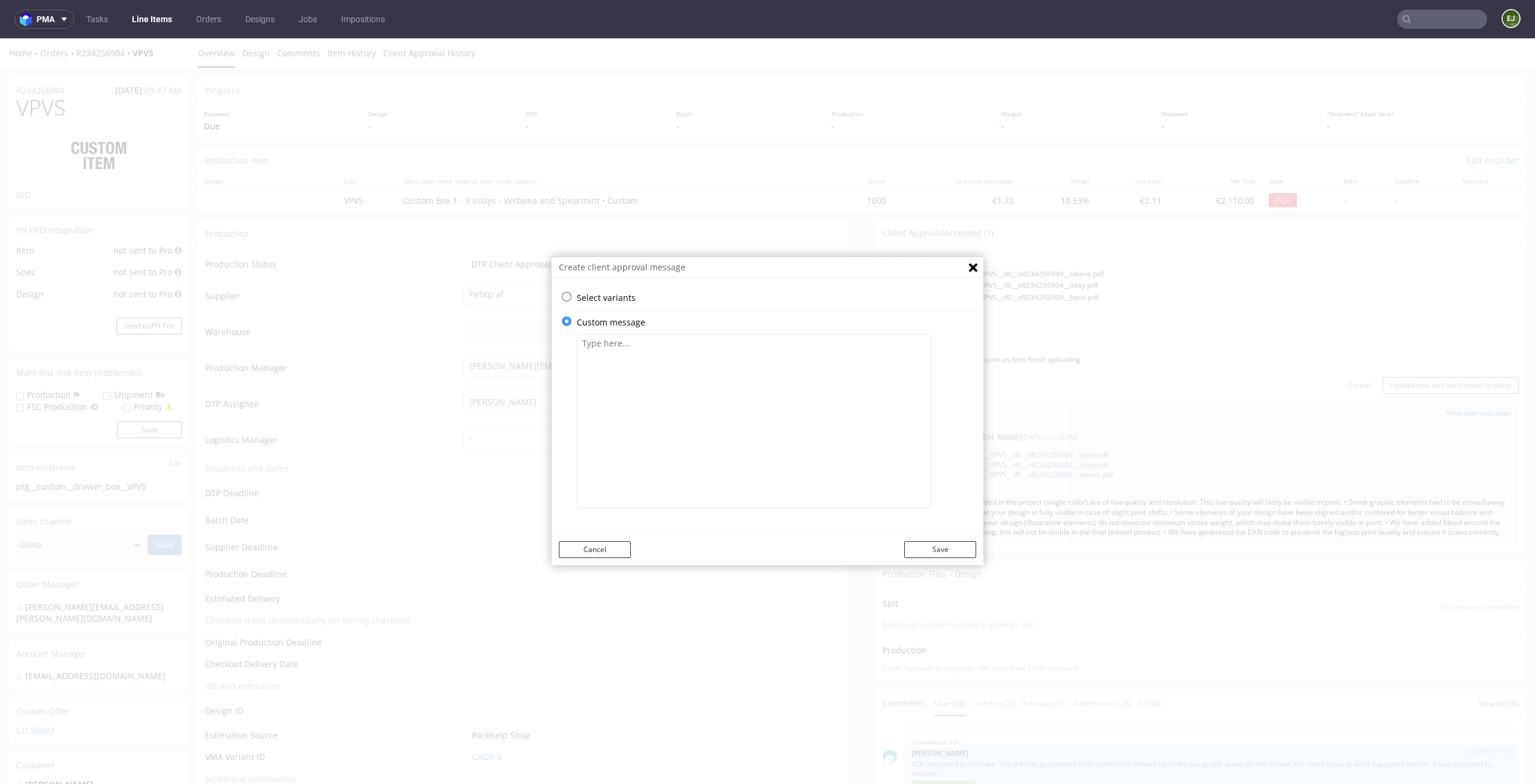
click at [649, 424] on textarea at bounding box center [754, 420] width 353 height 173
paste textarea "• We rotated the back-side artwork so that, when assembled, the text matches th…"
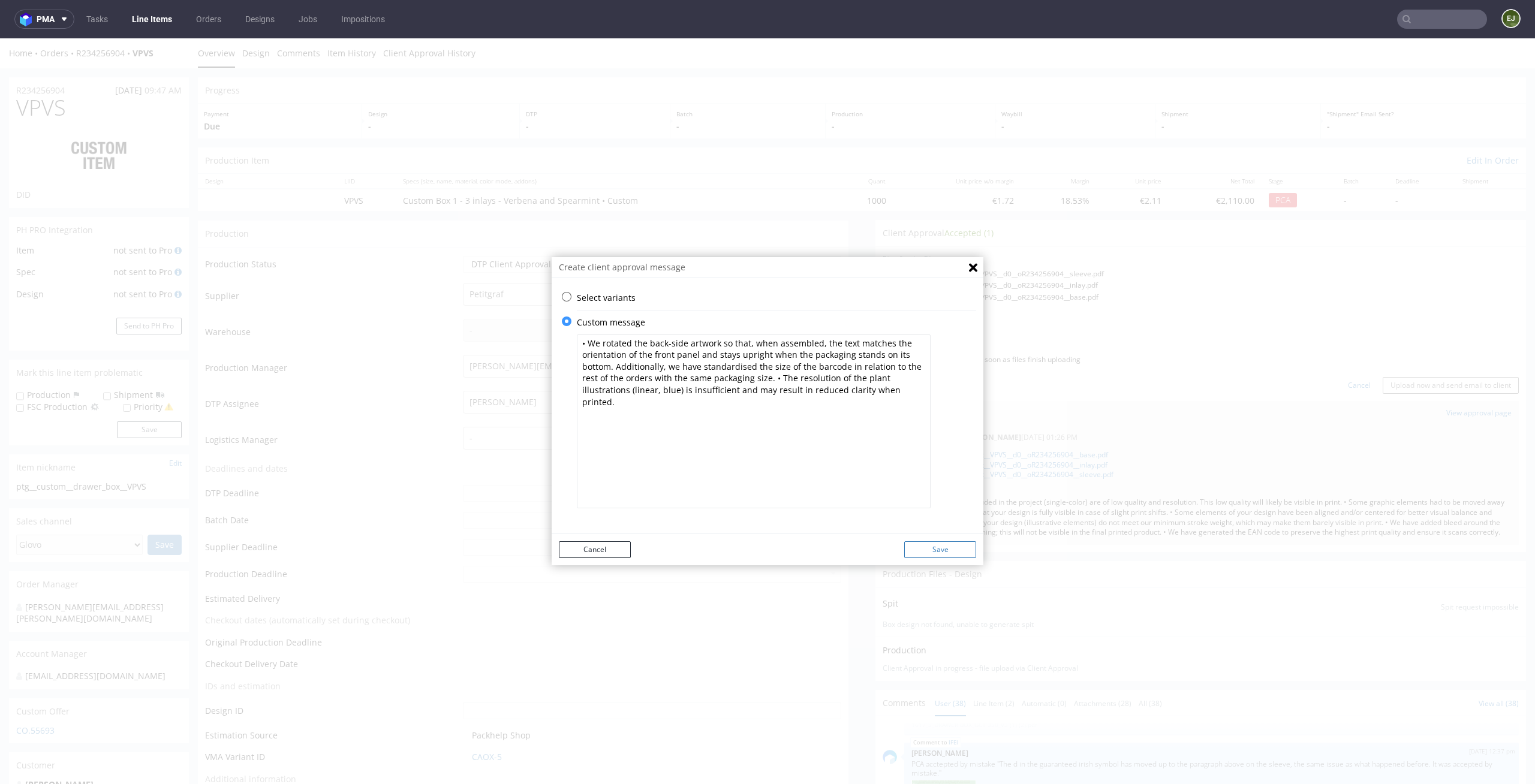
type textarea "• We rotated the back-side artwork so that, when assembled, the text matches th…"
click at [934, 543] on button "Save" at bounding box center [940, 549] width 72 height 17
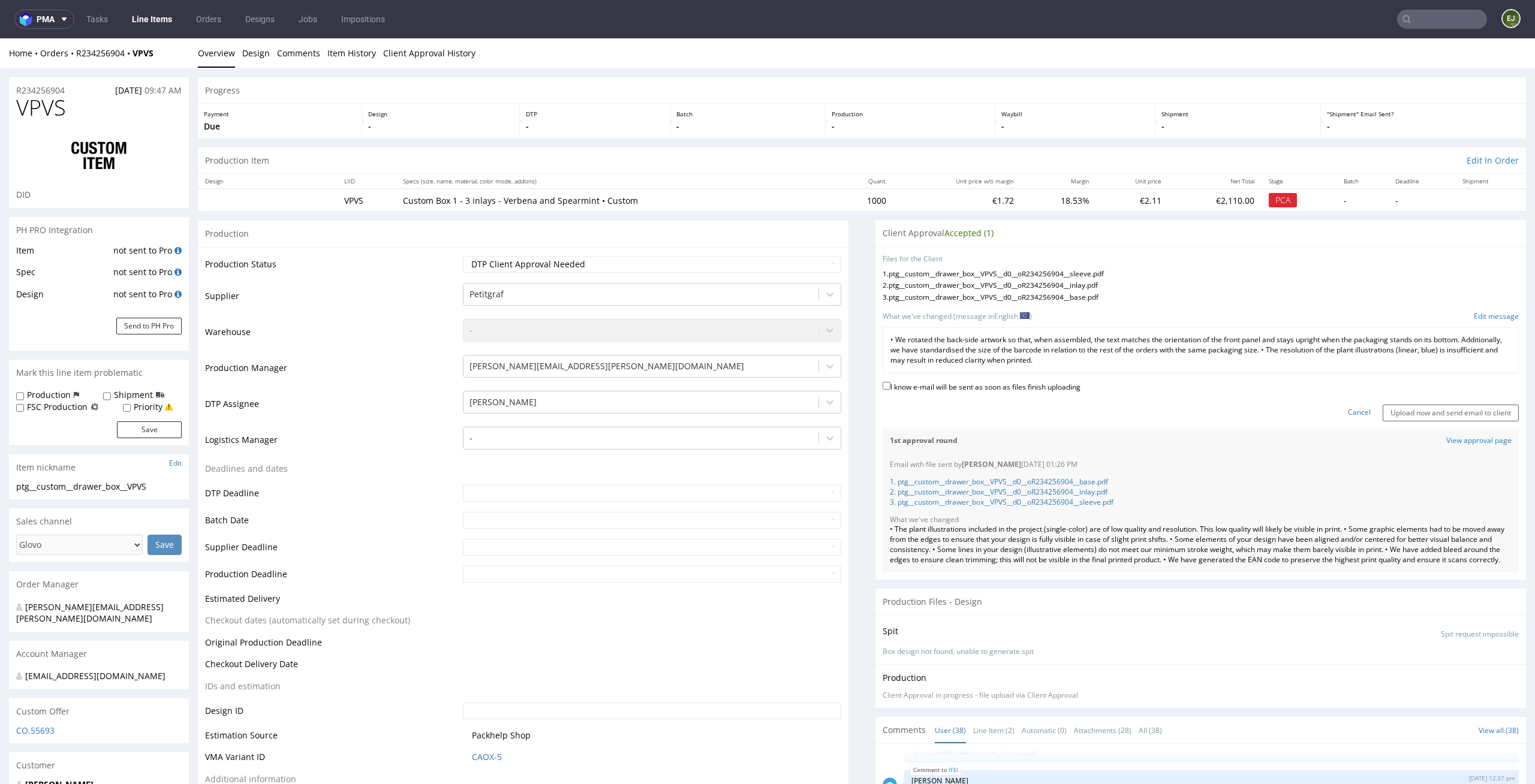
click at [996, 382] on label "I know e-mail will be sent as soon as files finish uploading" at bounding box center [981, 386] width 198 height 13
click at [890, 382] on input "I know e-mail will be sent as soon as files finish uploading" at bounding box center [886, 385] width 8 height 8
checkbox input "true"
click at [1387, 415] on input "Upload now and send email to client" at bounding box center [1450, 413] width 136 height 17
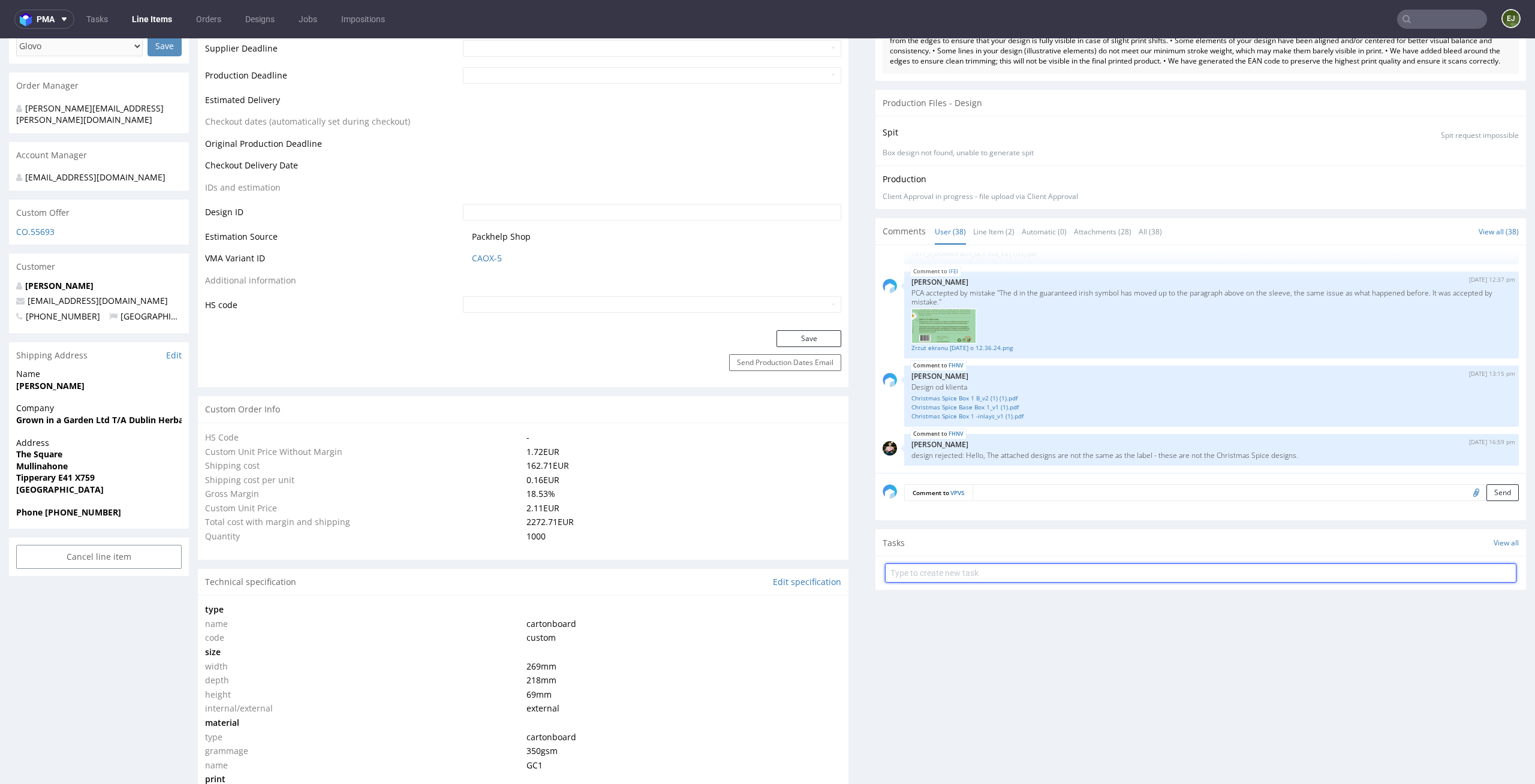
click at [973, 582] on input "text" at bounding box center [1201, 573] width 631 height 19
type input "custom d"
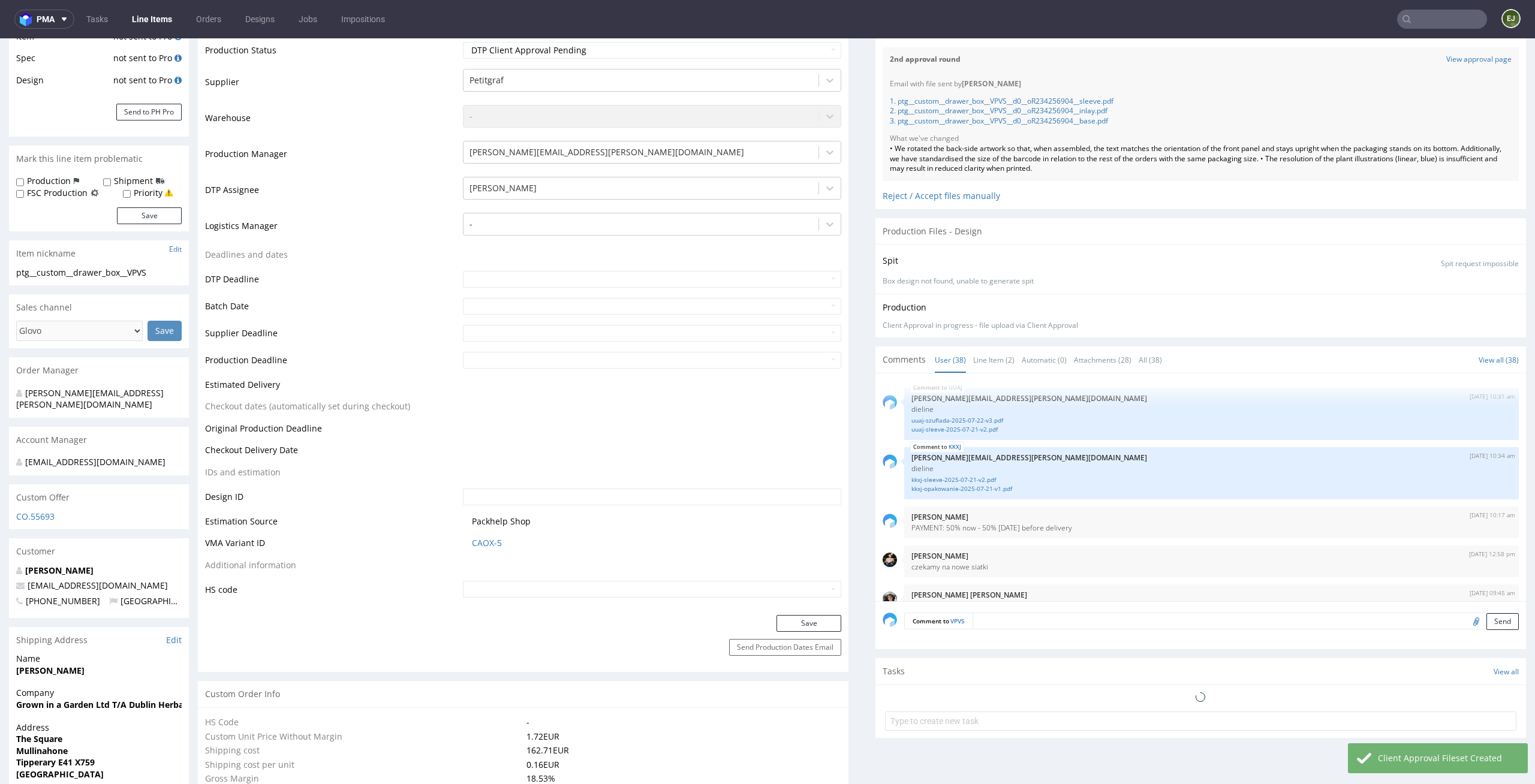
scroll to position [205, 0]
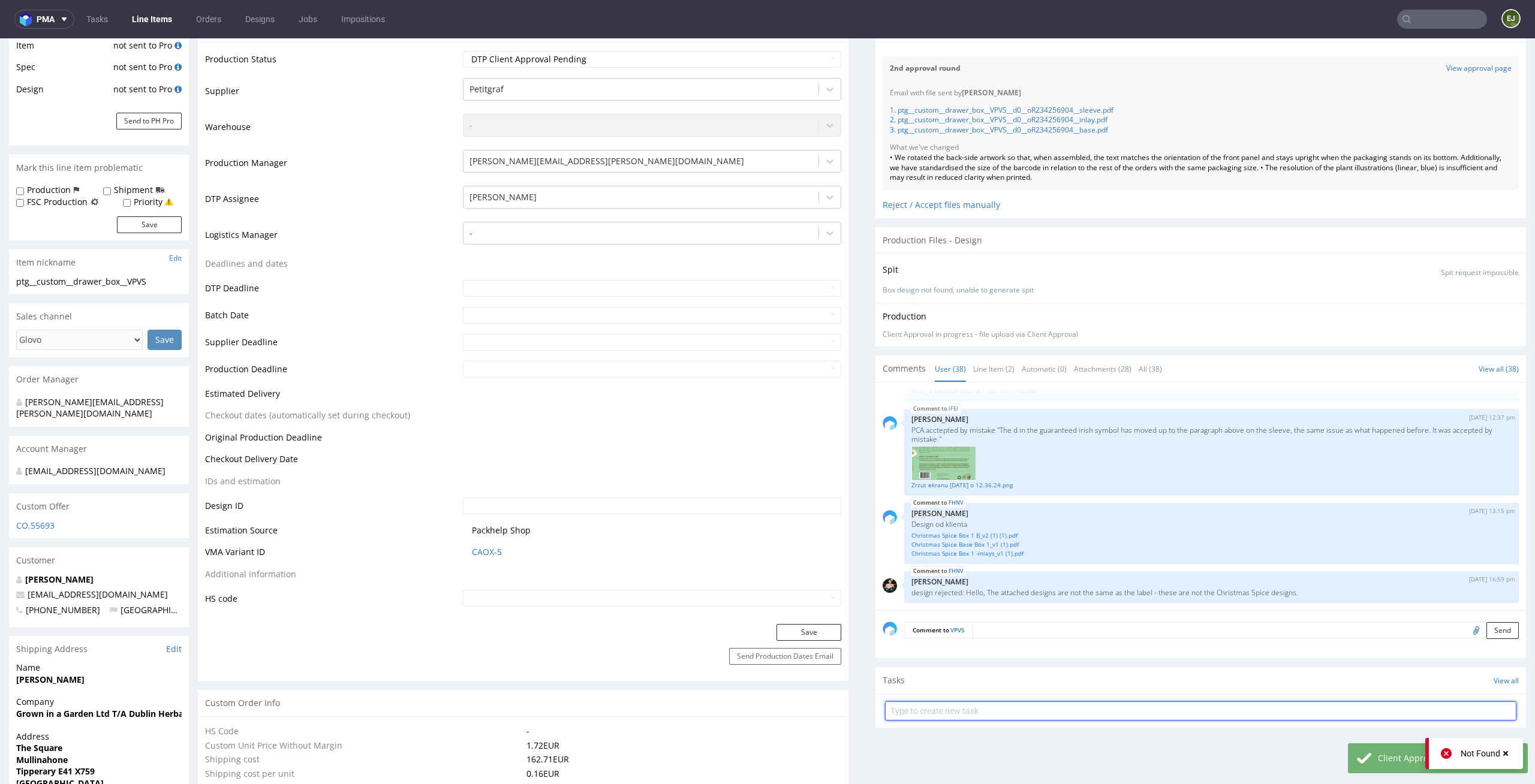
click at [931, 709] on input "text" at bounding box center [1201, 710] width 631 height 19
type input "custom dc 5/7"
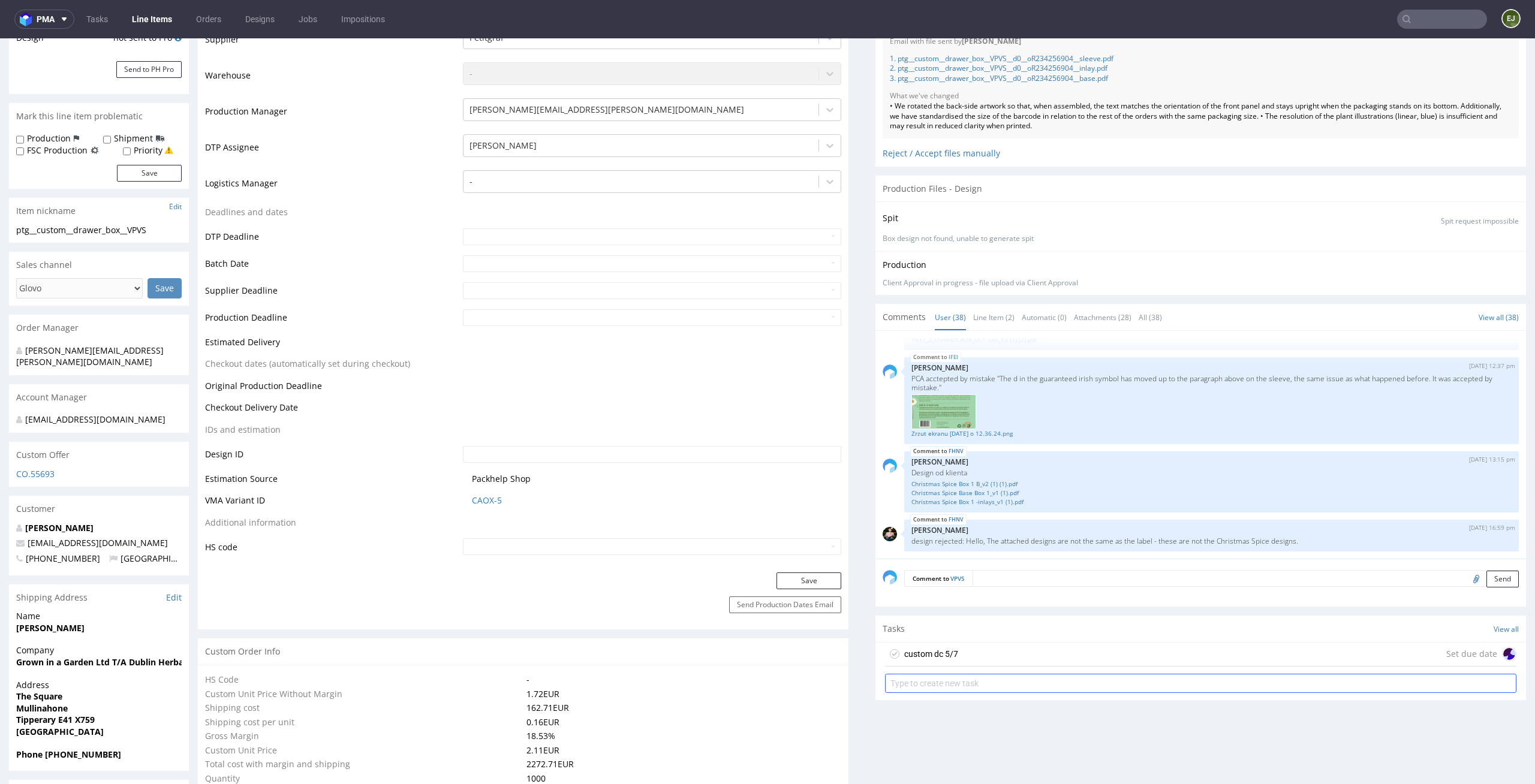
scroll to position [327, 0]
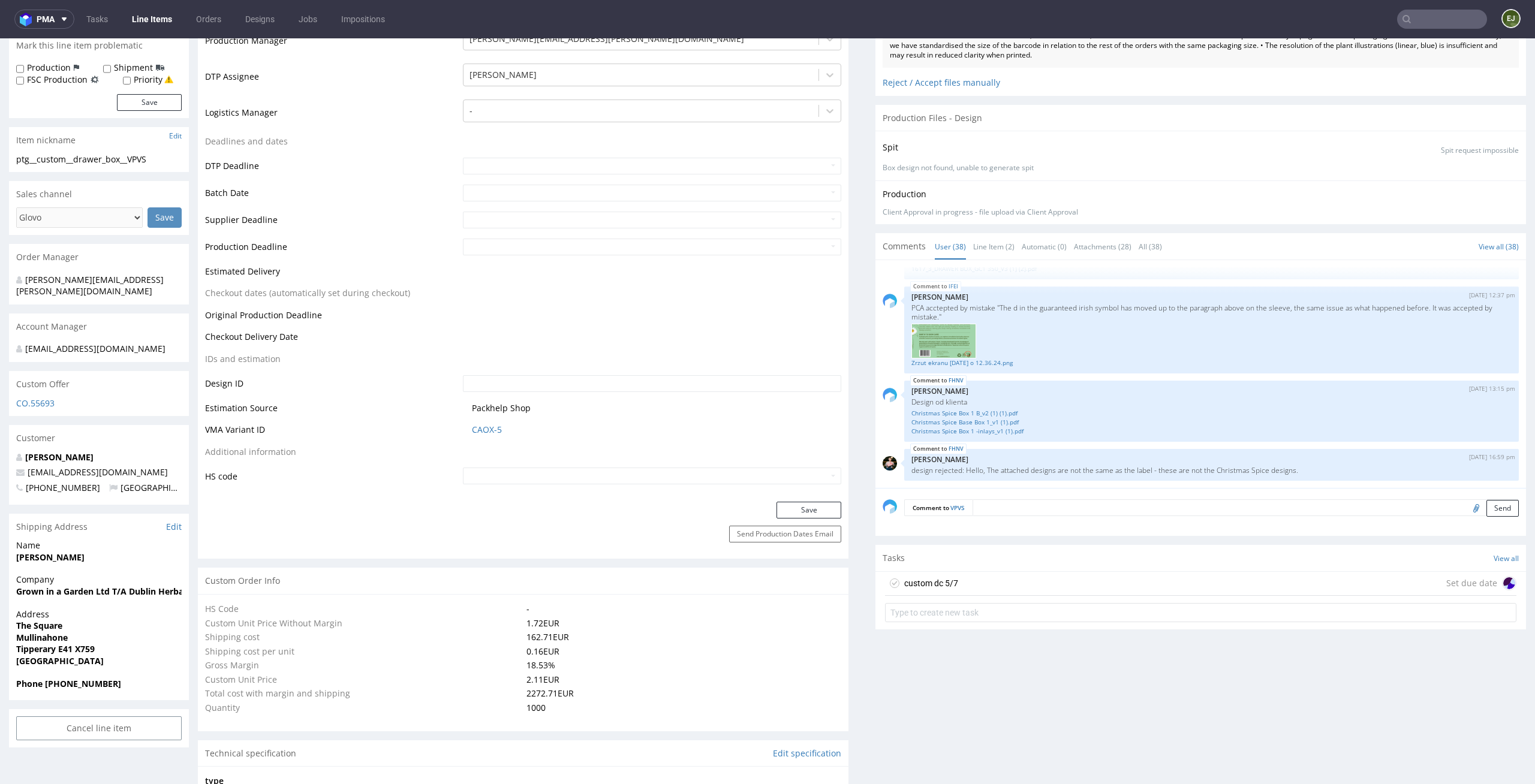
click at [902, 591] on div "custom dc 5/7" at bounding box center [922, 583] width 73 height 19
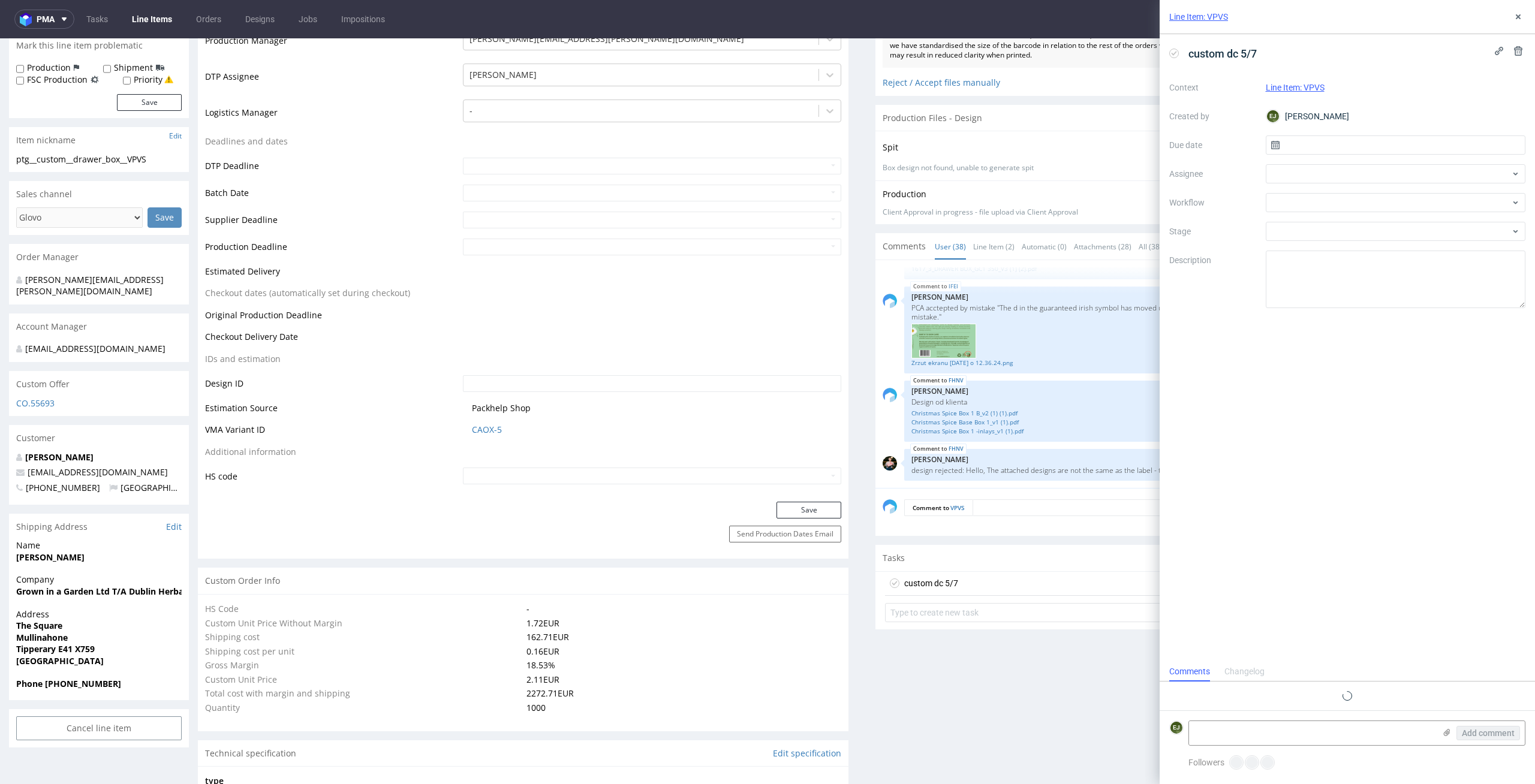
scroll to position [10, 0]
click at [1357, 140] on input "text" at bounding box center [1395, 145] width 260 height 19
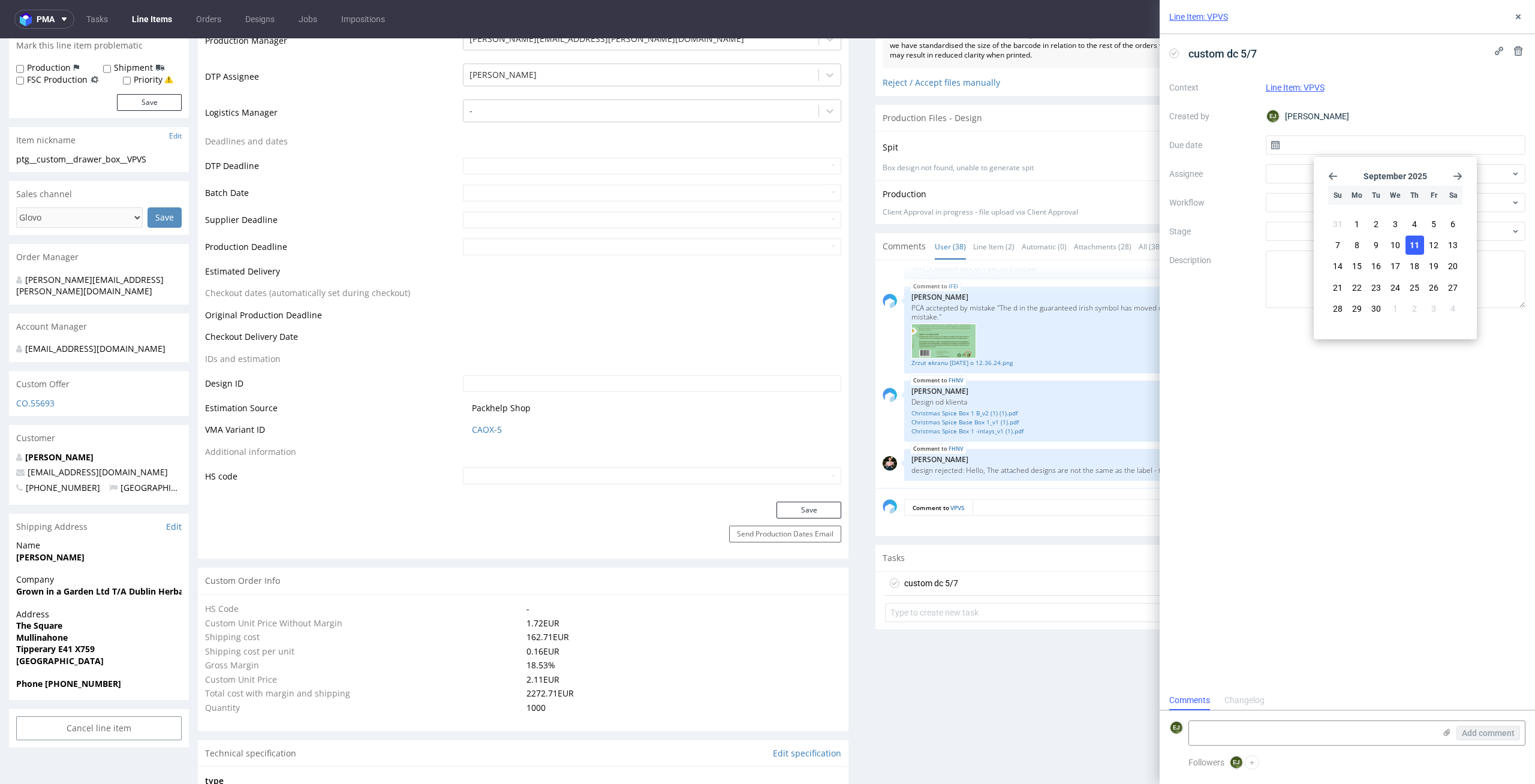
click at [1415, 245] on span "11" at bounding box center [1414, 245] width 10 height 12
type input "11/09/2025"
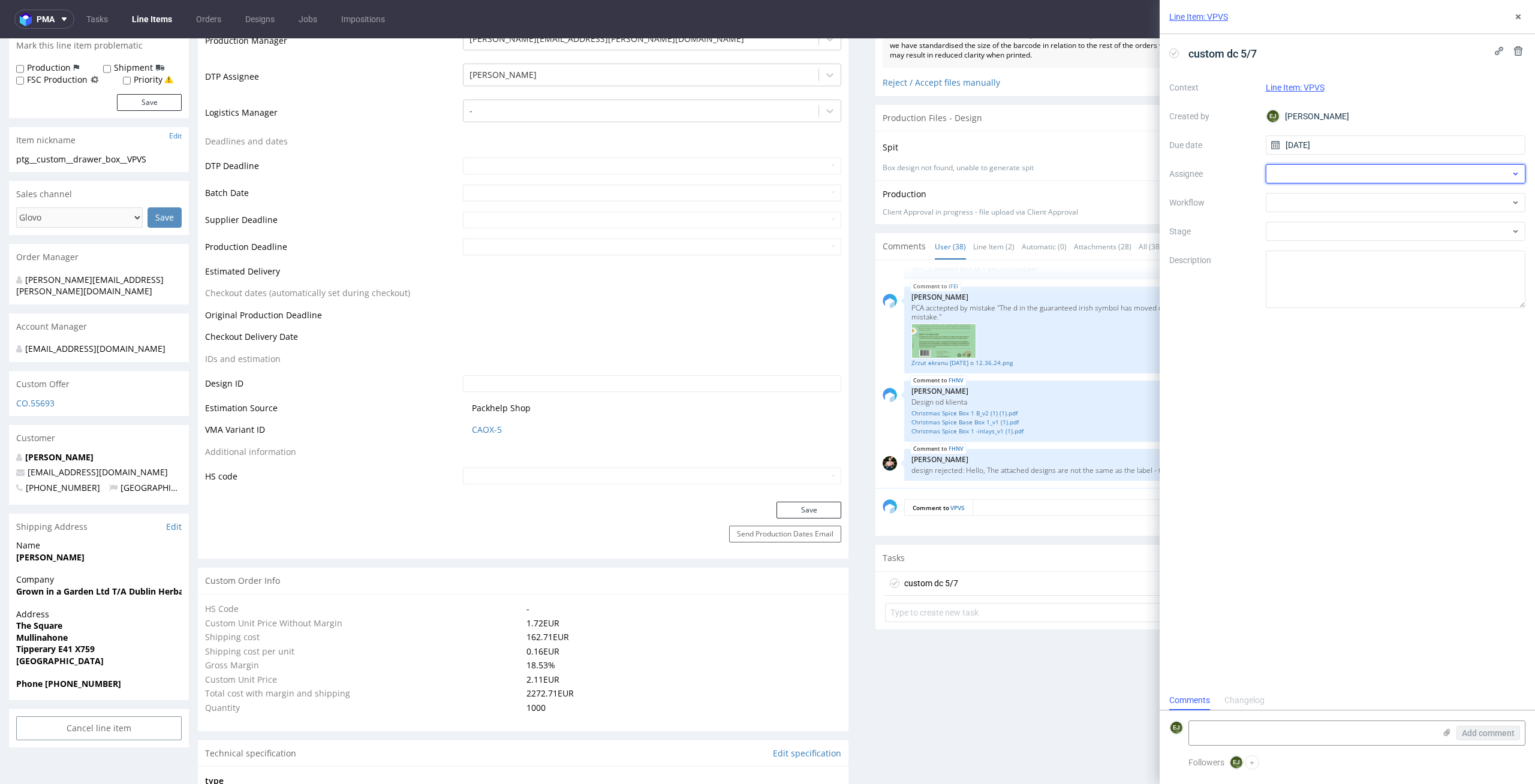
click at [1392, 173] on div at bounding box center [1395, 174] width 260 height 19
type input "karol"
click at [1404, 196] on div "KM Karol Markowski" at bounding box center [1395, 200] width 250 height 19
click at [1404, 196] on div at bounding box center [1395, 202] width 260 height 19
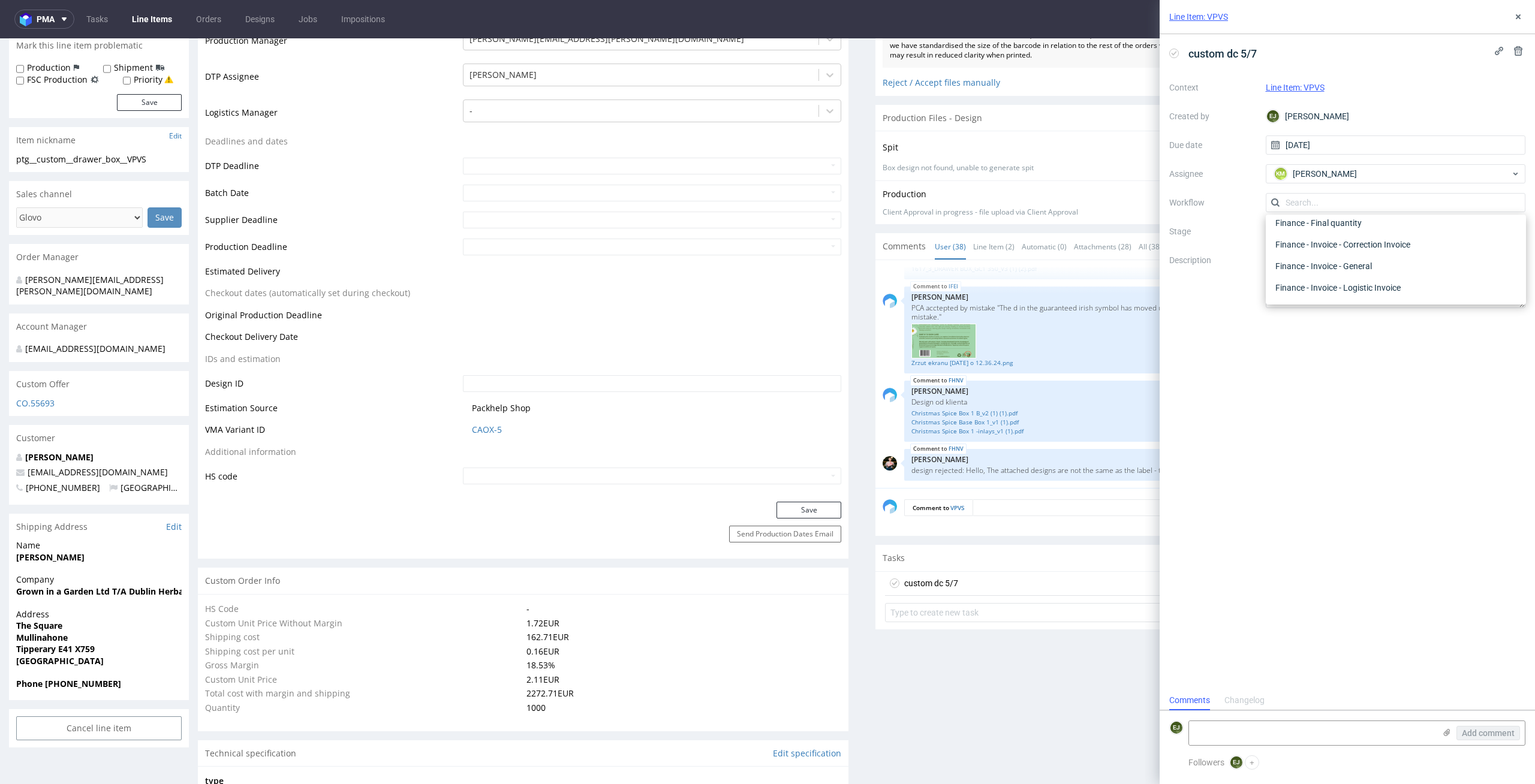
scroll to position [0, 0]
click at [1396, 243] on div "DTP - Double Check" at bounding box center [1395, 246] width 250 height 22
click at [1339, 559] on div "custom dc 5/7 Context Line Item: VPVS Created by EJ Elżbieta Jelińska Due date …" at bounding box center [1347, 362] width 375 height 656
click at [1525, 22] on div "Line Item: VPVS" at bounding box center [1347, 17] width 375 height 34
click at [1518, 13] on icon at bounding box center [1518, 17] width 10 height 10
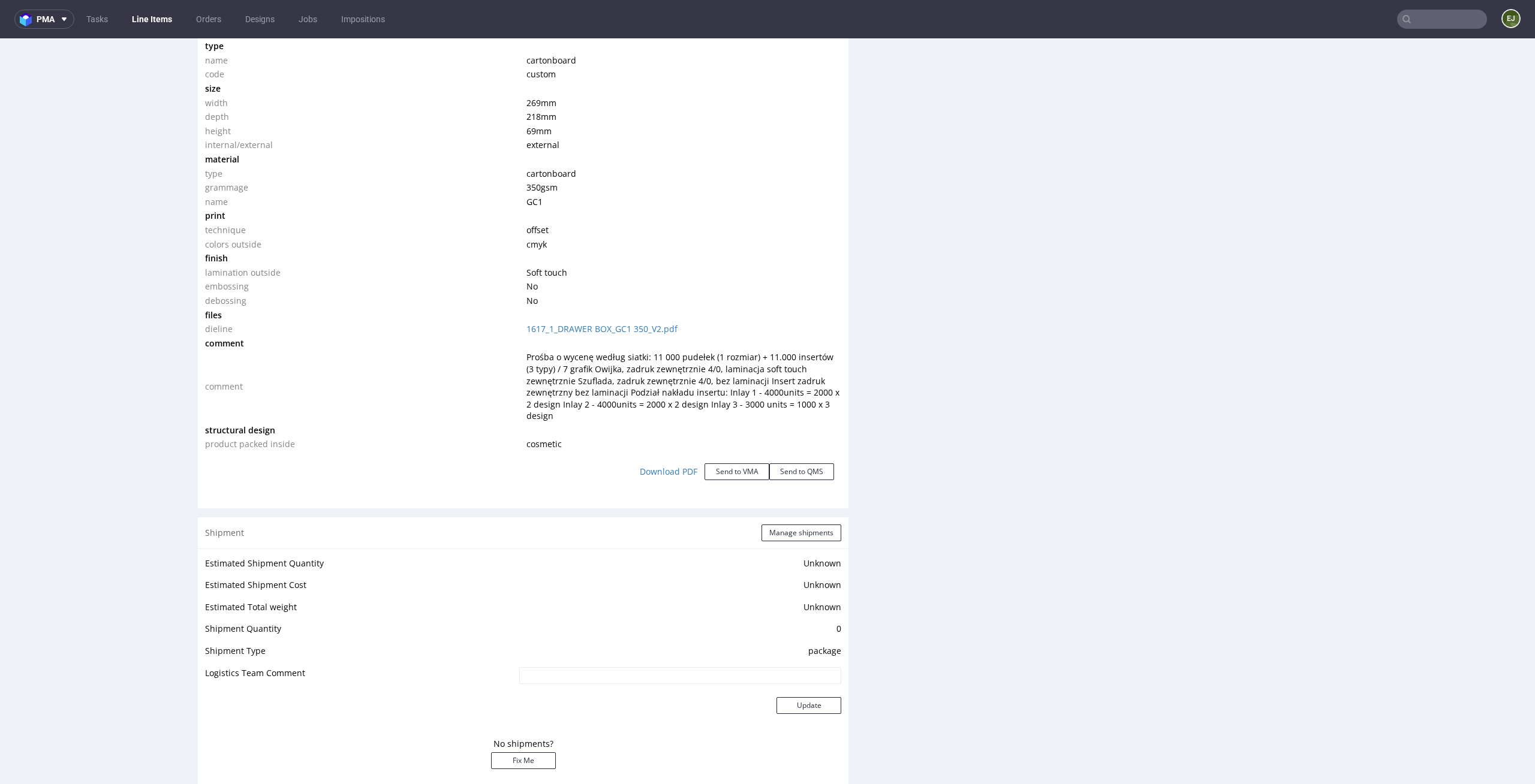
scroll to position [2278, 0]
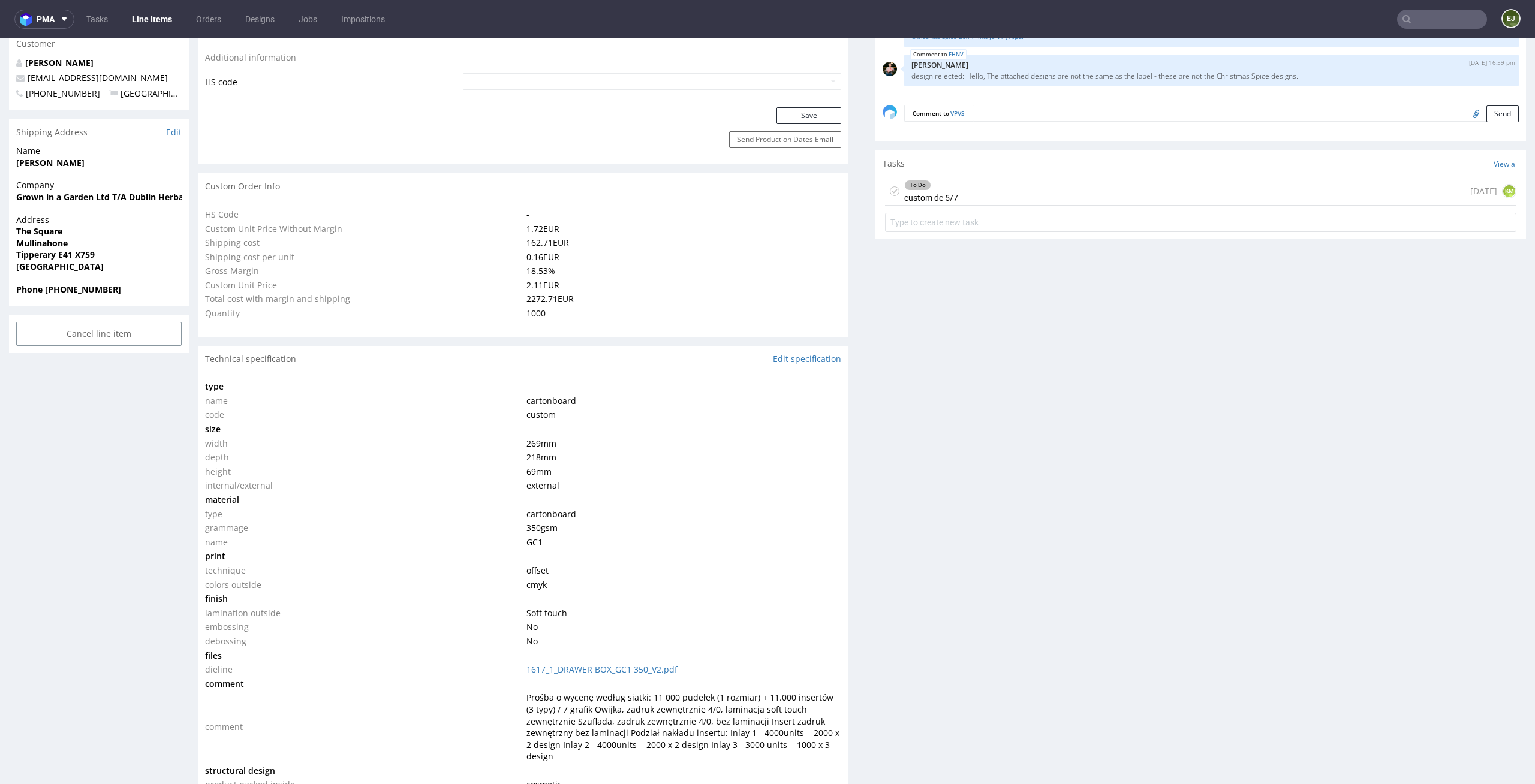
scroll to position [0, 0]
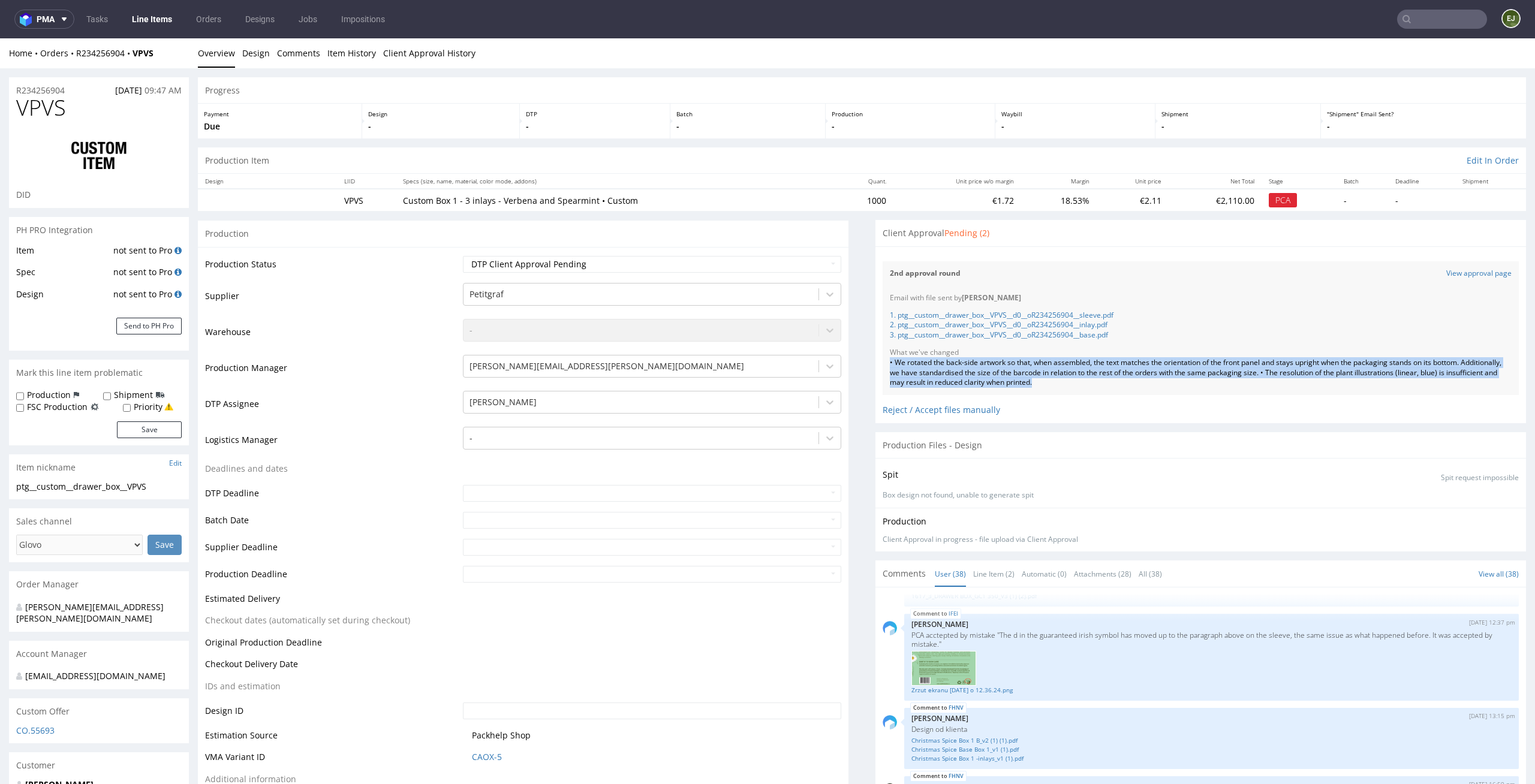
drag, startPoint x: 1096, startPoint y: 393, endPoint x: 875, endPoint y: 365, distance: 222.8
click at [882, 365] on div "Email with file sent by Elżbieta Jelińska 1. ptg__custom__drawer_box__VPVS__d0_…" at bounding box center [1200, 340] width 636 height 109
copy div "• We rotated the back-side artwork so that, when assembled, the text matches th…"
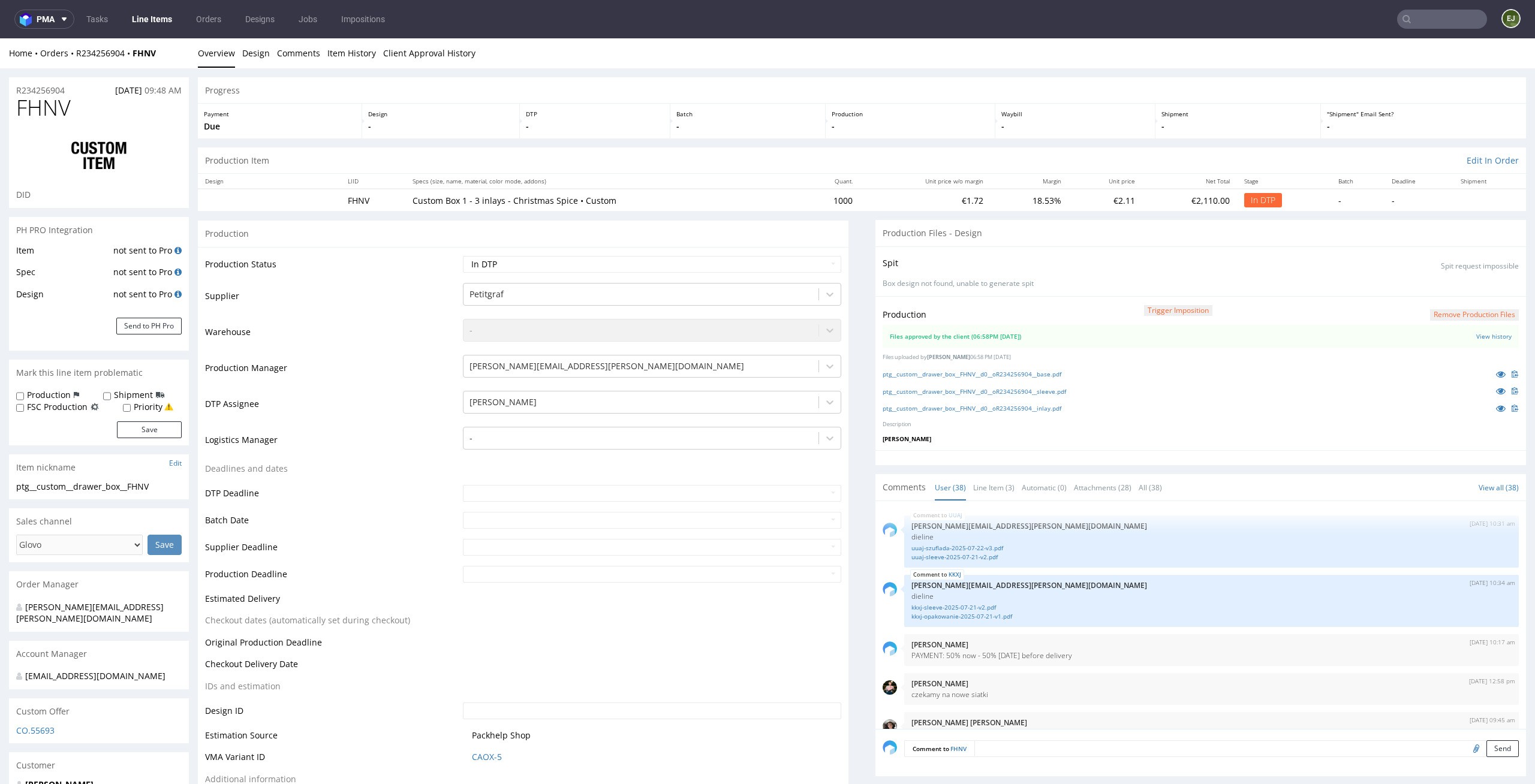
scroll to position [1874, 0]
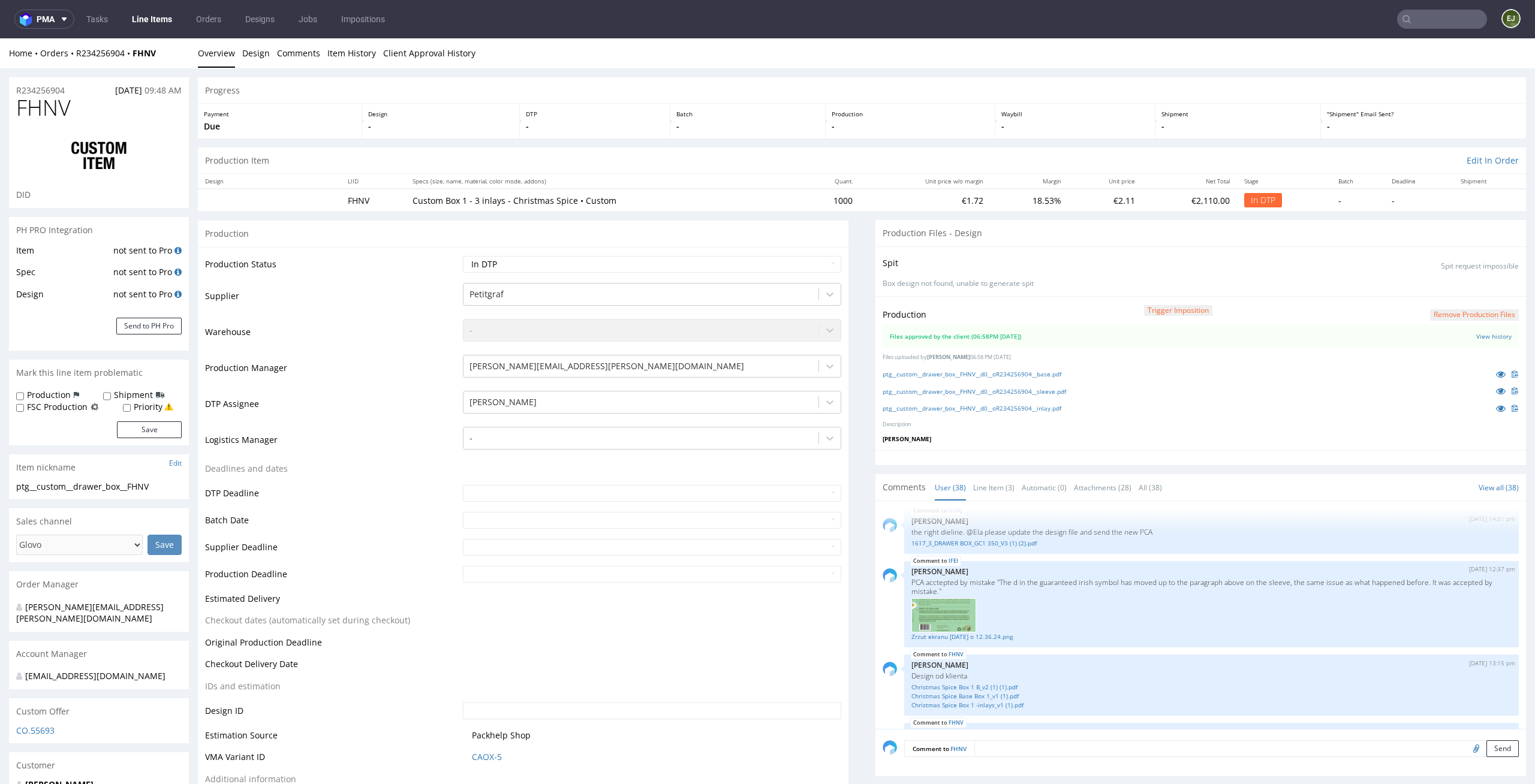
click at [1454, 315] on button "Remove production files" at bounding box center [1474, 315] width 89 height 12
click at [1425, 292] on link "Yes" at bounding box center [1435, 287] width 34 height 18
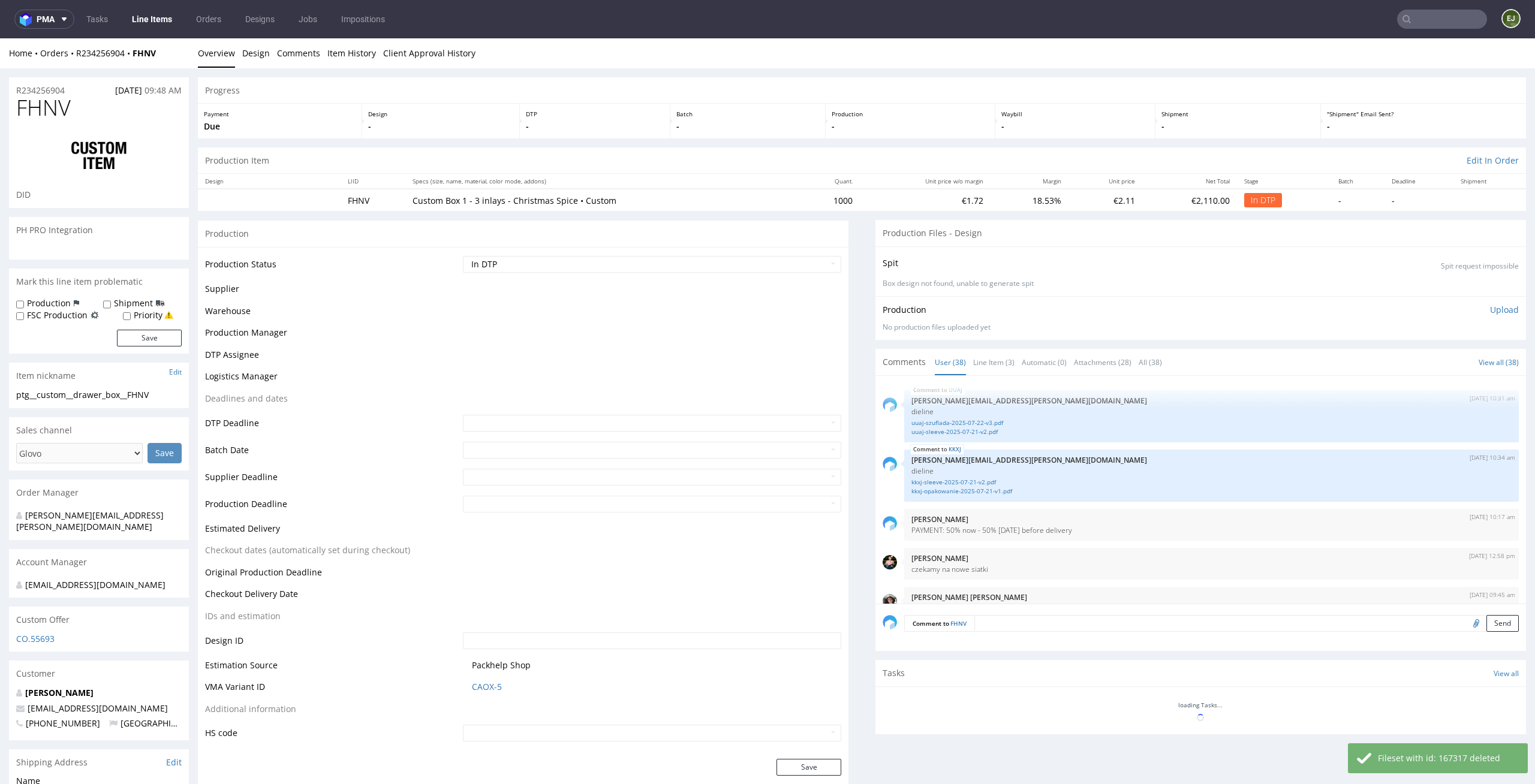
scroll to position [1908, 0]
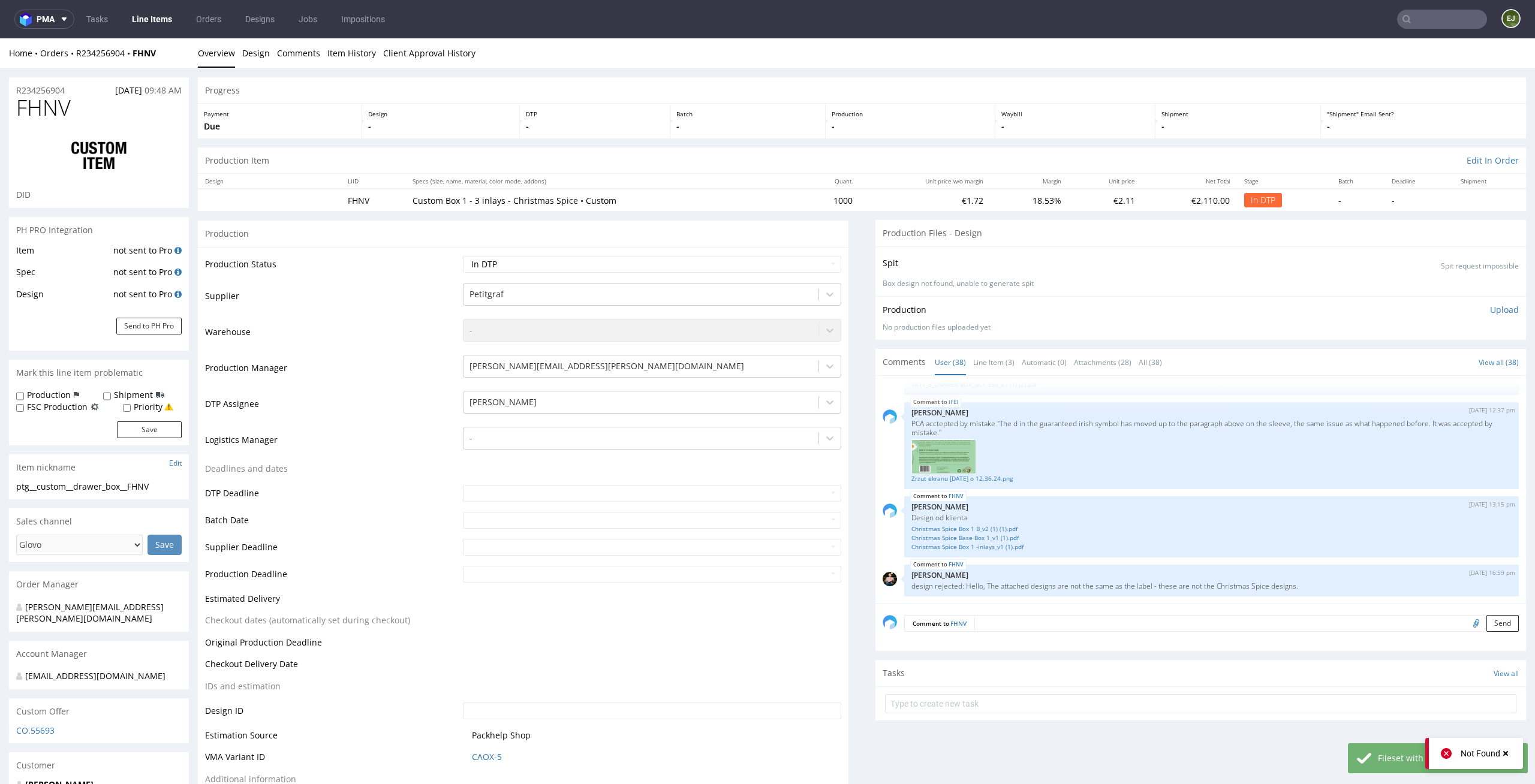
click at [821, 252] on div "Production Status Waiting for Artwork Waiting for Diecut Waiting for Mockup Wai…" at bounding box center [523, 538] width 651 height 582
click at [814, 255] on td "Waiting for Artwork Waiting for Diecut Waiting for Mockup Waiting for DTP Waiti…" at bounding box center [651, 268] width 382 height 27
click at [802, 274] on td "Waiting for Artwork Waiting for Diecut Waiting for Mockup Waiting for DTP Waiti…" at bounding box center [651, 268] width 382 height 27
click at [804, 264] on select "Waiting for Artwork Waiting for Diecut Waiting for Mockup Waiting for DTP Waiti…" at bounding box center [653, 264] width 379 height 17
select select "dtp_ca_needed"
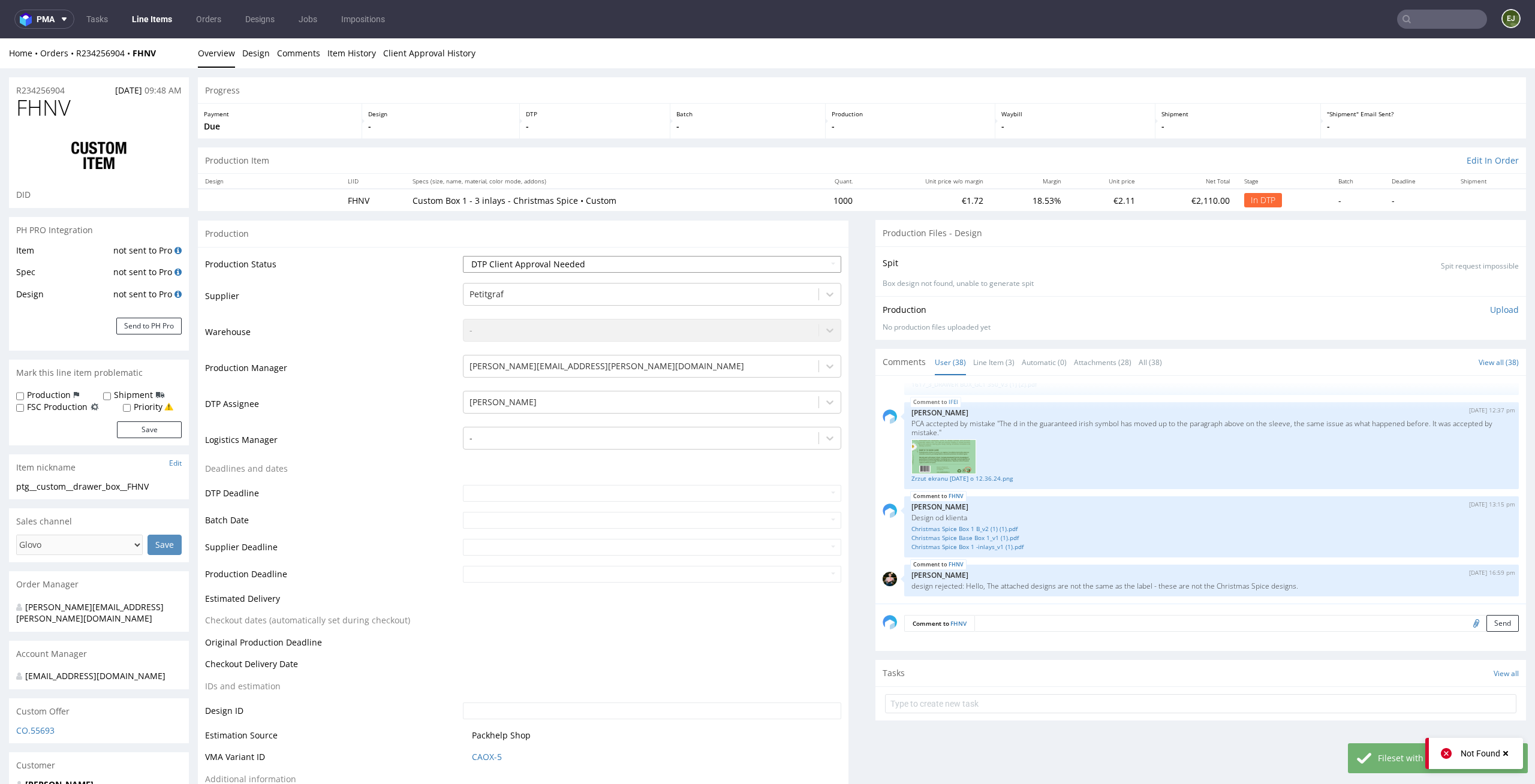
click at [463, 256] on select "Waiting for Artwork Waiting for Diecut Waiting for Mockup Waiting for DTP Waiti…" at bounding box center [653, 264] width 379 height 17
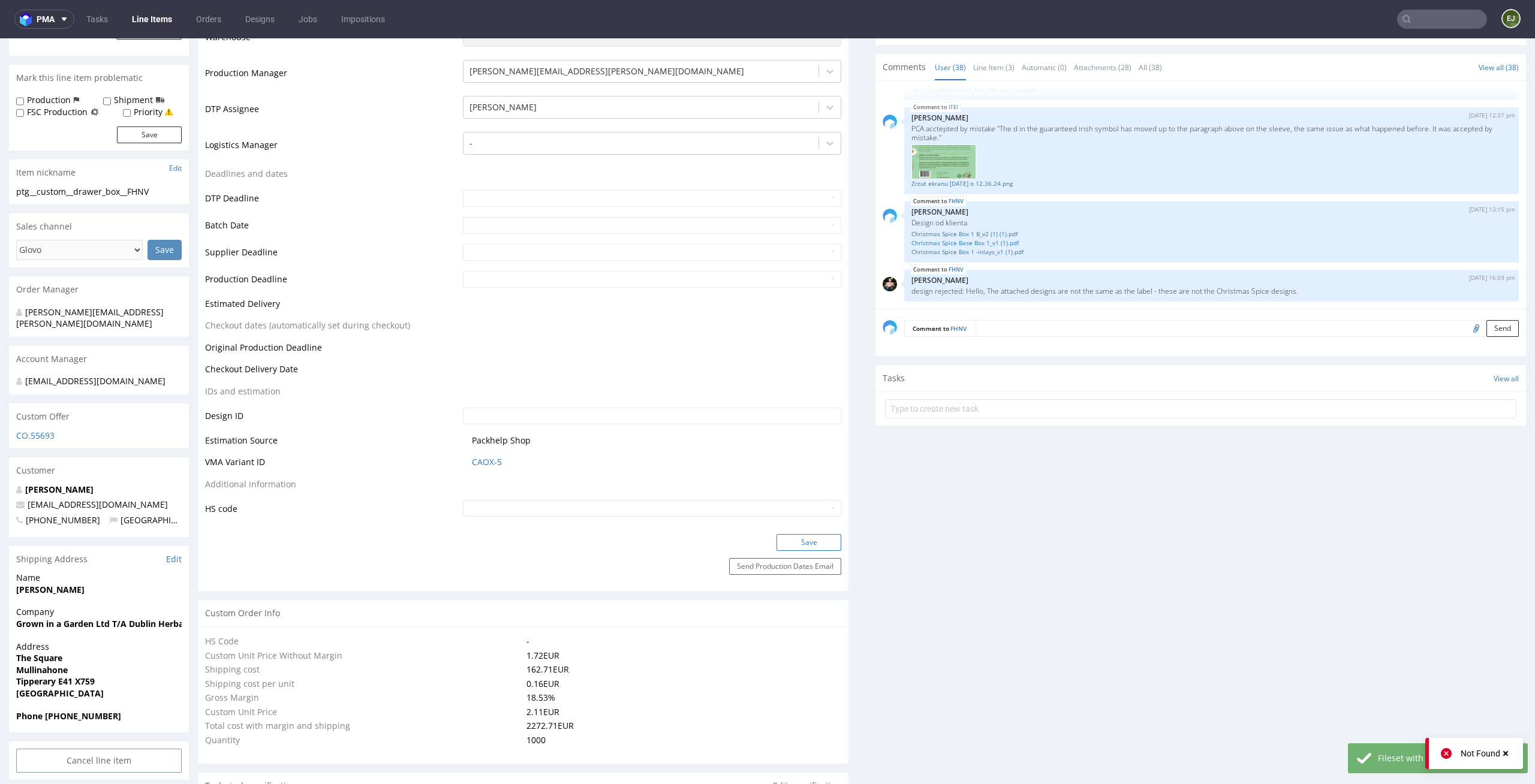
click at [813, 544] on button "Save" at bounding box center [808, 542] width 65 height 17
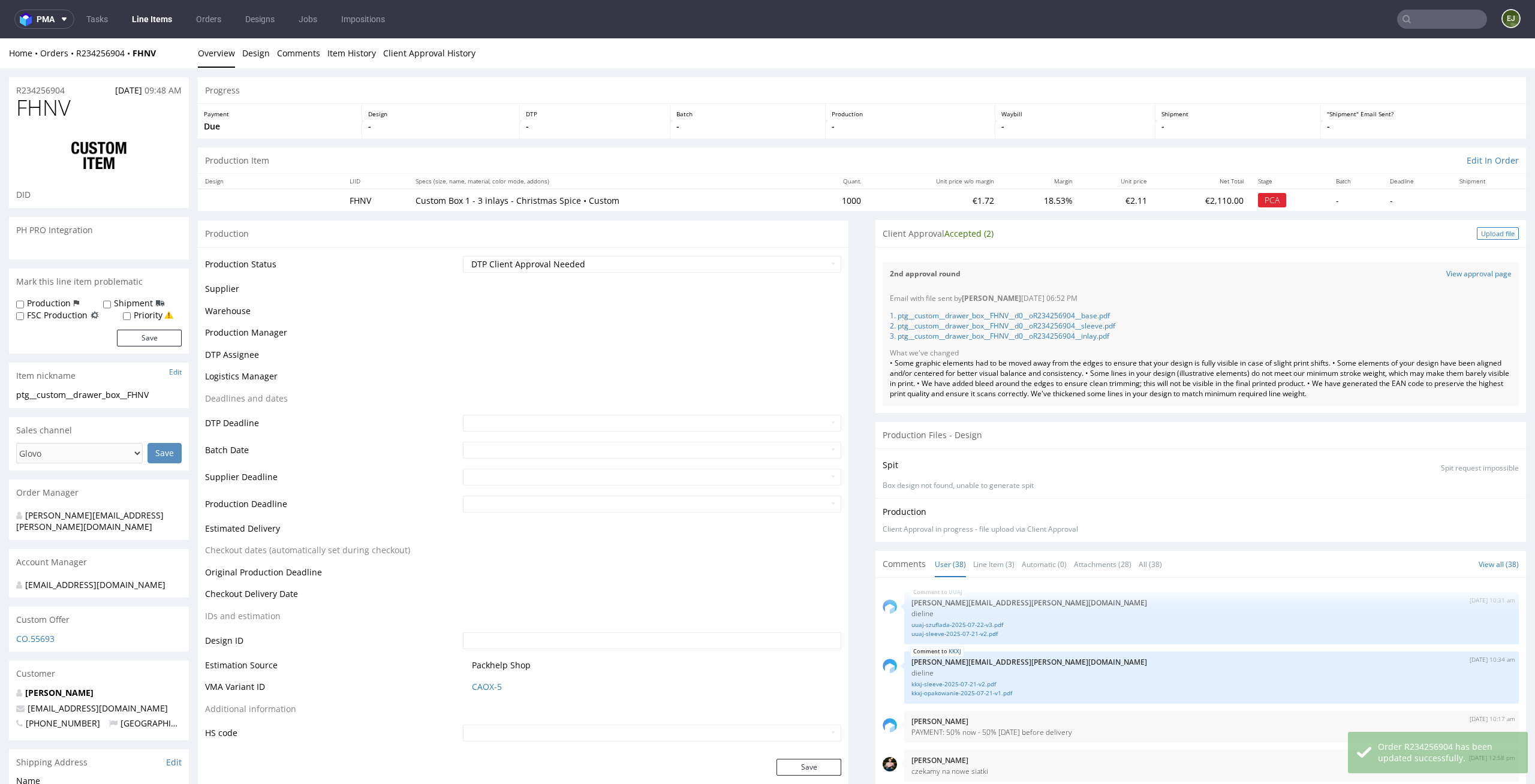
scroll to position [1908, 0]
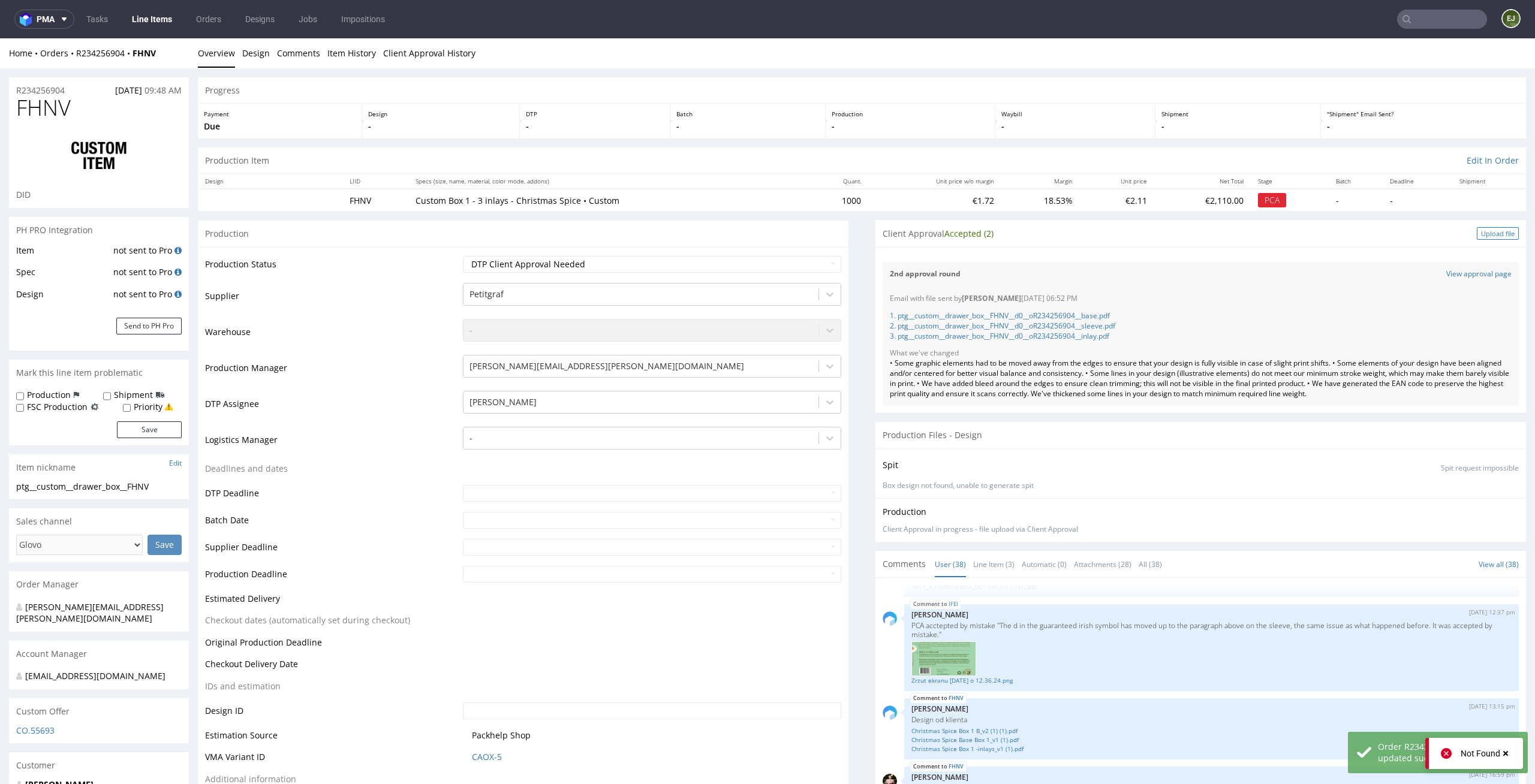
click at [1477, 230] on div "Upload file" at bounding box center [1498, 234] width 42 height 13
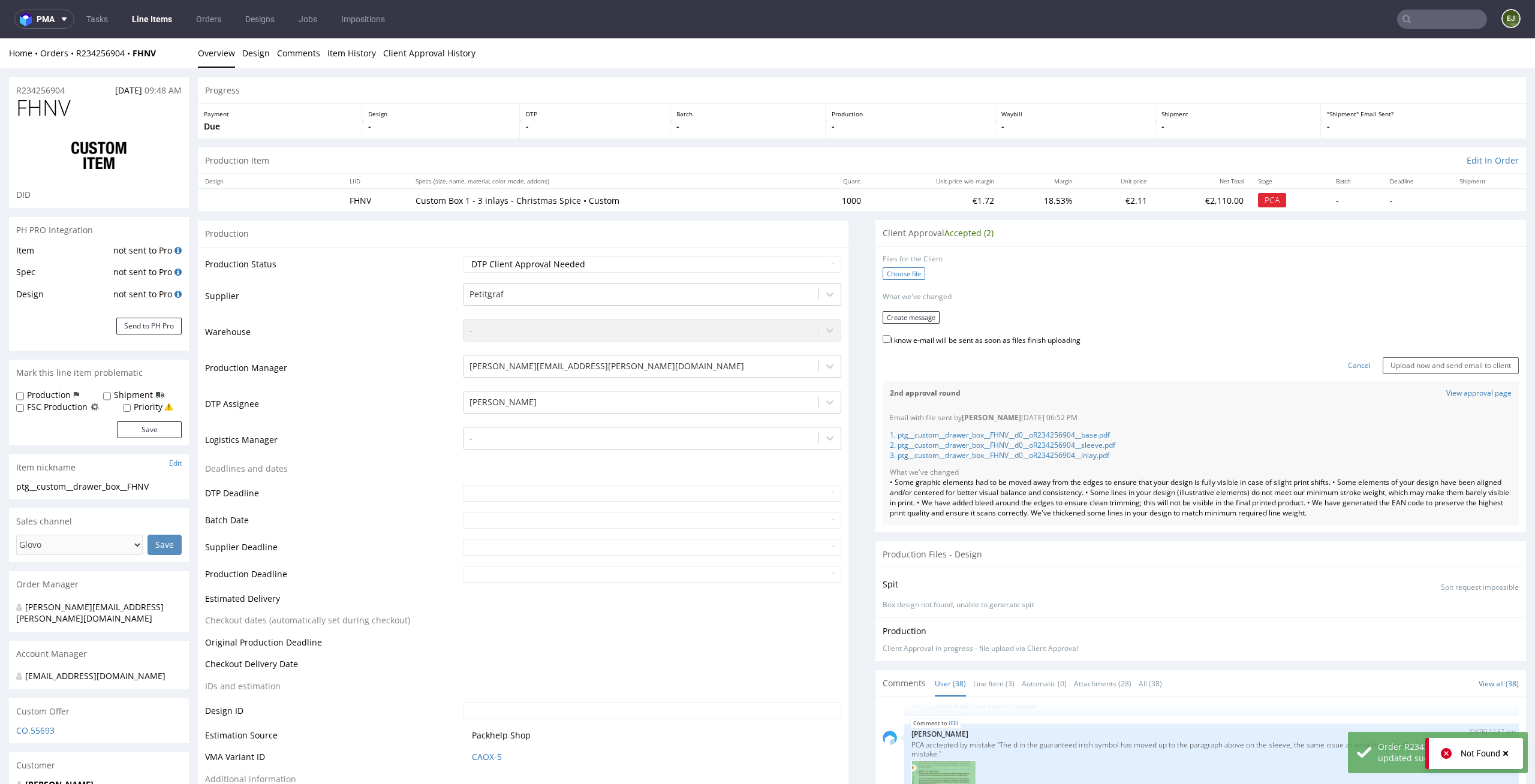
click at [896, 272] on label "Choose file" at bounding box center [904, 274] width 42 height 13
click at [0, 38] on input "Choose file" at bounding box center [0, 38] width 0 height 0
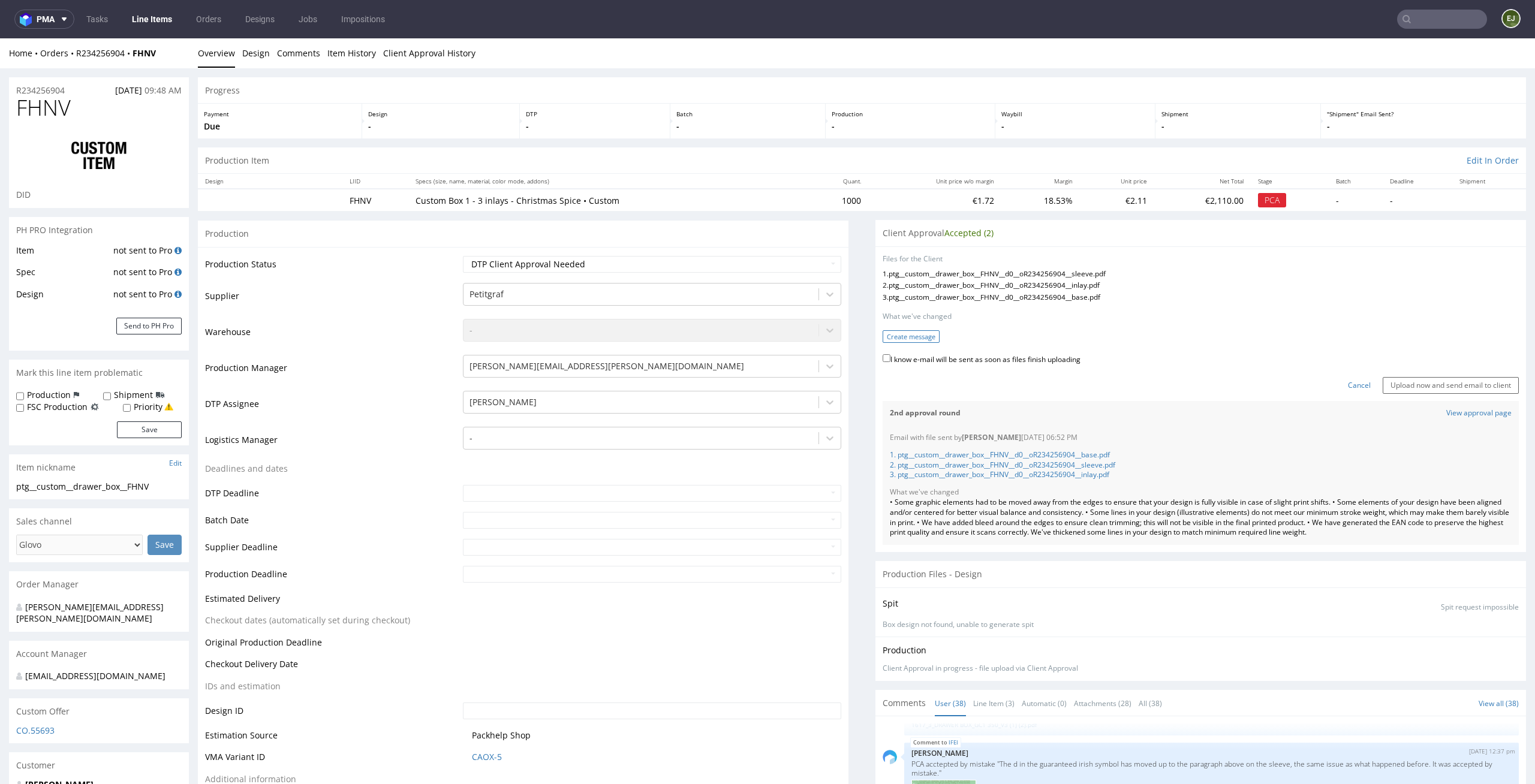
click at [908, 339] on button "Create message" at bounding box center [911, 337] width 57 height 13
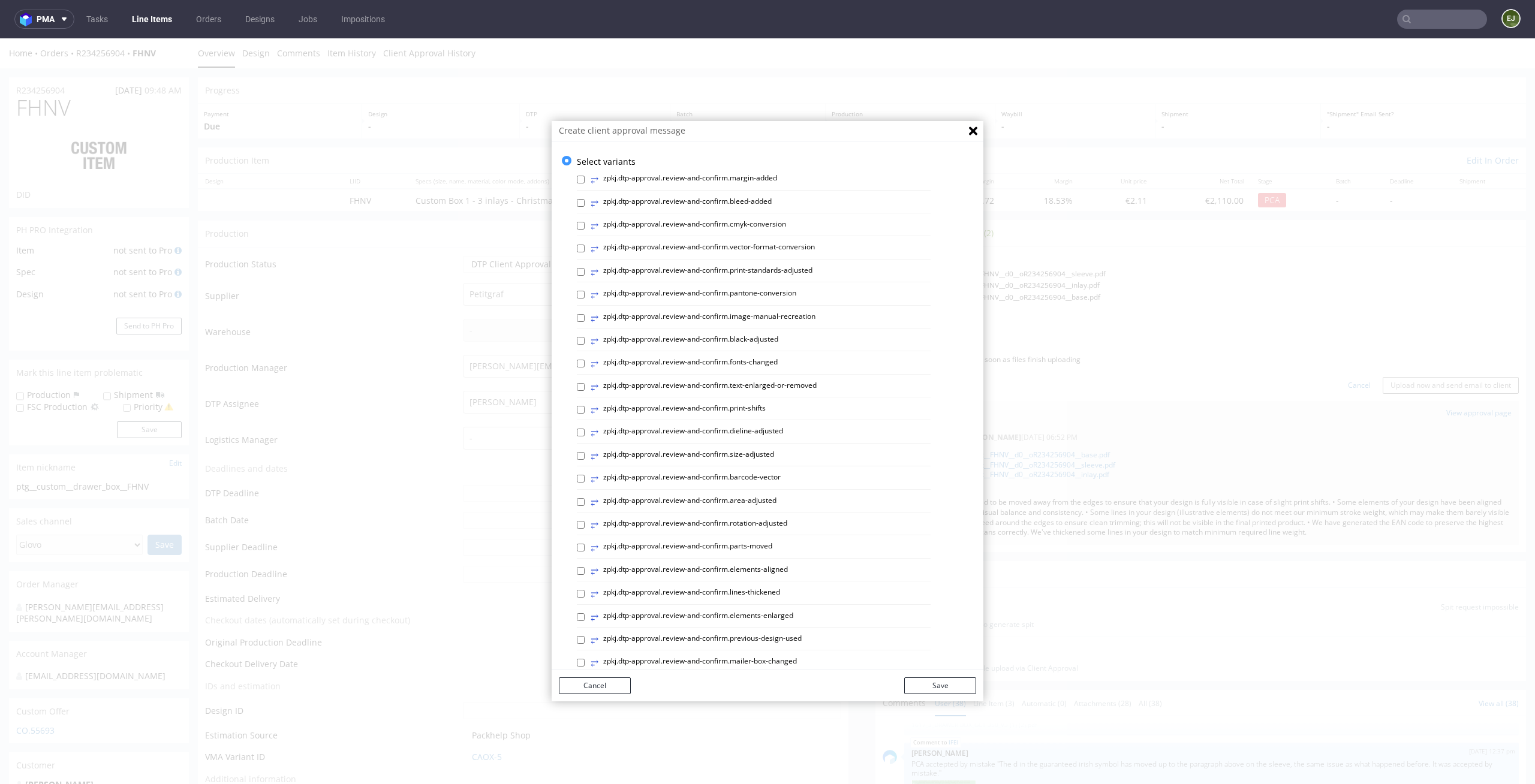
scroll to position [329, 0]
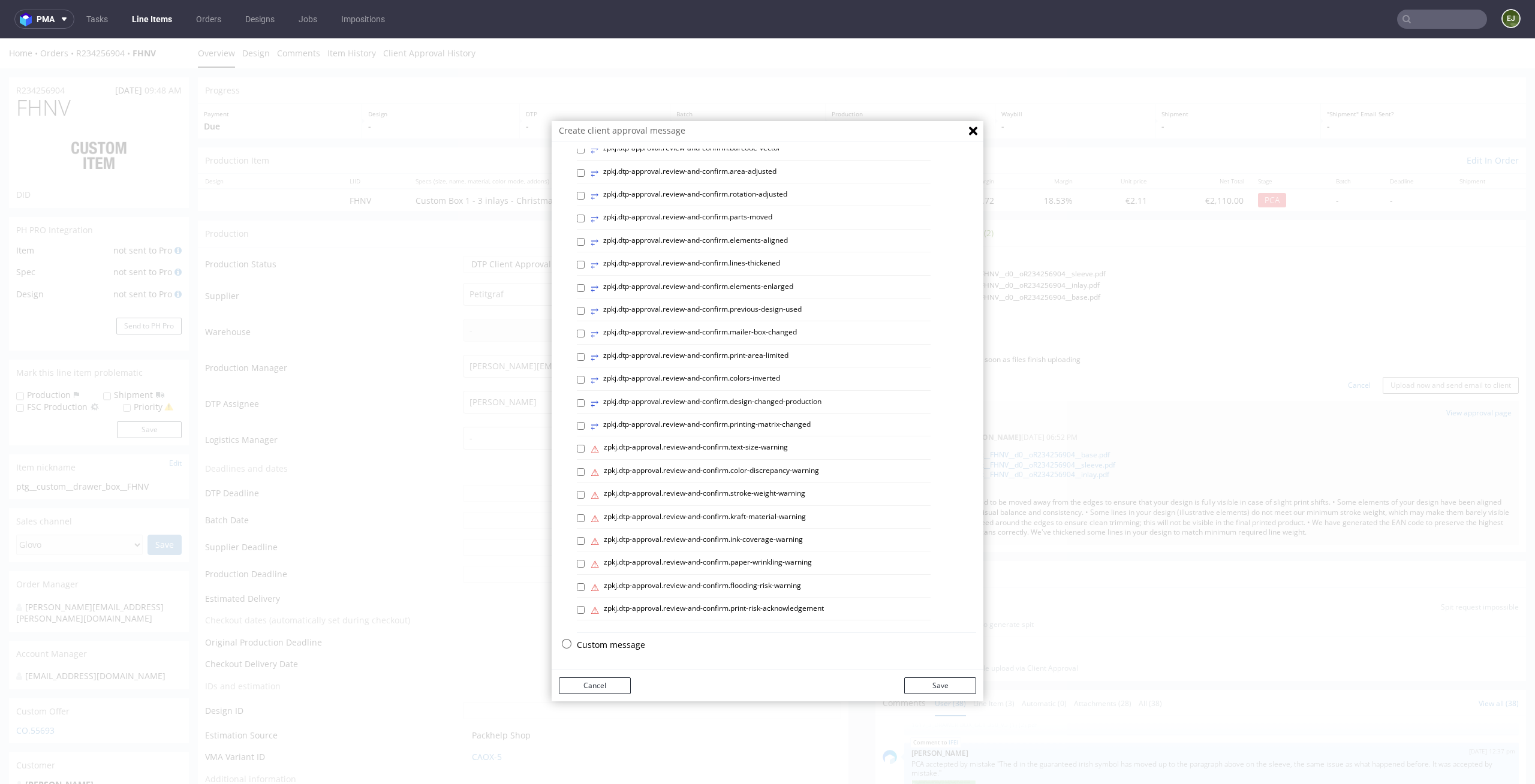
click at [620, 637] on div "Select variants ⥂ zpkj.dtp-approval.review-and-confirm.margin-added ⥂ zpkj.dtp-…" at bounding box center [767, 241] width 432 height 830
click at [620, 639] on p "Custom message" at bounding box center [777, 644] width 400 height 12
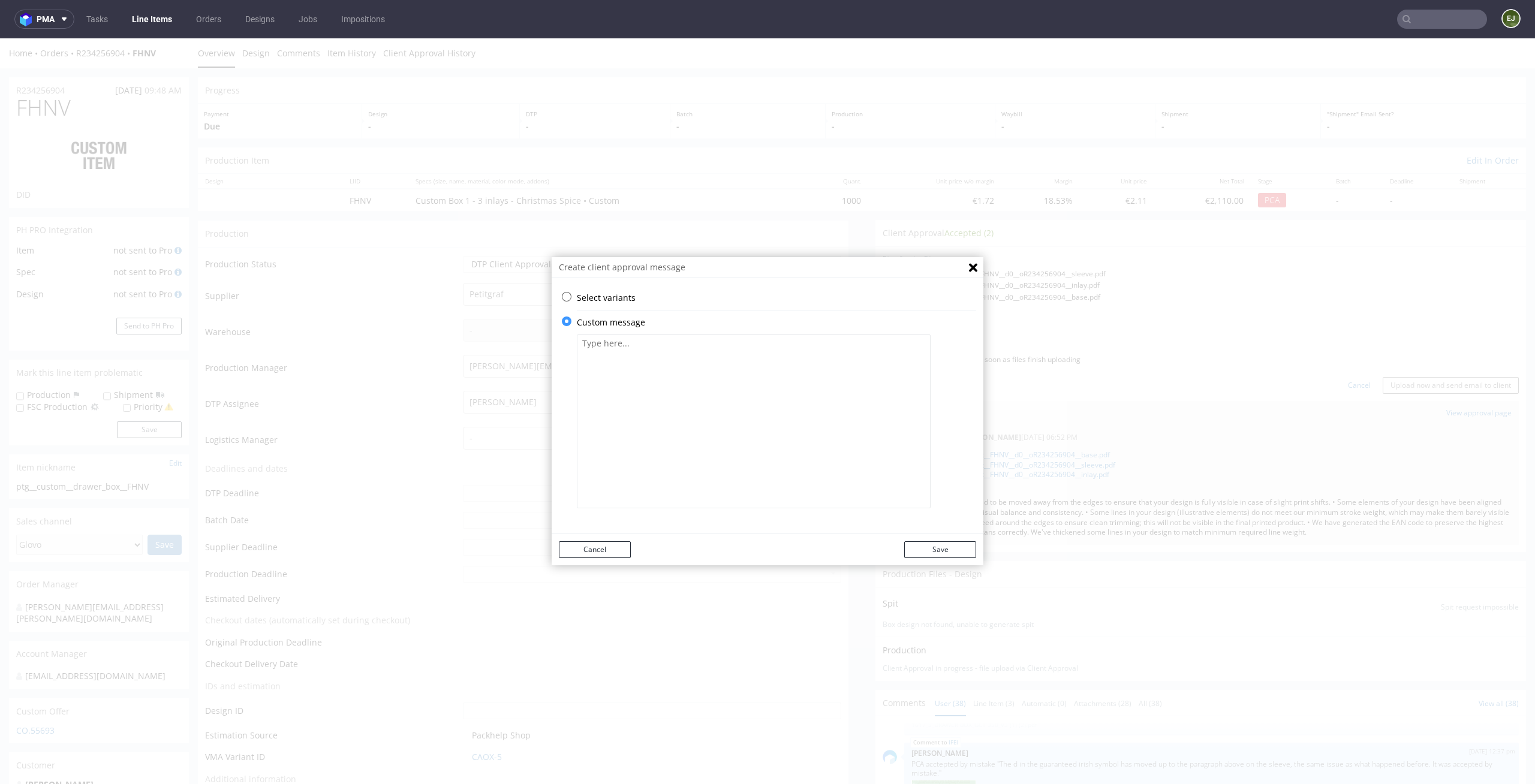
click at [654, 436] on textarea at bounding box center [754, 420] width 353 height 173
paste textarea "We rotated the back-side artwork so that, when assembled, the text matches the …"
type textarea "We rotated the back-side artwork so that, when assembled, the text matches the …"
click at [924, 545] on button "Save" at bounding box center [940, 549] width 72 height 17
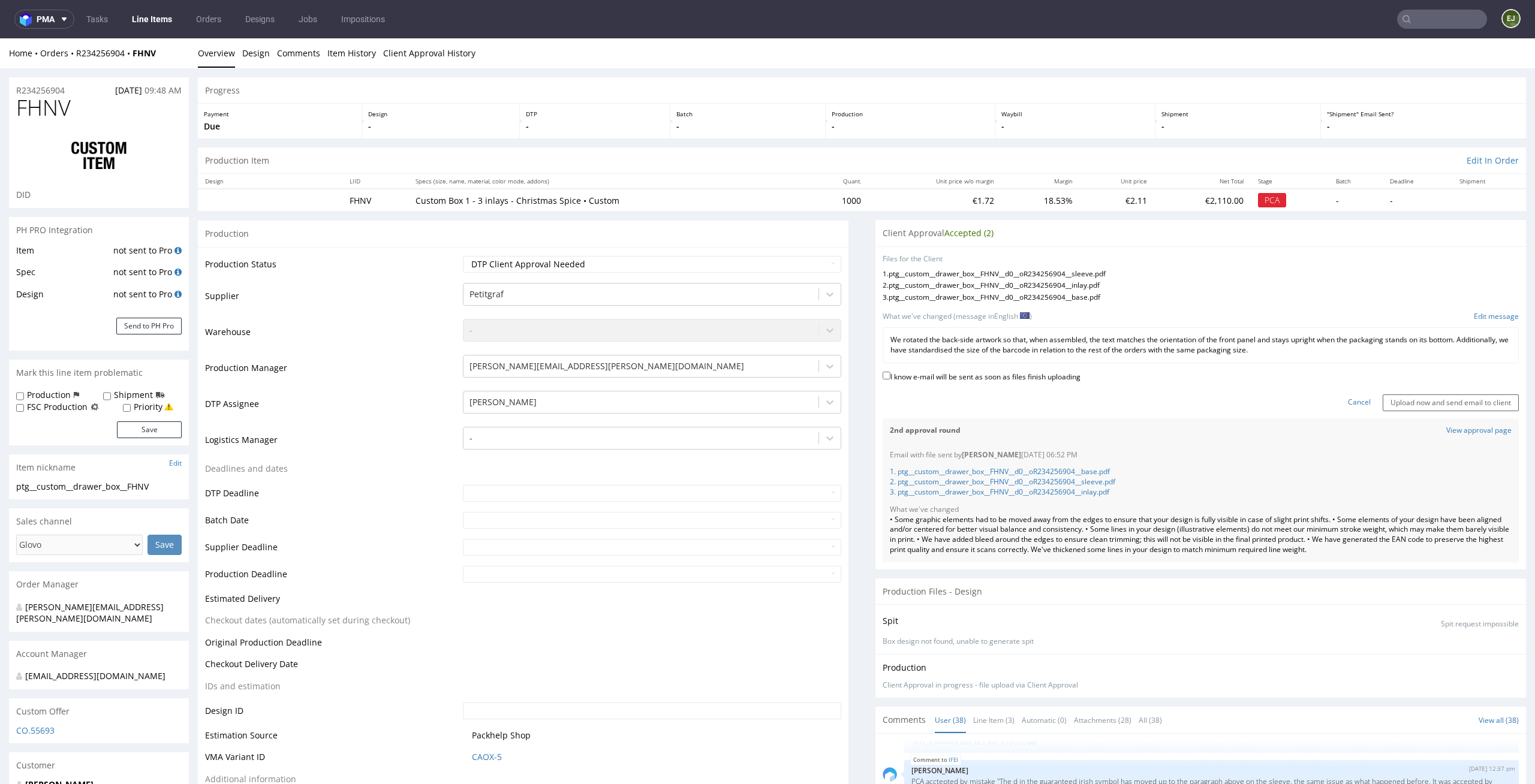
click at [1023, 380] on label "I know e-mail will be sent as soon as files finish uploading" at bounding box center [981, 376] width 198 height 13
click at [890, 380] on input "I know e-mail will be sent as soon as files finish uploading" at bounding box center [886, 375] width 8 height 8
checkbox input "true"
click at [1395, 405] on input "Upload now and send email to client" at bounding box center [1450, 403] width 136 height 17
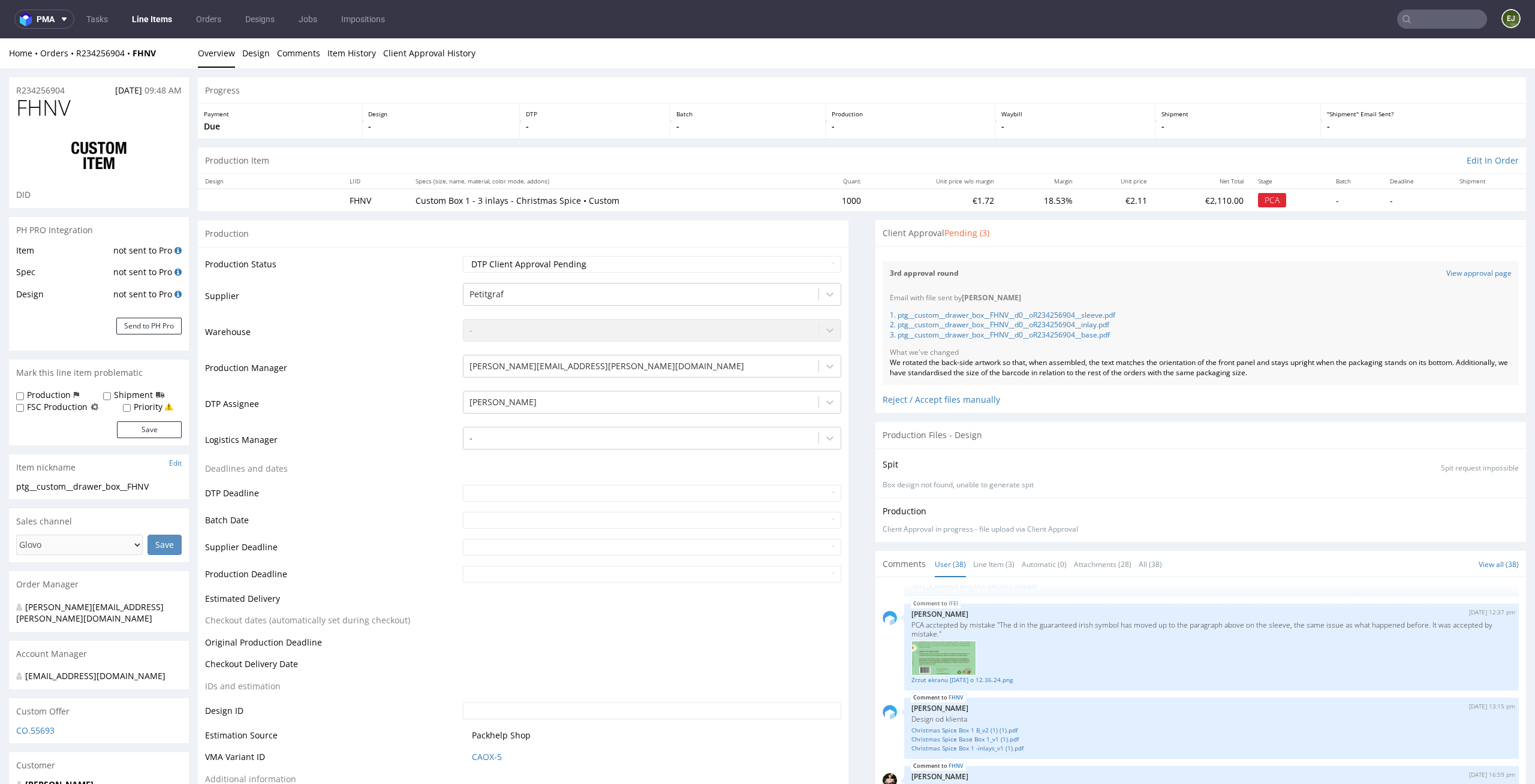
scroll to position [577, 0]
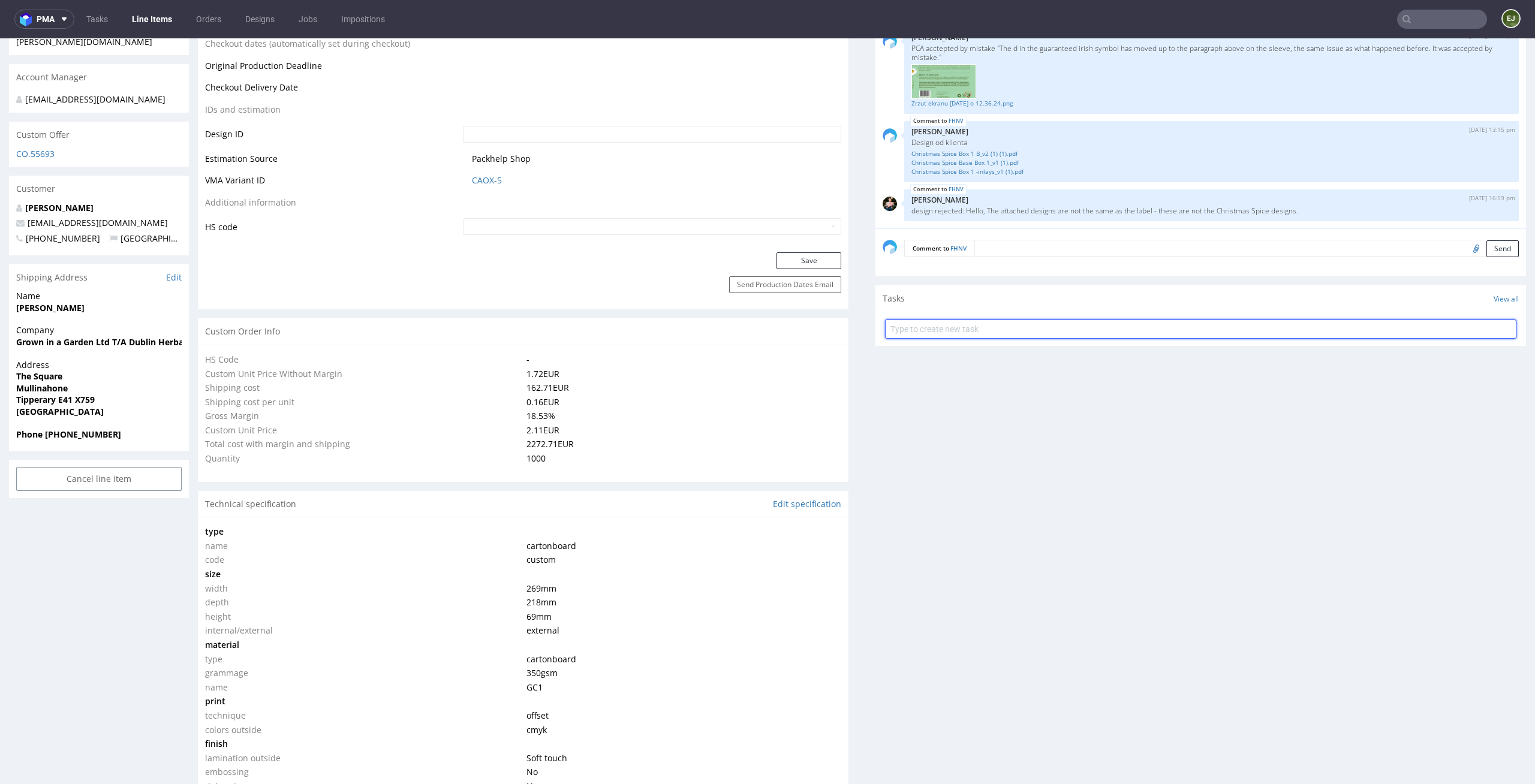
click at [970, 328] on input "text" at bounding box center [1201, 329] width 631 height 19
type input "custom dc 4/7"
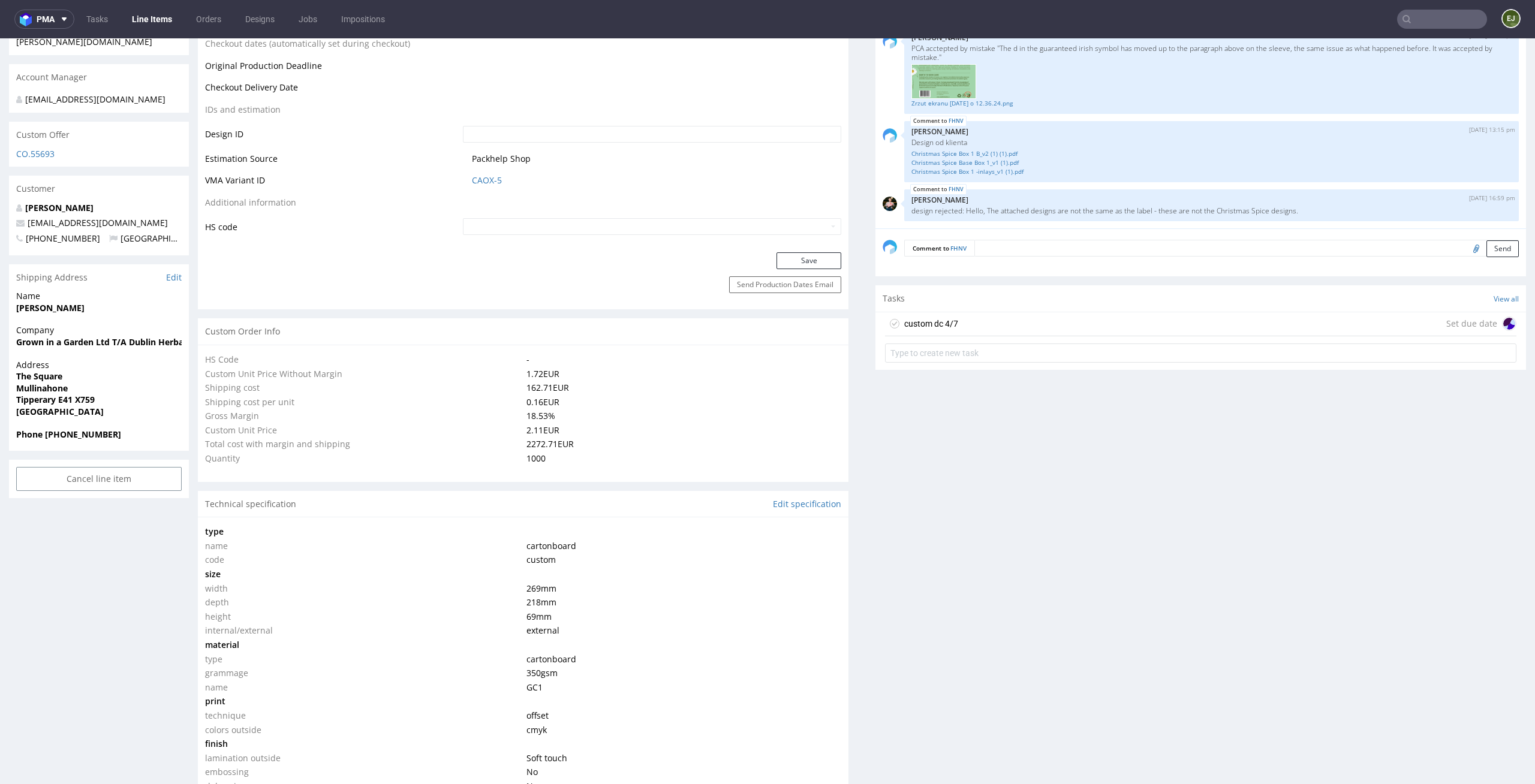
click at [1057, 333] on div "custom dc 4/7 Set due date" at bounding box center [1201, 324] width 631 height 24
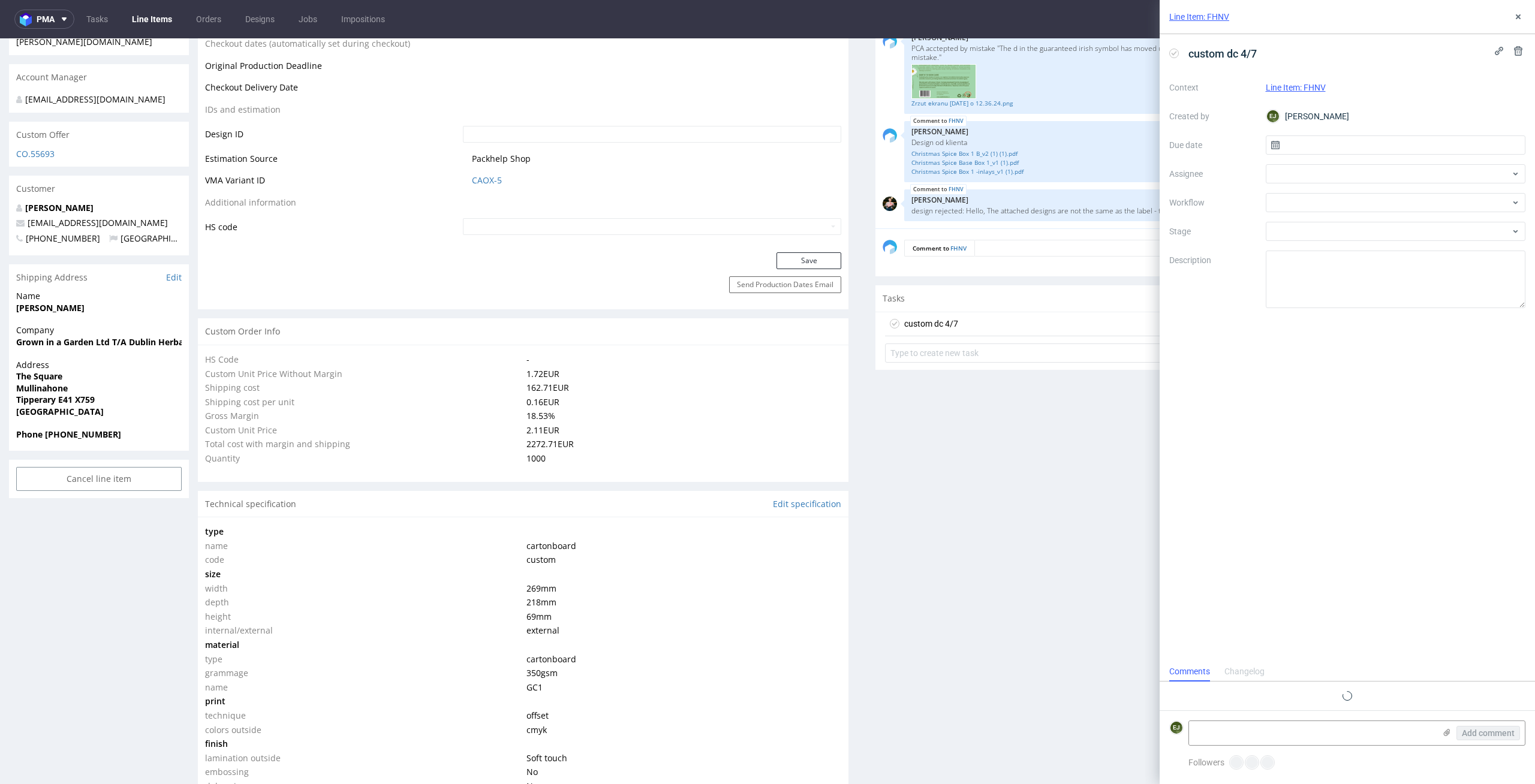
scroll to position [10, 0]
click at [1330, 155] on div "Context Line Item: FHNV Created by [PERSON_NAME] Due date Assignee Workflow Sta…" at bounding box center [1347, 193] width 356 height 230
click at [1339, 143] on input "text" at bounding box center [1395, 145] width 260 height 19
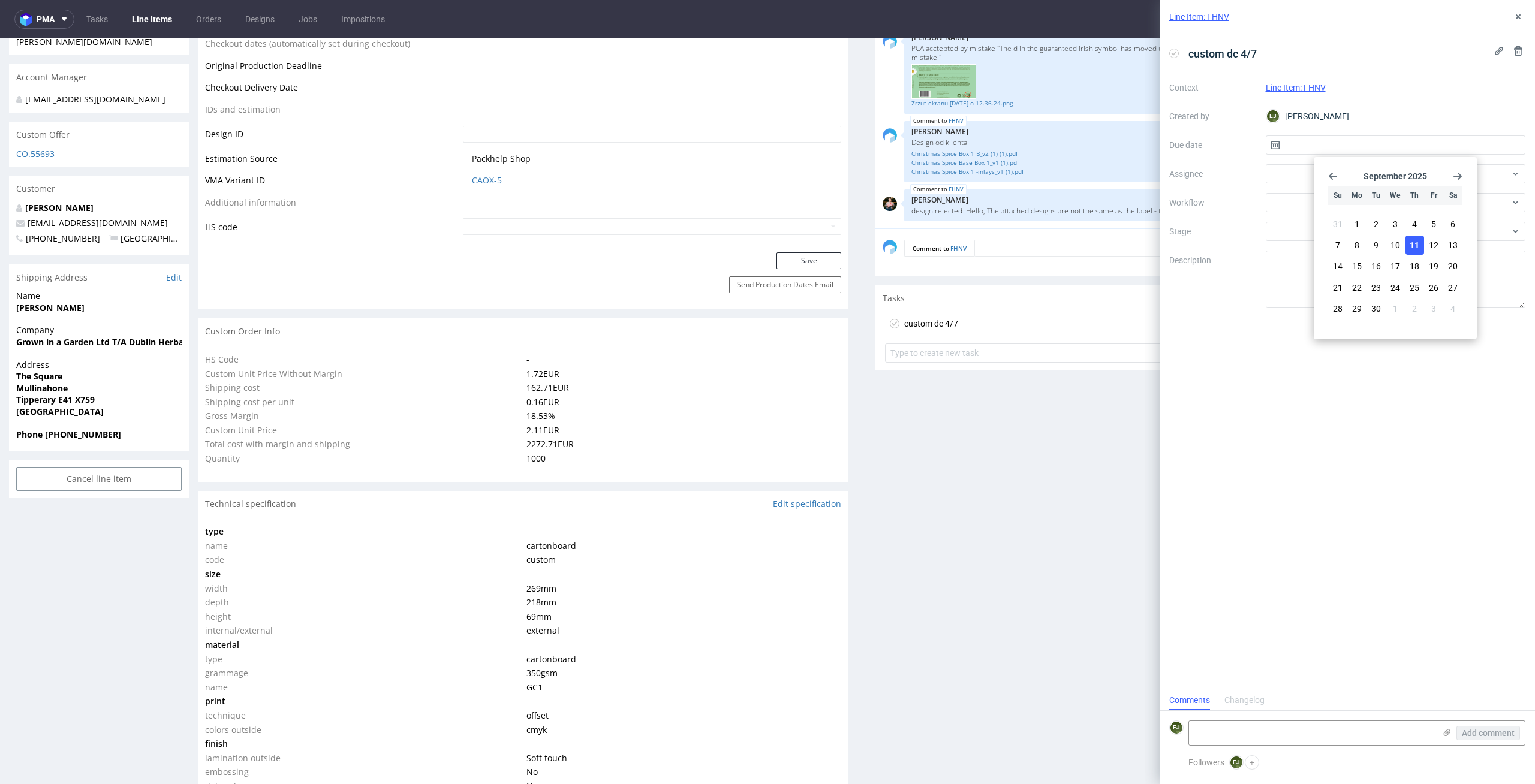
click at [1419, 244] on button "11" at bounding box center [1414, 245] width 19 height 19
type input "[DATE]"
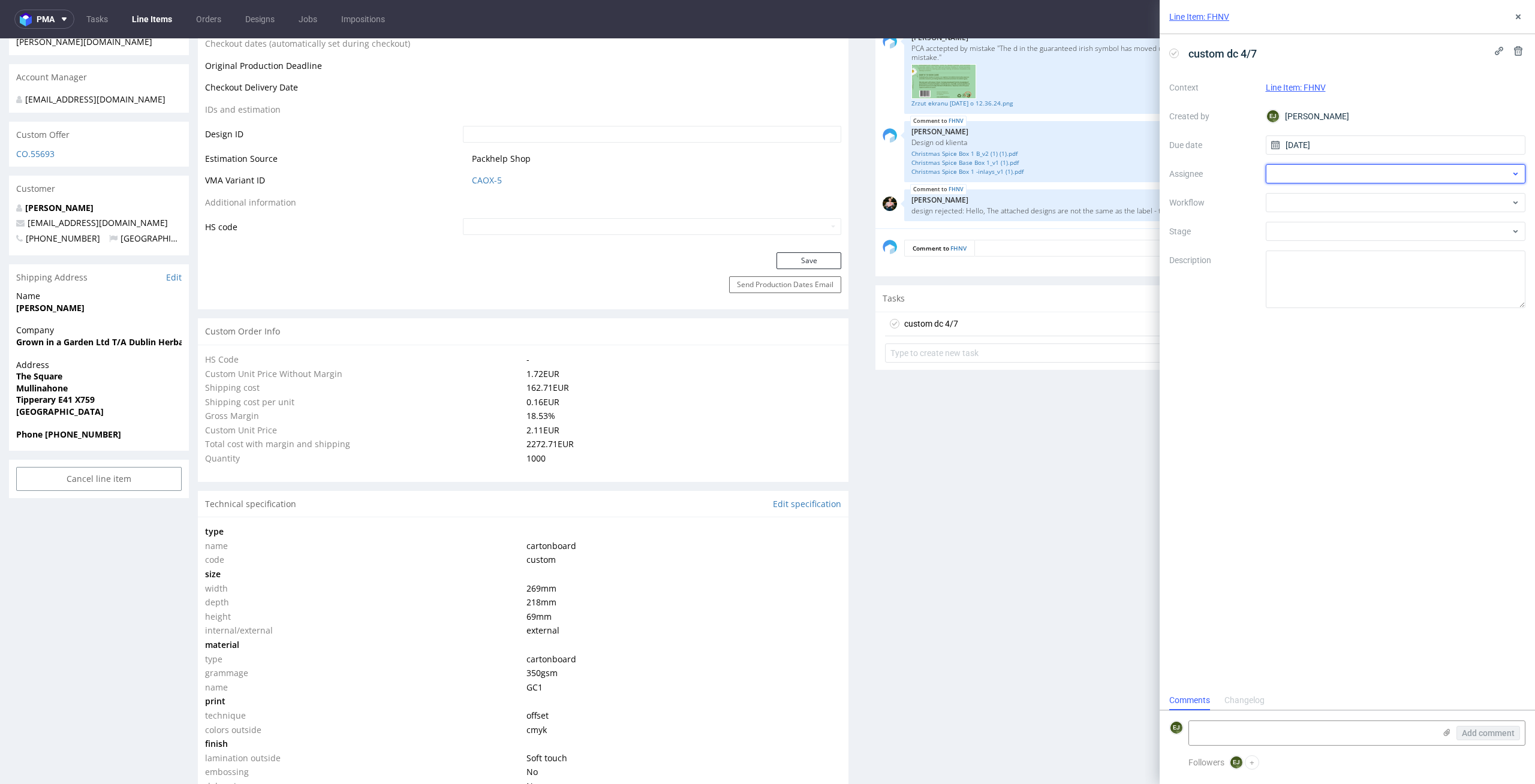
click at [1370, 177] on div at bounding box center [1395, 174] width 260 height 19
type input "[PERSON_NAME]"
click at [1366, 203] on div "KM [PERSON_NAME]" at bounding box center [1395, 200] width 250 height 19
click at [1366, 203] on div at bounding box center [1395, 202] width 260 height 19
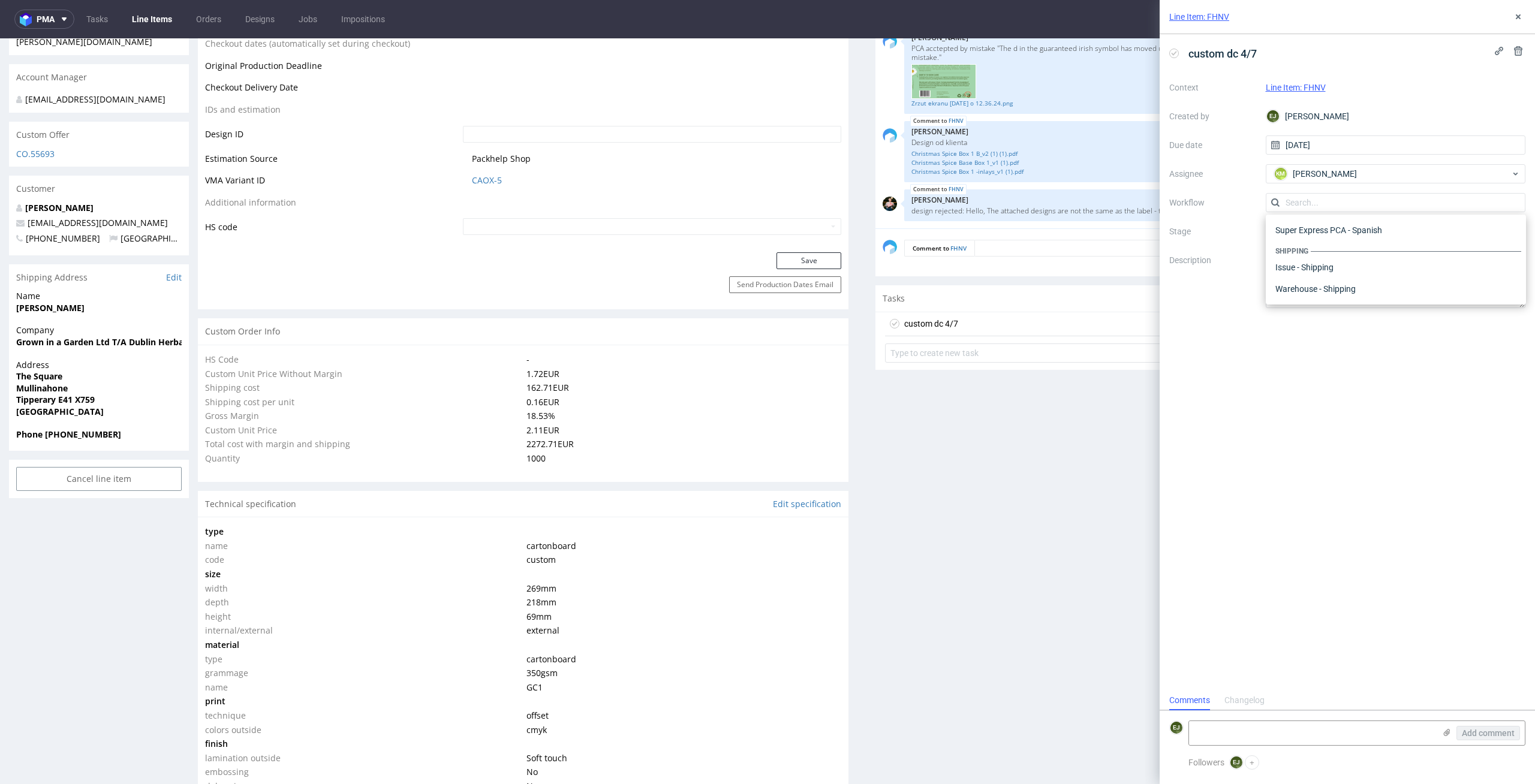
scroll to position [0, 0]
click at [1366, 246] on div "DTP - Double Check" at bounding box center [1395, 246] width 250 height 22
click at [944, 589] on div "Client Approval Pending (3) Files for the Client Choose file What we've changed…" at bounding box center [1201, 765] width 651 height 2244
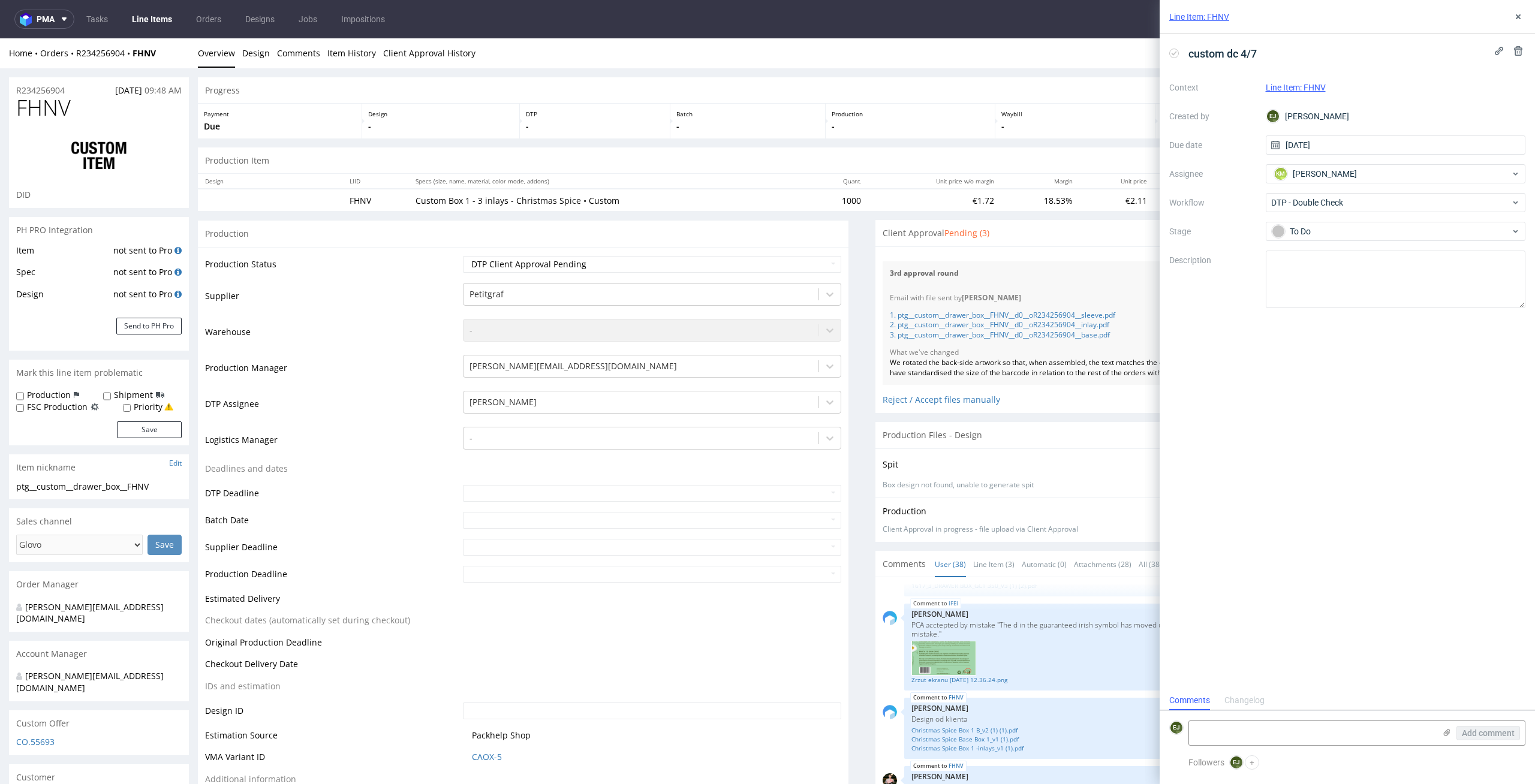
scroll to position [2278, 0]
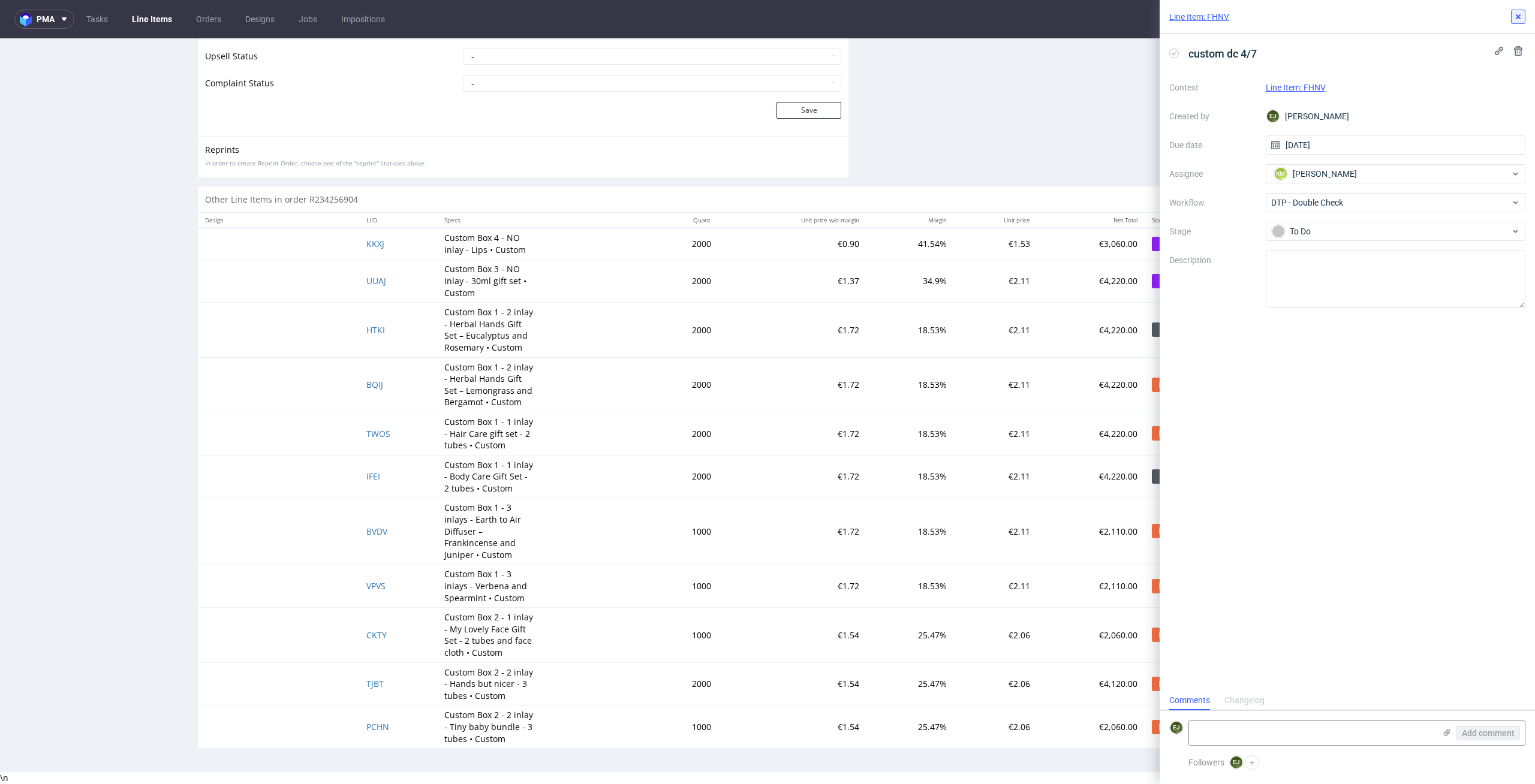
click at [1522, 17] on icon at bounding box center [1518, 17] width 10 height 10
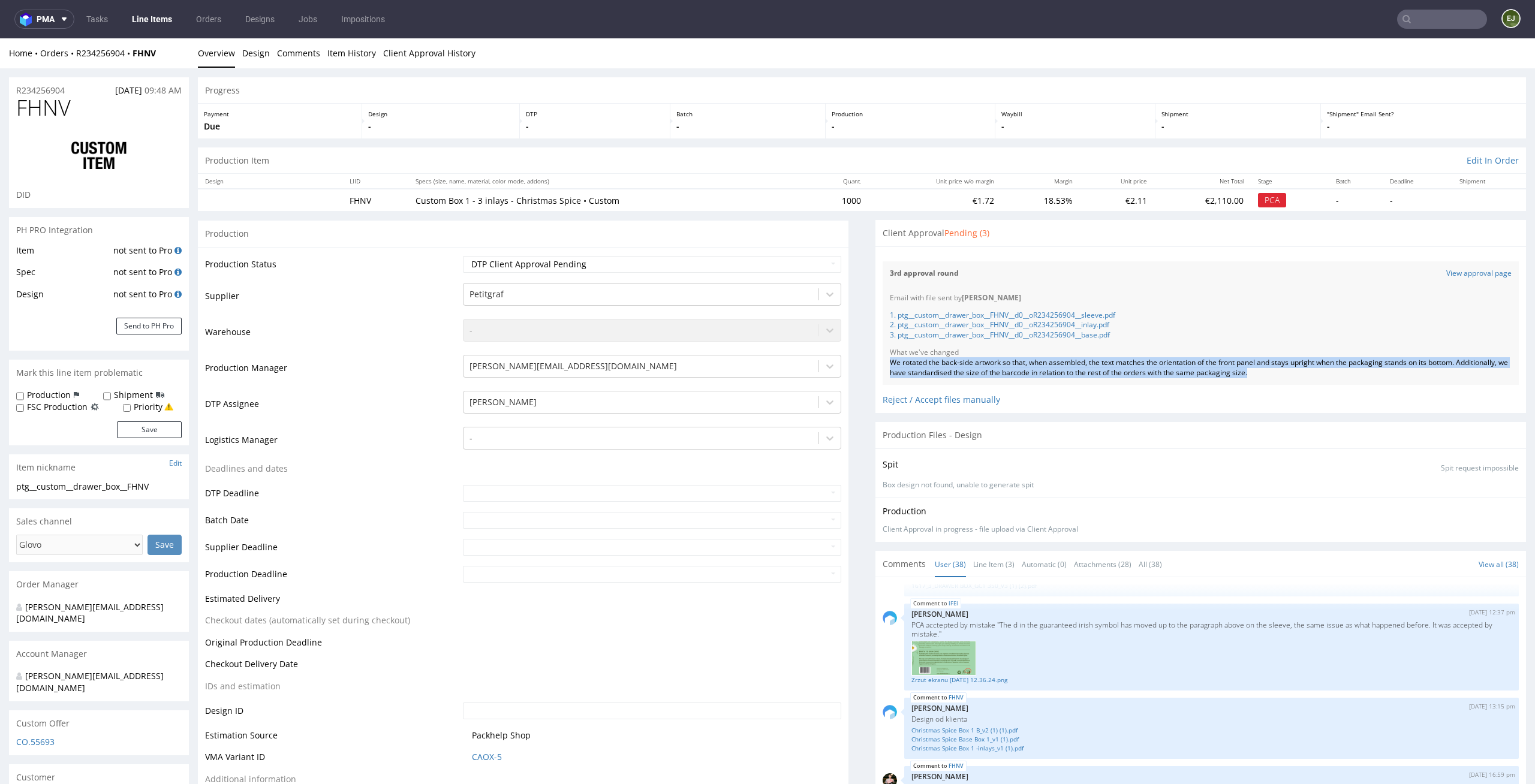
drag, startPoint x: 1311, startPoint y: 371, endPoint x: 877, endPoint y: 359, distance: 434.2
click at [882, 359] on div "Email with file sent by Elżbieta Jelińska 1. ptg__custom__drawer_box__FHNV__d0_…" at bounding box center [1200, 335] width 636 height 99
copy div "We rotated the back-side artwork so that, when assembled, the text matches the …"
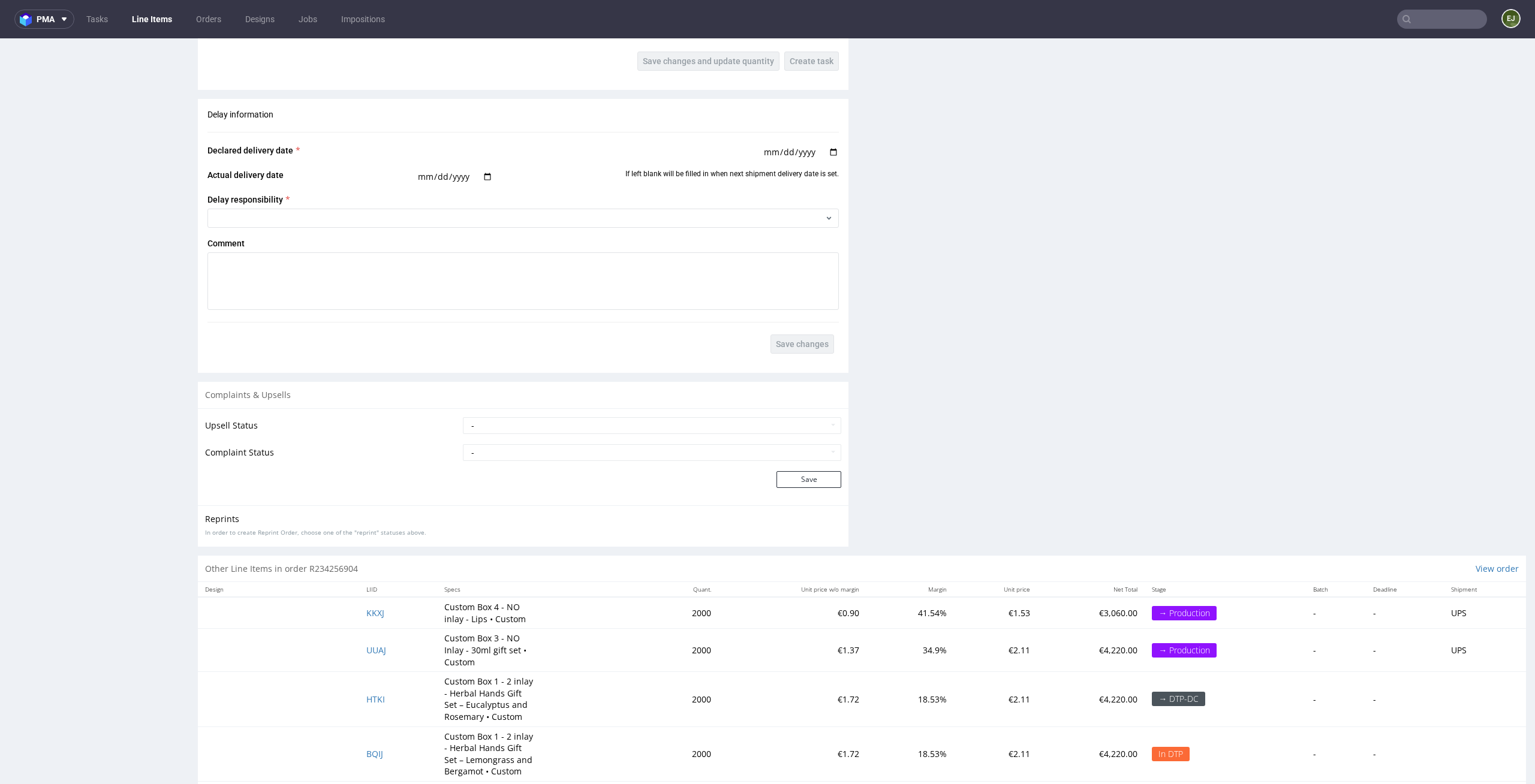
scroll to position [2278, 0]
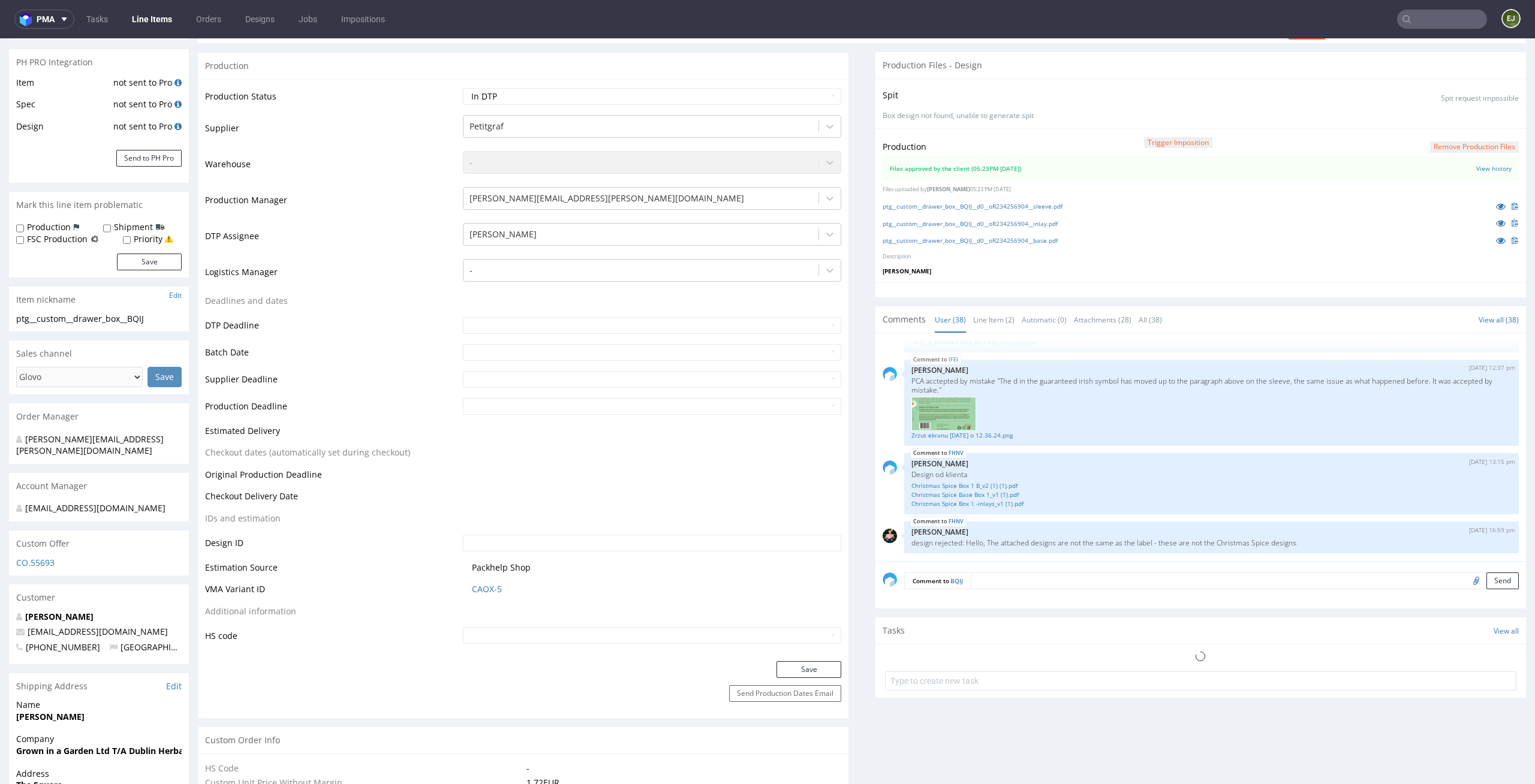
scroll to position [330, 0]
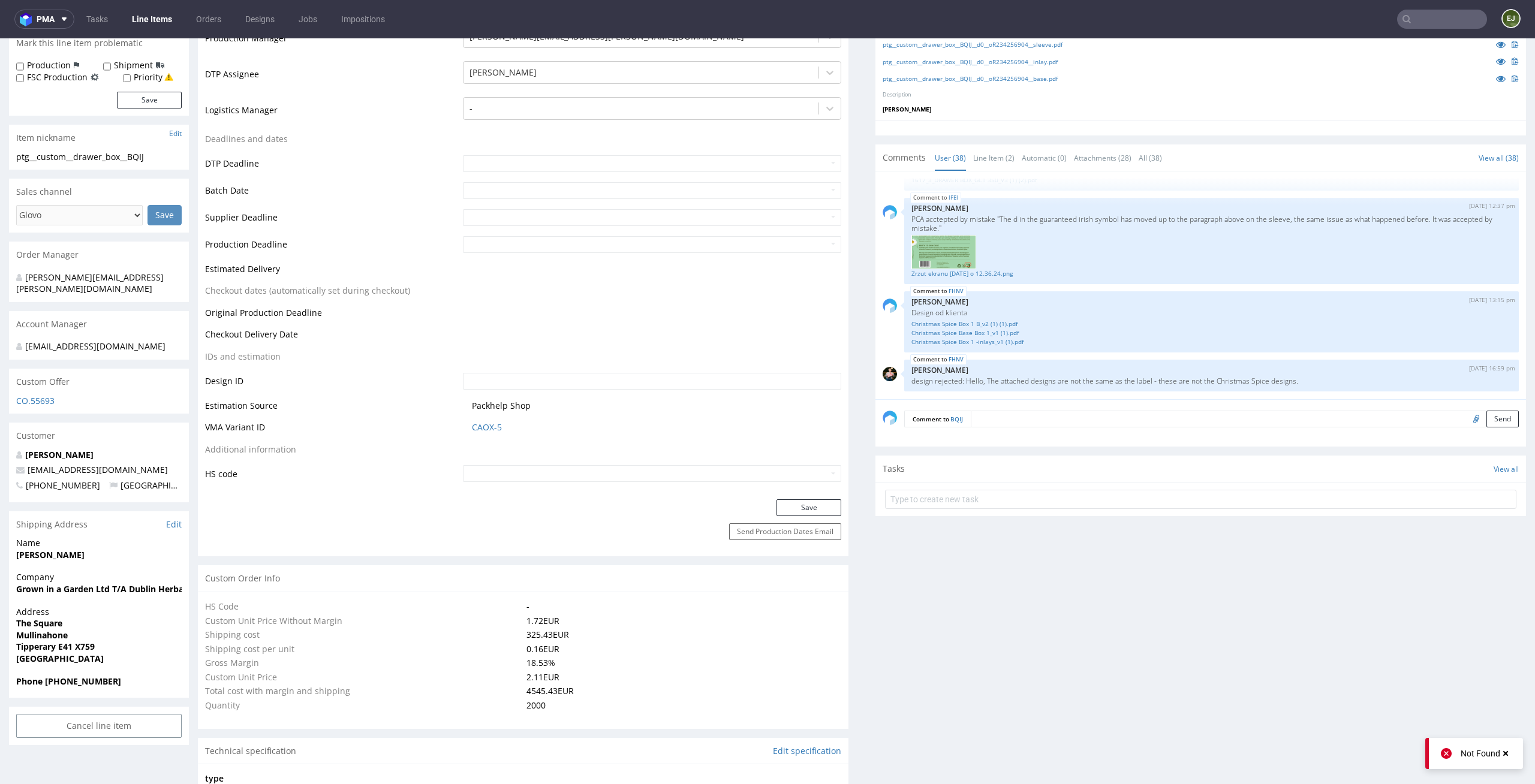
click at [958, 484] on div at bounding box center [1201, 498] width 651 height 32
click at [958, 504] on input "text" at bounding box center [1201, 499] width 631 height 19
type input "custom dc 3/7"
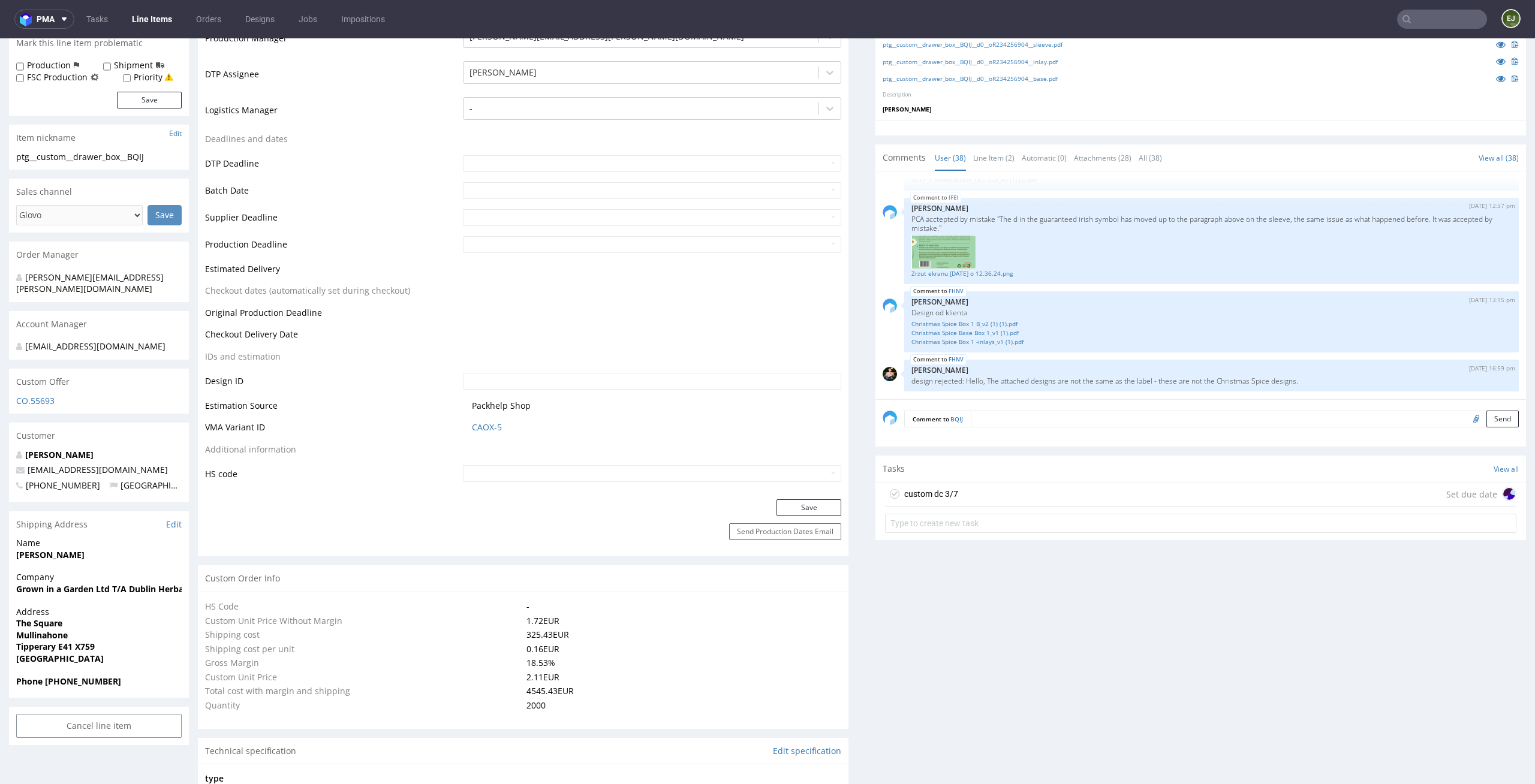
click at [957, 500] on div "custom dc 3/7 Set due date" at bounding box center [1201, 494] width 631 height 24
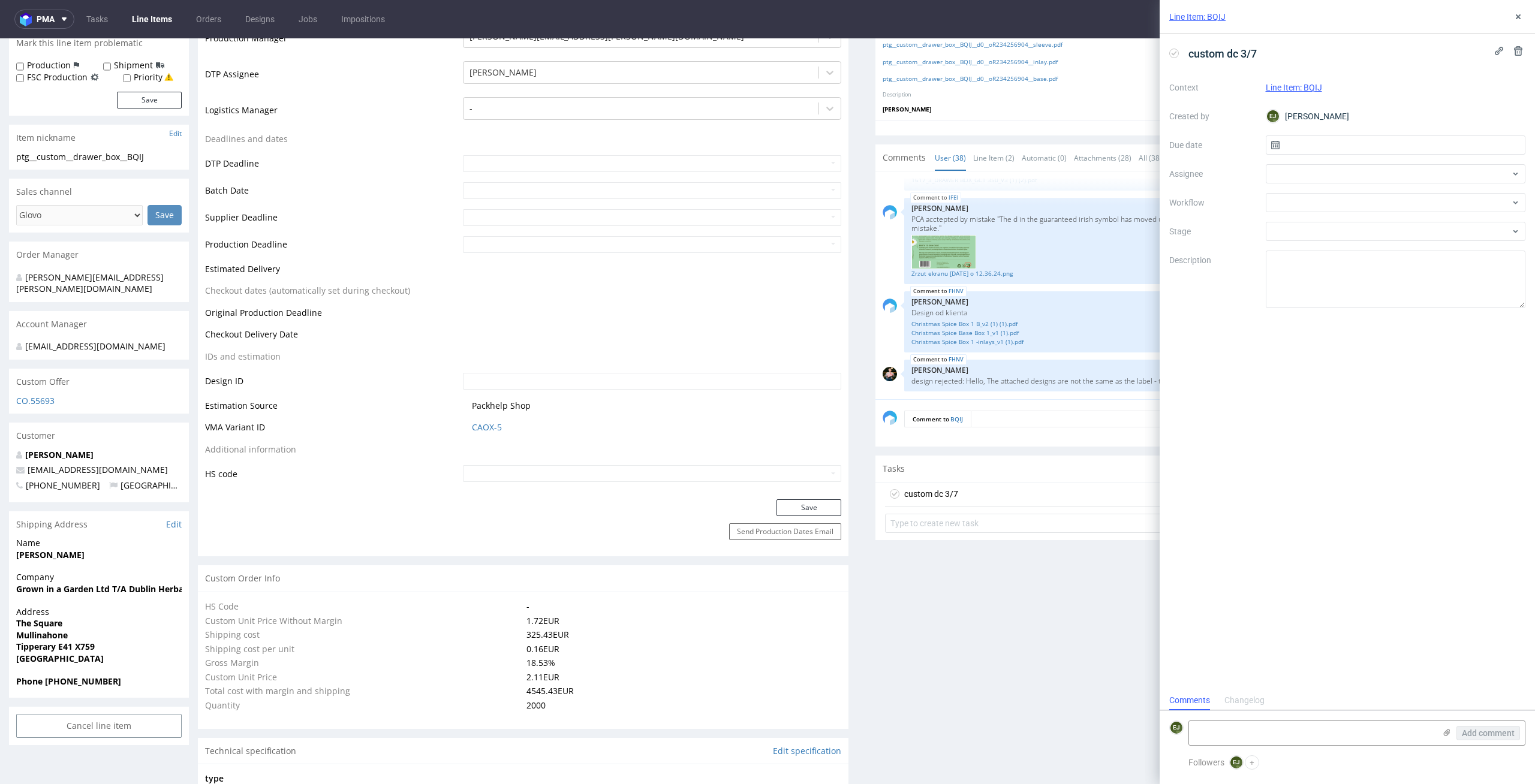
scroll to position [10, 0]
click at [1320, 144] on input "text" at bounding box center [1395, 145] width 260 height 19
click at [1415, 244] on span "11" at bounding box center [1414, 245] width 10 height 12
type input "11/09/2025"
click at [1385, 177] on div at bounding box center [1395, 174] width 260 height 19
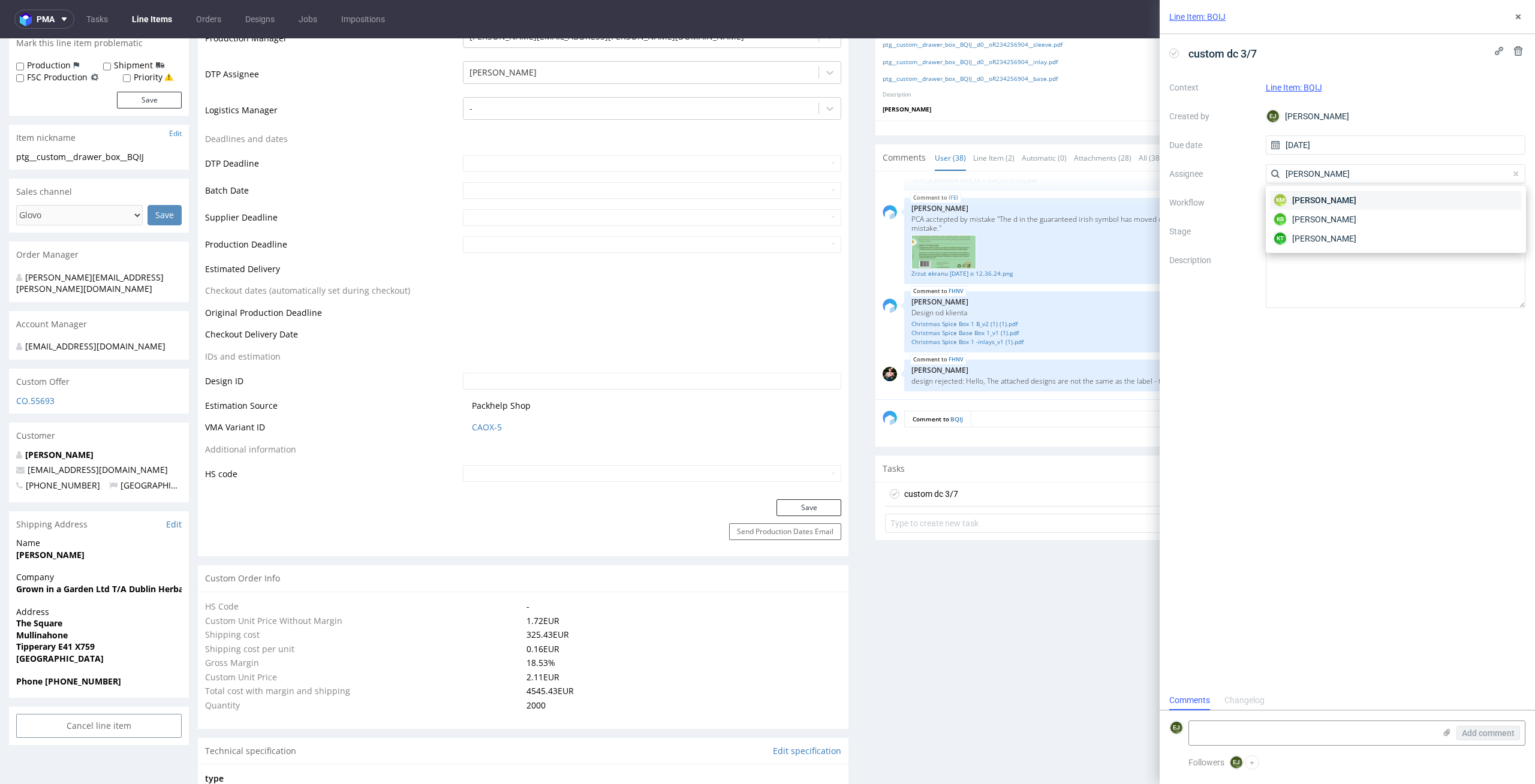
type input "karol"
click at [1388, 199] on div "KM Karol Markowski" at bounding box center [1395, 200] width 250 height 19
click at [1388, 199] on div at bounding box center [1395, 202] width 260 height 19
click at [1379, 244] on div "DTP - Double Check" at bounding box center [1395, 246] width 250 height 22
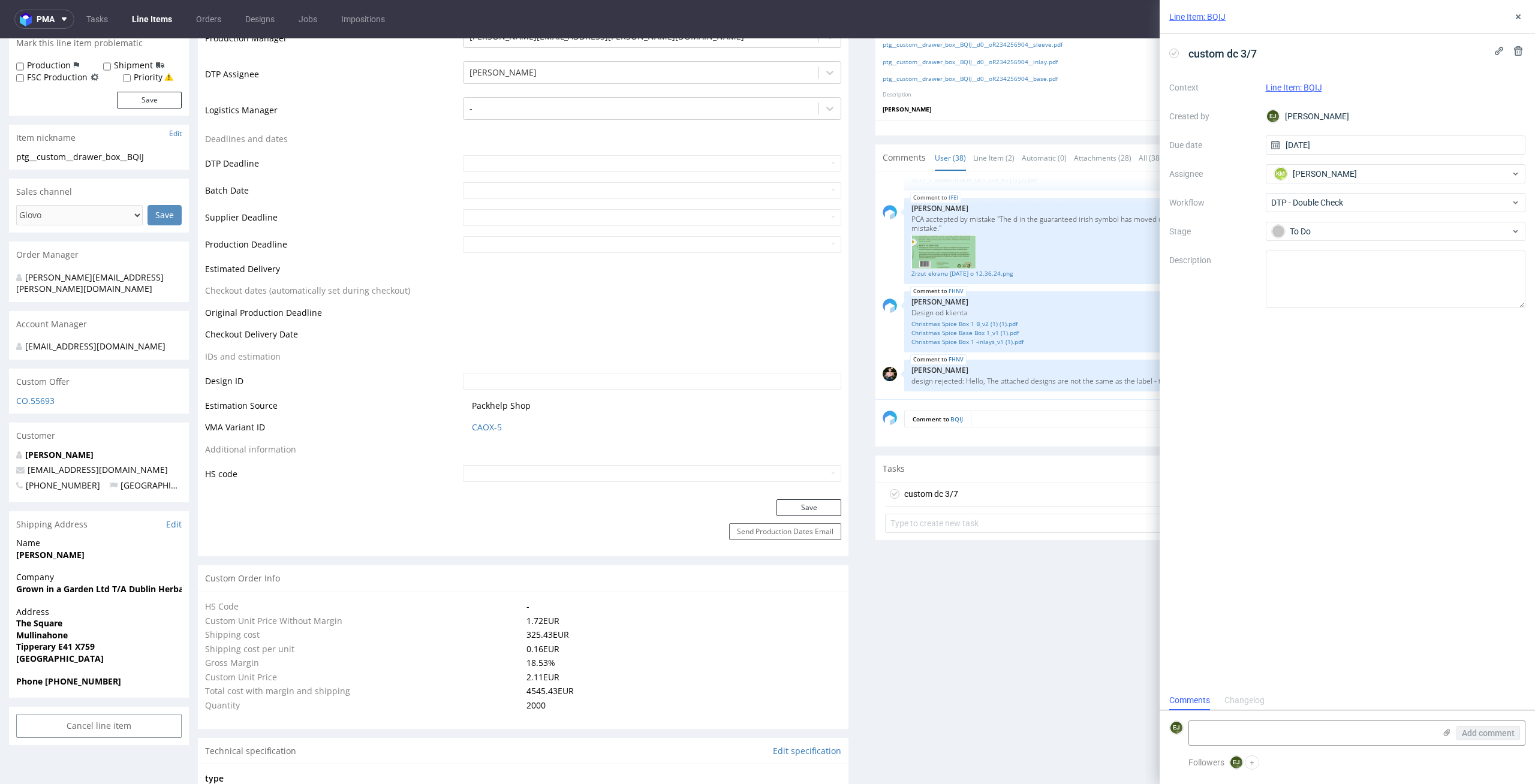
click at [1346, 446] on div "custom dc 3/7 Context Line Item: BQIJ Created by EJ Elżbieta Jelińska Due date …" at bounding box center [1347, 362] width 375 height 656
click at [1522, 18] on icon at bounding box center [1518, 17] width 10 height 10
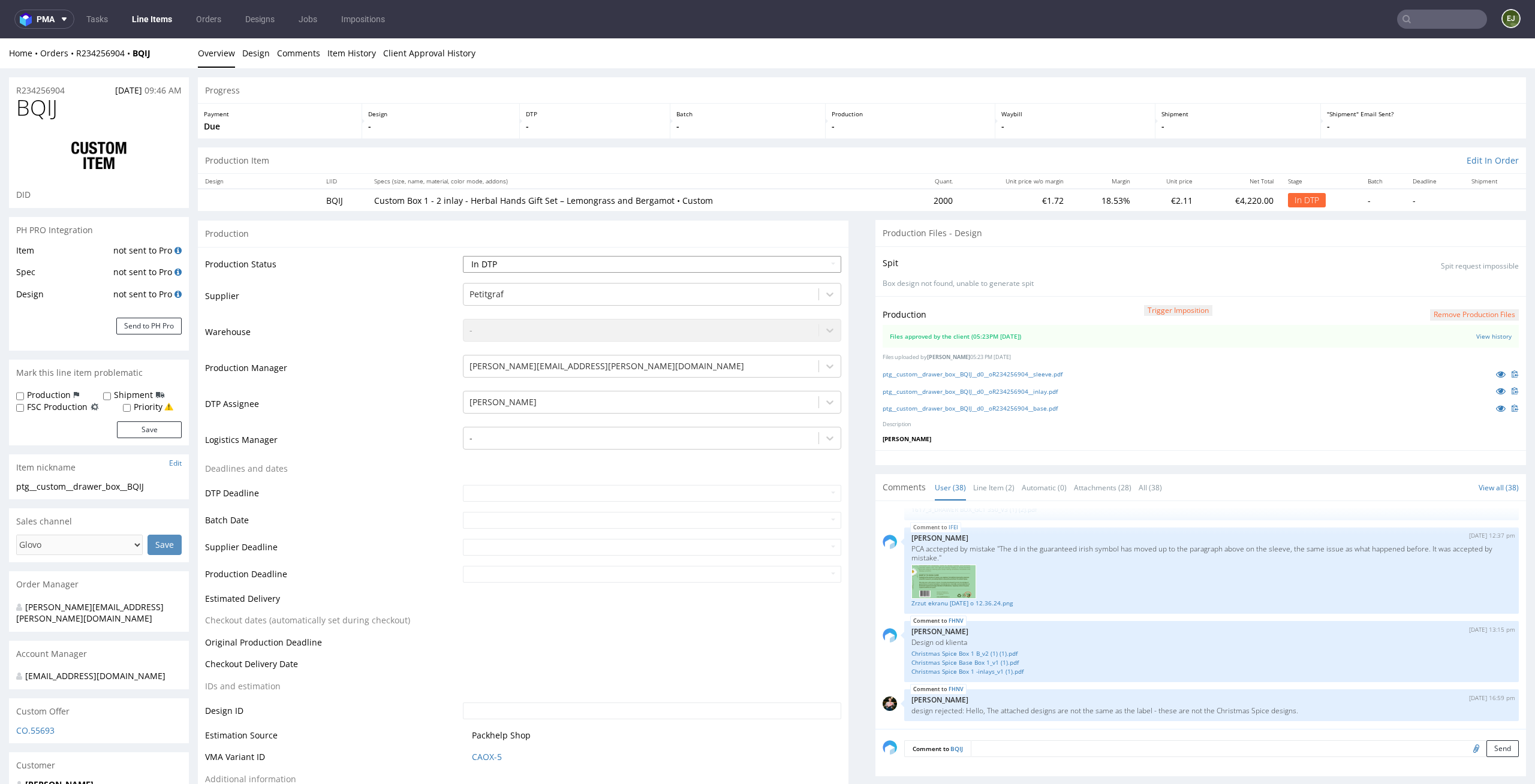
click at [811, 261] on select "Waiting for Artwork Waiting for Diecut Waiting for Mockup Waiting for DTP Waiti…" at bounding box center [653, 264] width 379 height 17
select select "dtp_waiting_for_double_check"
click at [463, 256] on select "Waiting for Artwork Waiting for Diecut Waiting for Mockup Waiting for DTP Waiti…" at bounding box center [653, 264] width 379 height 17
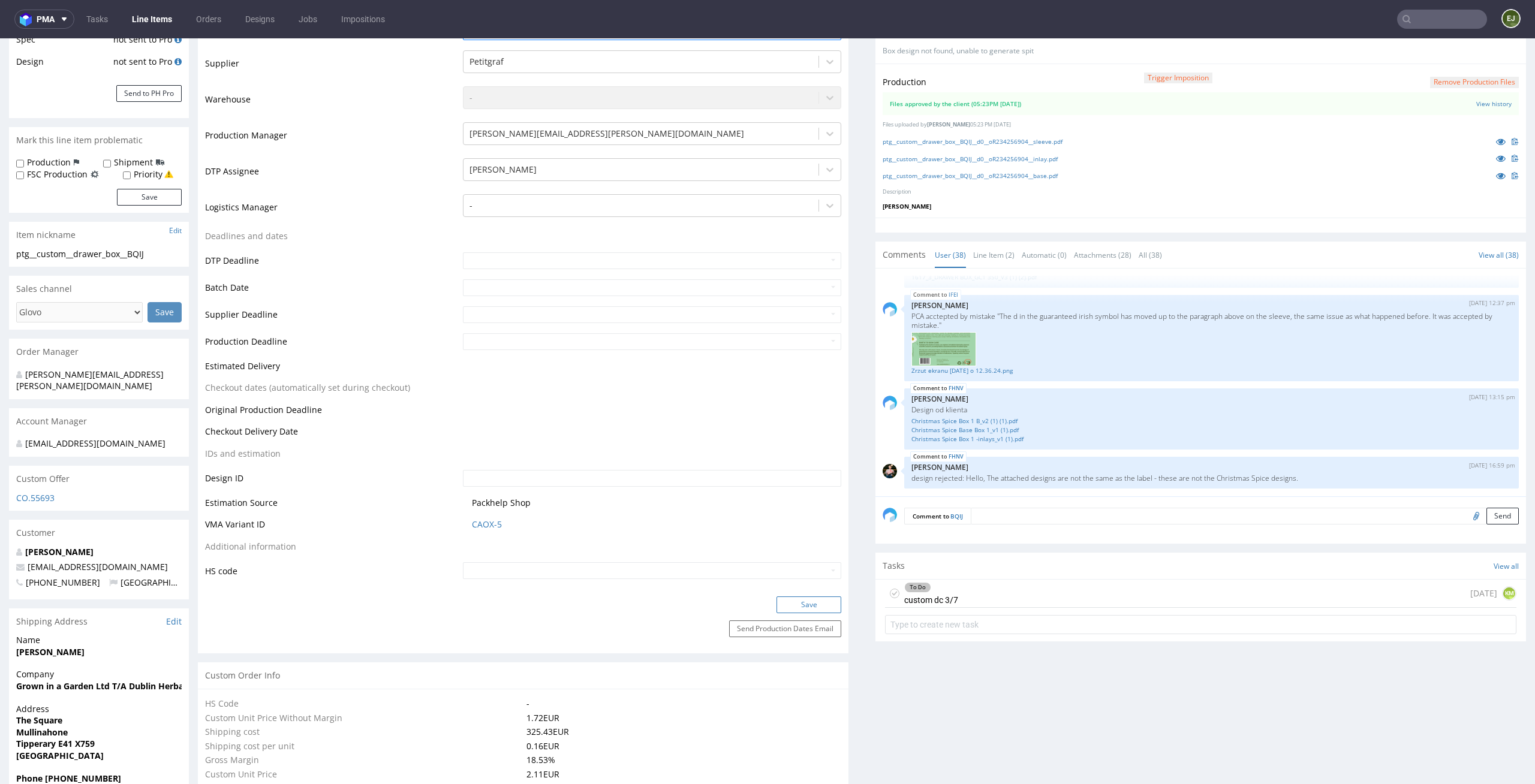
click at [809, 604] on button "Save" at bounding box center [808, 605] width 65 height 17
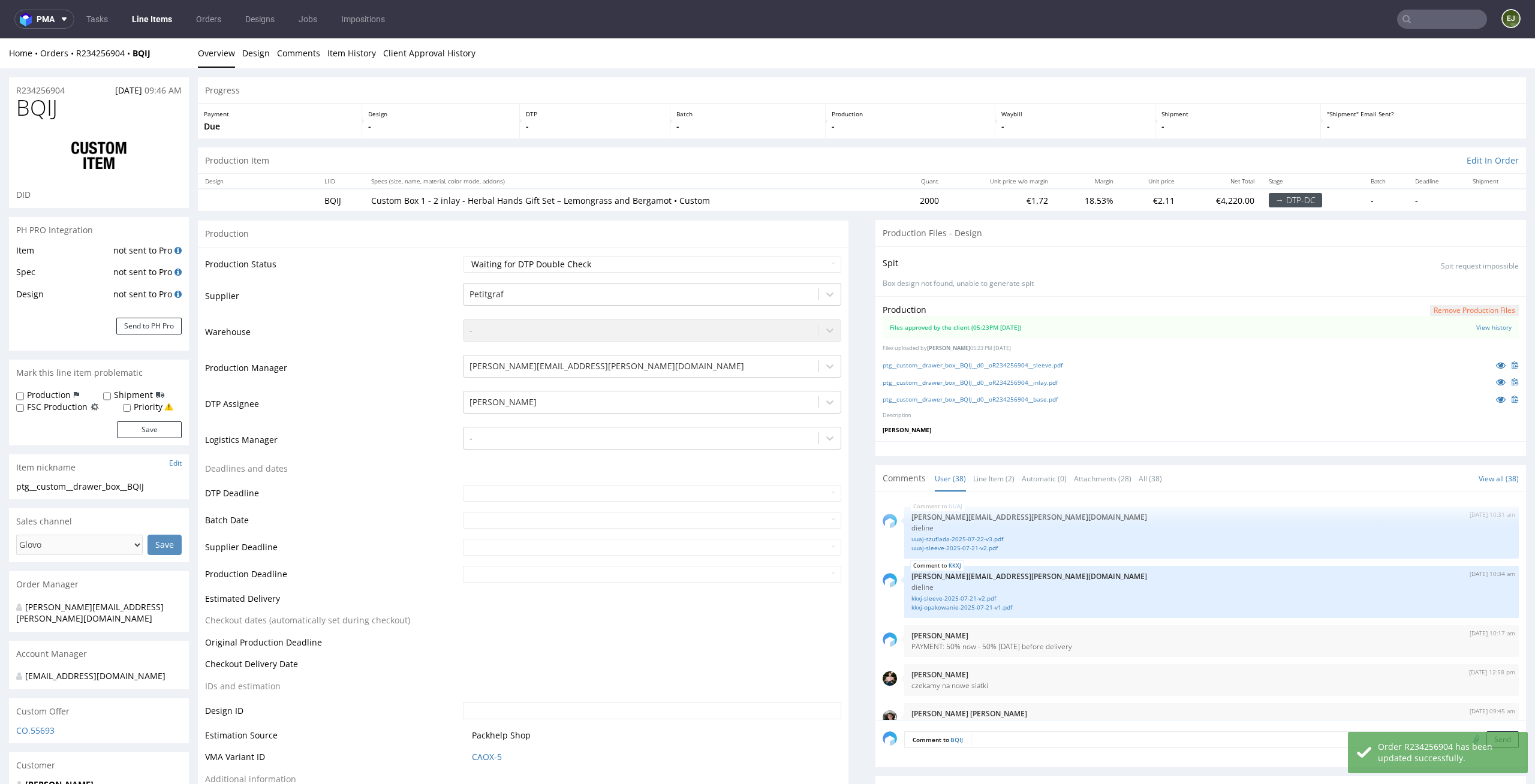
scroll to position [1908, 0]
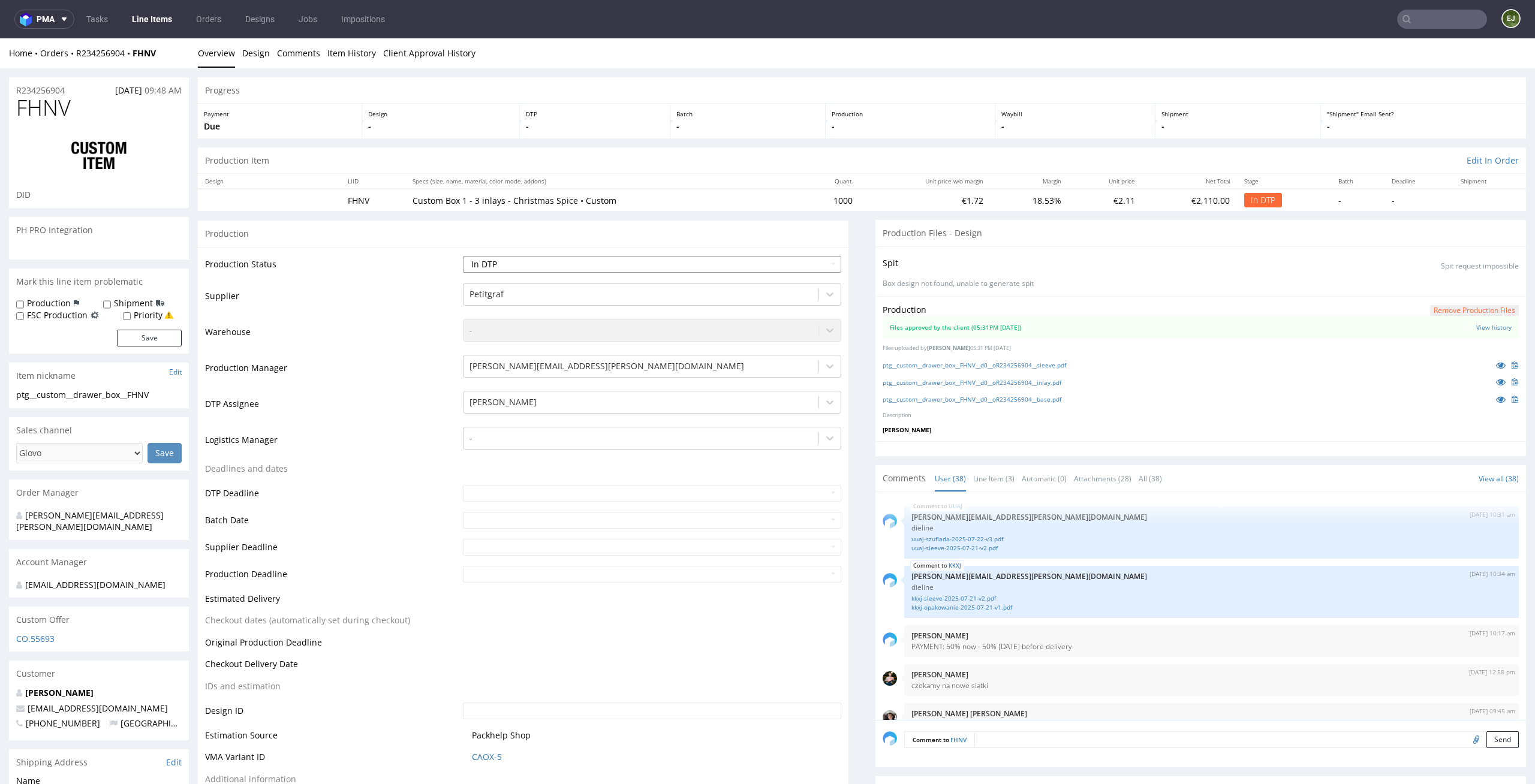
scroll to position [1908, 0]
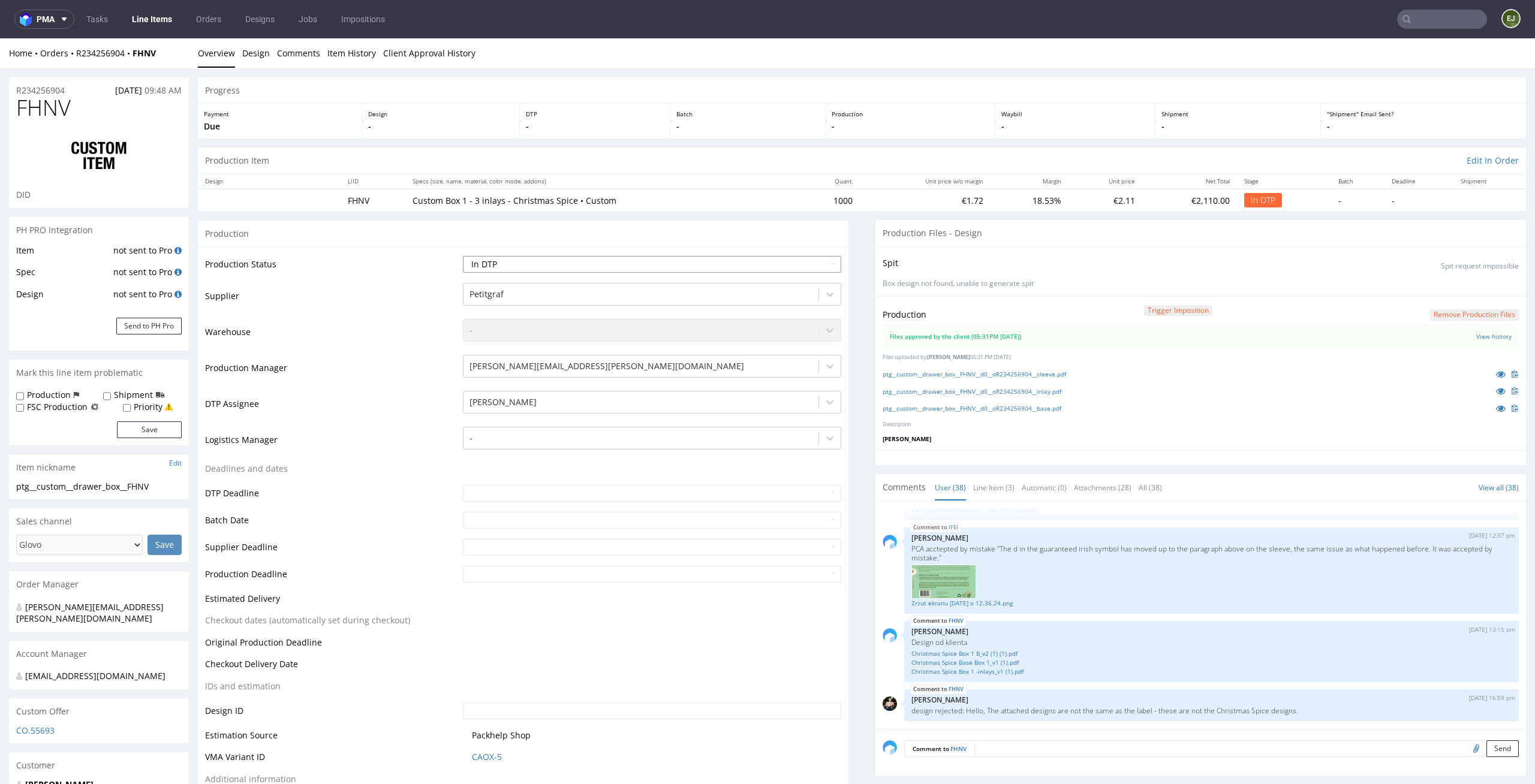
click at [796, 266] on select "Waiting for Artwork Waiting for Diecut Waiting for Mockup Waiting for DTP Waiti…" at bounding box center [653, 264] width 379 height 17
select select "dtp_waiting_for_double_check"
click at [463, 256] on select "Waiting for Artwork Waiting for Diecut Waiting for Mockup Waiting for DTP Waiti…" at bounding box center [653, 264] width 379 height 17
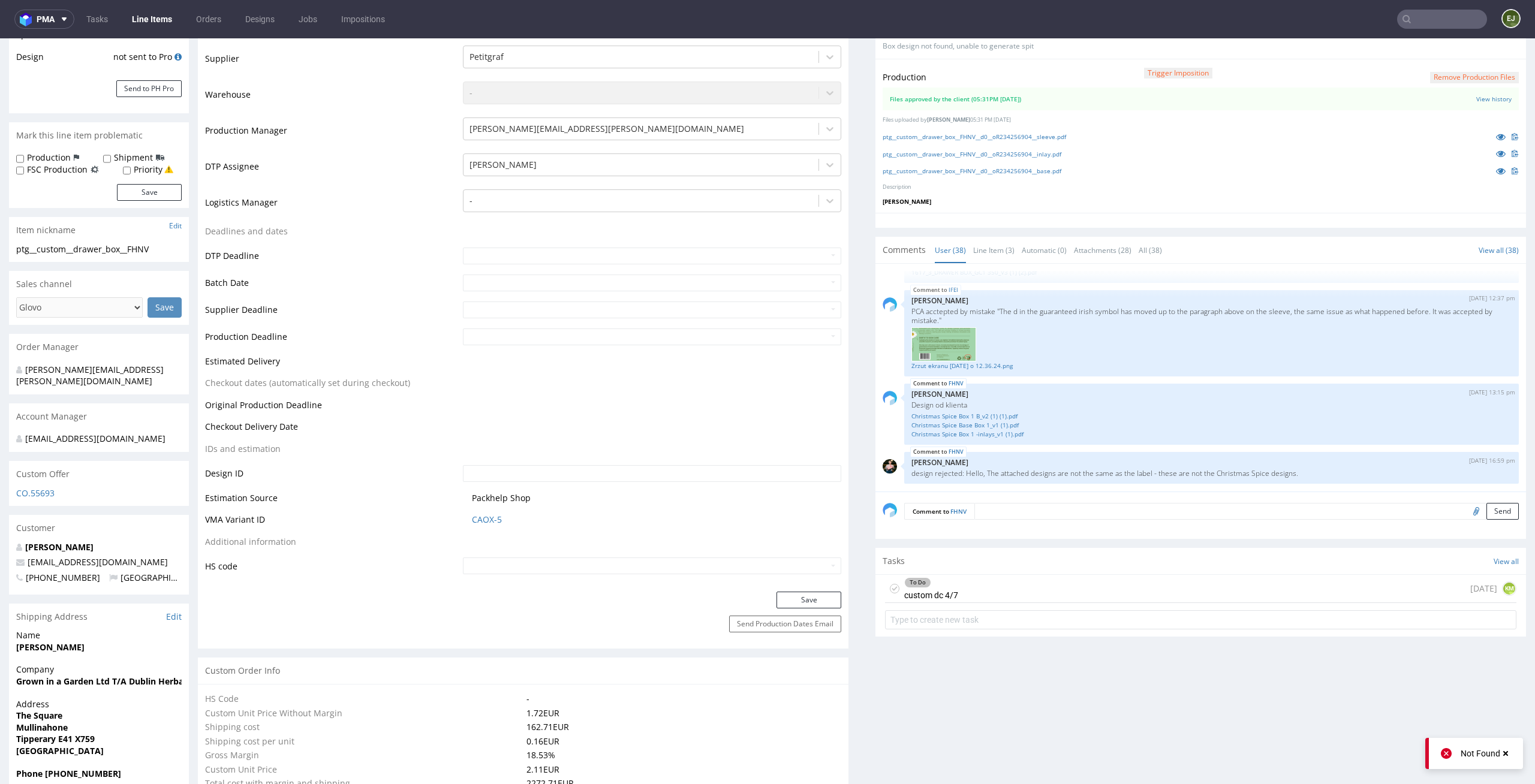
scroll to position [291, 0]
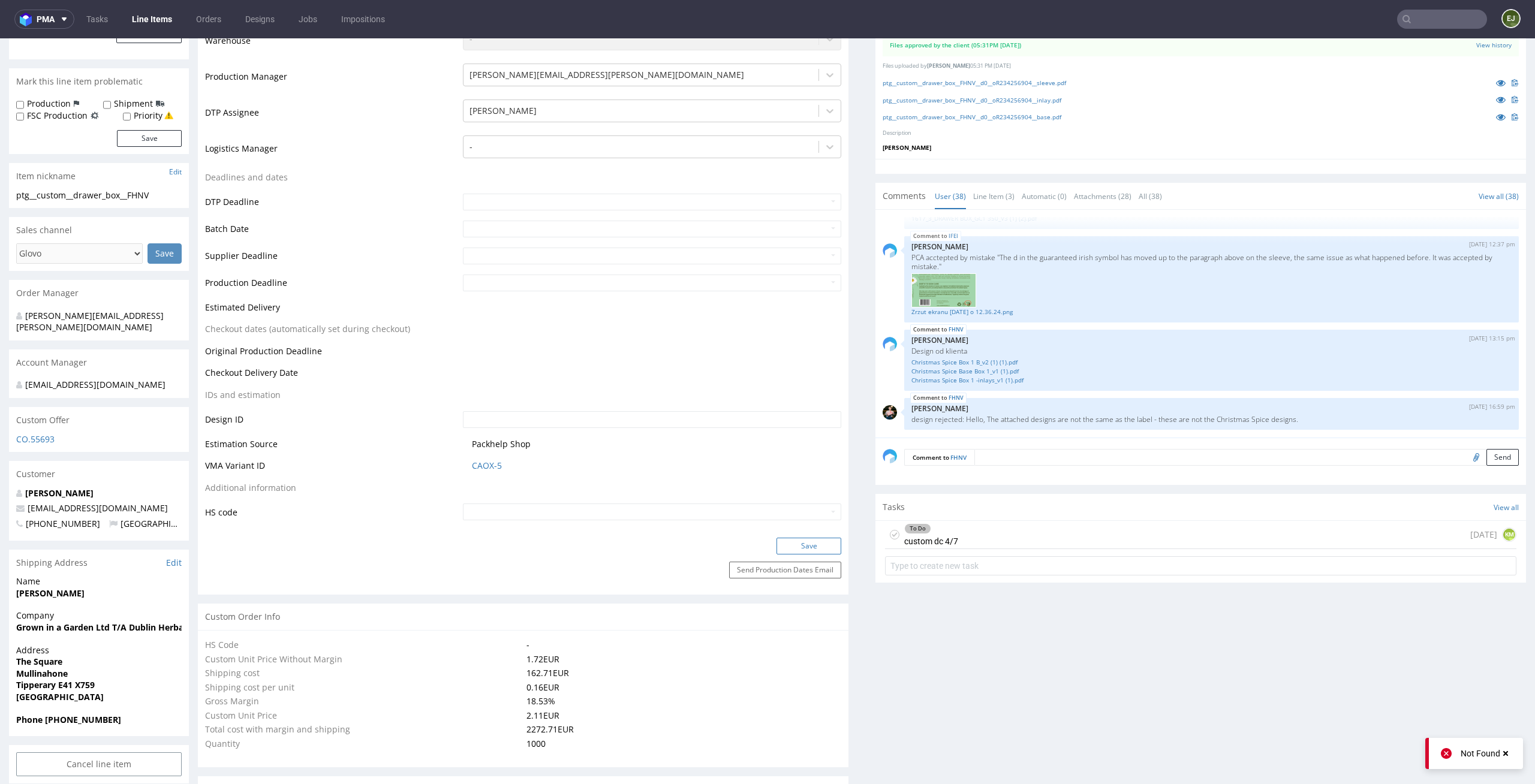
click at [822, 542] on button "Save" at bounding box center [808, 546] width 65 height 17
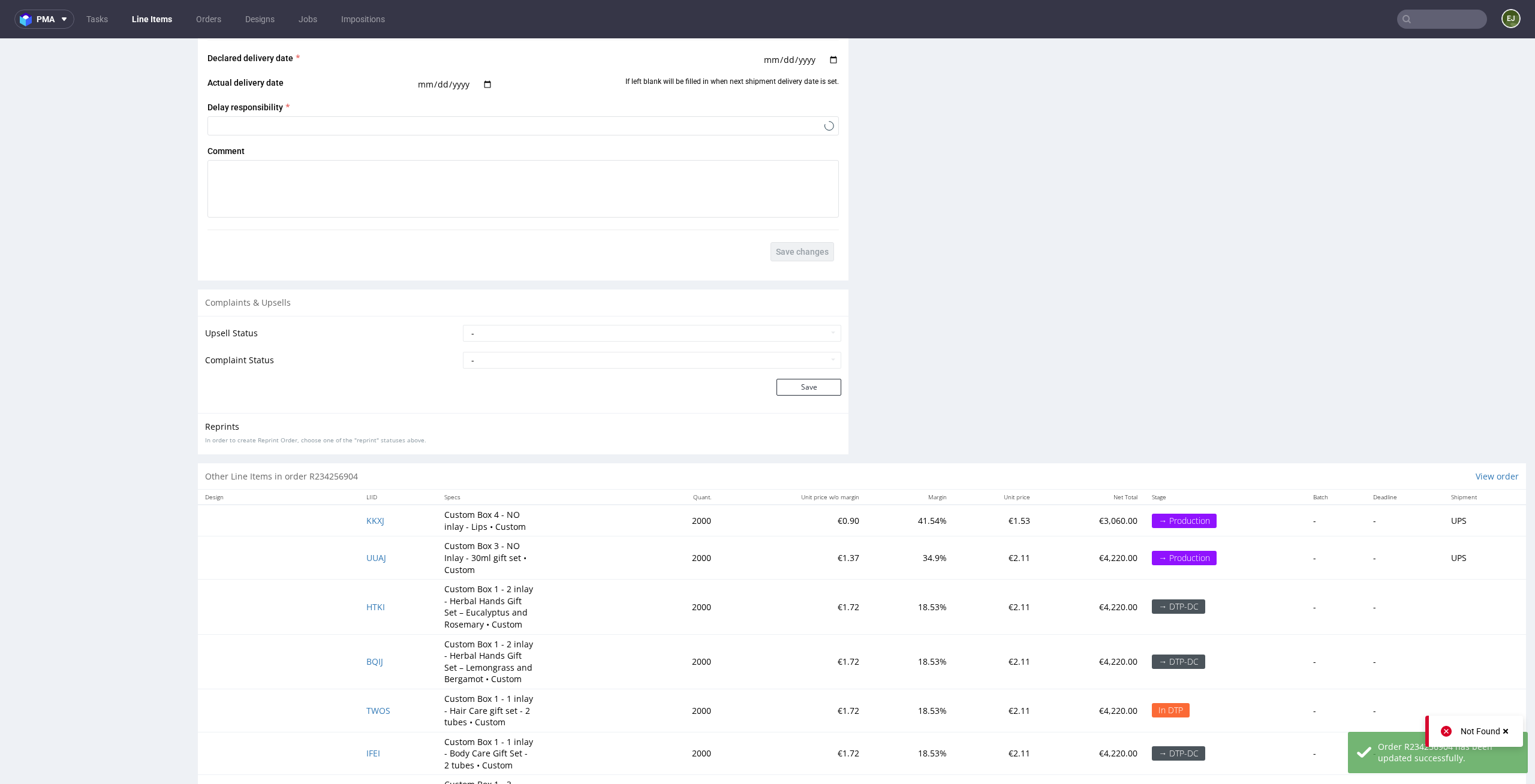
scroll to position [2278, 0]
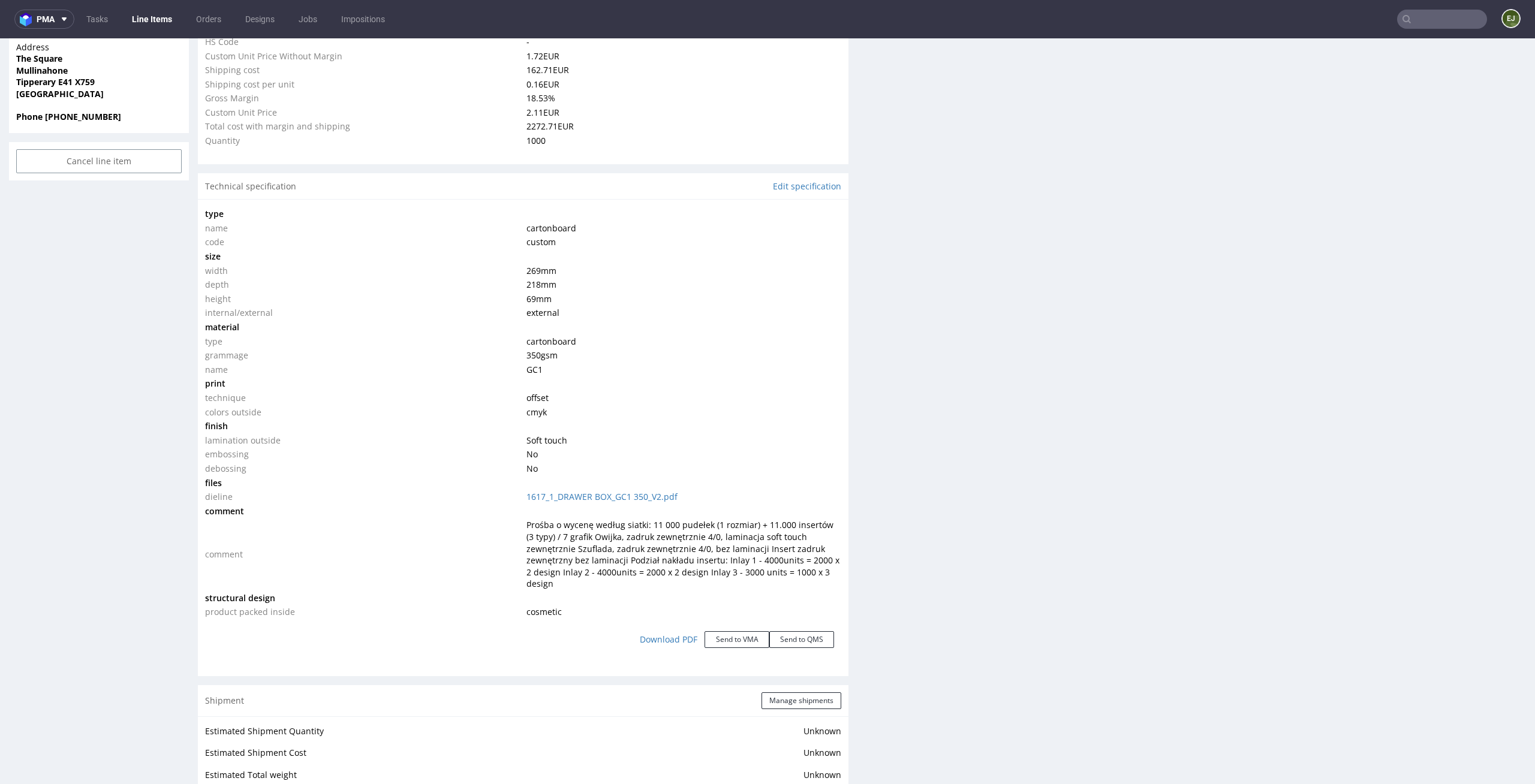
scroll to position [0, 0]
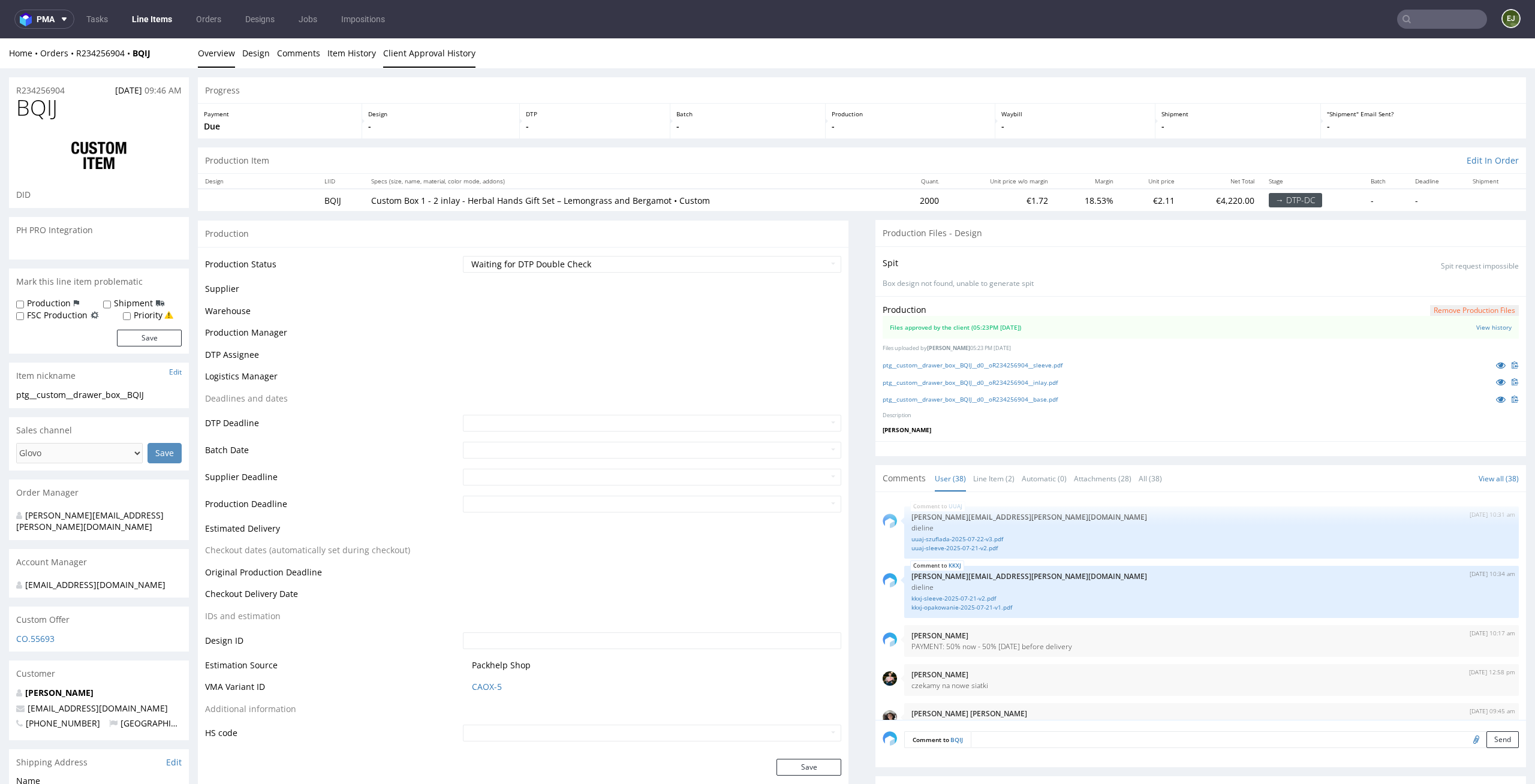
scroll to position [1908, 0]
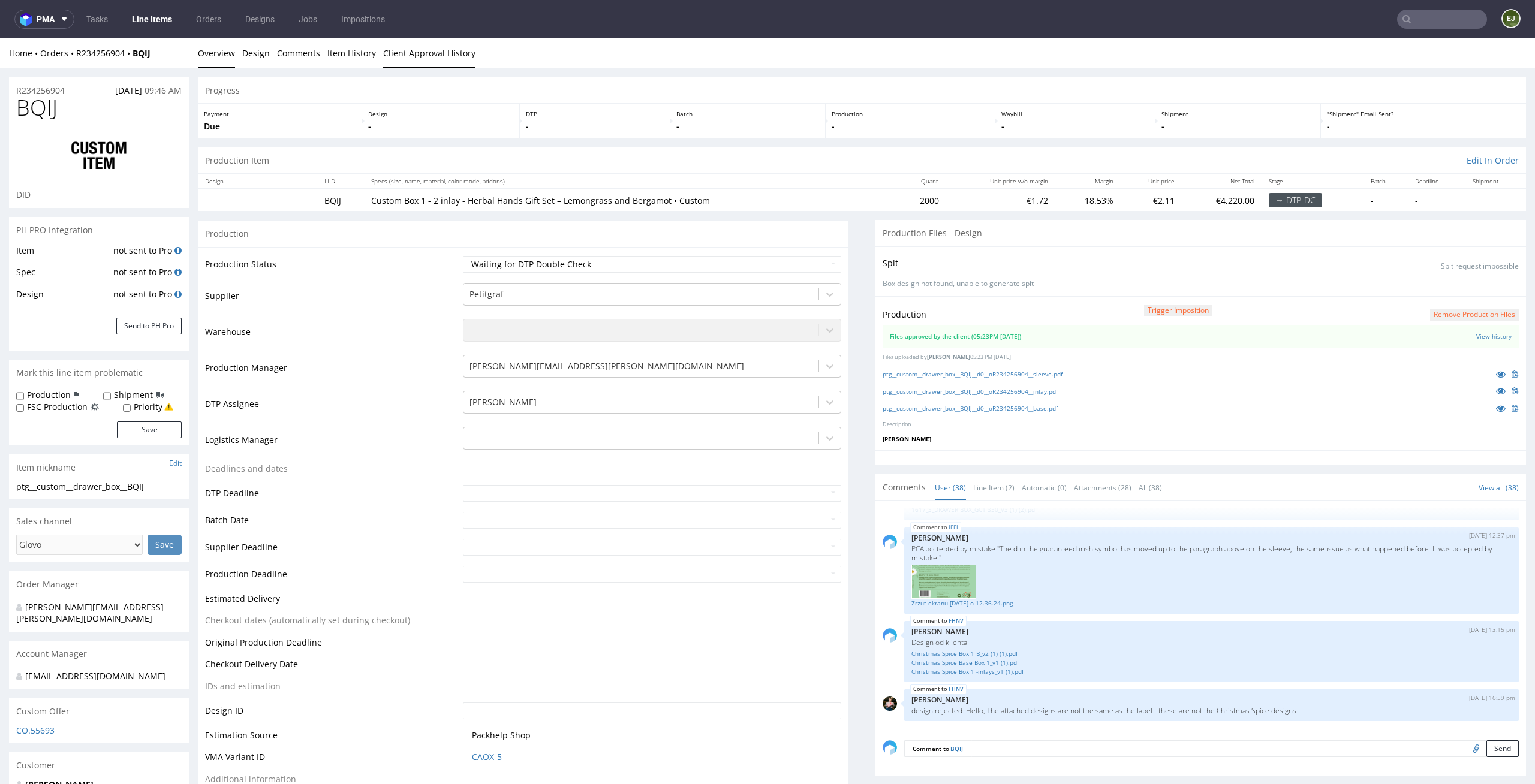
click at [426, 61] on link "Client Approval History" at bounding box center [429, 53] width 92 height 29
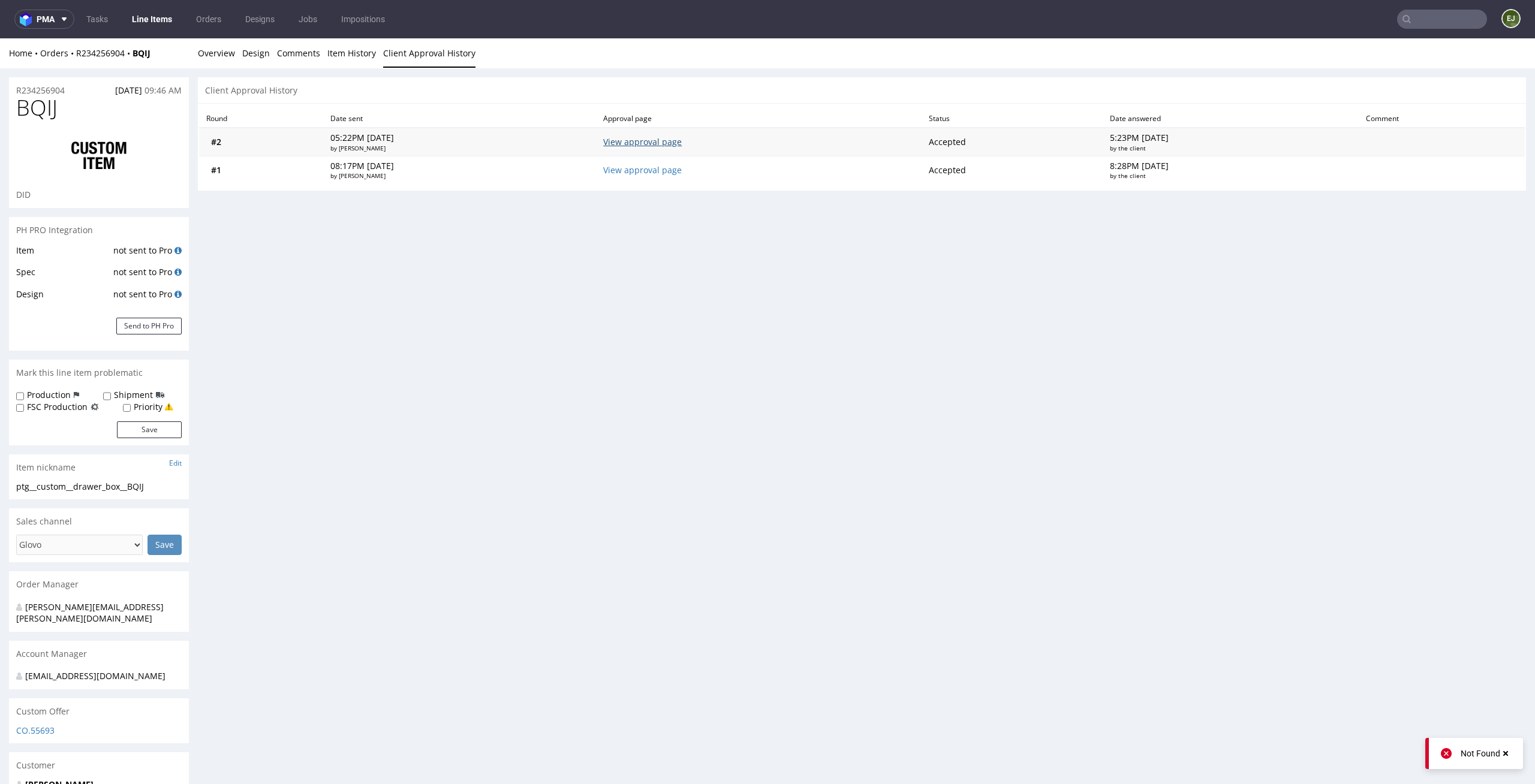
click at [673, 143] on link "View approval page" at bounding box center [642, 142] width 79 height 12
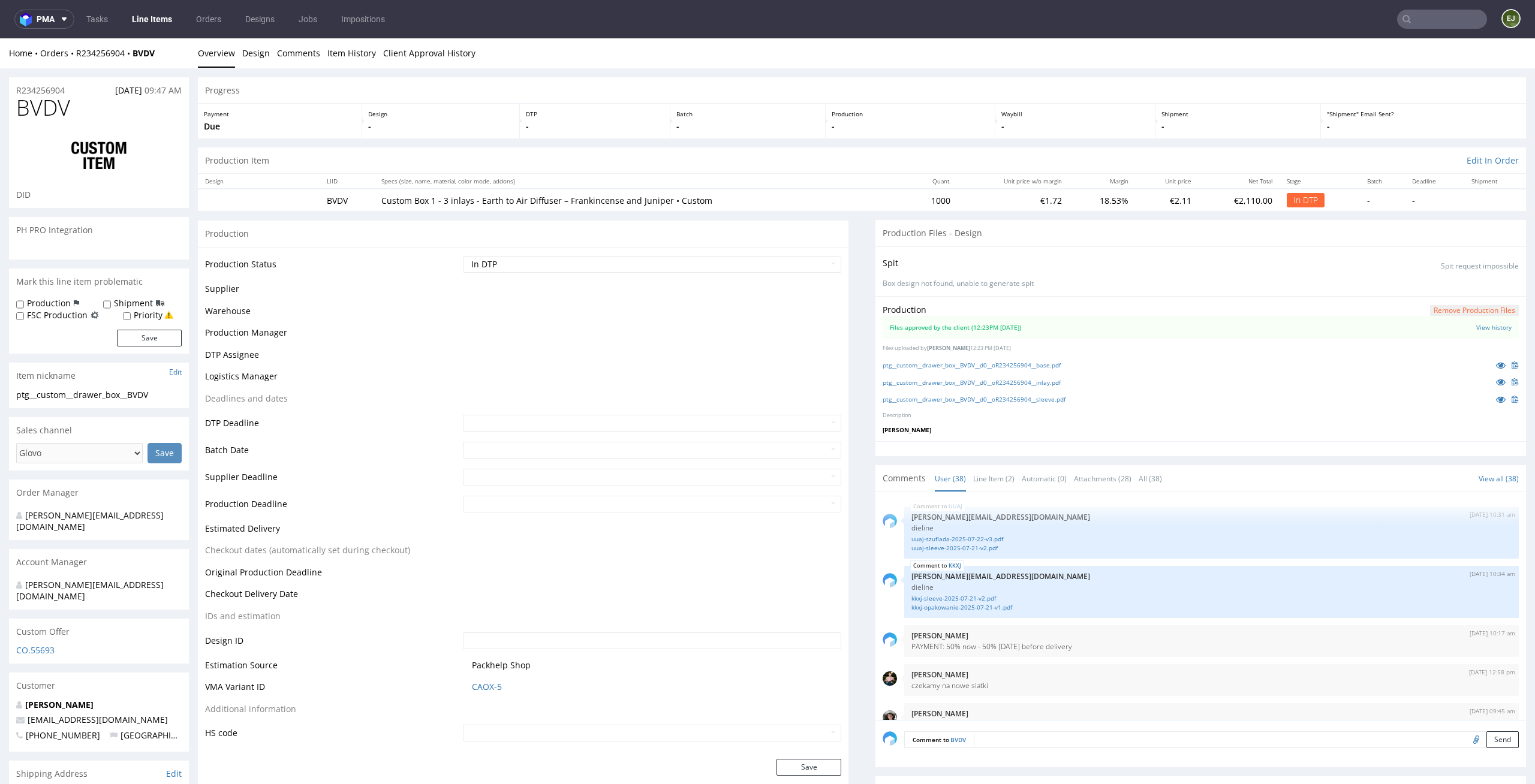
scroll to position [1908, 0]
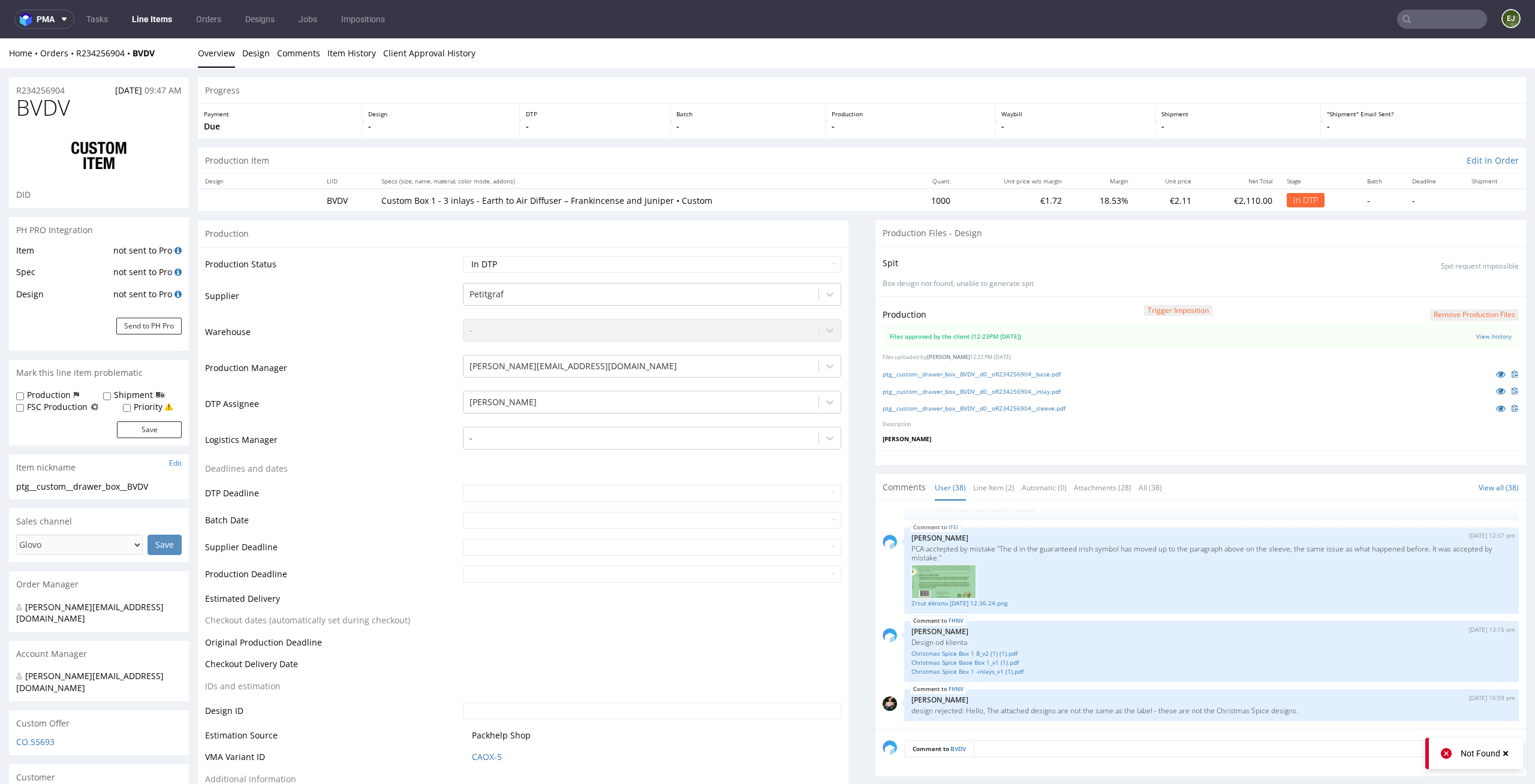
click at [1466, 316] on button "Remove production files" at bounding box center [1474, 315] width 89 height 12
click at [1442, 296] on div "Yes No" at bounding box center [1454, 287] width 70 height 18
click at [1442, 285] on link "Yes" at bounding box center [1435, 287] width 34 height 18
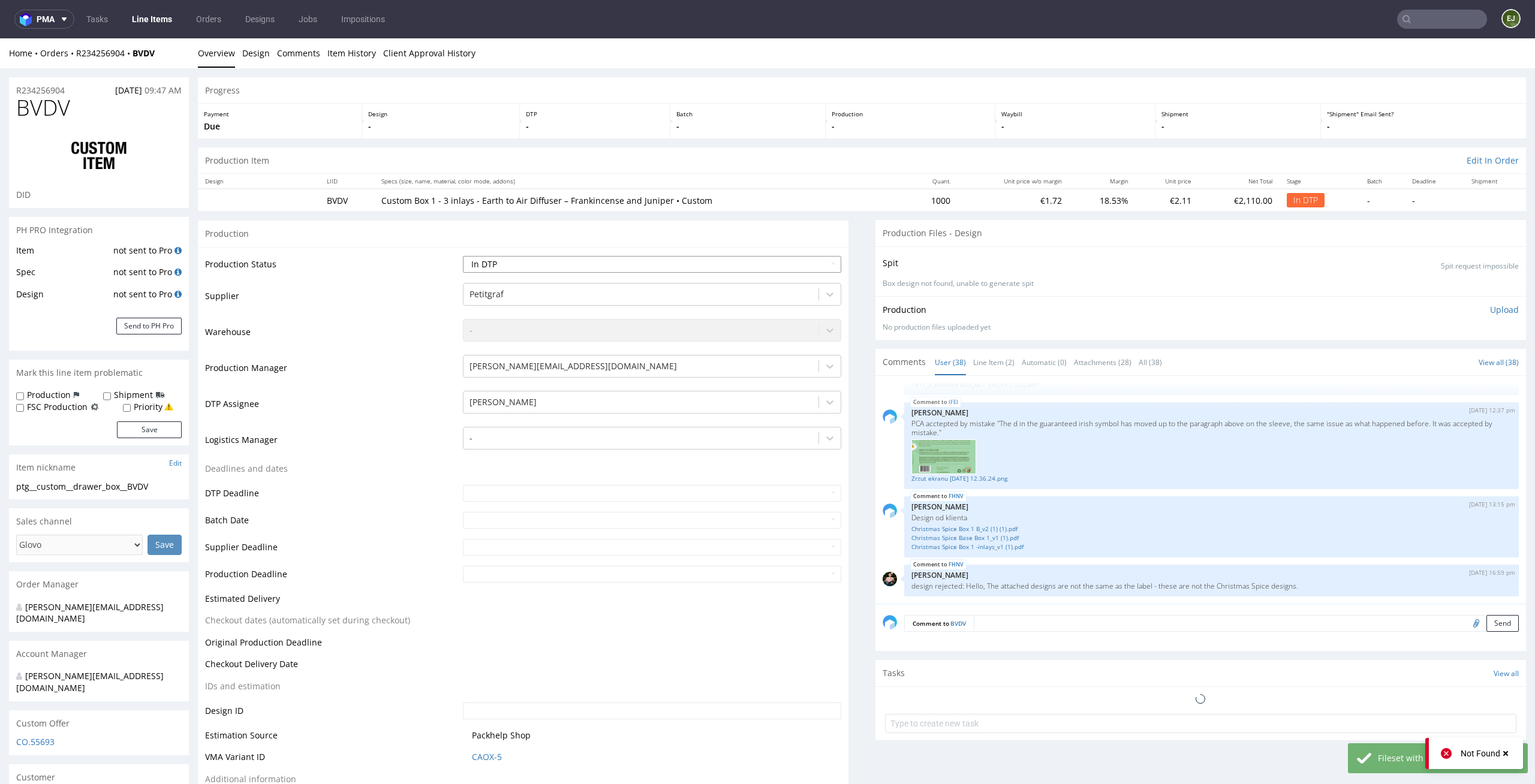
click at [785, 258] on select "Waiting for Artwork Waiting for Diecut Waiting for Mockup Waiting for DTP Waiti…" at bounding box center [653, 264] width 379 height 17
select select "dtp_ca_needed"
click at [463, 256] on select "Waiting for Artwork Waiting for Diecut Waiting for Mockup Waiting for DTP Waiti…" at bounding box center [653, 264] width 379 height 17
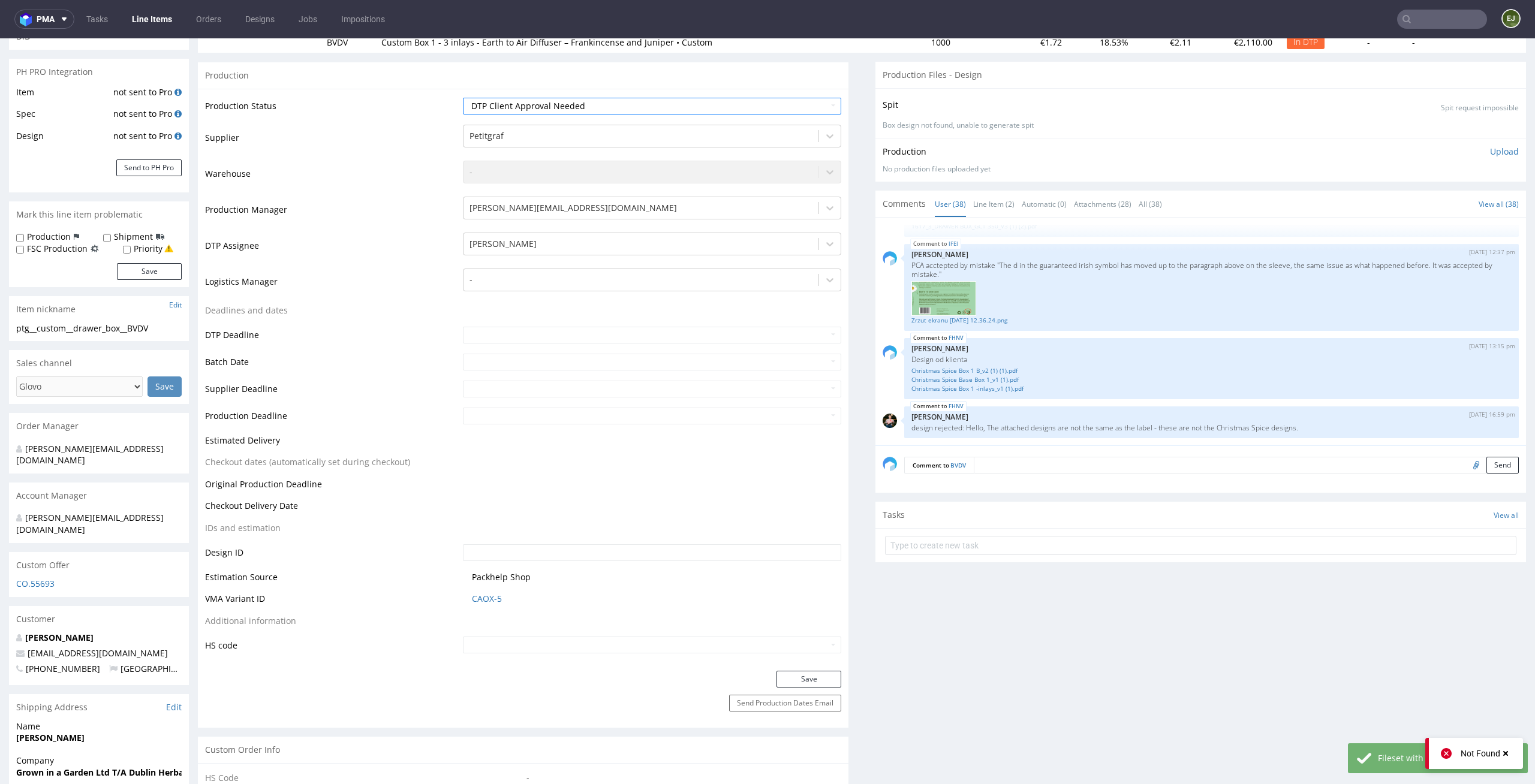
scroll to position [340, 0]
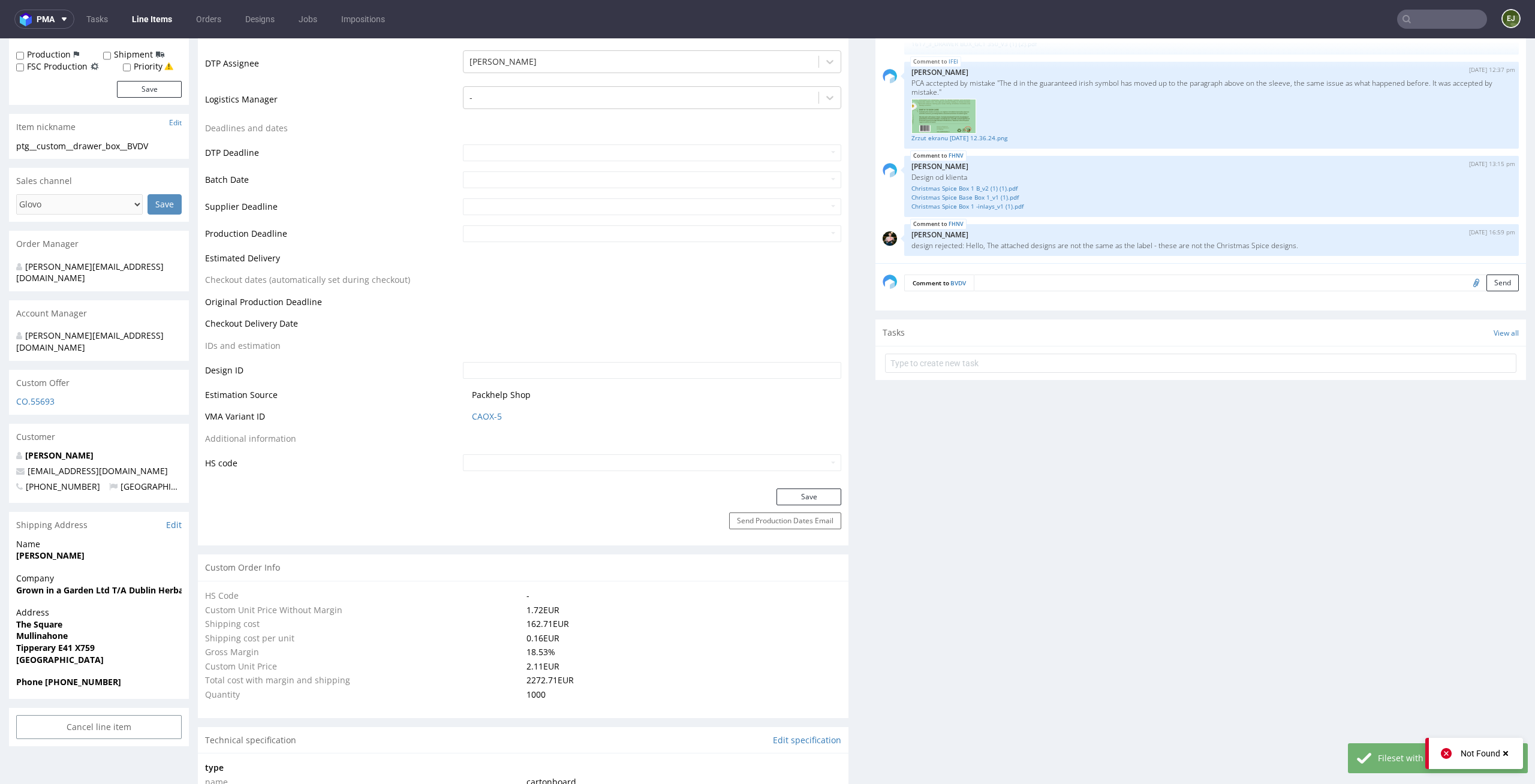
click at [809, 506] on div "Save" at bounding box center [523, 500] width 651 height 24
click at [814, 500] on button "Save" at bounding box center [808, 497] width 65 height 17
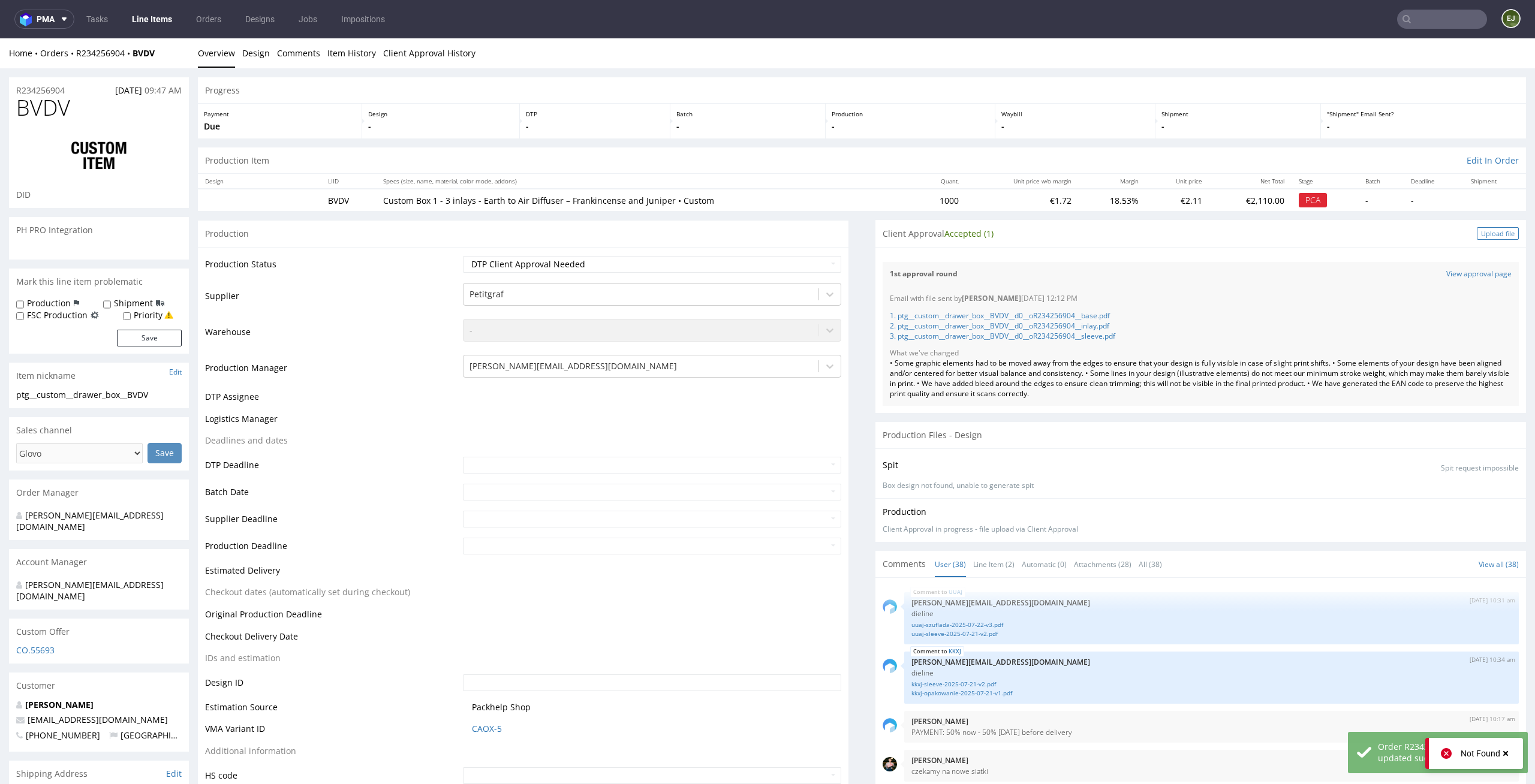
scroll to position [1908, 0]
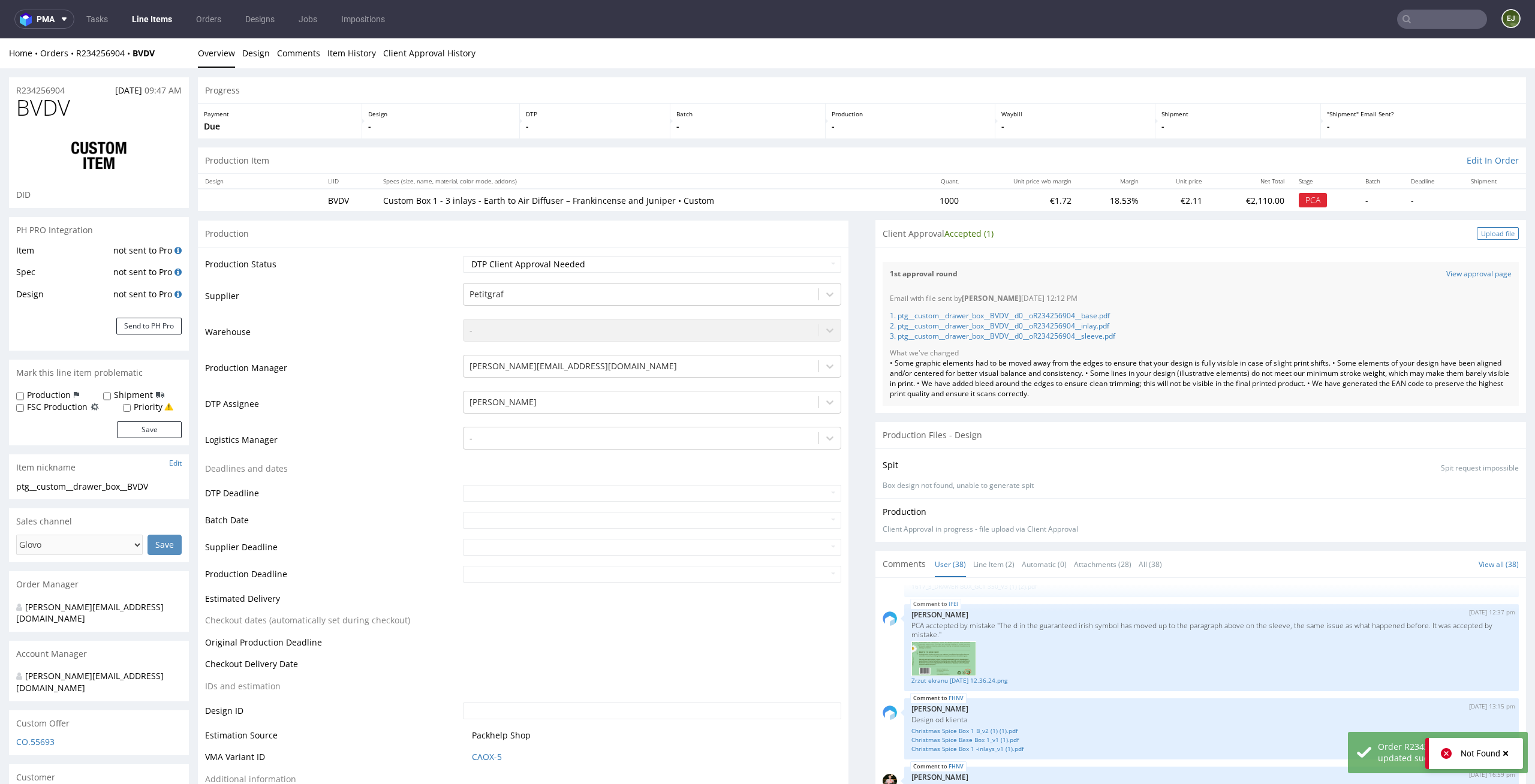
click at [1481, 232] on div "Upload file" at bounding box center [1498, 234] width 42 height 13
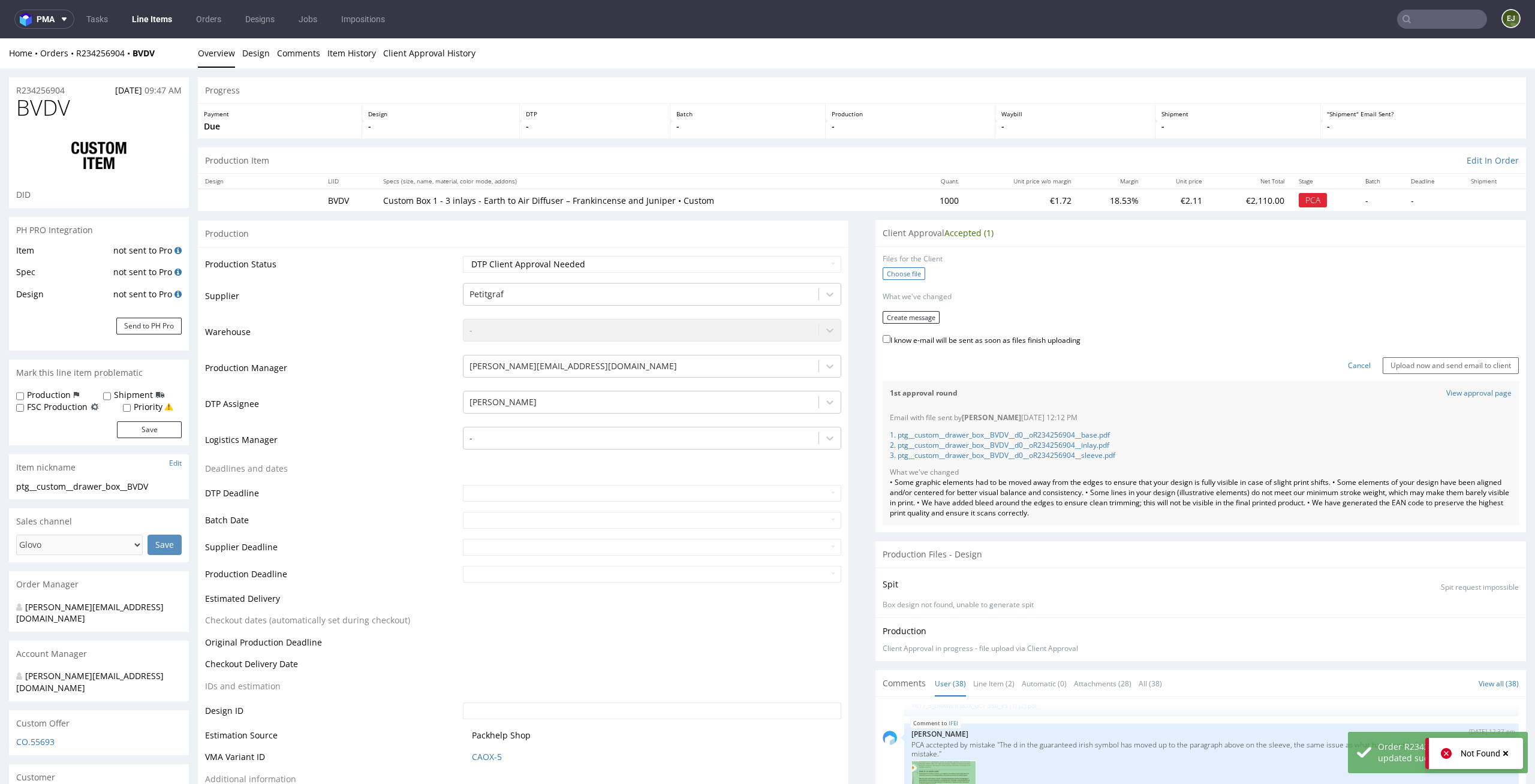
click at [886, 276] on label "Choose file" at bounding box center [904, 274] width 42 height 13
click at [0, 38] on input "Choose file" at bounding box center [0, 38] width 0 height 0
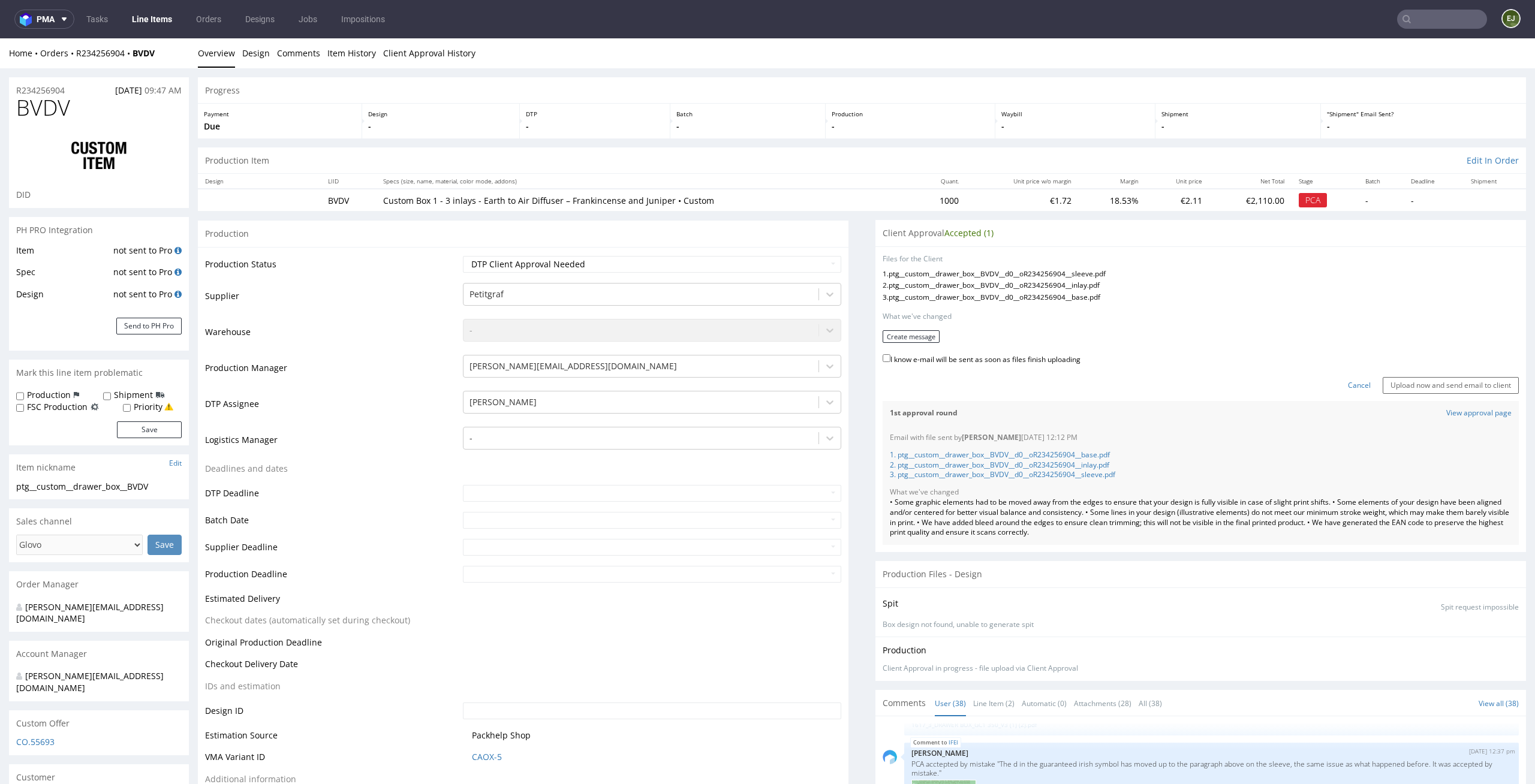
click at [916, 343] on form "Files for the Client 1 . ptg__custom__drawer_box__BVDV__d0__oR234256904__sleeve…" at bounding box center [1200, 324] width 636 height 140
click at [916, 340] on button "Create message" at bounding box center [911, 337] width 57 height 13
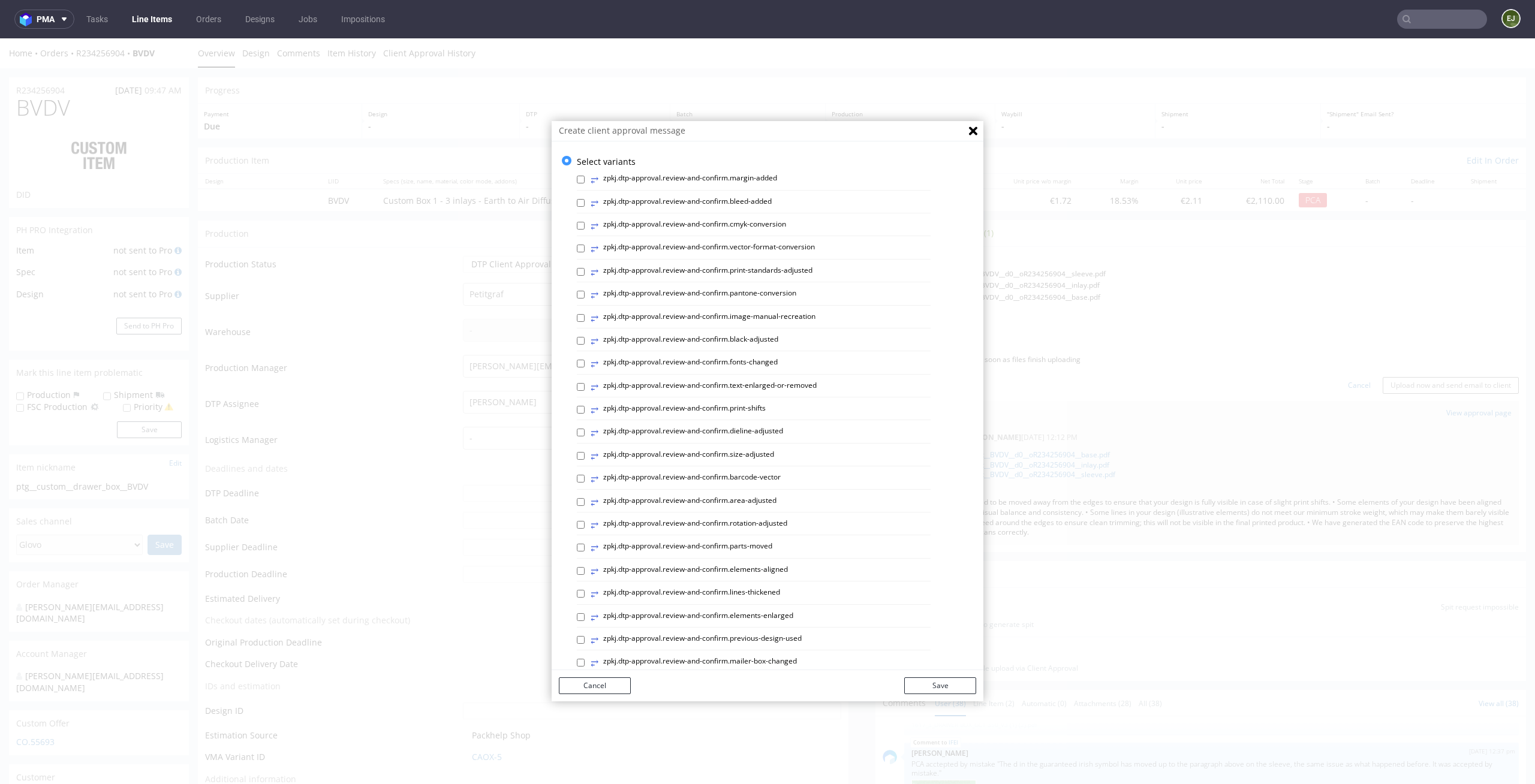
scroll to position [329, 0]
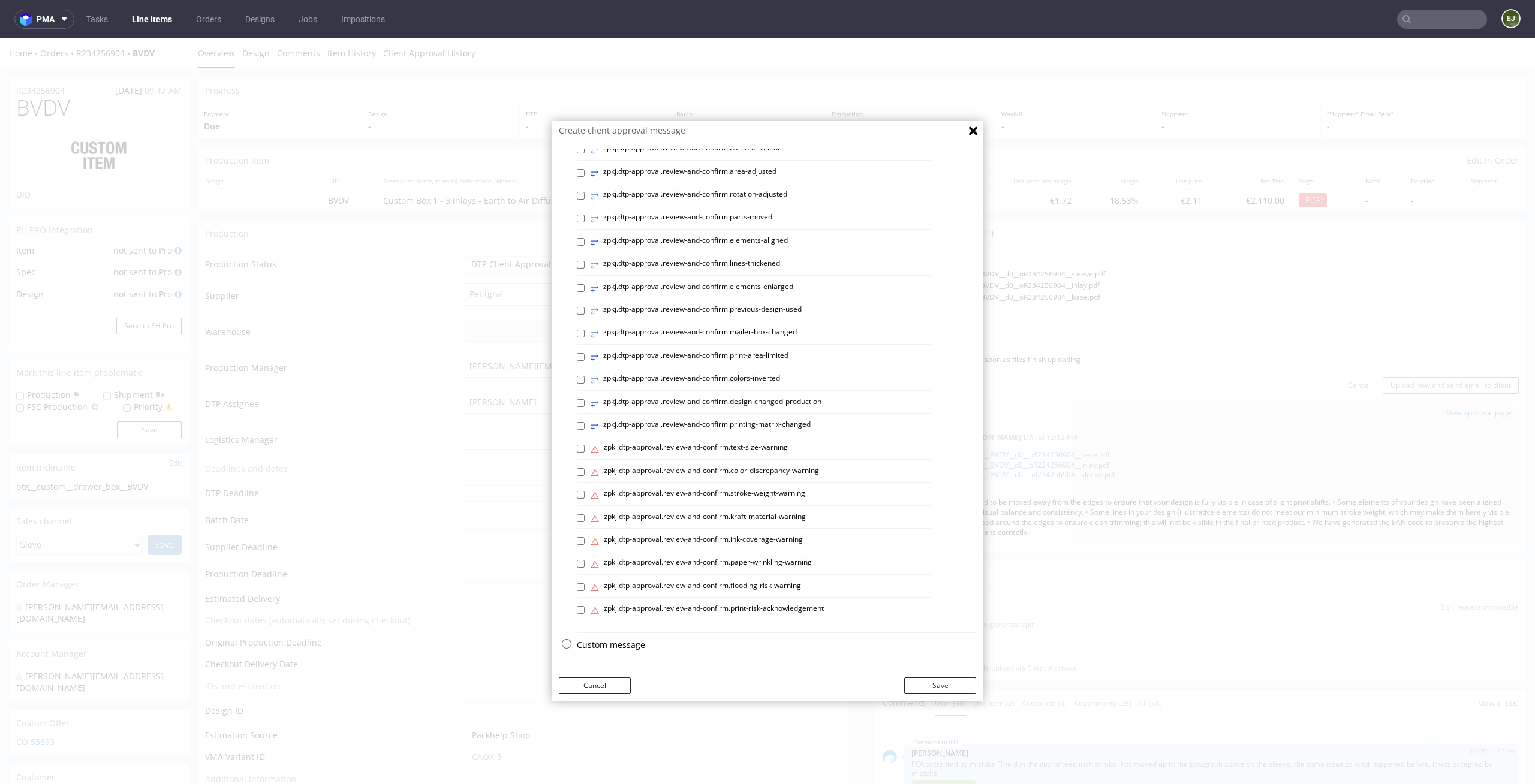
click at [607, 641] on p "Custom message" at bounding box center [777, 644] width 400 height 12
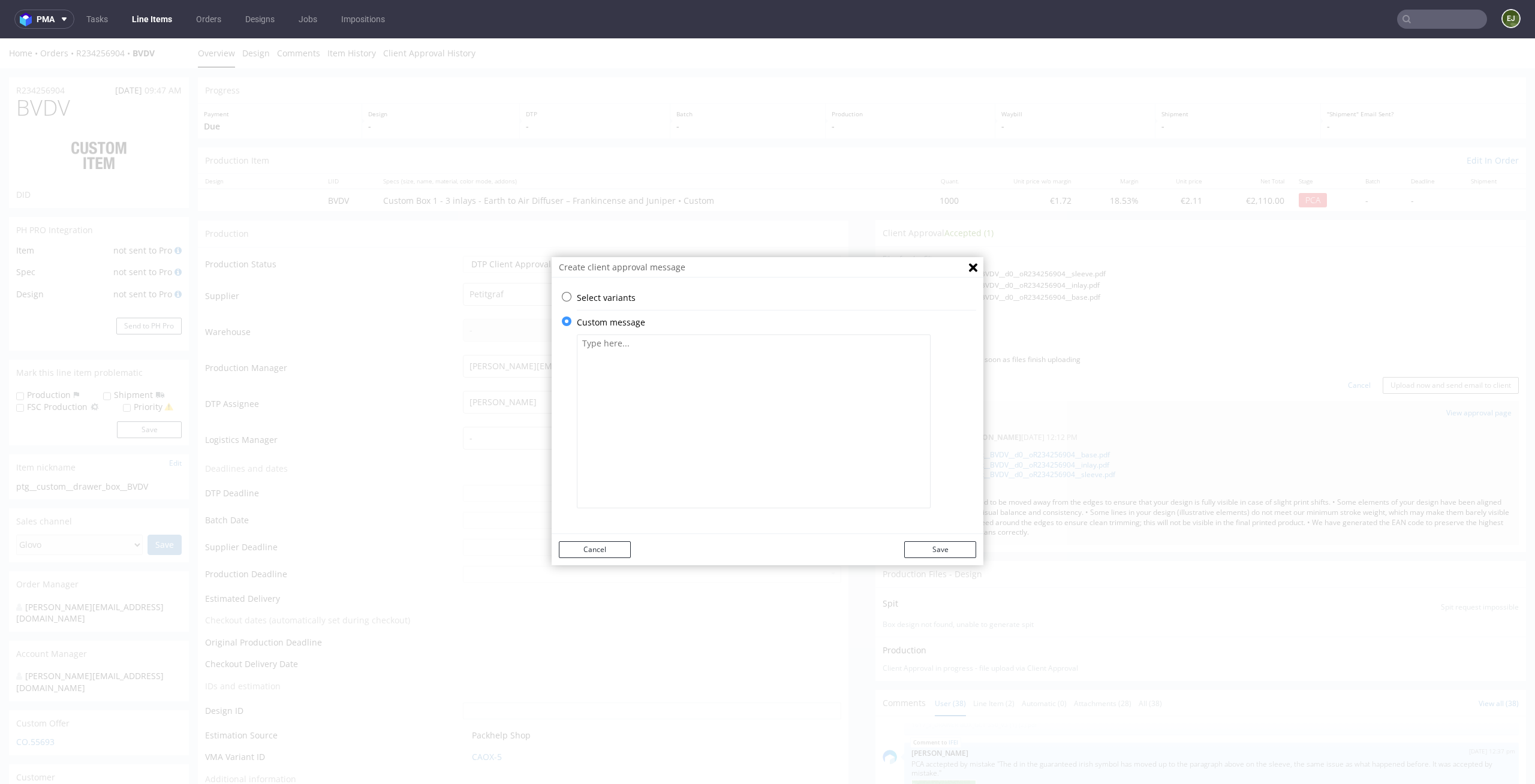
scroll to position [0, 0]
click at [642, 328] on p "Custom message" at bounding box center [777, 322] width 400 height 12
click at [640, 360] on textarea at bounding box center [754, 420] width 353 height 173
paste textarea "• We rotated the back-side artwork so that, when assembled, the text matches th…"
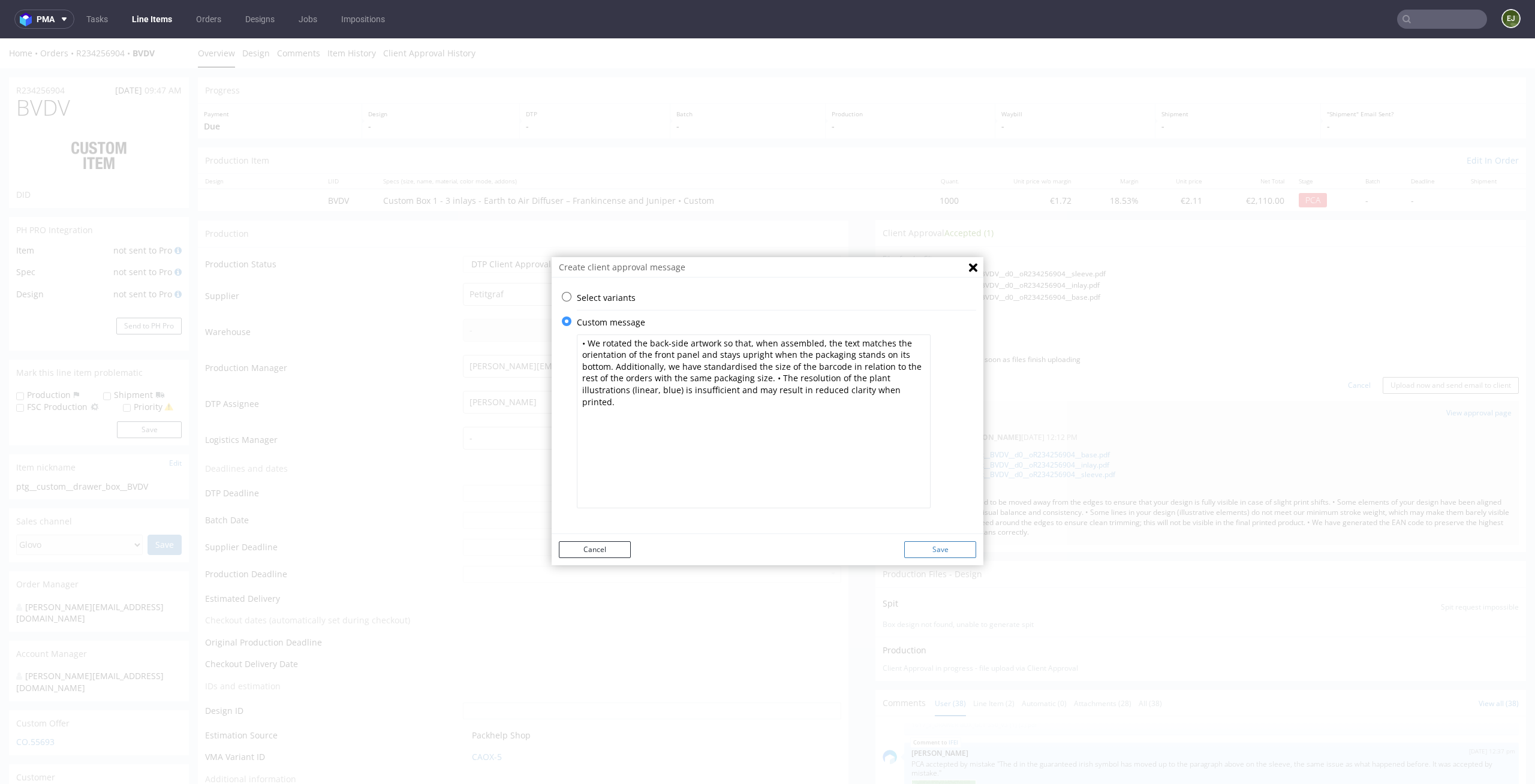
type textarea "• We rotated the back-side artwork so that, when assembled, the text matches th…"
click at [946, 546] on button "Save" at bounding box center [940, 549] width 72 height 17
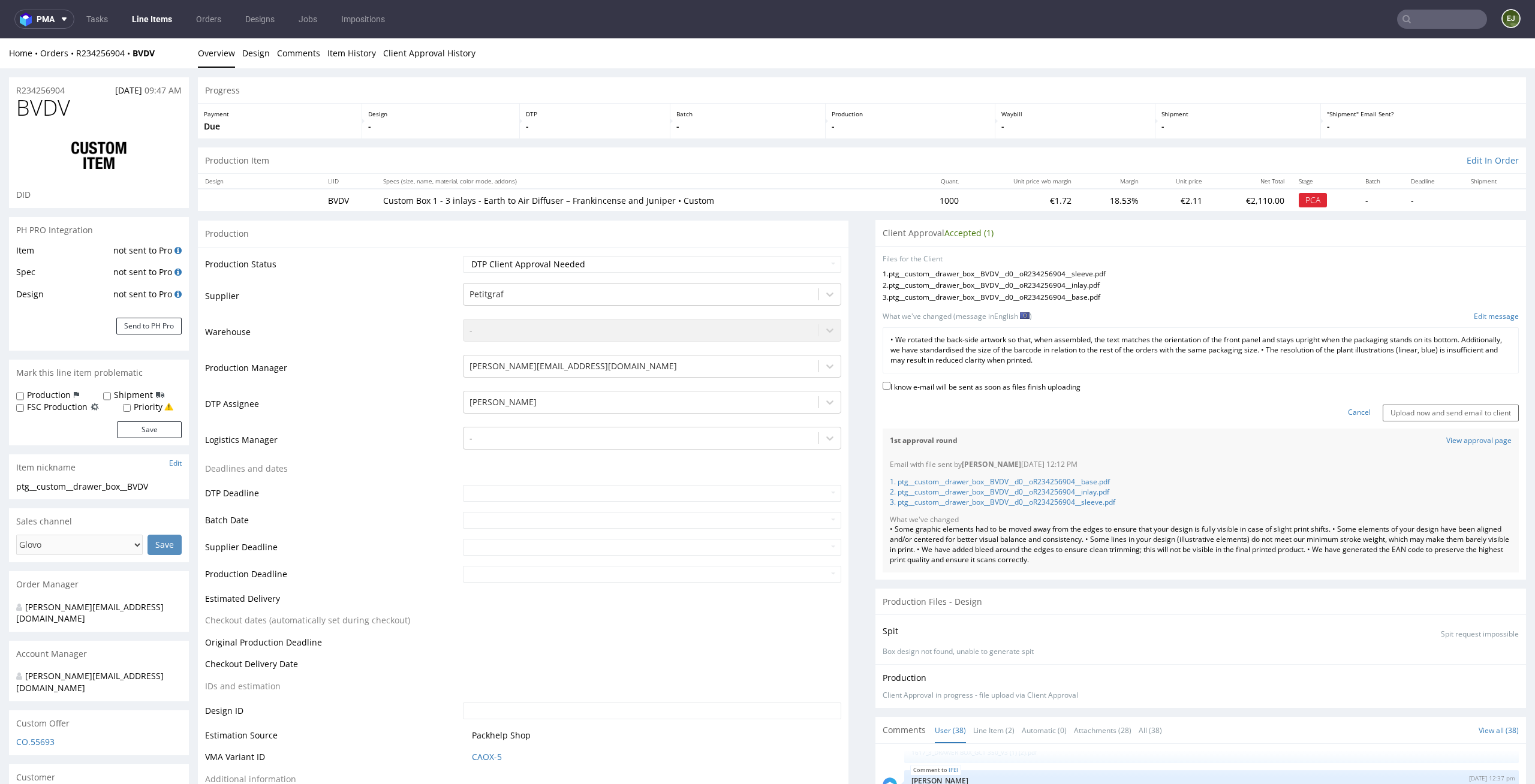
click at [1019, 386] on label "I know e-mail will be sent as soon as files finish uploading" at bounding box center [981, 386] width 198 height 13
click at [890, 386] on input "I know e-mail will be sent as soon as files finish uploading" at bounding box center [886, 385] width 8 height 8
checkbox input "true"
click at [1421, 412] on input "Upload now and send email to client" at bounding box center [1450, 413] width 136 height 17
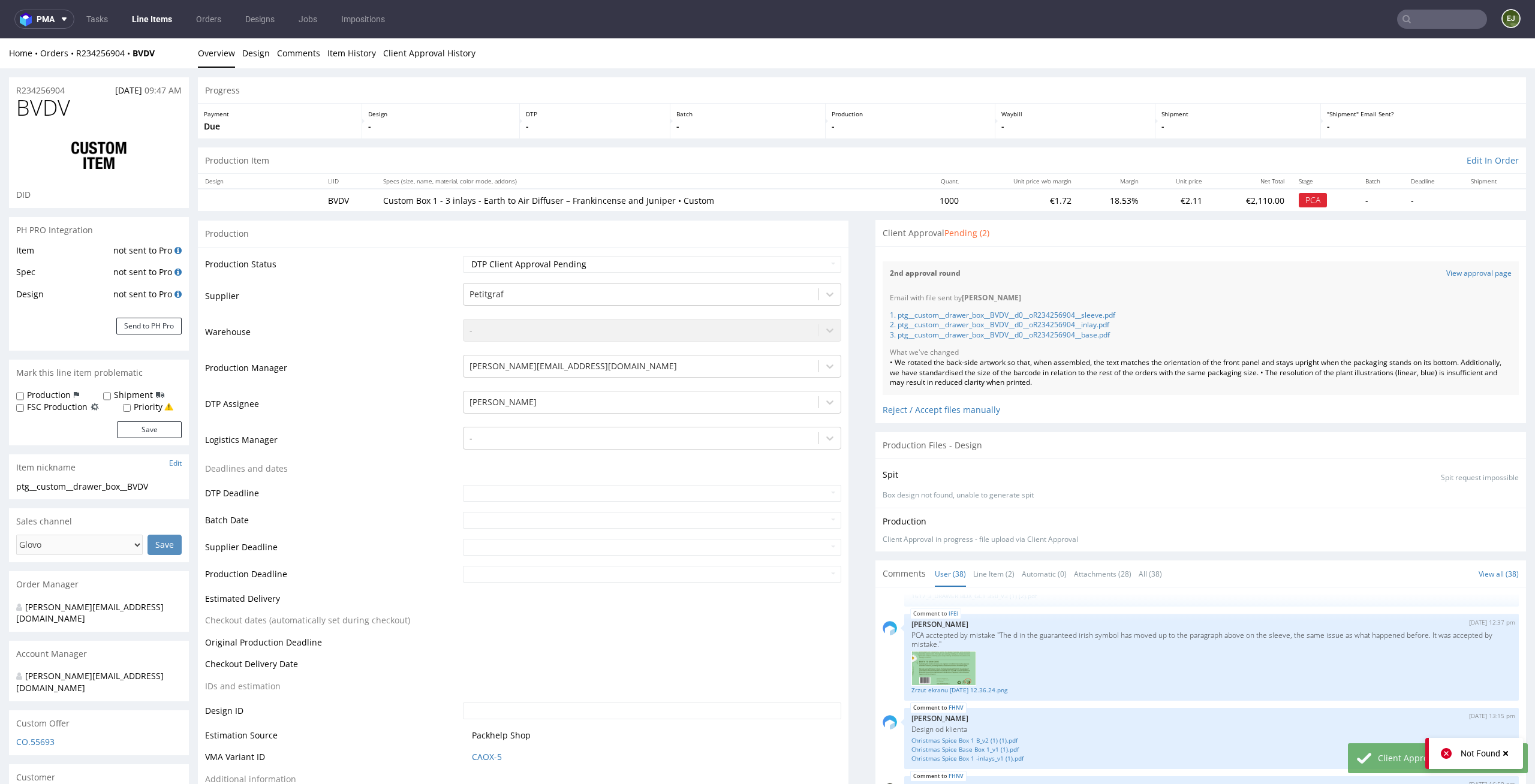
scroll to position [408, 0]
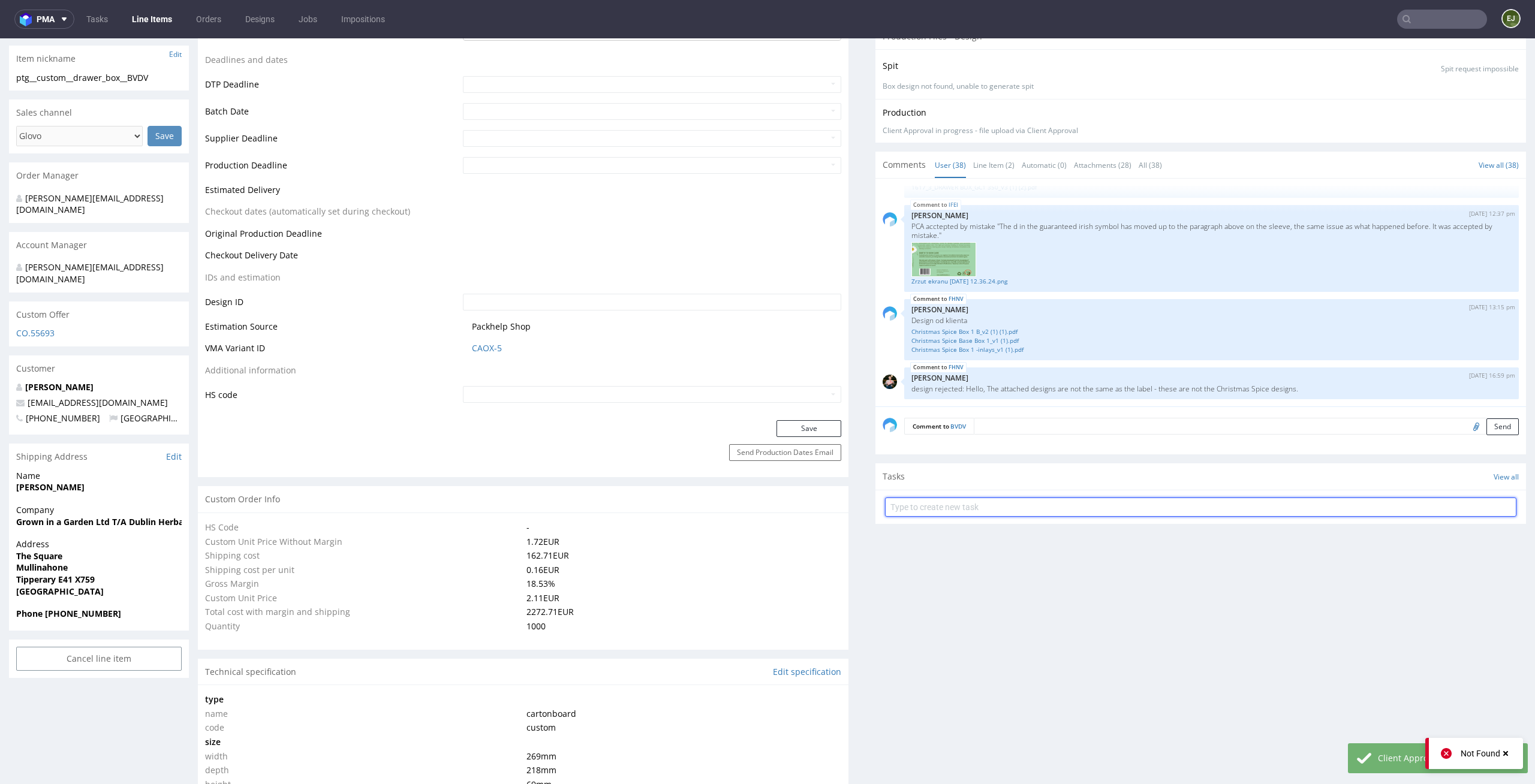
click at [935, 504] on input "text" at bounding box center [1201, 507] width 631 height 19
type input "custom dc 6/7"
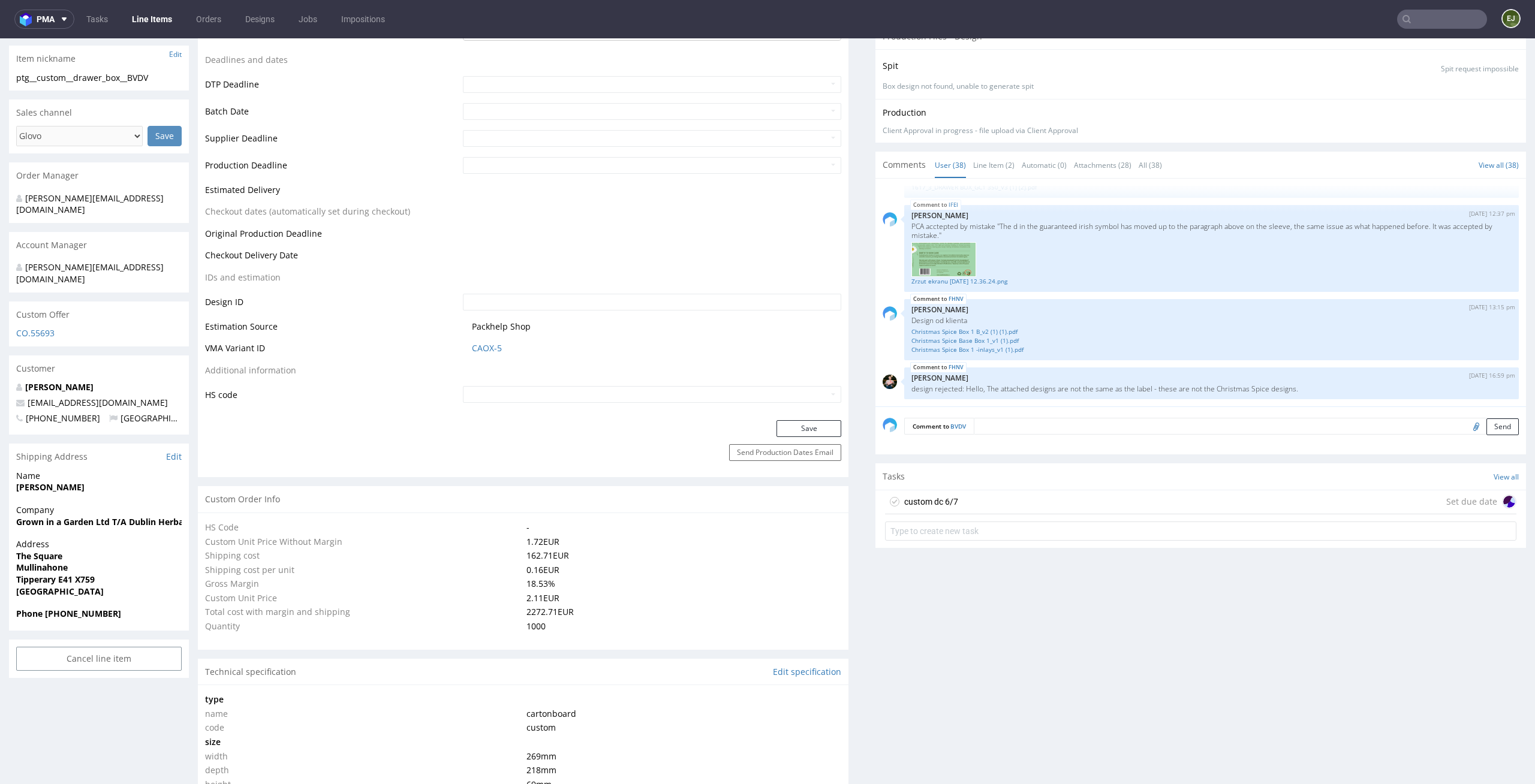
click at [948, 500] on div "custom dc 6/7" at bounding box center [931, 501] width 54 height 14
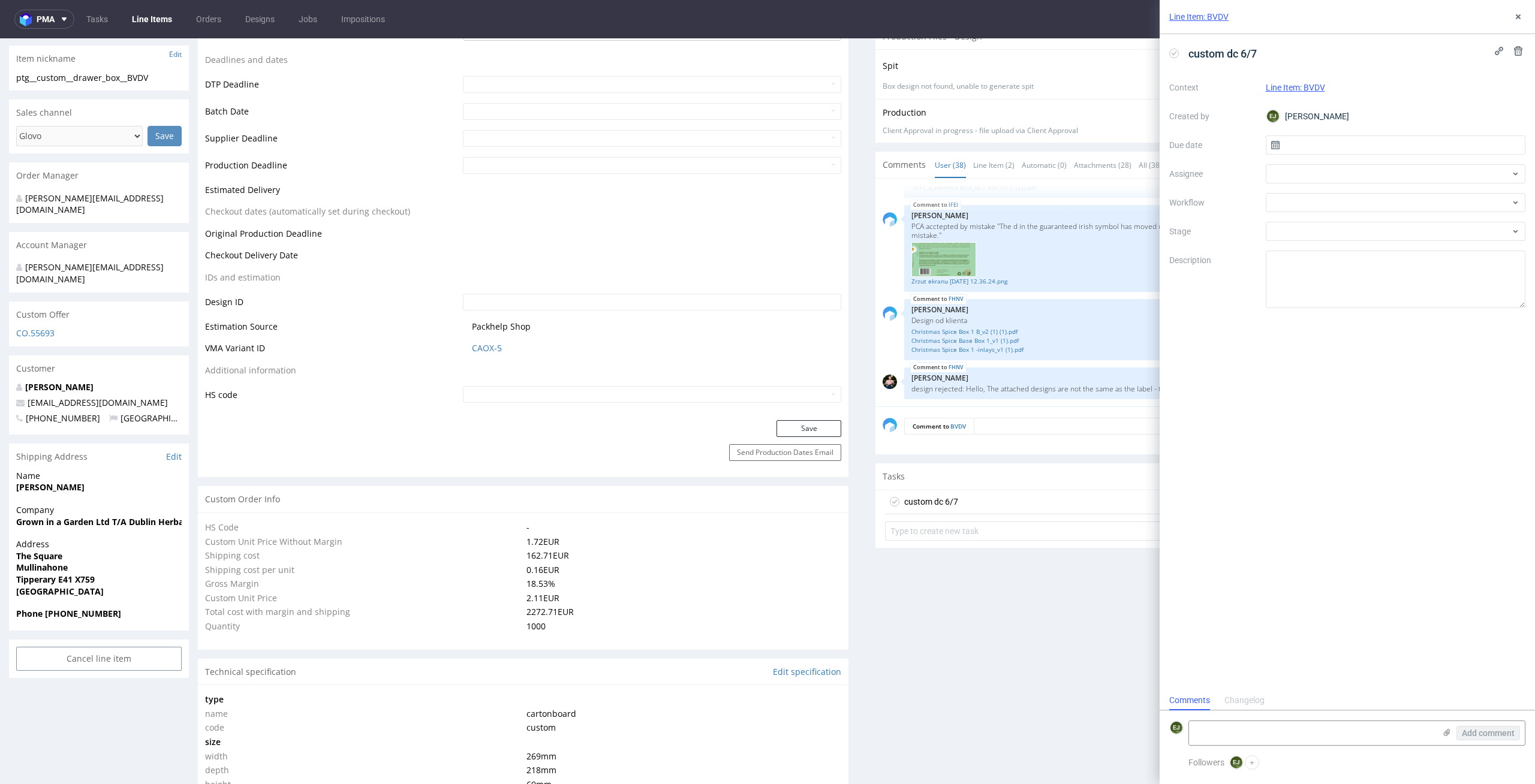
scroll to position [10, 0]
click at [1342, 137] on input "text" at bounding box center [1395, 145] width 260 height 19
click at [1415, 249] on span "11" at bounding box center [1414, 245] width 10 height 12
type input "[DATE]"
click at [1418, 174] on div at bounding box center [1395, 174] width 260 height 19
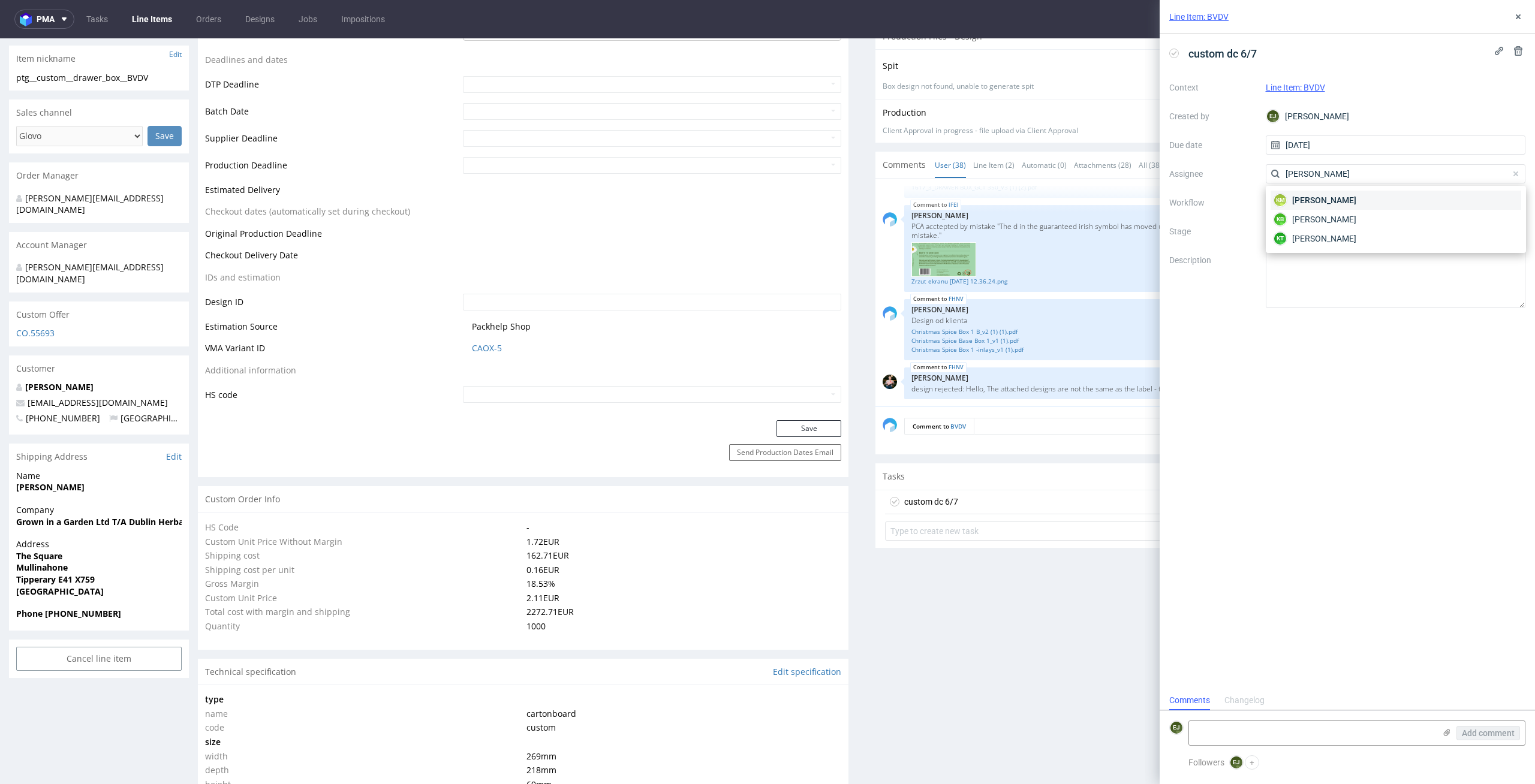
type input "[PERSON_NAME]"
click at [1417, 197] on div "KM [PERSON_NAME]" at bounding box center [1395, 200] width 250 height 19
click at [1417, 197] on div at bounding box center [1395, 202] width 260 height 19
click at [1417, 240] on div "DTP - Double Check" at bounding box center [1395, 246] width 250 height 22
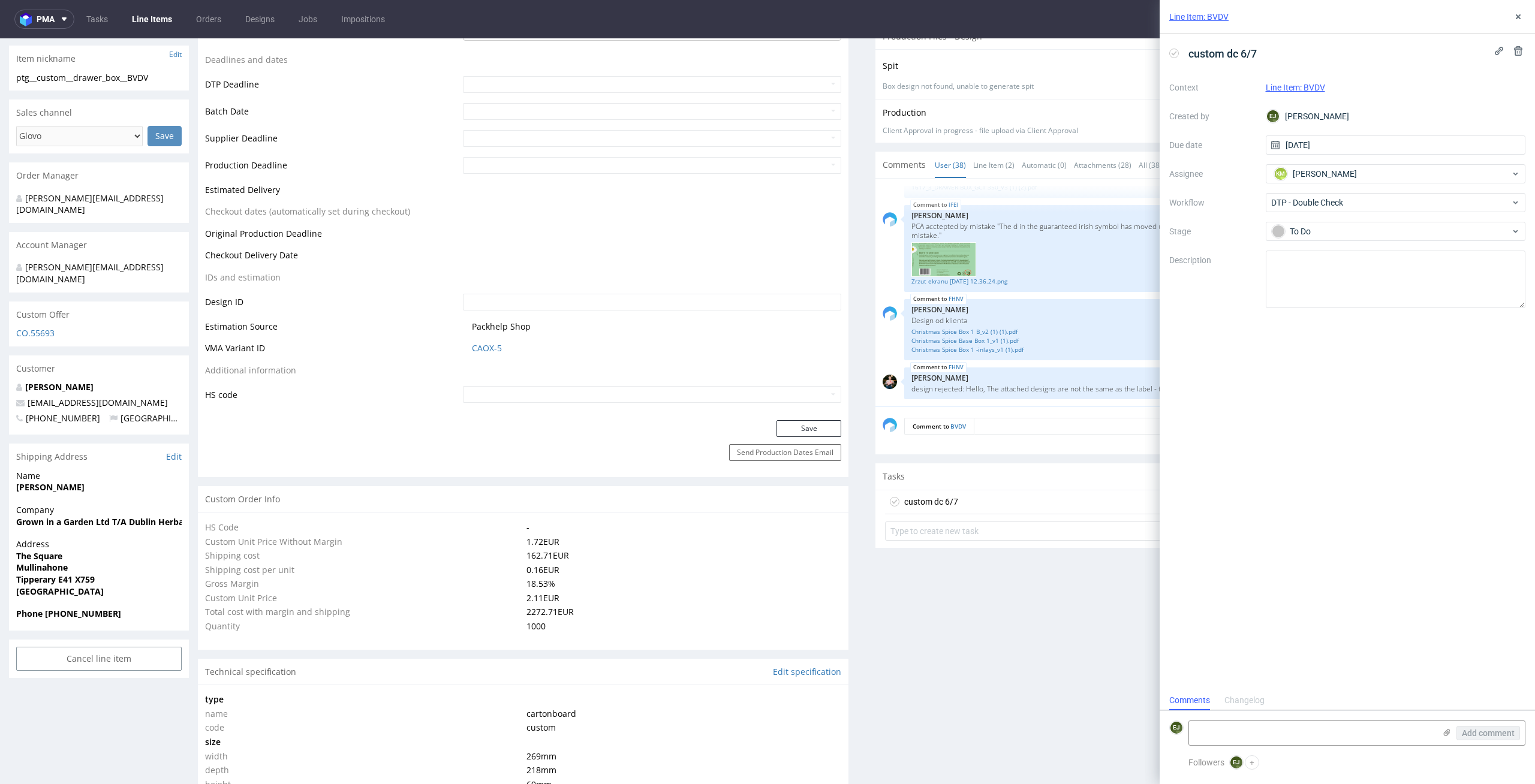
click at [1356, 459] on div "custom dc 6/7 Context Line Item: BVDV Created by EJ Elżbieta Jelińska Due date …" at bounding box center [1347, 362] width 375 height 656
click at [1523, 19] on button at bounding box center [1518, 17] width 14 height 14
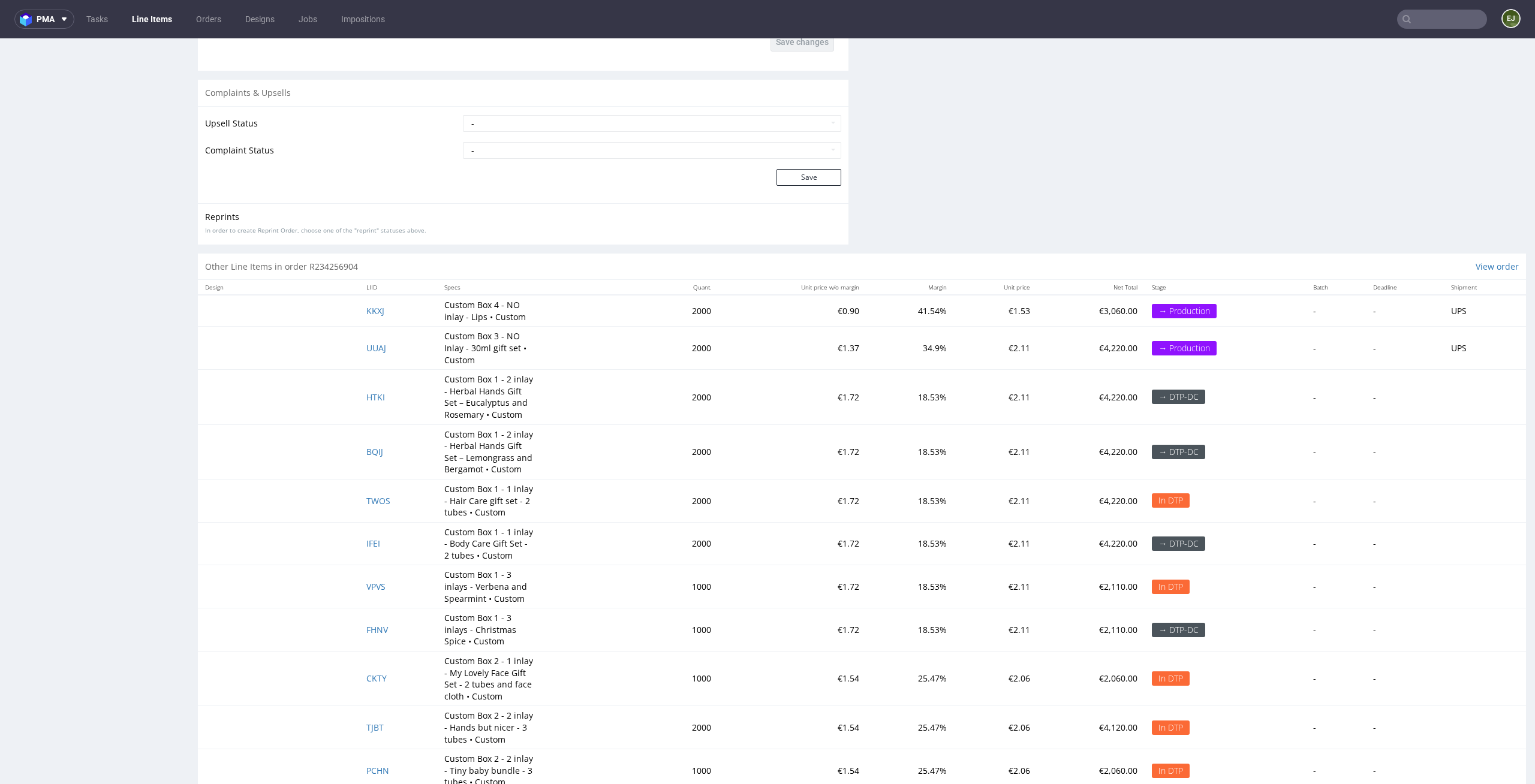
scroll to position [2255, 0]
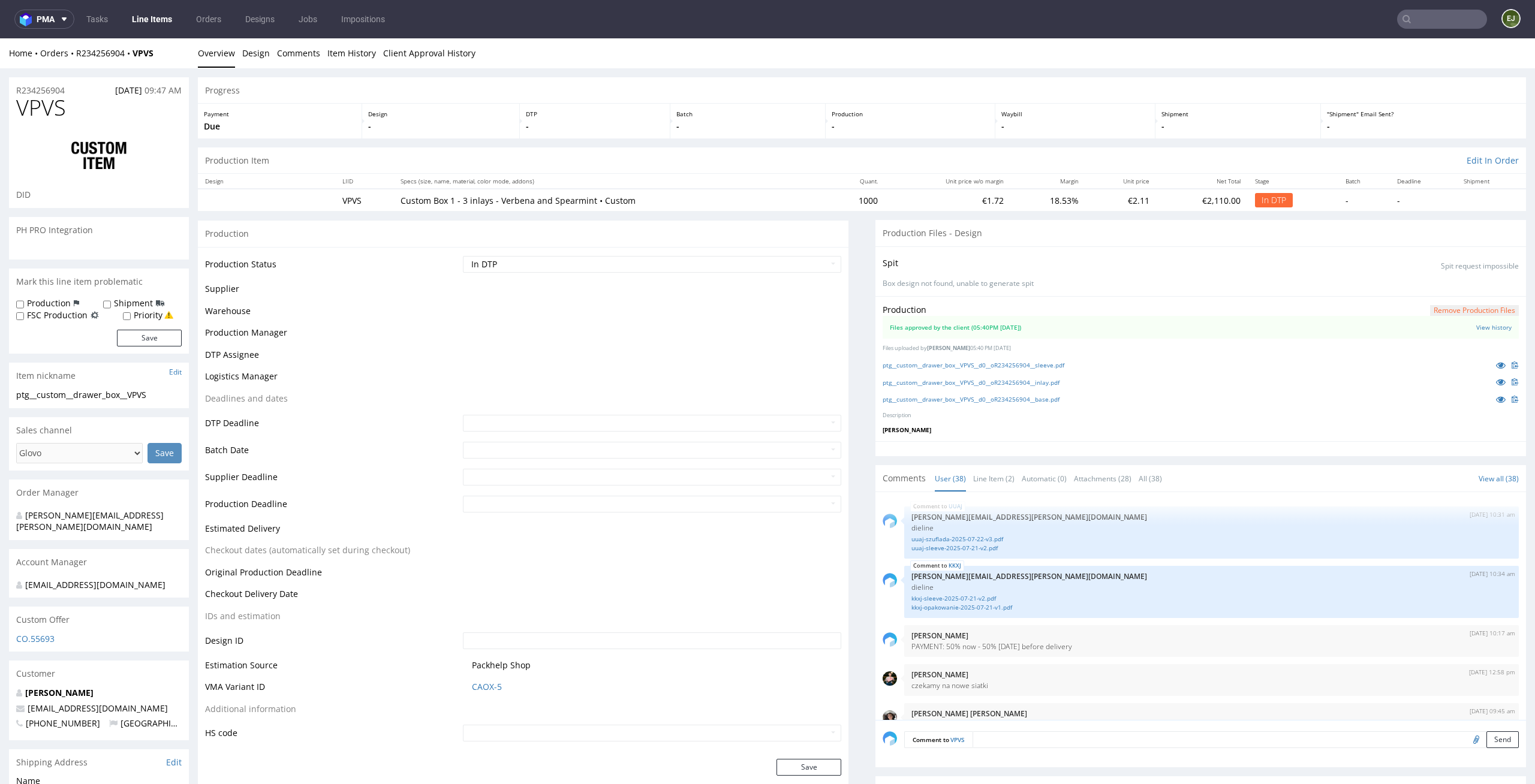
scroll to position [1908, 0]
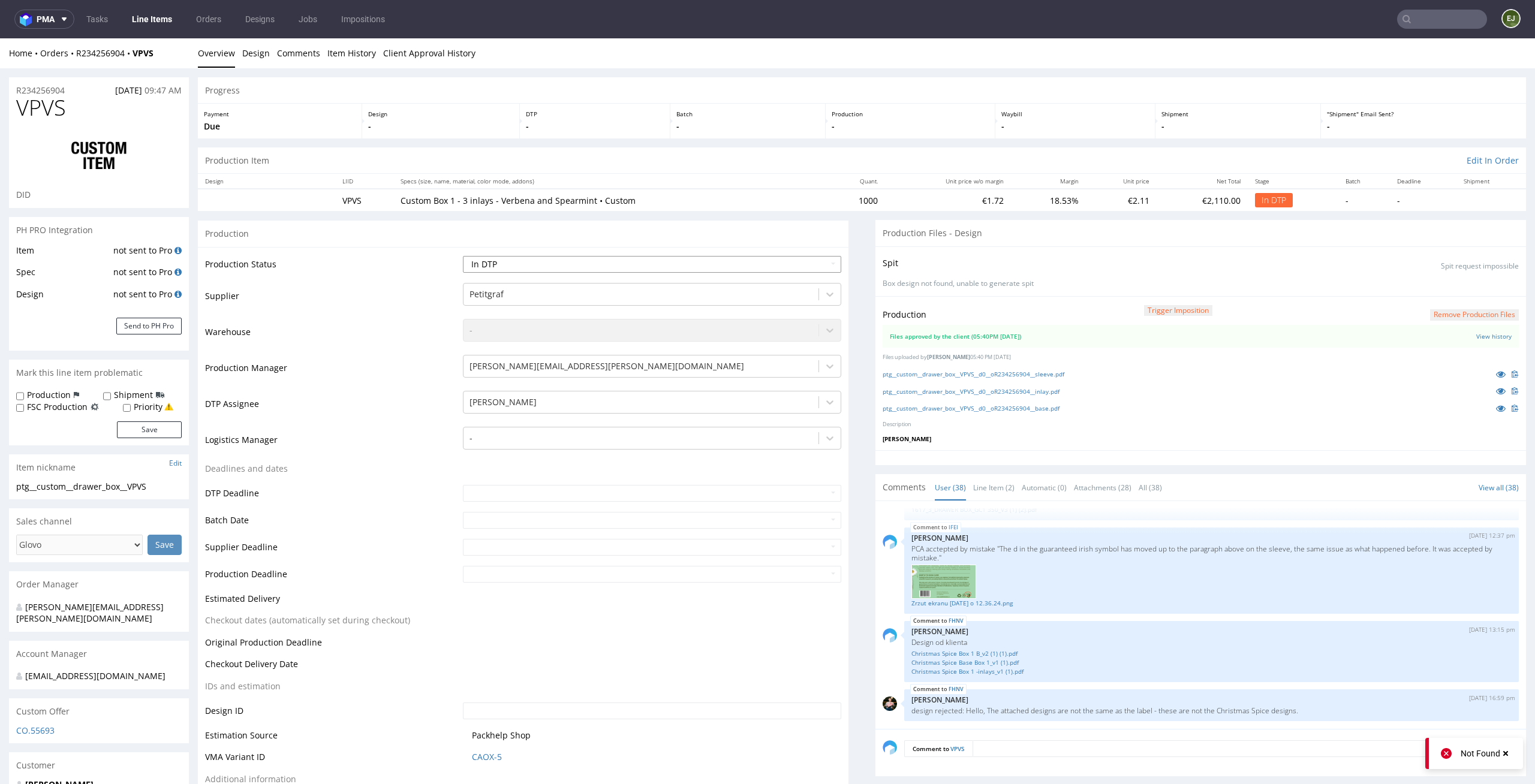
click at [747, 261] on select "Waiting for Artwork Waiting for Diecut Waiting for Mockup Waiting for DTP Waiti…" at bounding box center [653, 264] width 379 height 17
select select "dtp_waiting_for_double_check"
click at [463, 256] on select "Waiting for Artwork Waiting for Diecut Waiting for Mockup Waiting for DTP Waiti…" at bounding box center [653, 264] width 379 height 17
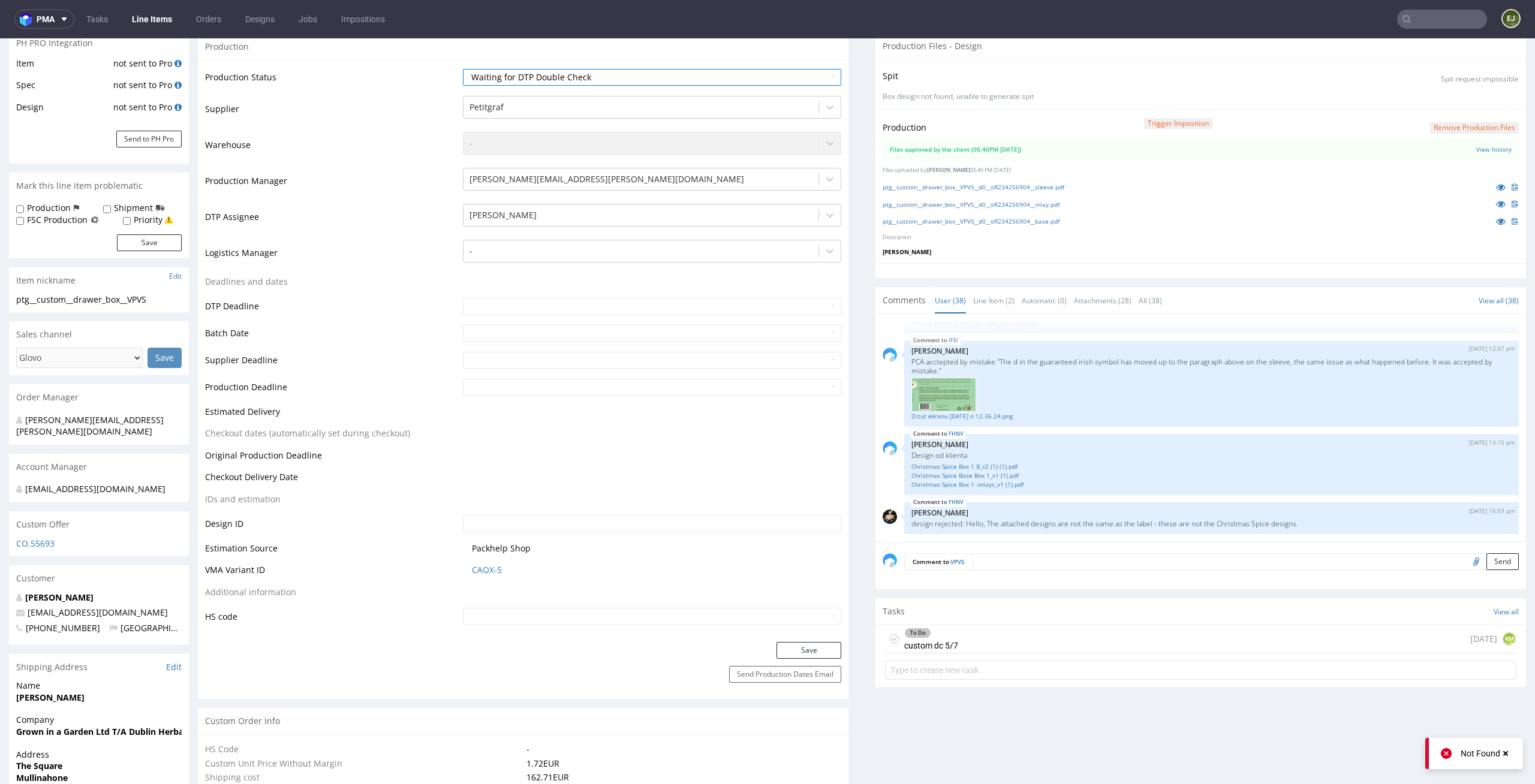
scroll to position [297, 0]
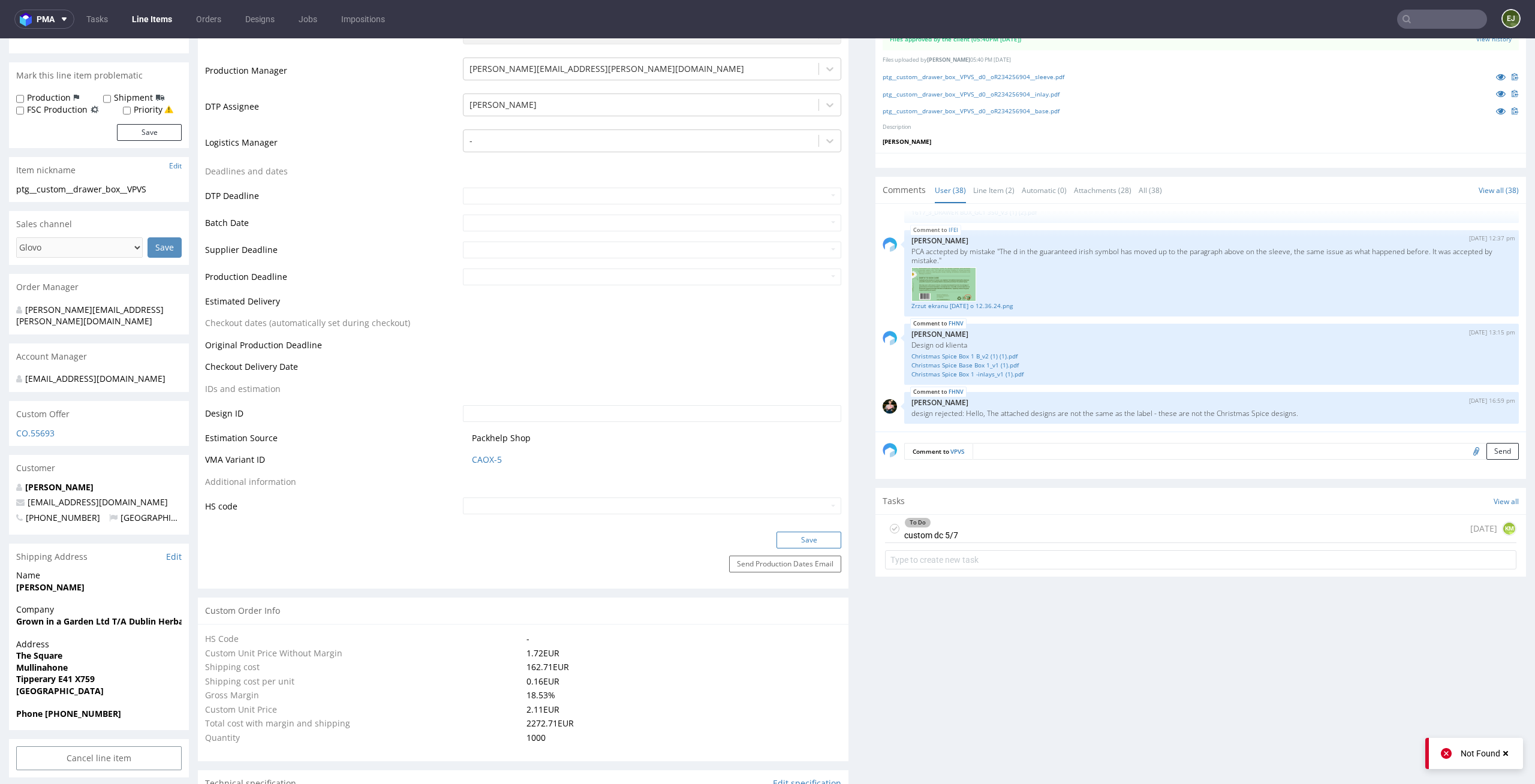
click at [802, 538] on button "Save" at bounding box center [808, 540] width 65 height 17
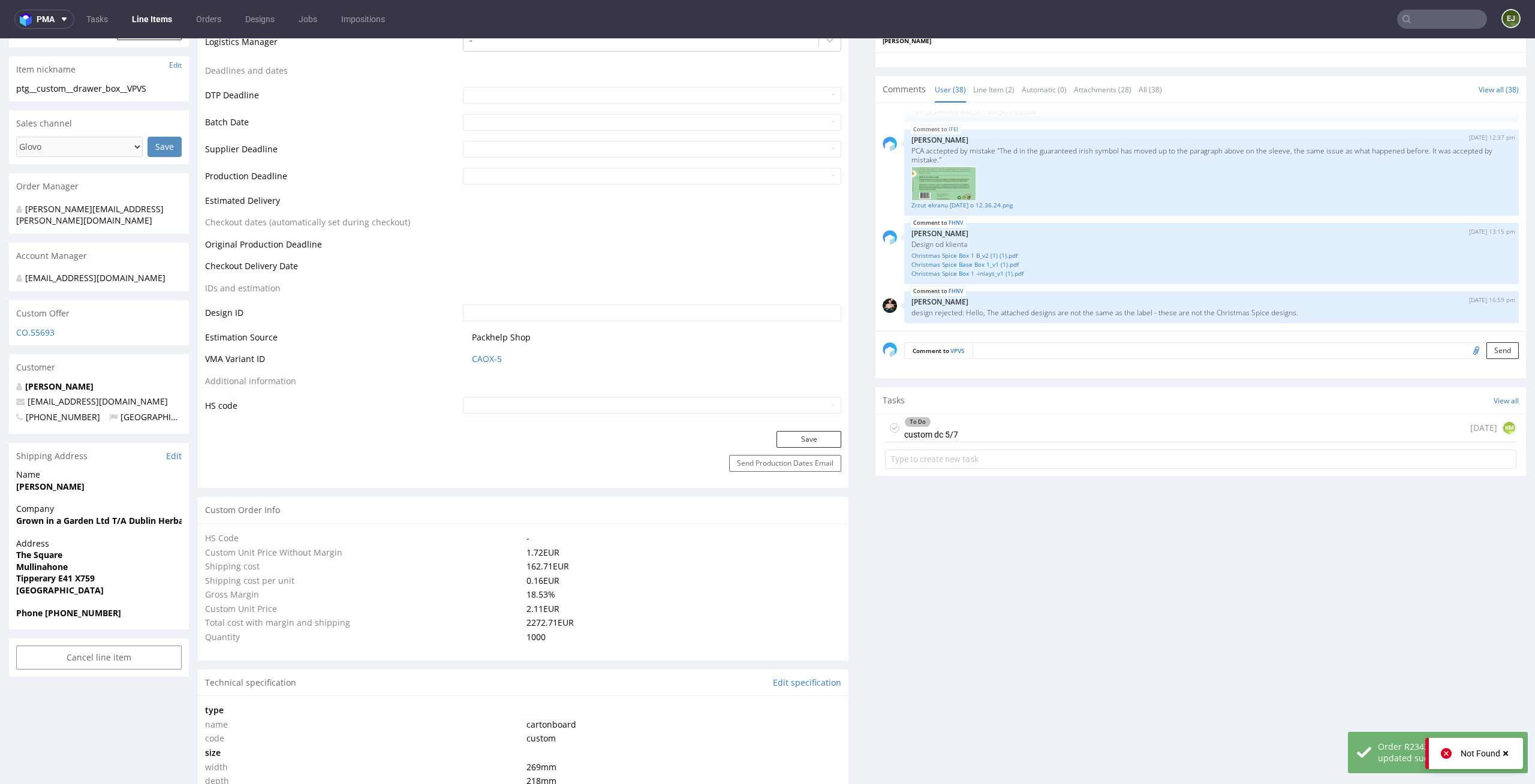
scroll to position [0, 0]
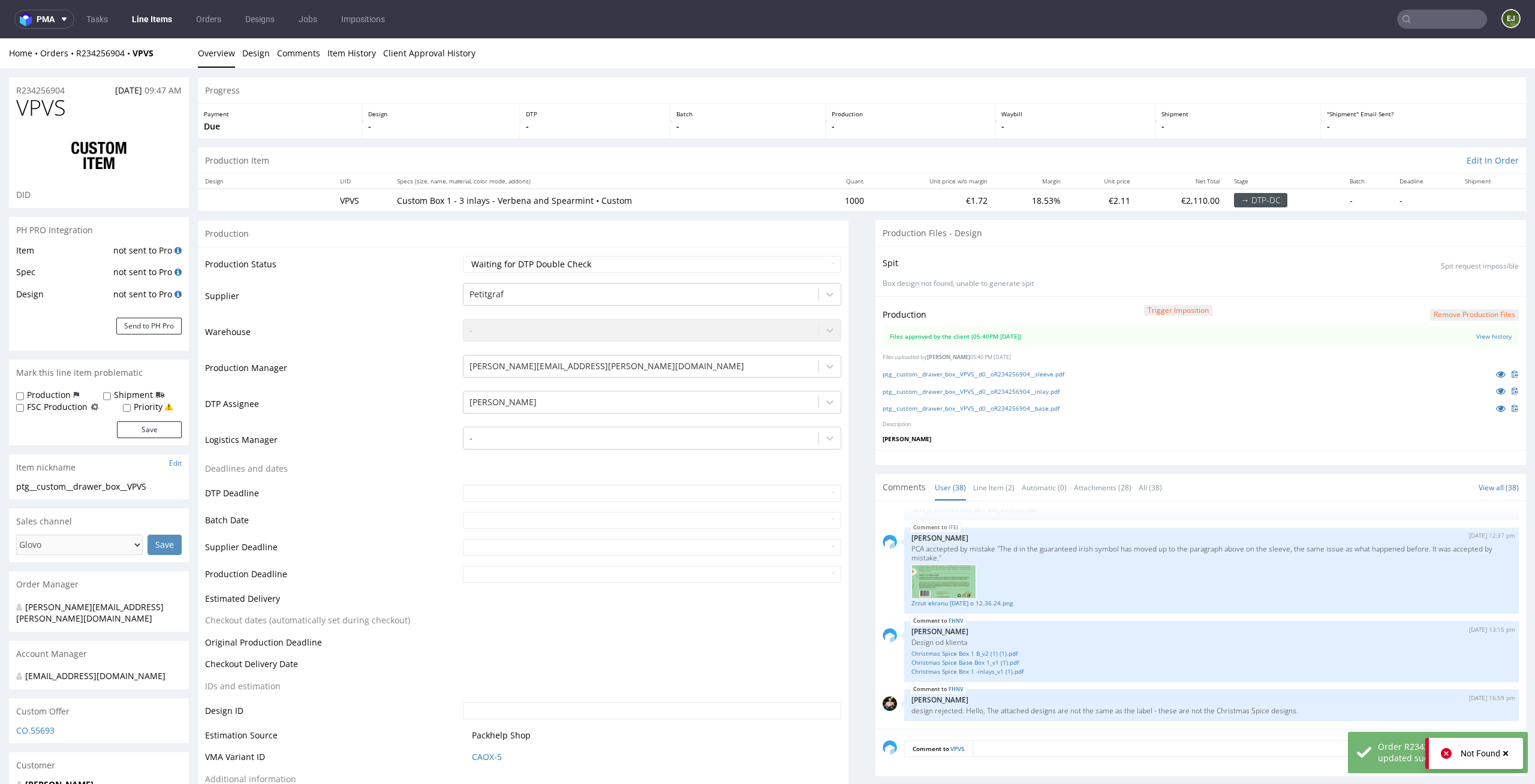
click at [793, 57] on ul "Overview Design Comments Item History Client Approval History" at bounding box center [862, 53] width 1328 height 12
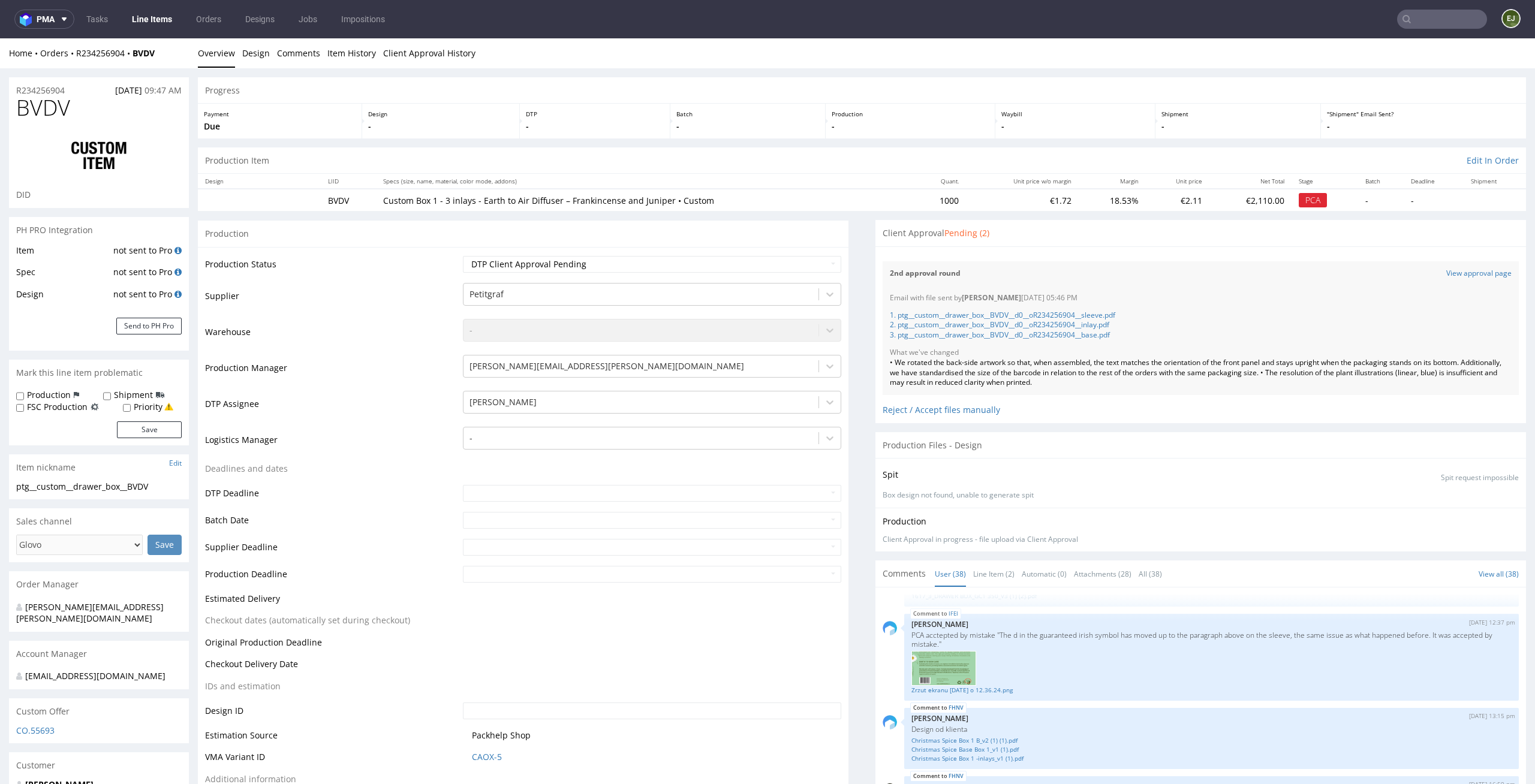
scroll to position [2243, 0]
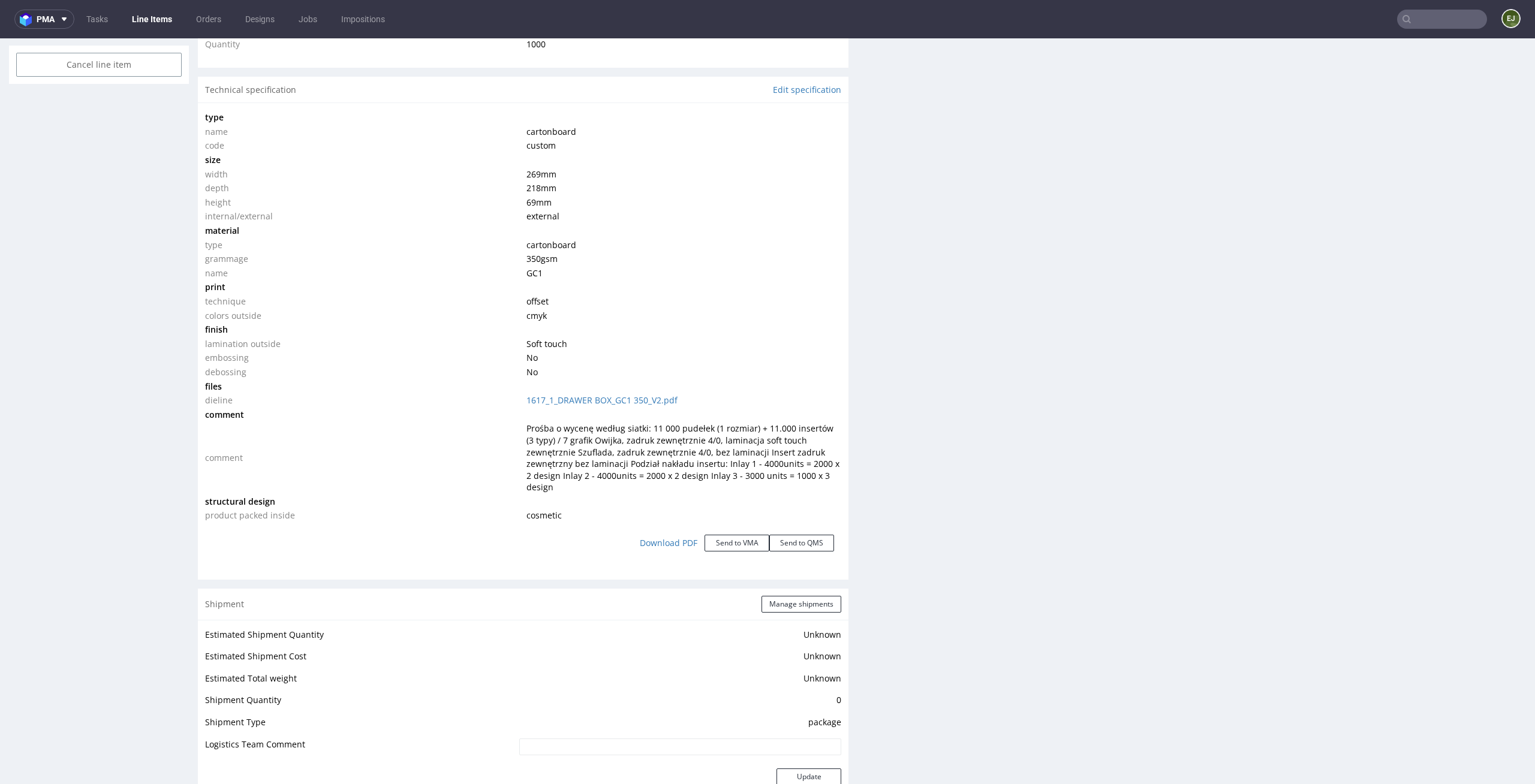
scroll to position [0, 0]
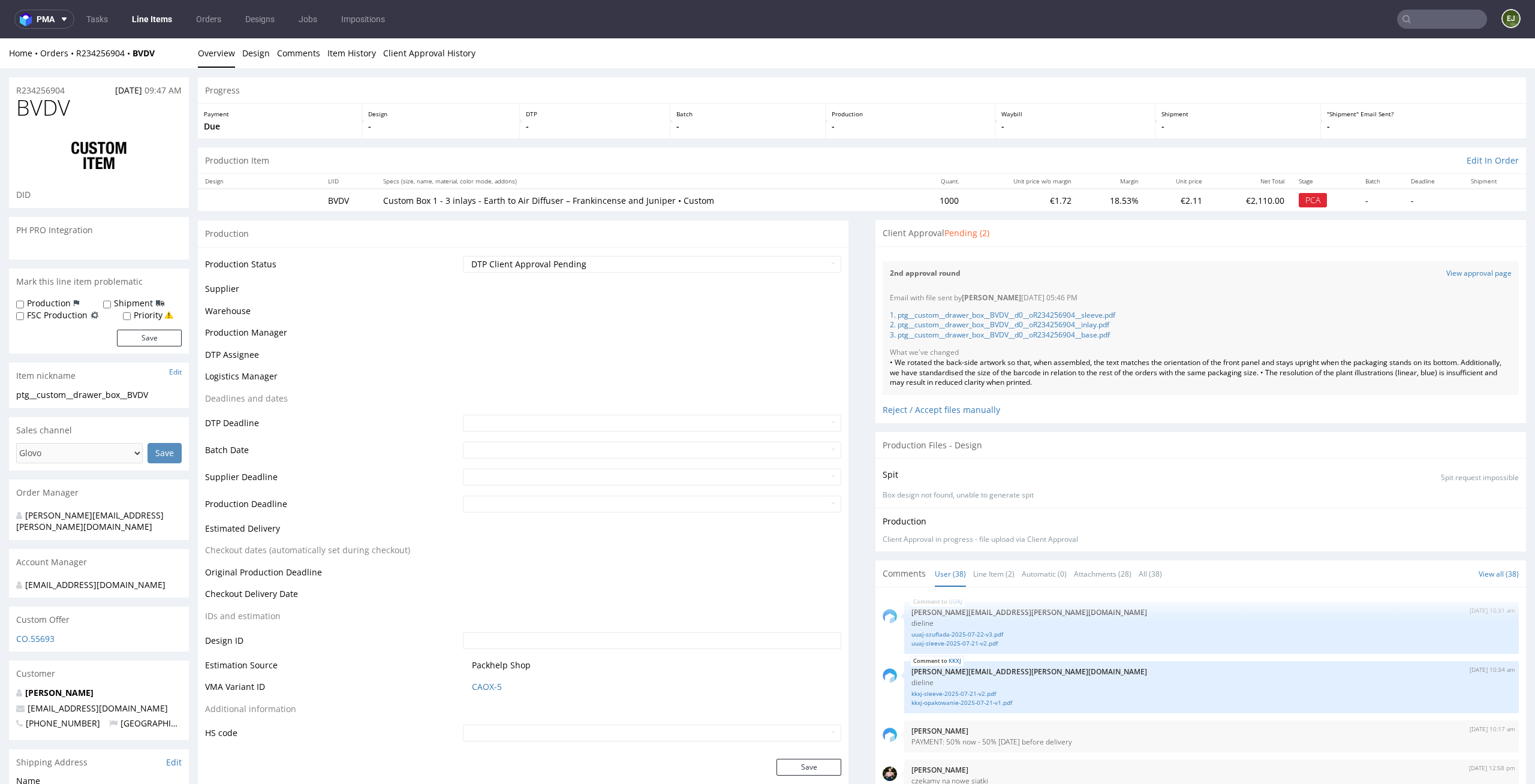
scroll to position [1908, 0]
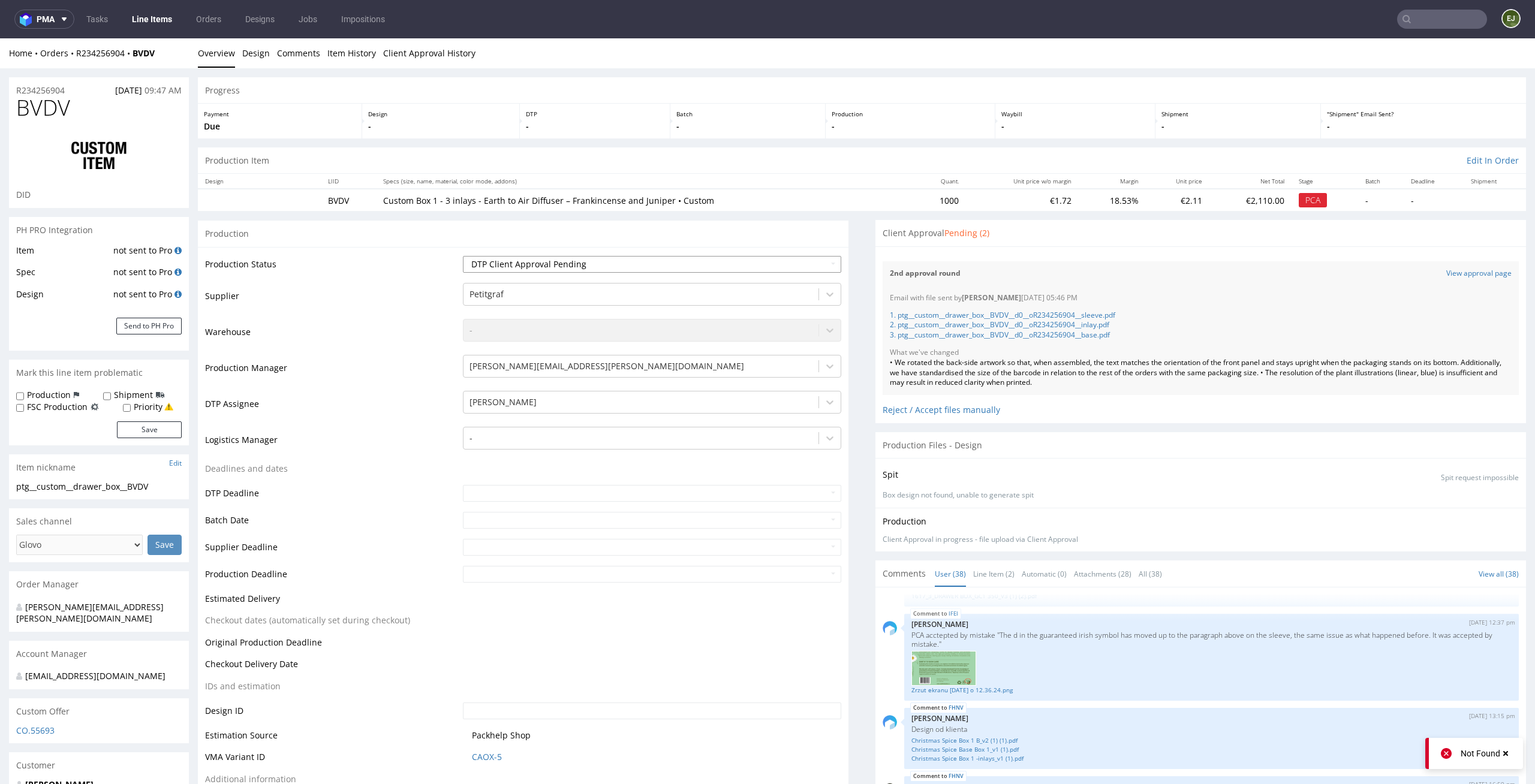
click at [747, 262] on select "Waiting for Artwork Waiting for Diecut Waiting for Mockup Waiting for DTP Waiti…" at bounding box center [653, 264] width 379 height 17
click at [463, 256] on select "Waiting for Artwork Waiting for Diecut Waiting for Mockup Waiting for DTP Waiti…" at bounding box center [653, 264] width 379 height 17
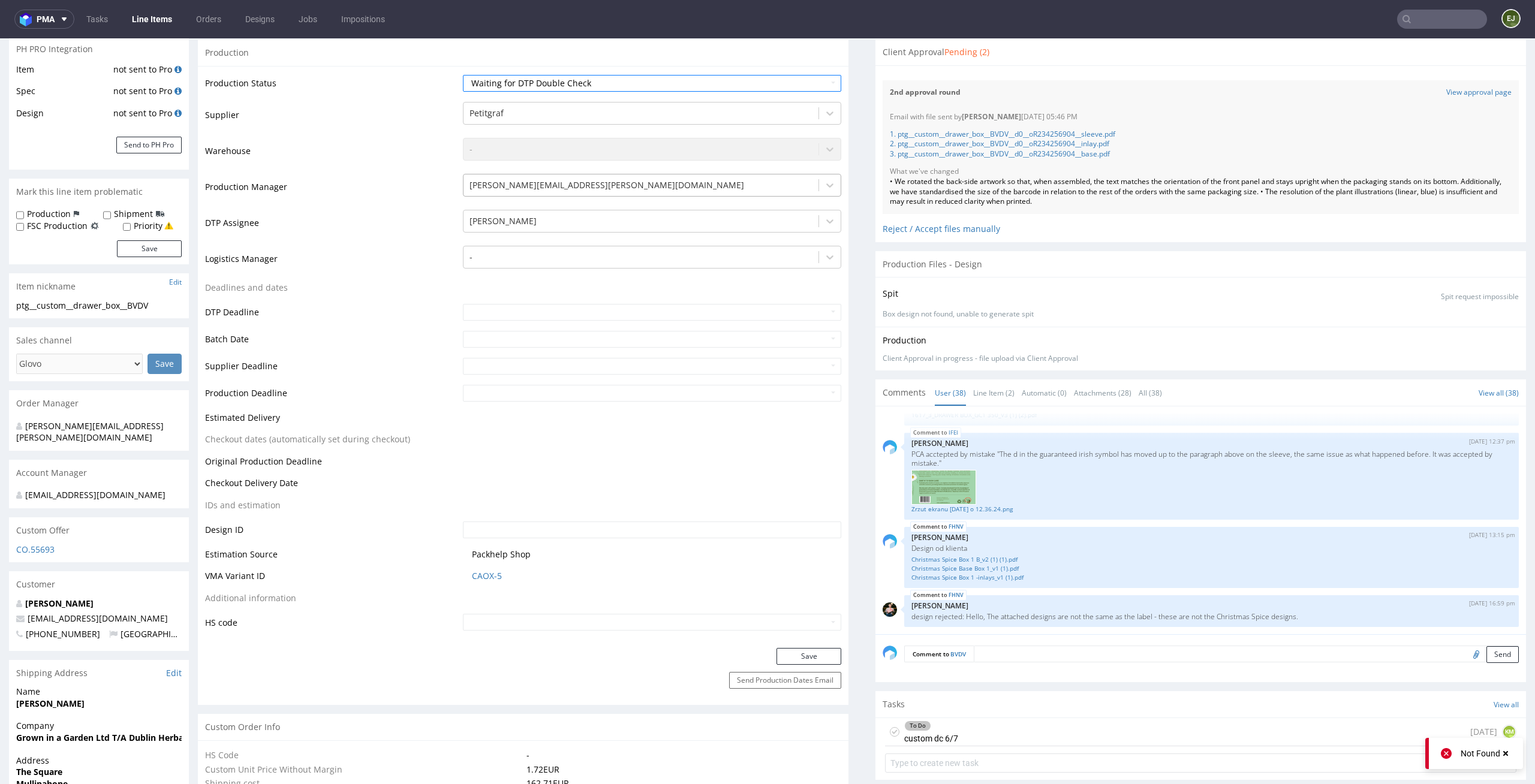
scroll to position [333, 0]
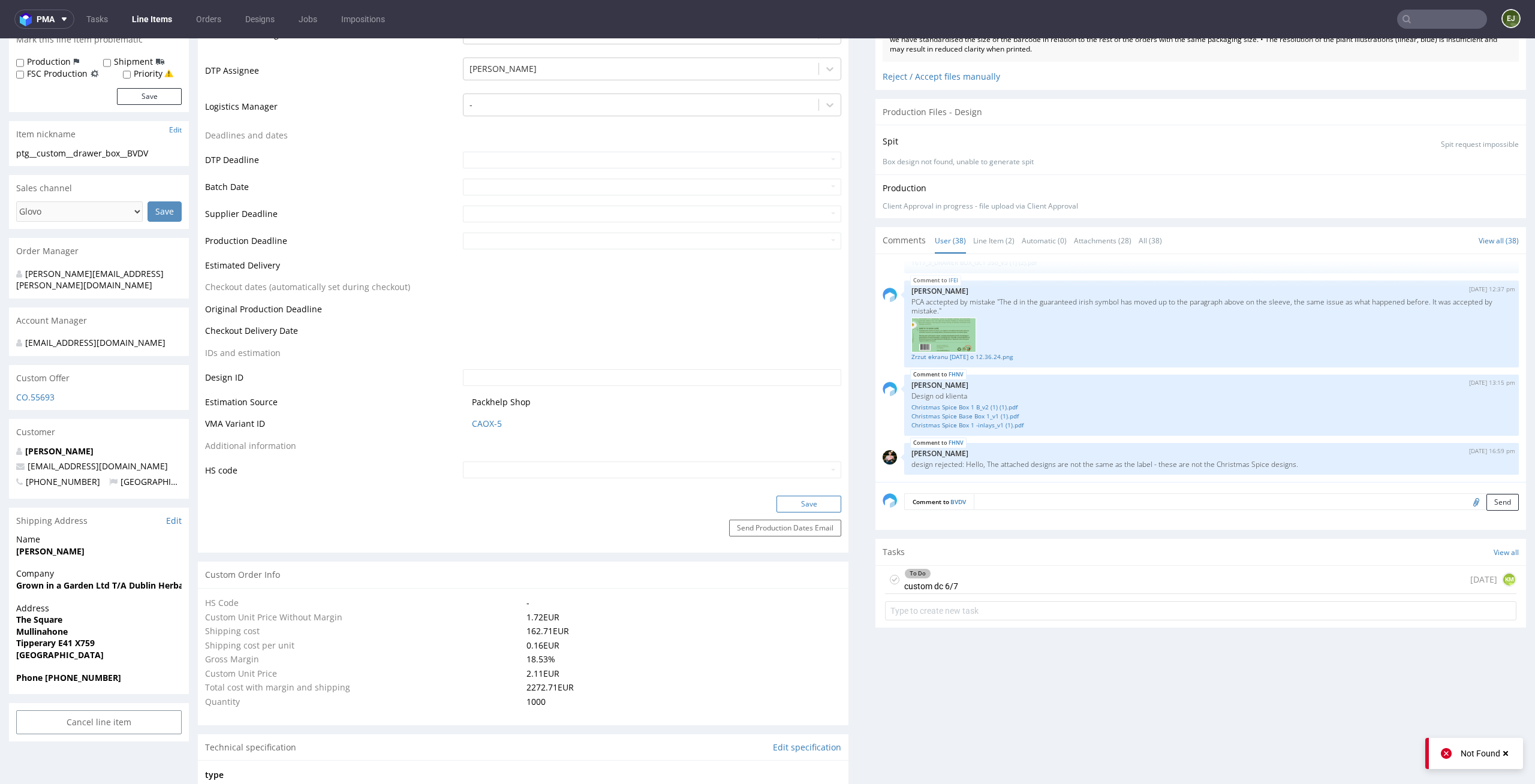
click at [794, 509] on button "Save" at bounding box center [808, 504] width 65 height 17
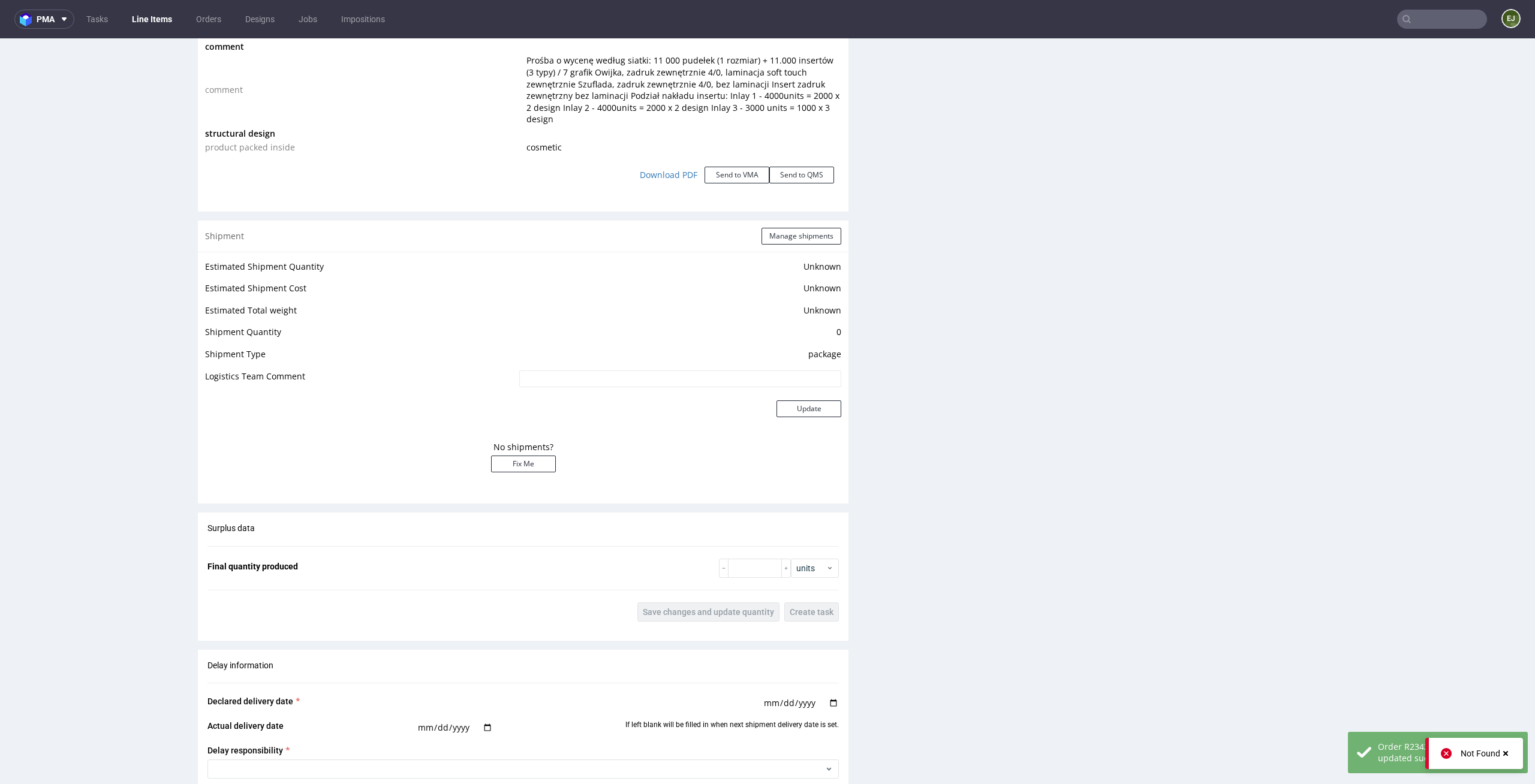
scroll to position [2255, 0]
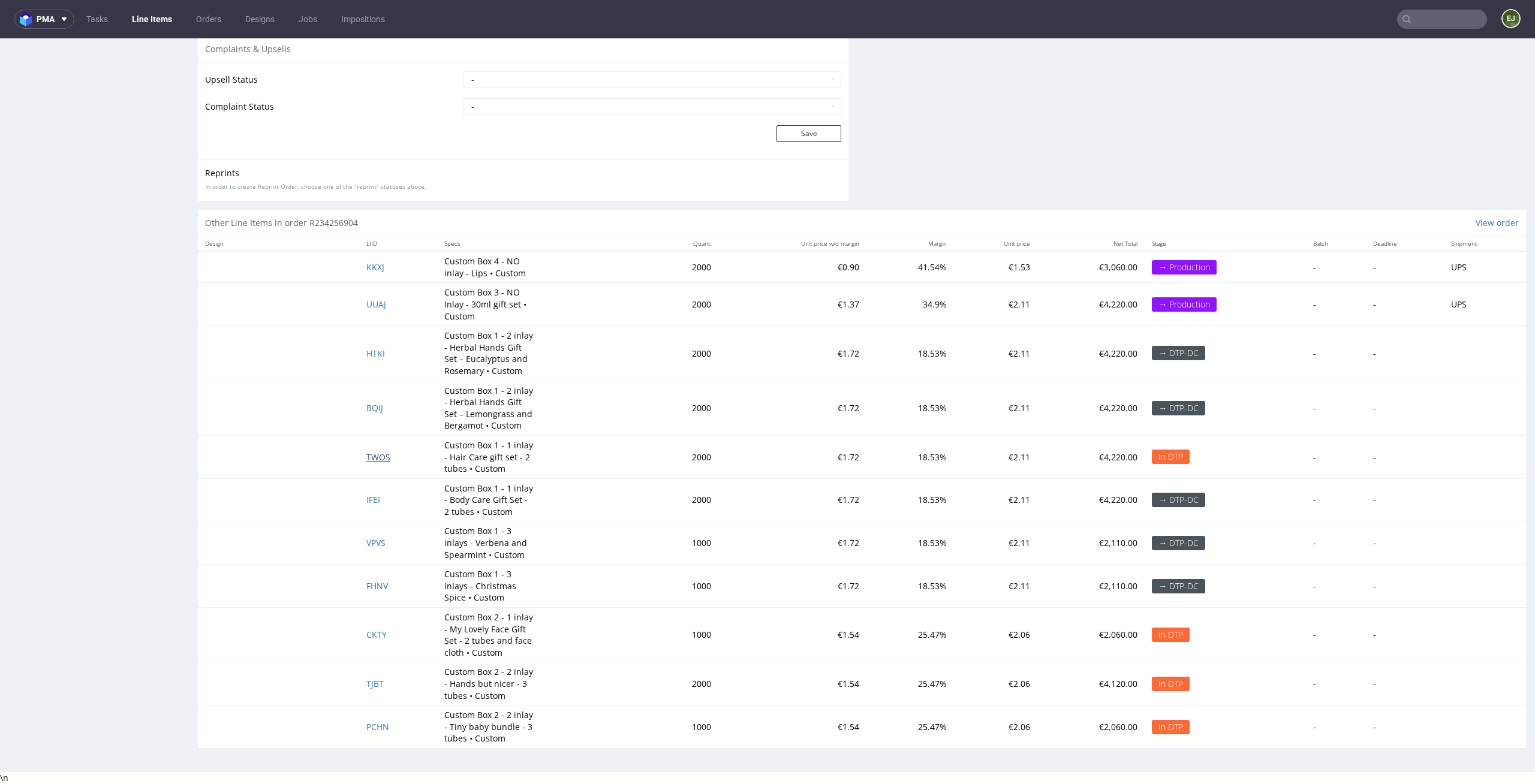
click at [370, 456] on span "TWOS" at bounding box center [378, 457] width 24 height 12
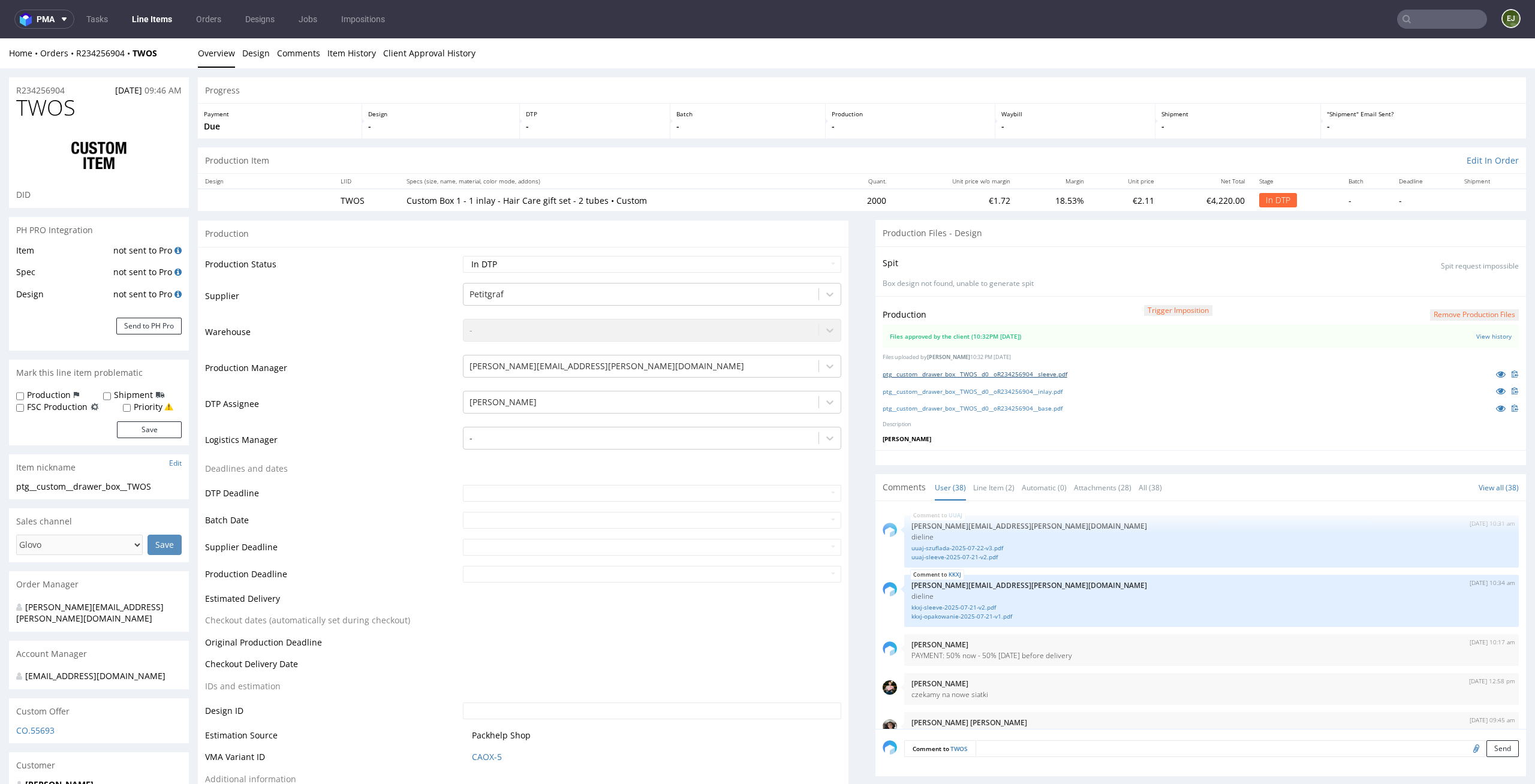
scroll to position [1908, 0]
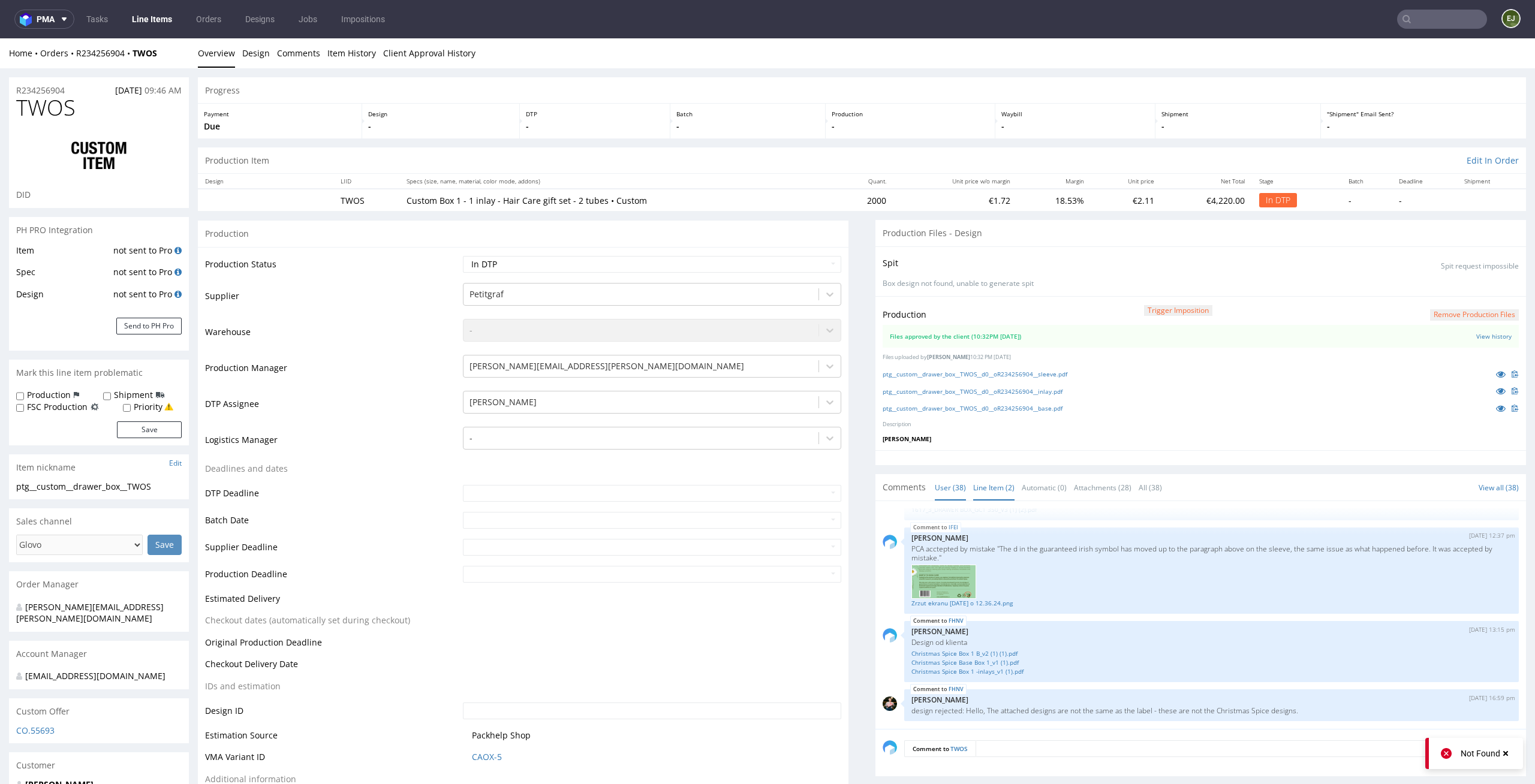
click at [984, 493] on link "Line Item (2)" at bounding box center [993, 487] width 42 height 26
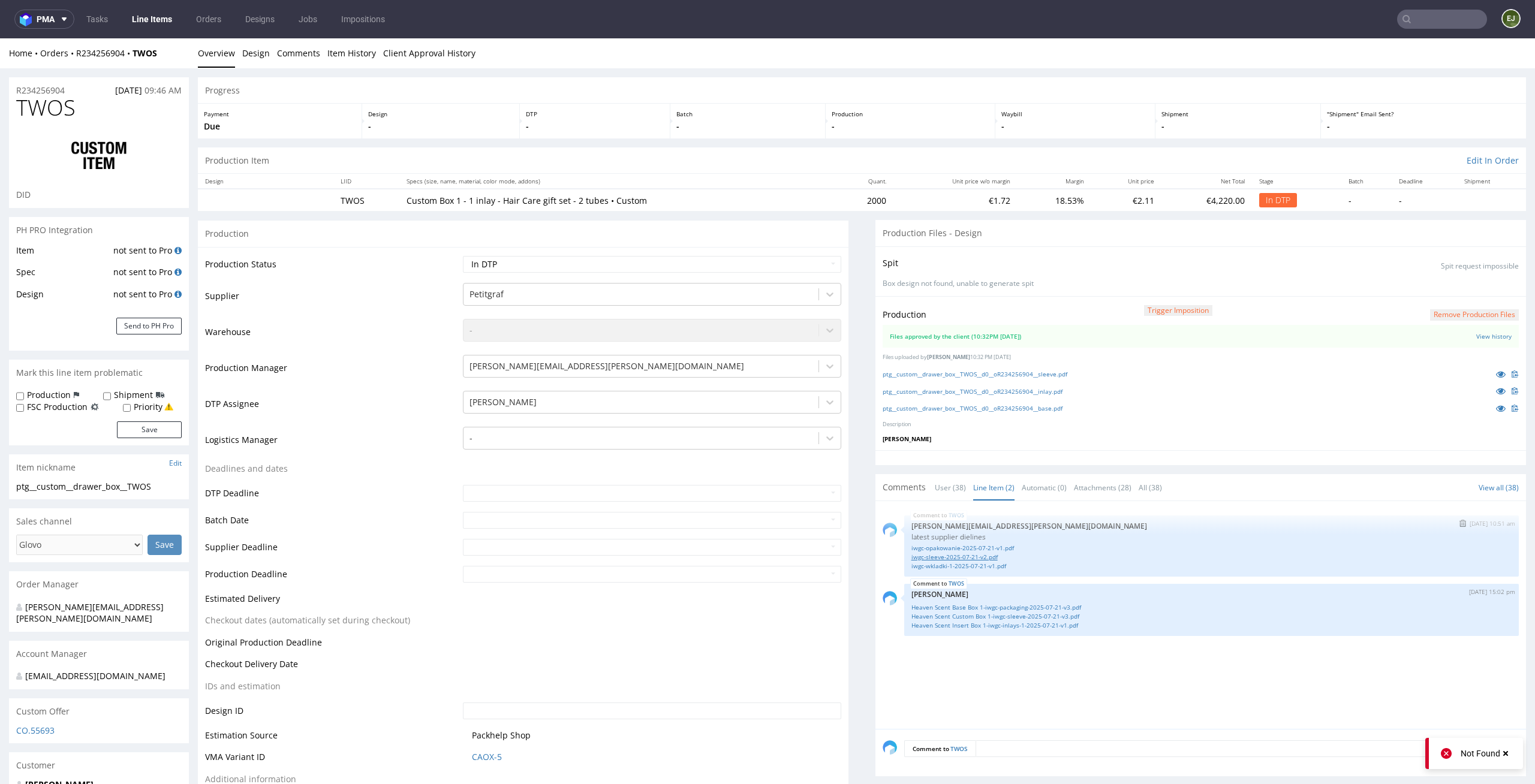
click at [969, 559] on link "iwgc-sleeve-2025-07-21-v2.pdf" at bounding box center [1211, 557] width 600 height 9
click at [1029, 612] on link "Heaven Scent Custom Box 1-iwgc-sleeve-2025-07-21-v3.pdf" at bounding box center [1211, 616] width 600 height 9
click at [1481, 317] on button "Remove production files" at bounding box center [1474, 315] width 89 height 12
click at [1436, 292] on link "Yes" at bounding box center [1435, 287] width 34 height 18
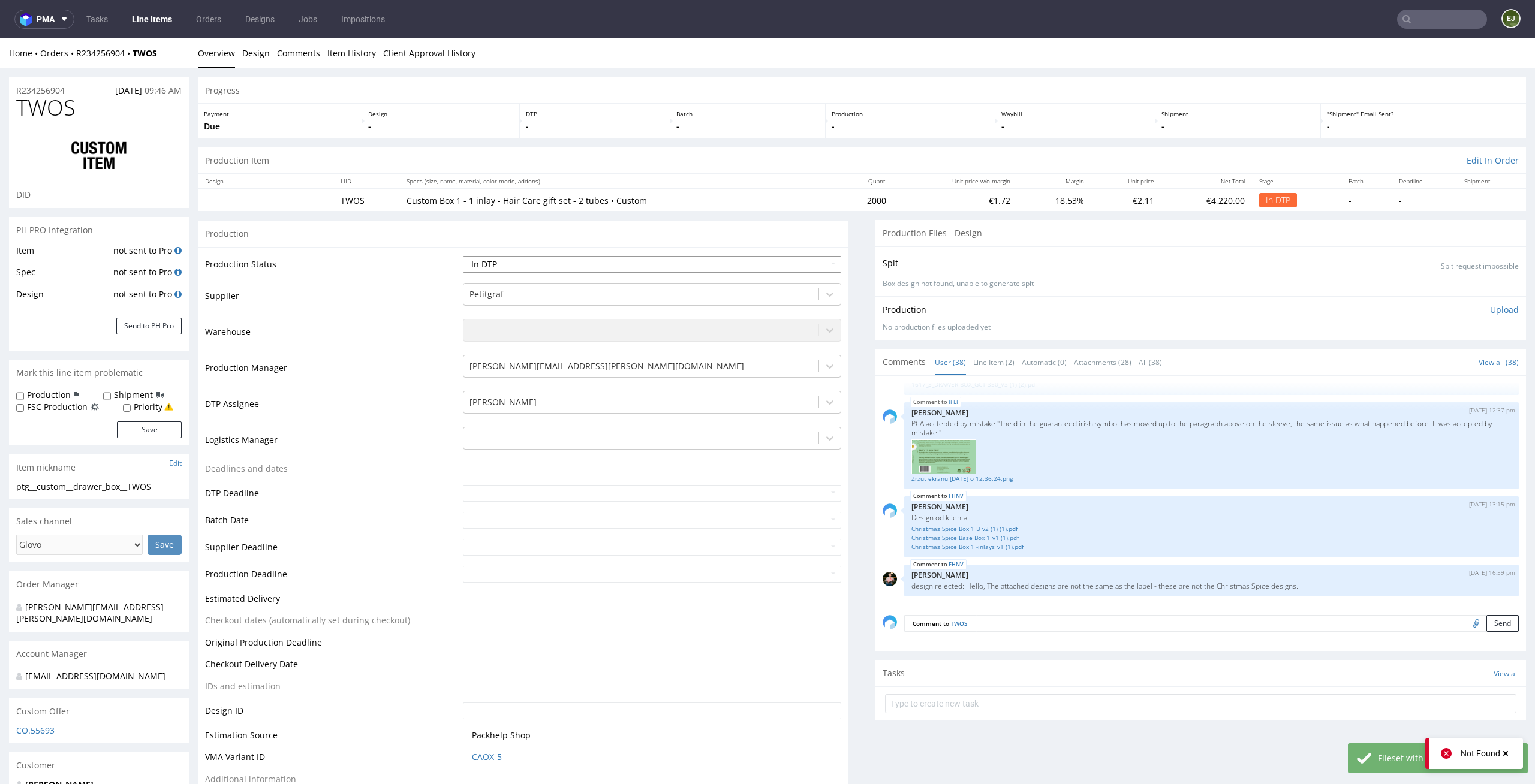
click at [805, 262] on select "Waiting for Artwork Waiting for Diecut Waiting for Mockup Waiting for DTP Waiti…" at bounding box center [653, 264] width 379 height 17
select select "dtp_ca_needed"
click at [463, 256] on select "Waiting for Artwork Waiting for Diecut Waiting for Mockup Waiting for DTP Waiti…" at bounding box center [653, 264] width 379 height 17
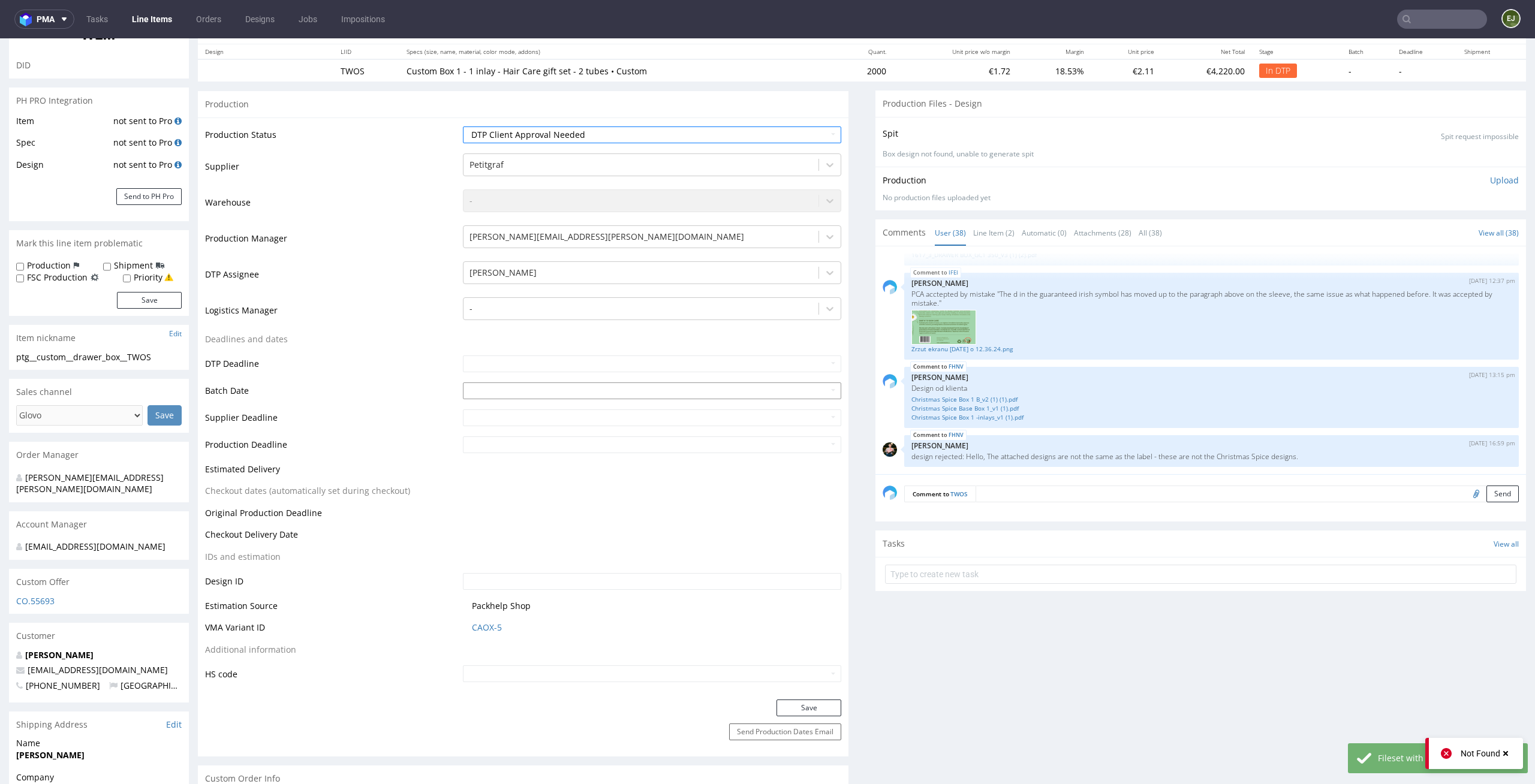
scroll to position [243, 0]
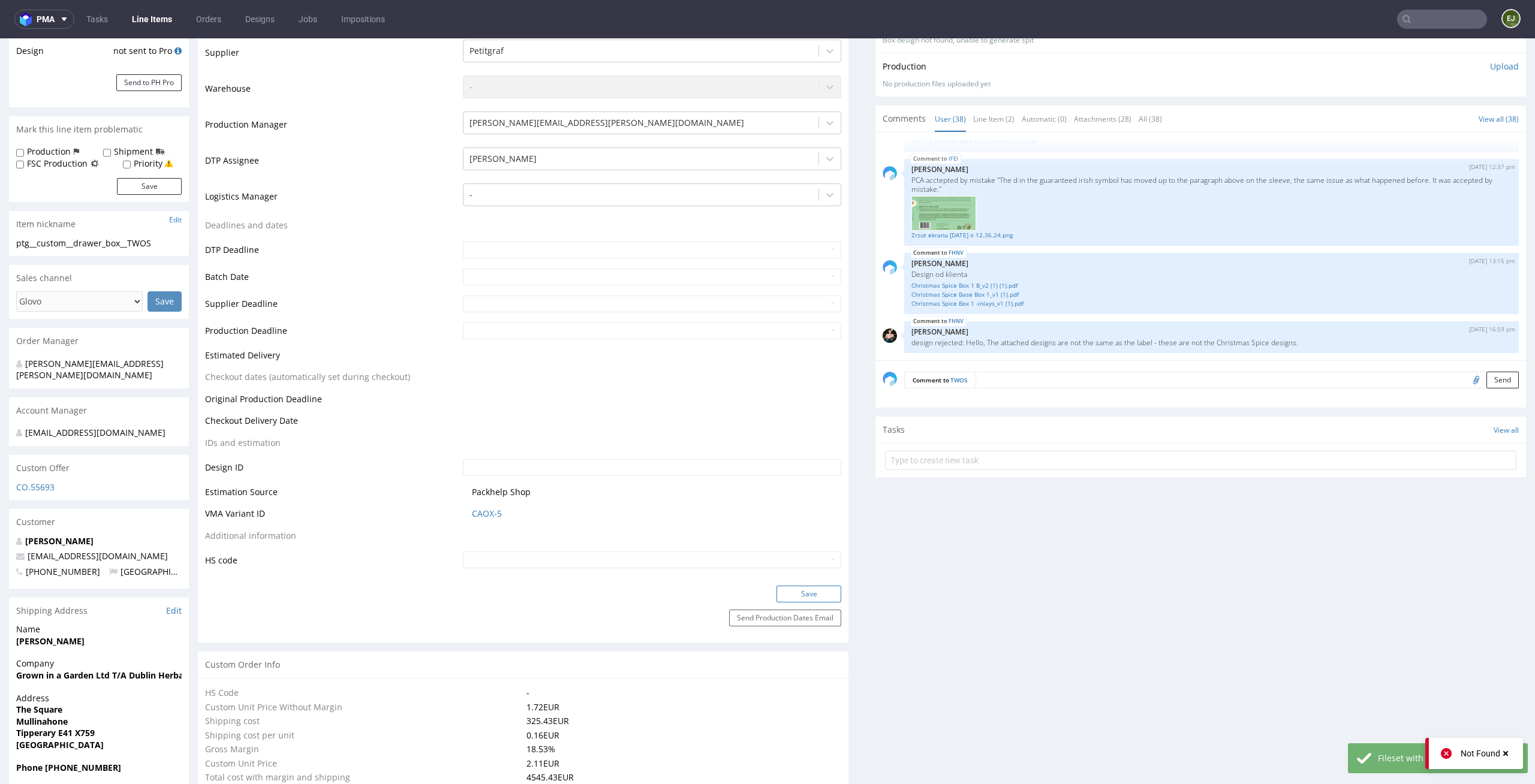
click at [813, 587] on button "Save" at bounding box center [808, 594] width 65 height 17
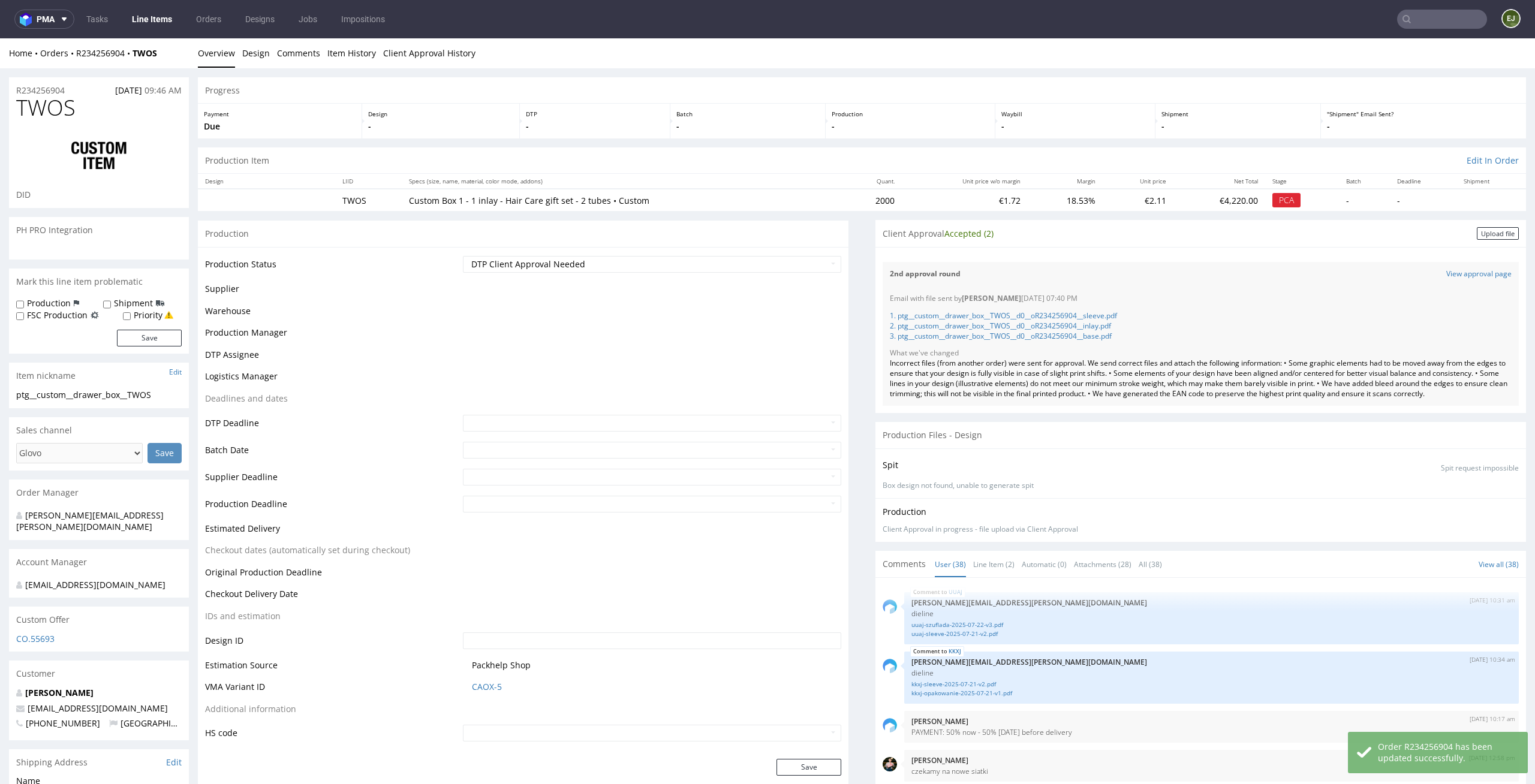
scroll to position [1908, 0]
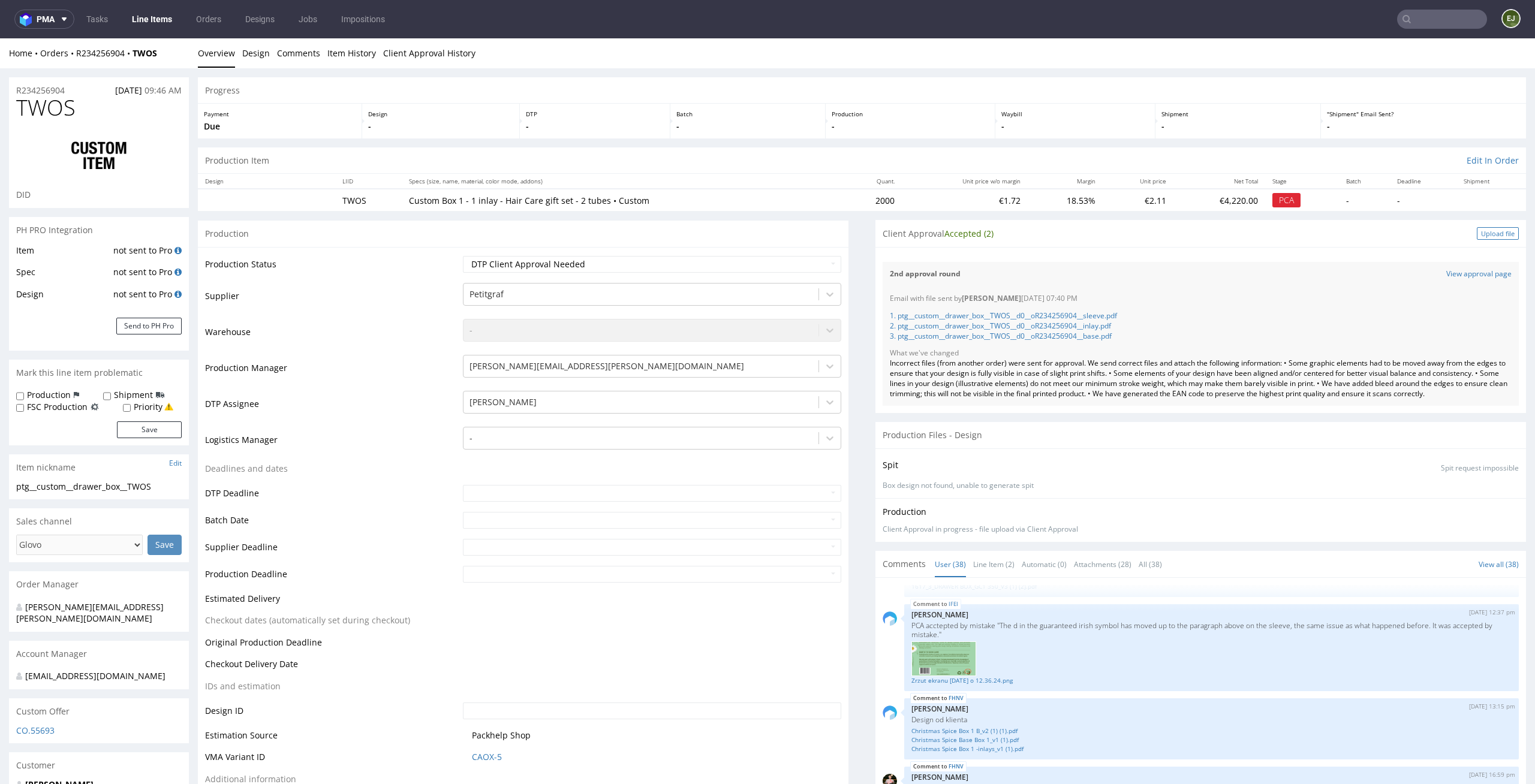
click at [1477, 232] on div "Upload file" at bounding box center [1498, 234] width 42 height 13
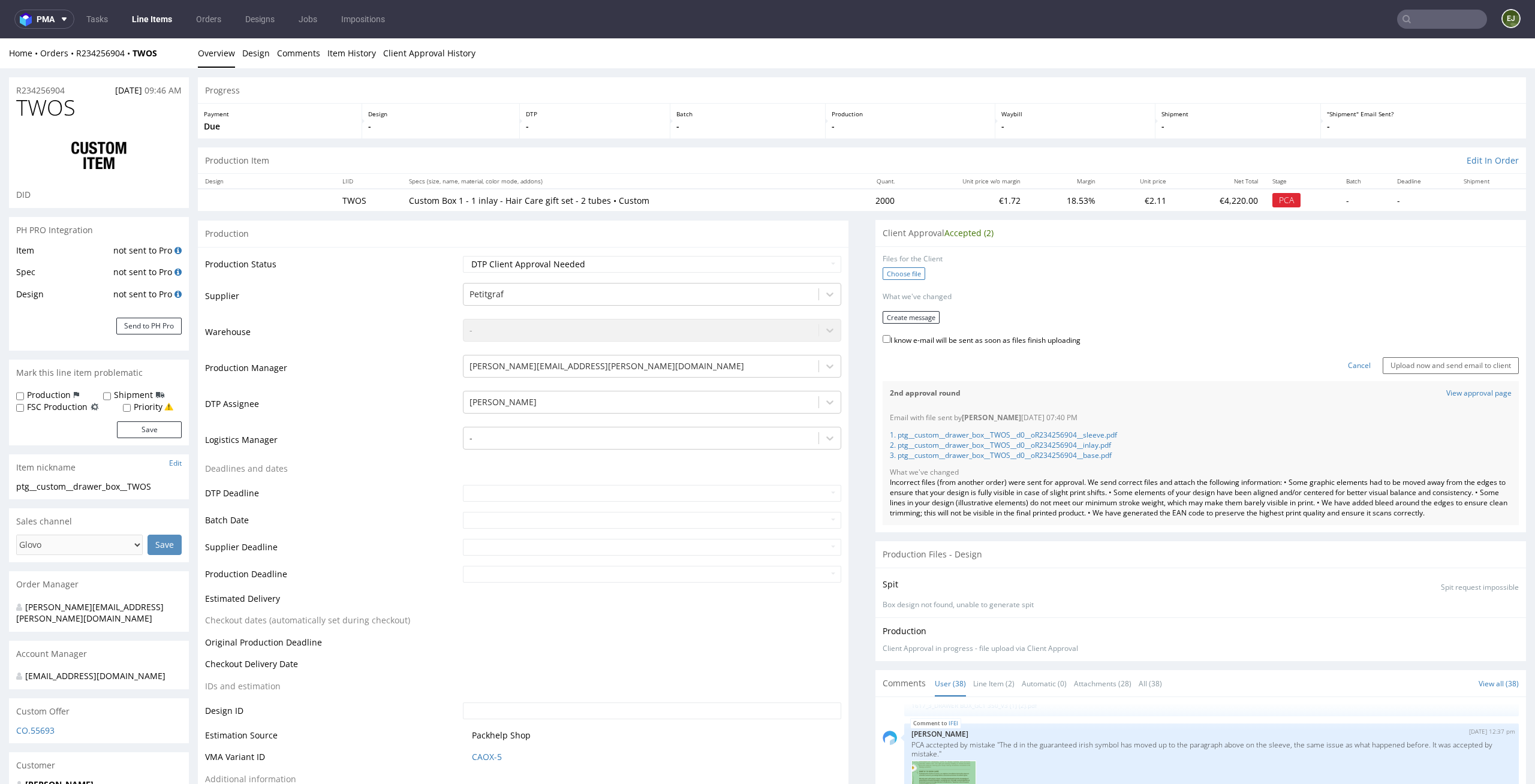
click at [895, 270] on label "Choose file" at bounding box center [904, 274] width 42 height 13
click at [0, 38] on input "Choose file" at bounding box center [0, 38] width 0 height 0
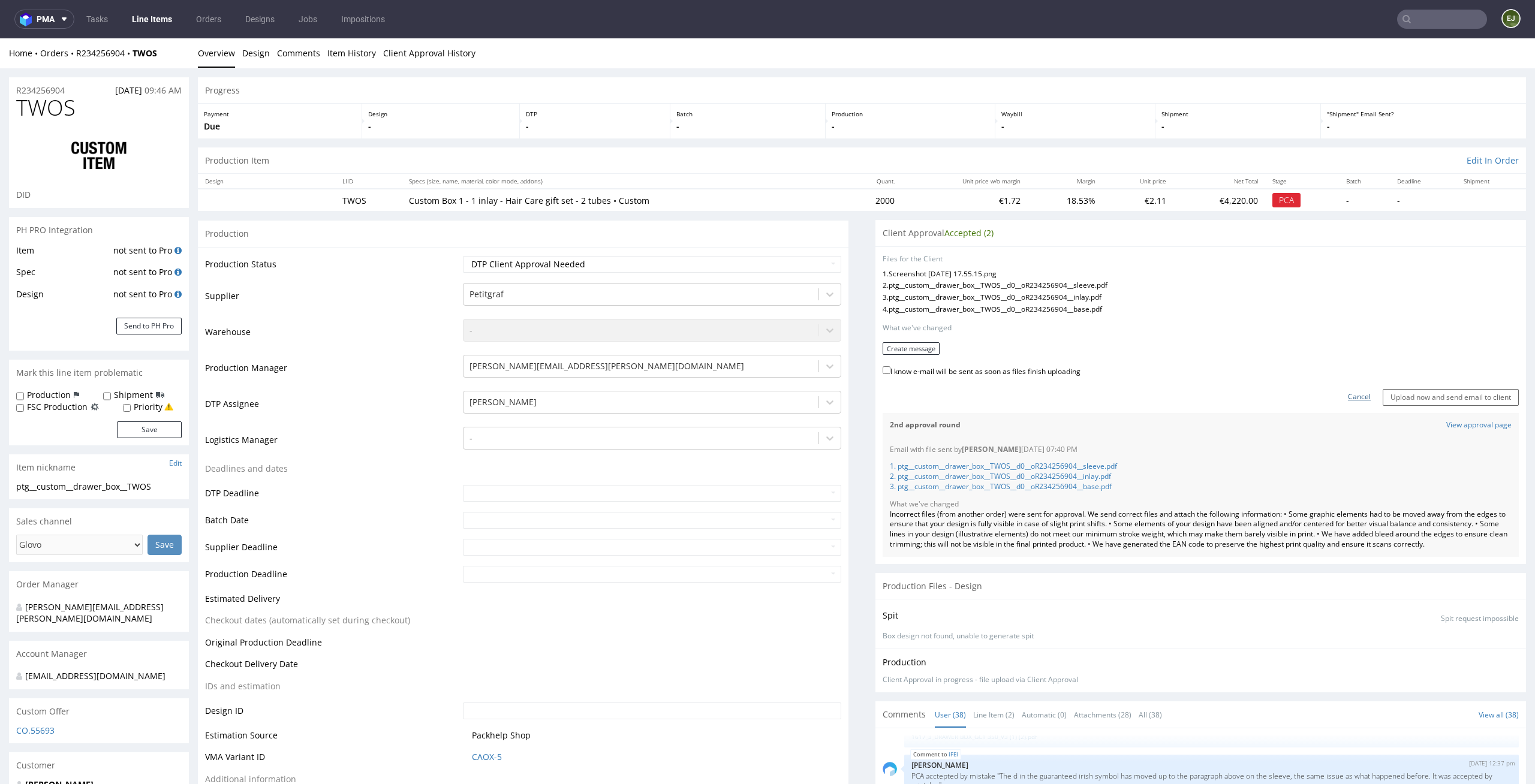
click at [1348, 395] on link "Cancel" at bounding box center [1360, 397] width 23 height 10
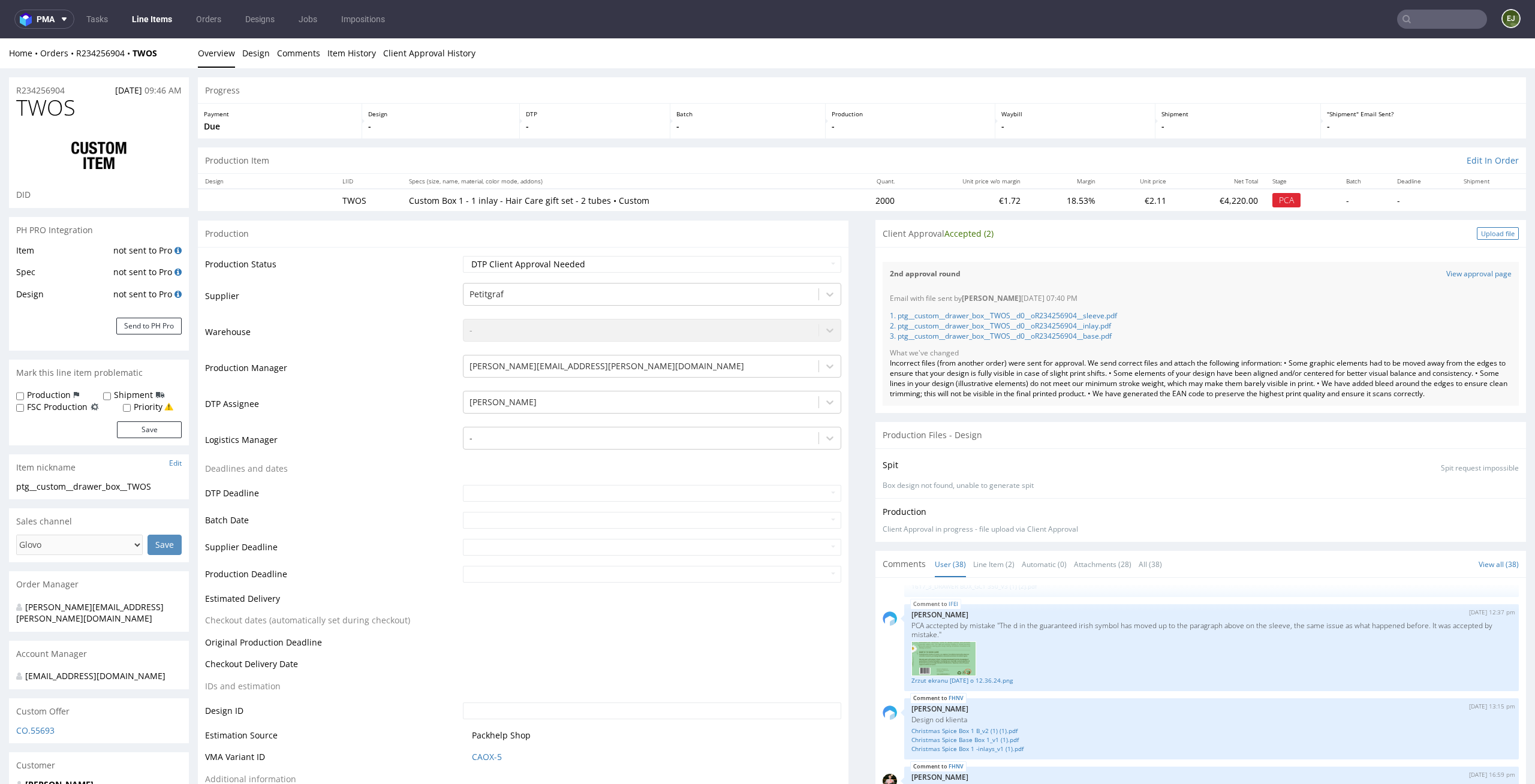
click at [1491, 233] on div "Upload file" at bounding box center [1498, 234] width 42 height 13
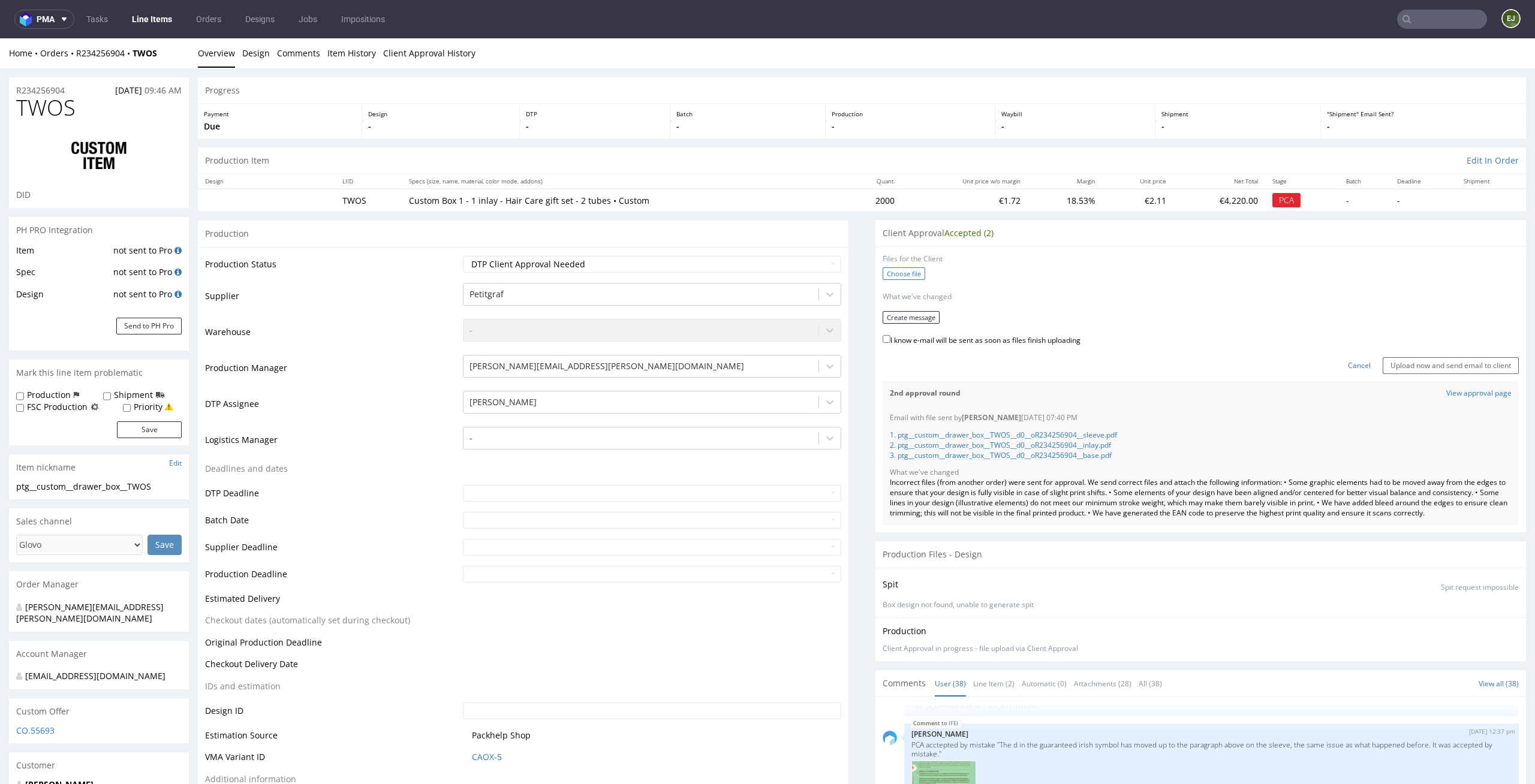
click at [886, 271] on label "Choose file" at bounding box center [904, 274] width 42 height 13
click at [0, 38] on input "Choose file" at bounding box center [0, 38] width 0 height 0
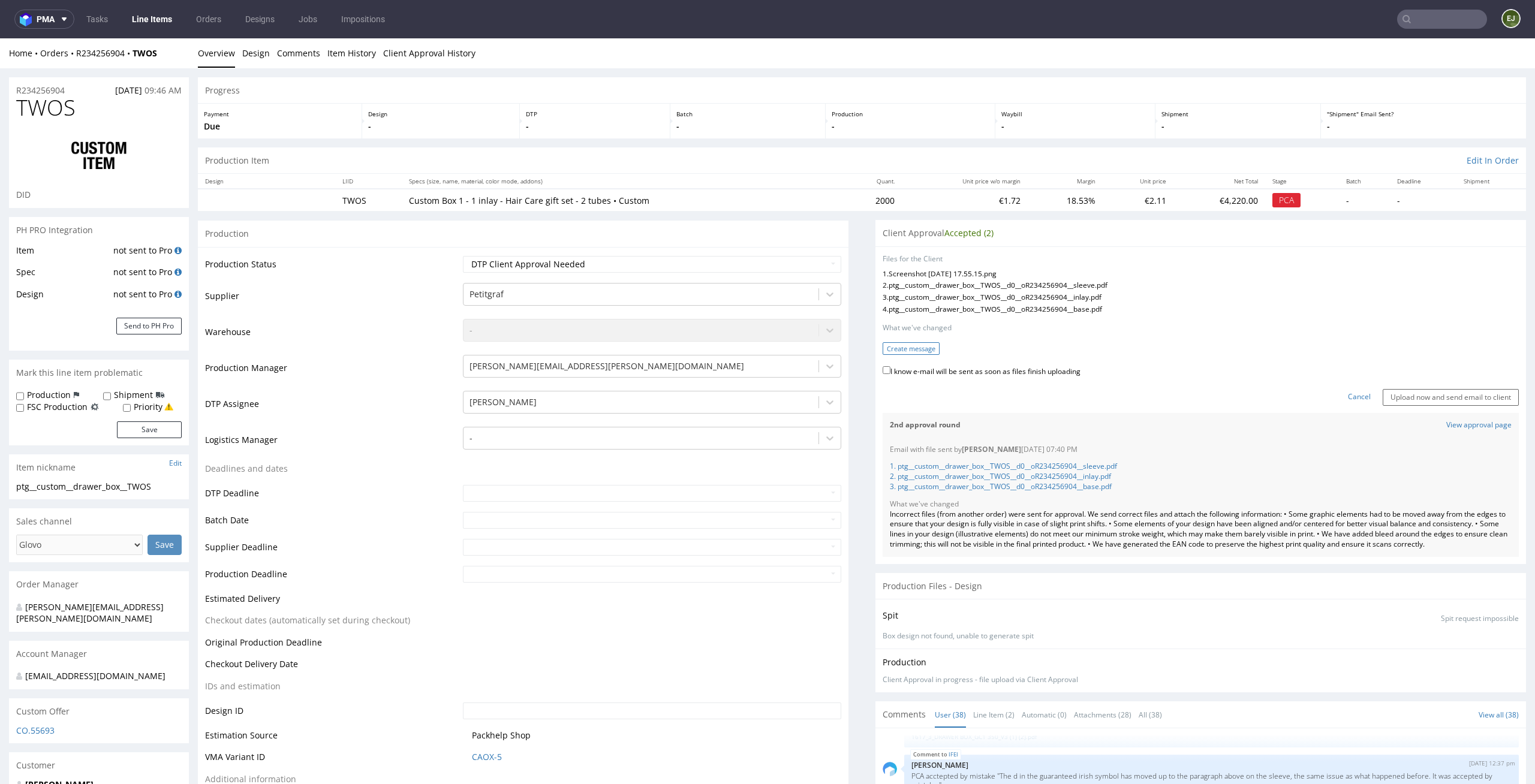
click at [902, 344] on button "Create message" at bounding box center [911, 349] width 57 height 13
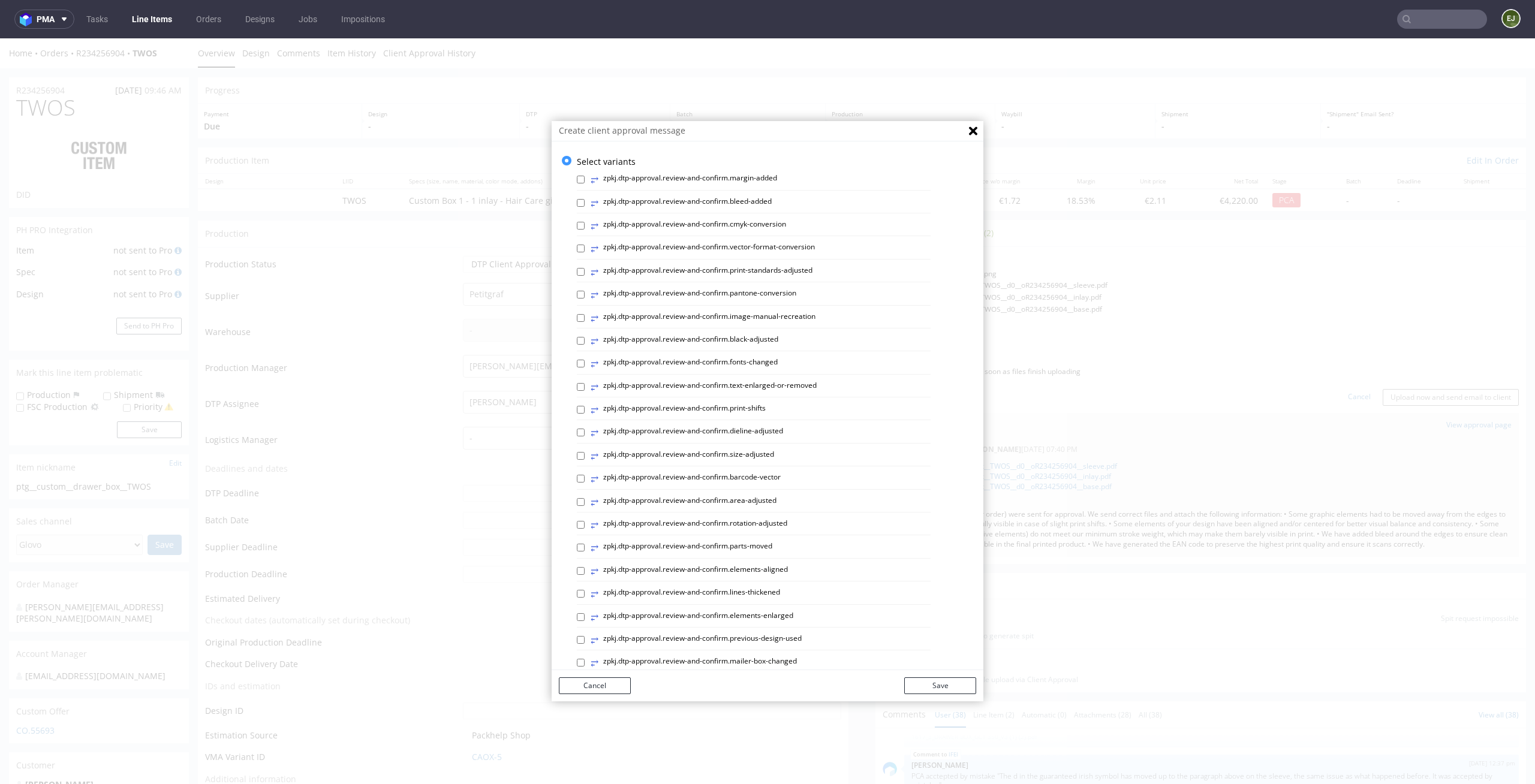
scroll to position [329, 0]
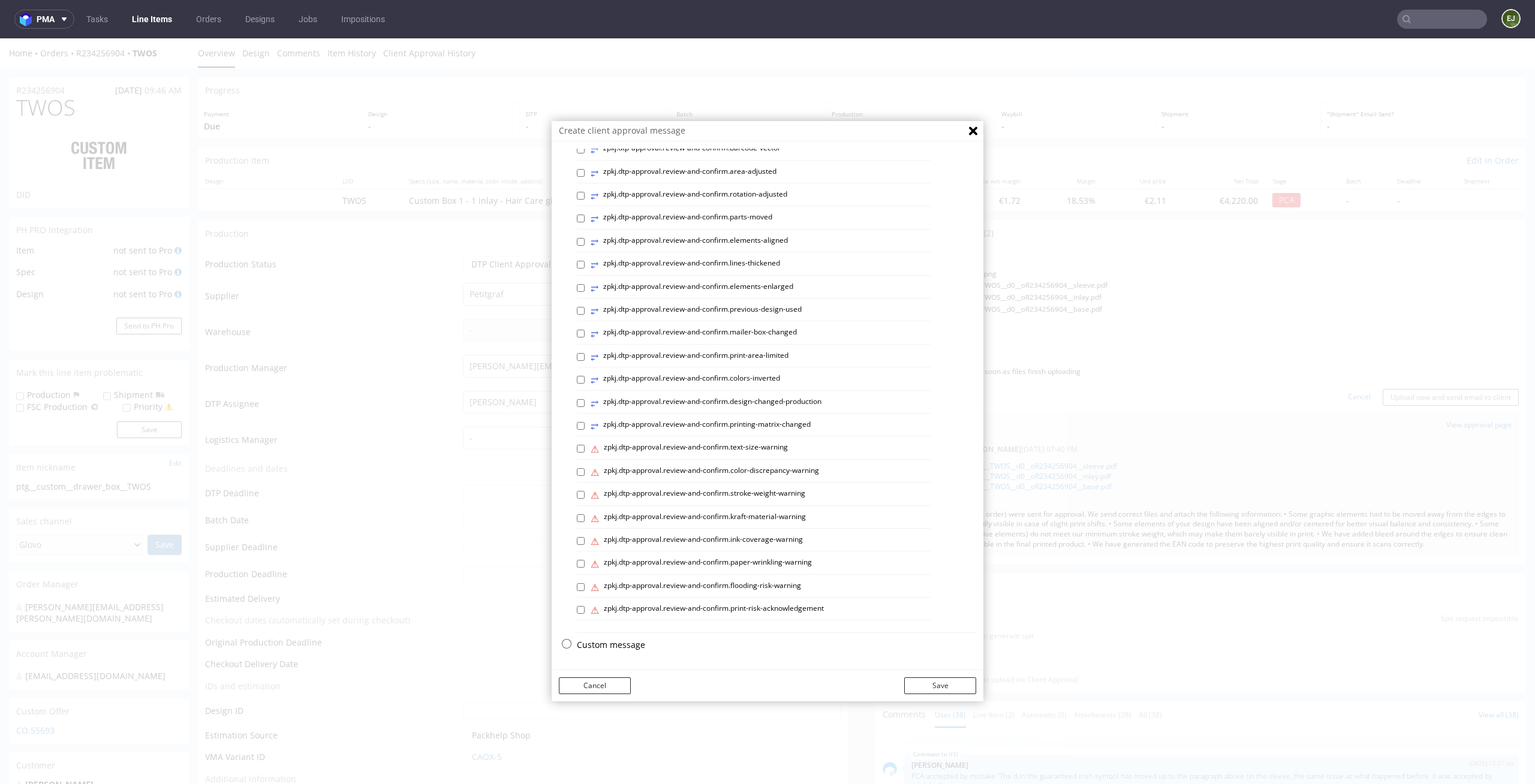
click at [613, 641] on p "Custom message" at bounding box center [777, 644] width 400 height 12
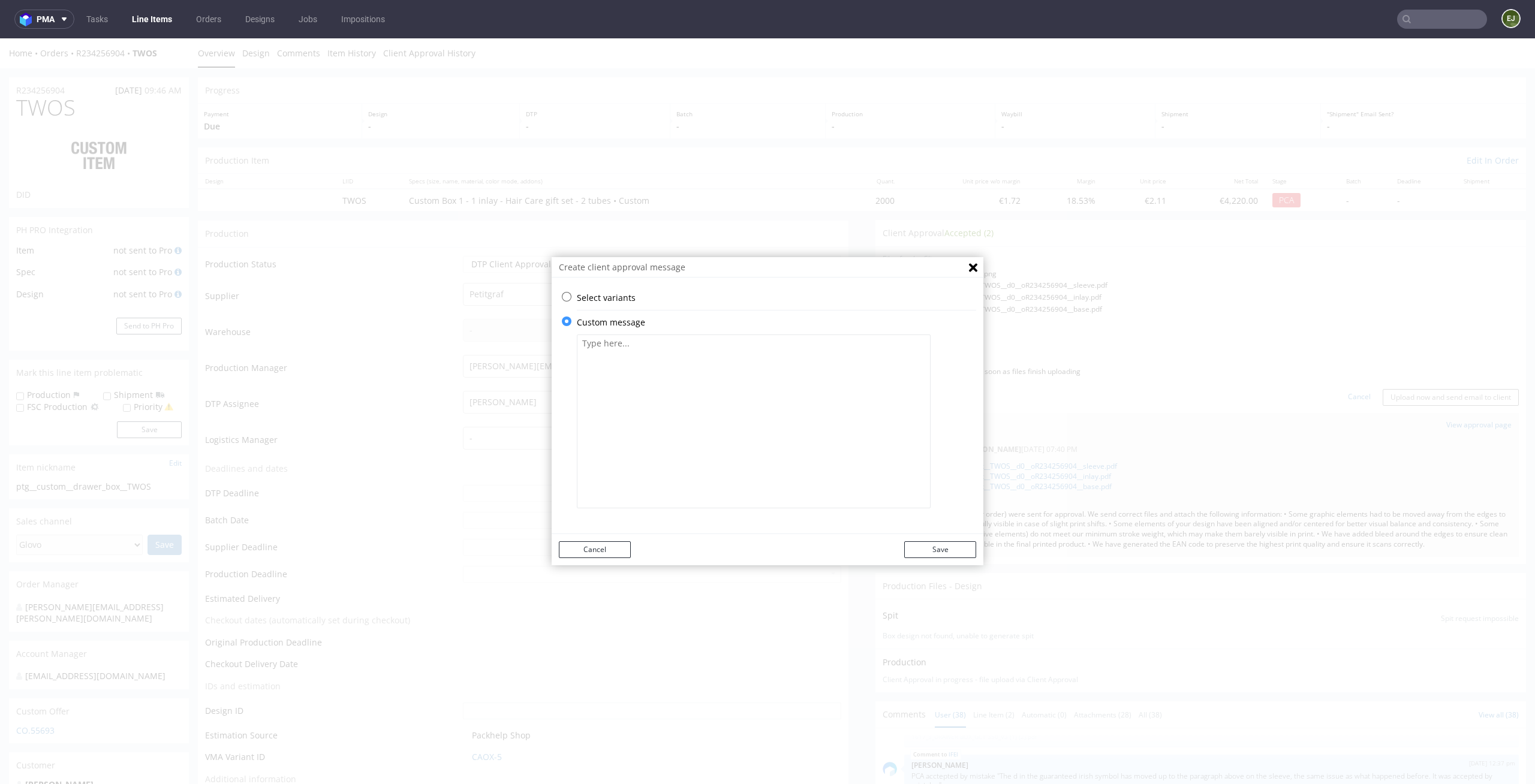
click at [692, 394] on textarea at bounding box center [754, 420] width 353 height 173
paste textarea "• We rotated the back-side artwork so that, when assembled, the text matches th…"
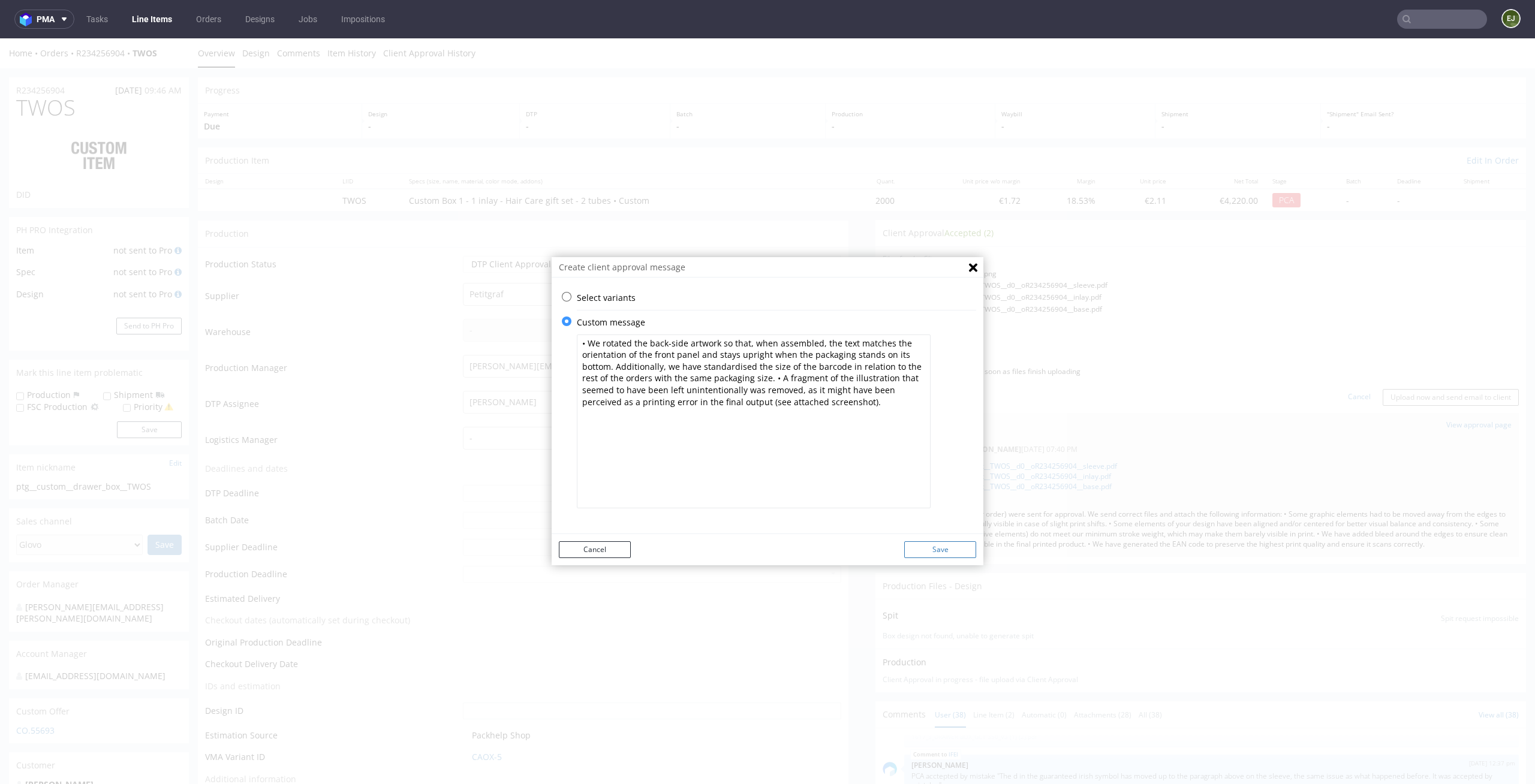
type textarea "• We rotated the back-side artwork so that, when assembled, the text matches th…"
click at [952, 549] on button "Save" at bounding box center [940, 549] width 72 height 17
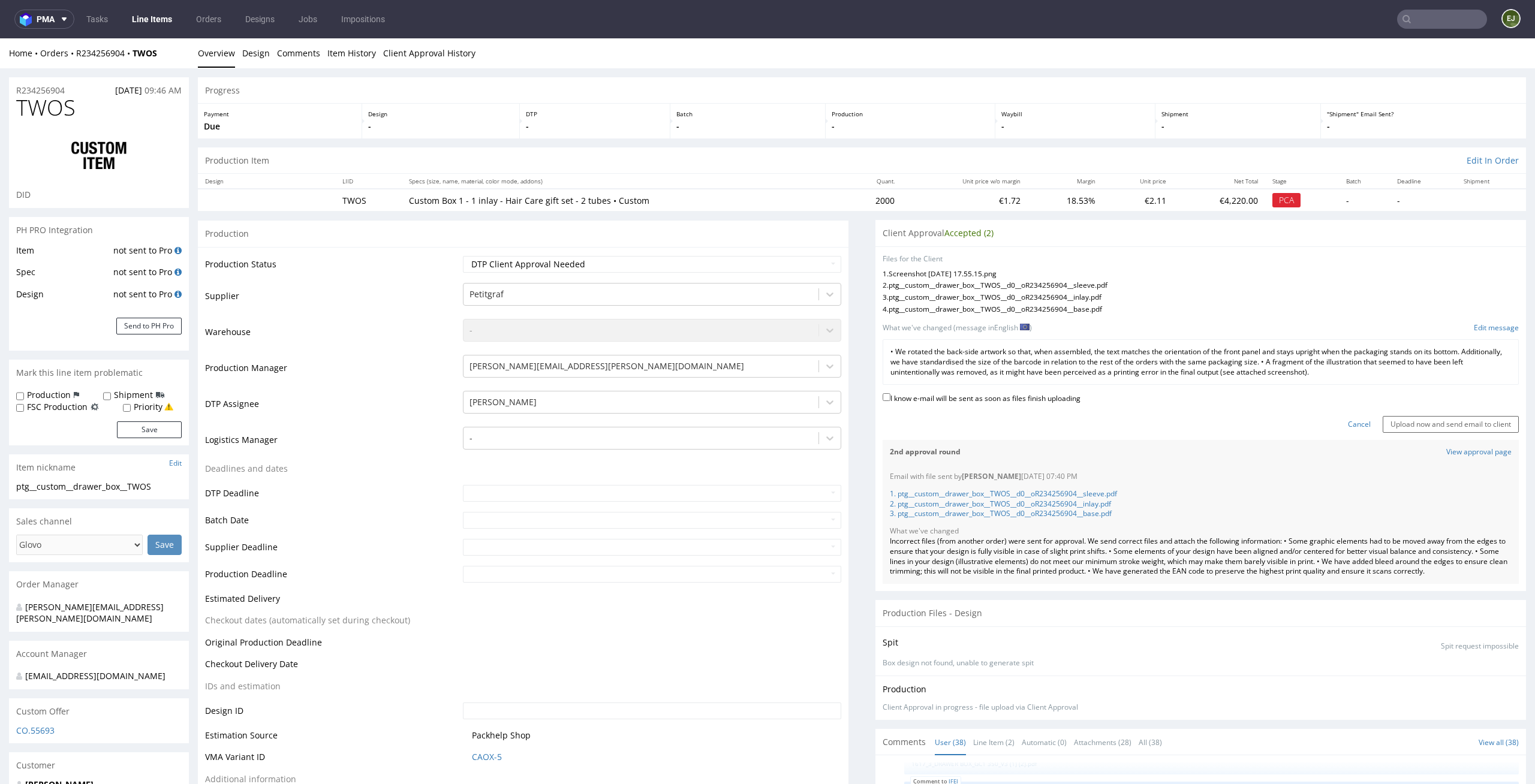
click at [1039, 404] on div "I know e-mail will be sent as soon as files finish uploading" at bounding box center [1200, 398] width 636 height 16
click at [1046, 399] on label "I know e-mail will be sent as soon as files finish uploading" at bounding box center [981, 397] width 198 height 13
click at [890, 399] on input "I know e-mail will be sent as soon as files finish uploading" at bounding box center [886, 397] width 8 height 8
checkbox input "true"
click at [1417, 427] on input "Upload now and send email to client" at bounding box center [1450, 424] width 136 height 17
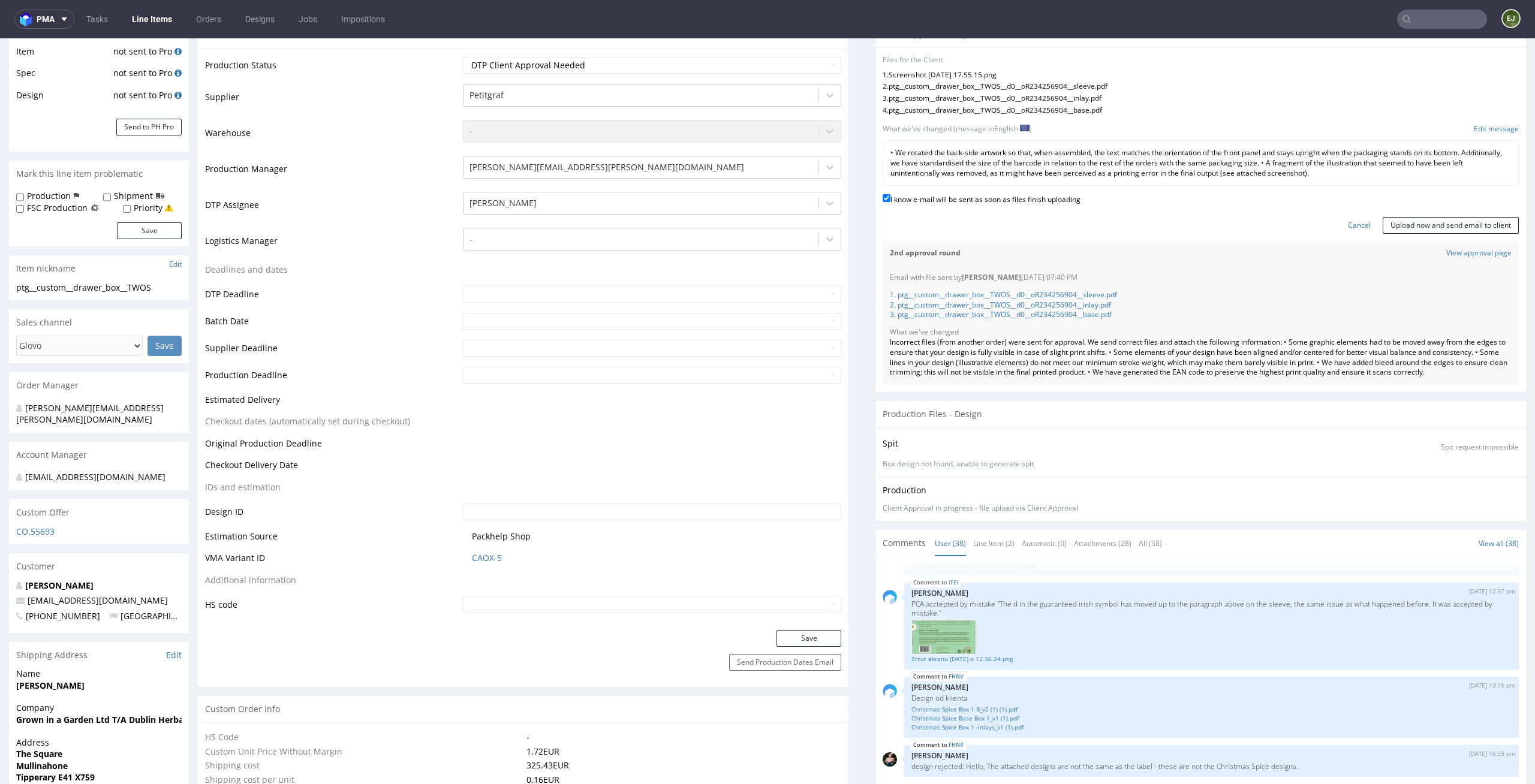
scroll to position [399, 0]
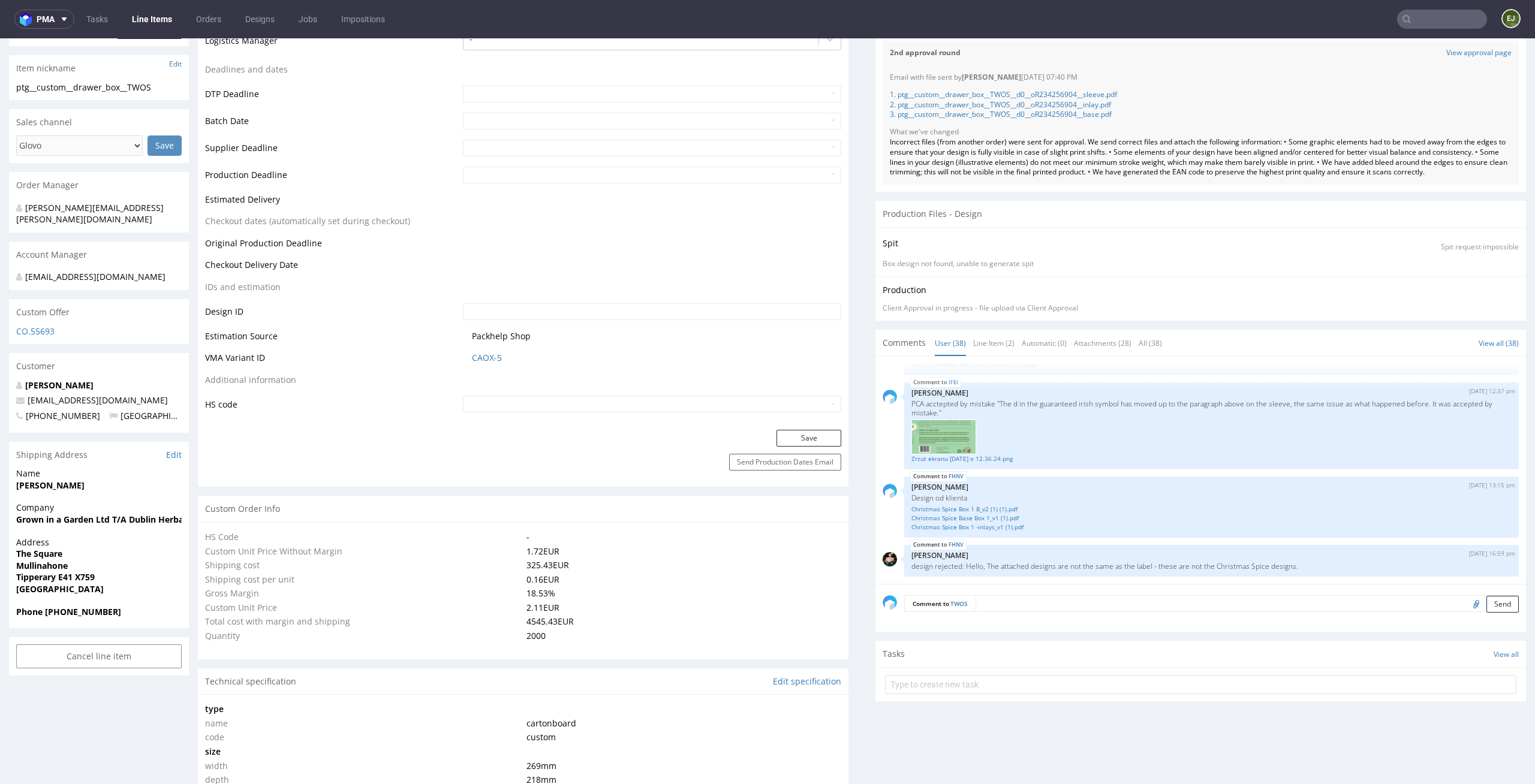
click at [990, 699] on form at bounding box center [1201, 684] width 631 height 29
click at [998, 694] on input "text" at bounding box center [1201, 684] width 631 height 19
type input "custom dc 7/7"
click at [1011, 687] on div "custom dc 7/7 Set due date" at bounding box center [1201, 679] width 631 height 24
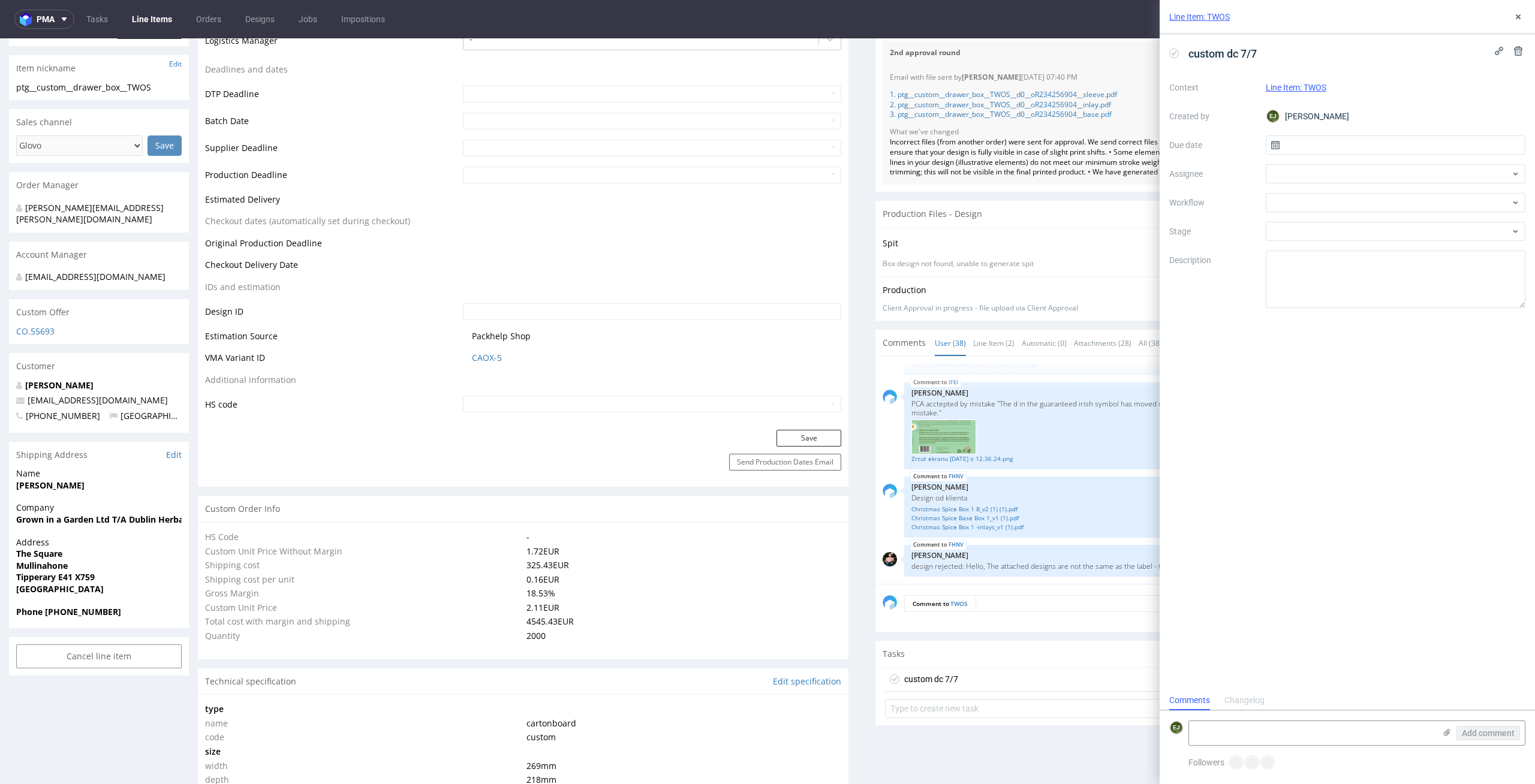
scroll to position [10, 0]
click at [1385, 143] on input "text" at bounding box center [1395, 145] width 260 height 19
click at [1415, 245] on span "11" at bounding box center [1414, 245] width 10 height 12
type input "[DATE]"
click at [1382, 172] on div at bounding box center [1395, 174] width 260 height 19
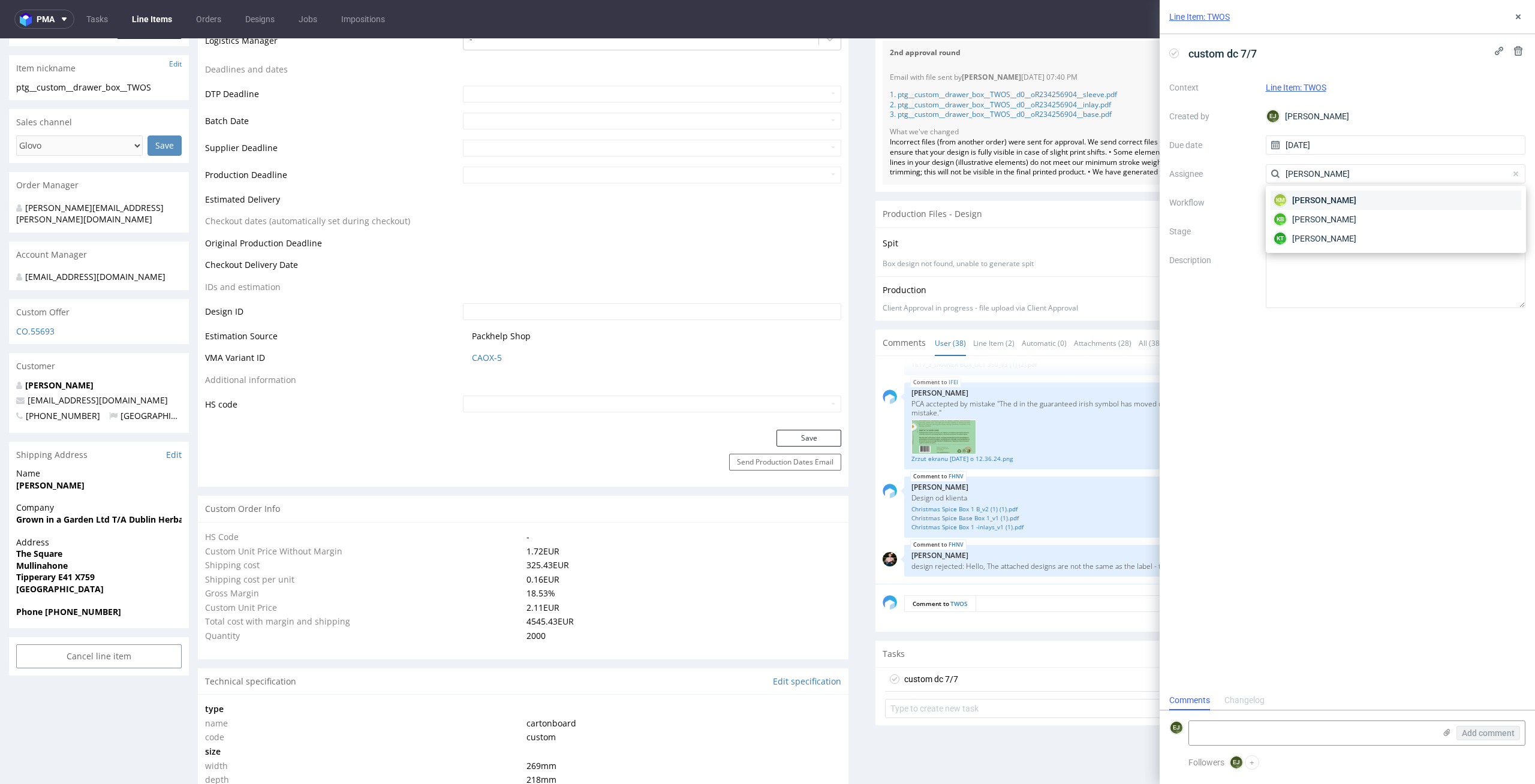
type input "karol"
click at [1378, 193] on div "KM Karol Markowski" at bounding box center [1395, 200] width 250 height 19
click at [1378, 193] on div at bounding box center [1395, 202] width 260 height 19
click at [1372, 243] on div "DTP - Double Check" at bounding box center [1395, 246] width 250 height 22
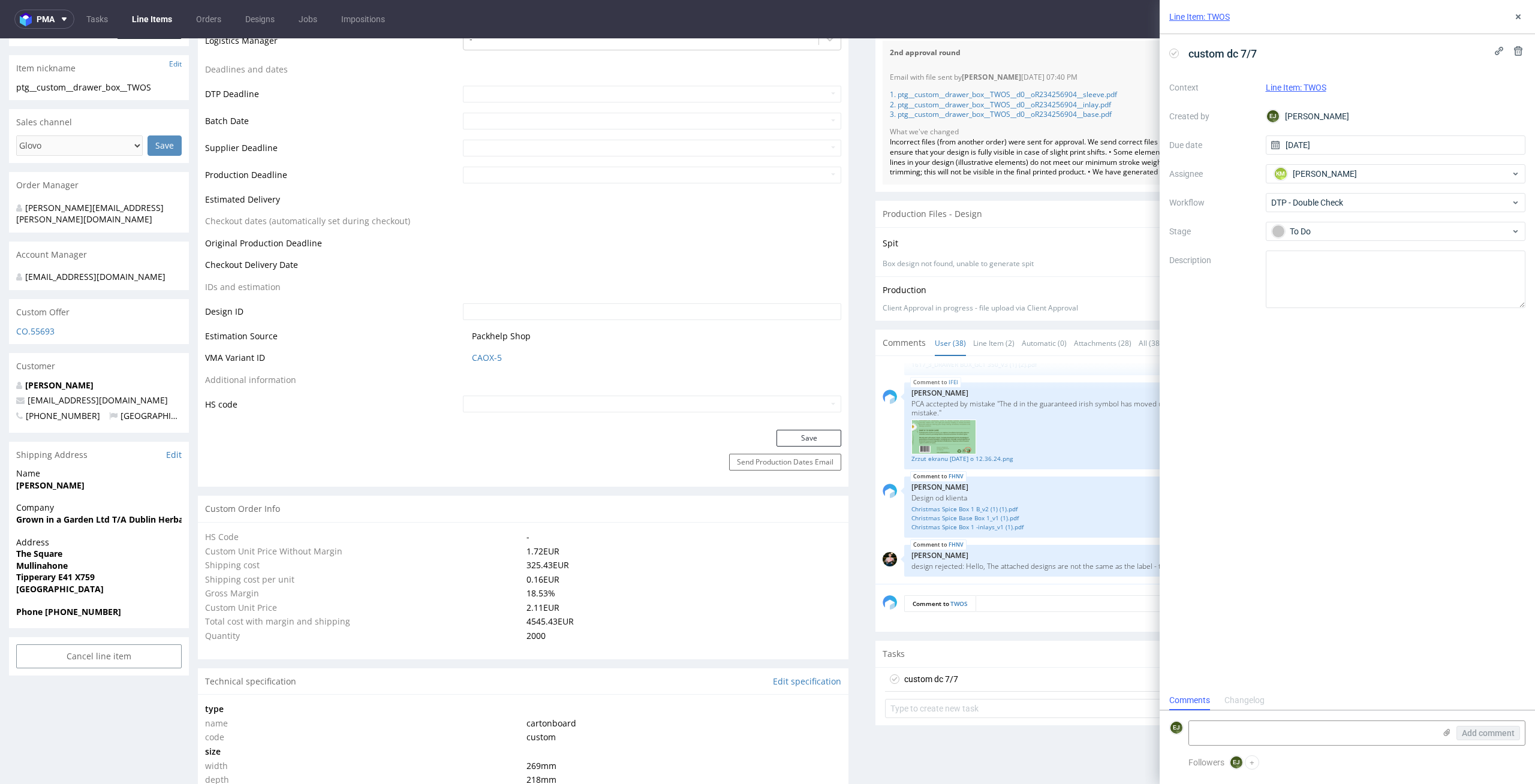
click at [1362, 431] on div "custom dc 7/7 Context Line Item: TWOS Created by EJ Elżbieta Jelińska Due date …" at bounding box center [1347, 362] width 375 height 656
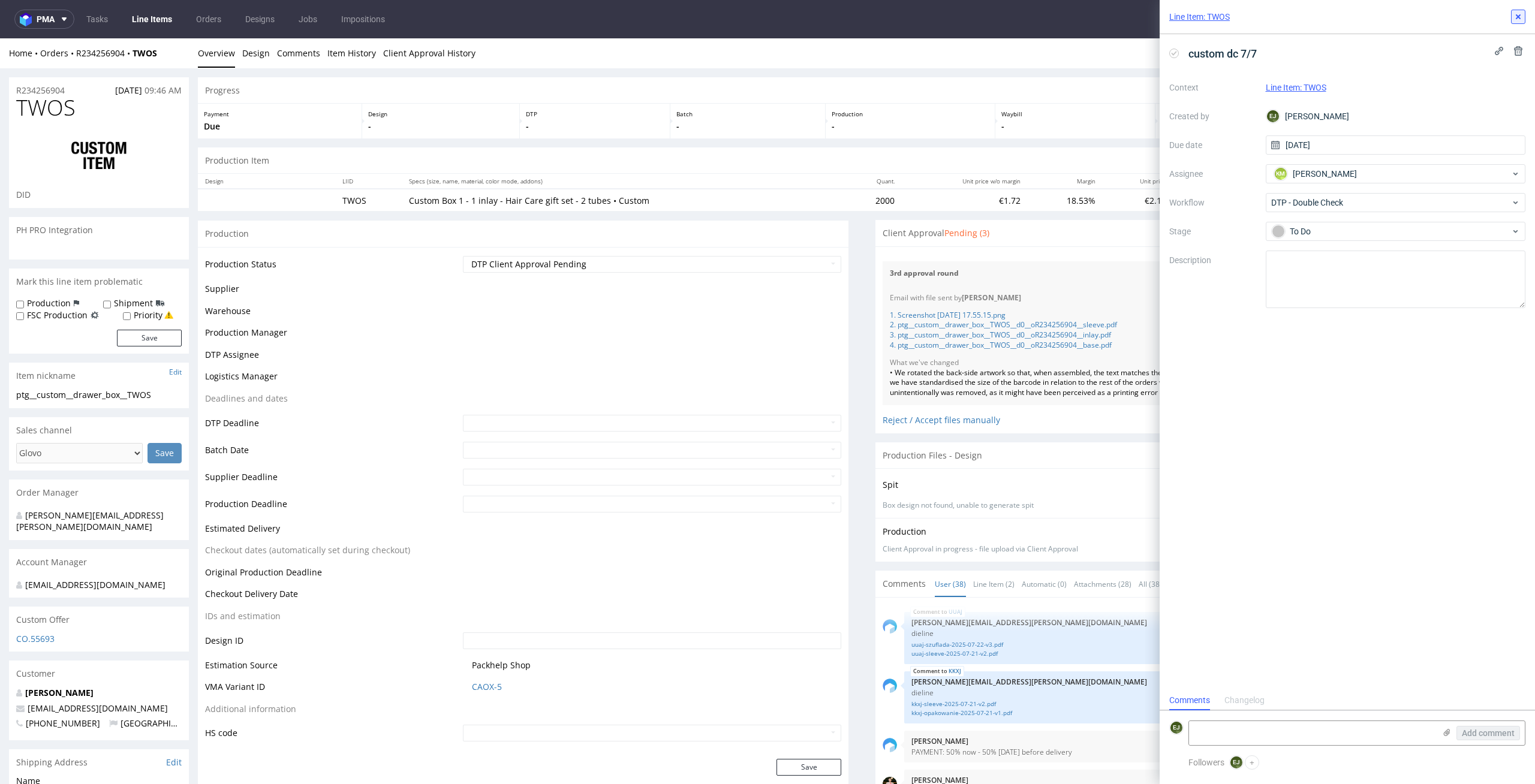
scroll to position [1908, 0]
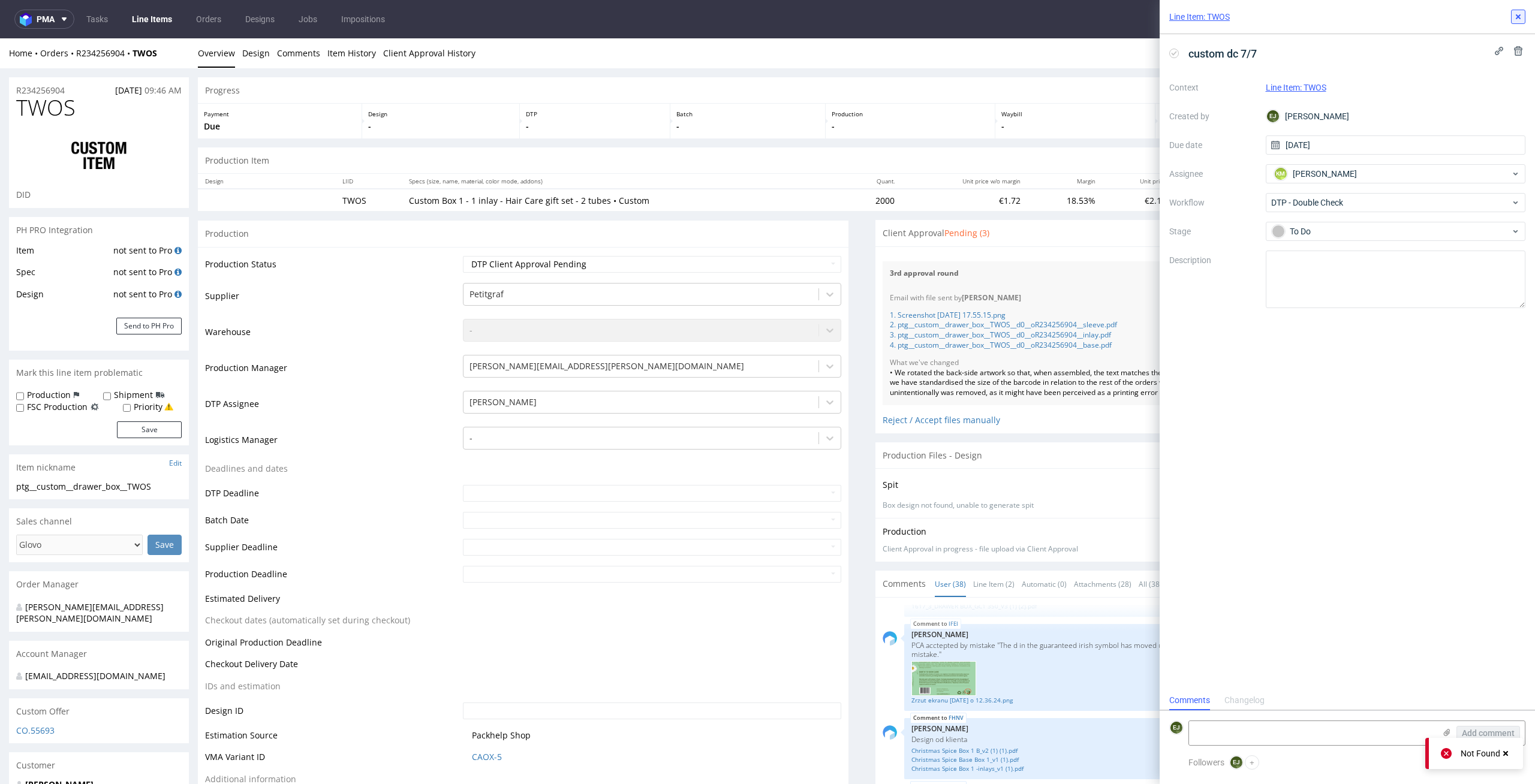
click at [1516, 13] on icon at bounding box center [1518, 17] width 10 height 10
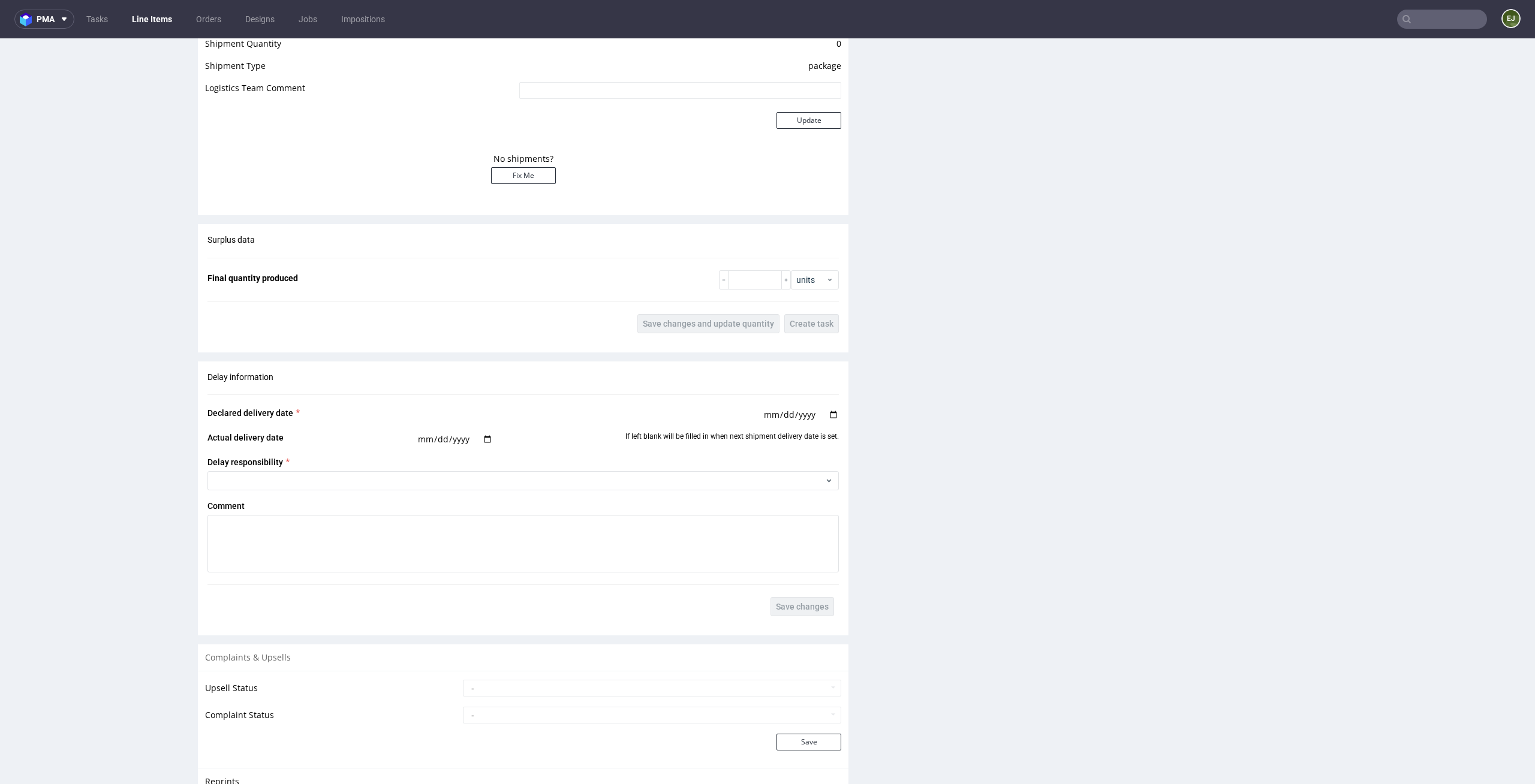
scroll to position [2278, 0]
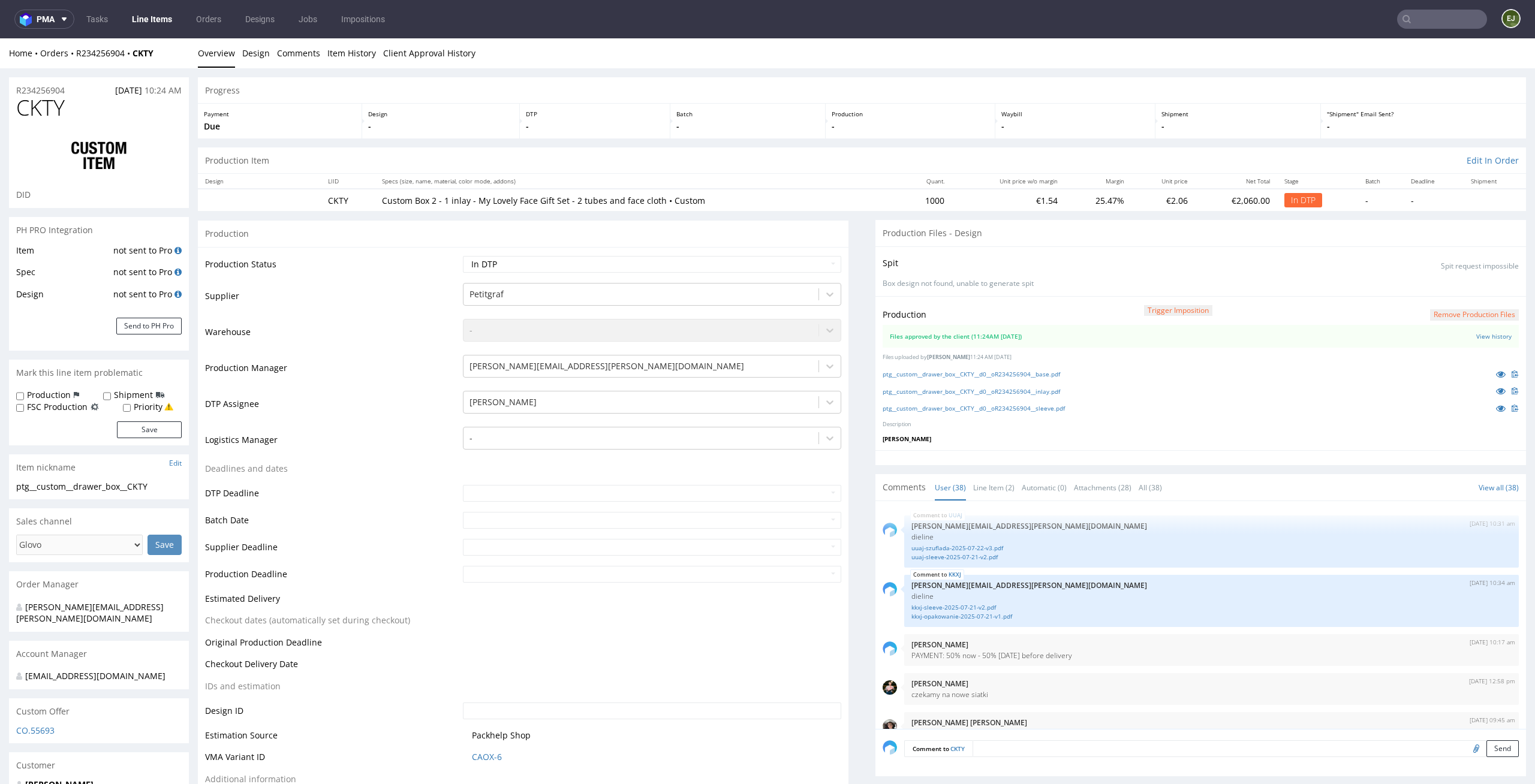
scroll to position [1908, 0]
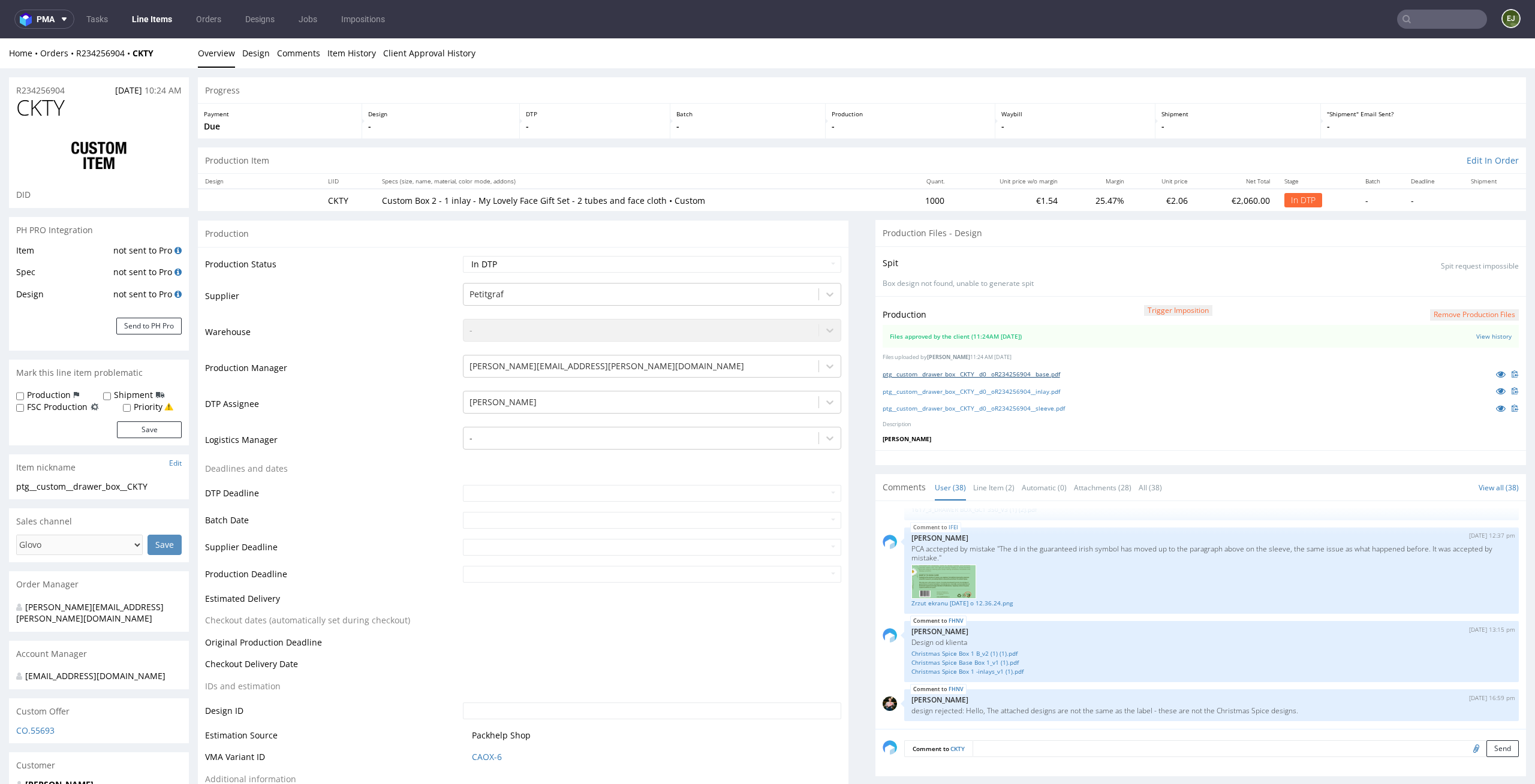
click at [1017, 370] on link "ptg__custom__drawer_box__CKTY__d0__oR234256904__base.pdf" at bounding box center [971, 374] width 177 height 8
click at [1014, 390] on link "ptg__custom__drawer_box__CKTY__d0__oR234256904__inlay.pdf" at bounding box center [971, 391] width 177 height 8
click at [1013, 408] on link "ptg__custom__drawer_box__CKTY__d0__oR234256904__sleeve.pdf" at bounding box center [973, 408] width 183 height 8
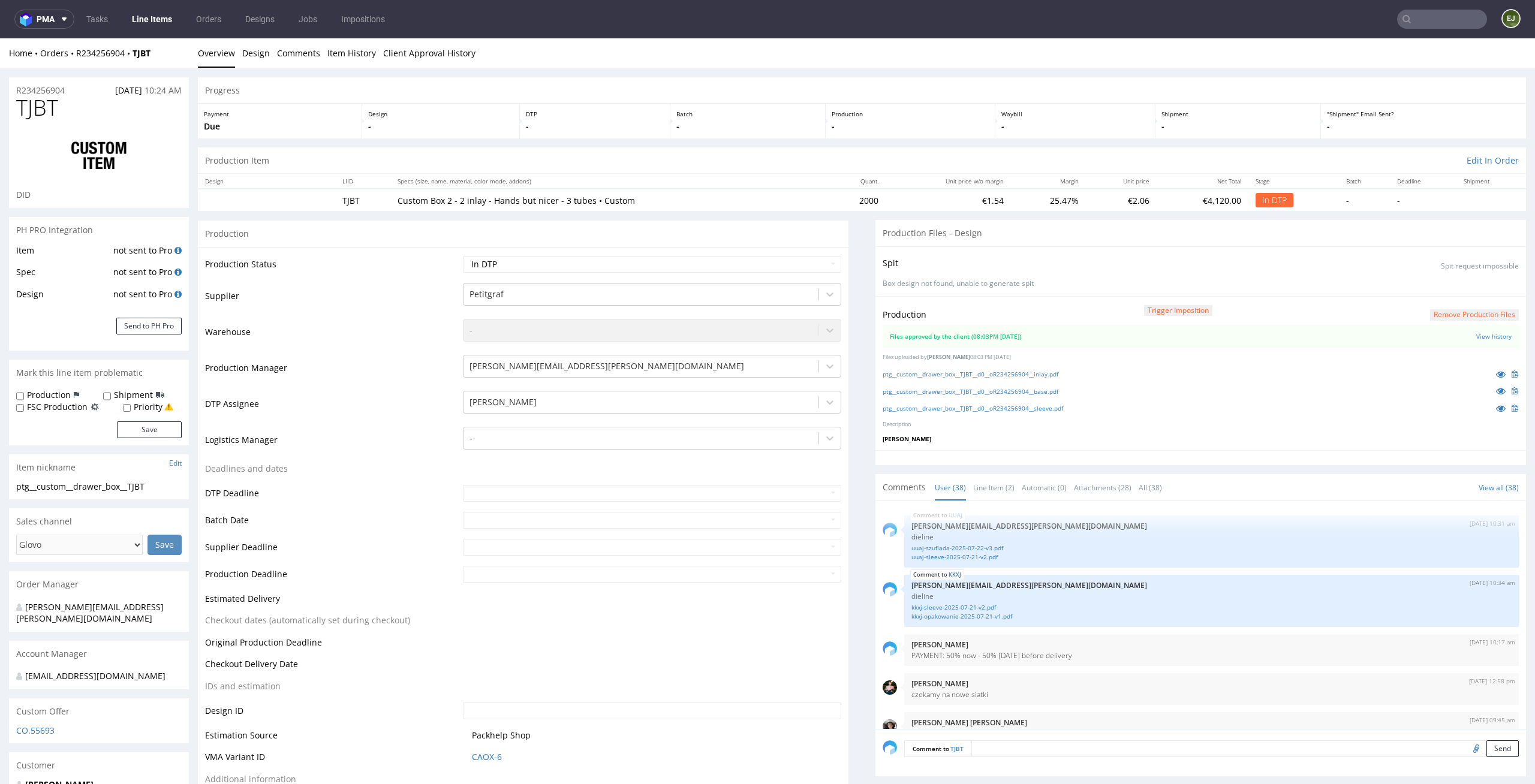
scroll to position [1874, 0]
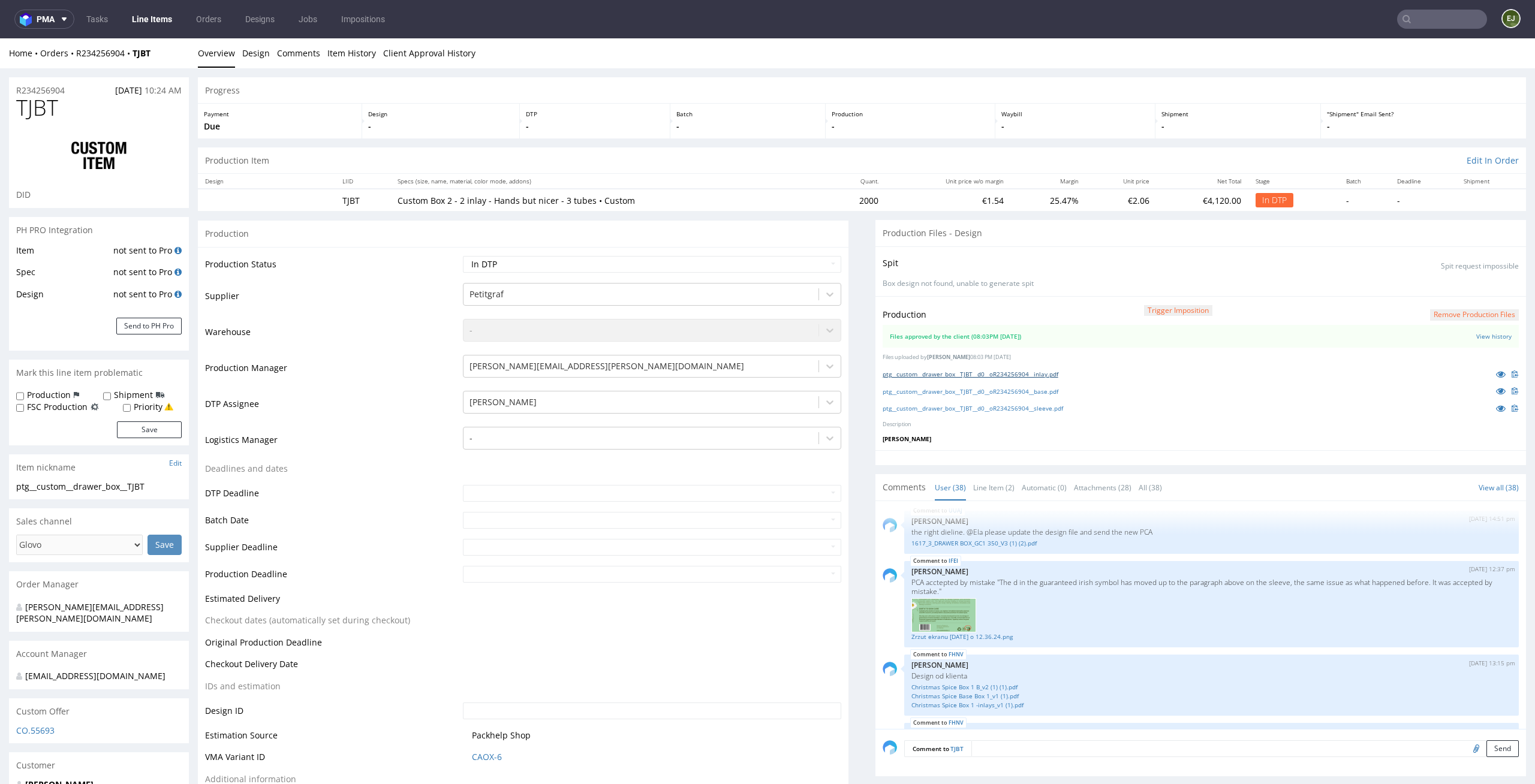
click at [1003, 374] on link "ptg__custom__drawer_box__TJBT__d0__oR234256904__inlay.pdf" at bounding box center [970, 374] width 175 height 8
click at [998, 390] on link "ptg__custom__drawer_box__TJBT__d0__oR234256904__base.pdf" at bounding box center [970, 391] width 175 height 8
click at [998, 406] on link "ptg__custom__drawer_box__TJBT__d0__oR234256904__sleeve.pdf" at bounding box center [973, 408] width 181 height 8
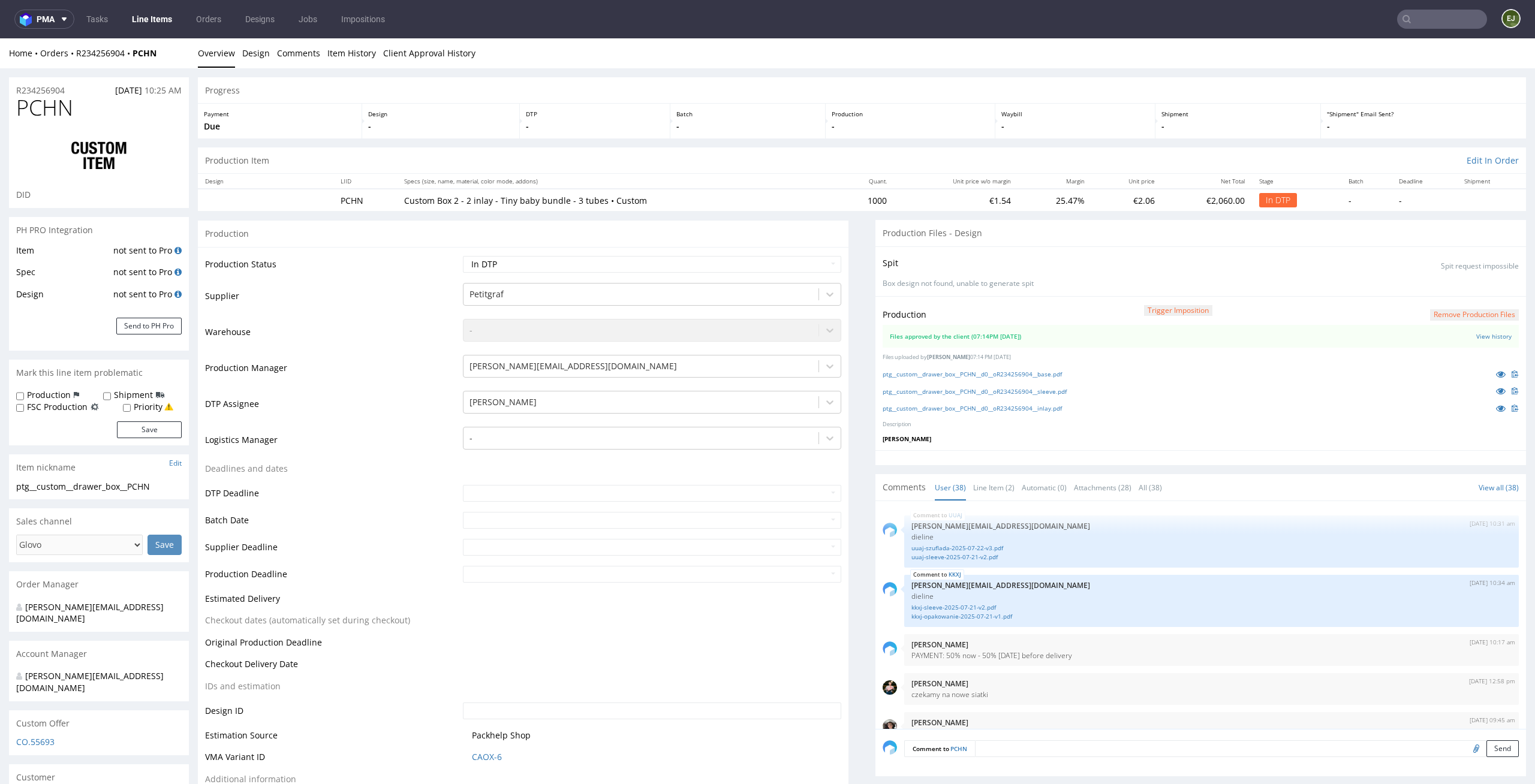
scroll to position [1874, 0]
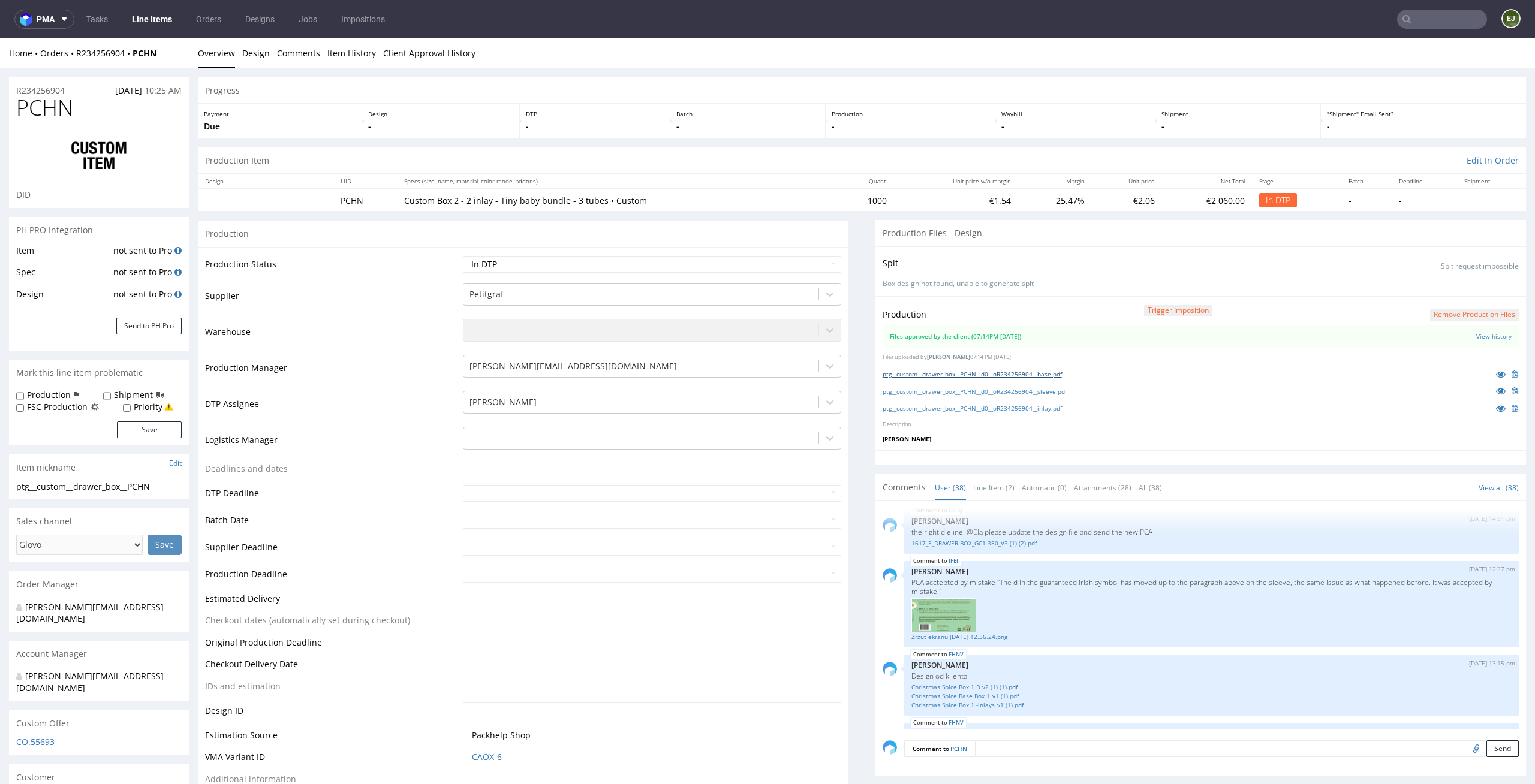
click at [981, 370] on link "ptg__custom__drawer_box__PCHN__d0__oR234256904__base.pdf" at bounding box center [972, 374] width 179 height 8
click at [980, 388] on link "ptg__custom__drawer_box__PCHN__d0__oR234256904__sleeve.pdf" at bounding box center [974, 391] width 184 height 8
click at [980, 412] on div "ptg__custom__drawer_box__PCHN__d0__oR234256904__inlay.pdf" at bounding box center [1200, 408] width 636 height 13
click at [972, 409] on link "ptg__custom__drawer_box__PCHN__d0__oR234256904__inlay.pdf" at bounding box center [972, 408] width 179 height 8
click at [977, 180] on th "Unit price w/o margin" at bounding box center [956, 180] width 124 height 15
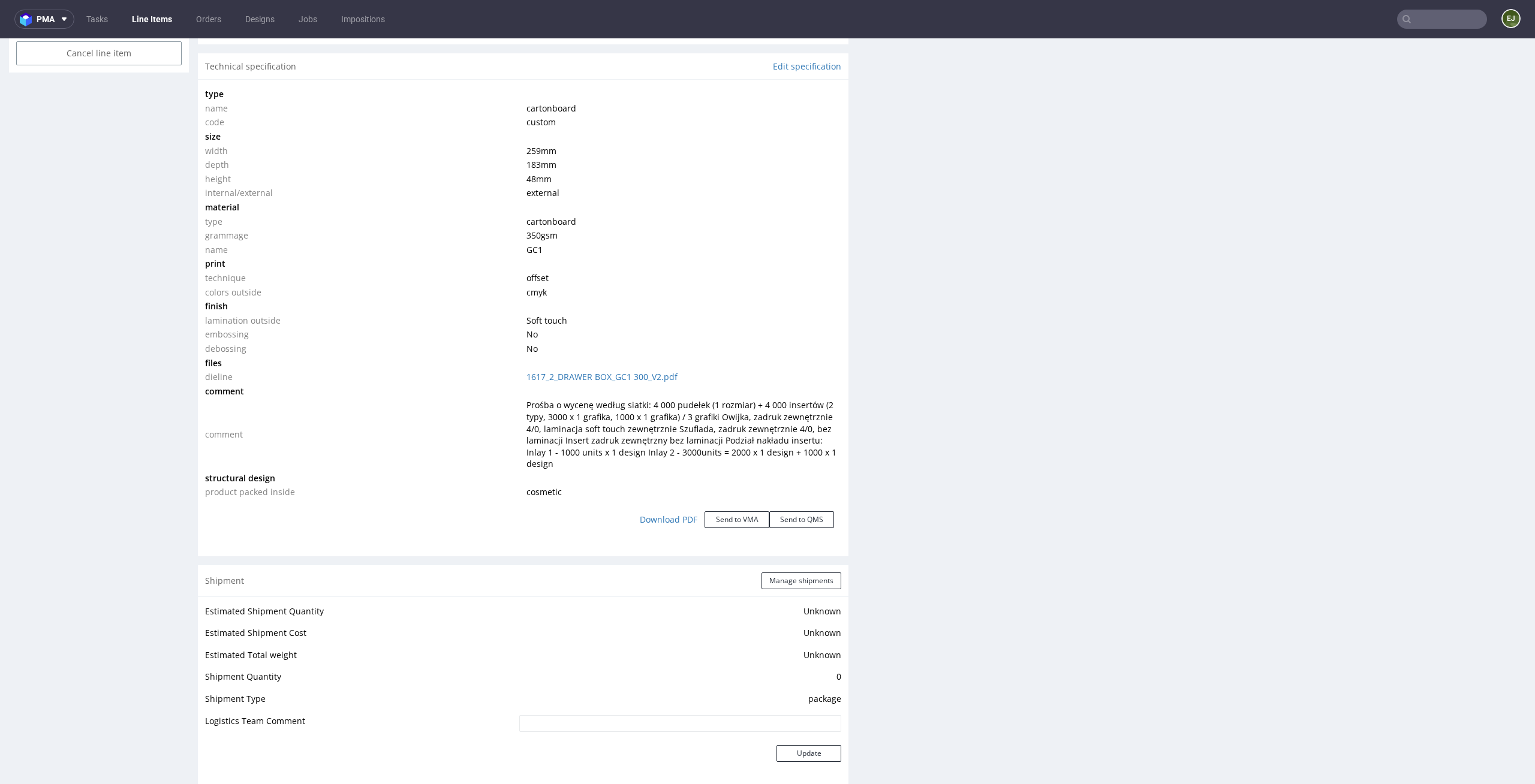
scroll to position [871, 0]
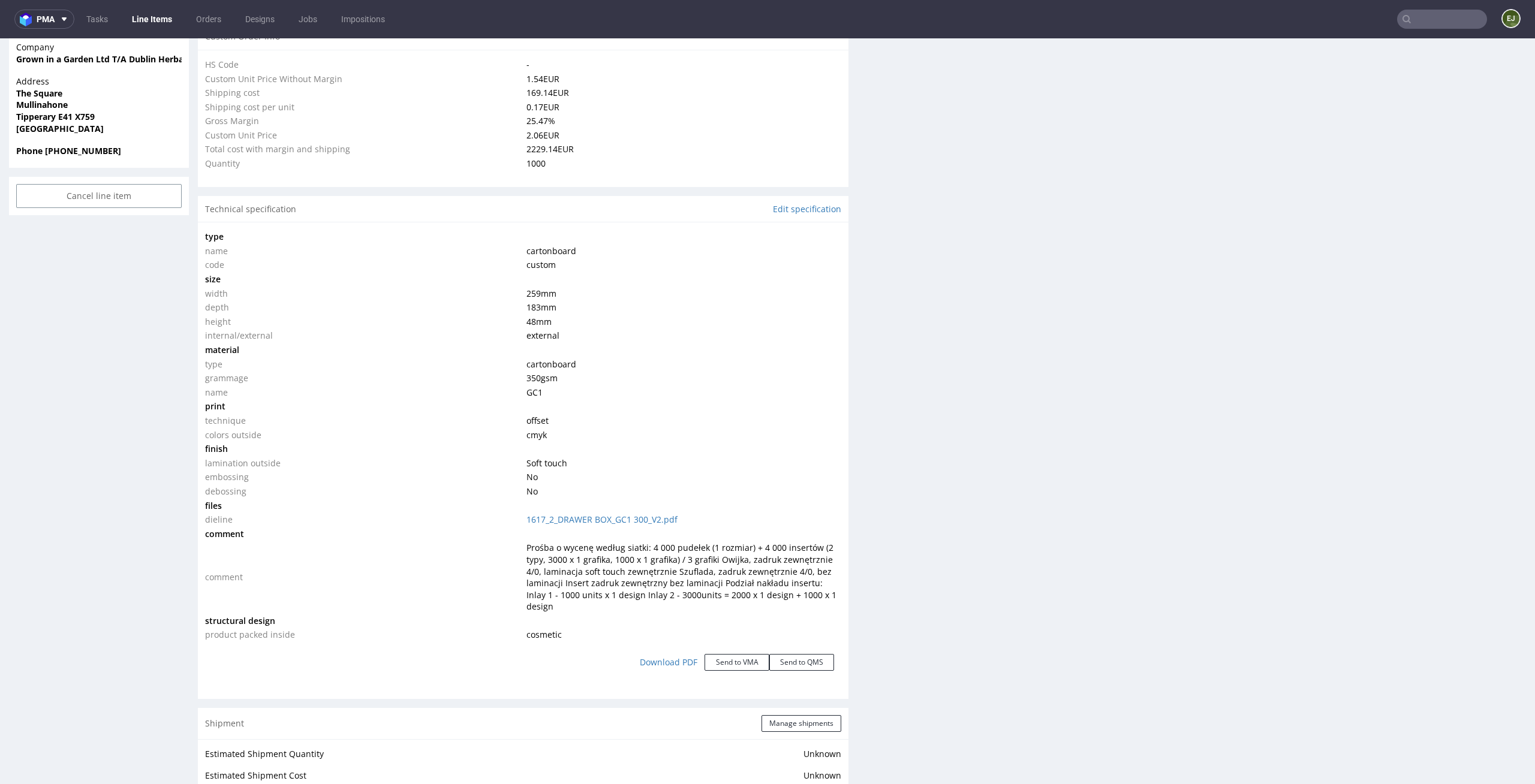
drag, startPoint x: 557, startPoint y: 319, endPoint x: 511, endPoint y: 300, distance: 49.8
click at [511, 300] on tbody "type name cartonboard code custom size width 259 mm depth 183 mm height 48 mm i…" at bounding box center [523, 436] width 636 height 412
copy tbody "259 mm depth 183 mm height 48 mm"
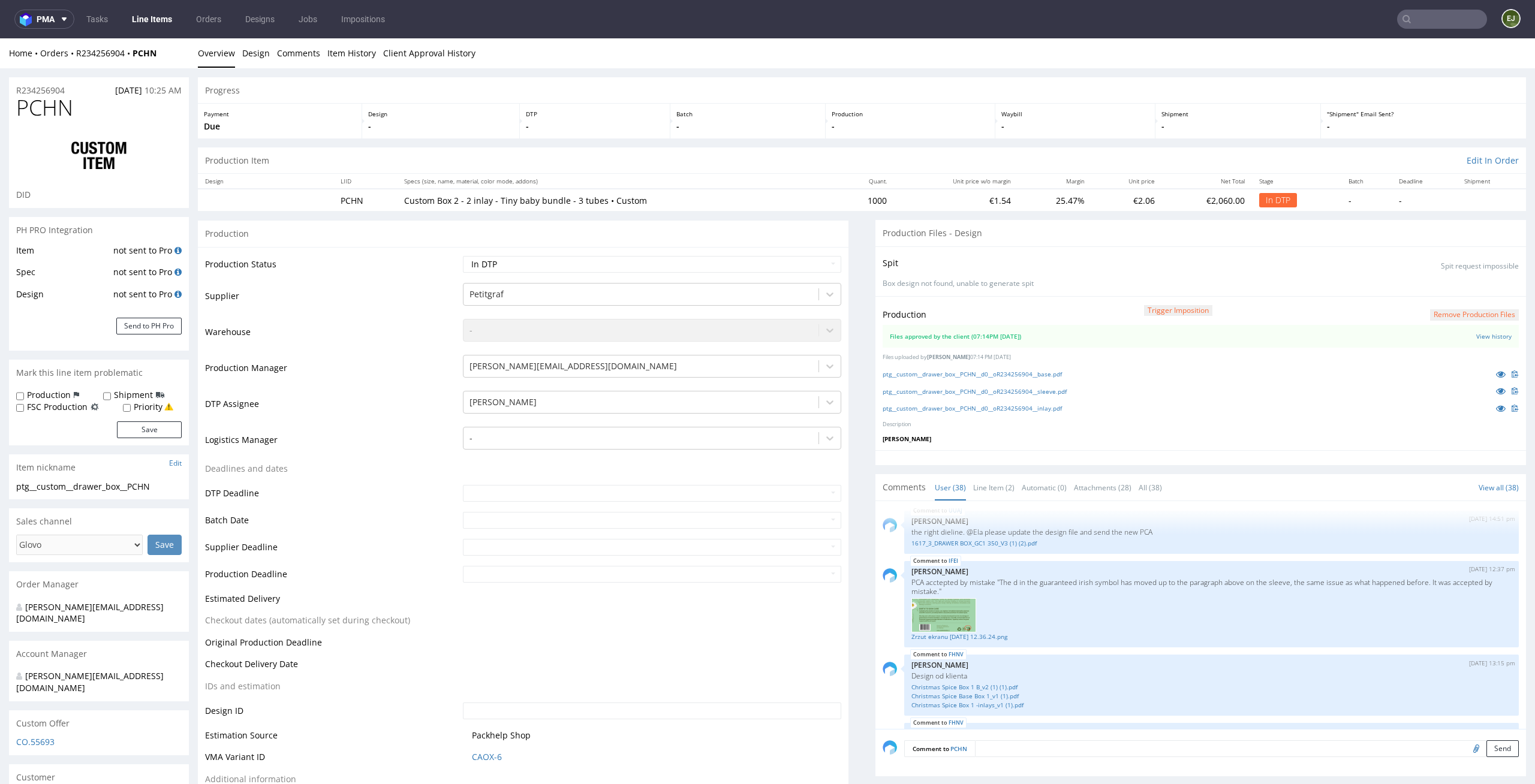
click at [1452, 313] on button "Remove production files" at bounding box center [1474, 315] width 89 height 12
click at [1440, 285] on link "Yes" at bounding box center [1435, 287] width 34 height 18
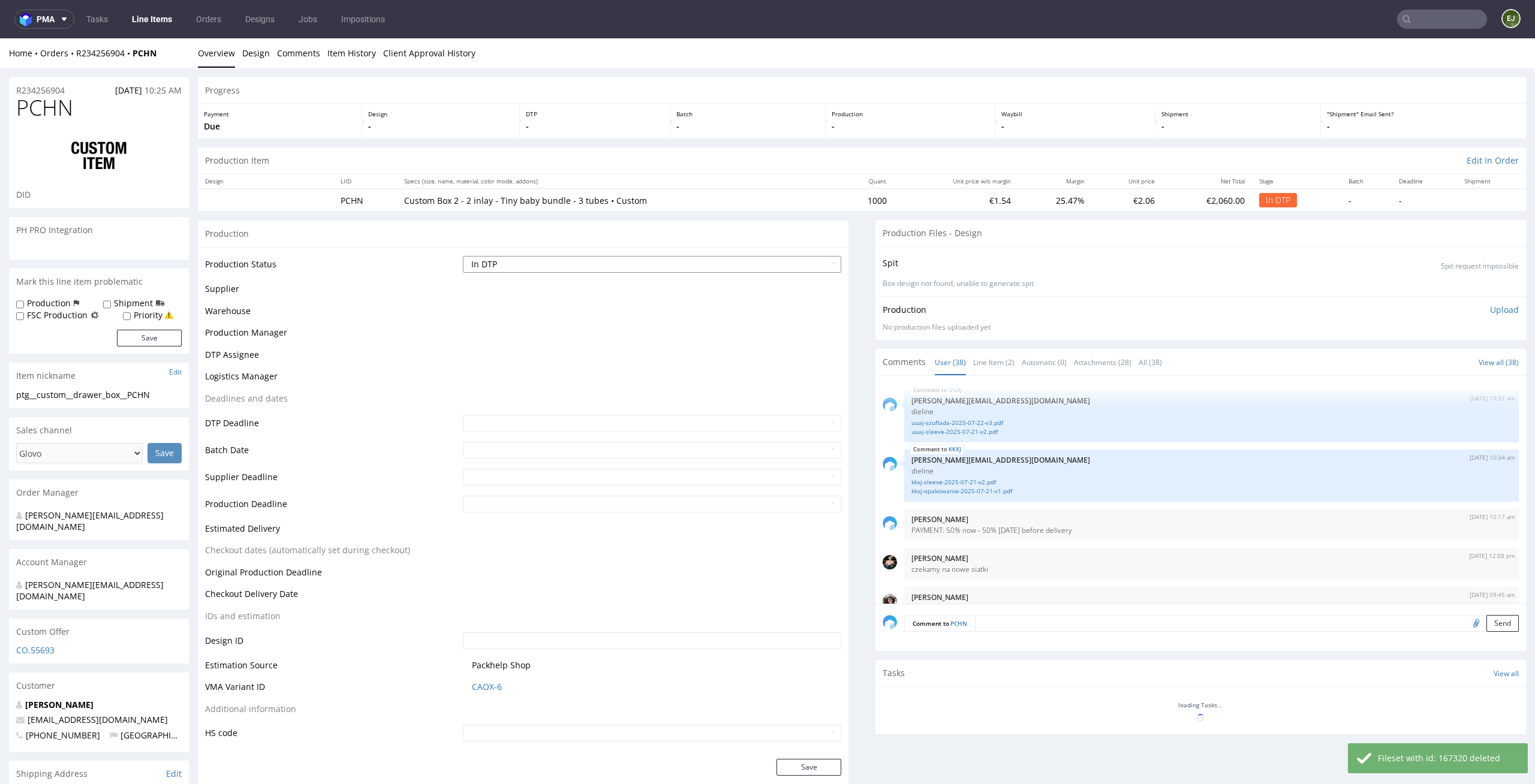
click at [816, 263] on select "Waiting for Artwork Waiting for Diecut Waiting for Mockup Waiting for DTP Waiti…" at bounding box center [653, 264] width 379 height 17
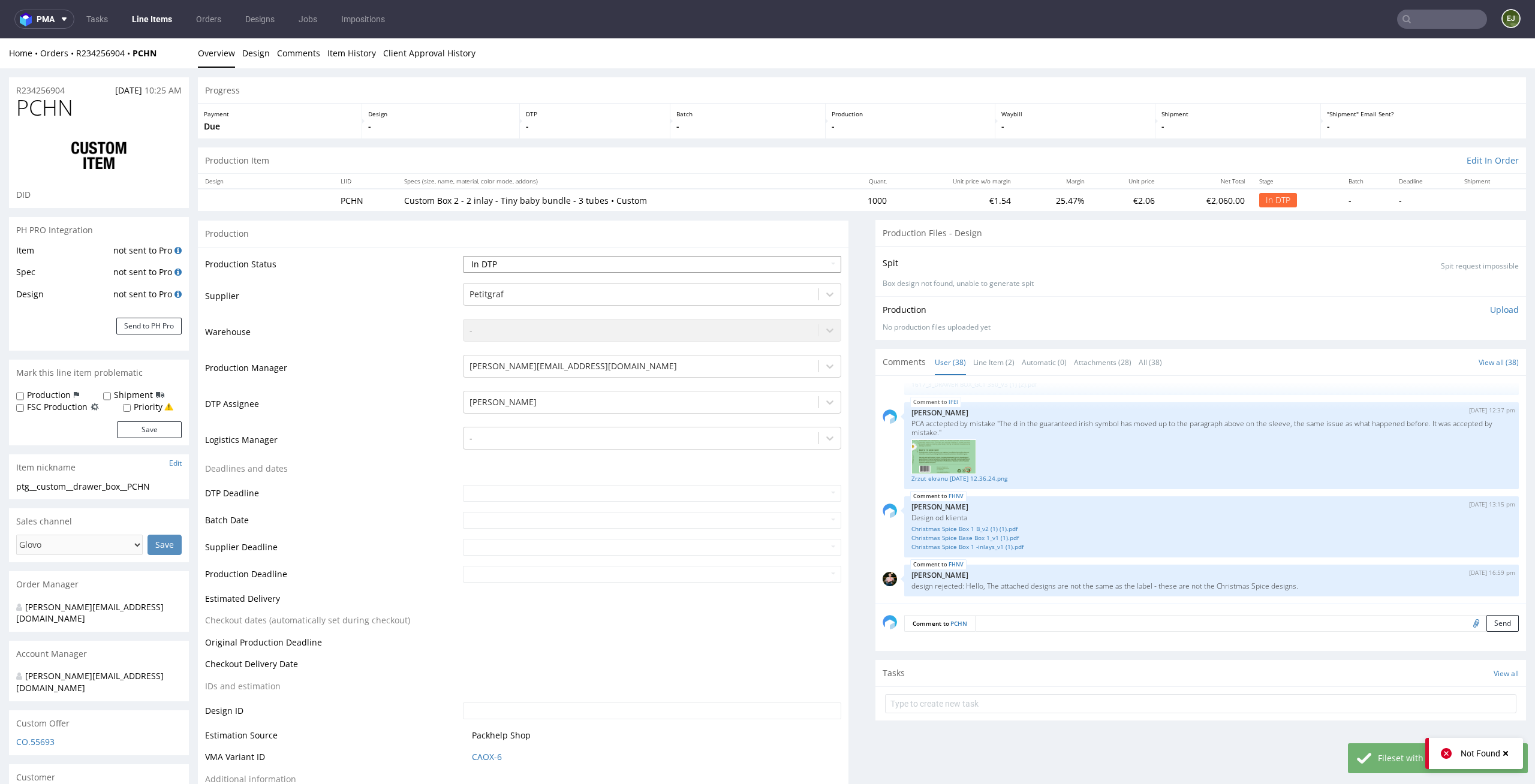
select select "dtp_ca_needed"
click at [463, 256] on select "Waiting for Artwork Waiting for Diecut Waiting for Mockup Waiting for DTP Waiti…" at bounding box center [653, 264] width 379 height 17
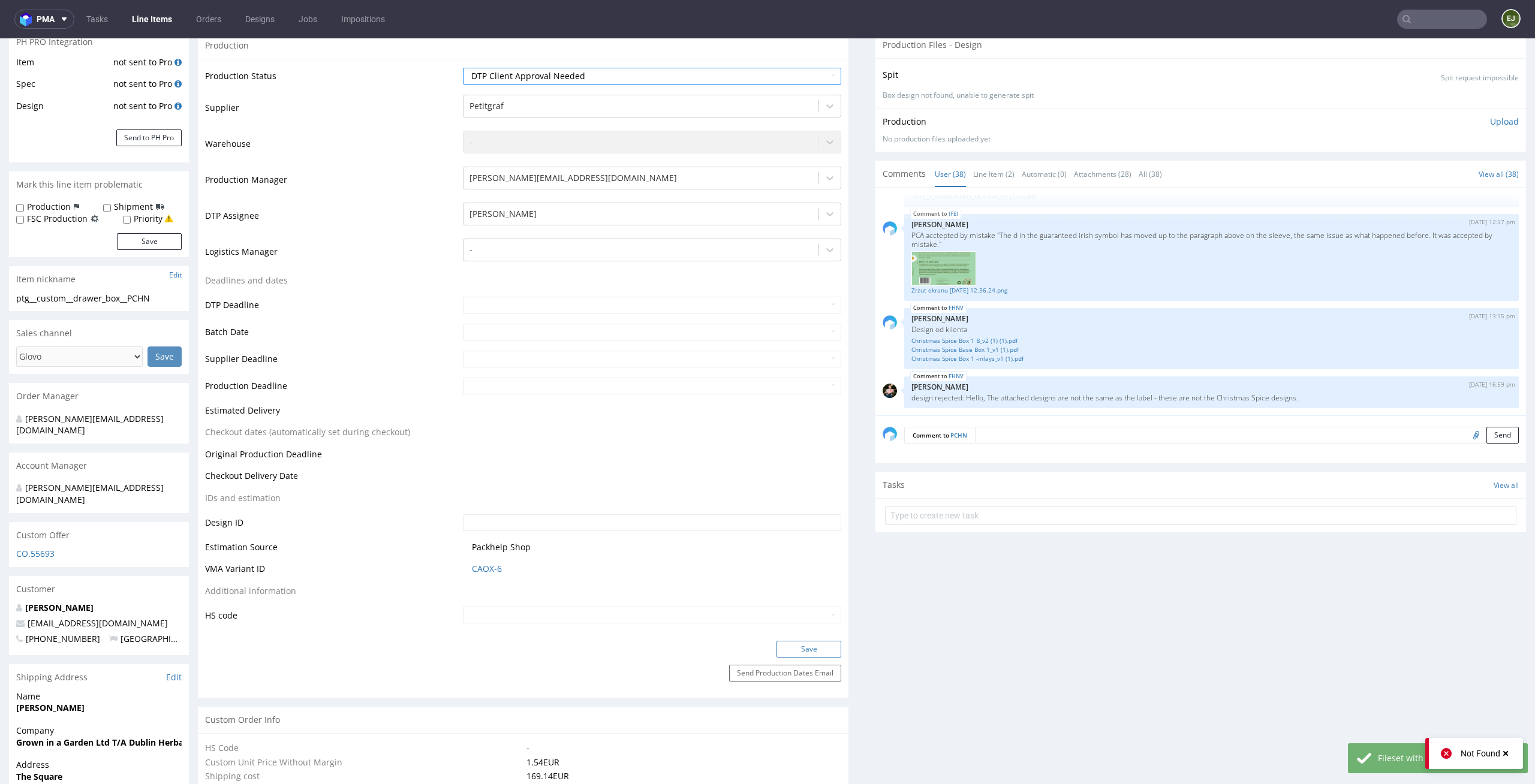
click at [813, 643] on button "Save" at bounding box center [808, 649] width 65 height 17
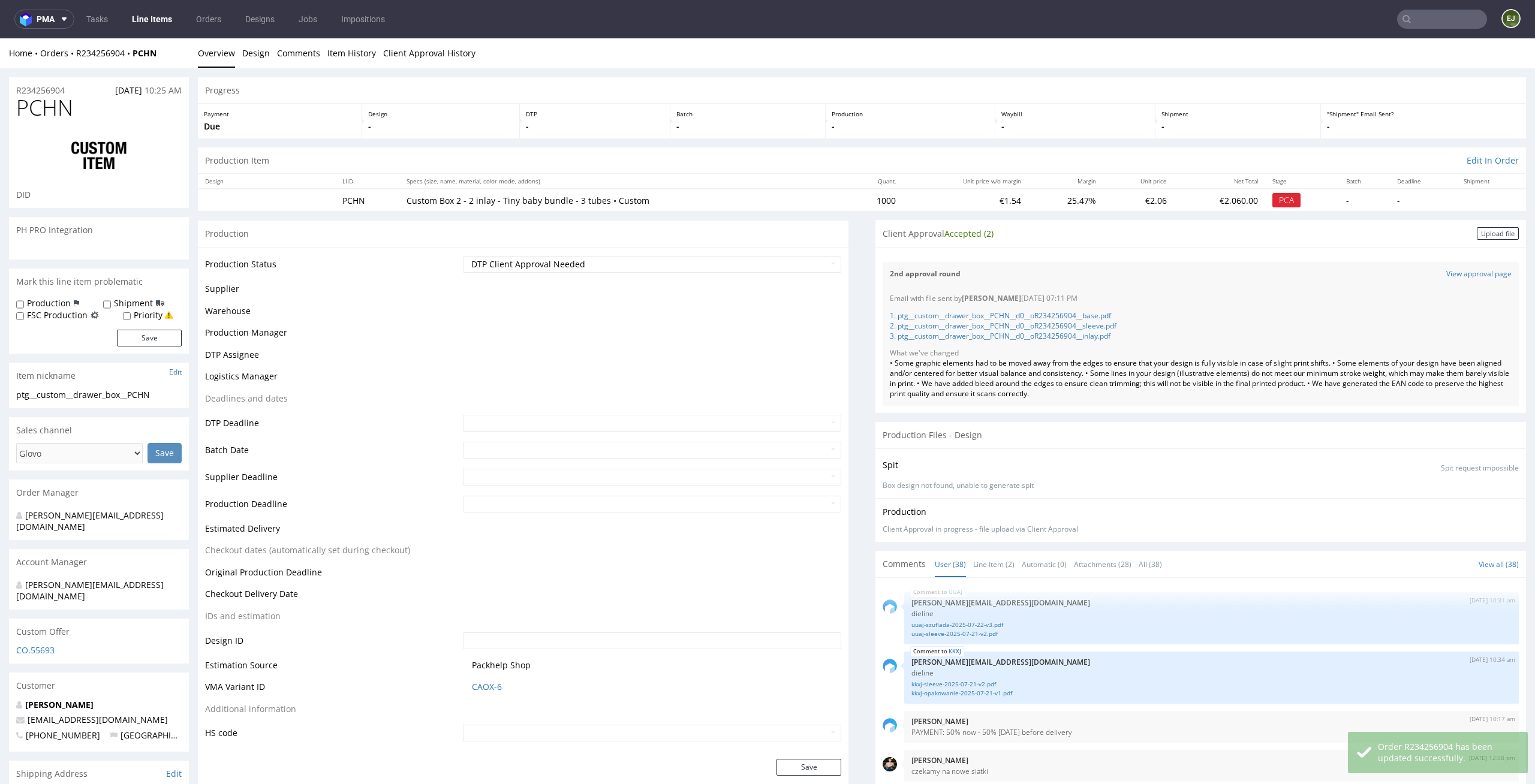
scroll to position [1908, 0]
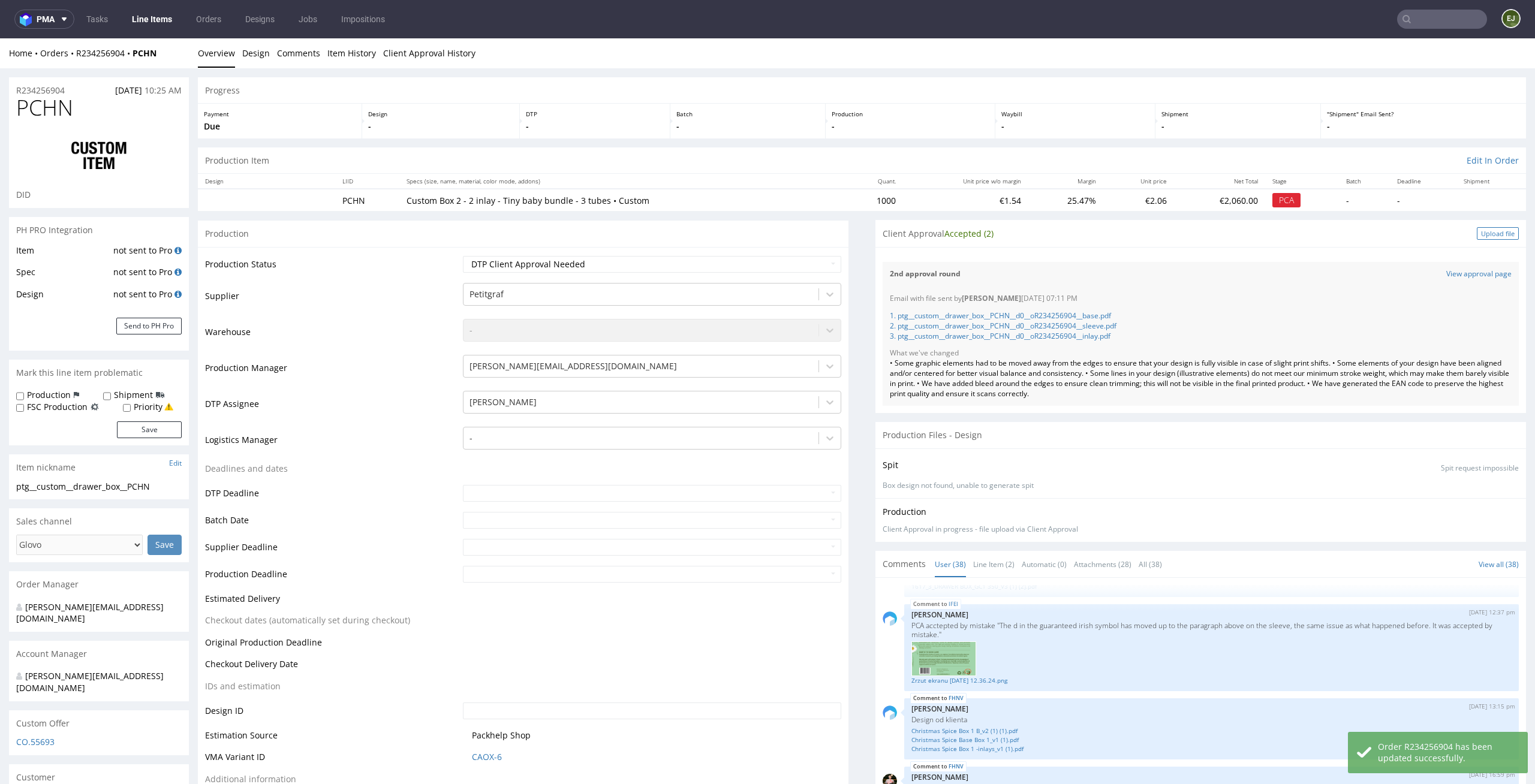
click at [1482, 230] on div "Upload file" at bounding box center [1498, 234] width 42 height 13
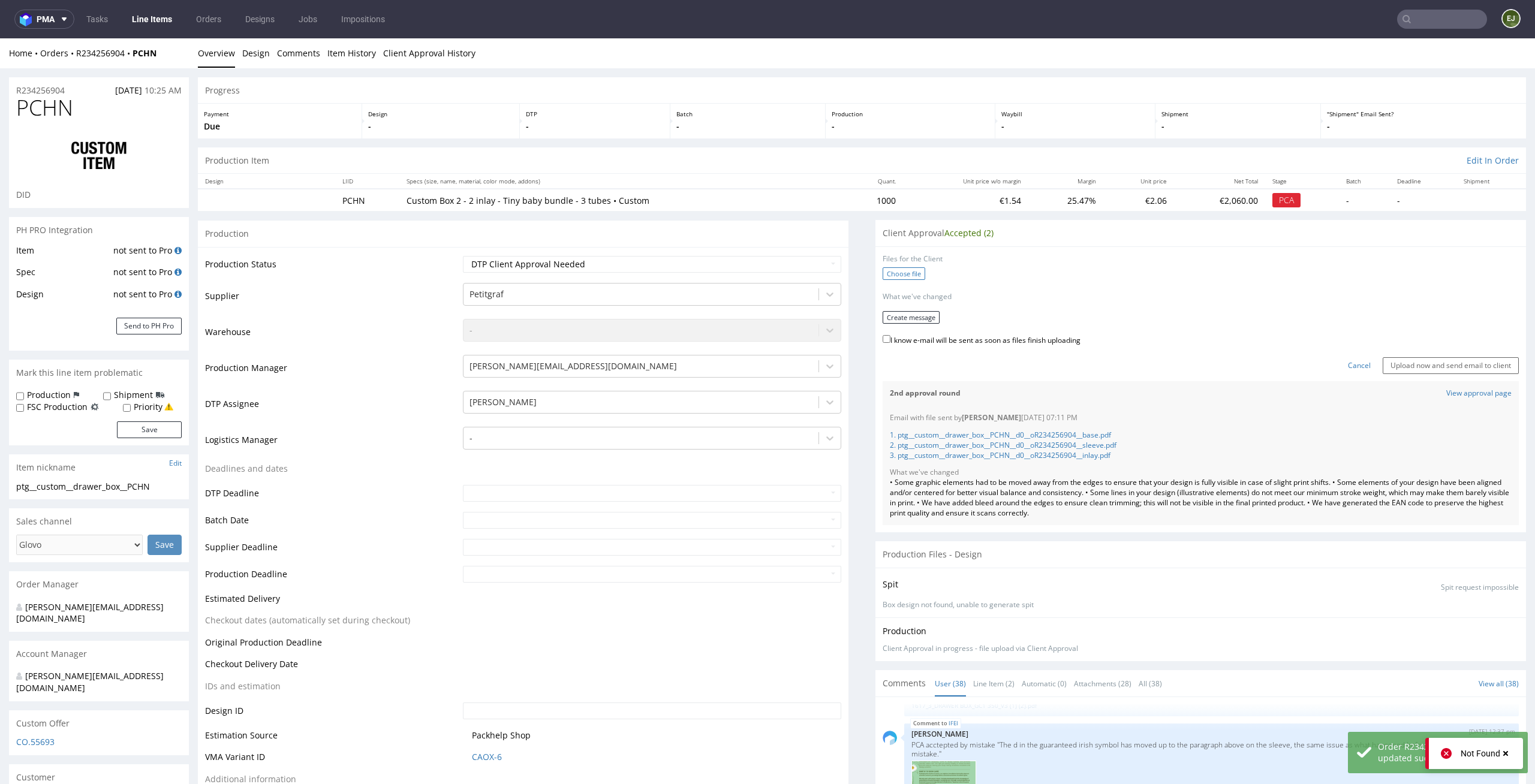
click at [882, 275] on label "Choose file" at bounding box center [904, 274] width 42 height 13
click at [0, 38] on input "Choose file" at bounding box center [0, 38] width 0 height 0
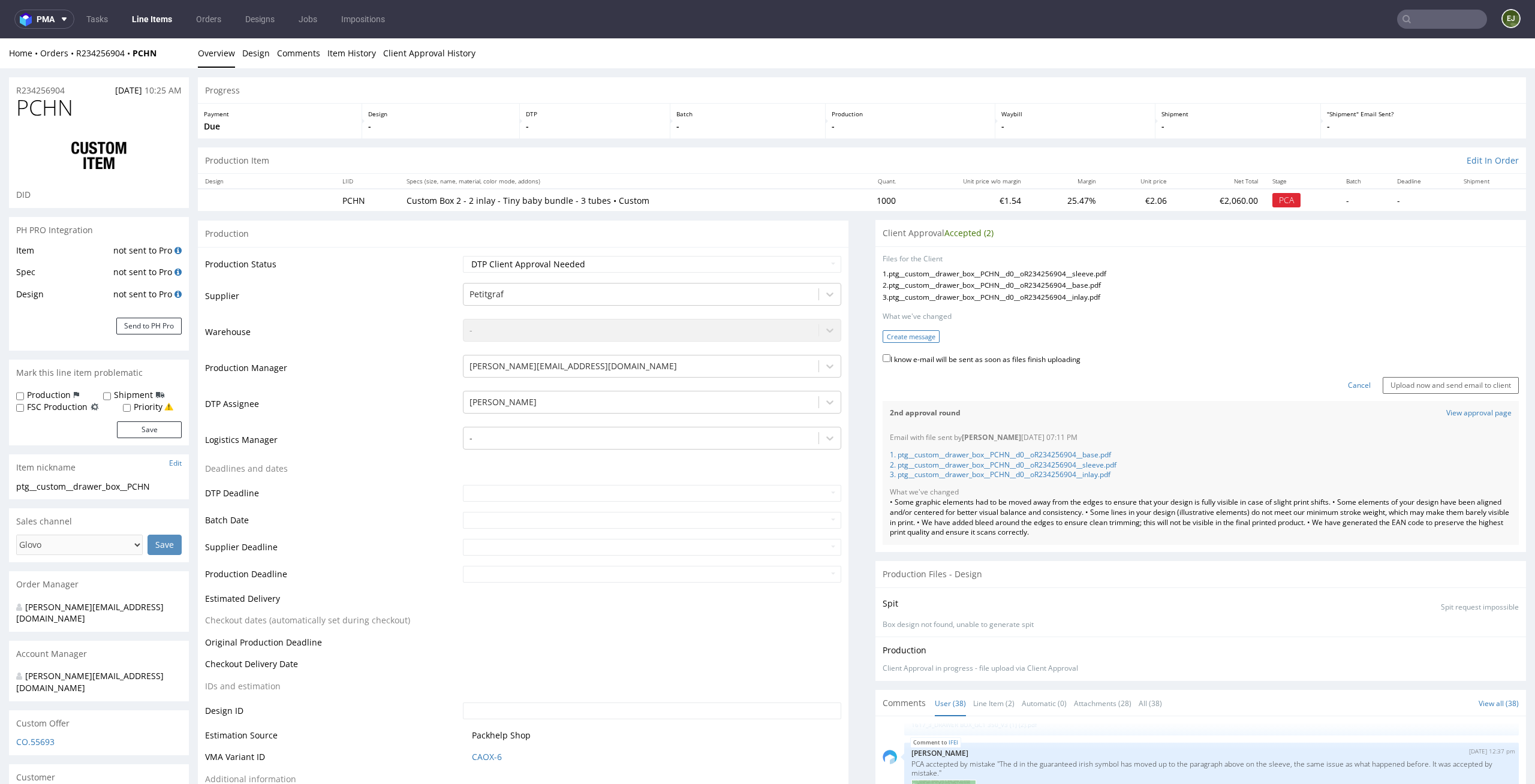
click at [912, 336] on button "Create message" at bounding box center [911, 337] width 57 height 13
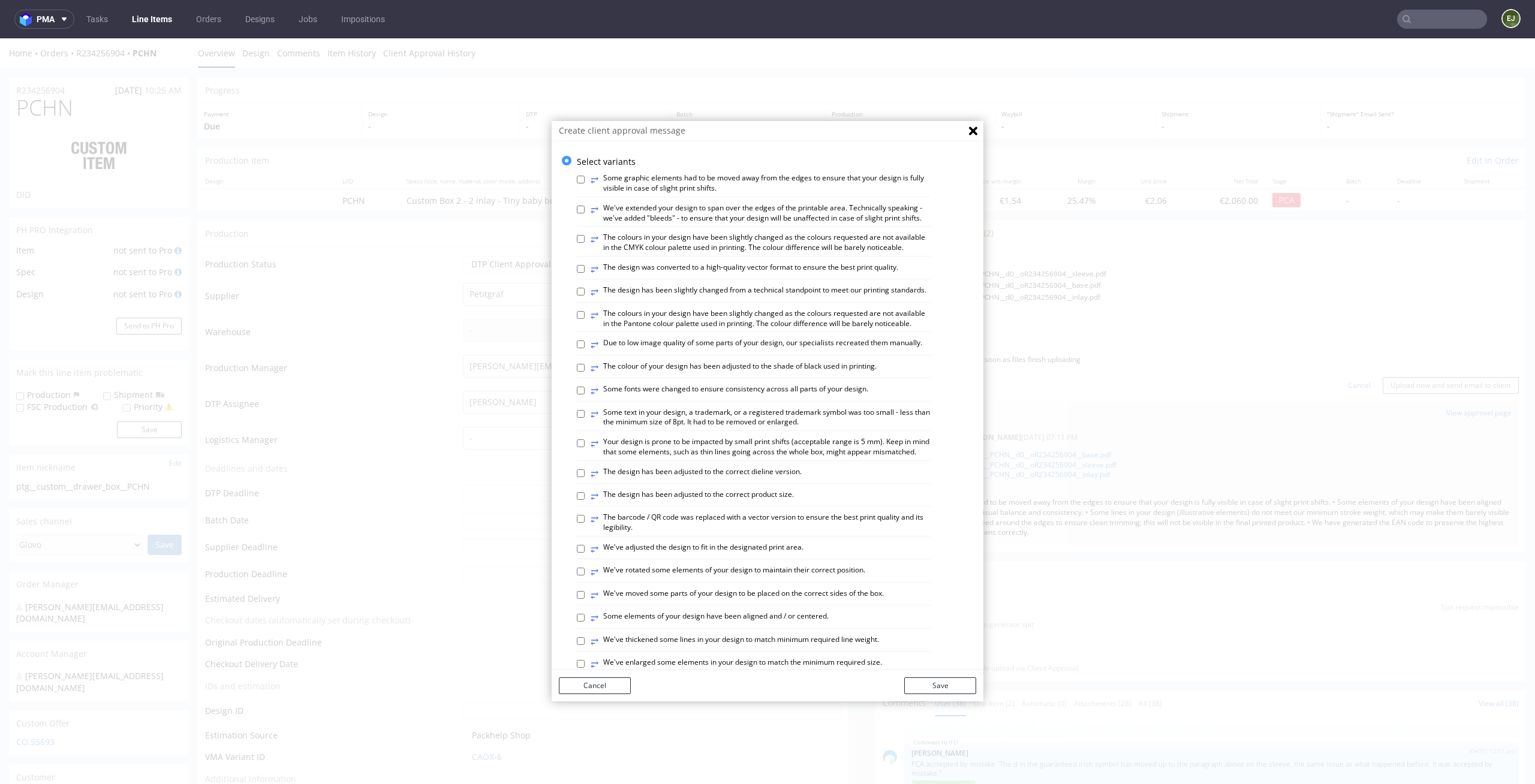
scroll to position [490, 0]
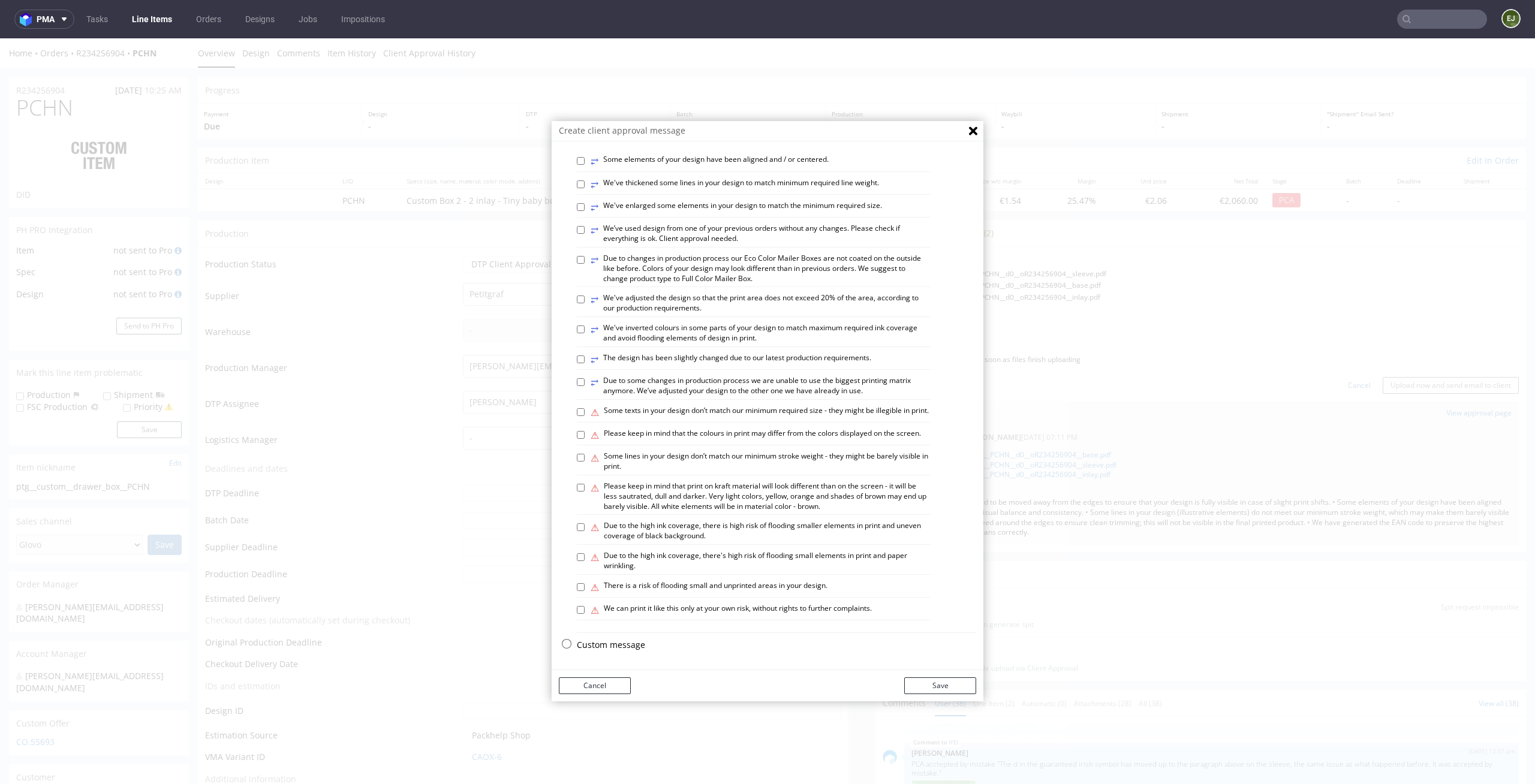
click at [622, 644] on p "Custom message" at bounding box center [777, 644] width 400 height 12
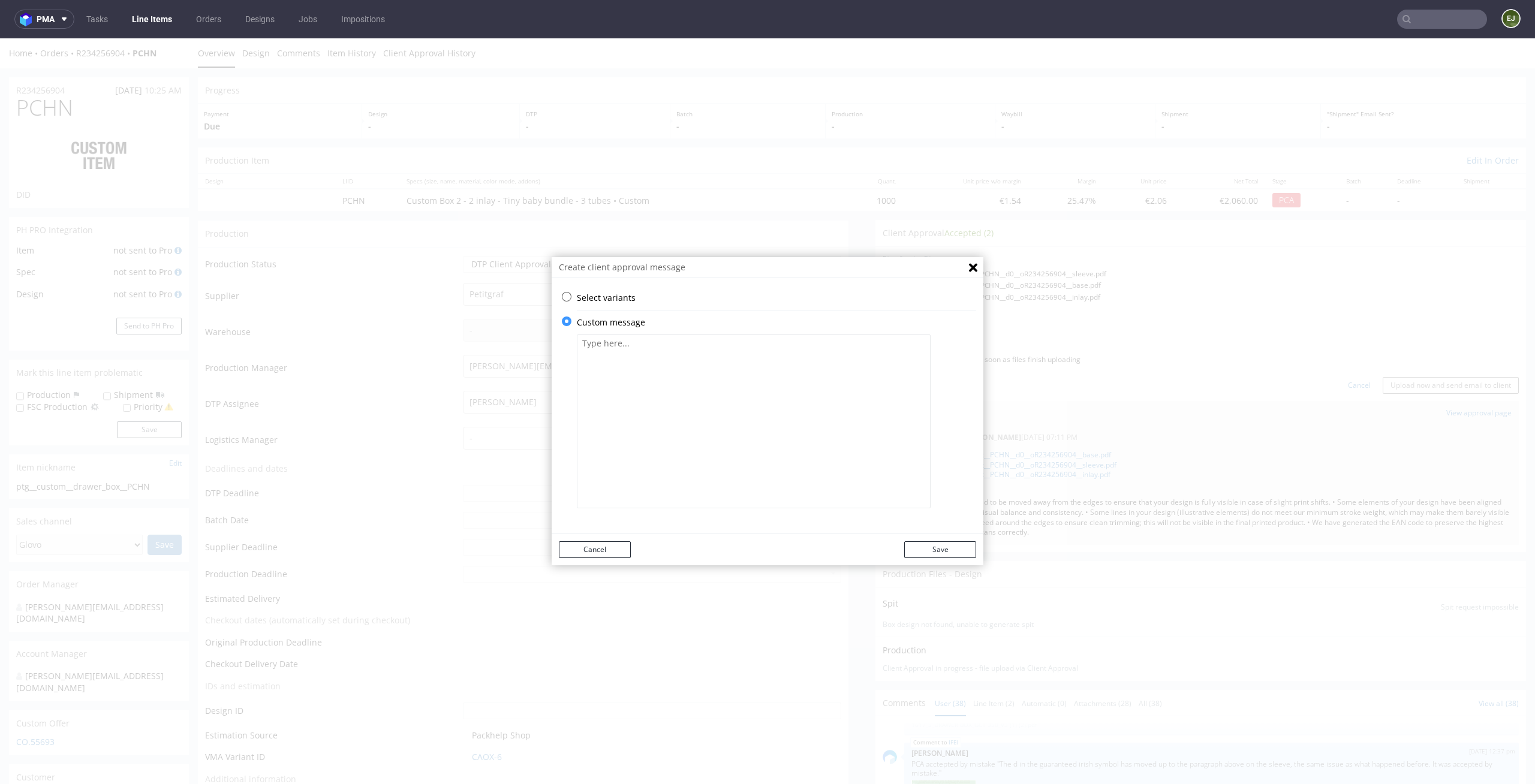
click at [681, 424] on textarea at bounding box center [754, 420] width 353 height 173
paste textarea "• We rotated the back-side artwork so that, when assembled, the text matches th…"
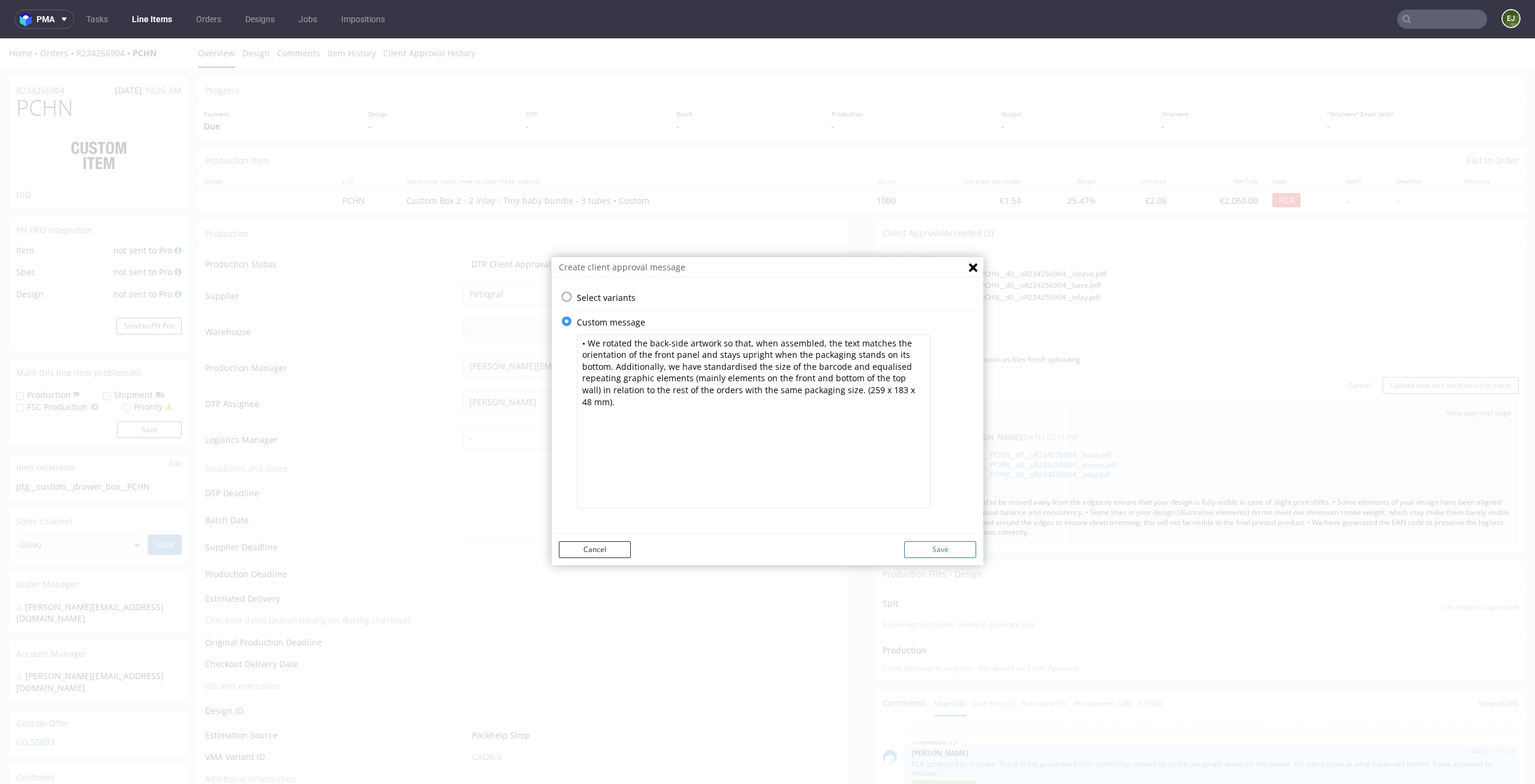
type textarea "• We rotated the back-side artwork so that, when assembled, the text matches th…"
click at [945, 549] on button "Save" at bounding box center [940, 549] width 72 height 17
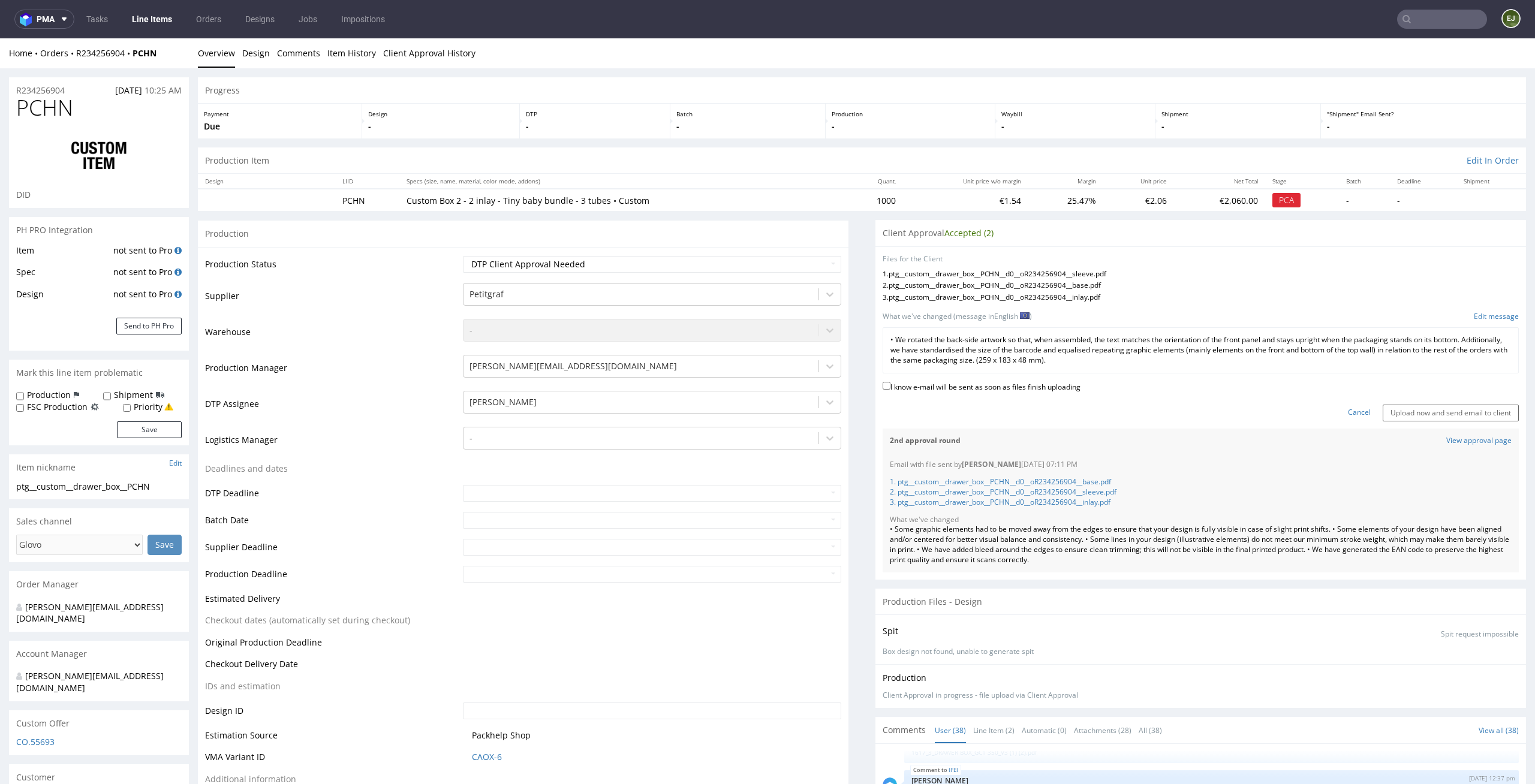
click at [1059, 390] on label "I know e-mail will be sent as soon as files finish uploading" at bounding box center [981, 386] width 198 height 13
click at [890, 390] on input "I know e-mail will be sent as soon as files finish uploading" at bounding box center [886, 385] width 8 height 8
checkbox input "true"
click at [1488, 417] on input "Upload now and send email to client" at bounding box center [1450, 413] width 136 height 17
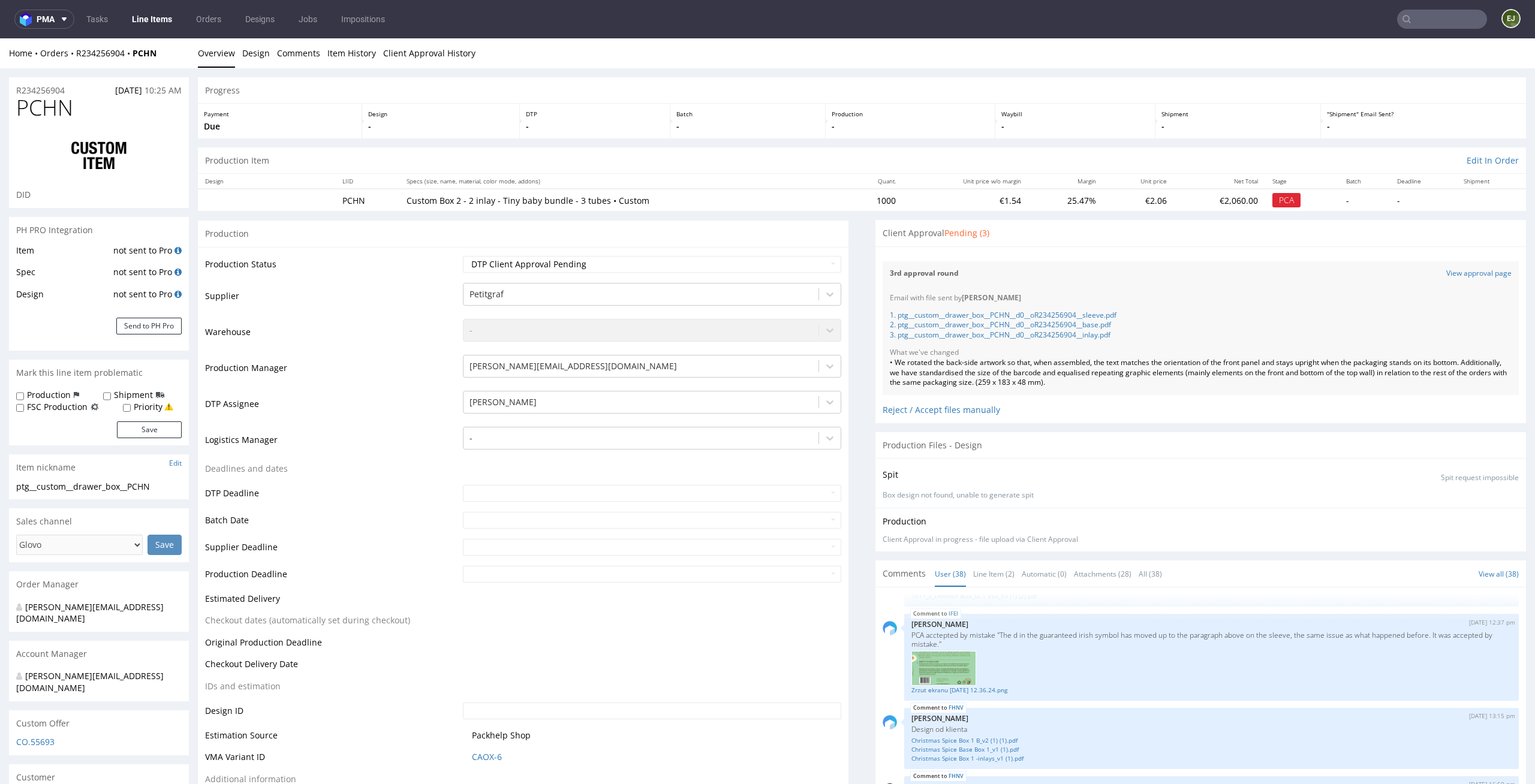
scroll to position [423, 0]
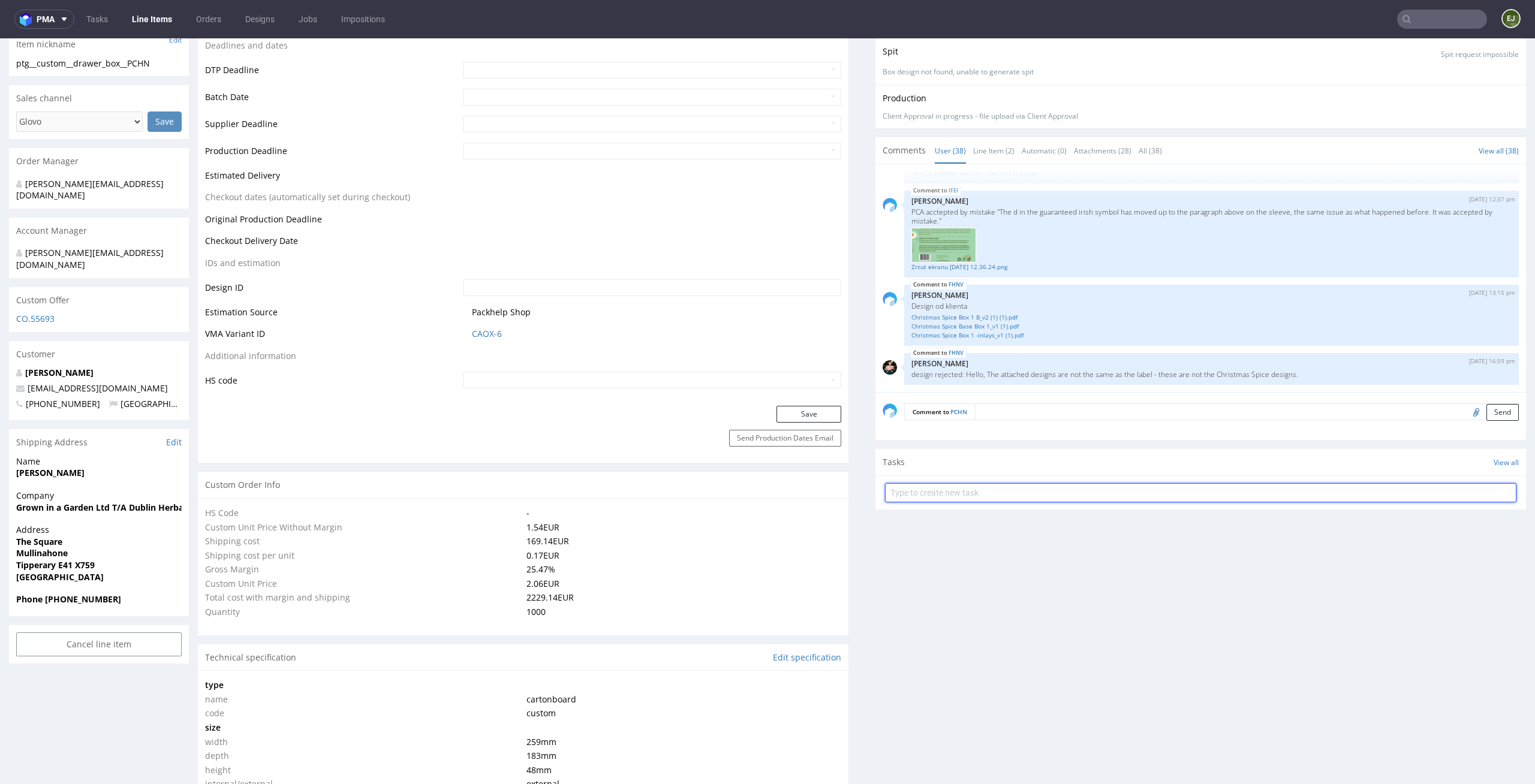
click at [953, 499] on input "text" at bounding box center [1201, 493] width 631 height 19
type input "custom dc 2/3"
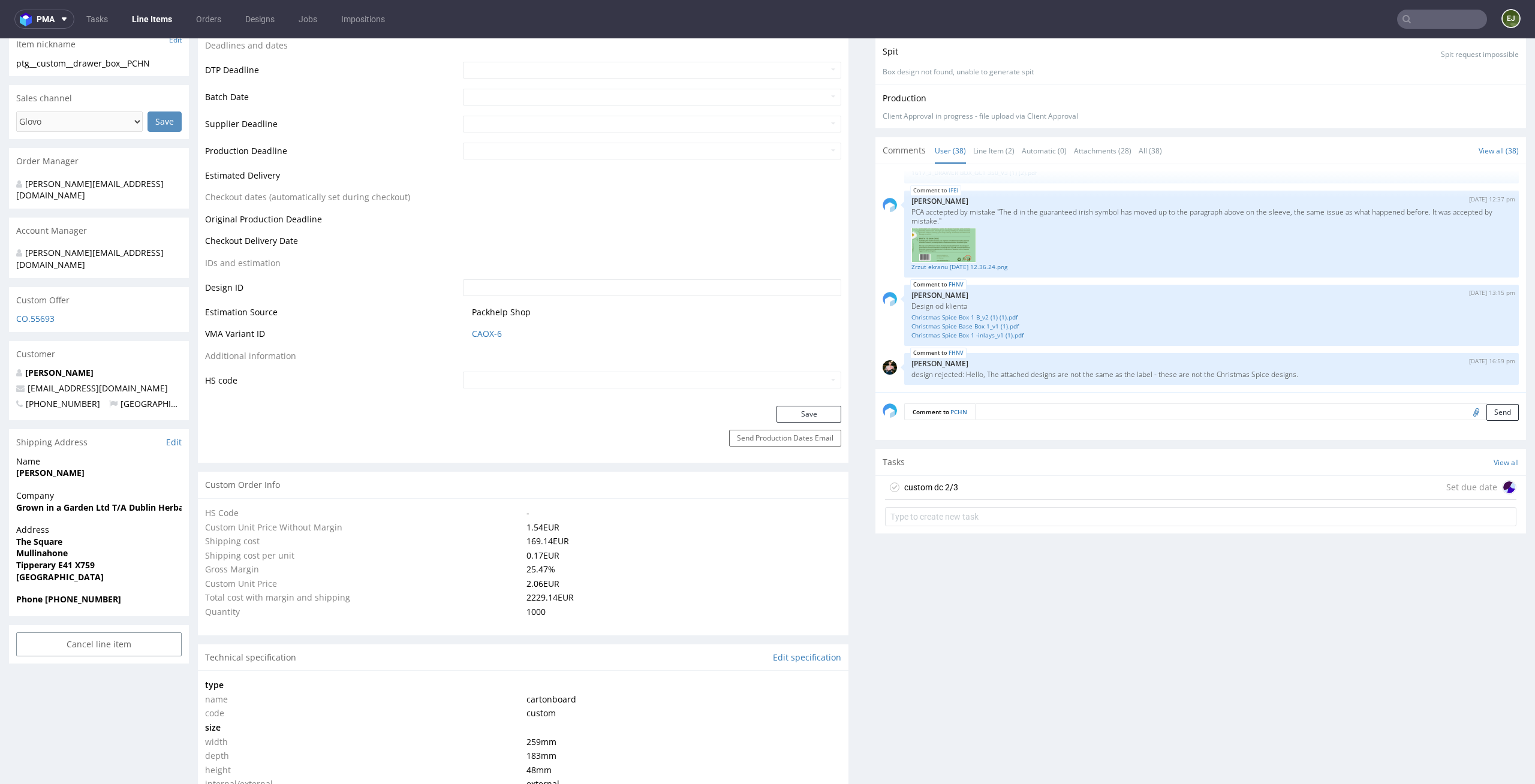
click at [948, 488] on div "custom dc 2/3" at bounding box center [931, 487] width 54 height 14
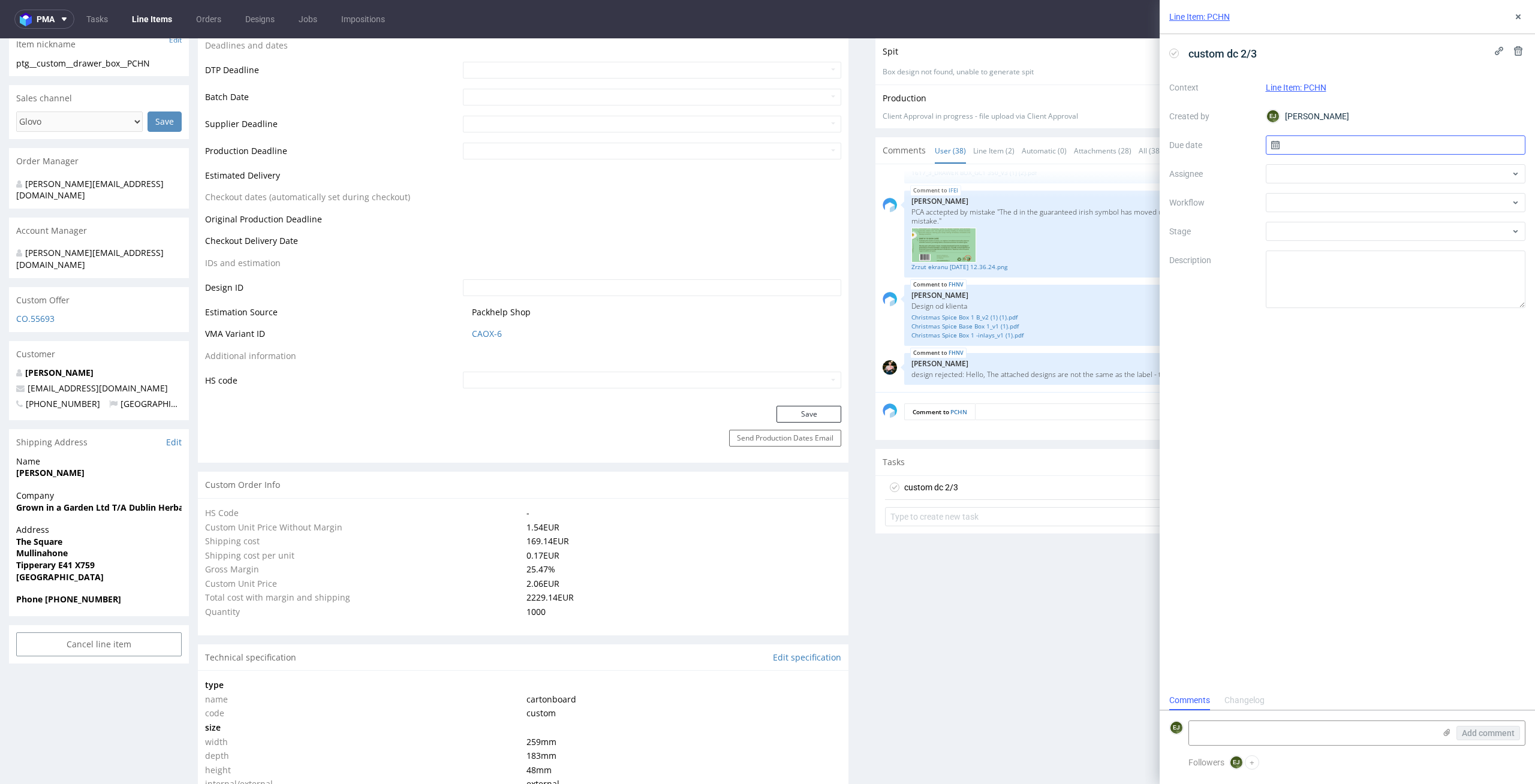
scroll to position [10, 0]
click at [1338, 145] on input "text" at bounding box center [1395, 145] width 260 height 19
click at [1415, 252] on button "11" at bounding box center [1414, 245] width 19 height 19
type input "[DATE]"
click at [1407, 184] on div "Context Line Item: PCHN Created by EJ Elżbieta Jelińska Due date 11/09/2025 Ass…" at bounding box center [1347, 193] width 356 height 230
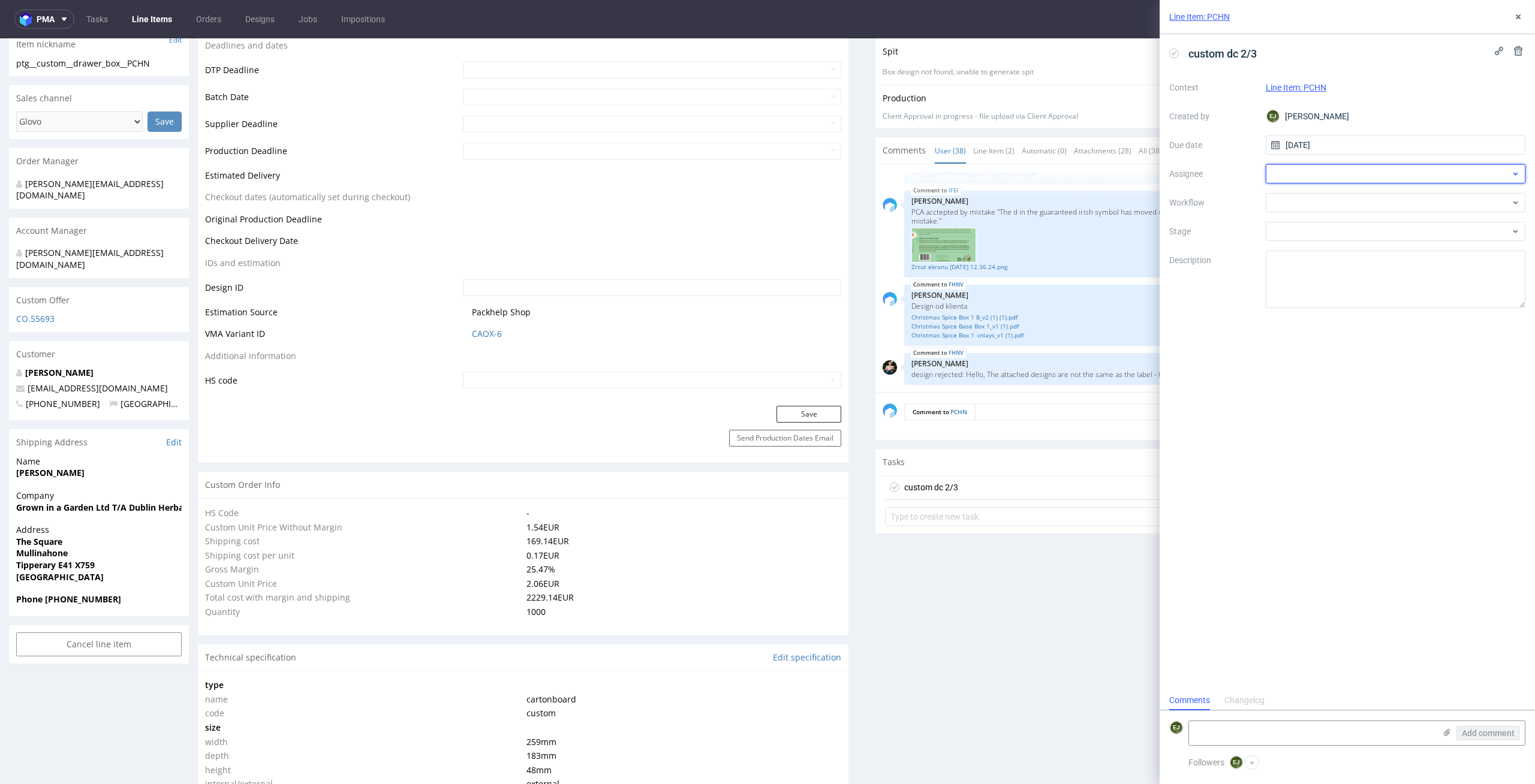
click at [1408, 177] on div at bounding box center [1395, 174] width 260 height 19
type input "[PERSON_NAME]"
click at [1406, 205] on div "KM [PERSON_NAME]" at bounding box center [1395, 200] width 250 height 19
click at [1406, 205] on div at bounding box center [1395, 202] width 260 height 19
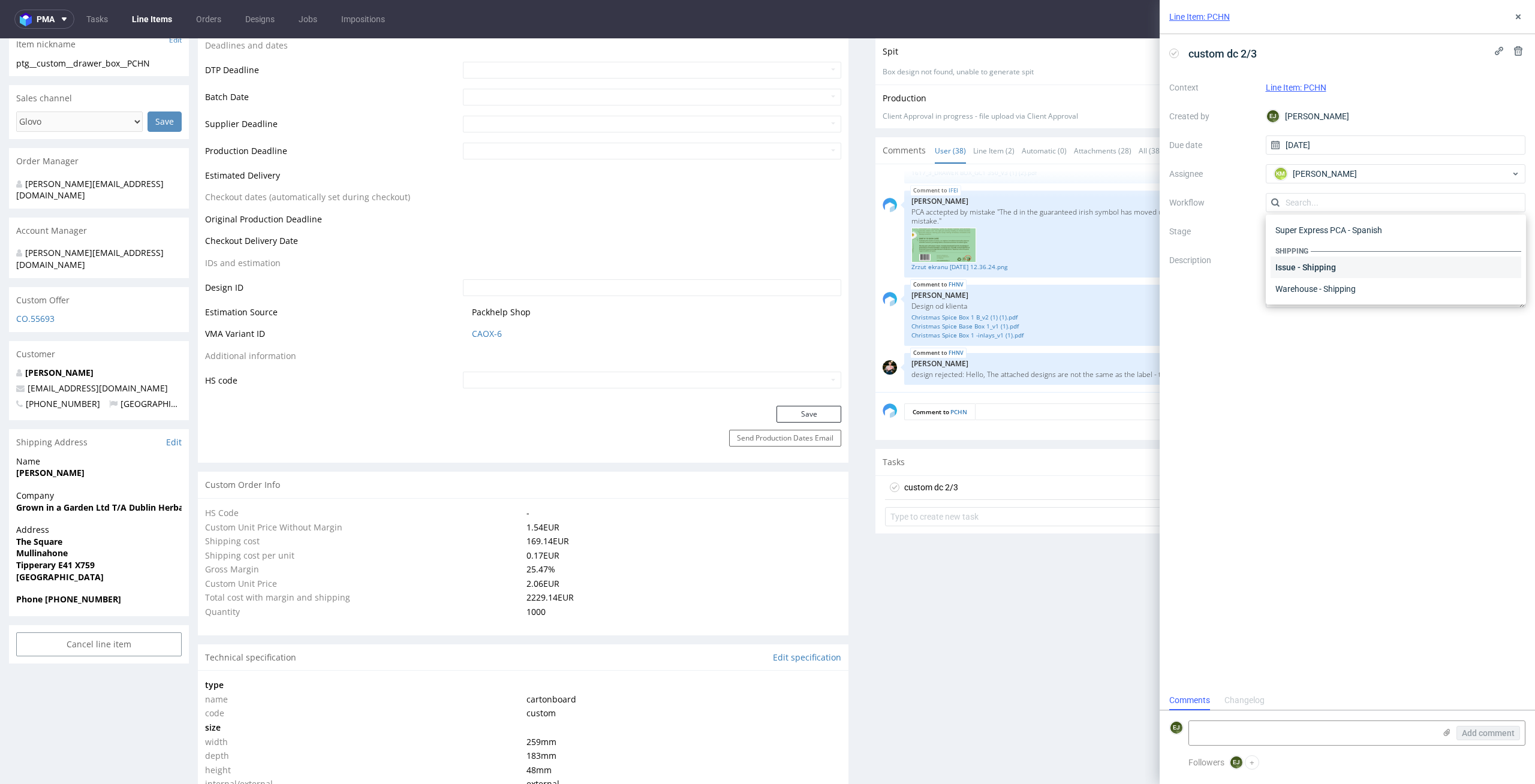
scroll to position [0, 0]
click at [1436, 250] on div "DTP - Double Check" at bounding box center [1395, 246] width 250 height 22
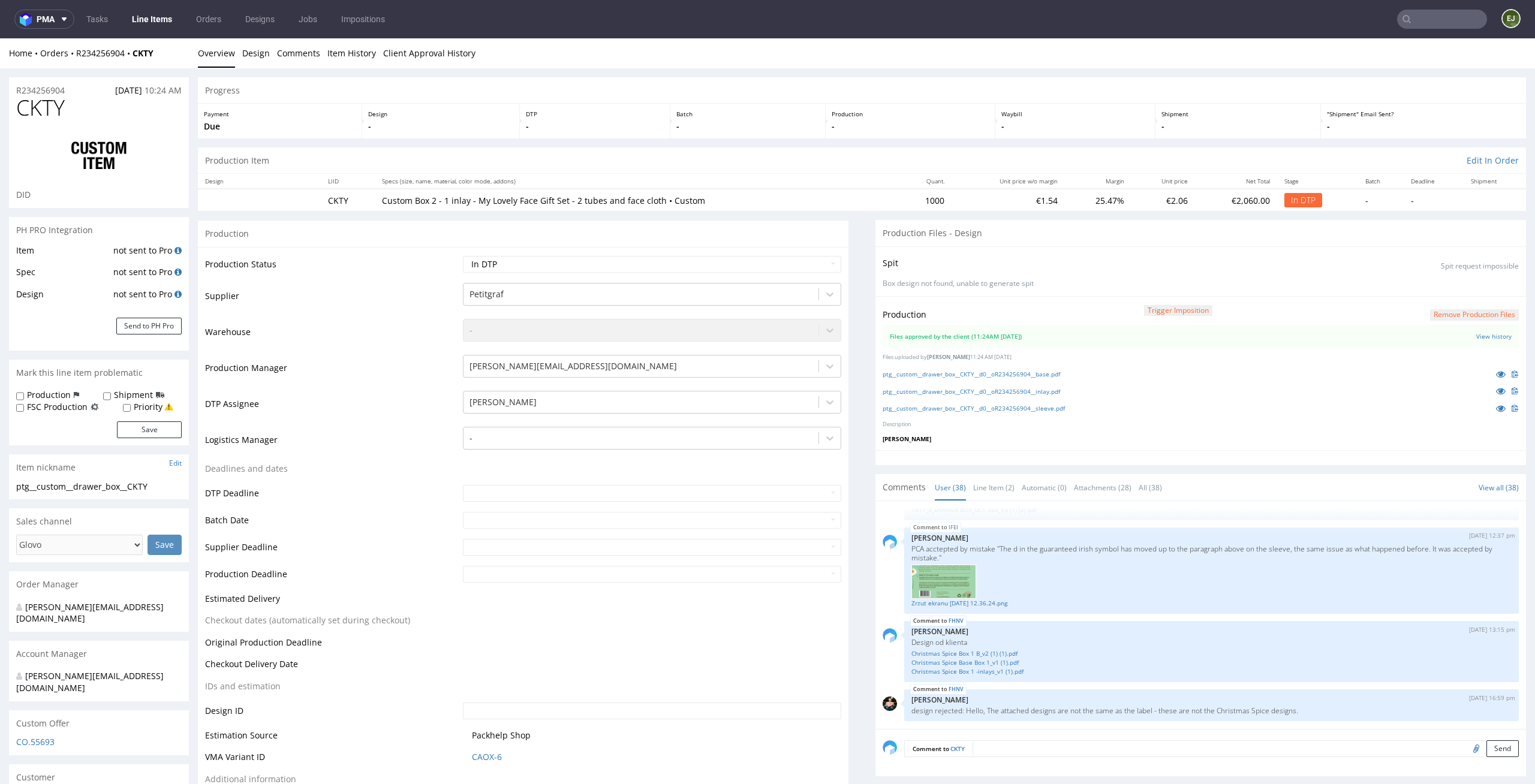
click at [1490, 316] on button "Remove production files" at bounding box center [1474, 315] width 89 height 12
click at [1439, 286] on link "Yes" at bounding box center [1435, 287] width 34 height 18
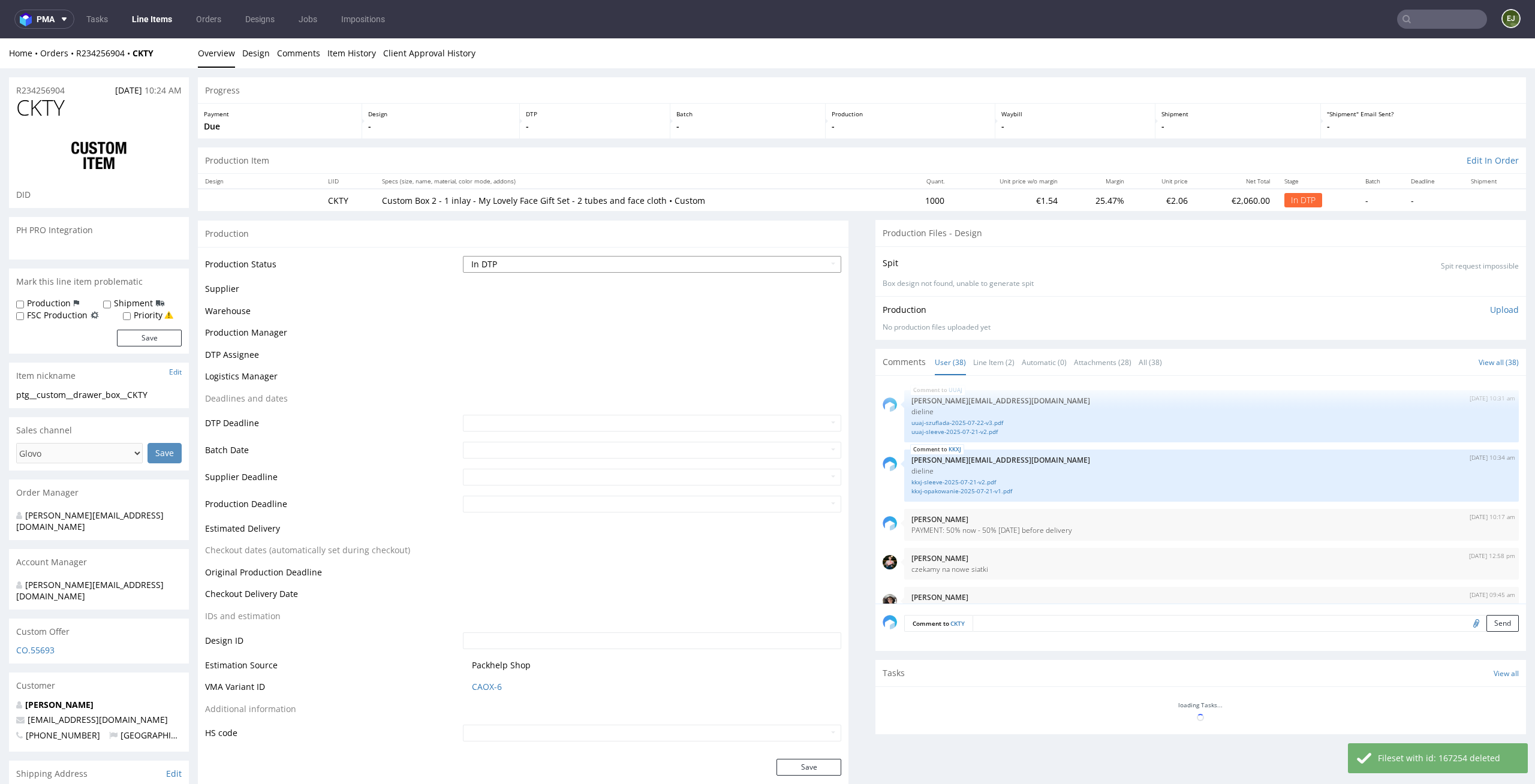
click at [783, 263] on select "Waiting for Artwork Waiting for Diecut Waiting for Mockup Waiting for DTP Waiti…" at bounding box center [653, 264] width 379 height 17
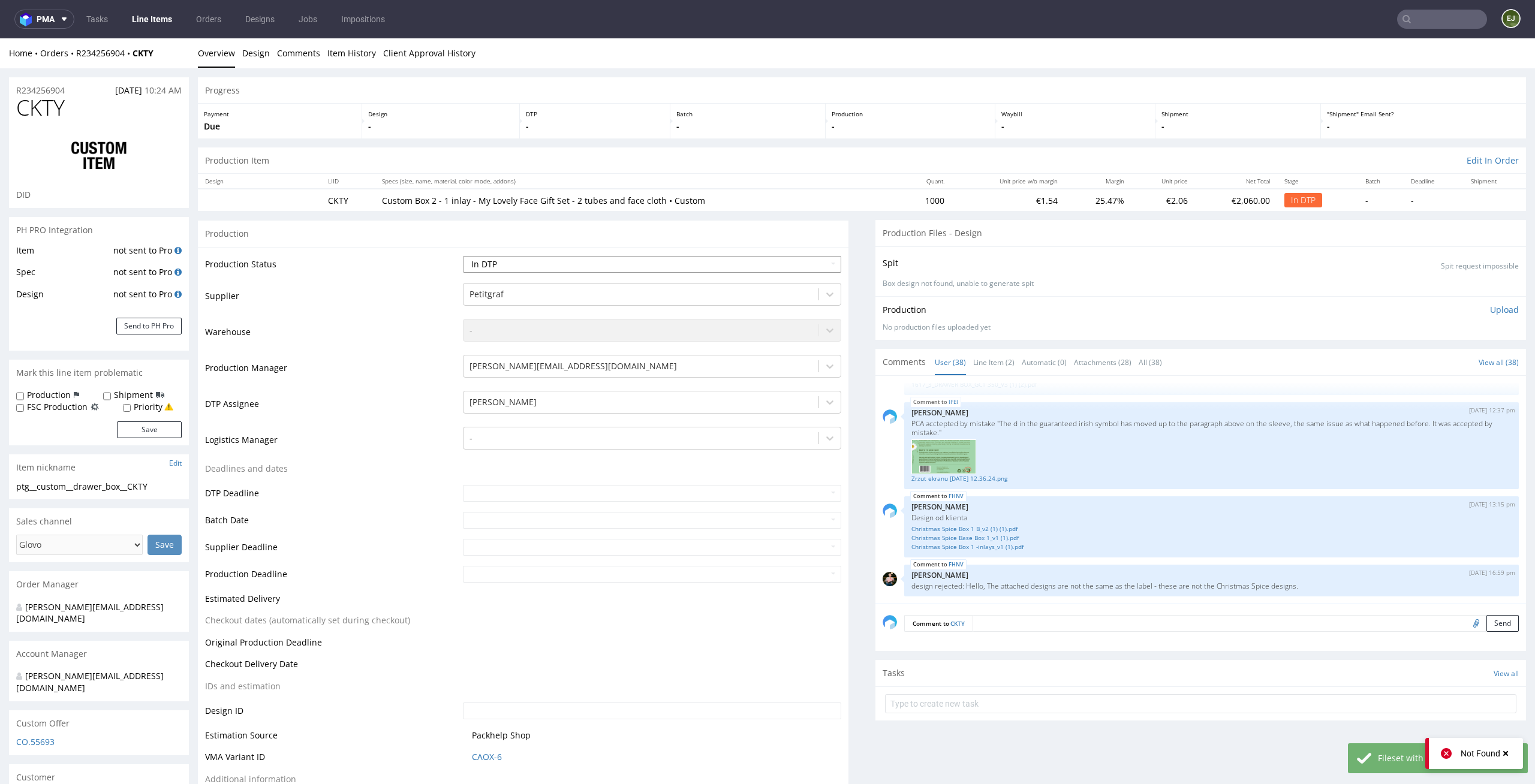
select select "dtp_ca_needed"
click at [463, 256] on select "Waiting for Artwork Waiting for Diecut Waiting for Mockup Waiting for DTP Waiti…" at bounding box center [653, 264] width 379 height 17
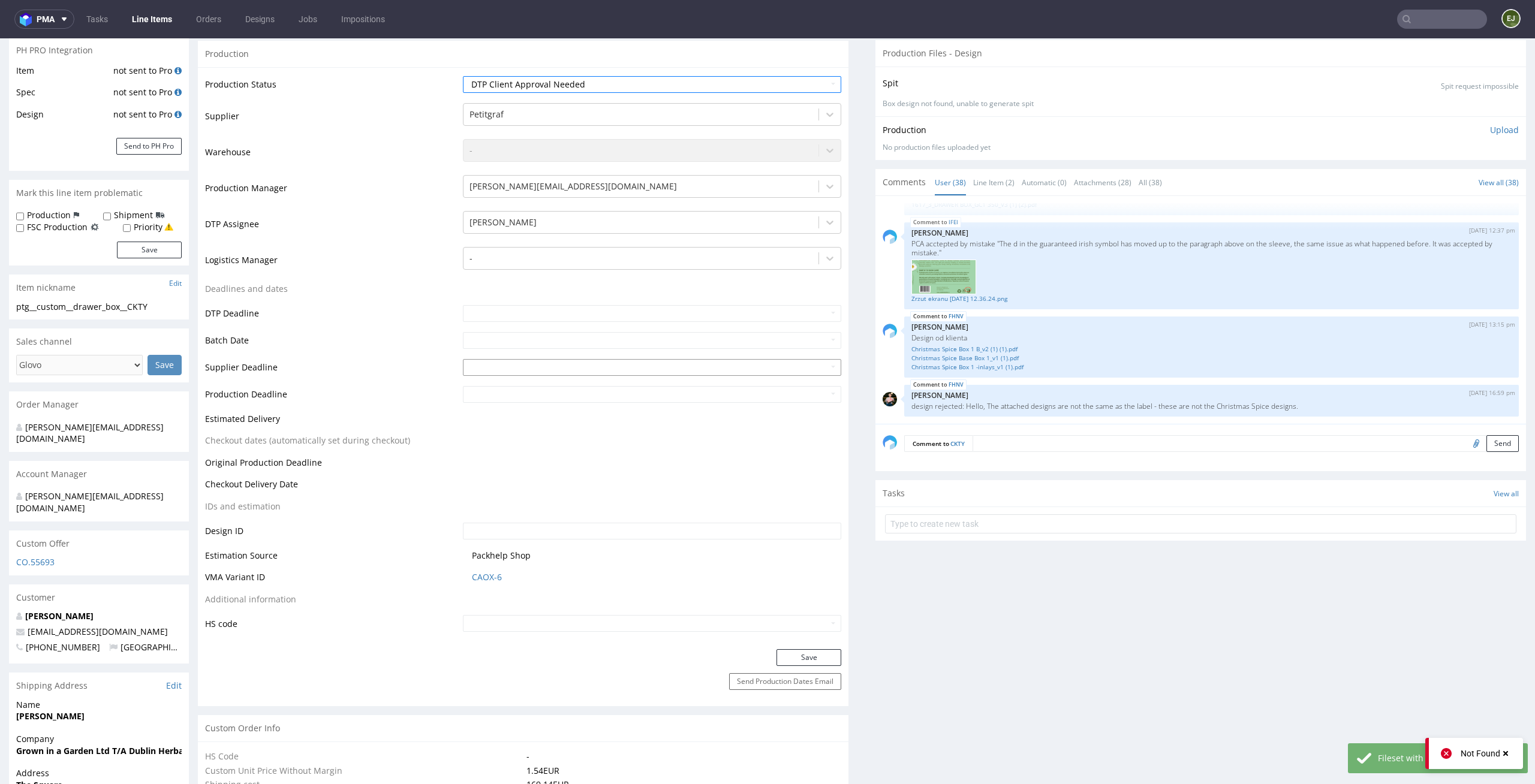
scroll to position [276, 0]
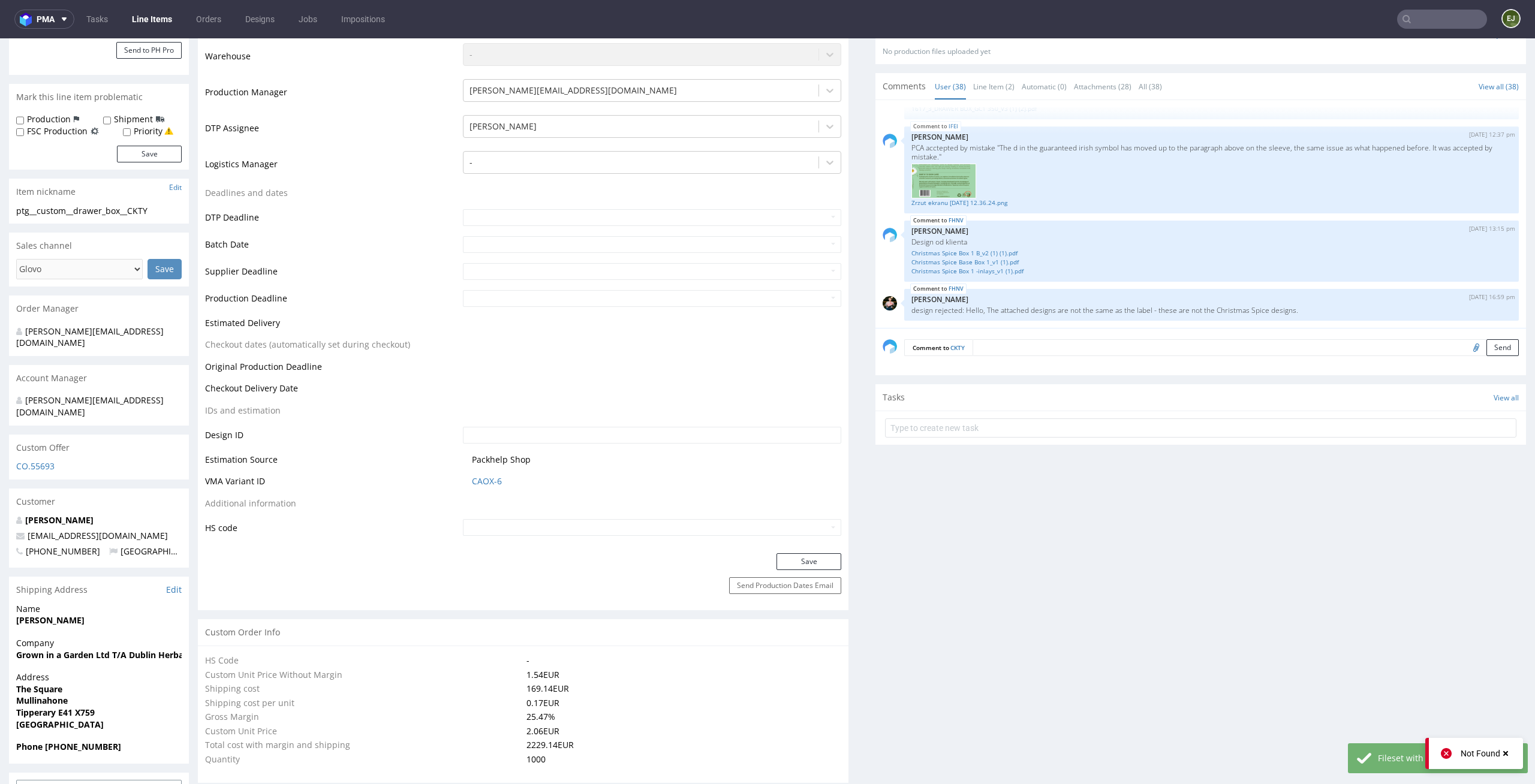
click at [816, 551] on div "Production Status Waiting for Artwork Waiting for Diecut Waiting for Mockup Wai…" at bounding box center [523, 262] width 651 height 582
click at [811, 561] on button "Save" at bounding box center [808, 561] width 65 height 17
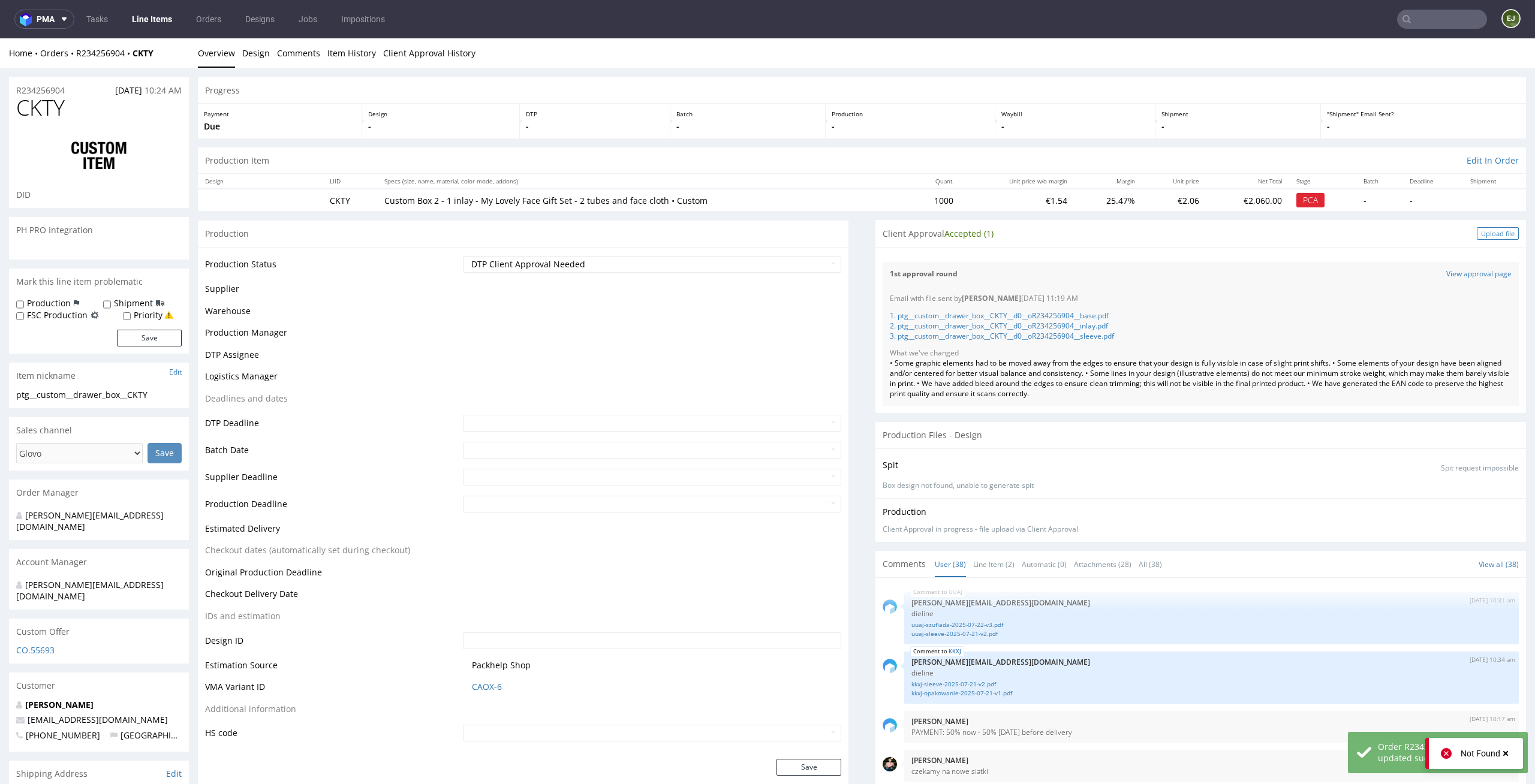
scroll to position [1908, 0]
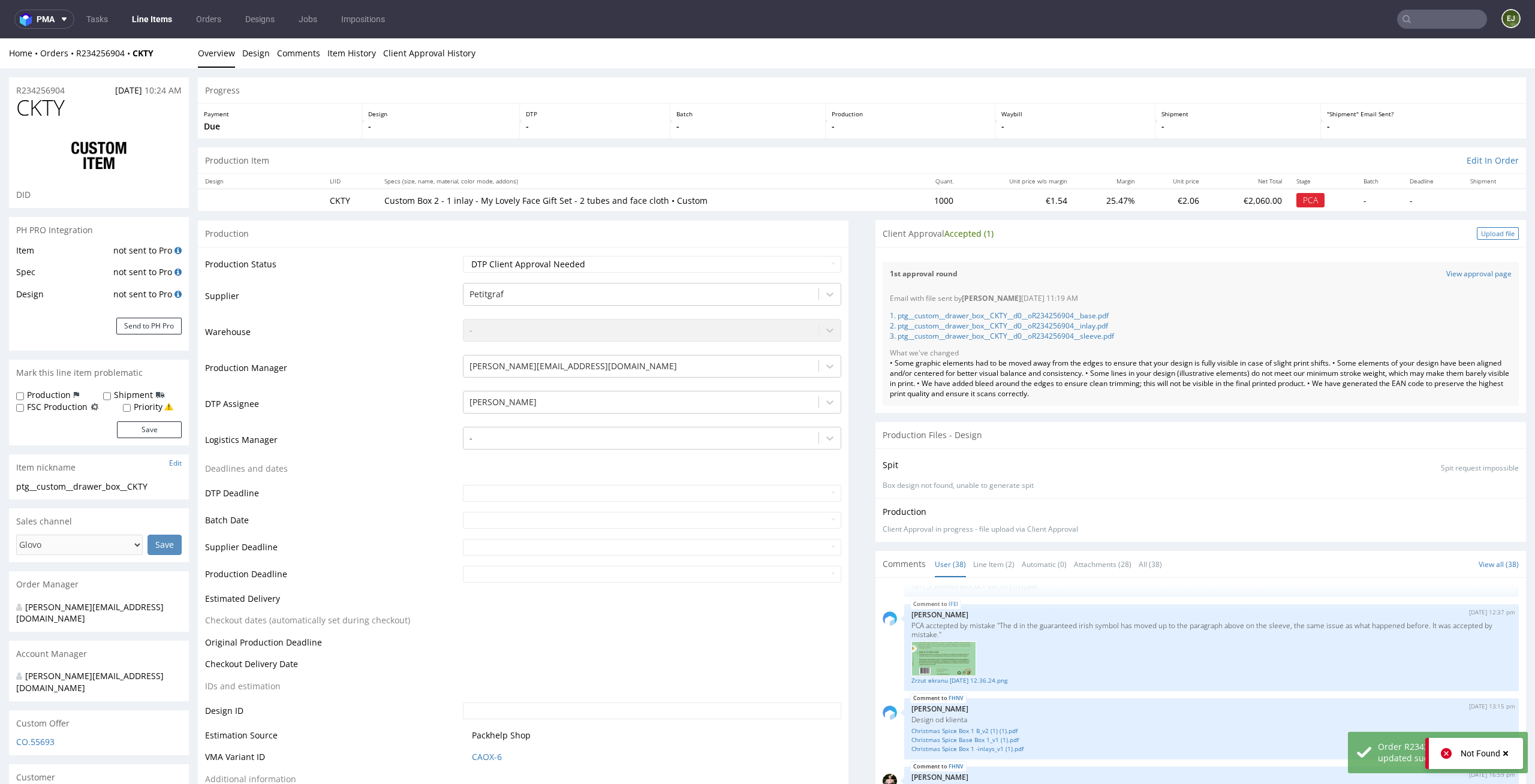
click at [1478, 230] on div "Upload file" at bounding box center [1498, 234] width 42 height 13
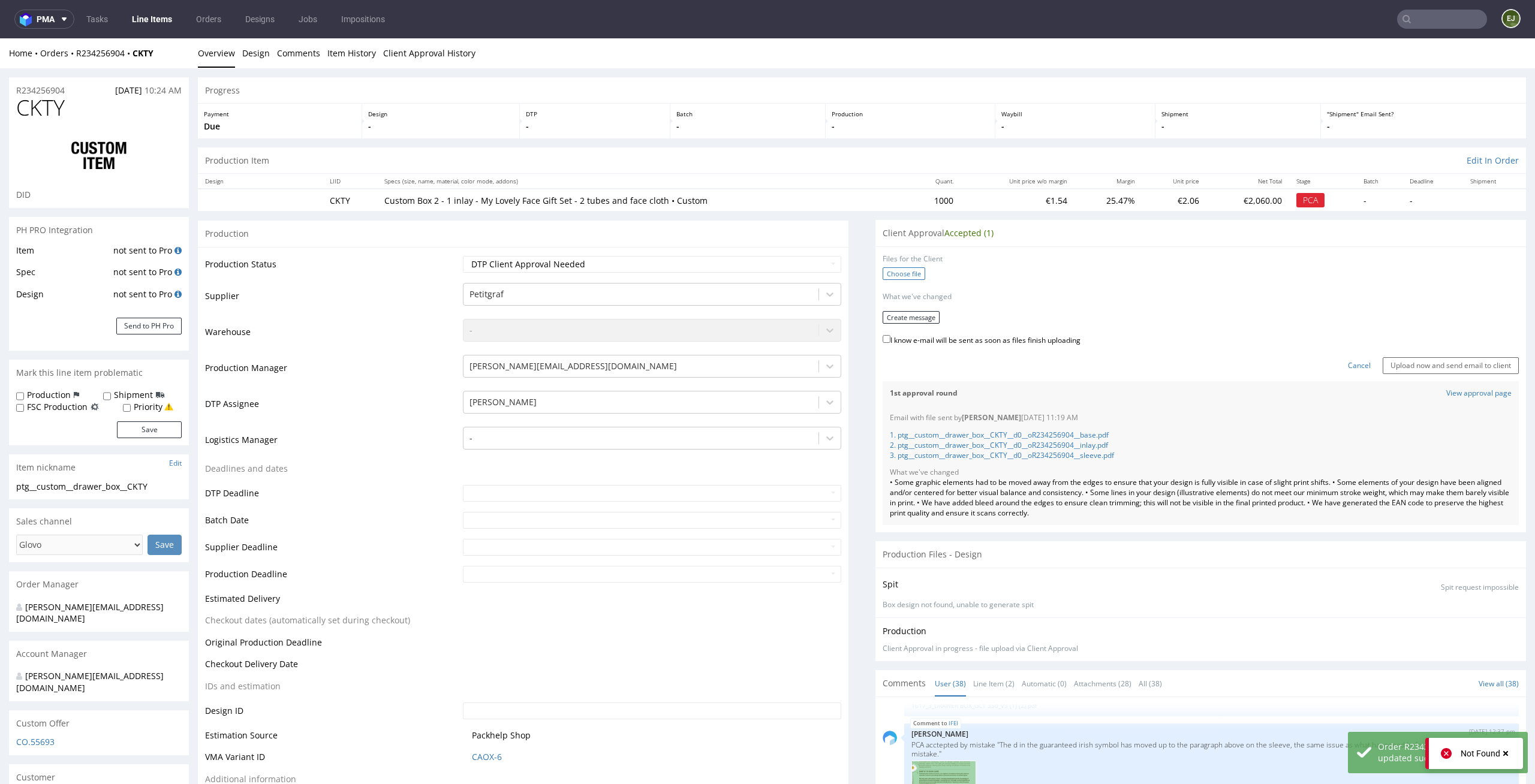
click at [913, 274] on label "Choose file" at bounding box center [904, 274] width 42 height 13
click at [0, 38] on input "Choose file" at bounding box center [0, 38] width 0 height 0
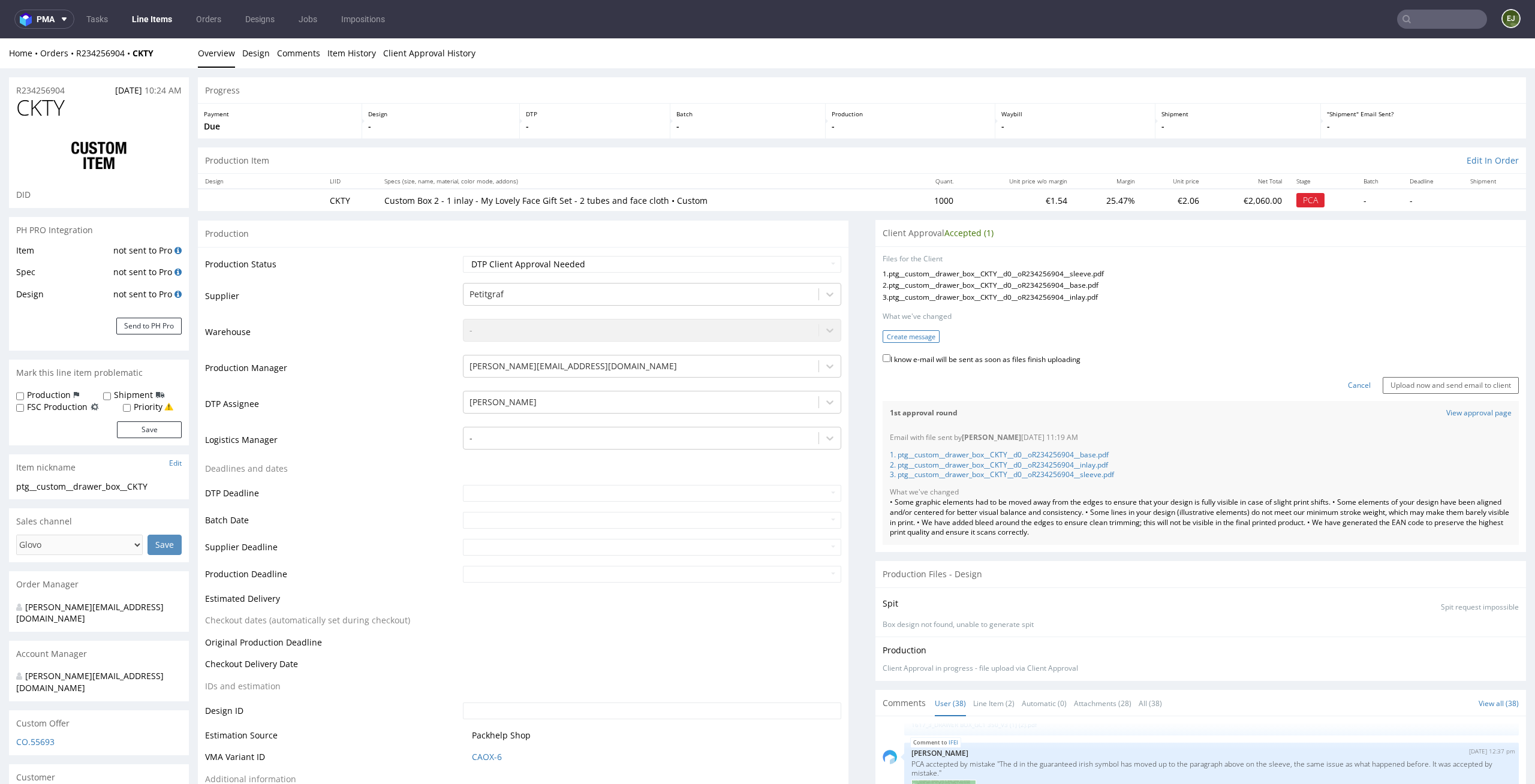
click at [896, 337] on button "Create message" at bounding box center [911, 337] width 57 height 13
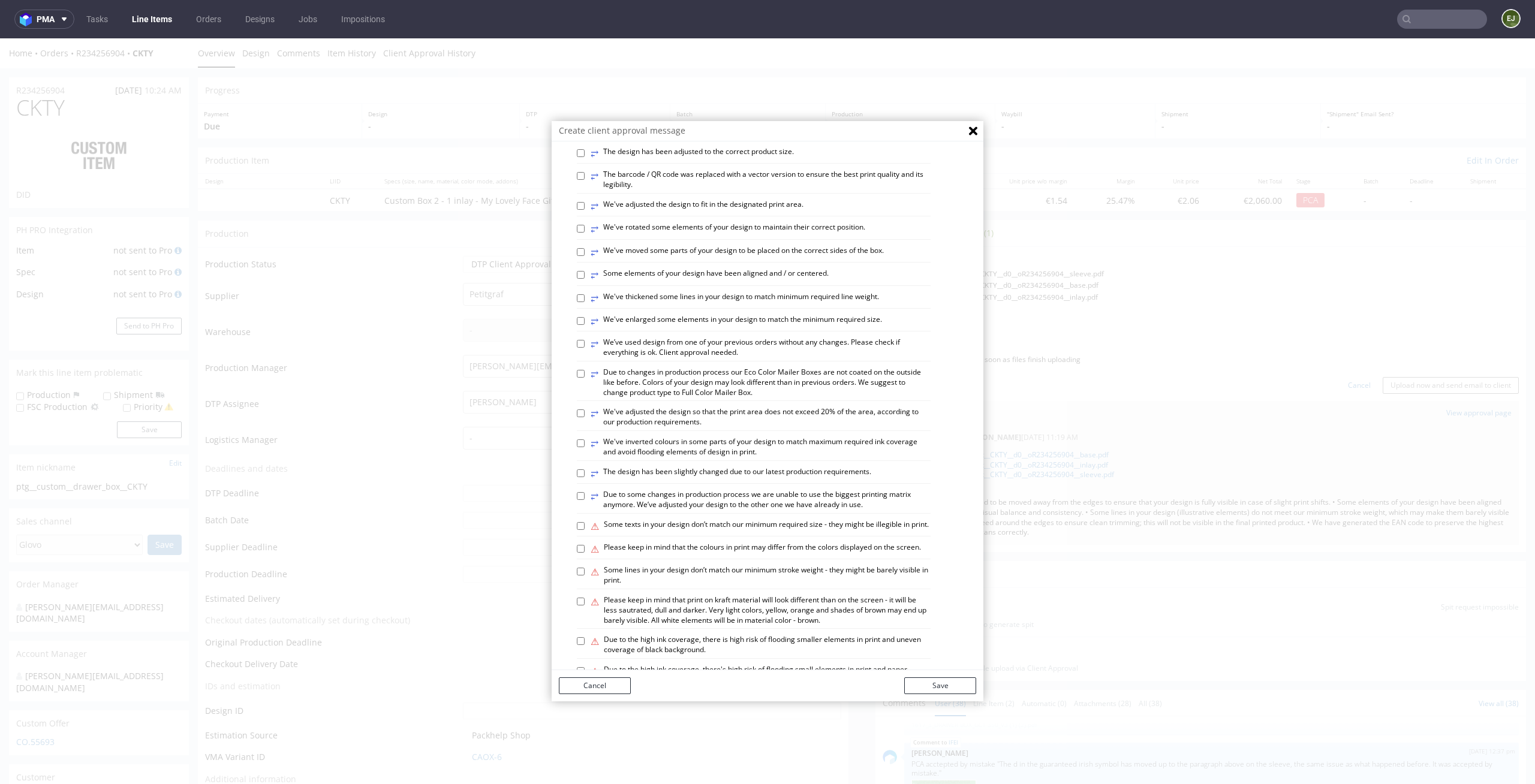
scroll to position [490, 0]
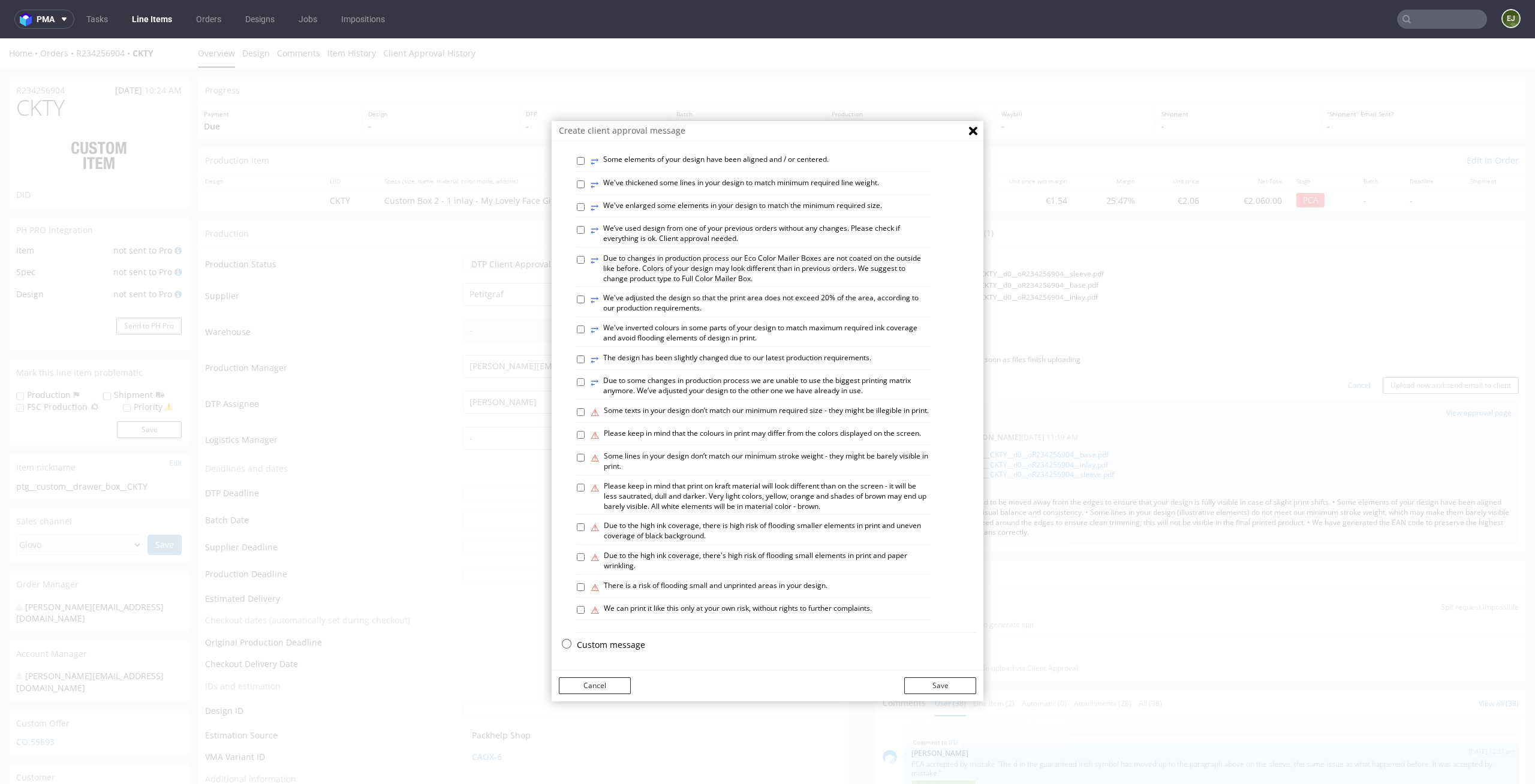
click at [625, 646] on p "Custom message" at bounding box center [777, 644] width 400 height 12
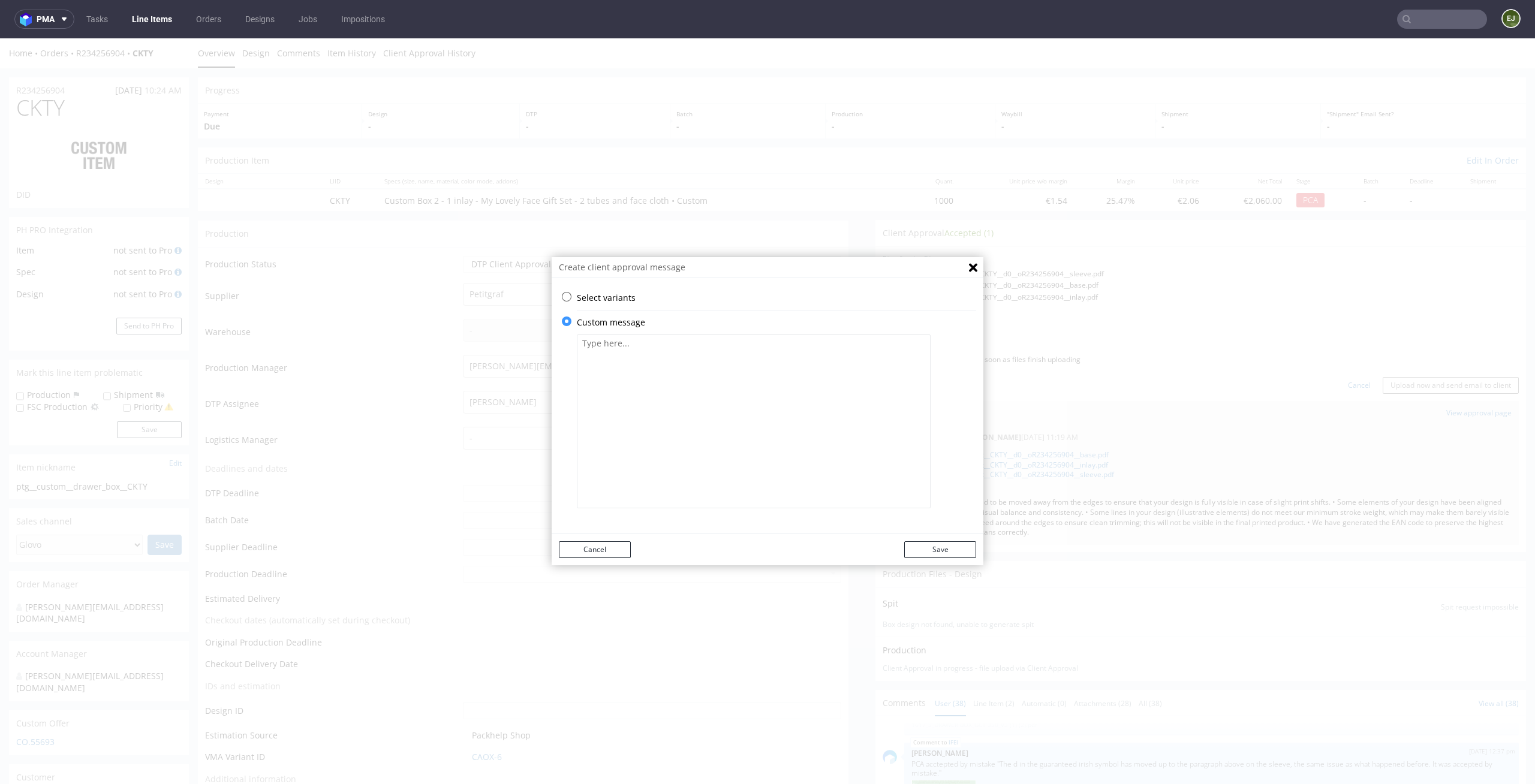
click at [664, 383] on textarea at bounding box center [754, 420] width 353 height 173
type textarea "v"
paste textarea "• We rotated the back-side artwork so that, when assembled, the text matches th…"
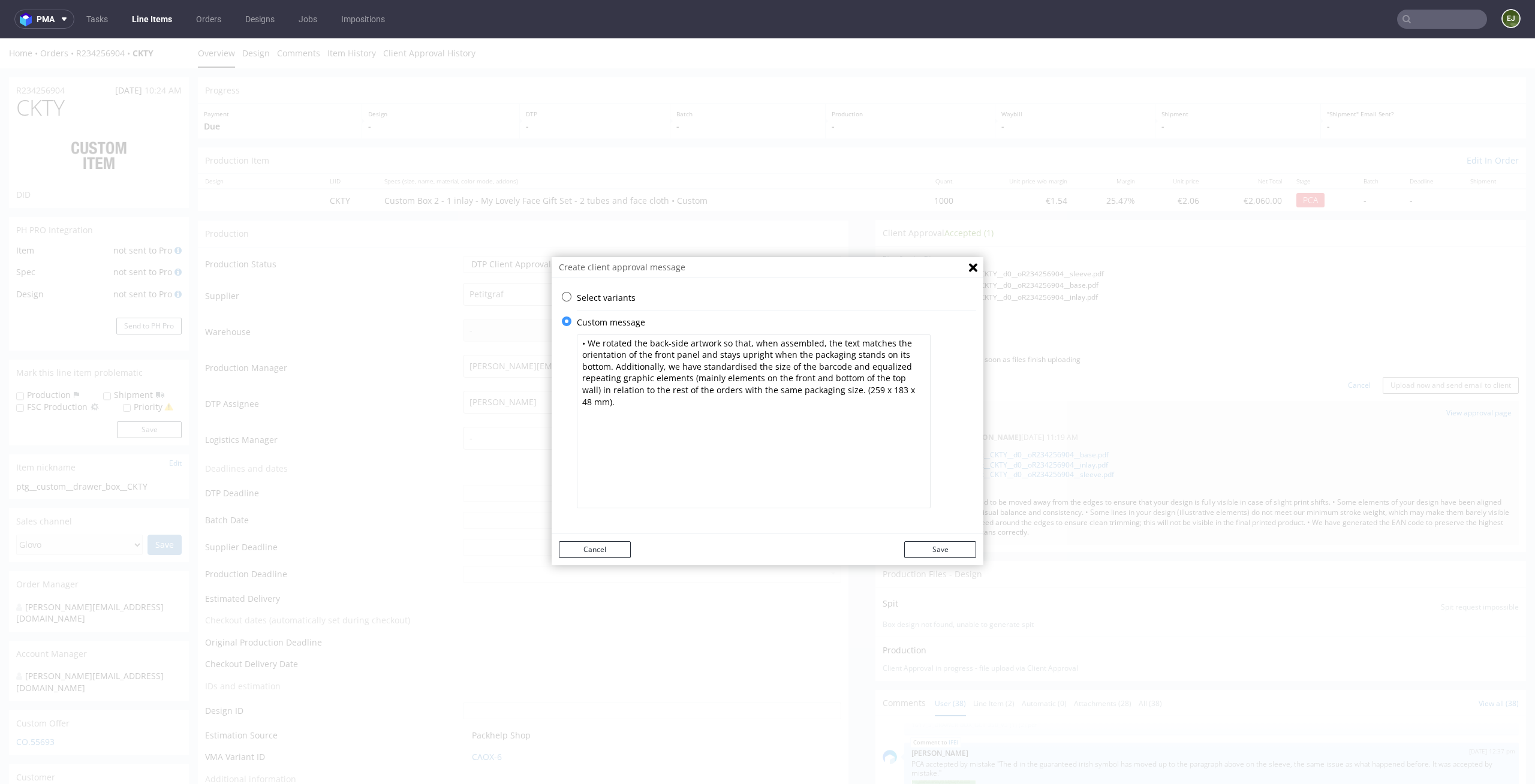
click at [861, 362] on textarea "• We rotated the back-side artwork so that, when assembled, the text matches th…" at bounding box center [754, 420] width 353 height 173
click at [860, 416] on textarea "• We rotated the back-side artwork so that, when assembled, the text matches th…" at bounding box center [754, 420] width 353 height 173
type textarea "• We rotated the back-side artwork so that, when assembled, the text matches th…"
click at [930, 547] on button "Save" at bounding box center [940, 549] width 72 height 17
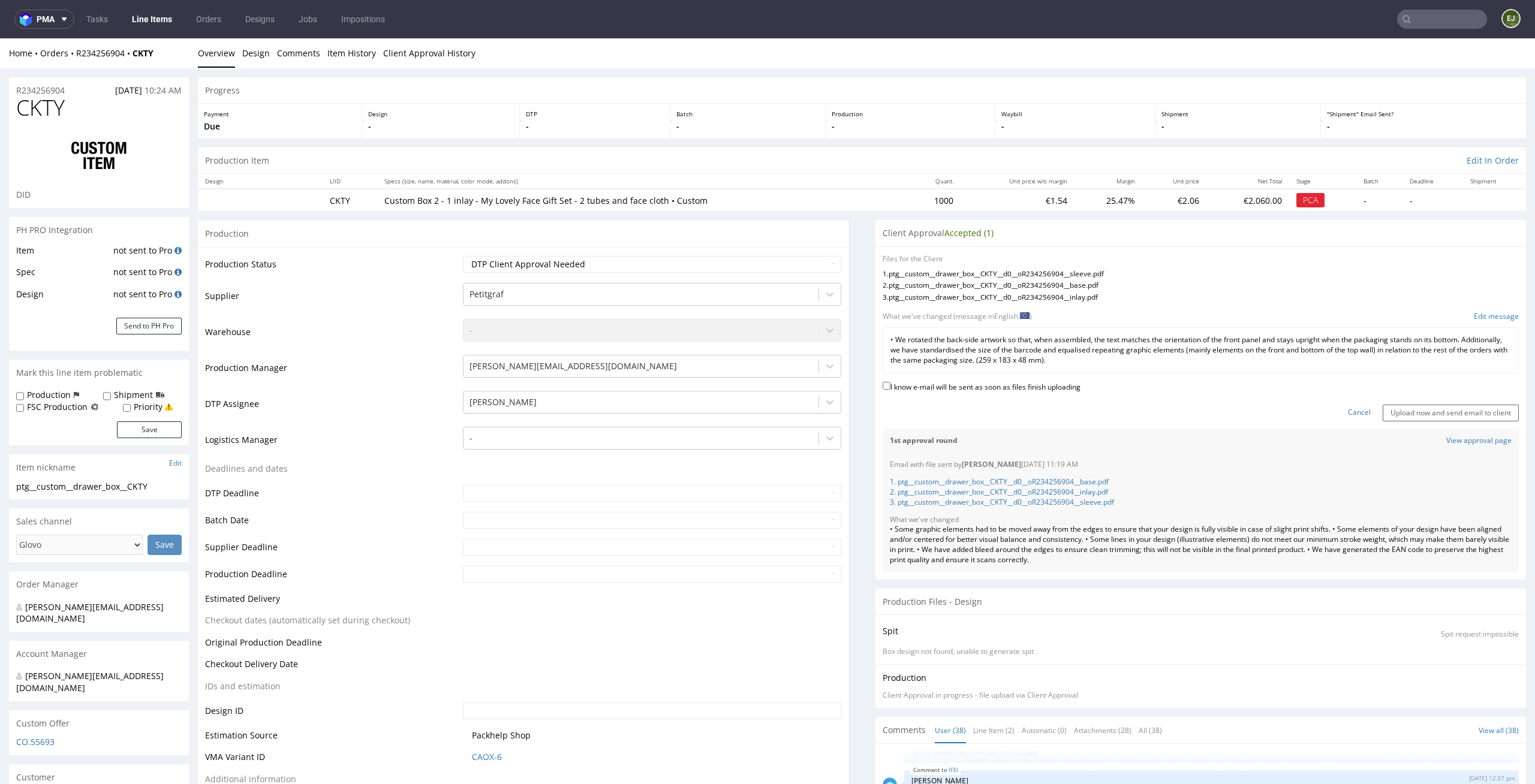
click at [971, 382] on label "I know e-mail will be sent as soon as files finish uploading" at bounding box center [981, 386] width 198 height 13
click at [890, 382] on input "I know e-mail will be sent as soon as files finish uploading" at bounding box center [886, 385] width 8 height 8
checkbox input "true"
click at [1383, 412] on input "Upload now and send email to client" at bounding box center [1450, 413] width 136 height 17
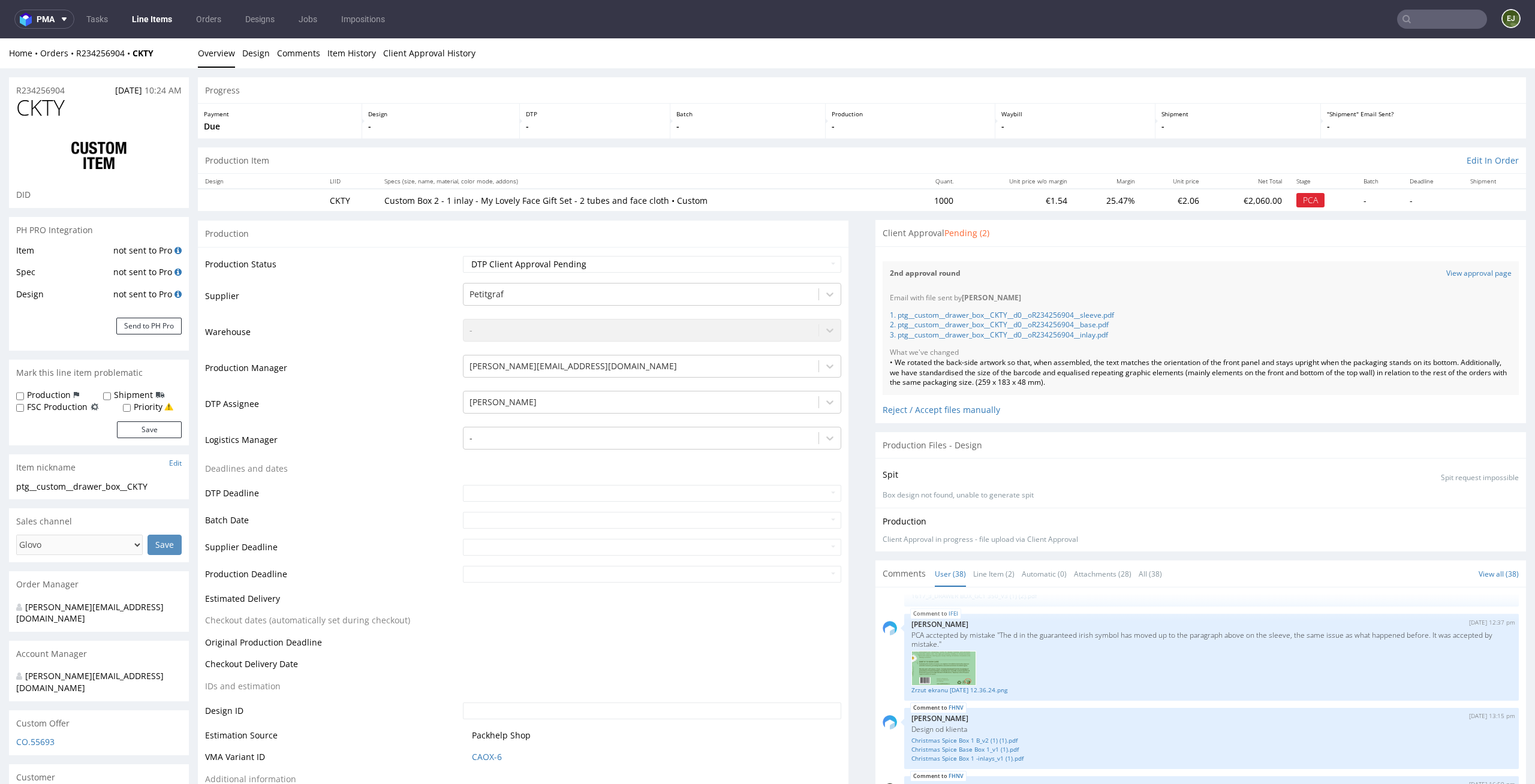
scroll to position [394, 0]
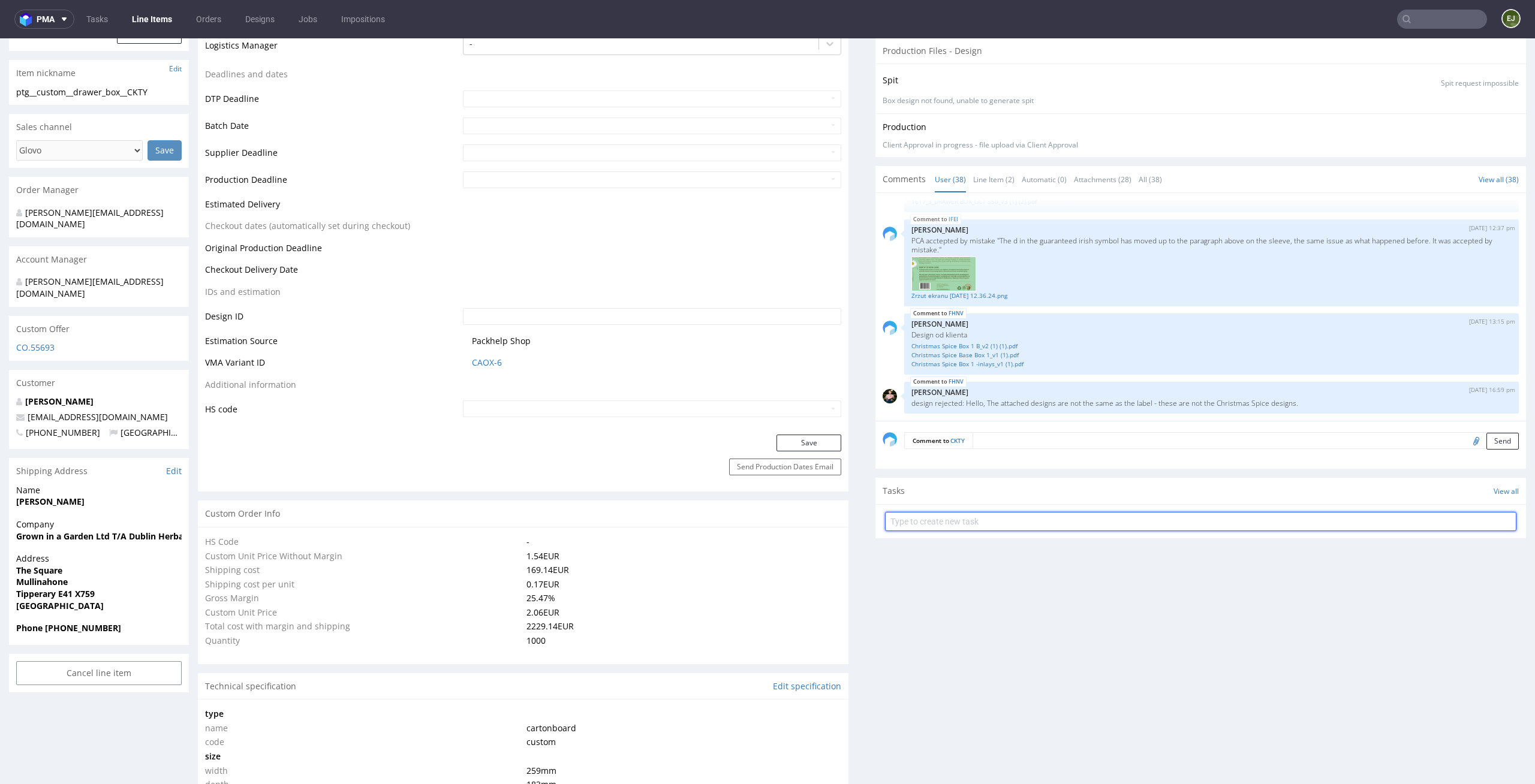
click at [955, 512] on input "text" at bounding box center [1201, 522] width 631 height 19
type input "custom dc 3/3"
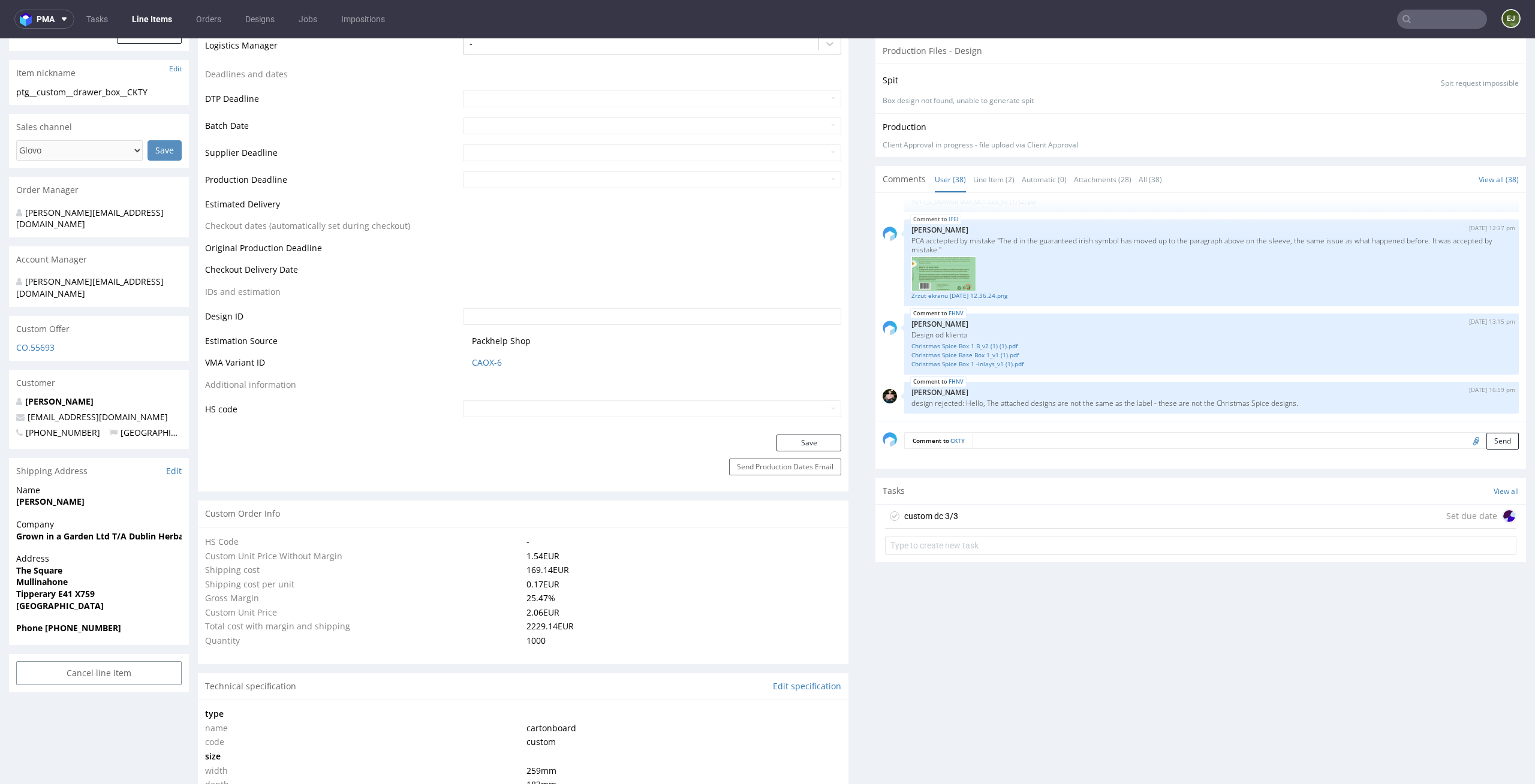
click at [941, 523] on div "custom dc 3/3" at bounding box center [922, 516] width 73 height 19
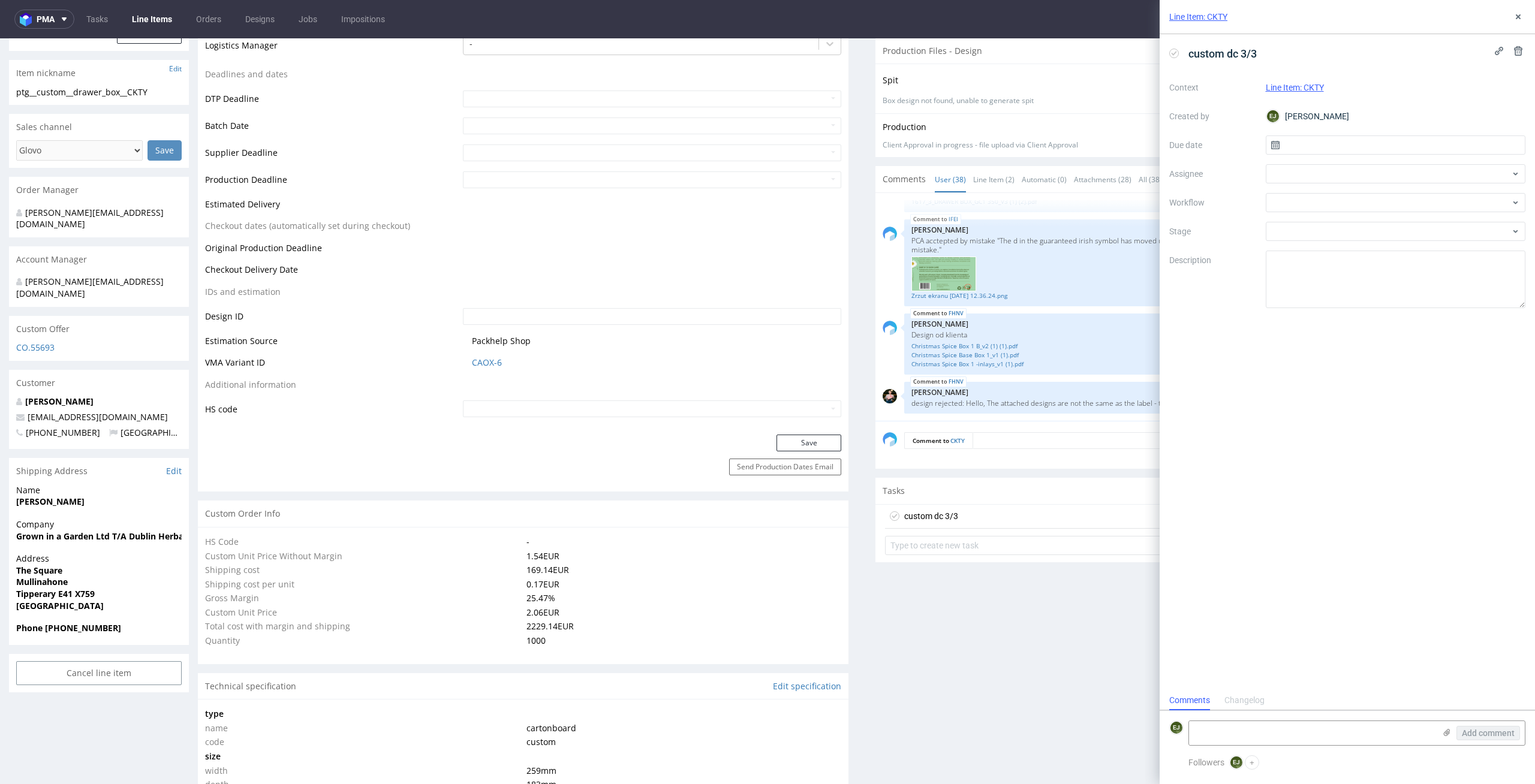
scroll to position [10, 0]
click at [1386, 150] on input "text" at bounding box center [1395, 145] width 260 height 19
click at [1422, 250] on button "11" at bounding box center [1414, 245] width 19 height 19
type input "[DATE]"
click at [1421, 175] on div at bounding box center [1395, 174] width 260 height 19
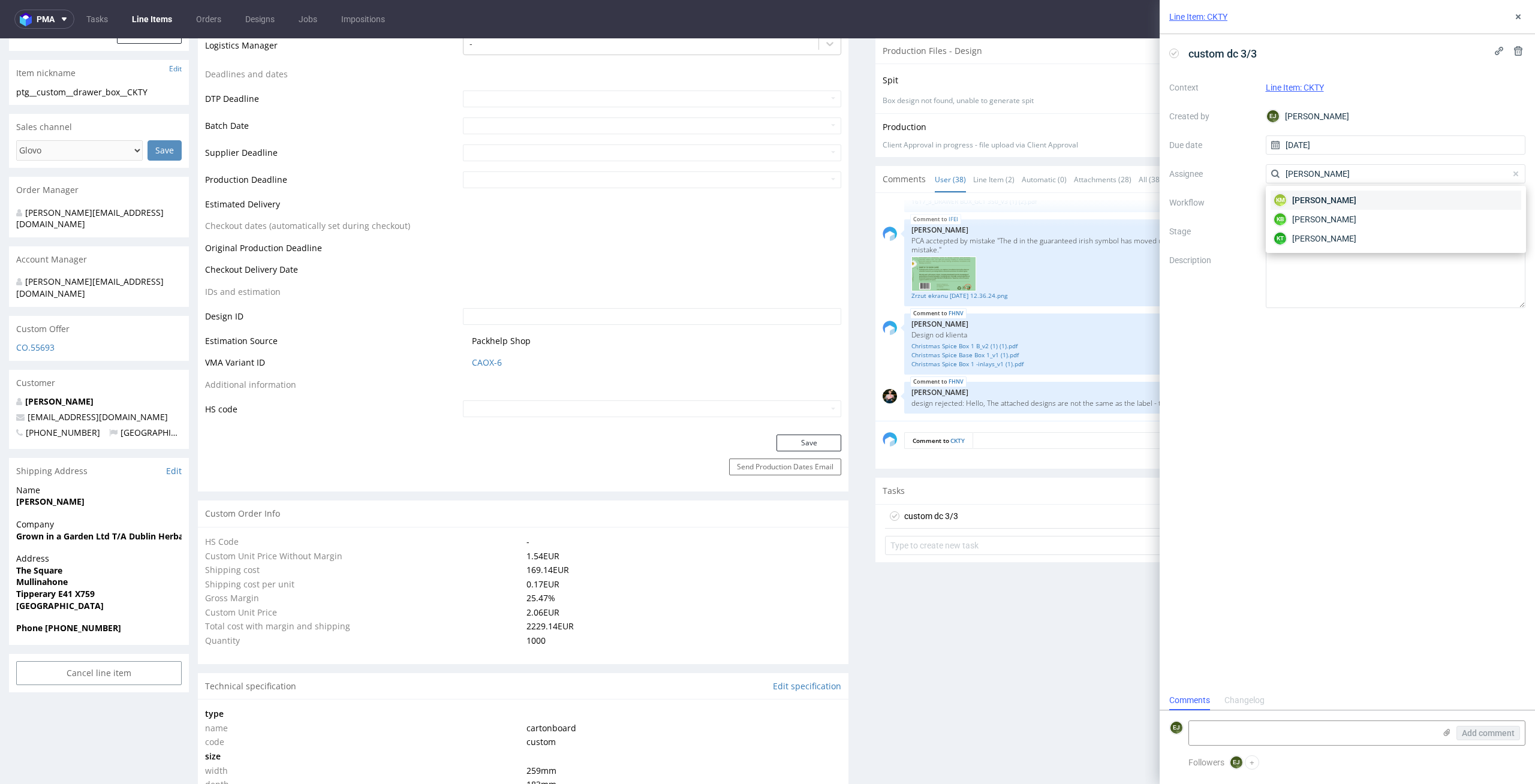
type input "karol"
click at [1405, 205] on div "KM Karol Markowski" at bounding box center [1395, 200] width 250 height 19
click at [1405, 205] on div at bounding box center [1395, 202] width 260 height 19
click at [1415, 245] on div "DTP - Double Check" at bounding box center [1395, 246] width 250 height 22
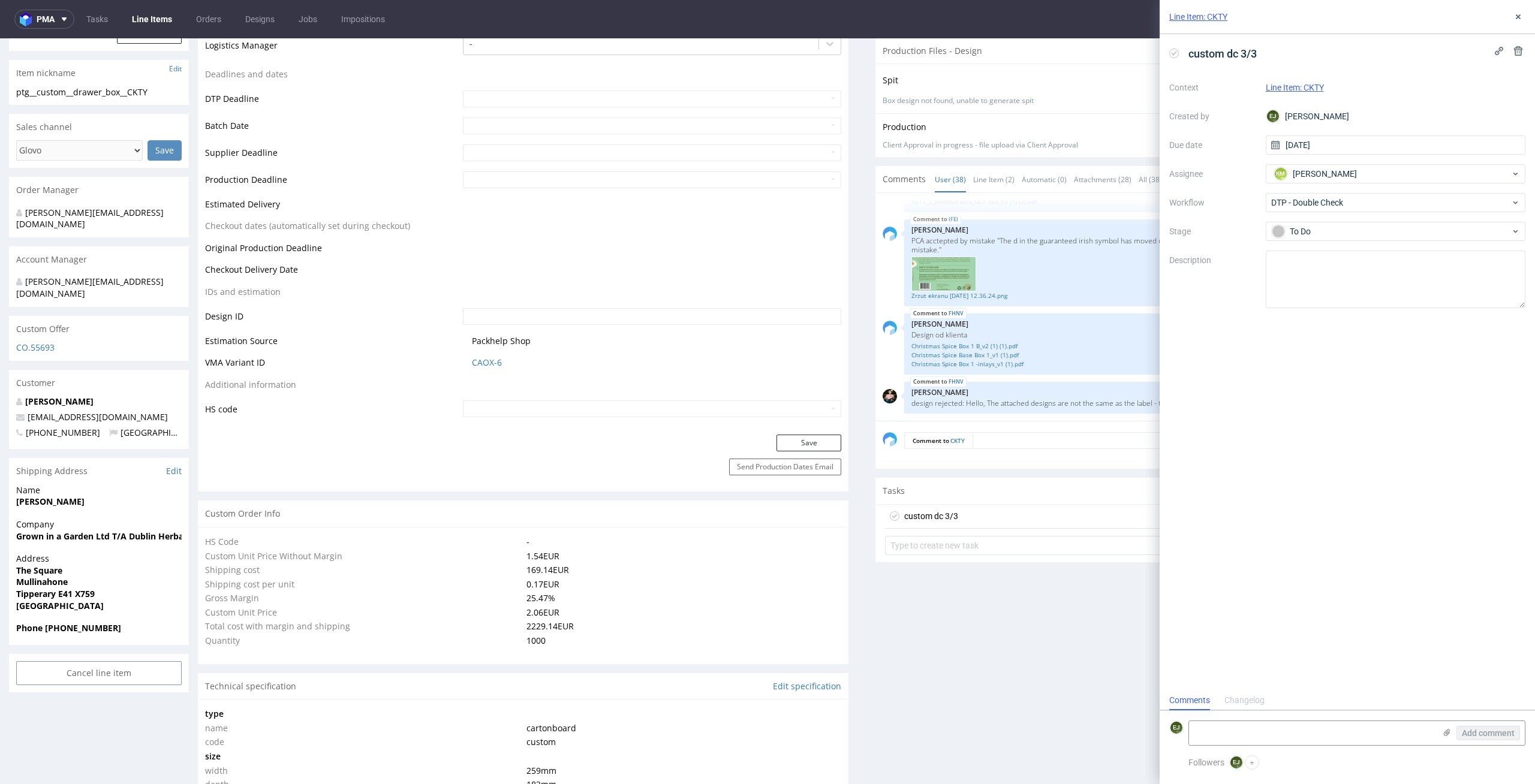
click at [1367, 394] on div "custom dc 3/3 Context Line Item: CKTY Created by EJ Elżbieta Jelińska Due date …" at bounding box center [1347, 362] width 375 height 656
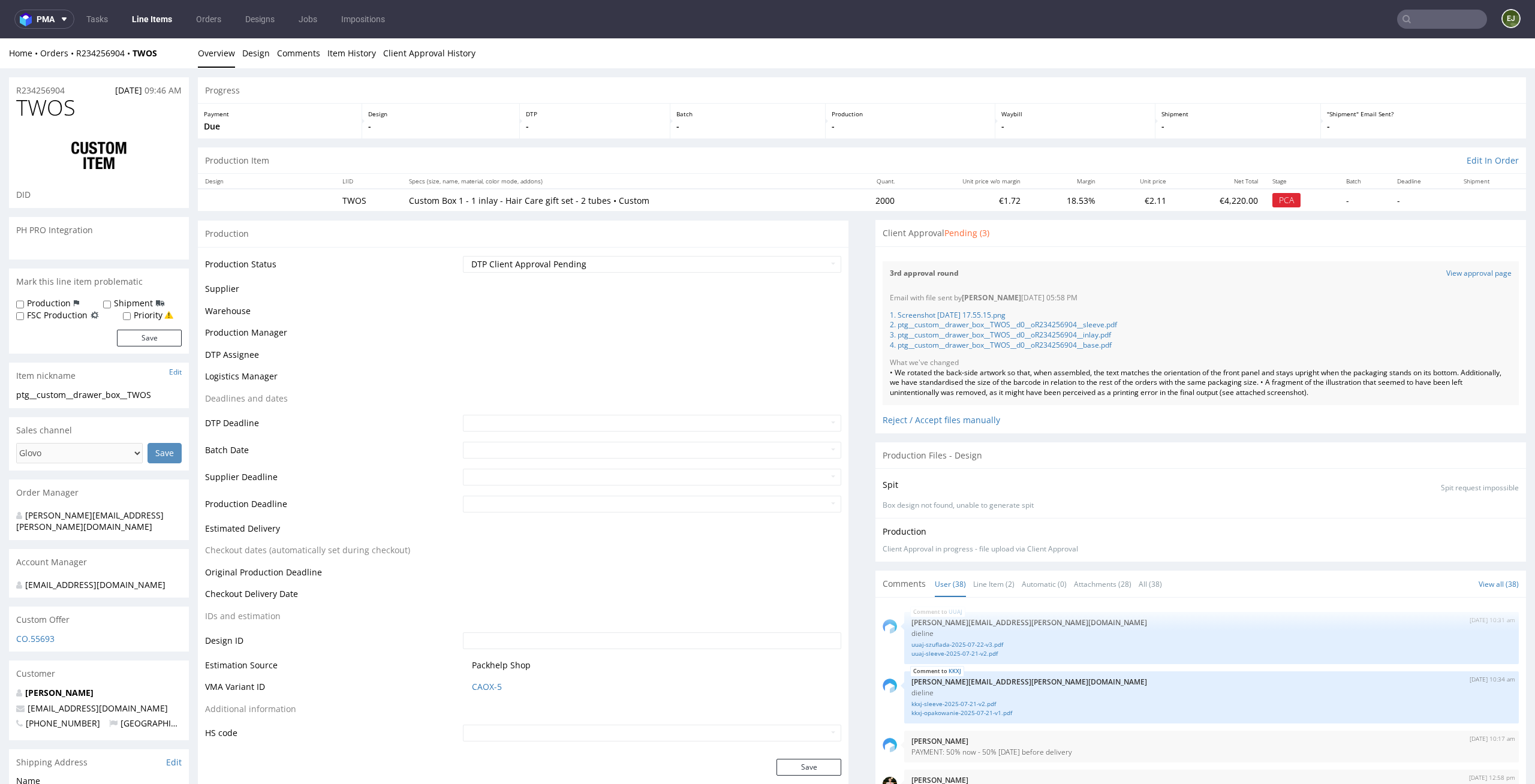
scroll to position [1908, 0]
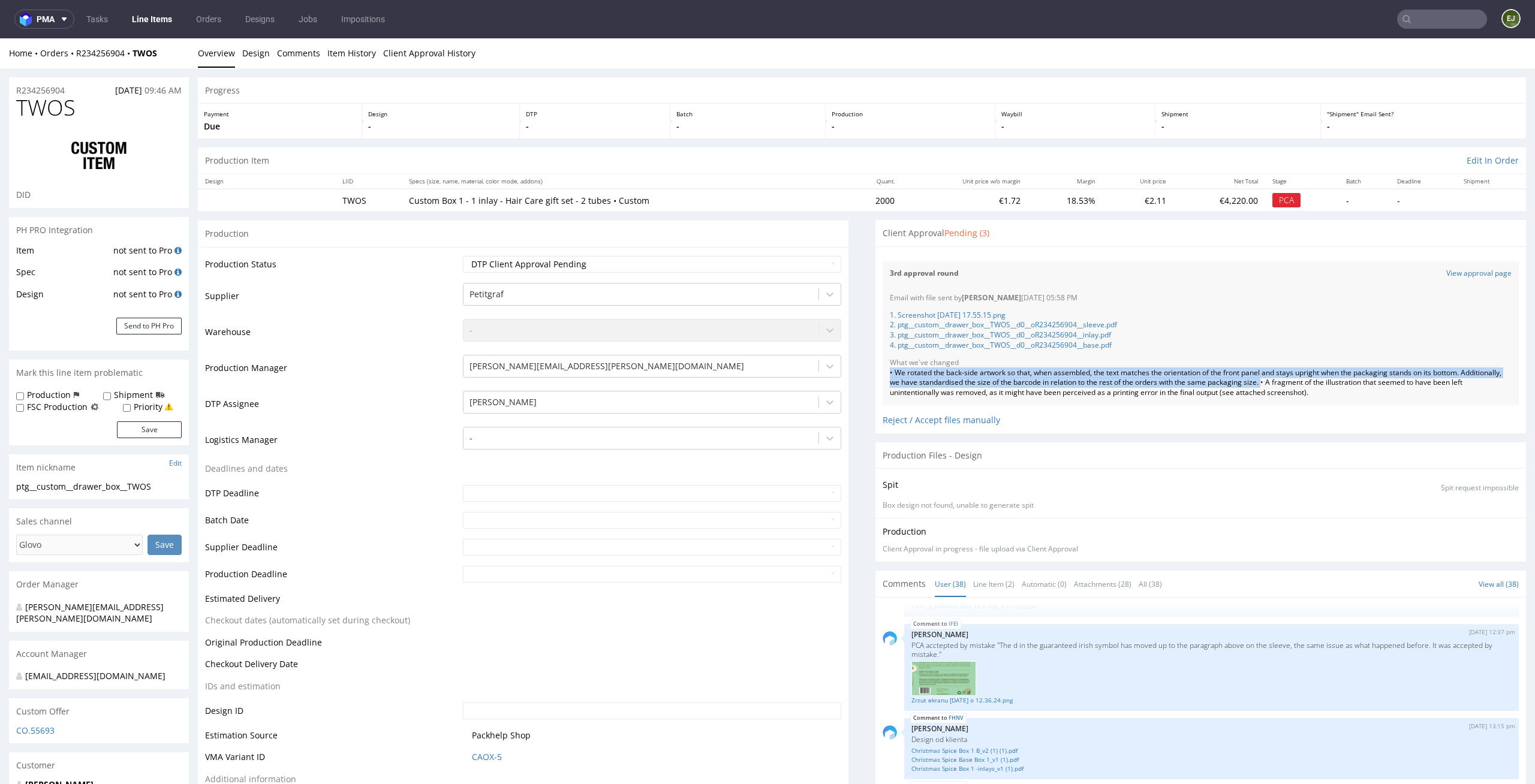
drag, startPoint x: 1301, startPoint y: 381, endPoint x: 856, endPoint y: 377, distance: 445.0
copy div "• We rotated the back-side artwork so that, when assembled, the text matches th…"
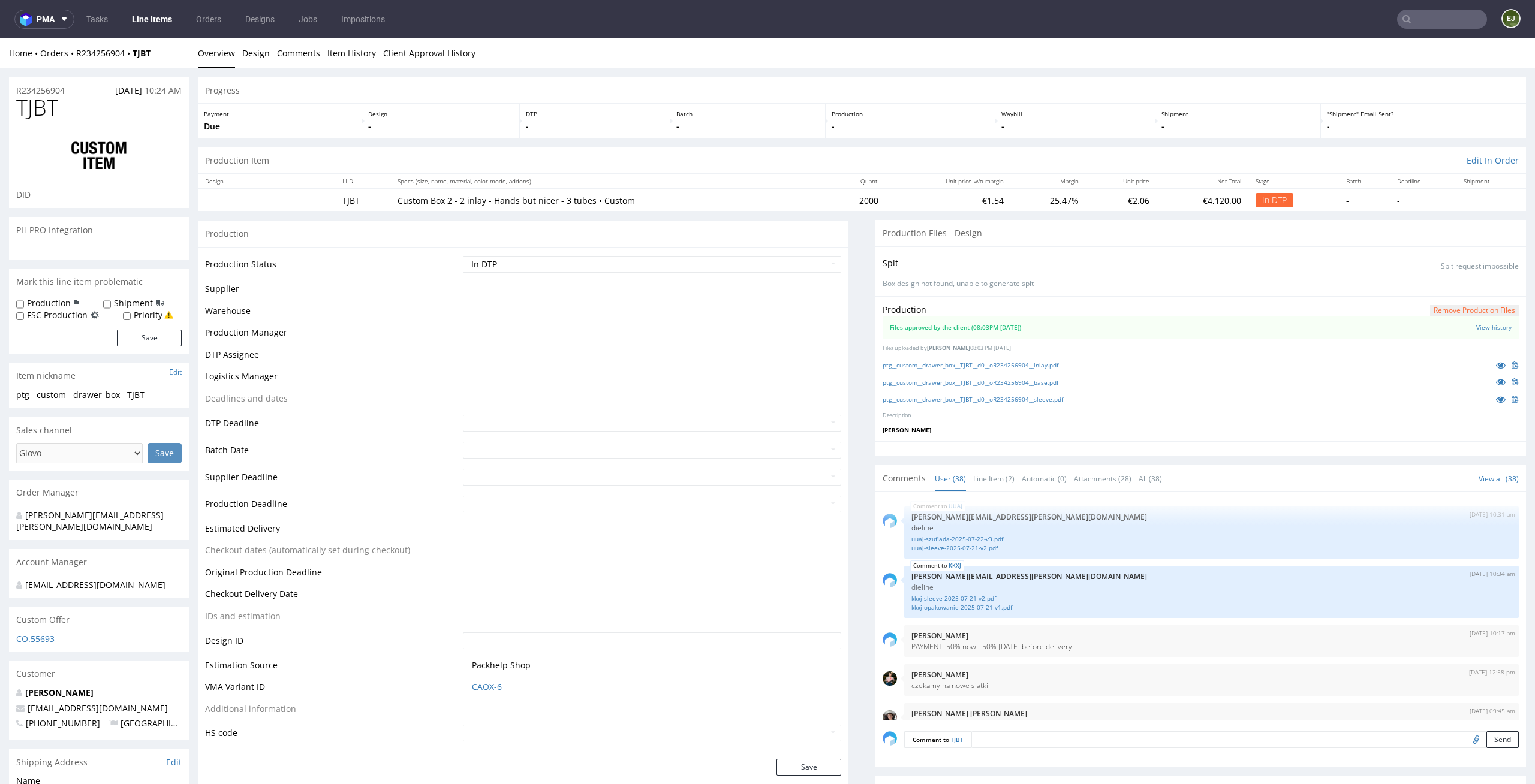
scroll to position [1908, 0]
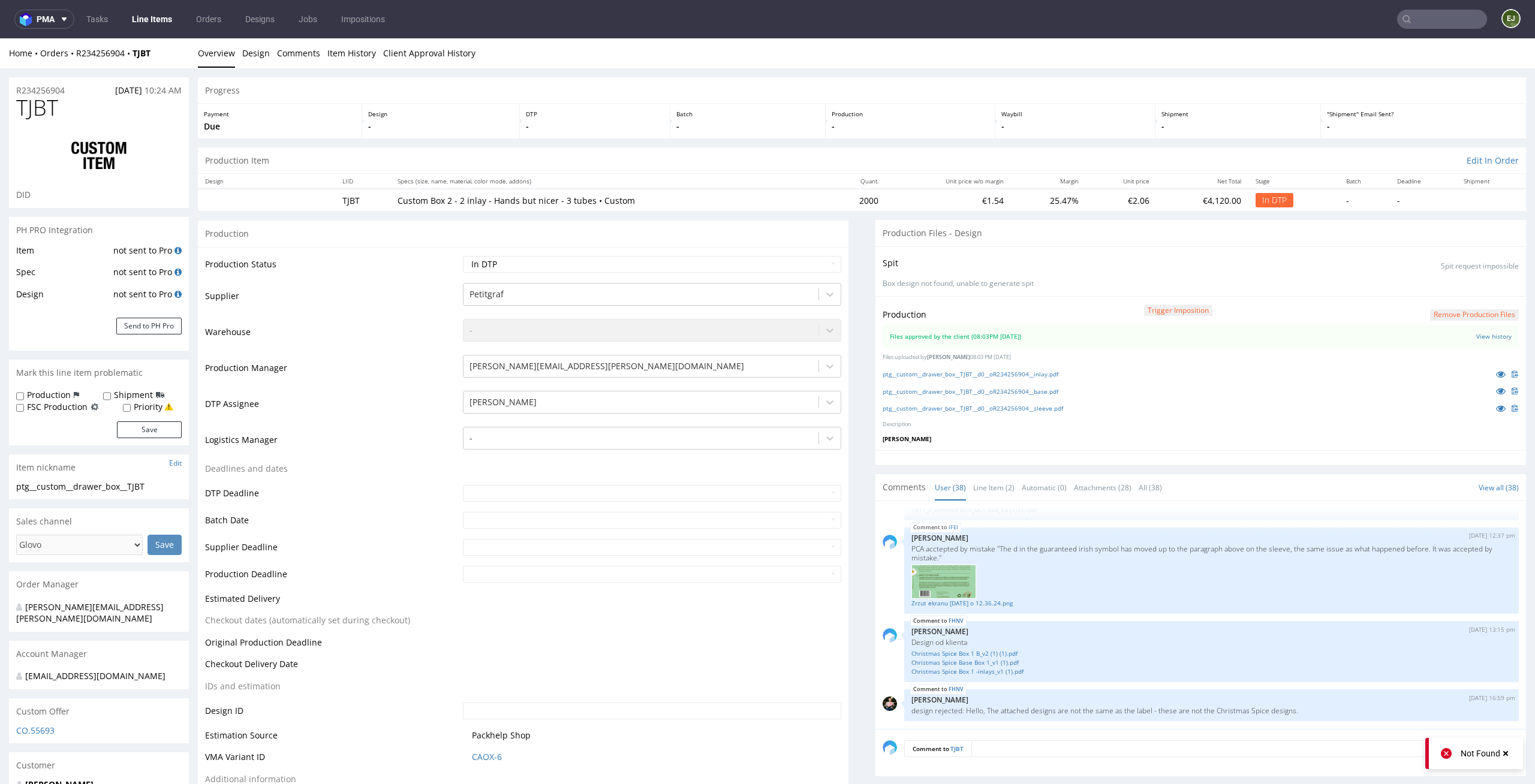
click at [1466, 313] on button "Remove production files" at bounding box center [1474, 315] width 89 height 12
click at [1446, 288] on link "Yes" at bounding box center [1435, 287] width 34 height 18
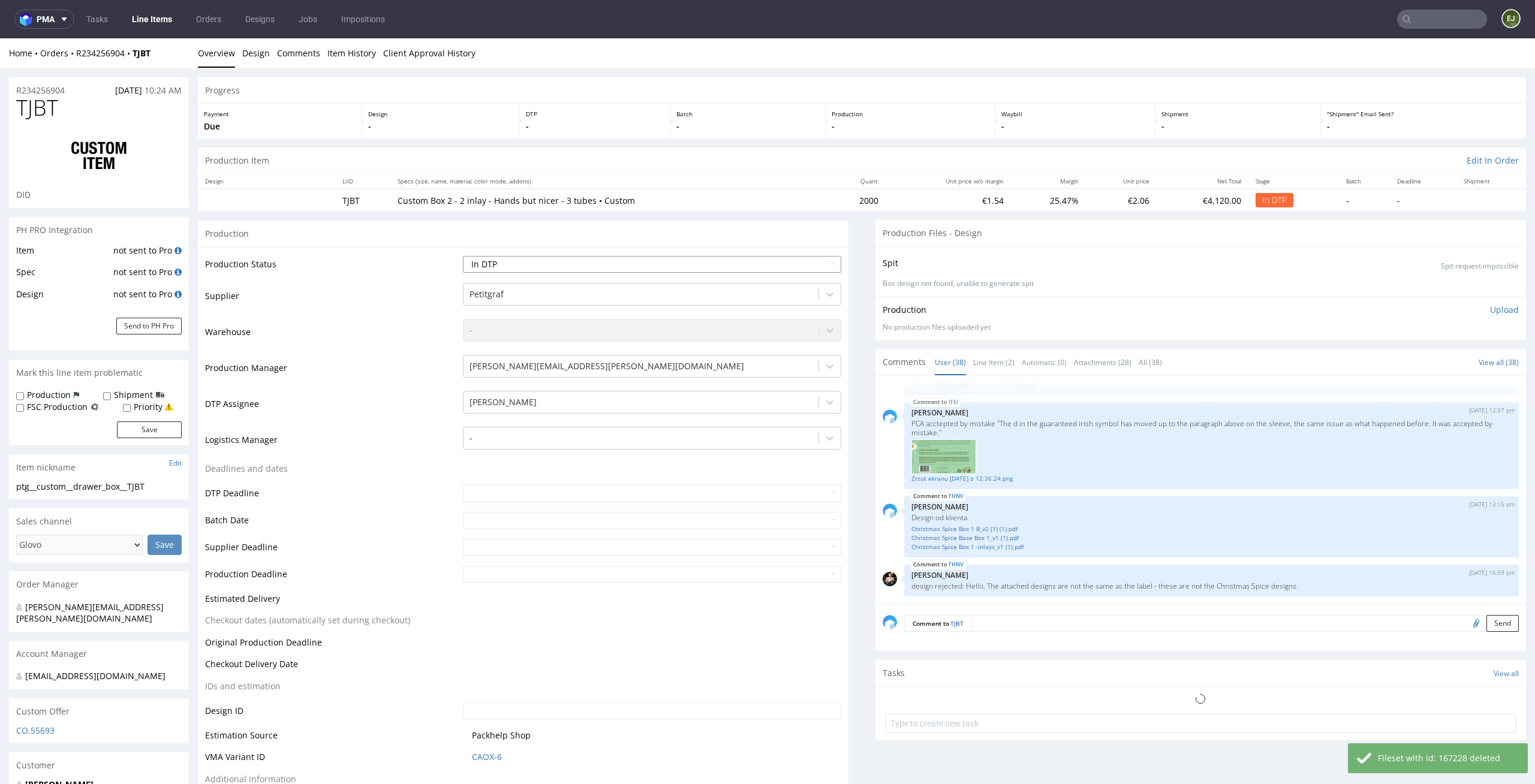
click at [799, 271] on select "Waiting for Artwork Waiting for Diecut Waiting for Mockup Waiting for DTP Waiti…" at bounding box center [653, 264] width 379 height 17
select select "dtp_ca_needed"
click at [463, 256] on select "Waiting for Artwork Waiting for Diecut Waiting for Mockup Waiting for DTP Waiti…" at bounding box center [653, 264] width 379 height 17
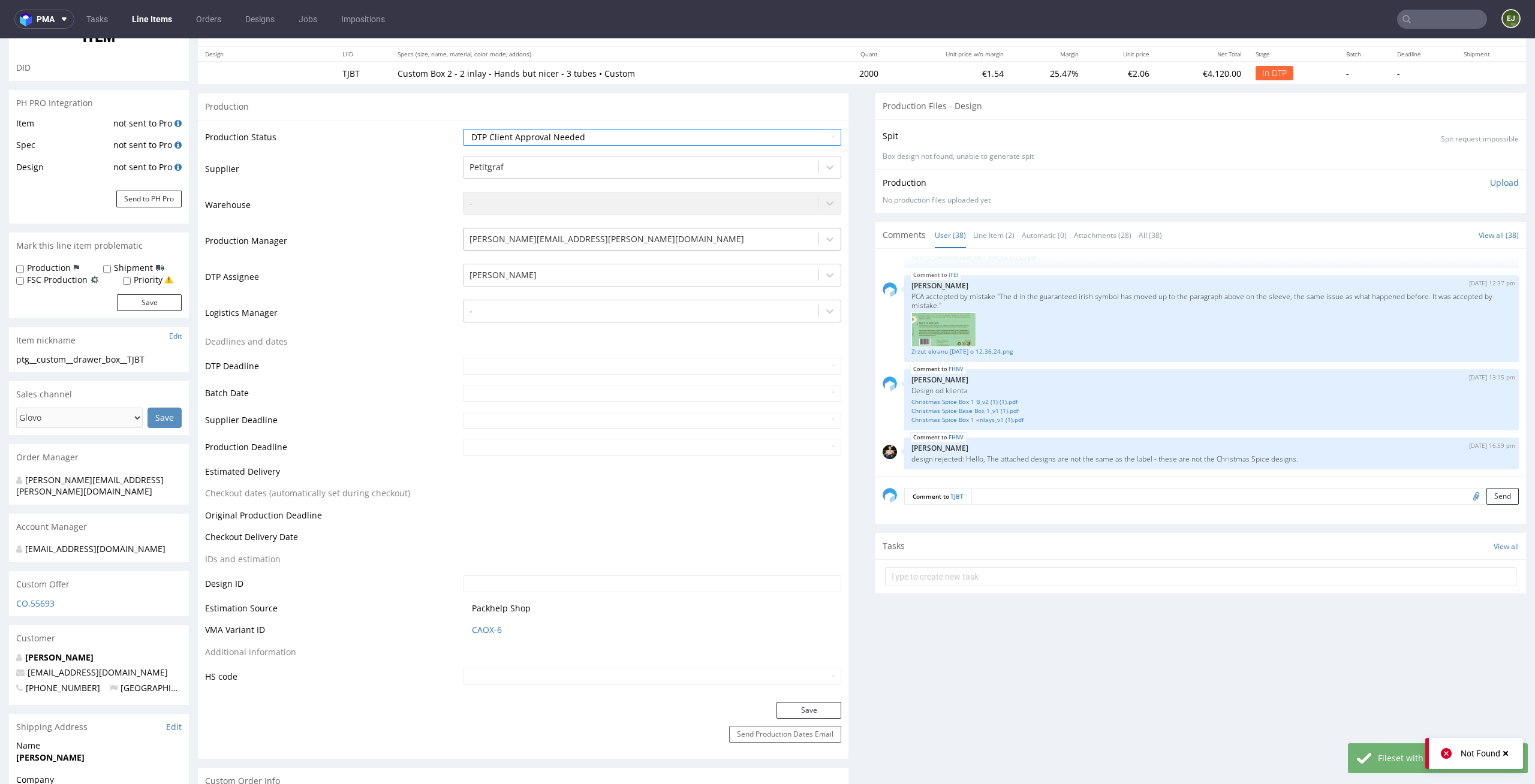
scroll to position [255, 0]
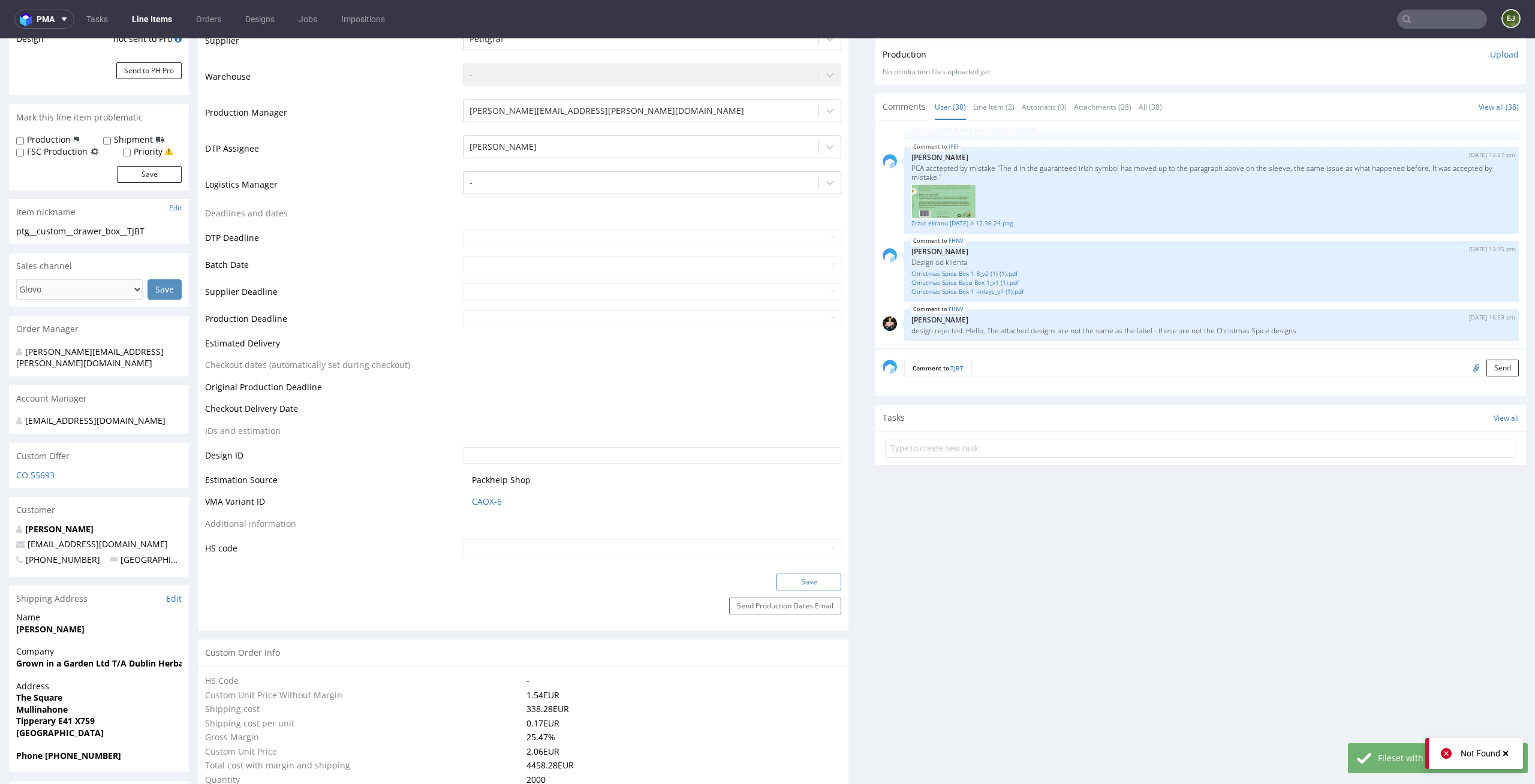
click at [822, 586] on button "Save" at bounding box center [808, 582] width 65 height 17
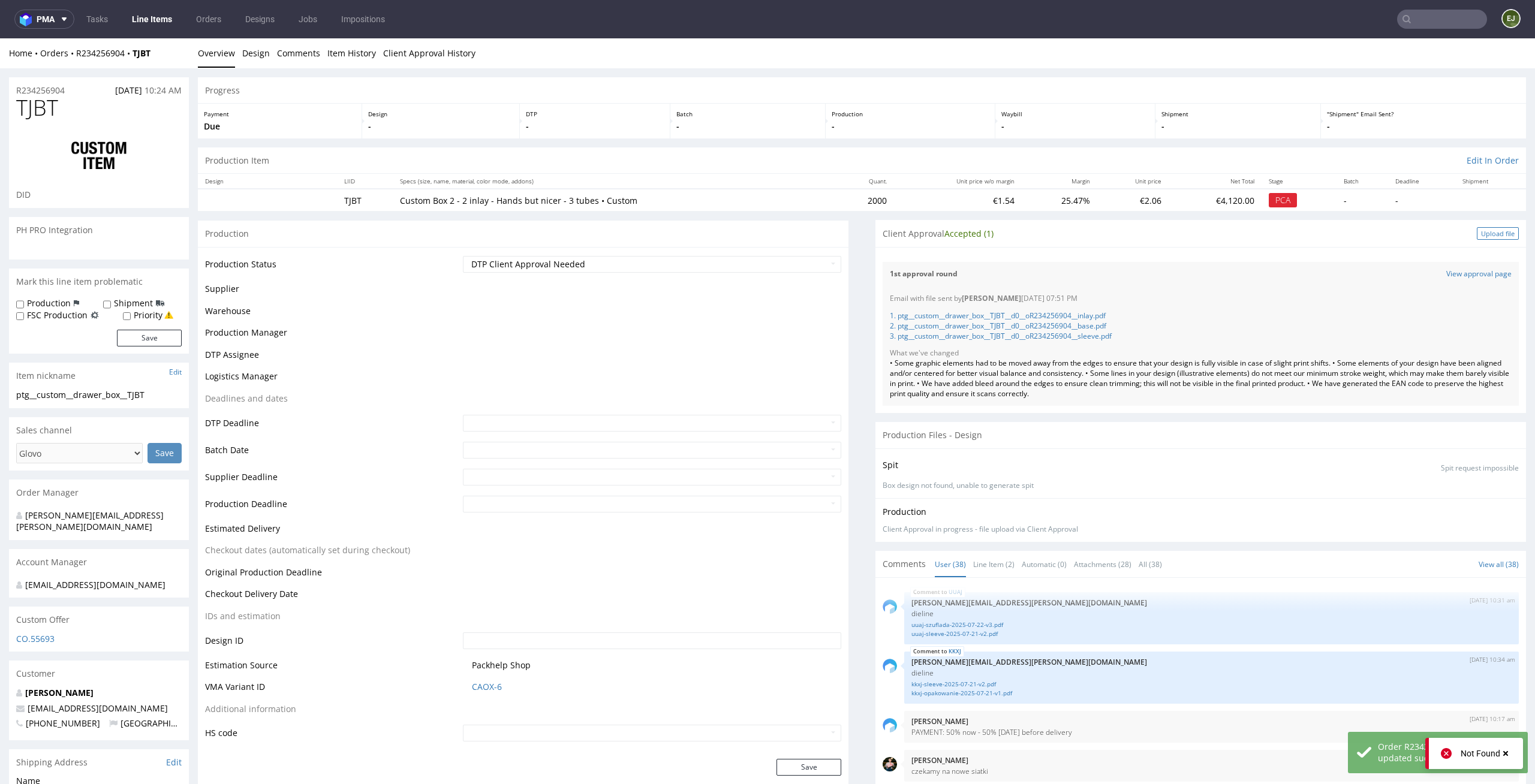
scroll to position [1908, 0]
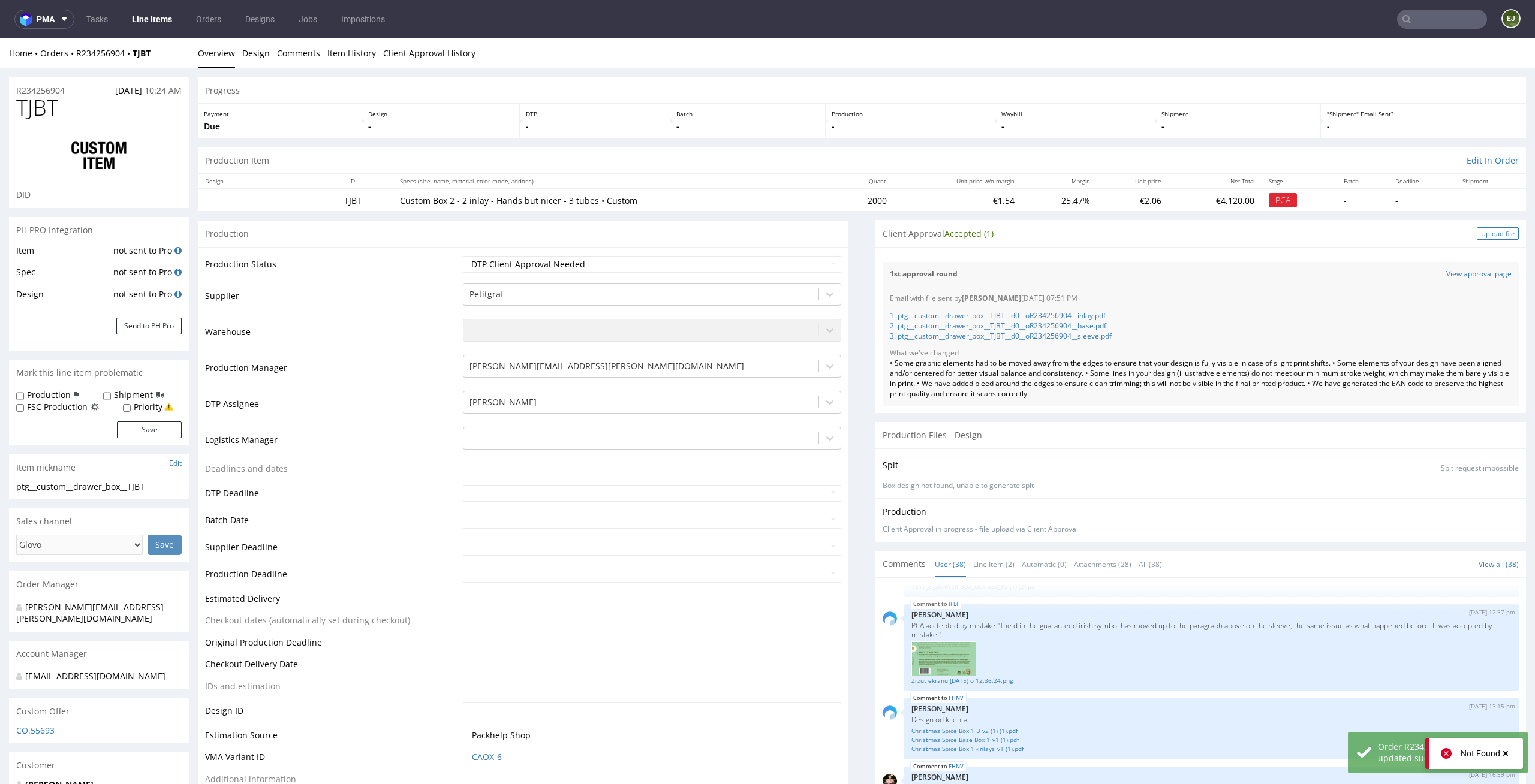
click at [1477, 232] on div "Upload file" at bounding box center [1498, 234] width 42 height 13
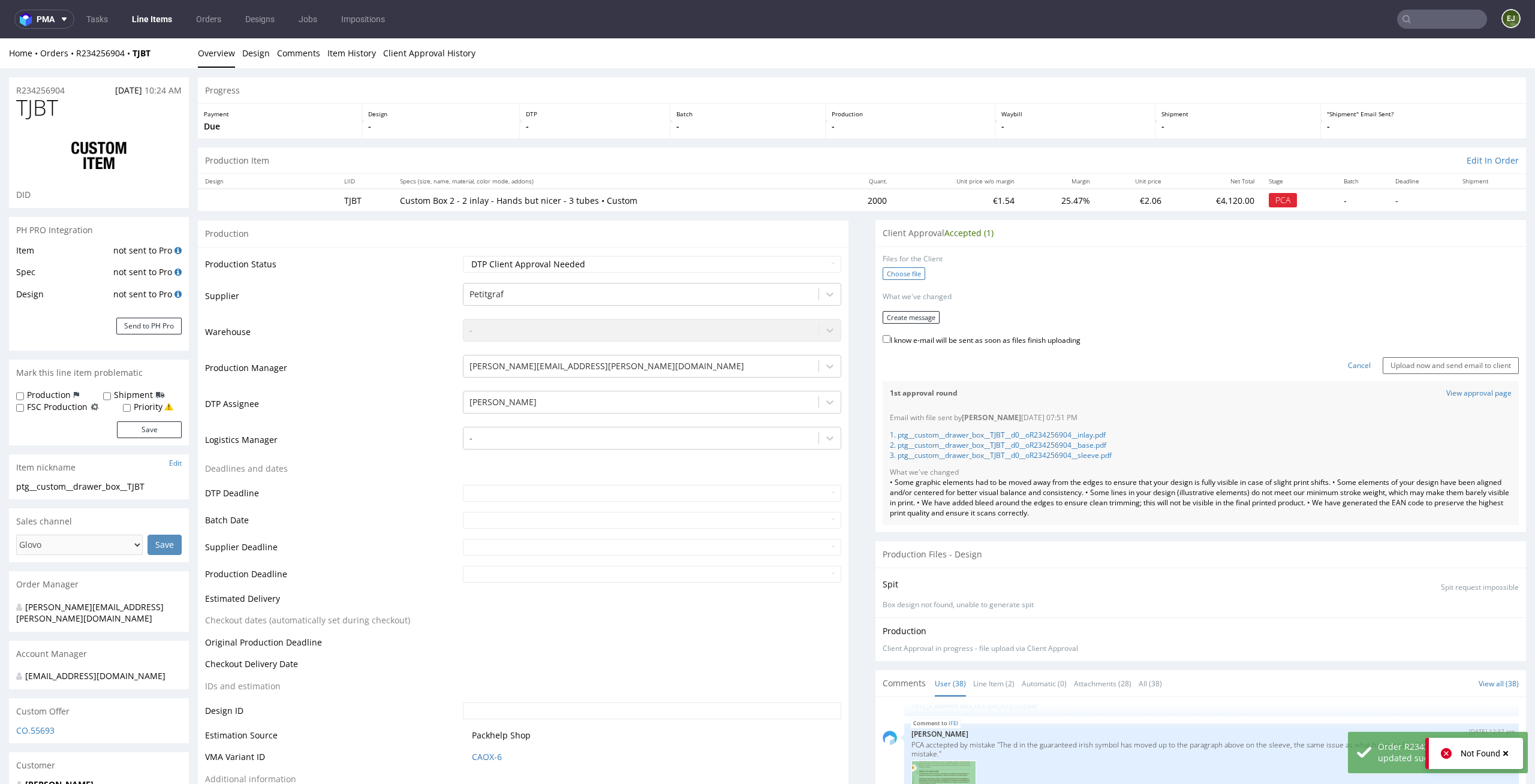
click at [901, 274] on label "Choose file" at bounding box center [904, 274] width 42 height 13
click at [0, 38] on input "Choose file" at bounding box center [0, 38] width 0 height 0
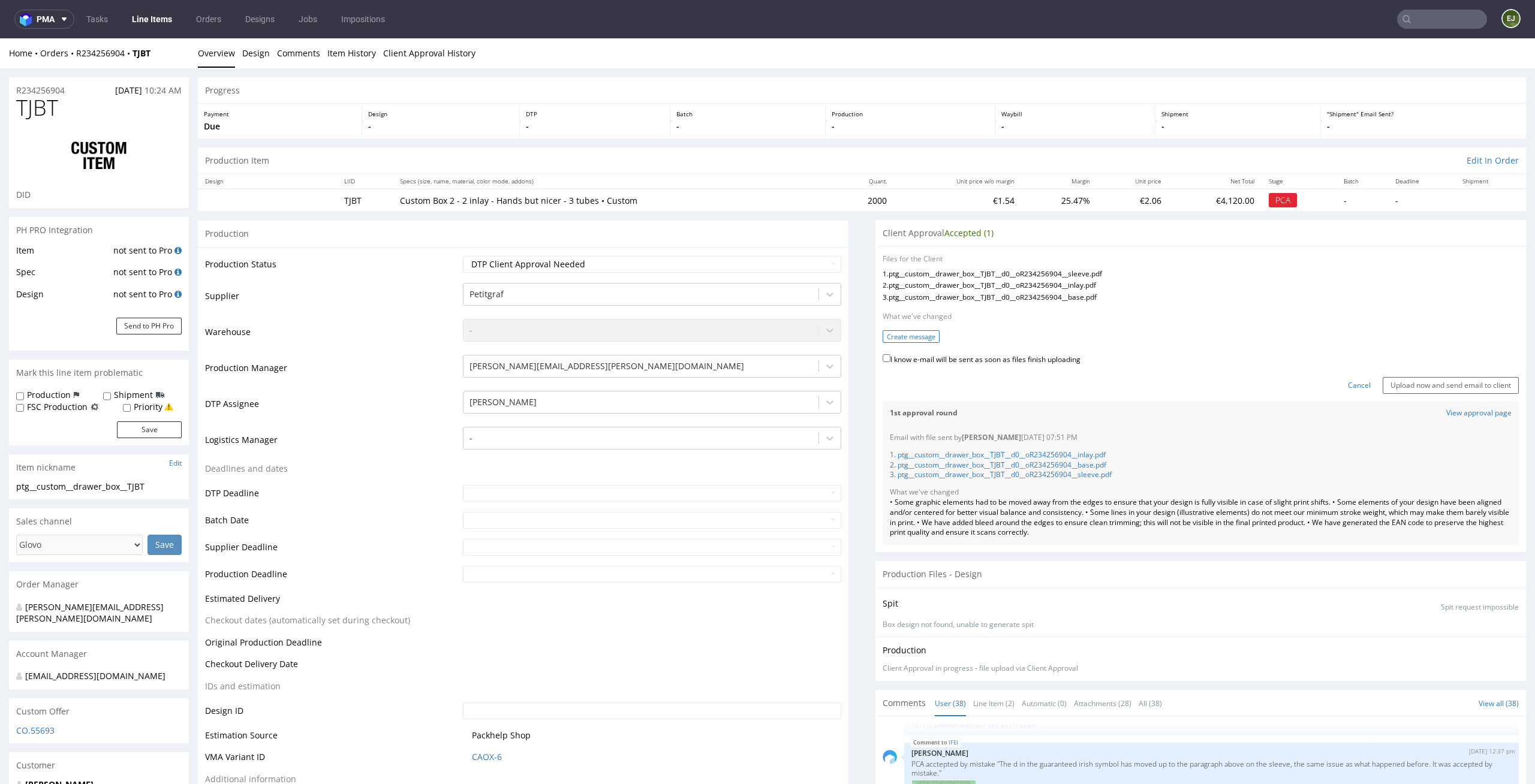
click at [903, 333] on button "Create message" at bounding box center [911, 337] width 57 height 13
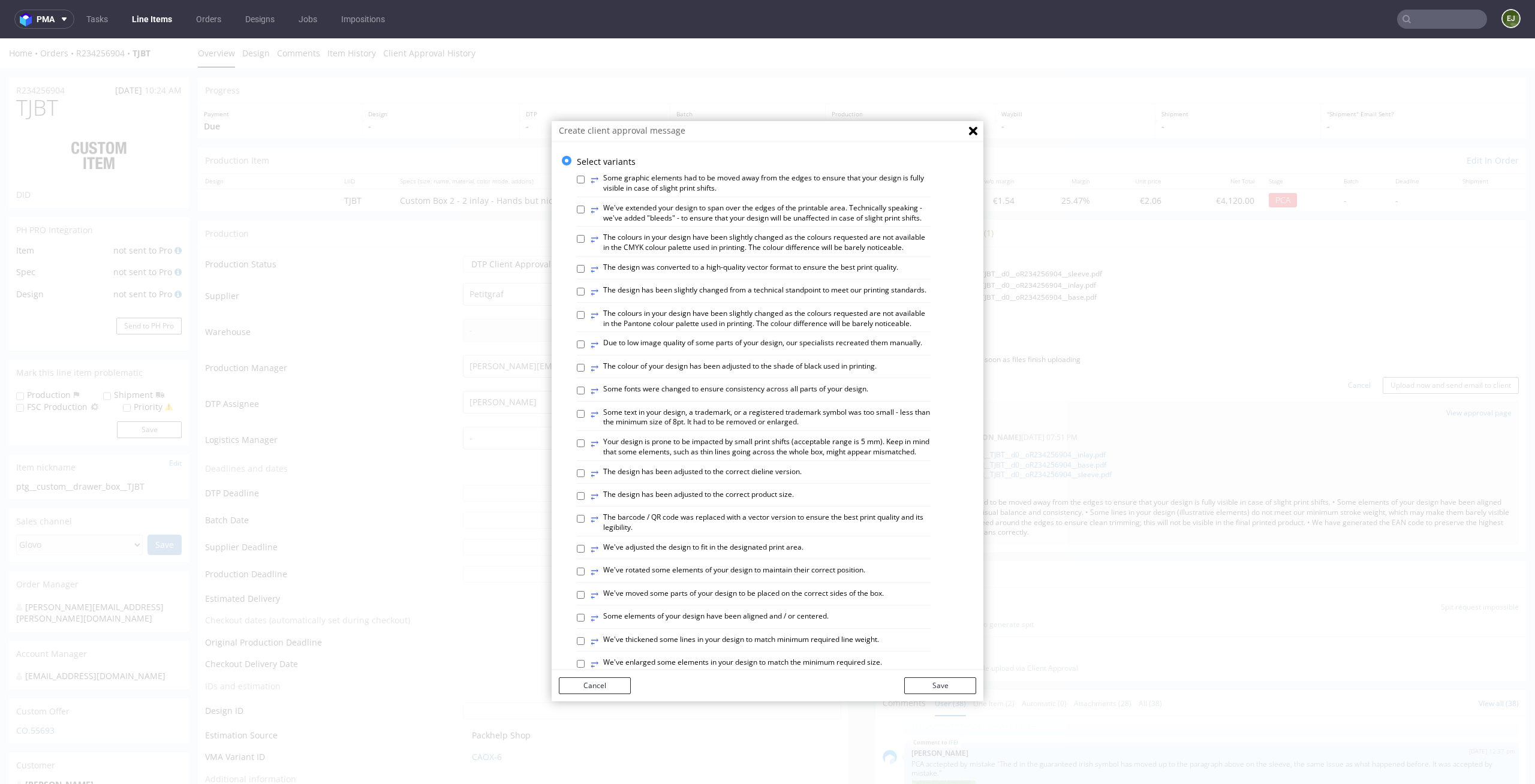
scroll to position [490, 0]
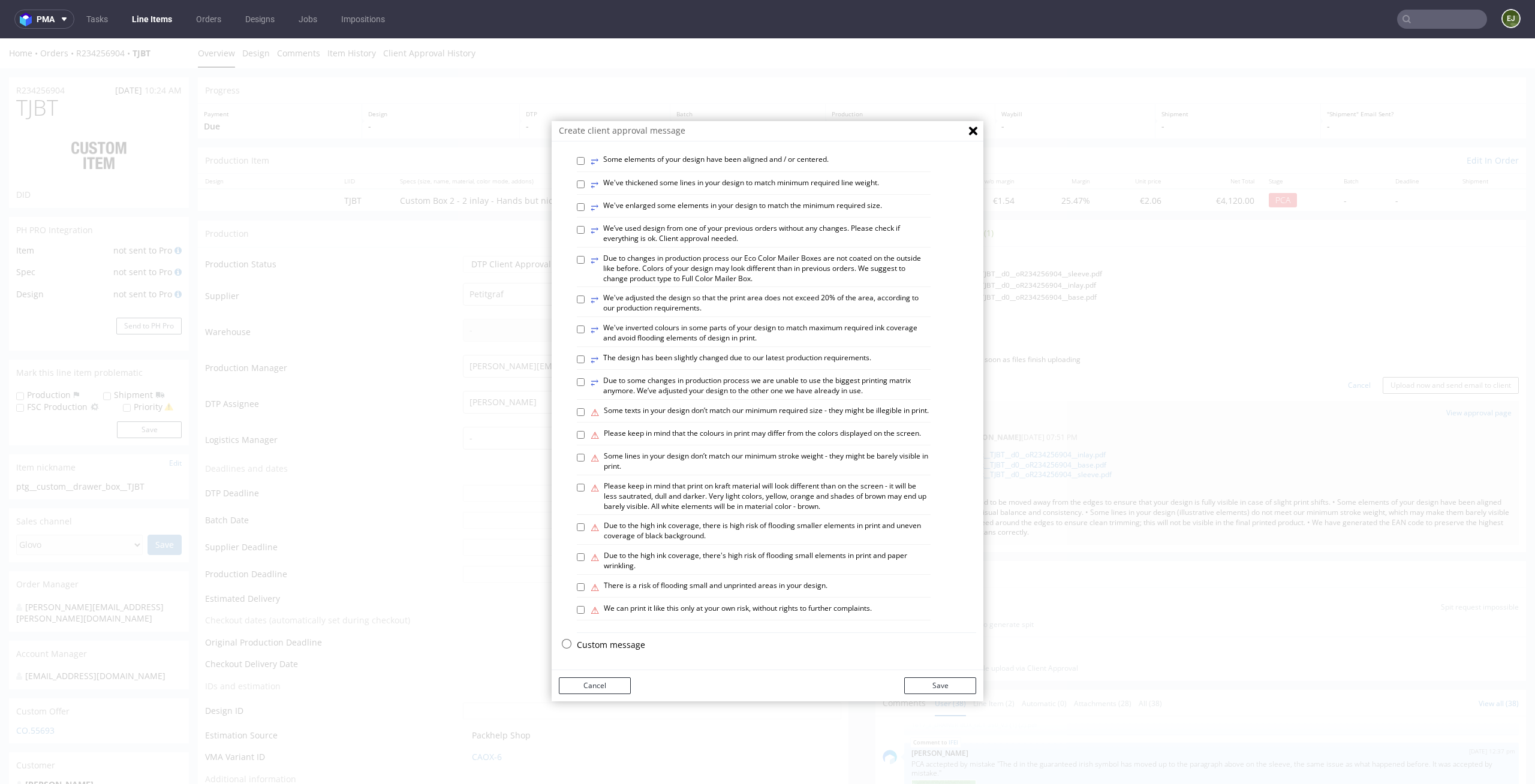
click at [621, 637] on div "Select variants ⥂ Some graphic elements had to be moved away from the edges to …" at bounding box center [767, 178] width 432 height 957
click at [604, 648] on p "Custom message" at bounding box center [777, 644] width 400 height 12
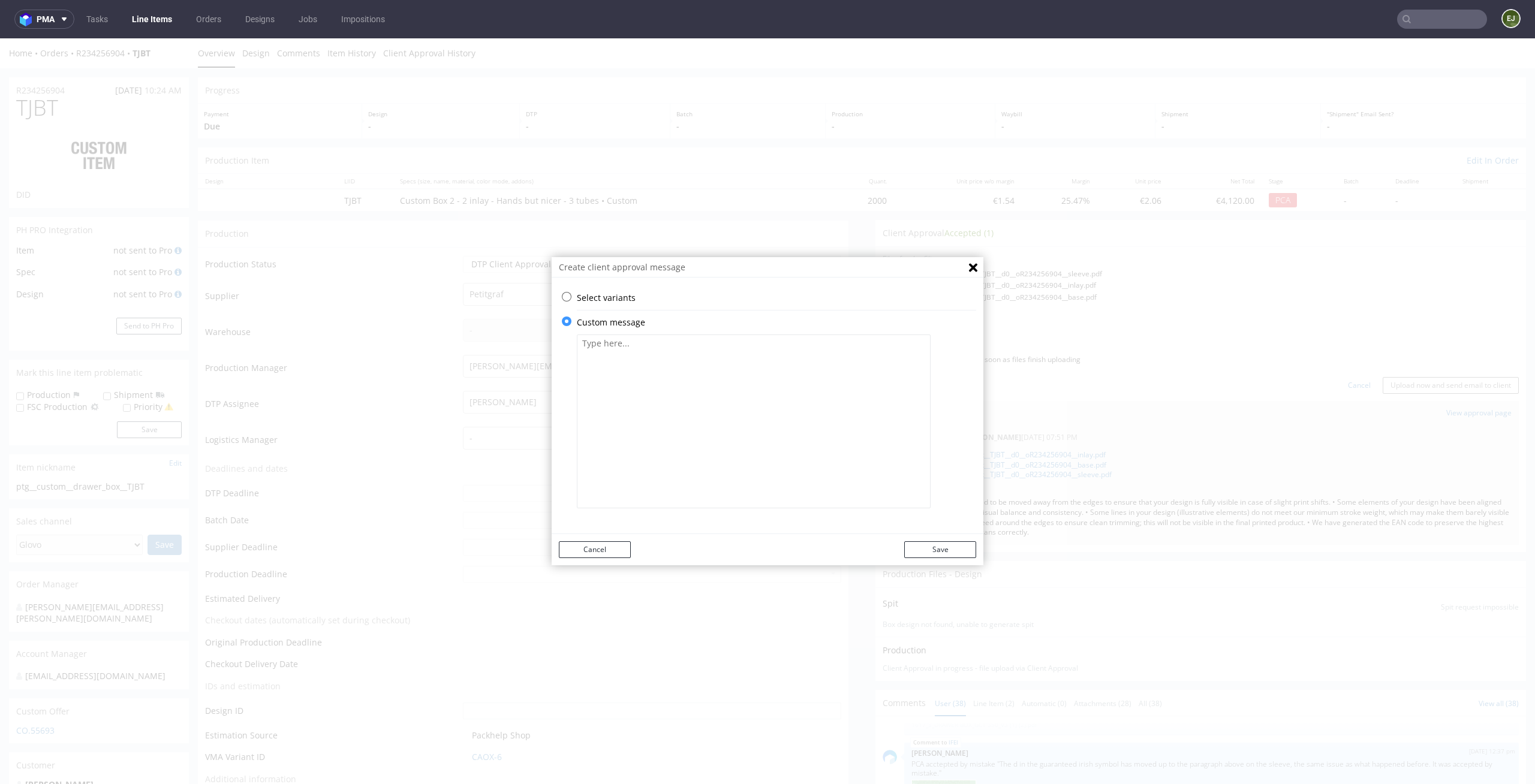
click at [692, 435] on textarea at bounding box center [754, 420] width 353 height 173
paste textarea "• We rotated the back-side artwork so that, when assembled, the text matches th…"
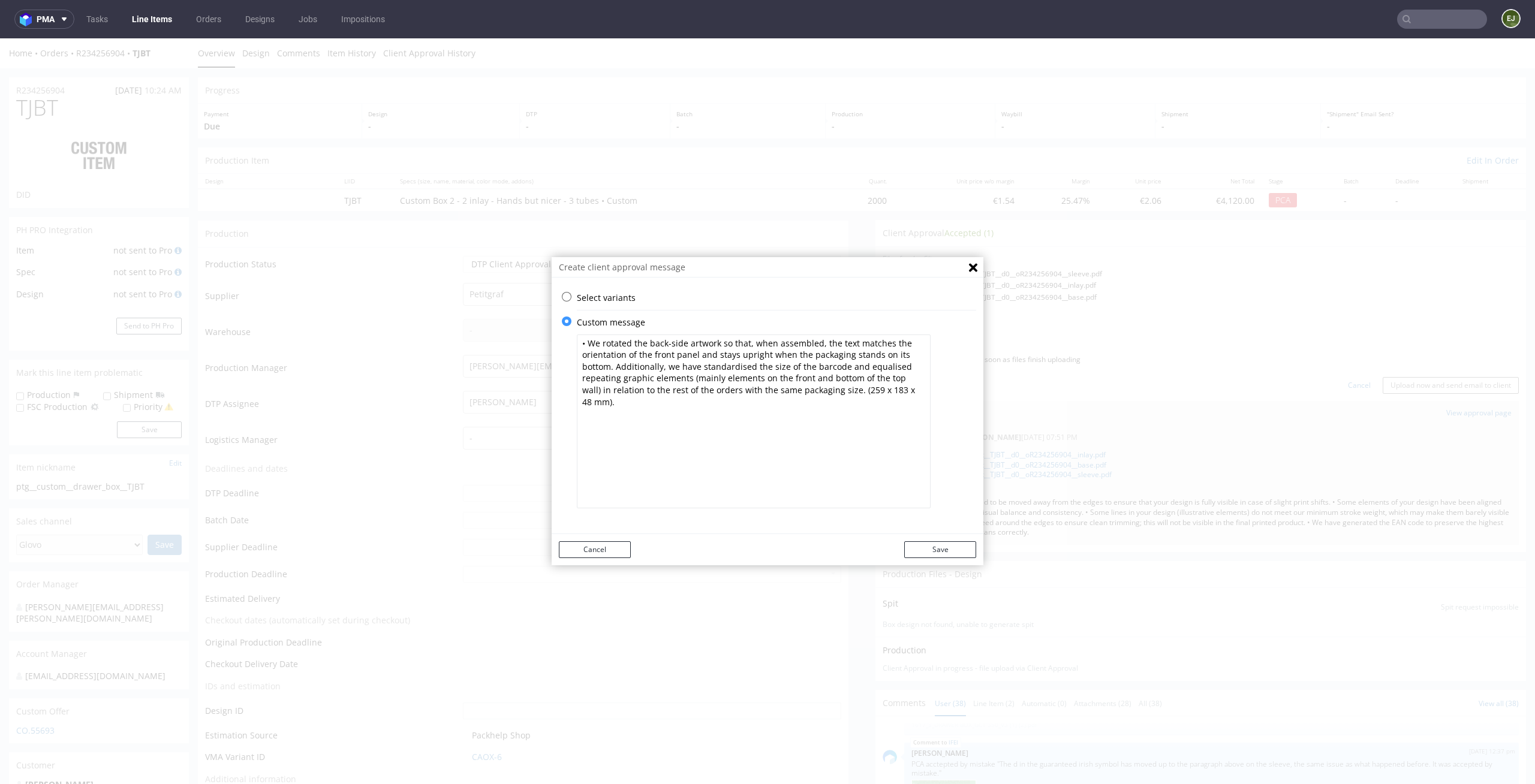
type textarea "• We rotated the back-side artwork so that, when assembled, the text matches th…"
click at [961, 558] on div "Cancel Save" at bounding box center [767, 549] width 432 height 31
click at [953, 547] on button "Save" at bounding box center [940, 549] width 72 height 17
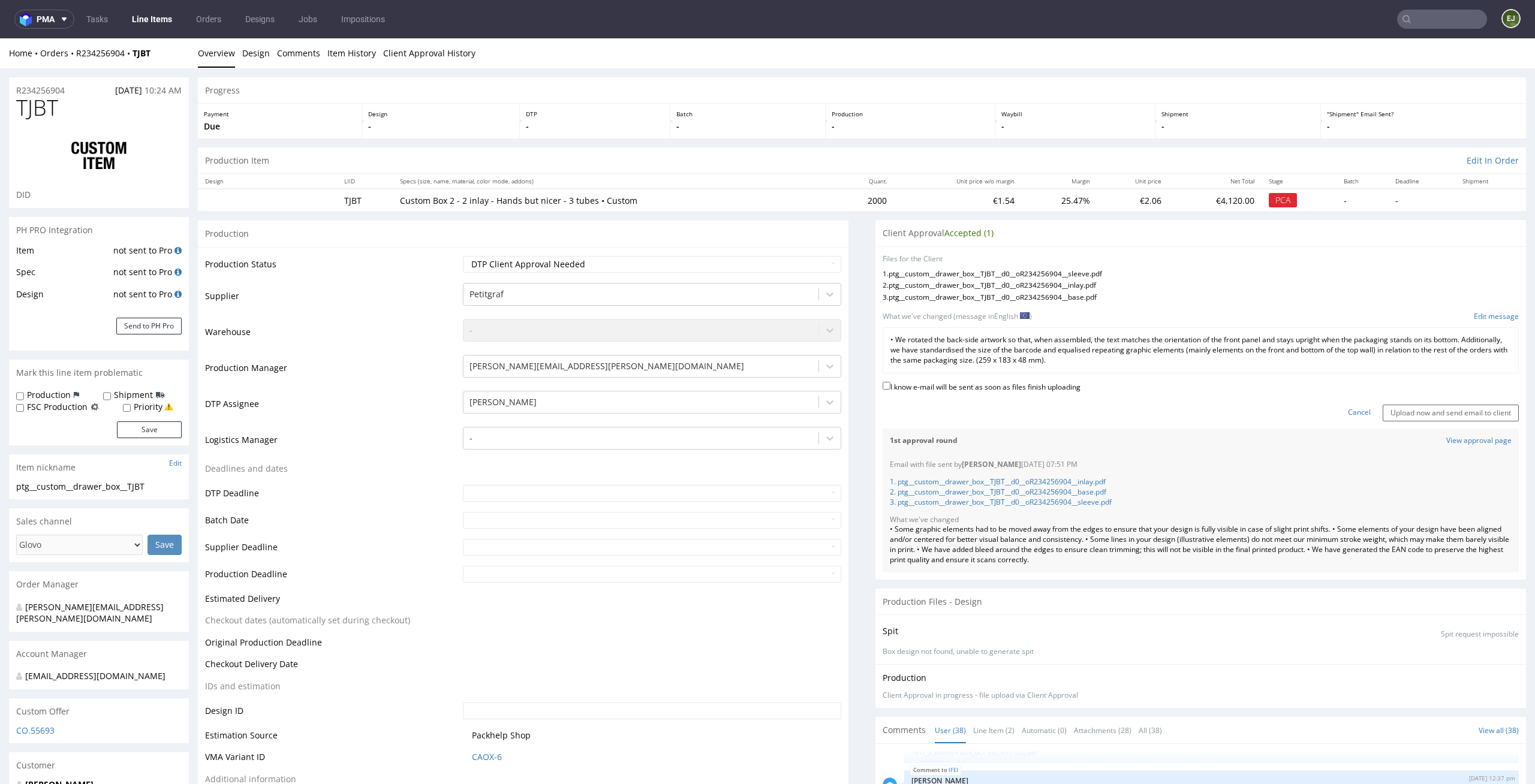
click at [1025, 382] on label "I know e-mail will be sent as soon as files finish uploading" at bounding box center [981, 386] width 198 height 13
click at [890, 382] on input "I know e-mail will be sent as soon as files finish uploading" at bounding box center [886, 385] width 8 height 8
checkbox input "true"
click at [1470, 412] on input "Upload now and send email to client" at bounding box center [1450, 413] width 136 height 17
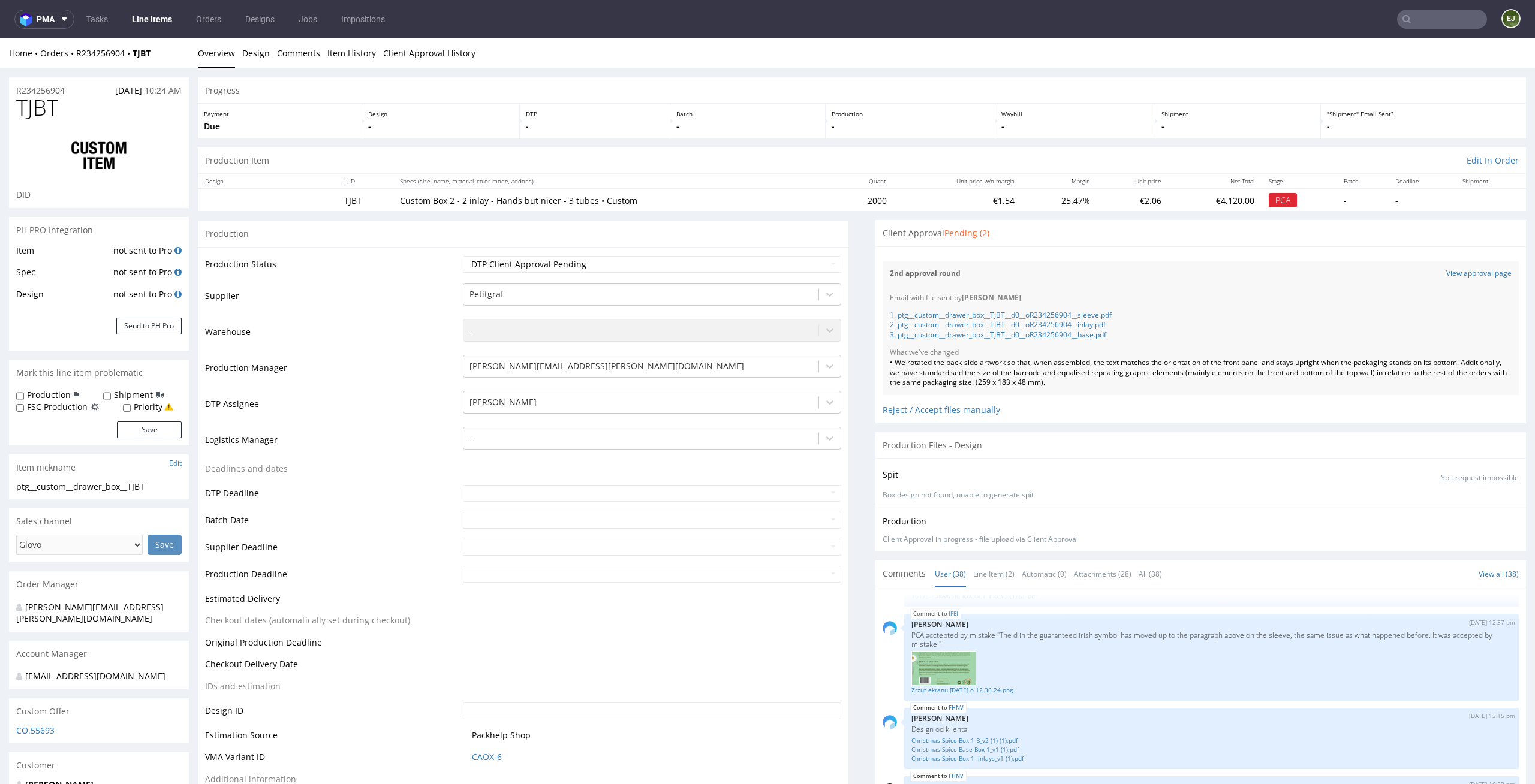
scroll to position [337, 0]
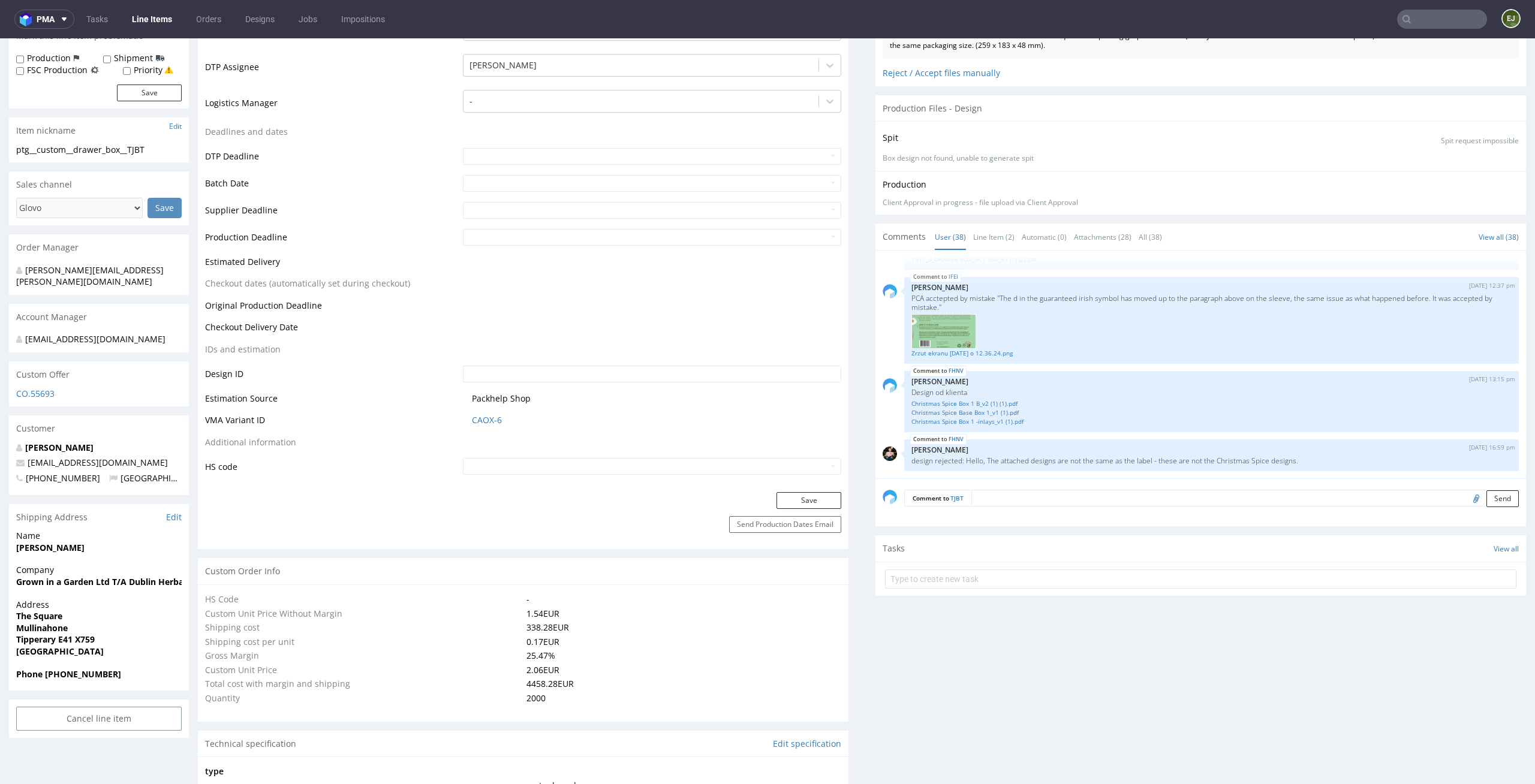
click at [963, 589] on form at bounding box center [1201, 579] width 631 height 29
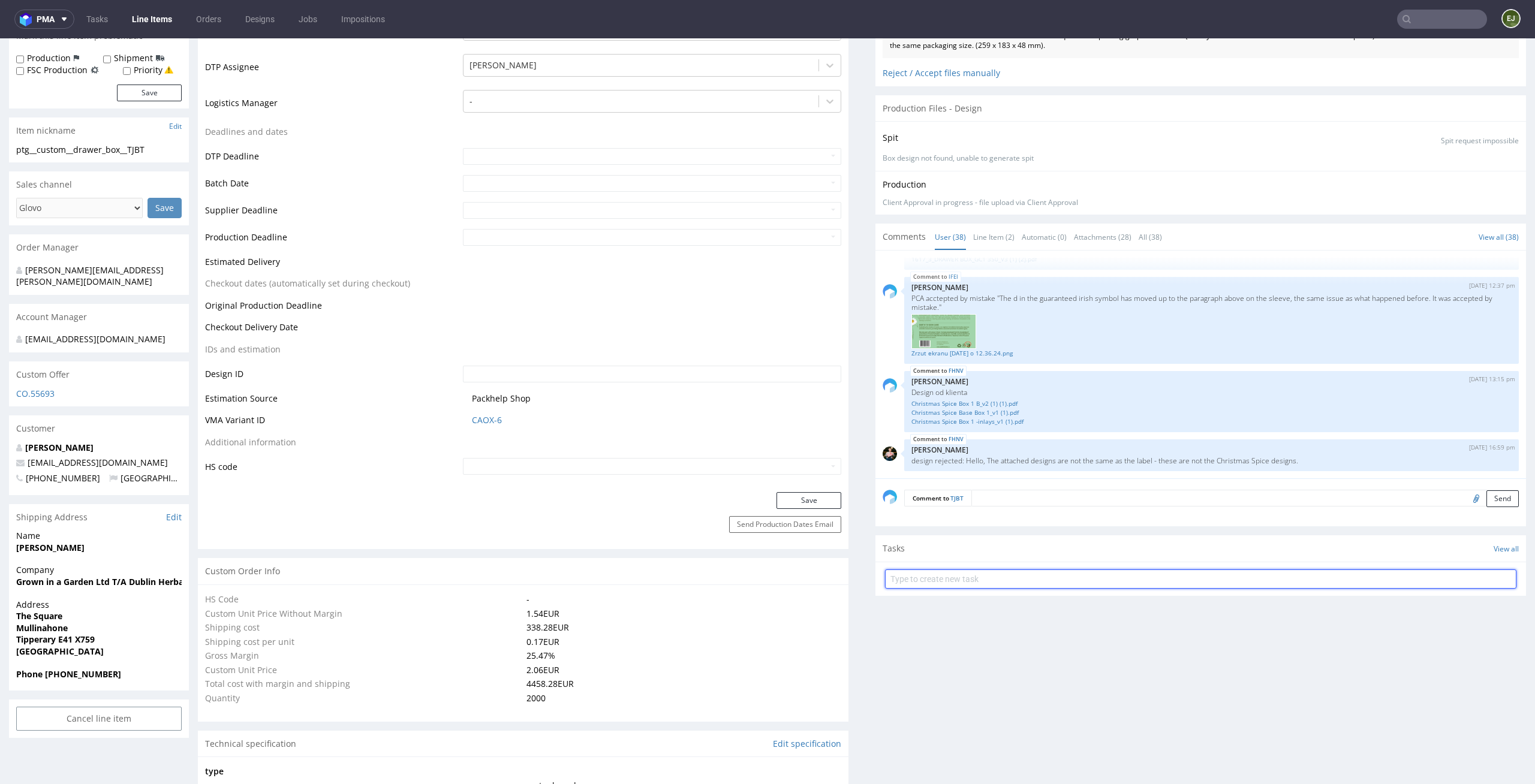
click at [975, 580] on input "text" at bounding box center [1201, 579] width 631 height 19
type input "custom dc 1/3"
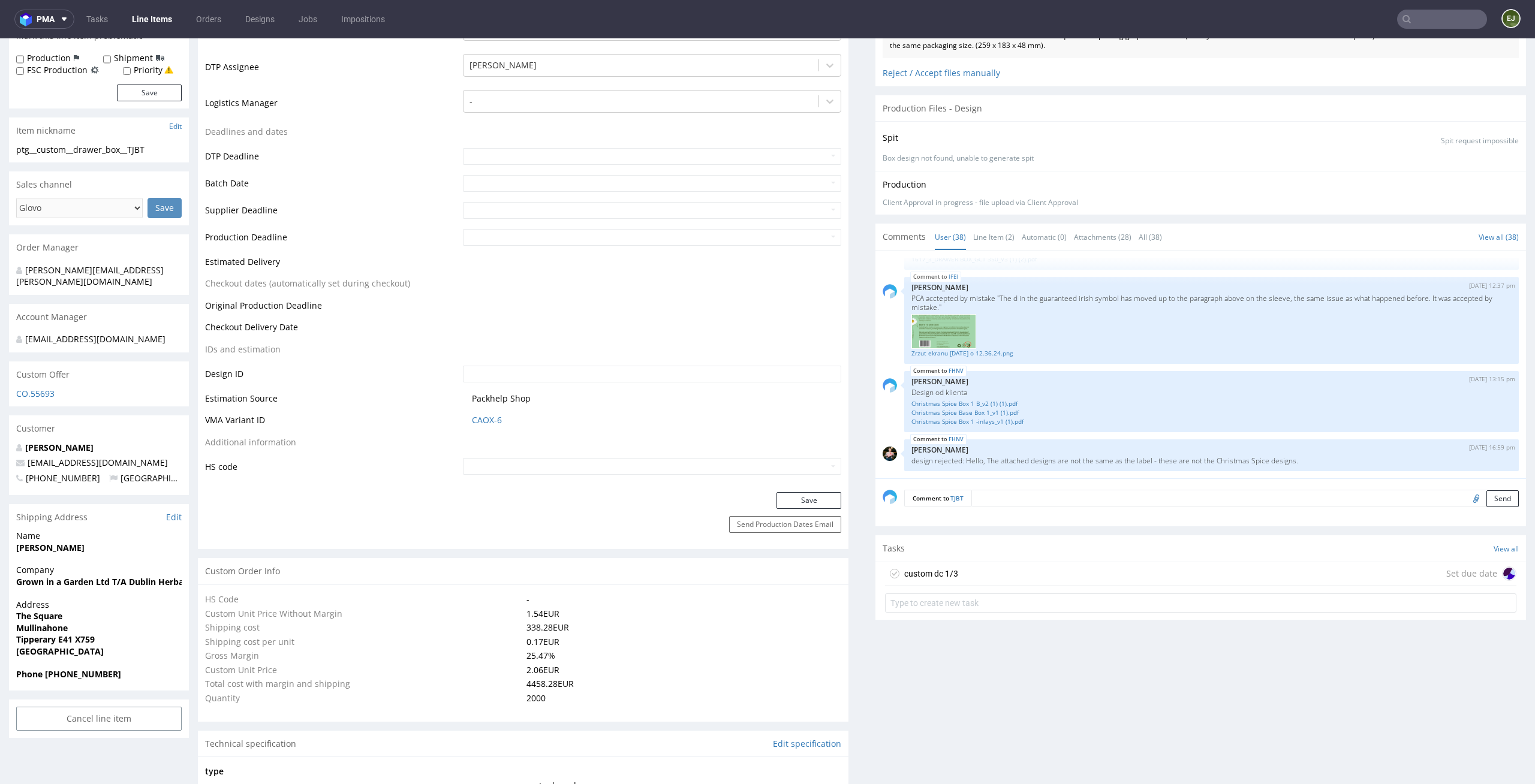
click at [989, 581] on div "custom dc 1/3 Set due date" at bounding box center [1201, 573] width 631 height 24
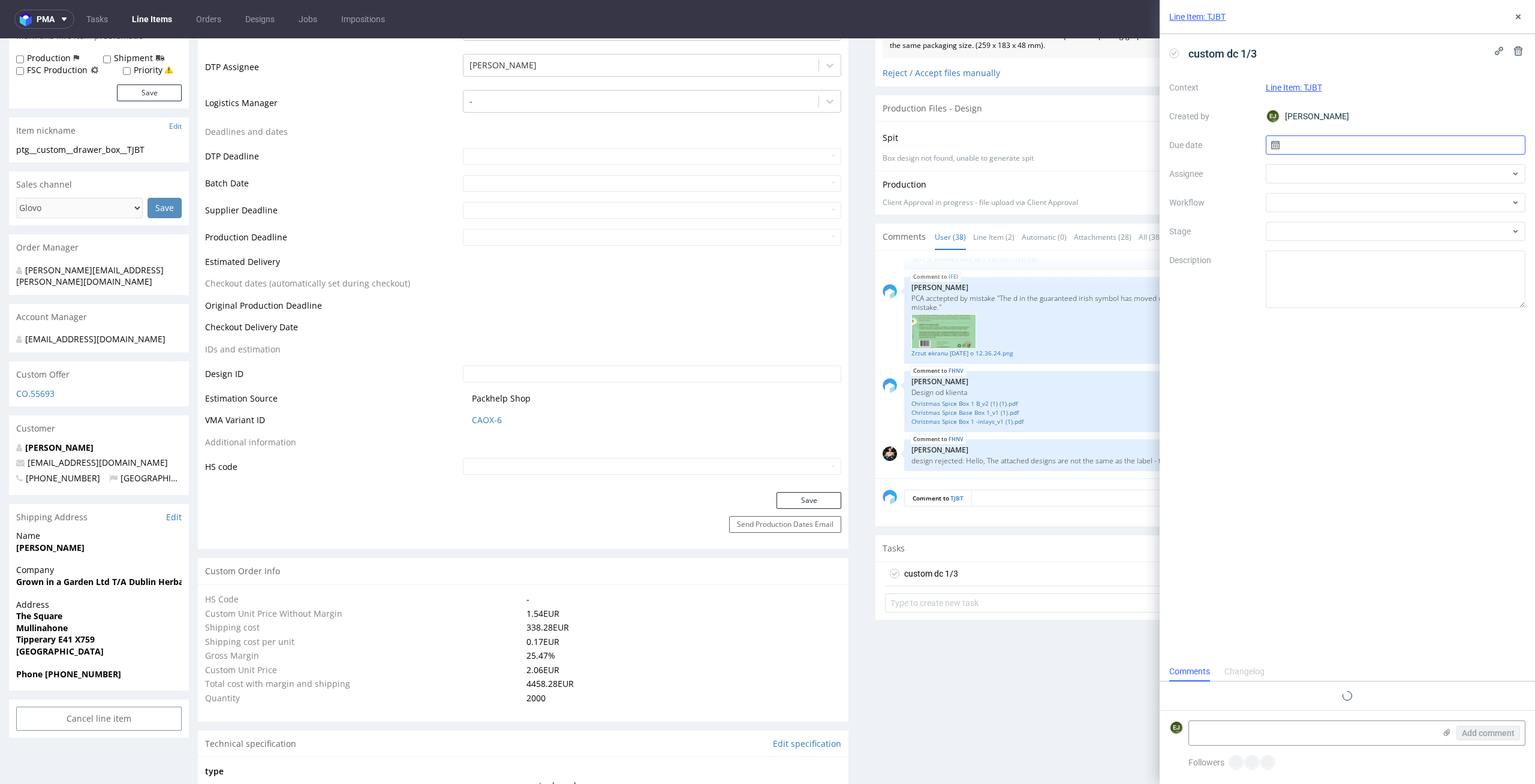
scroll to position [10, 0]
click at [1391, 136] on input "text" at bounding box center [1395, 145] width 260 height 19
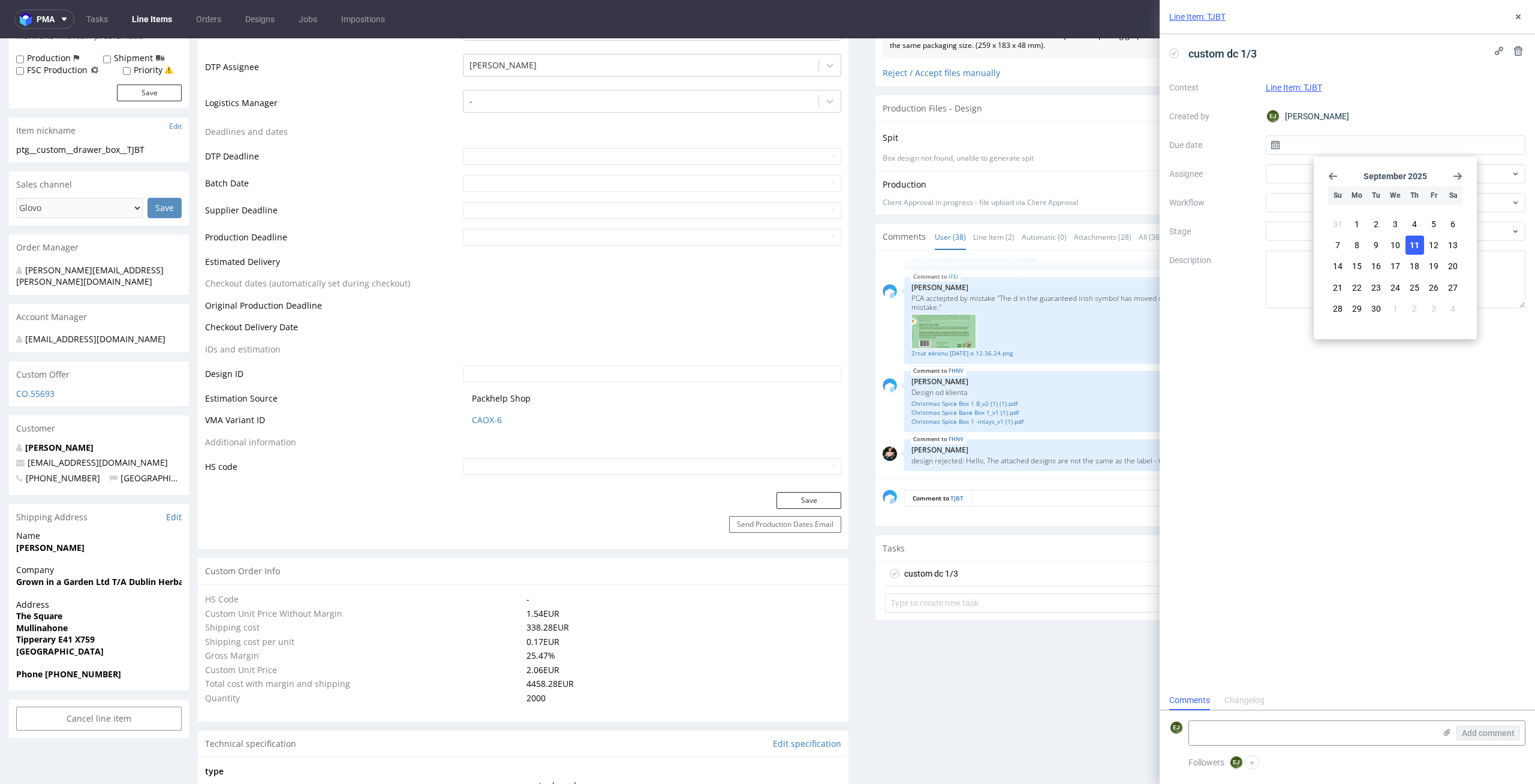
click at [1418, 243] on span "11" at bounding box center [1414, 245] width 10 height 12
type input "[DATE]"
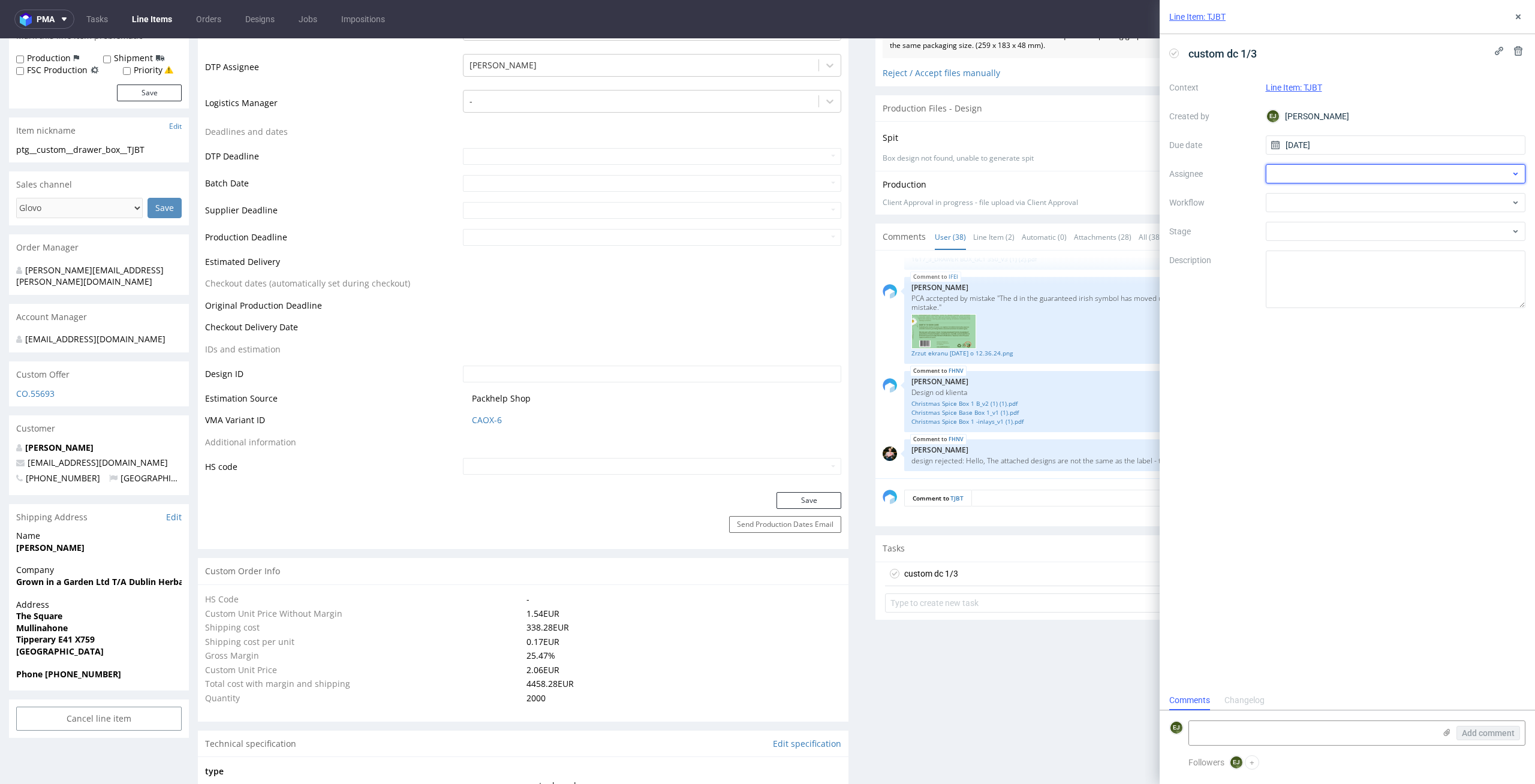
click at [1416, 180] on div at bounding box center [1395, 174] width 260 height 19
type input "karol"
click at [1406, 205] on div "KM Karol Markowski" at bounding box center [1395, 200] width 250 height 19
click at [1406, 205] on div at bounding box center [1395, 202] width 260 height 19
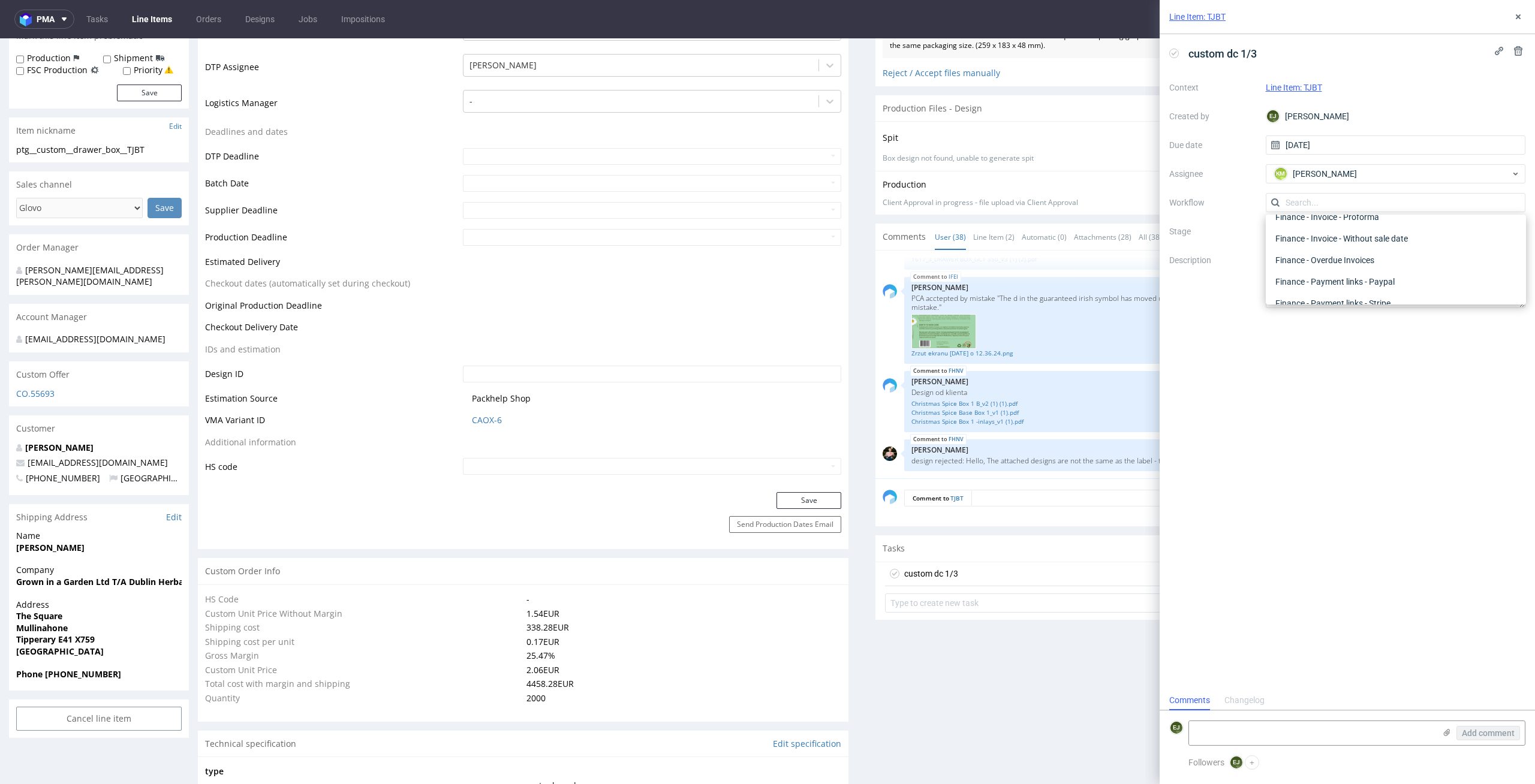
scroll to position [0, 0]
click at [1411, 246] on div "DTP - Double Check" at bounding box center [1395, 246] width 250 height 22
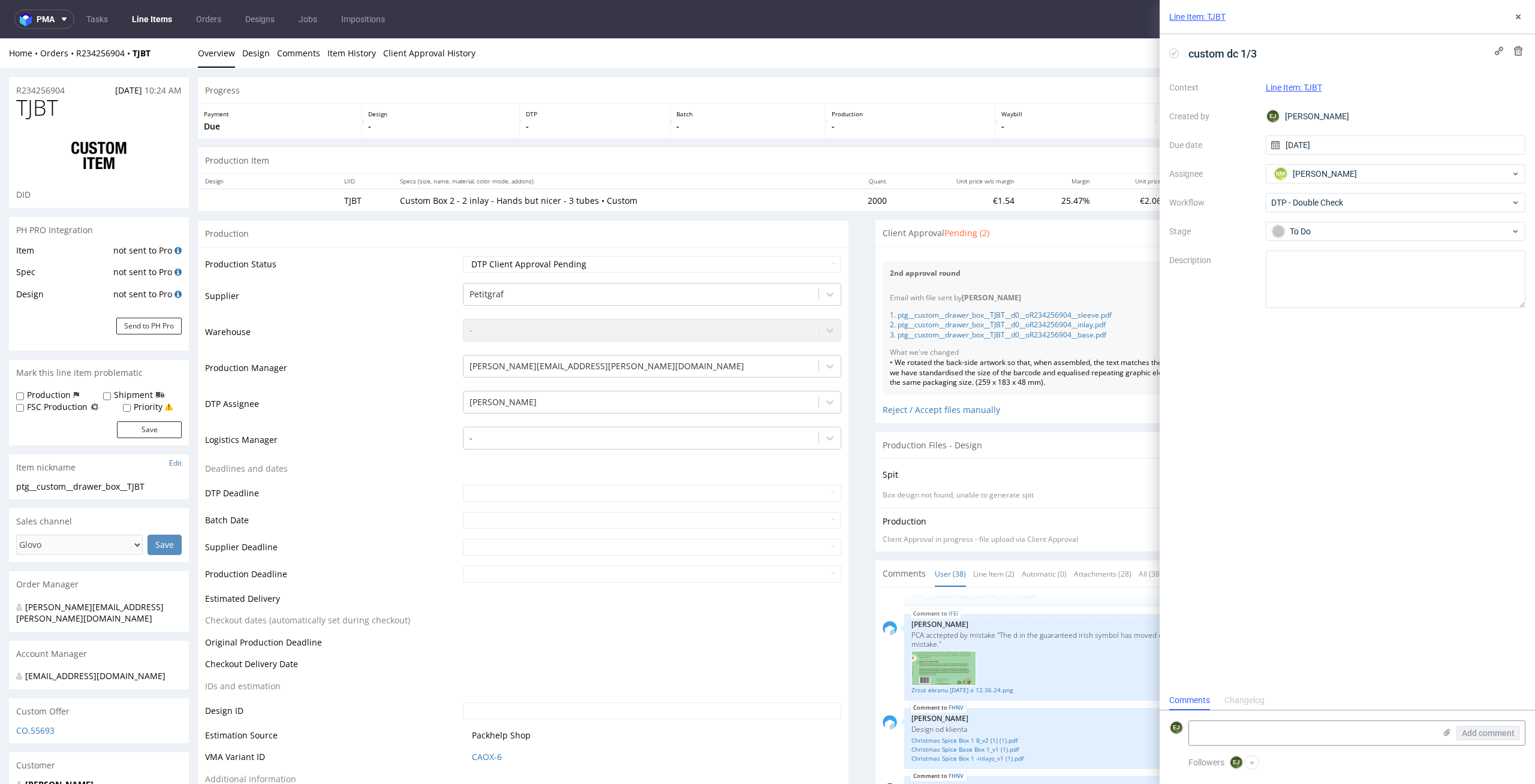
click at [847, 156] on div "Production Item Edit In Order" at bounding box center [862, 160] width 1328 height 26
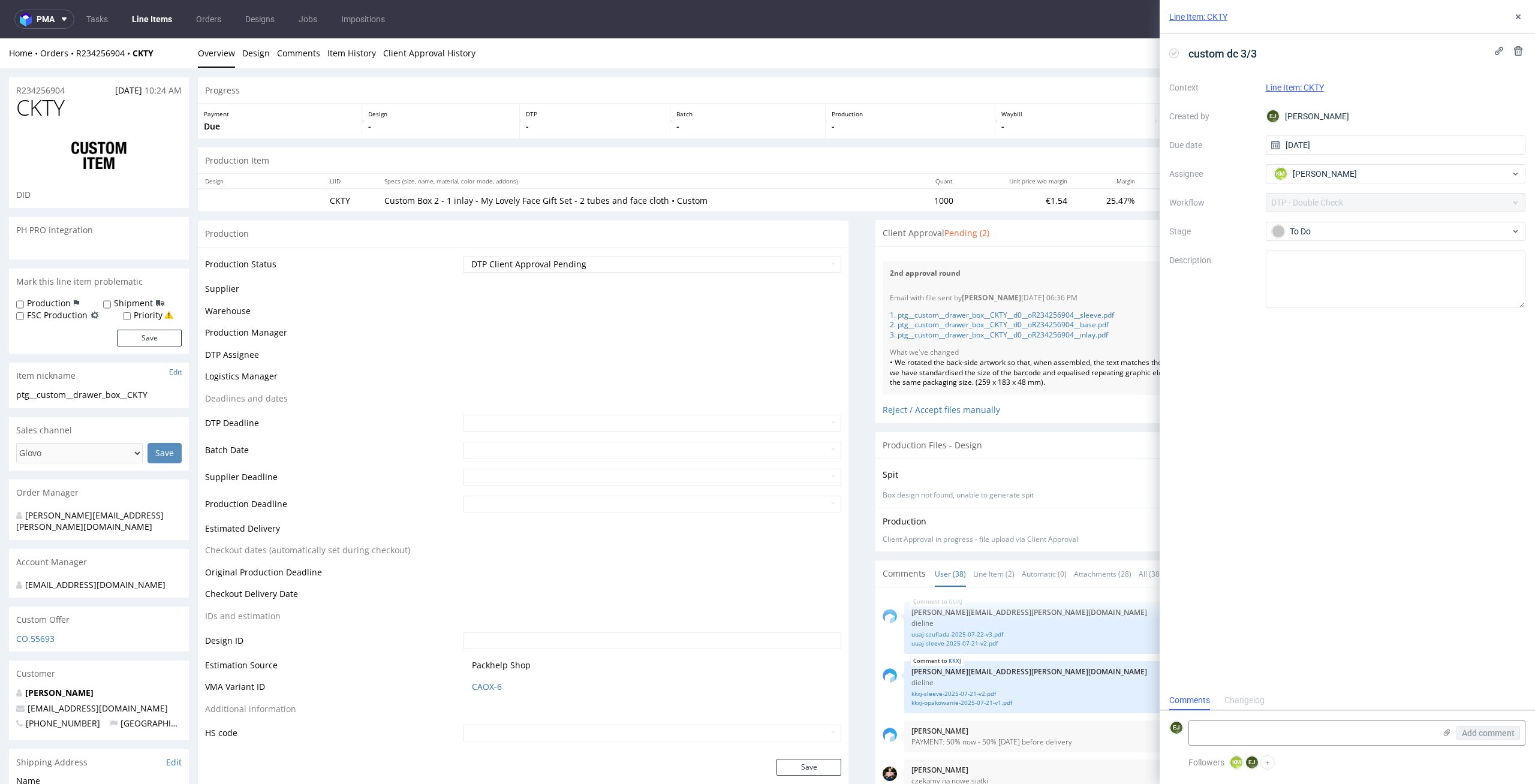
scroll to position [1908, 0]
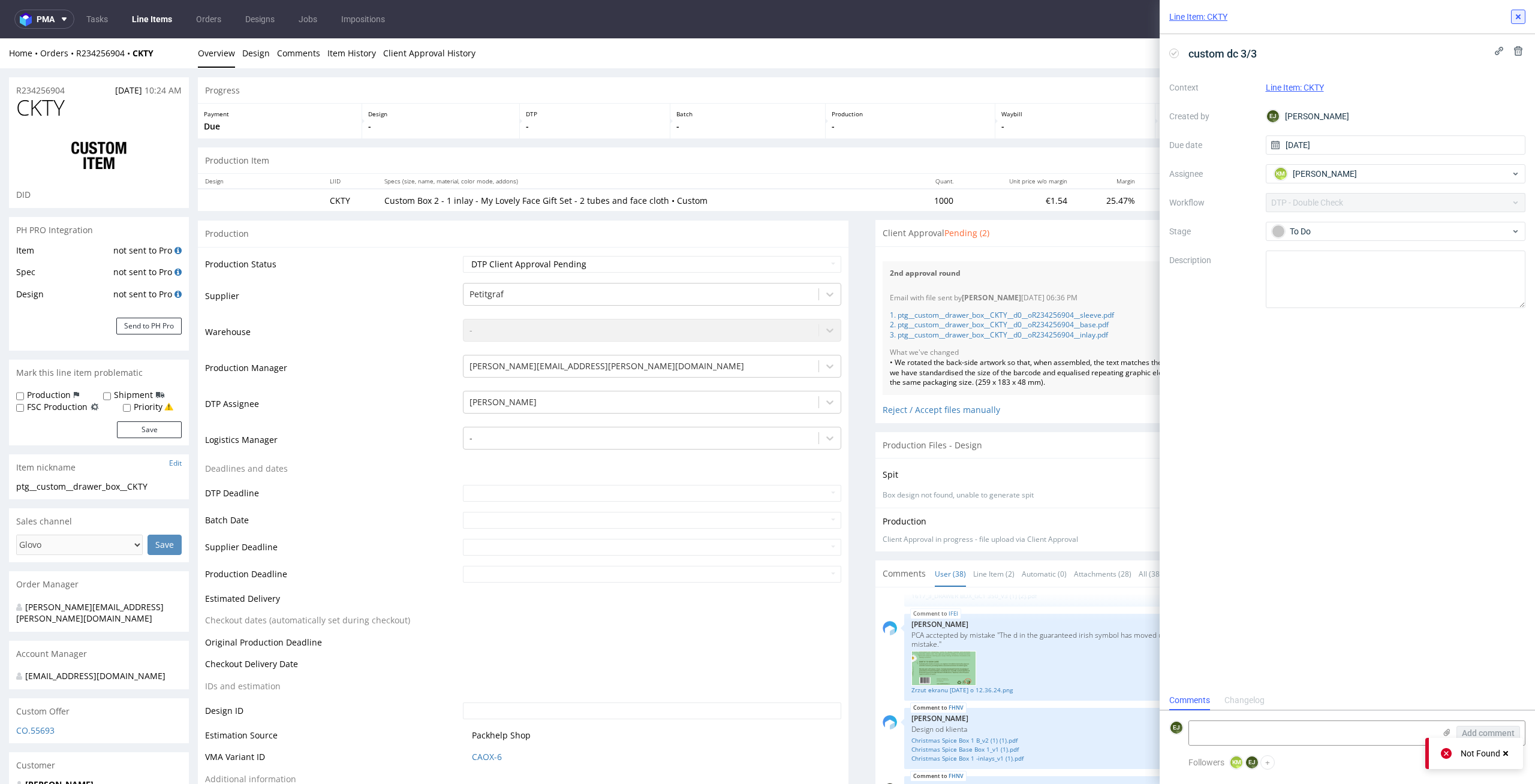
click at [1522, 10] on button at bounding box center [1518, 17] width 14 height 14
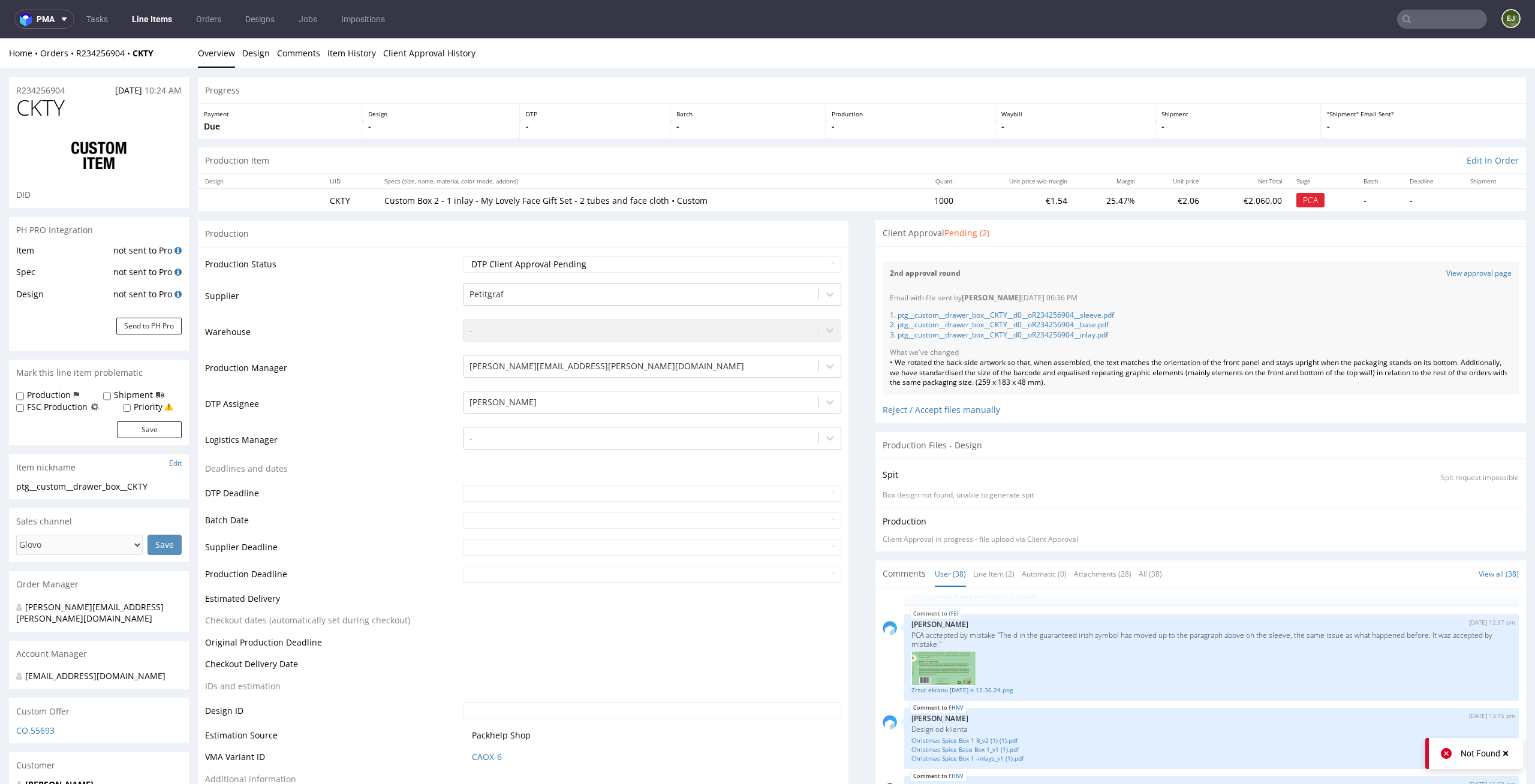
click at [138, 10] on link "Line Items" at bounding box center [152, 19] width 54 height 19
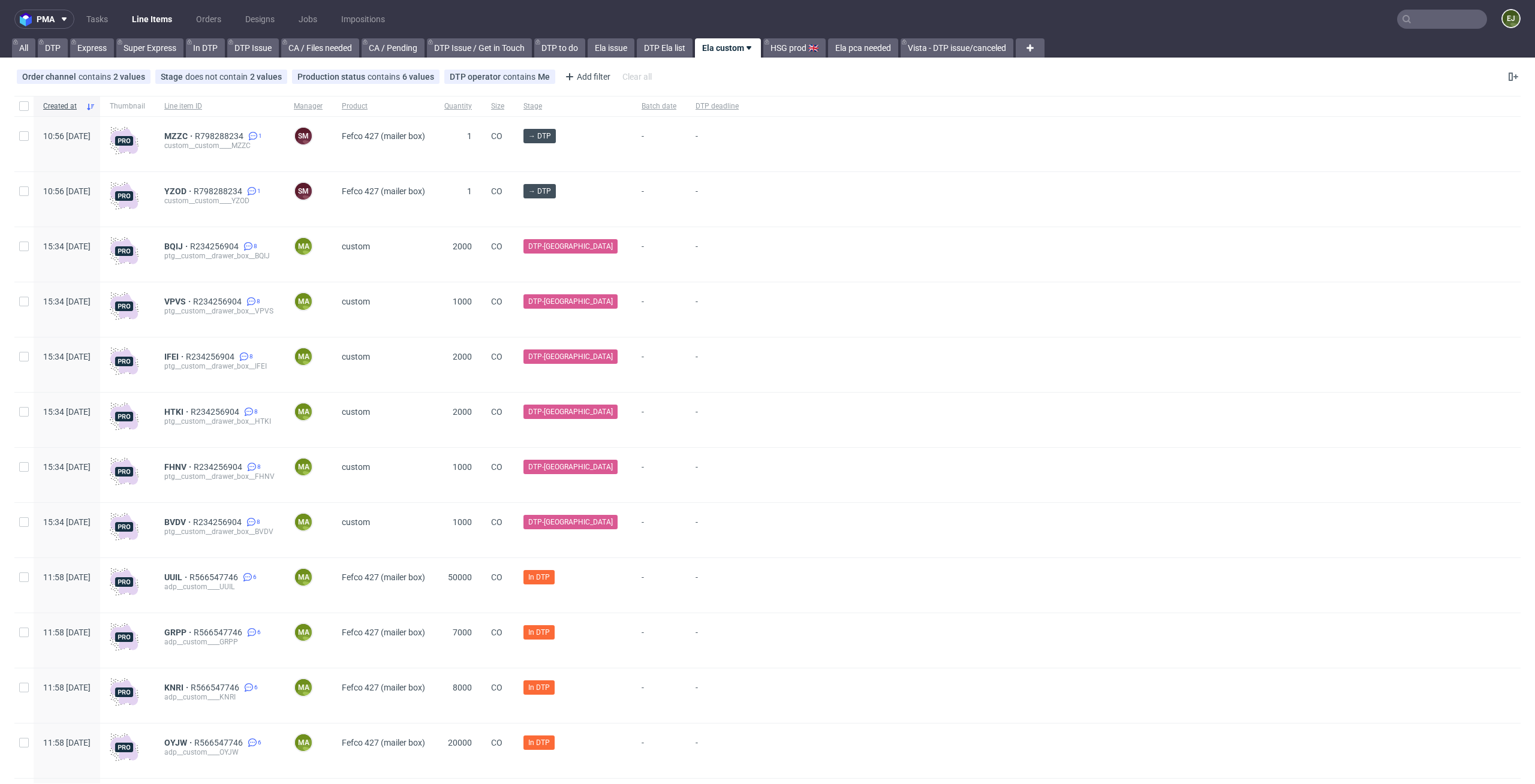
scroll to position [144, 0]
